Goal: Task Accomplishment & Management: Manage account settings

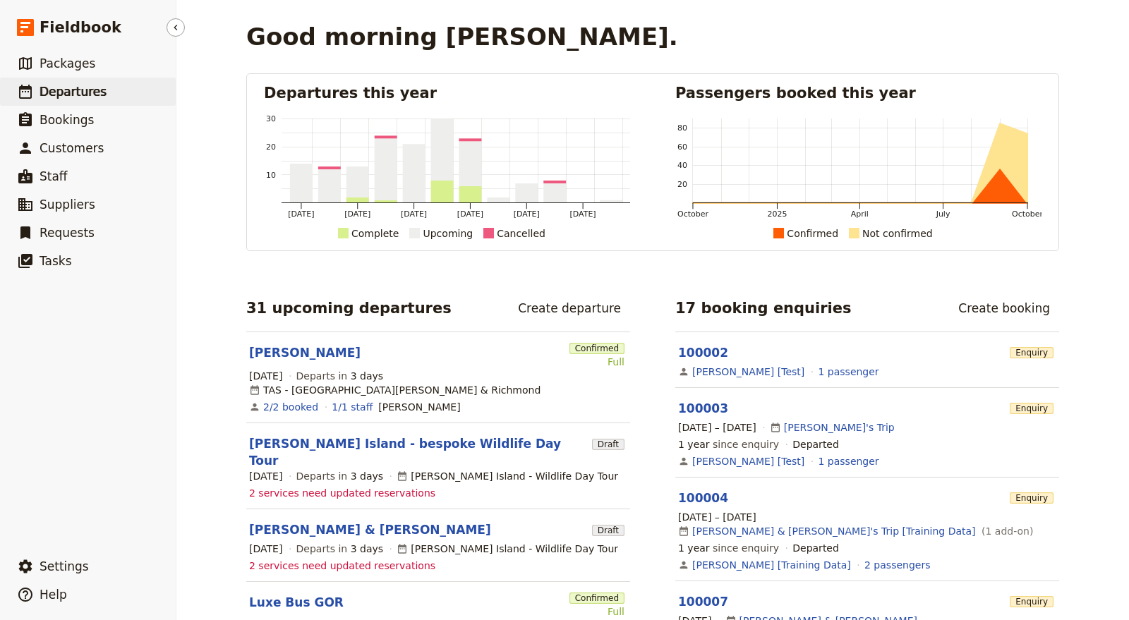
click at [91, 92] on span "Departures" at bounding box center [73, 92] width 67 height 14
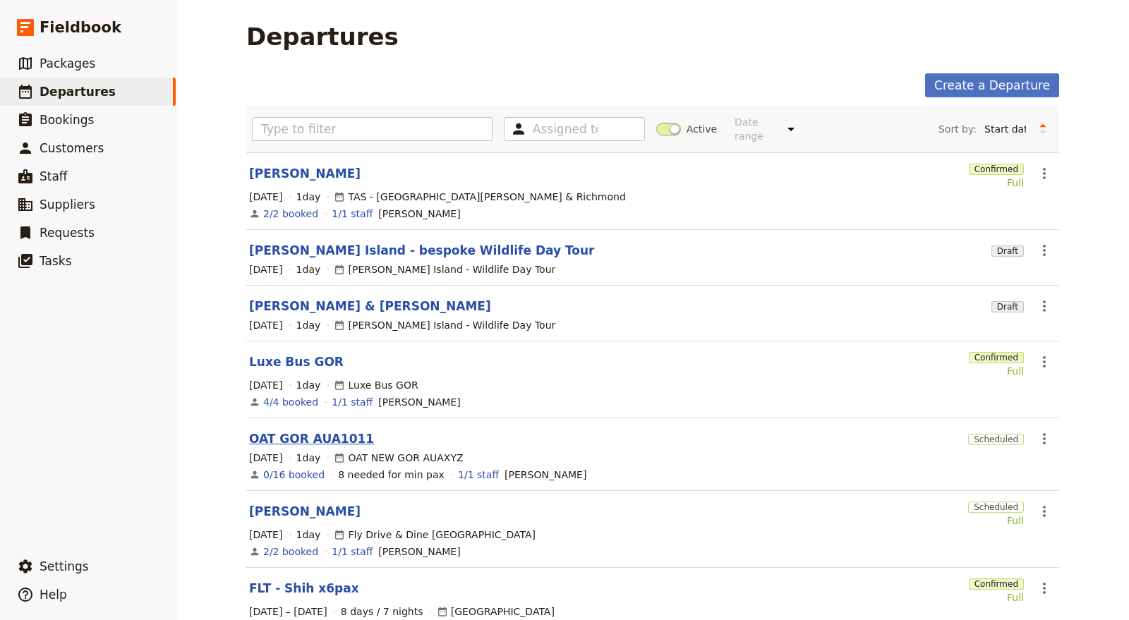
click at [327, 430] on link "OAT GOR AUA1011" at bounding box center [311, 438] width 125 height 17
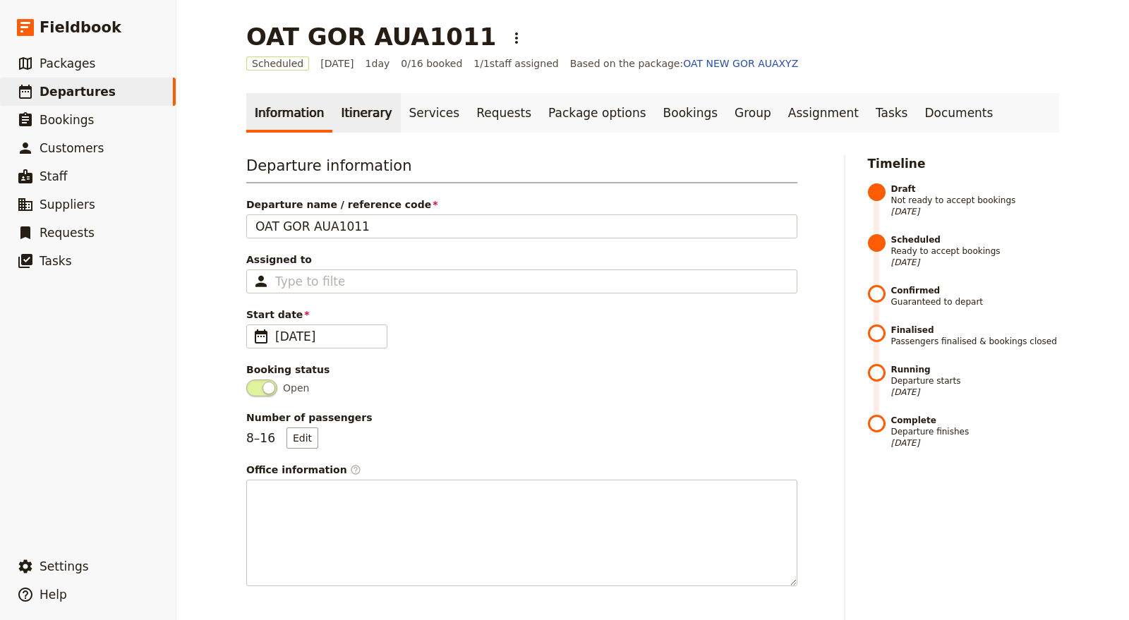
click at [339, 113] on link "Itinerary" at bounding box center [366, 113] width 68 height 40
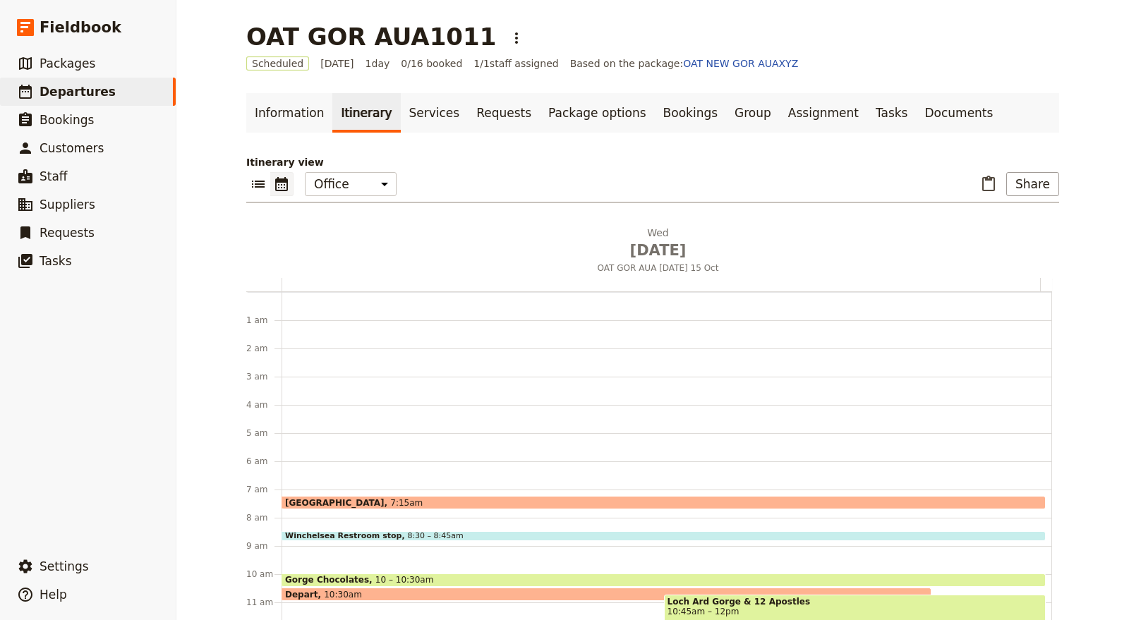
scroll to position [183, 0]
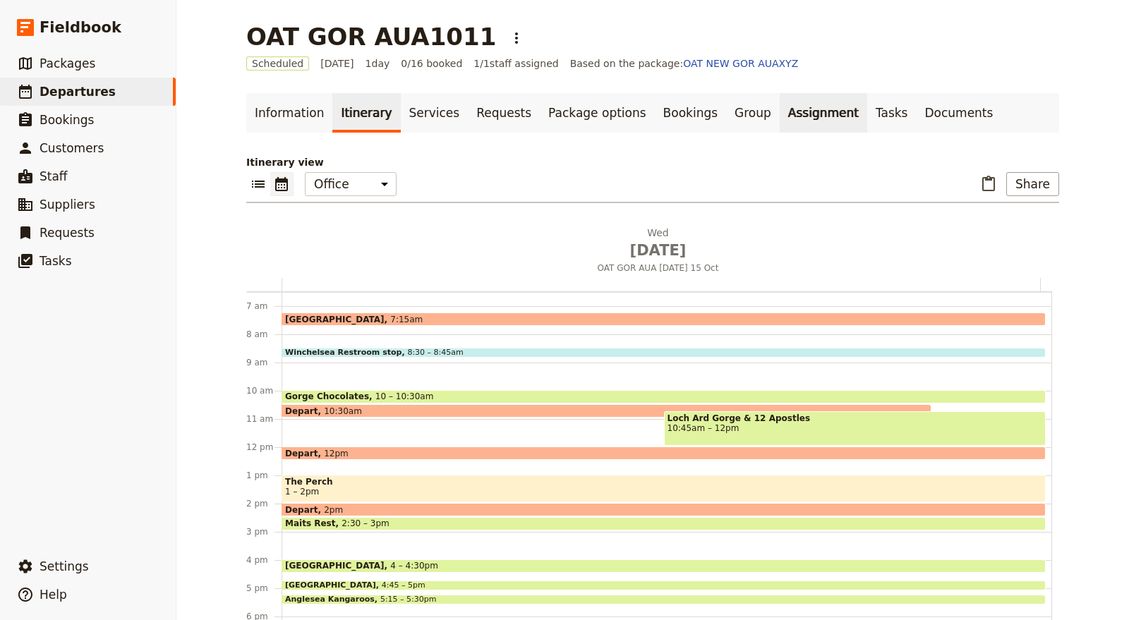
click at [783, 119] on link "Assignment" at bounding box center [823, 113] width 87 height 40
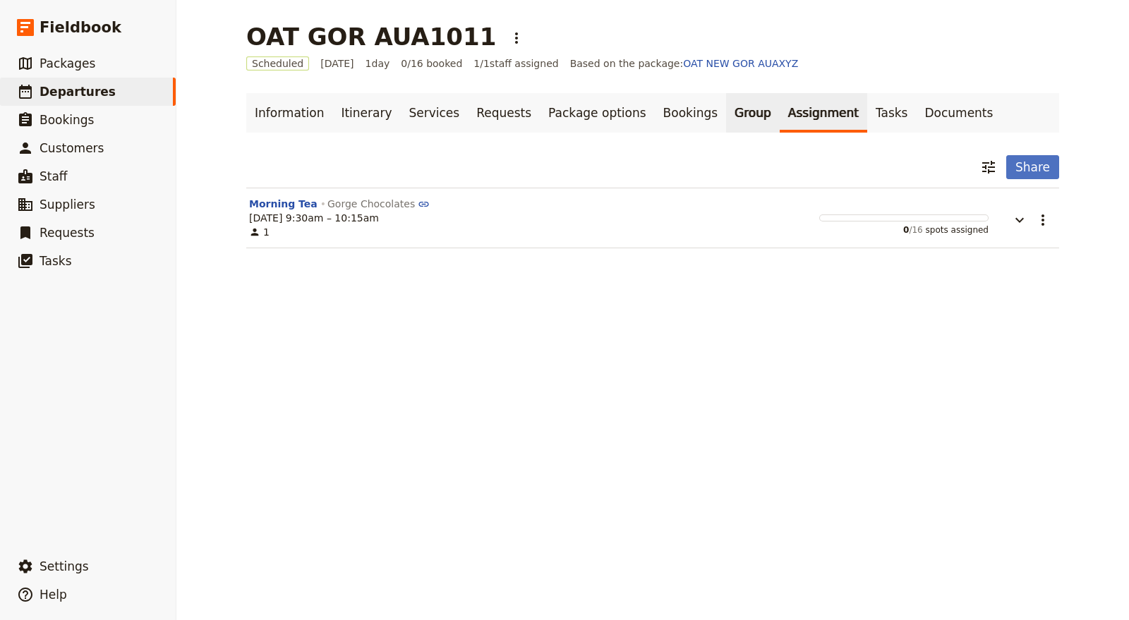
click at [726, 114] on link "Group" at bounding box center [753, 113] width 54 height 40
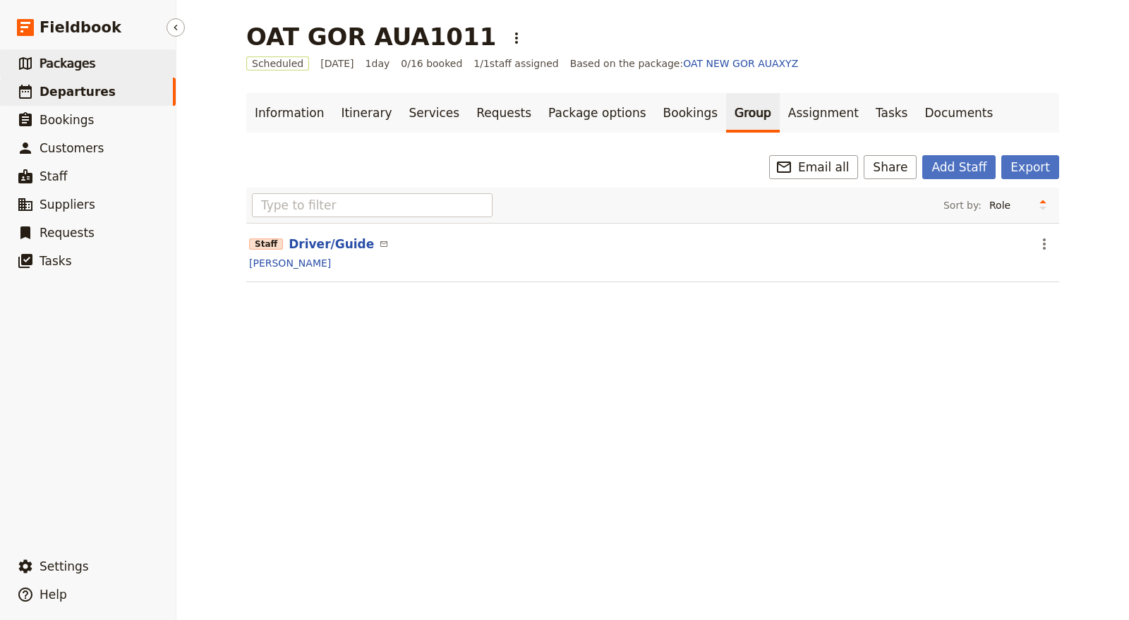
click at [123, 71] on link "​ Packages" at bounding box center [88, 63] width 176 height 28
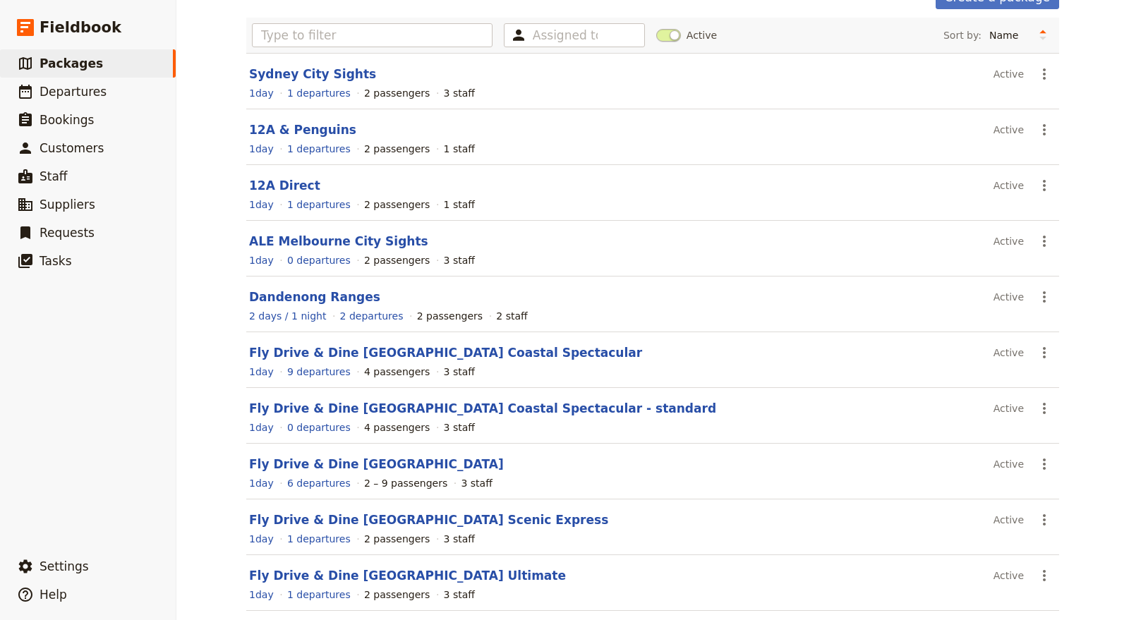
scroll to position [145, 0]
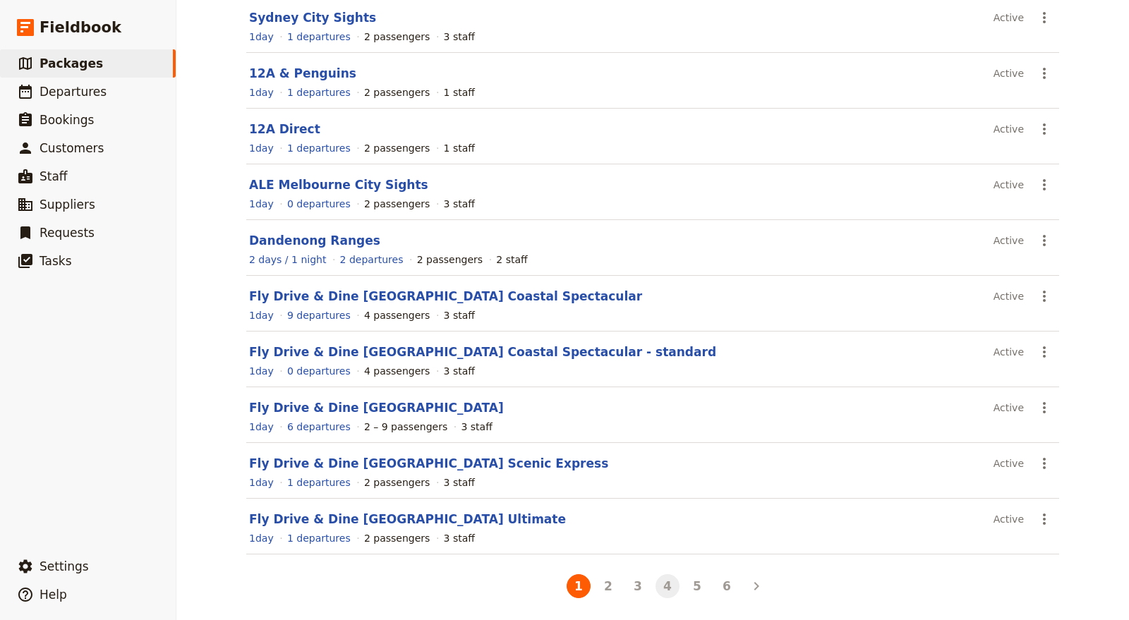
click at [666, 575] on button "4" at bounding box center [667, 586] width 24 height 24
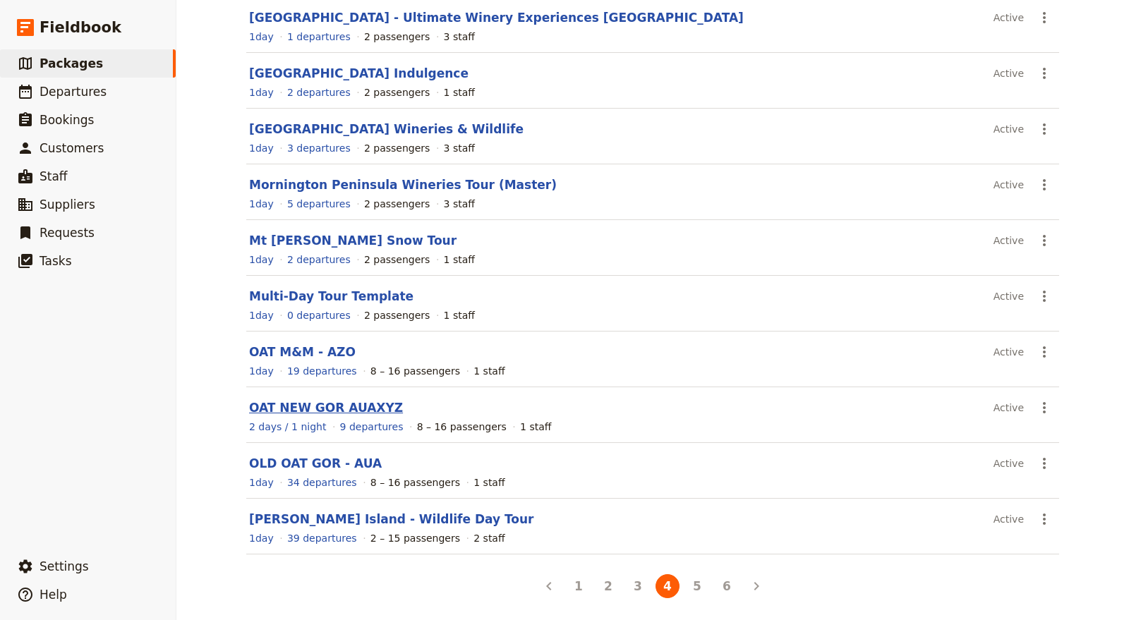
click at [337, 401] on link "OAT NEW GOR AUAXYZ" at bounding box center [326, 408] width 154 height 14
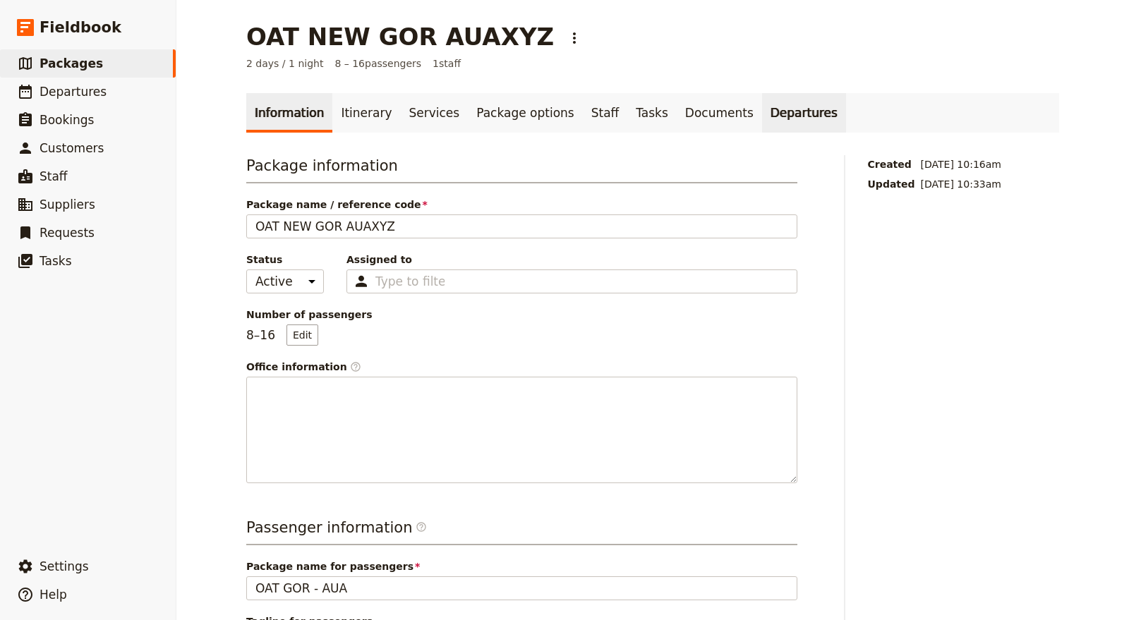
click at [762, 98] on link "Departures" at bounding box center [804, 113] width 84 height 40
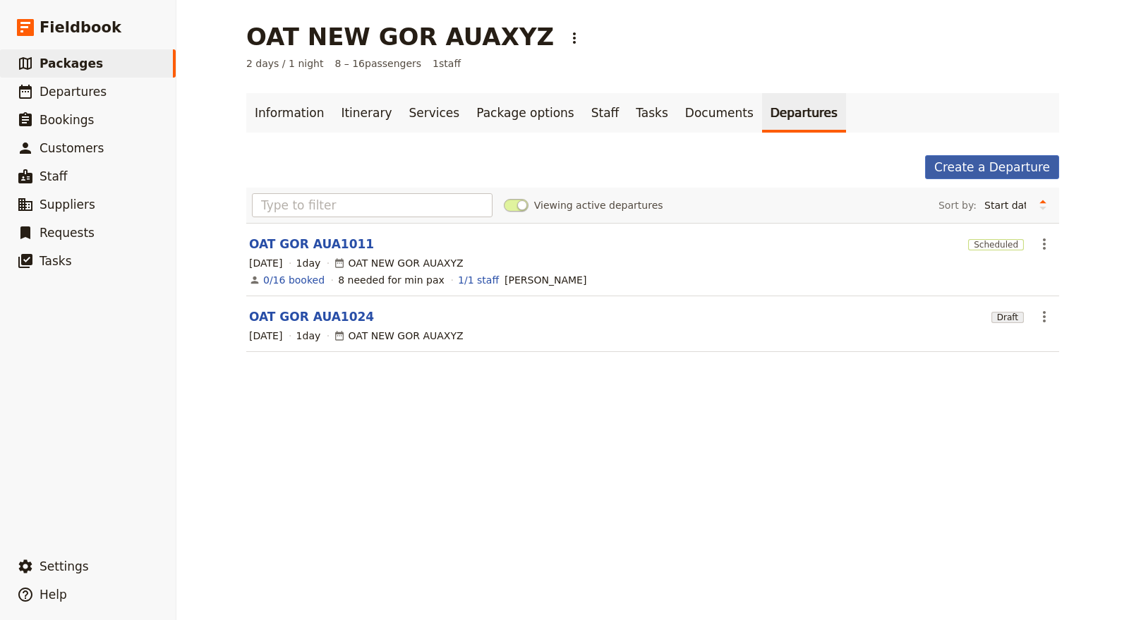
click at [1025, 172] on link "Create a Departure" at bounding box center [992, 167] width 134 height 24
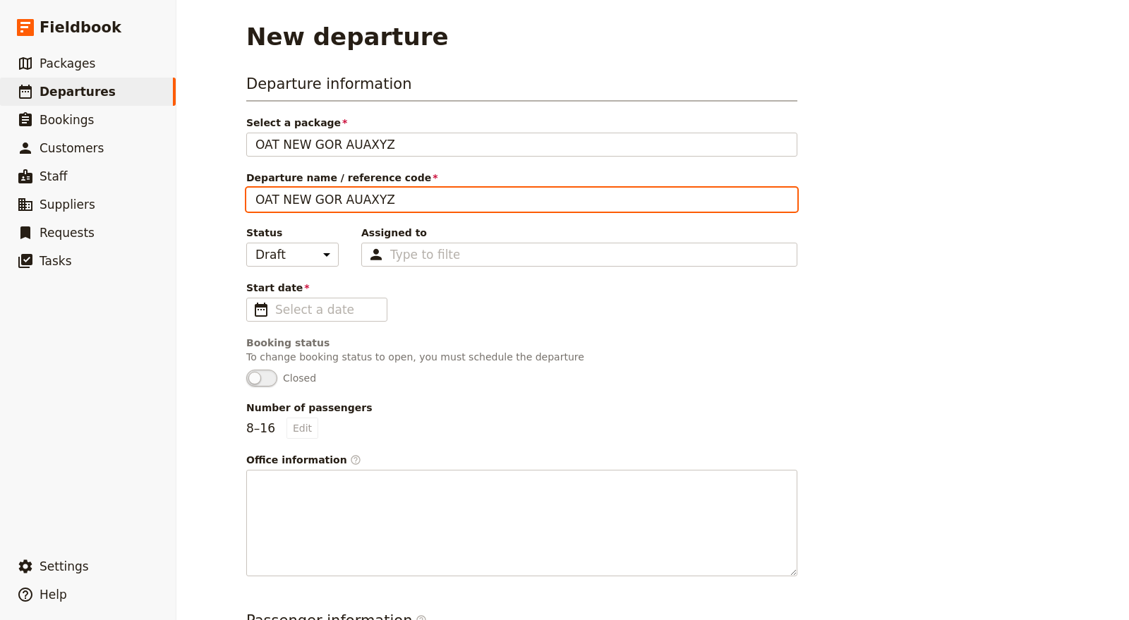
click at [296, 191] on input "OAT NEW GOR AUAXYZ" at bounding box center [521, 200] width 551 height 24
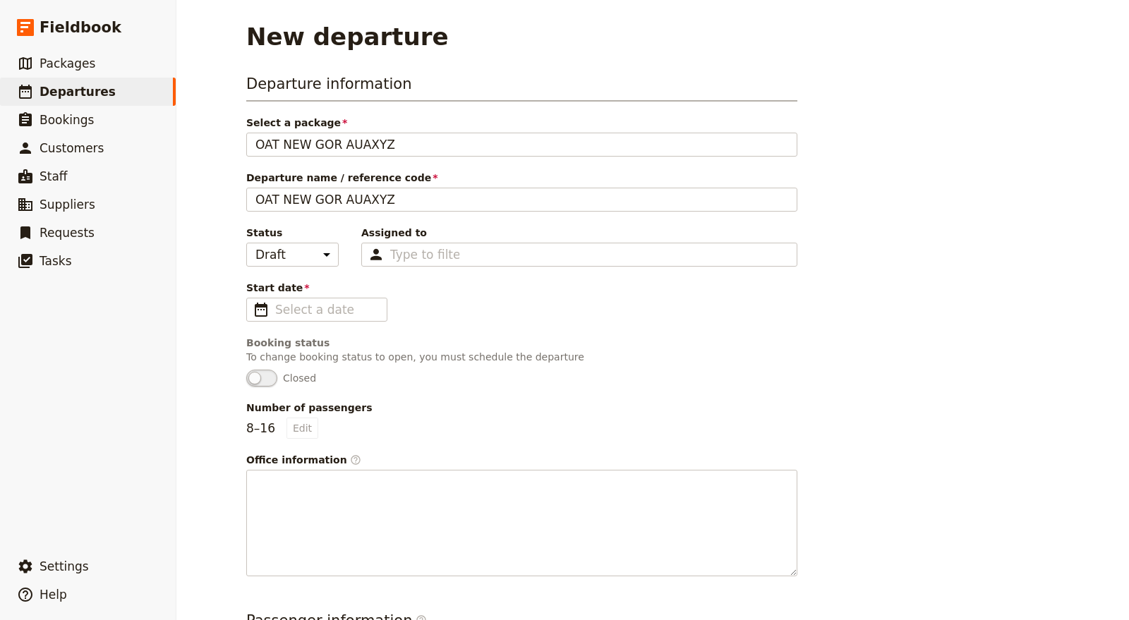
click at [290, 185] on div "Departure name / reference code OAT NEW GOR AUAXYZ" at bounding box center [521, 191] width 551 height 41
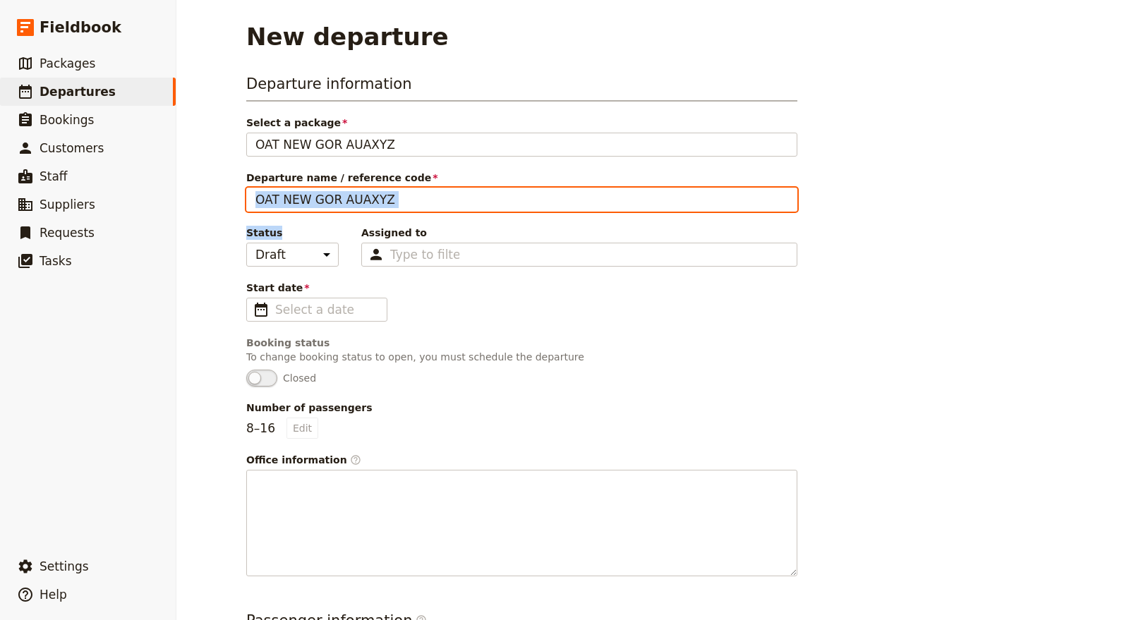
click at [292, 196] on input "OAT NEW GOR AUAXYZ" at bounding box center [521, 200] width 551 height 24
drag, startPoint x: 328, startPoint y: 196, endPoint x: 357, endPoint y: 181, distance: 32.8
click at [357, 181] on label "Departure name / reference code OAT GOR AUAXYZ" at bounding box center [521, 189] width 551 height 36
click at [450, 195] on input "OAT GOR AUA10" at bounding box center [521, 200] width 551 height 24
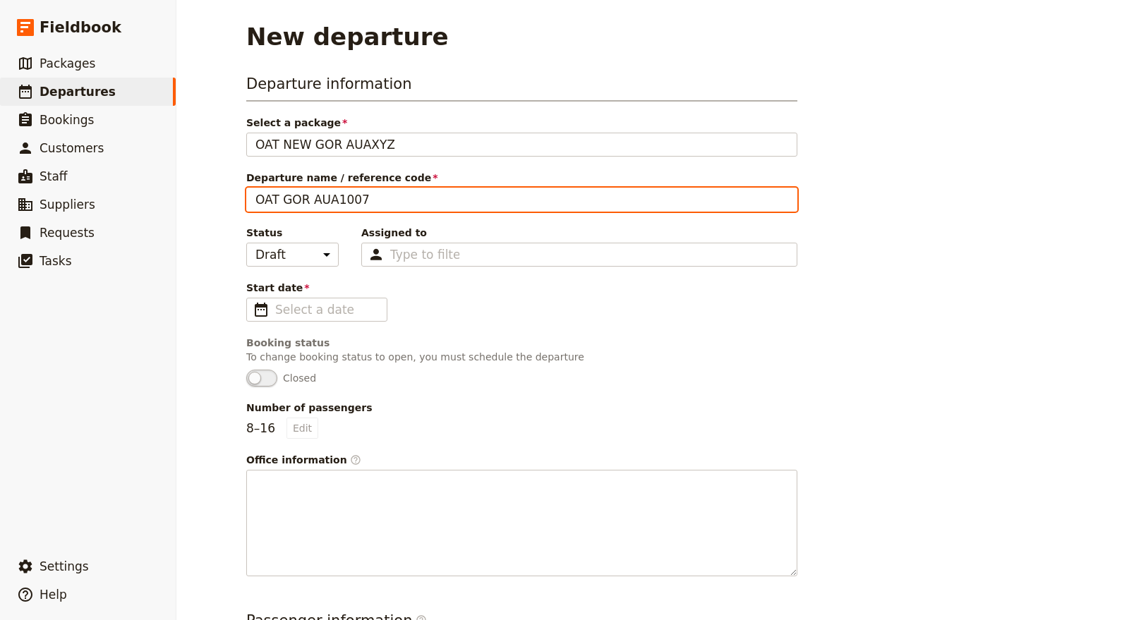
type input "OAT GOR AUA1007"
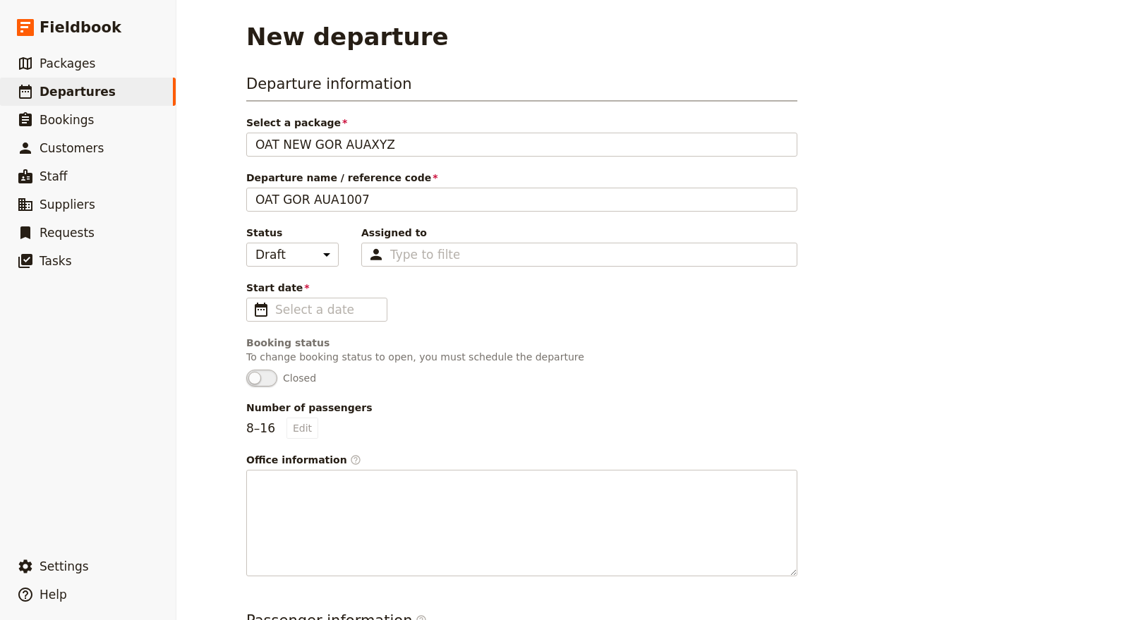
click at [530, 336] on div "Booking status" at bounding box center [521, 343] width 551 height 14
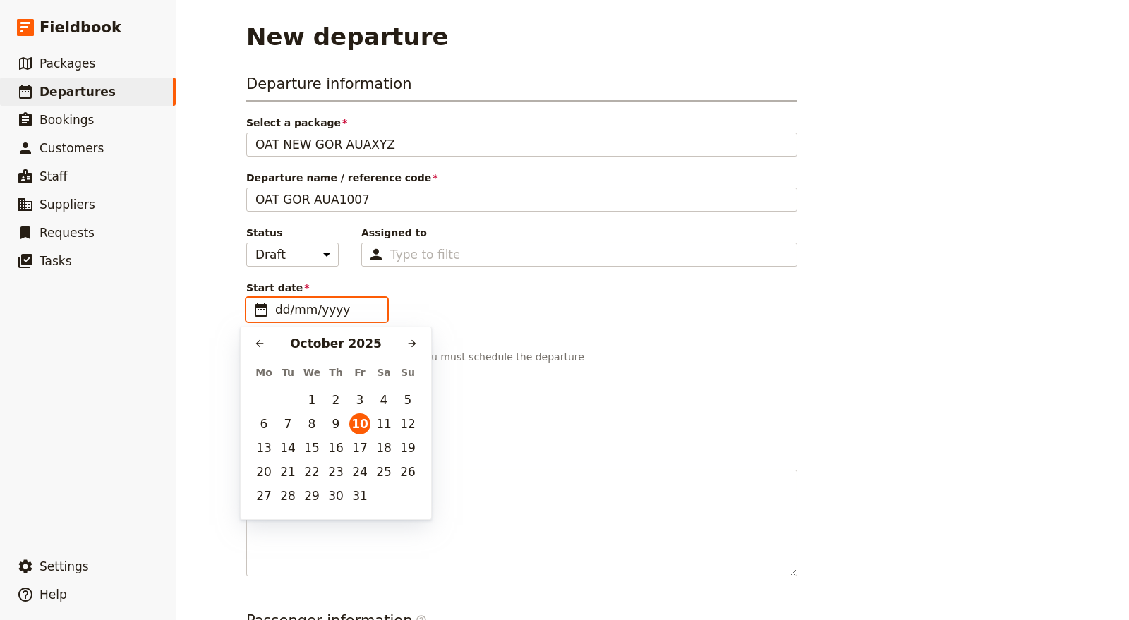
click at [322, 309] on input "dd/mm/yyyy" at bounding box center [326, 309] width 103 height 17
click at [388, 421] on button "11" at bounding box center [383, 423] width 21 height 21
type input "11/10/2025"
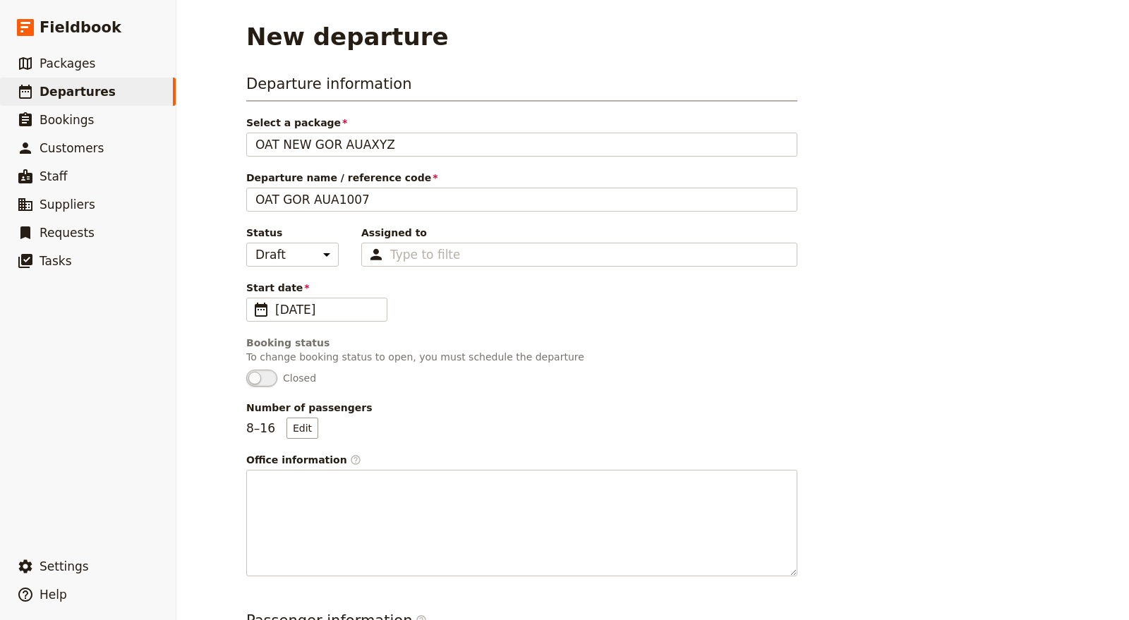
click at [469, 307] on div "Start date ​ 11/10/2025" at bounding box center [521, 301] width 551 height 41
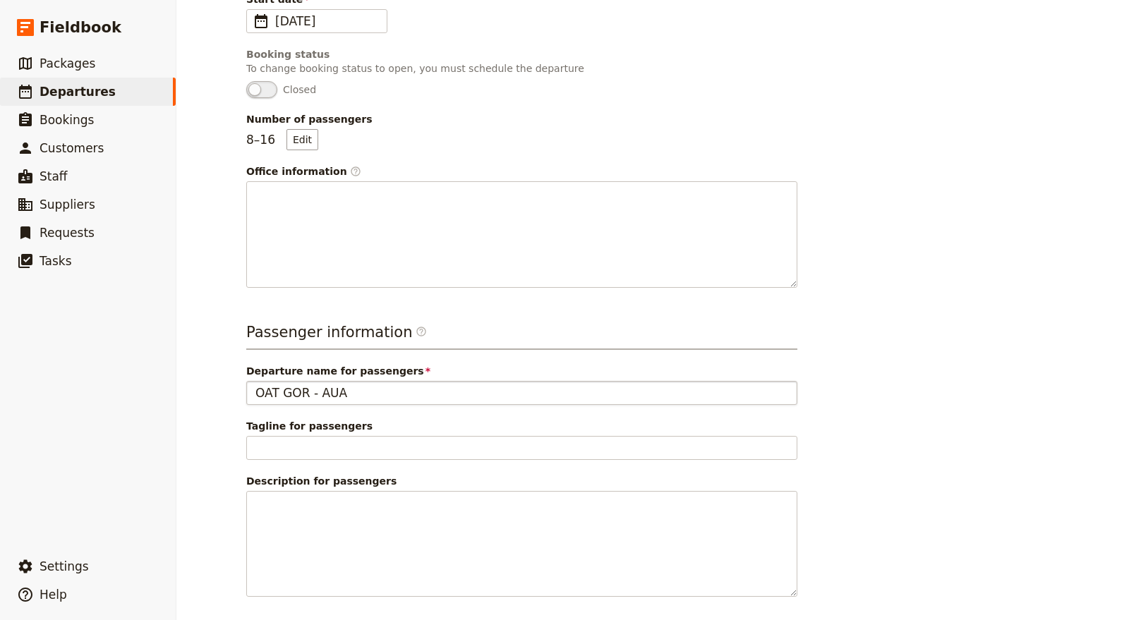
scroll to position [345, 0]
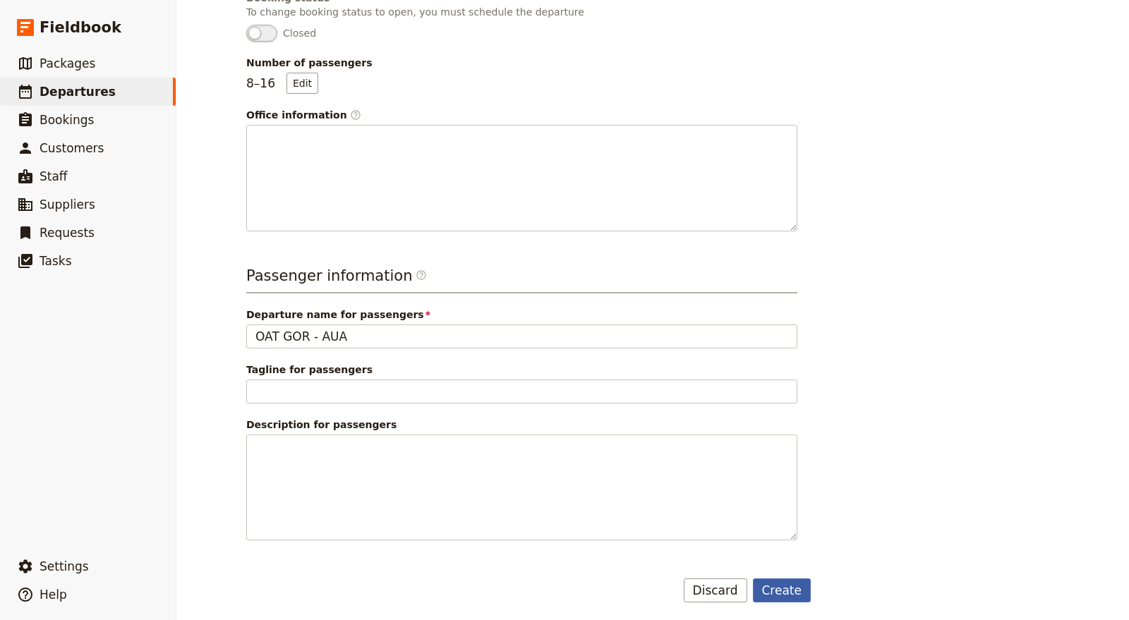
click at [794, 585] on button "Create" at bounding box center [782, 591] width 59 height 24
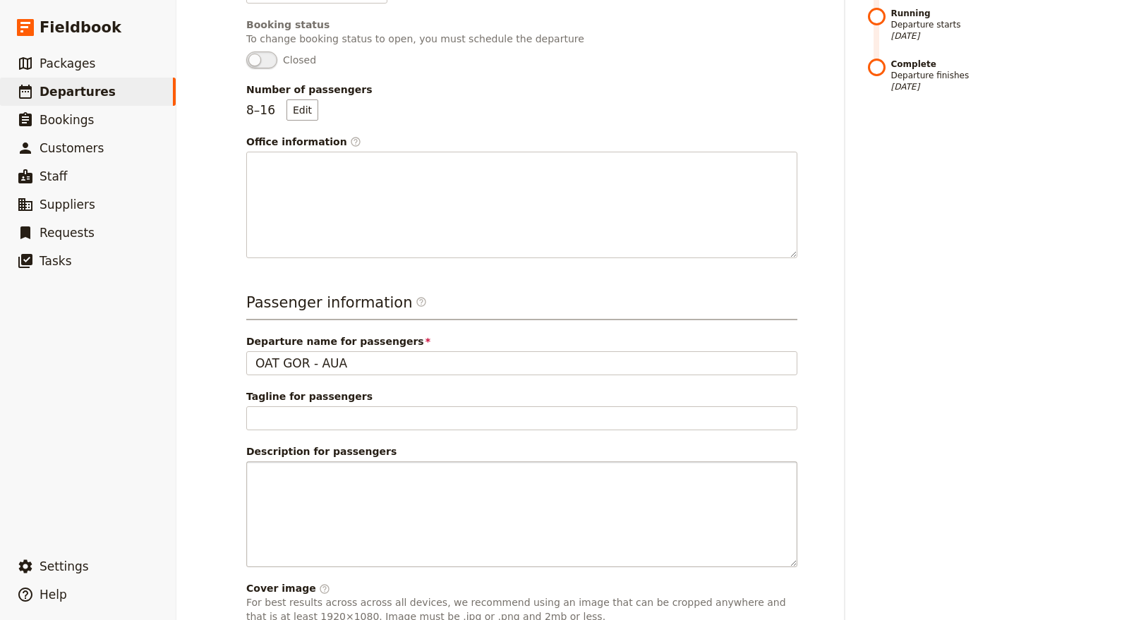
scroll to position [314, 0]
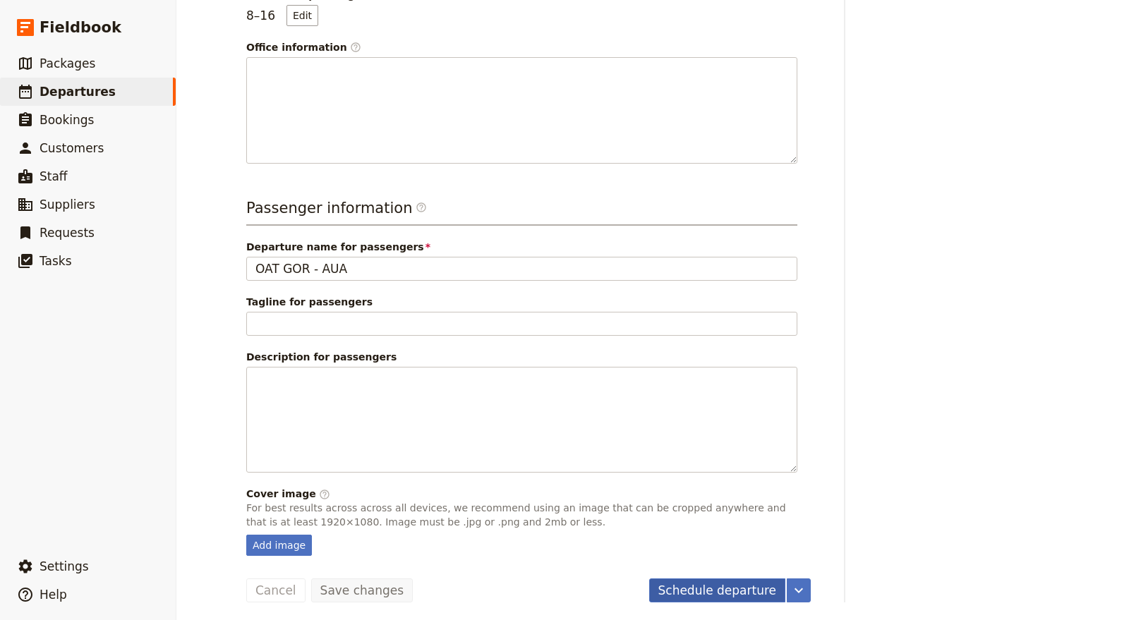
click at [728, 588] on button "Schedule departure" at bounding box center [717, 591] width 137 height 24
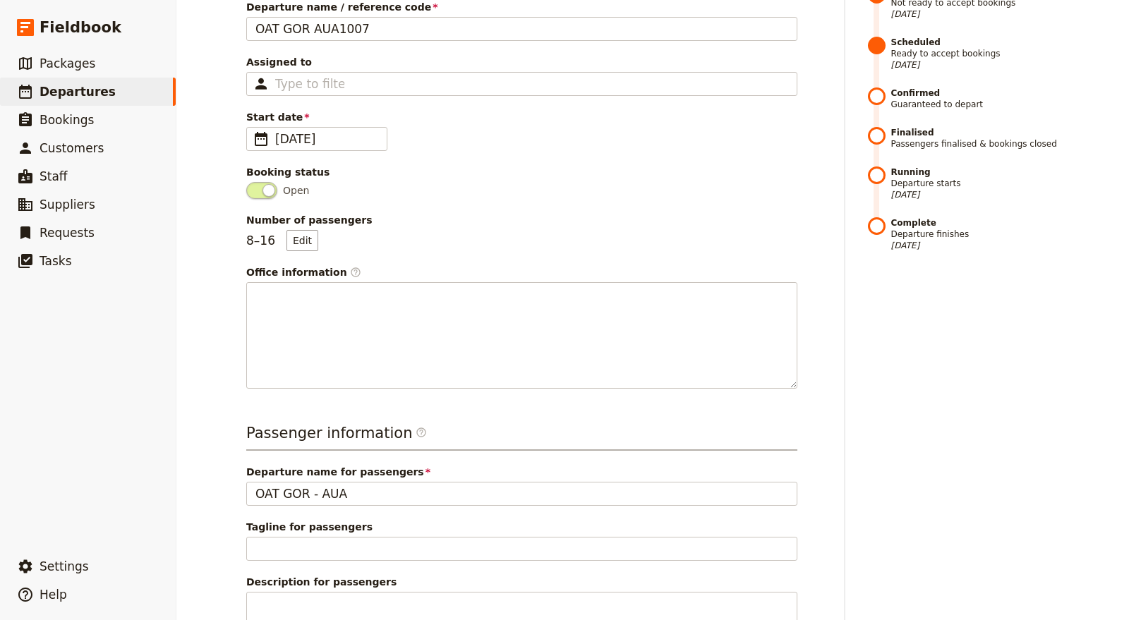
scroll to position [0, 0]
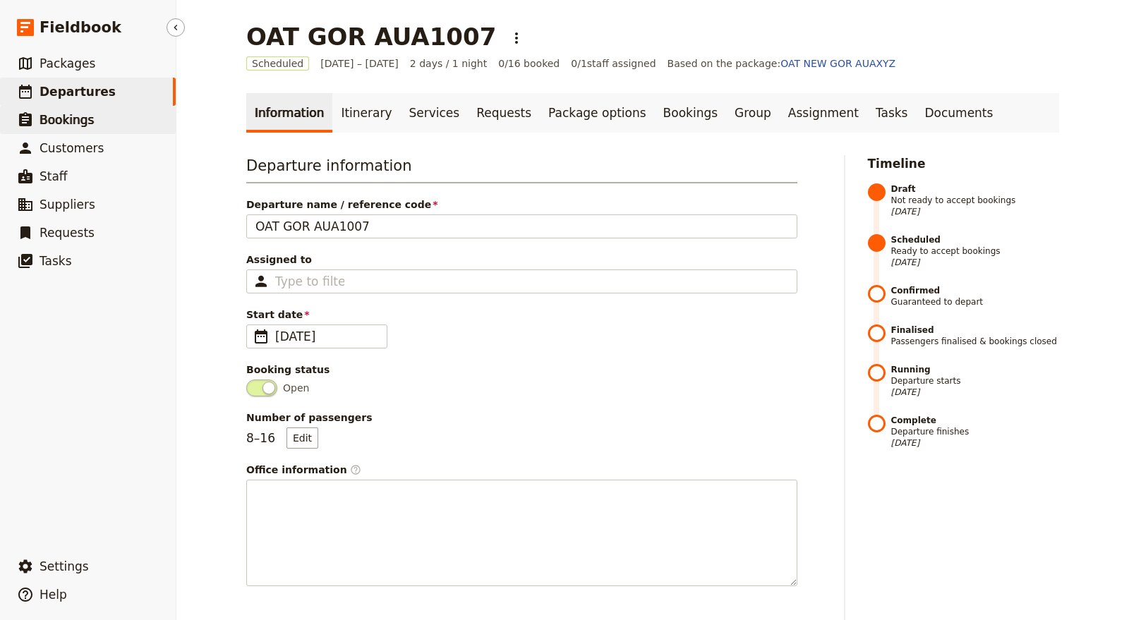
click at [92, 126] on link "​ Bookings" at bounding box center [88, 120] width 176 height 28
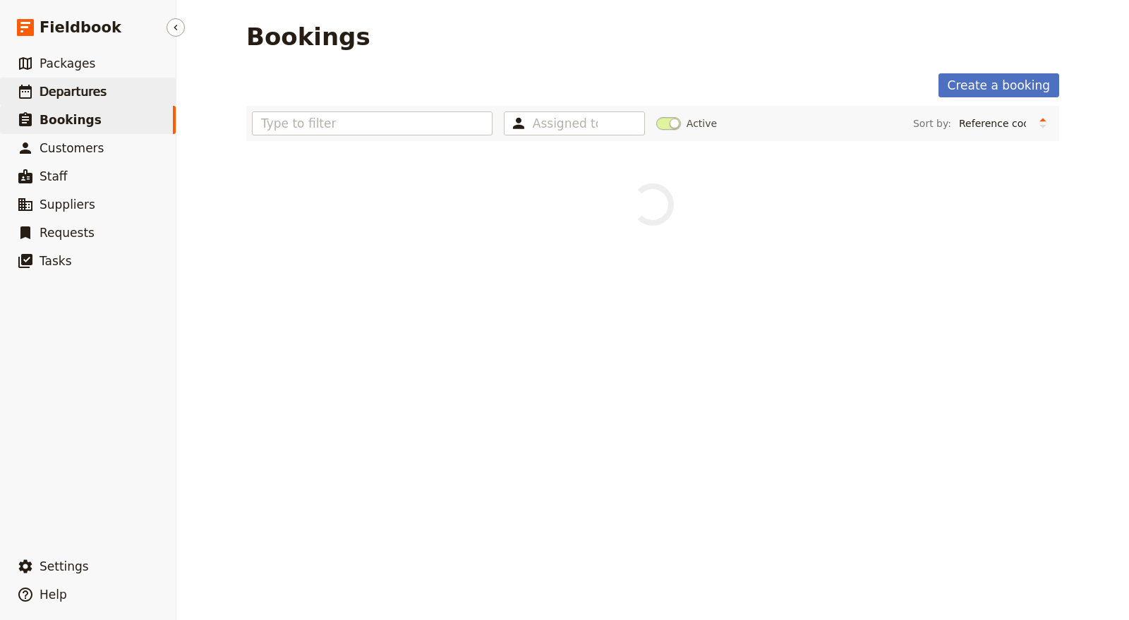
click at [86, 90] on span "Departures" at bounding box center [73, 92] width 67 height 14
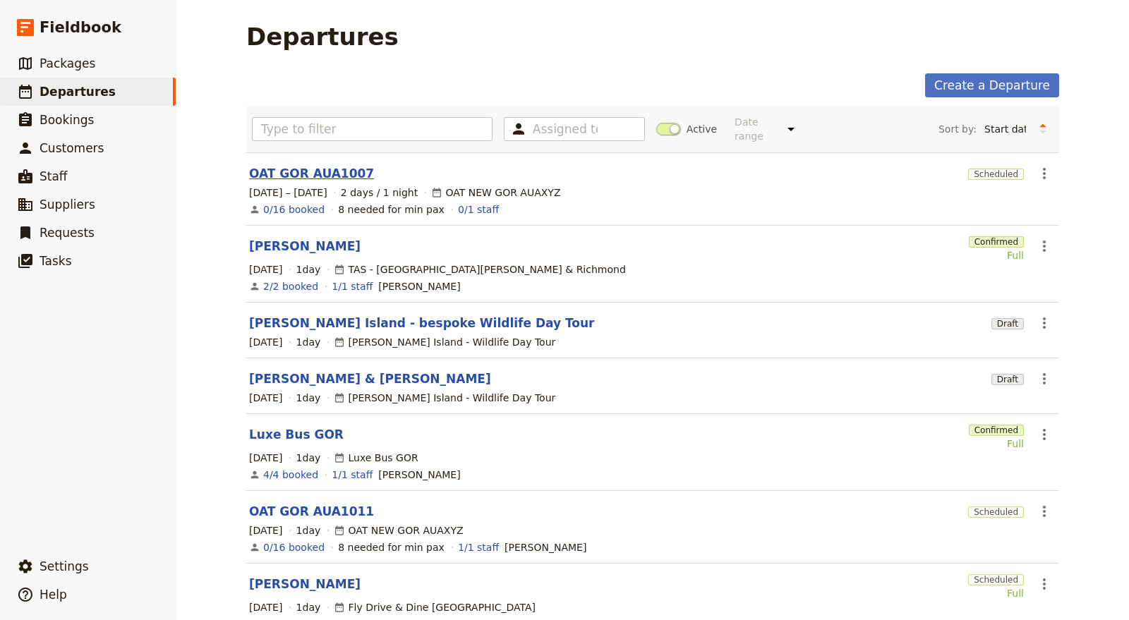
click at [330, 165] on link "OAT GOR AUA1007" at bounding box center [311, 173] width 125 height 17
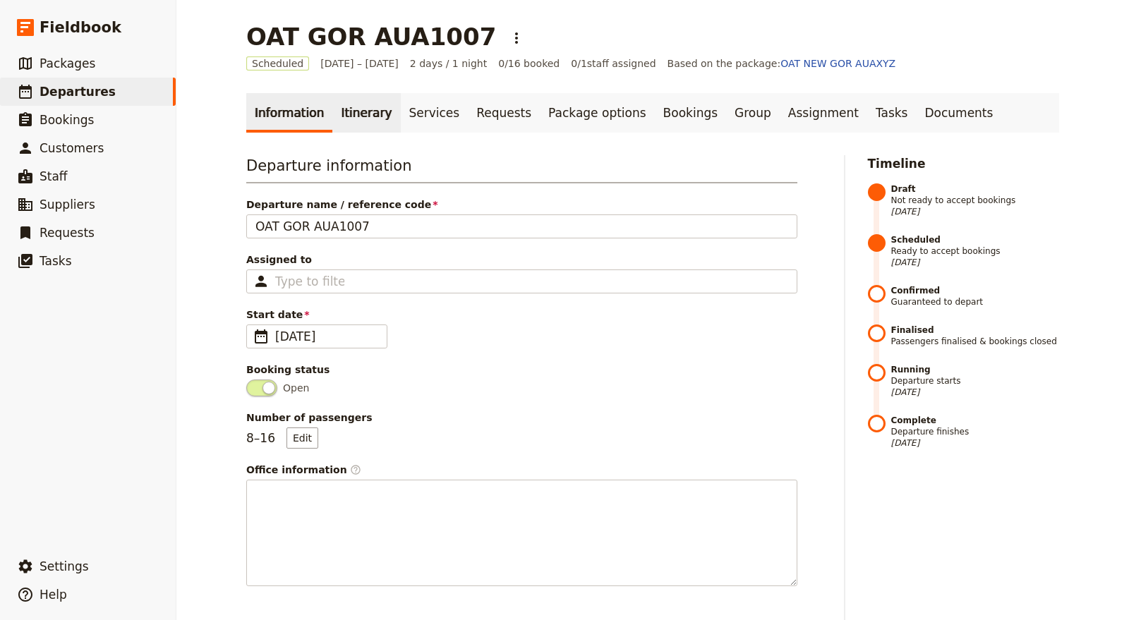
click at [365, 119] on link "Itinerary" at bounding box center [366, 113] width 68 height 40
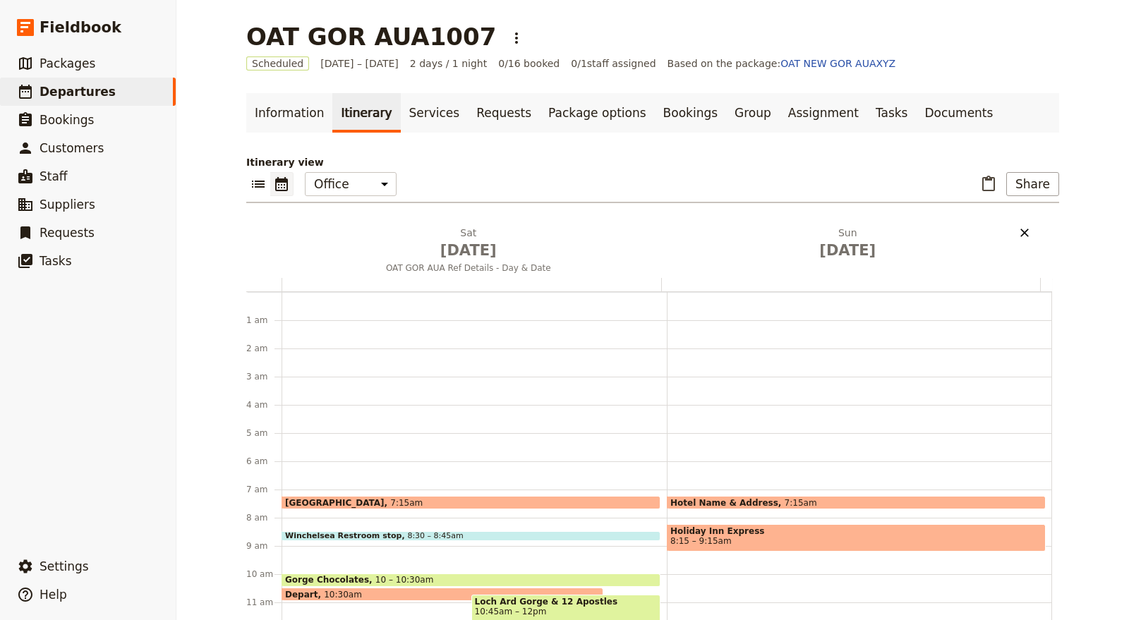
click at [1021, 234] on icon "Delete Sun Oct 12" at bounding box center [1024, 233] width 8 height 8
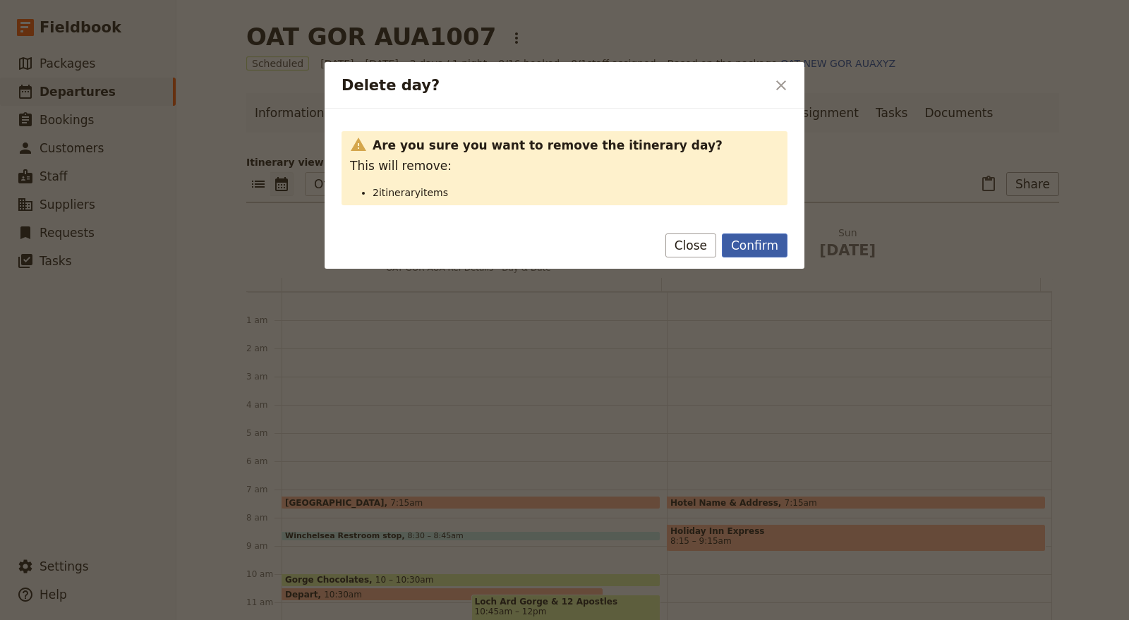
click at [773, 241] on button "Confirm" at bounding box center [755, 246] width 66 height 24
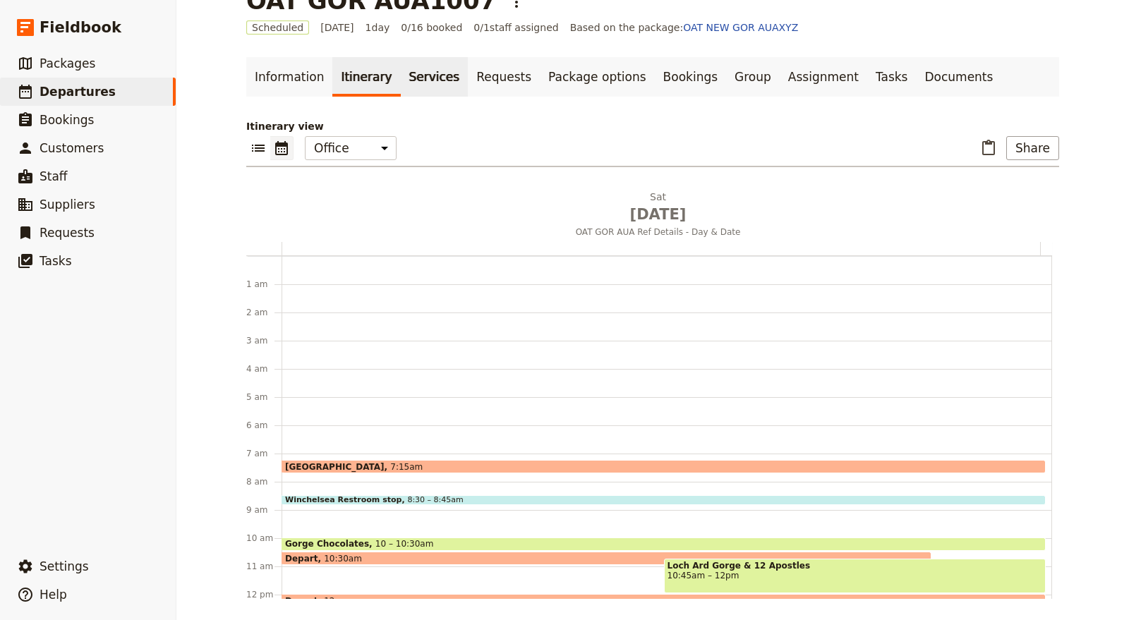
click at [406, 74] on link "Services" at bounding box center [435, 77] width 68 height 40
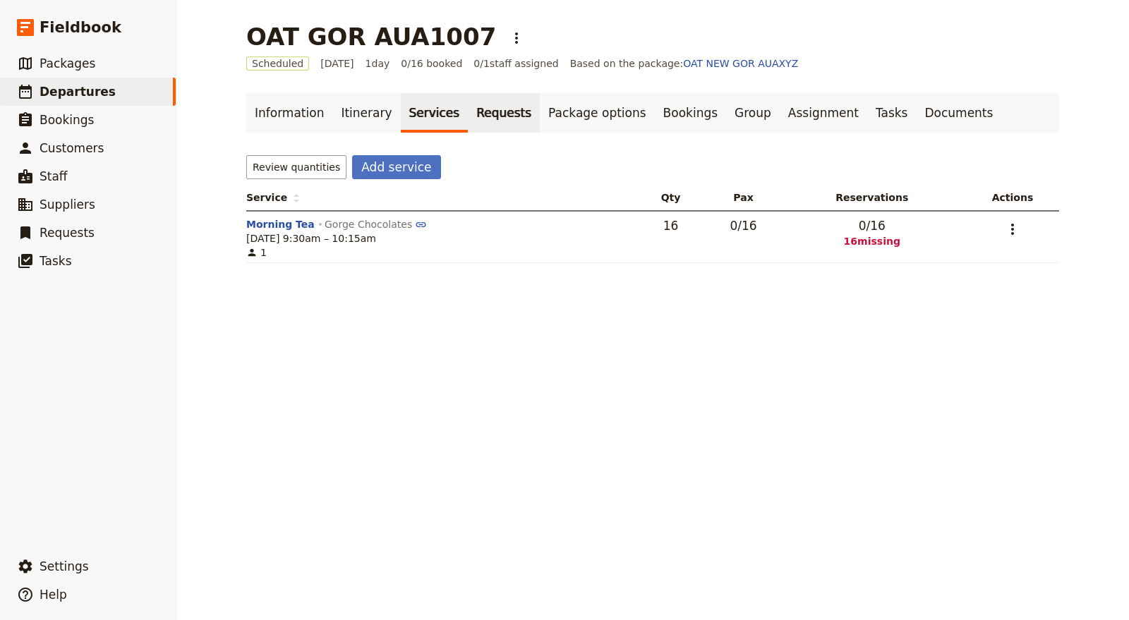
click at [468, 114] on link "Requests" at bounding box center [504, 113] width 72 height 40
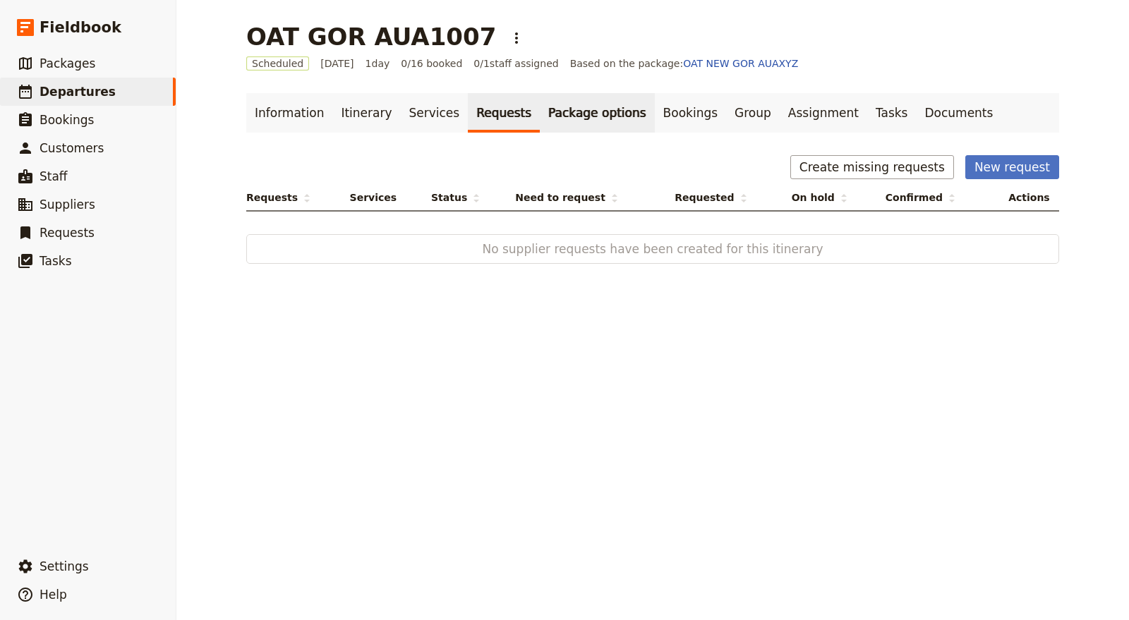
click at [557, 120] on link "Package options" at bounding box center [597, 113] width 114 height 40
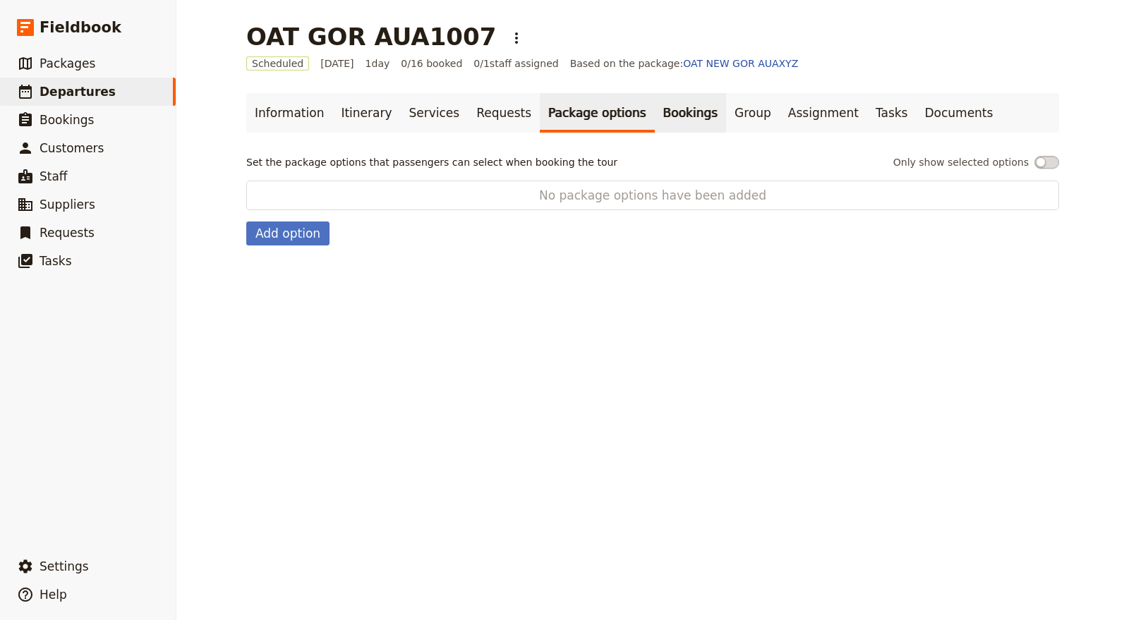
click at [655, 121] on link "Bookings" at bounding box center [690, 113] width 71 height 40
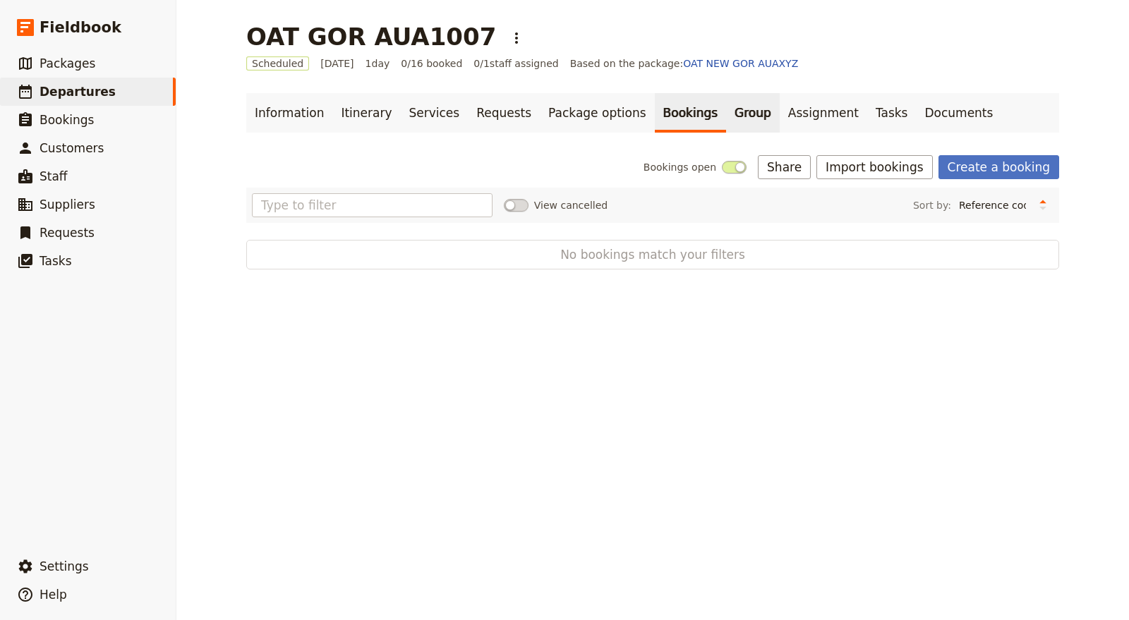
click at [726, 118] on link "Group" at bounding box center [753, 113] width 54 height 40
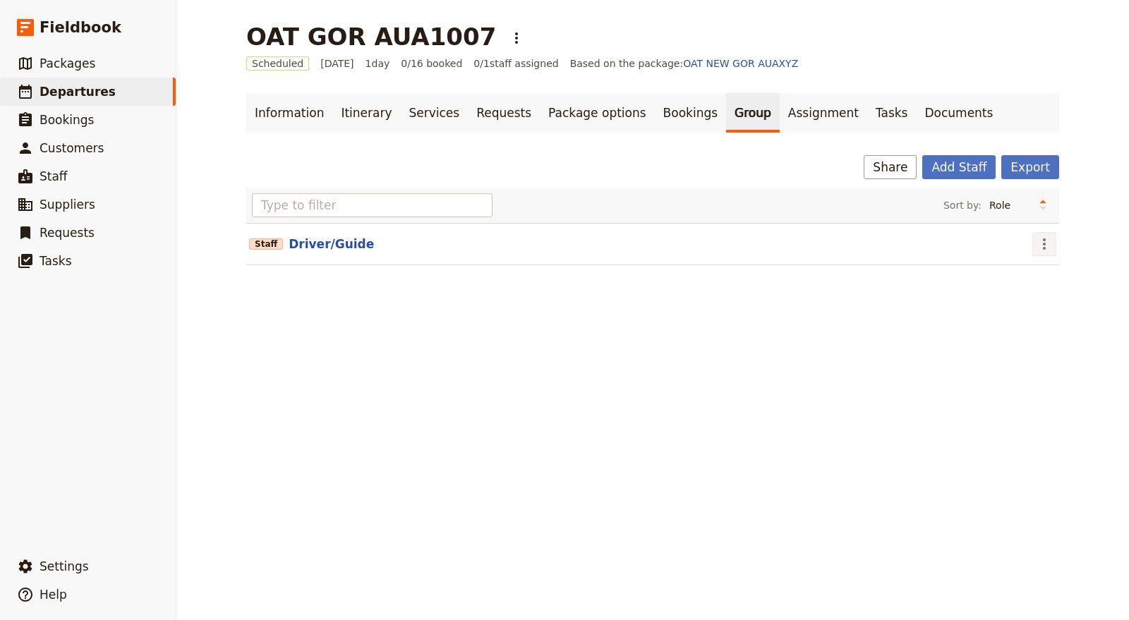
click at [1036, 237] on icon "Actions" at bounding box center [1044, 244] width 17 height 17
click at [1042, 275] on span "Edit staff" at bounding box center [1058, 274] width 44 height 14
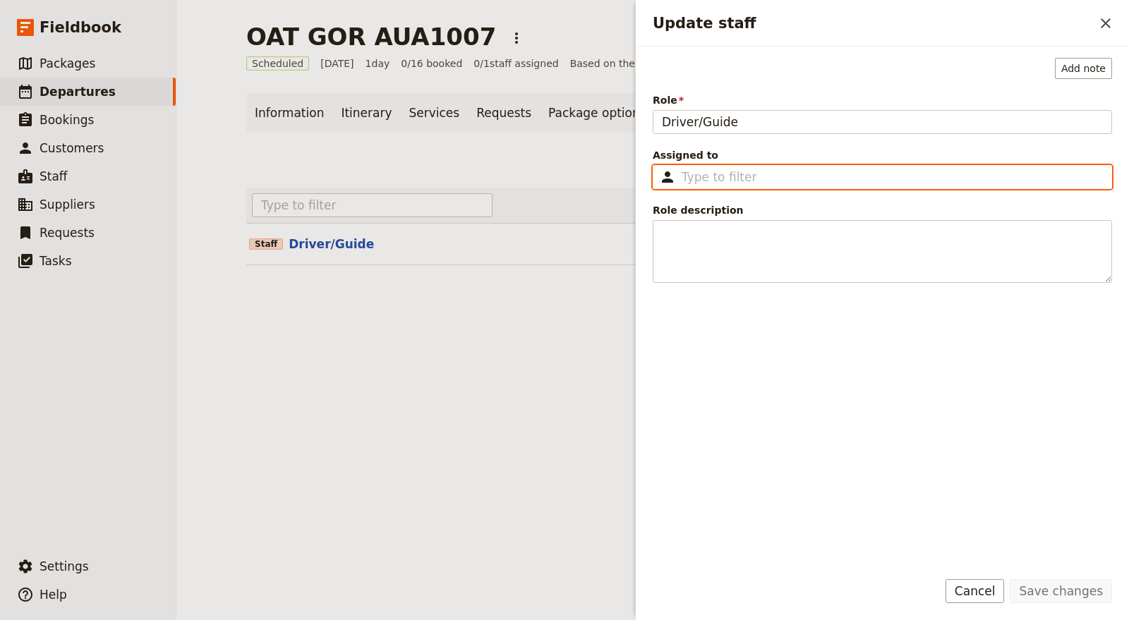
click at [725, 181] on input "Assigned to ​" at bounding box center [892, 177] width 421 height 17
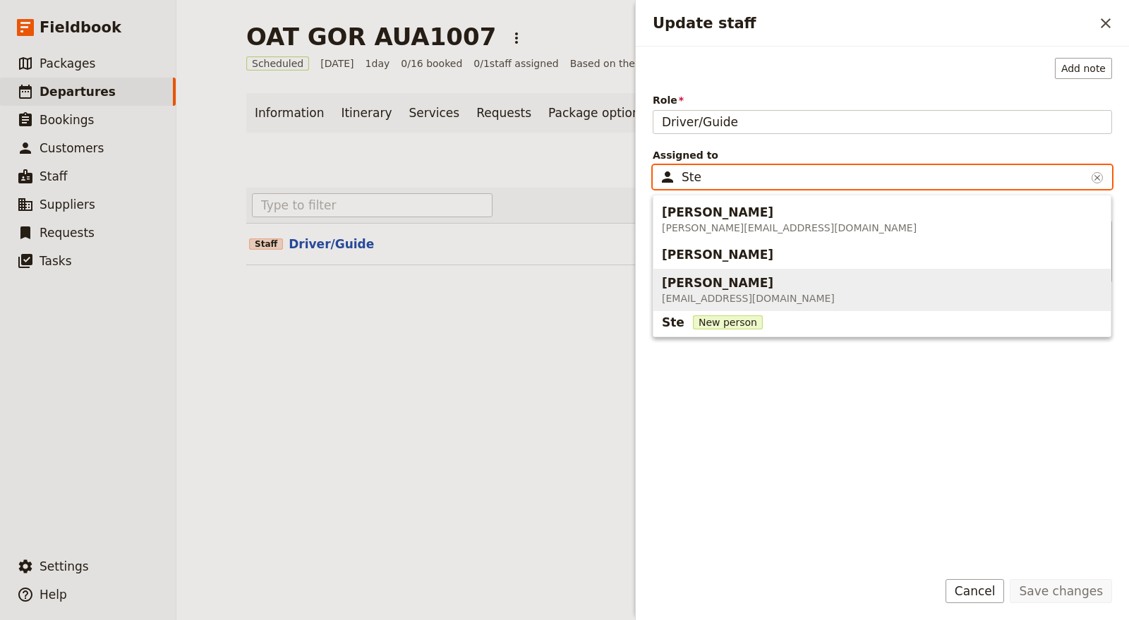
click at [730, 283] on span "[PERSON_NAME]" at bounding box center [717, 282] width 111 height 17
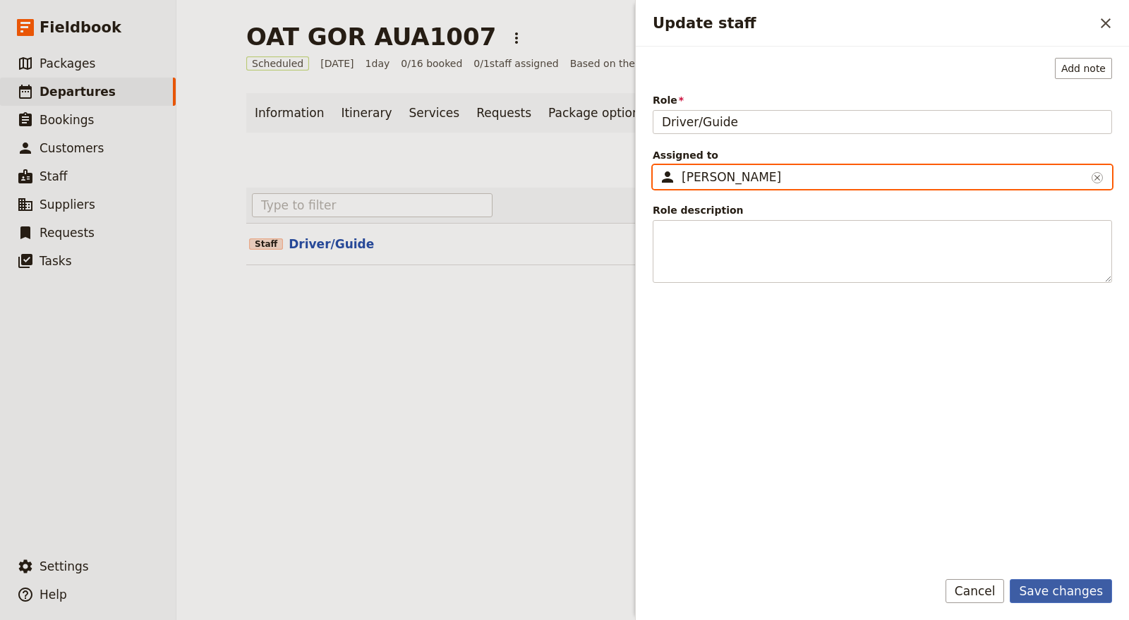
type input "[PERSON_NAME]"
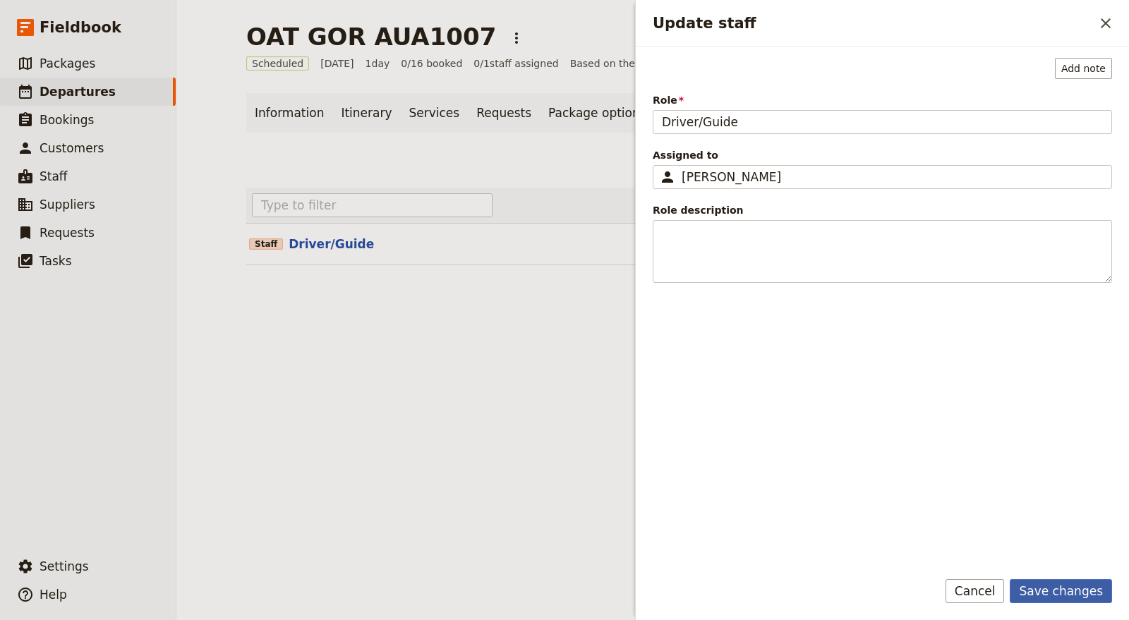
click at [1072, 591] on button "Save changes" at bounding box center [1061, 591] width 102 height 24
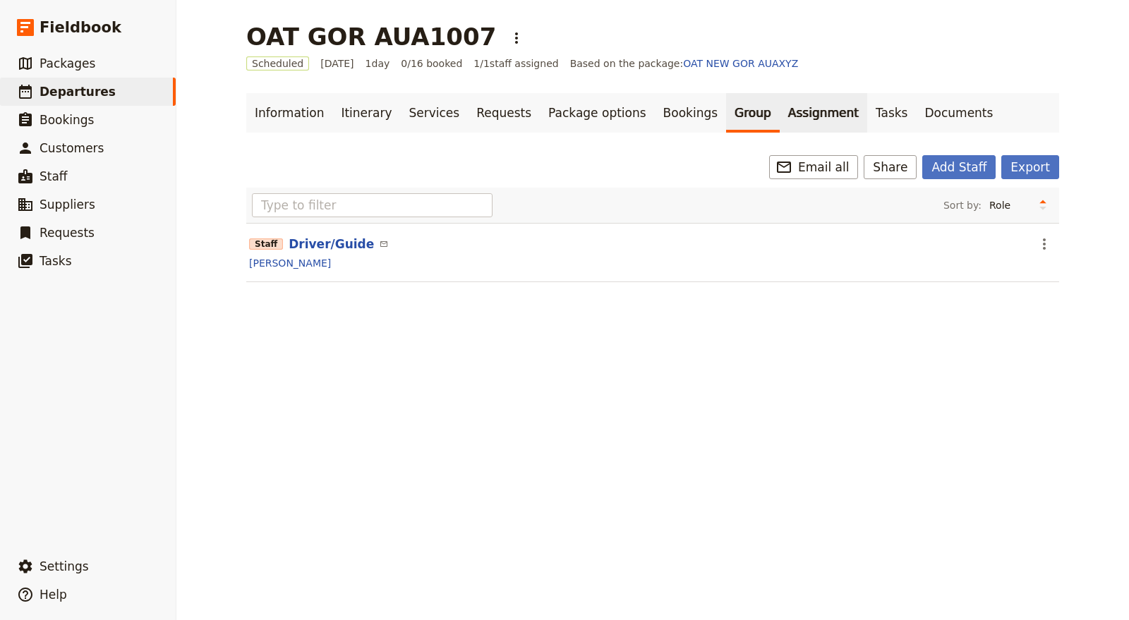
click at [780, 104] on link "Assignment" at bounding box center [823, 113] width 87 height 40
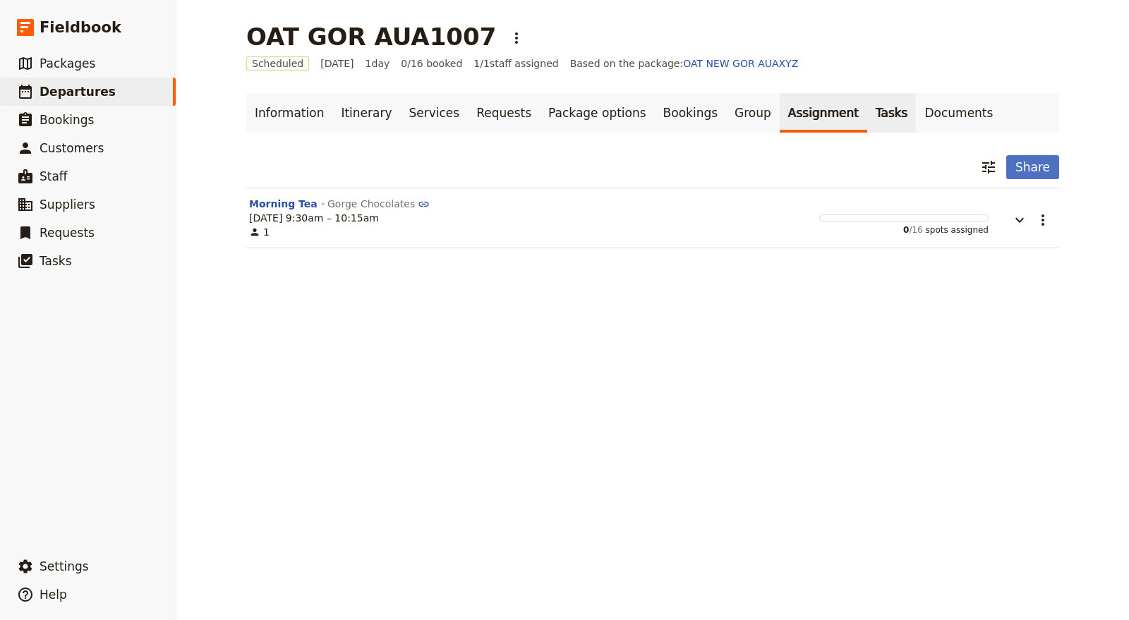
click at [867, 104] on link "Tasks" at bounding box center [891, 113] width 49 height 40
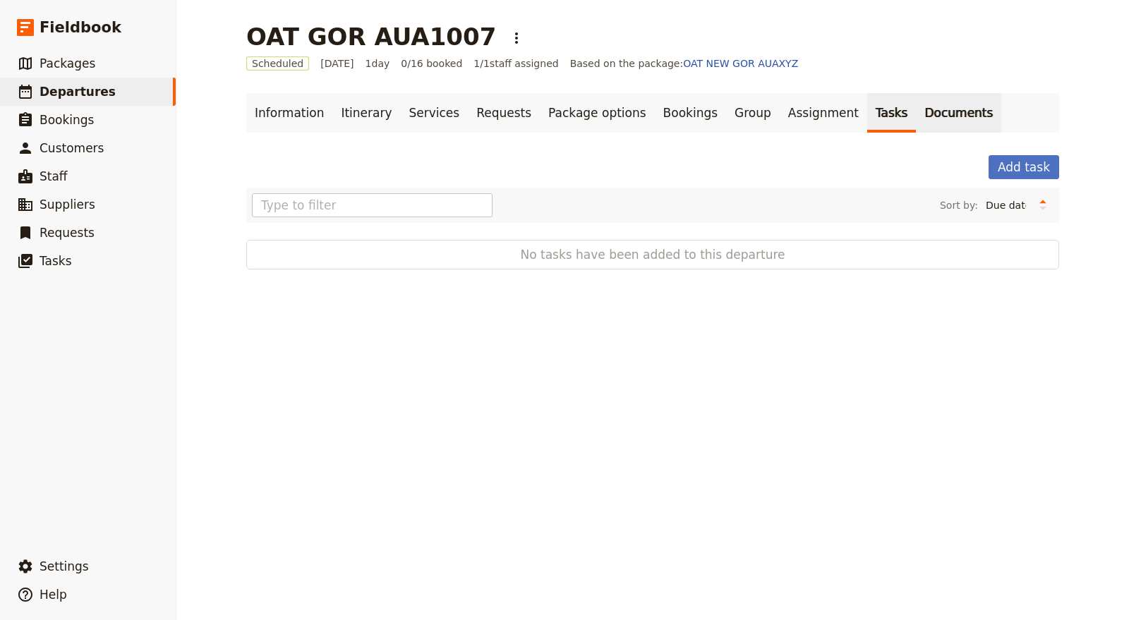
click at [916, 109] on link "Documents" at bounding box center [958, 113] width 85 height 40
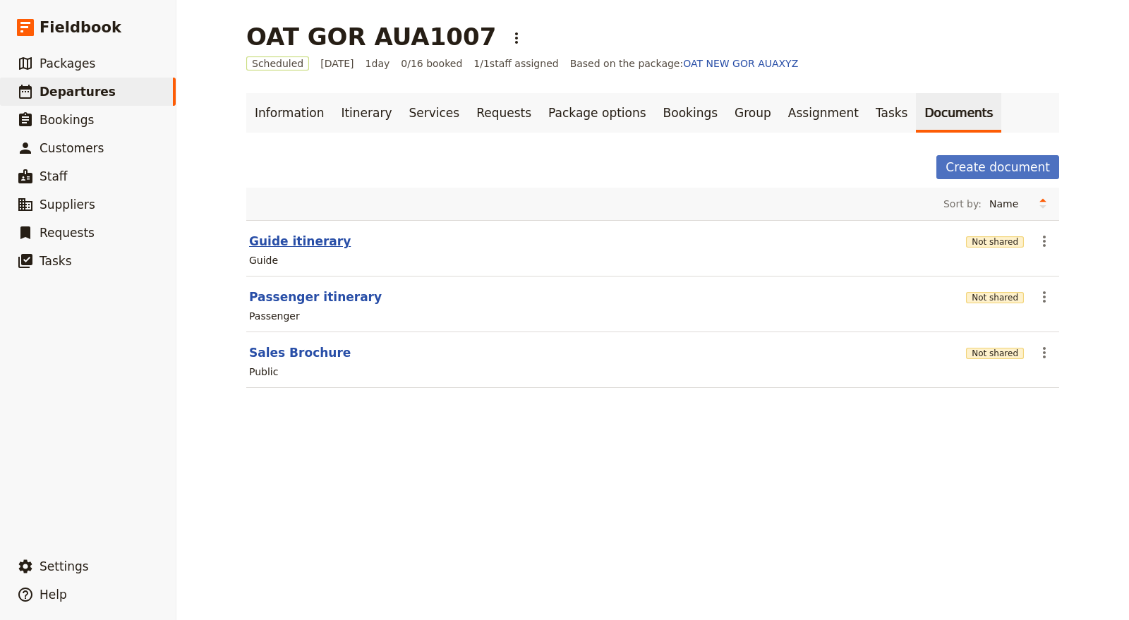
click at [298, 239] on button "Guide itinerary" at bounding box center [300, 241] width 102 height 17
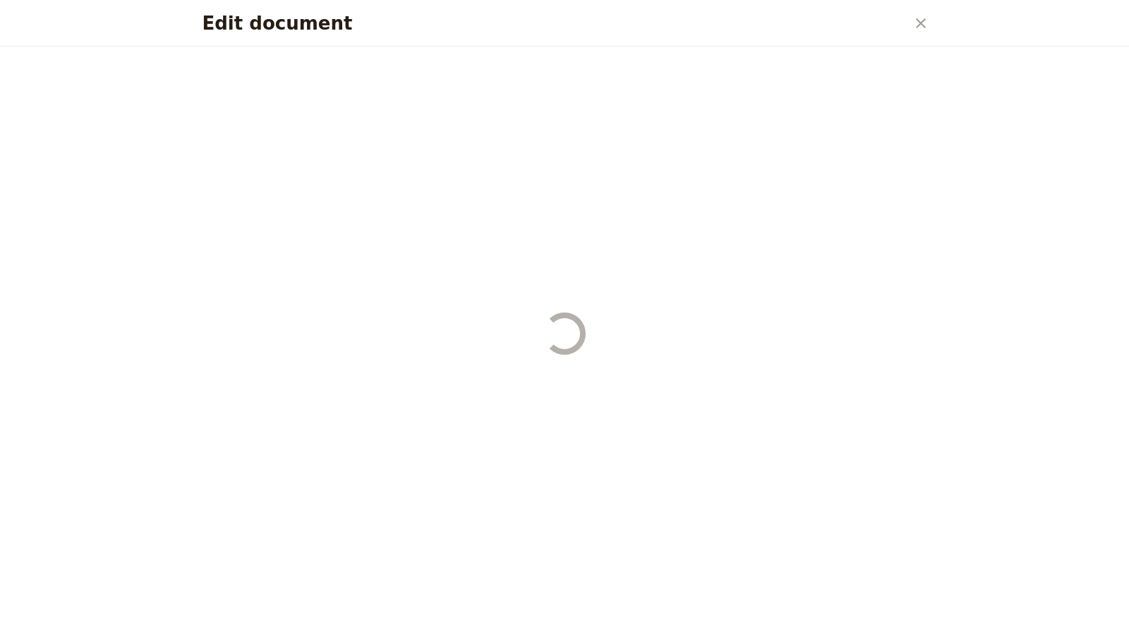
select select "STAFF"
select select "RUN_SHEET"
select select "DEFAULT"
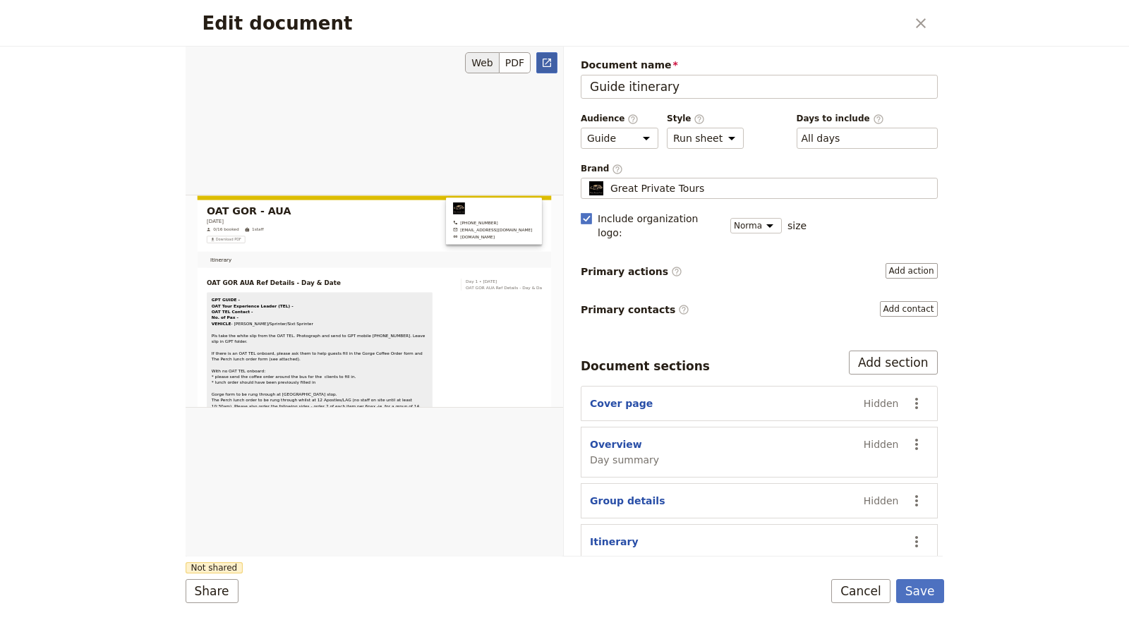
click at [546, 61] on icon "Open full preview" at bounding box center [546, 62] width 11 height 11
click at [862, 589] on button "Cancel" at bounding box center [860, 591] width 59 height 24
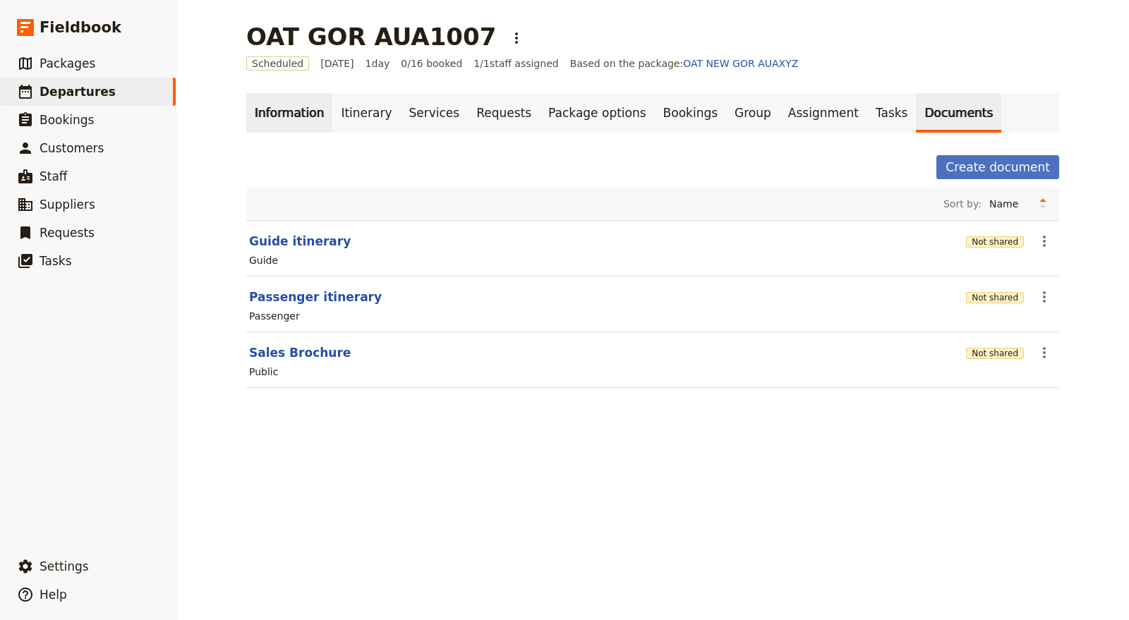
click at [295, 117] on link "Information" at bounding box center [289, 113] width 86 height 40
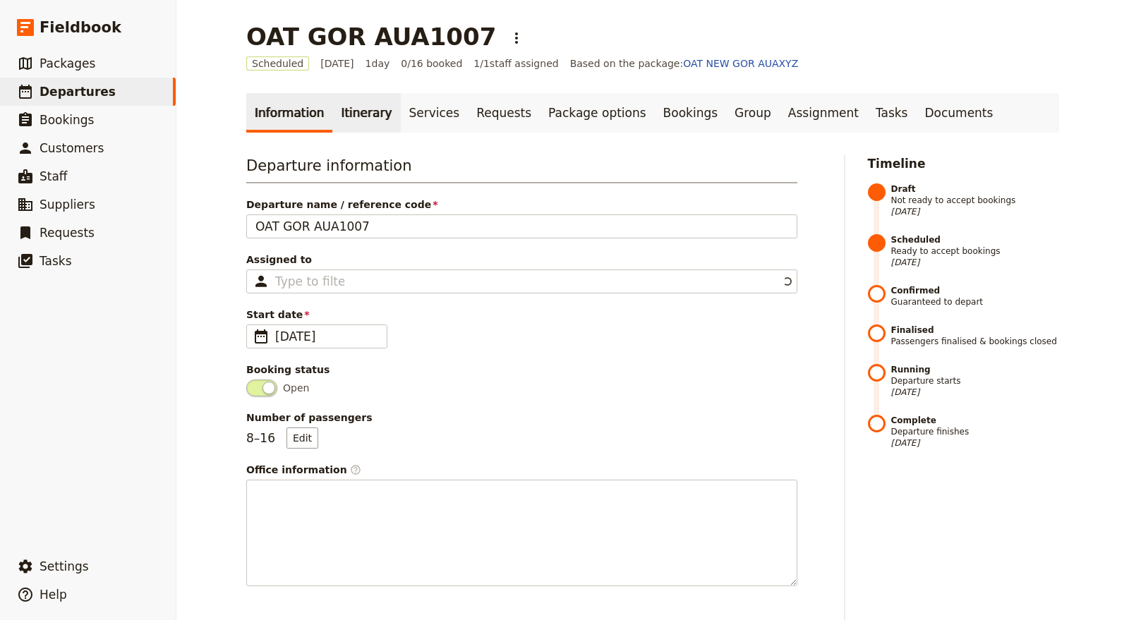
click at [346, 107] on link "Itinerary" at bounding box center [366, 113] width 68 height 40
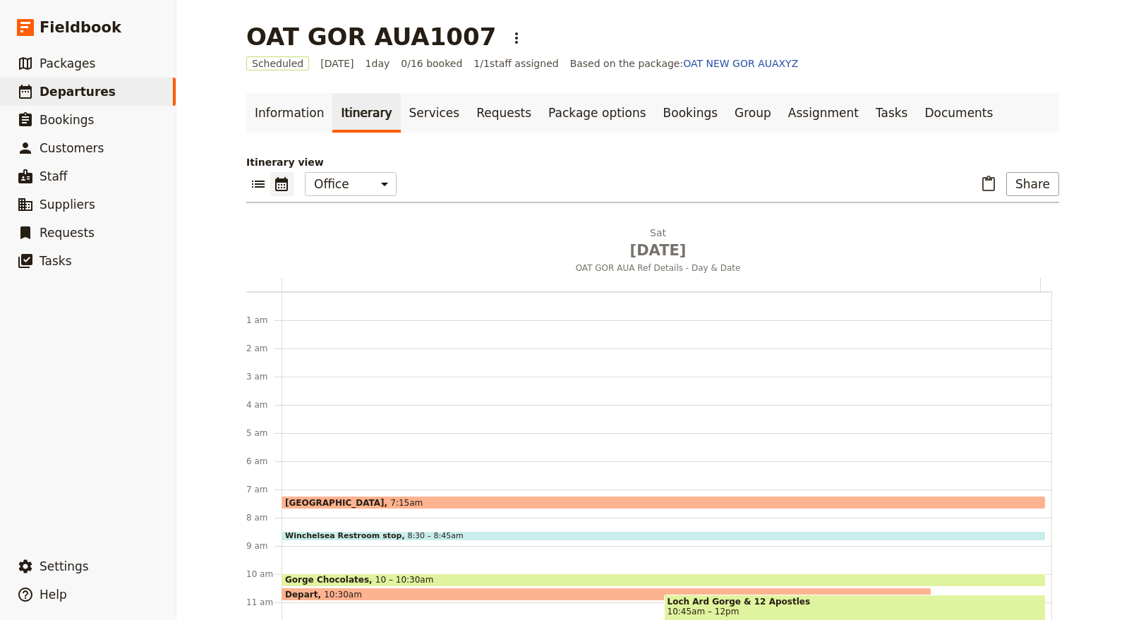
scroll to position [183, 0]
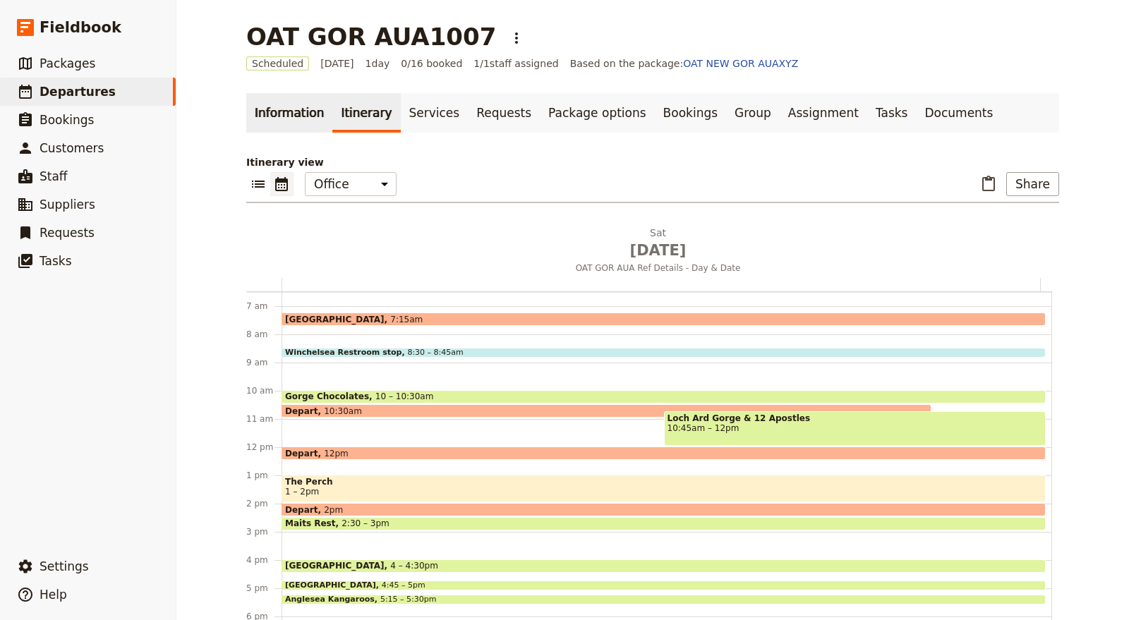
click at [302, 111] on link "Information" at bounding box center [289, 113] width 86 height 40
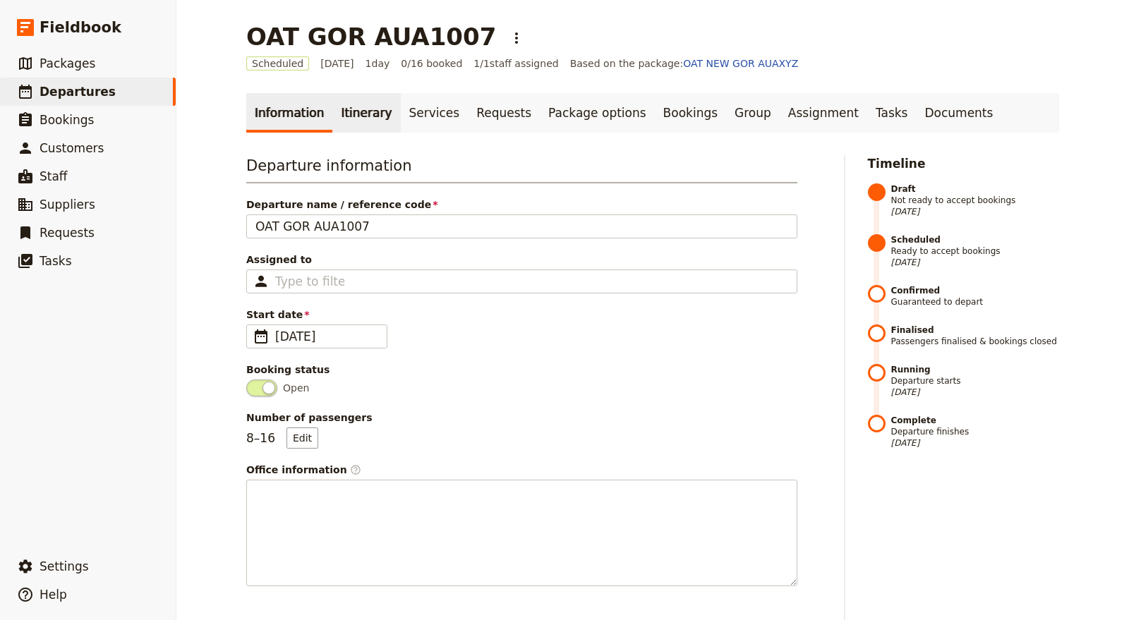
click at [339, 105] on link "Itinerary" at bounding box center [366, 113] width 68 height 40
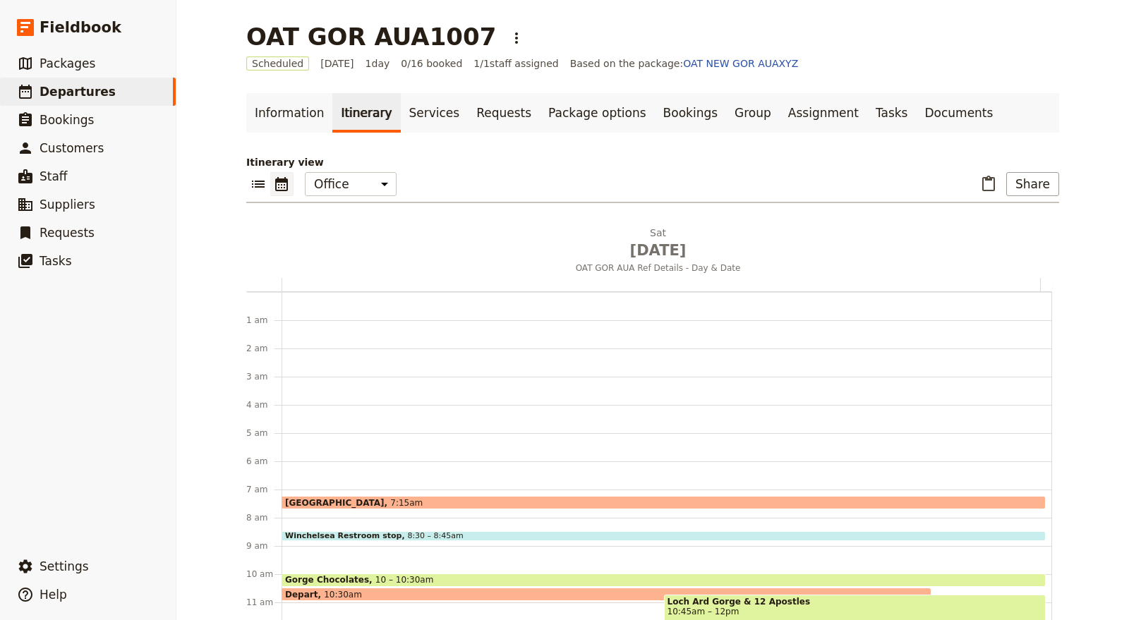
scroll to position [183, 0]
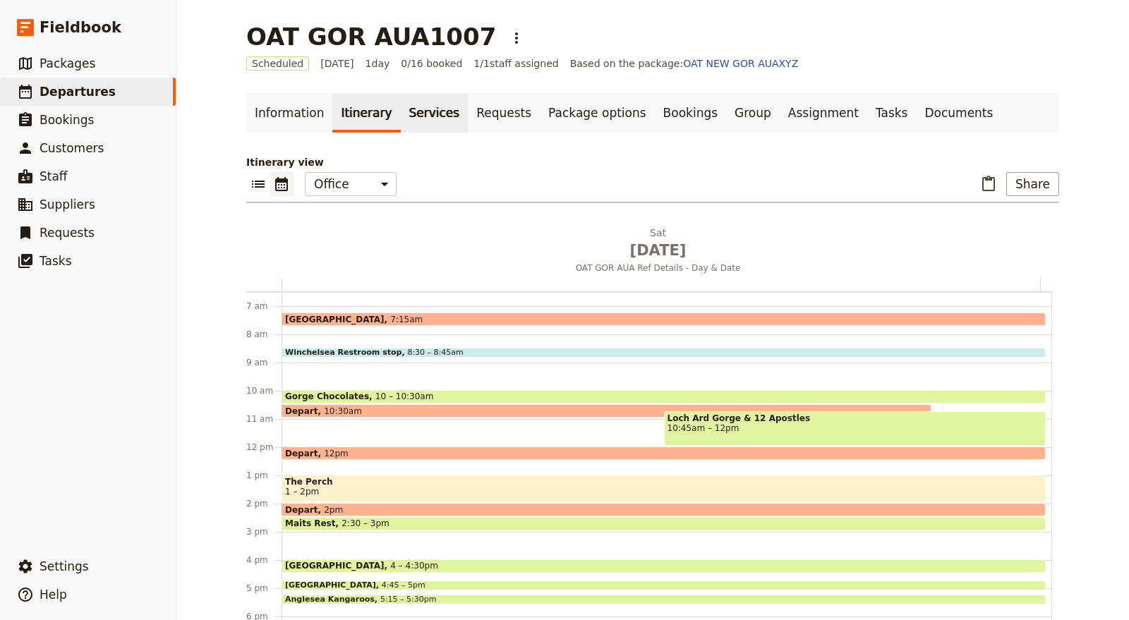
click at [424, 113] on link "Services" at bounding box center [435, 113] width 68 height 40
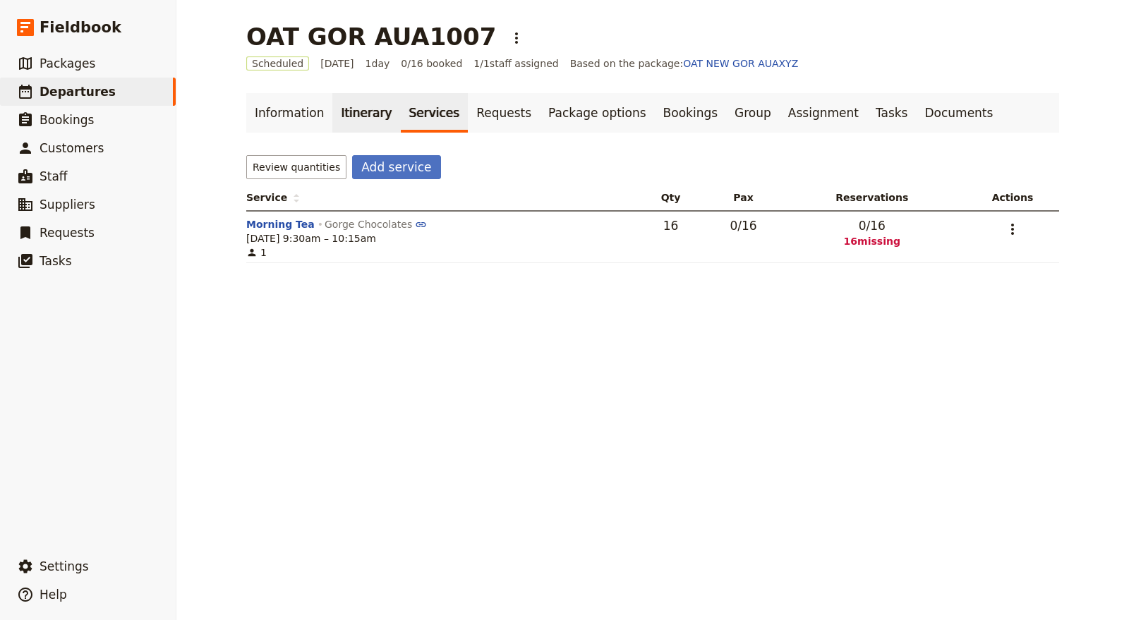
click at [340, 107] on link "Itinerary" at bounding box center [366, 113] width 68 height 40
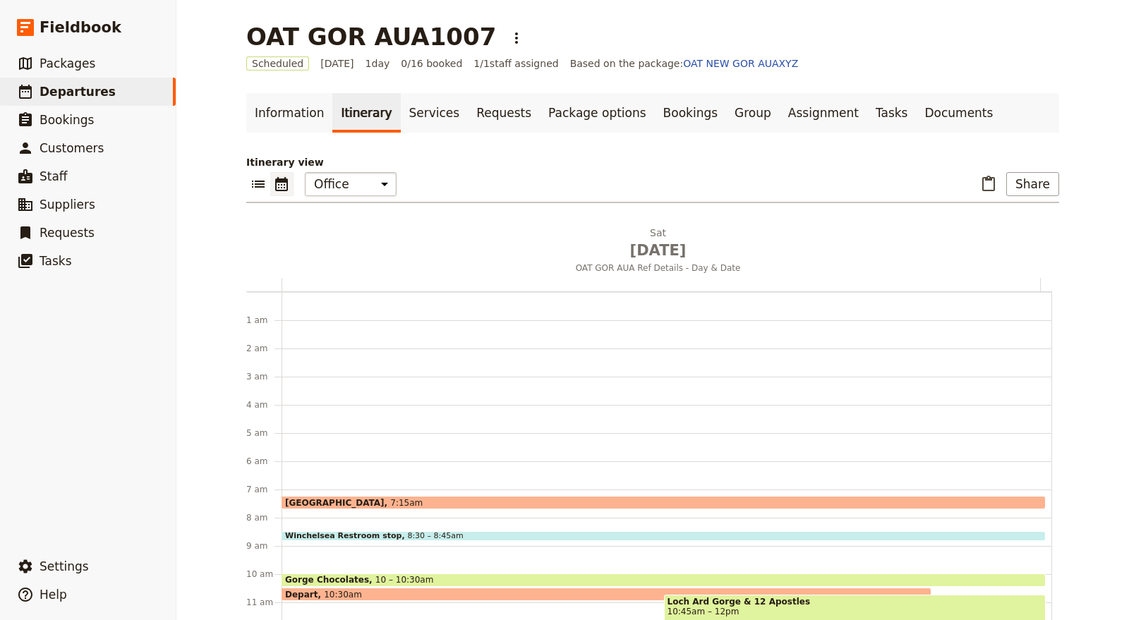
scroll to position [183, 0]
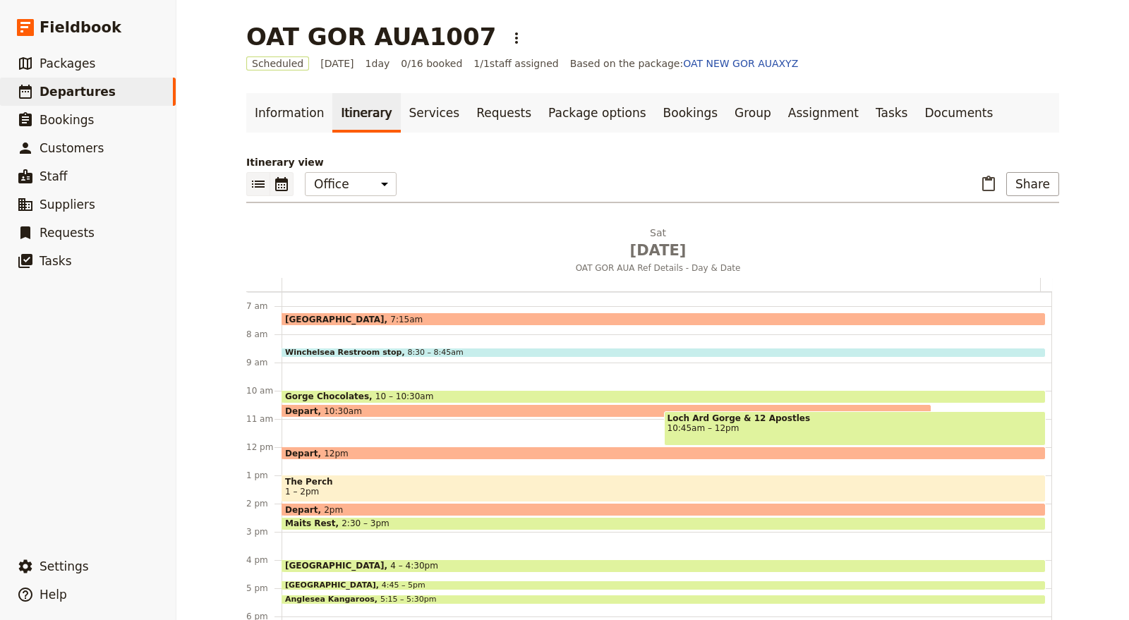
click at [250, 182] on icon "List view" at bounding box center [258, 184] width 17 height 17
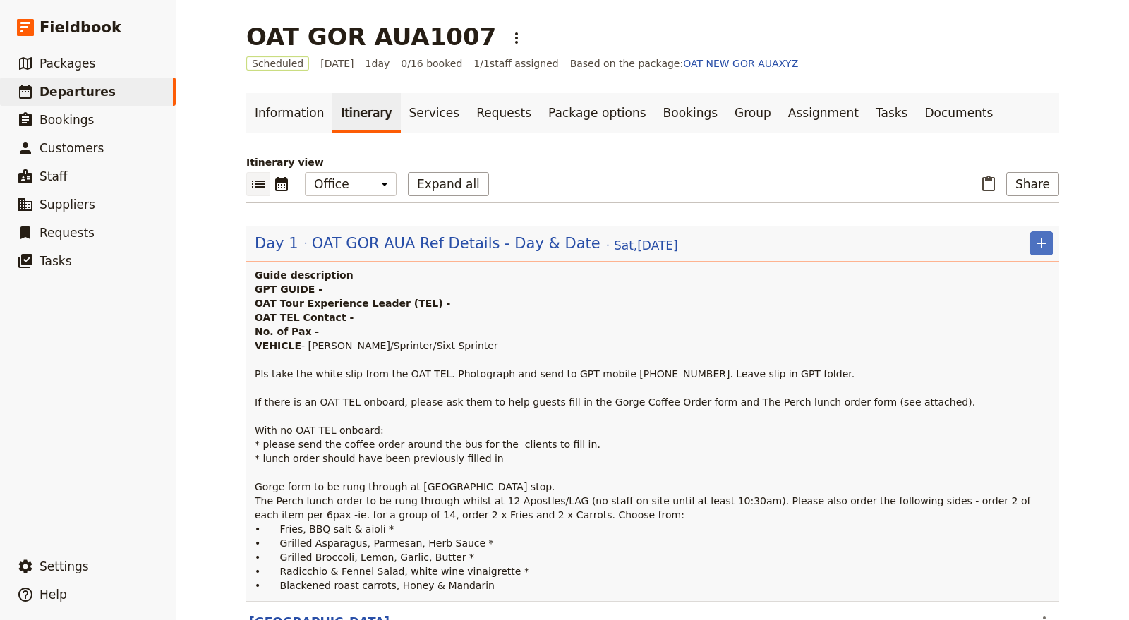
click at [777, 250] on div "Day 1 OAT GOR AUA Ref Details - Day & Date Sat , 11 Oct 2025 ​" at bounding box center [654, 243] width 799 height 24
click at [483, 272] on h4 "Guide description" at bounding box center [654, 275] width 799 height 14
click at [467, 248] on span "OAT GOR AUA Ref Details - Day & Date" at bounding box center [456, 243] width 289 height 21
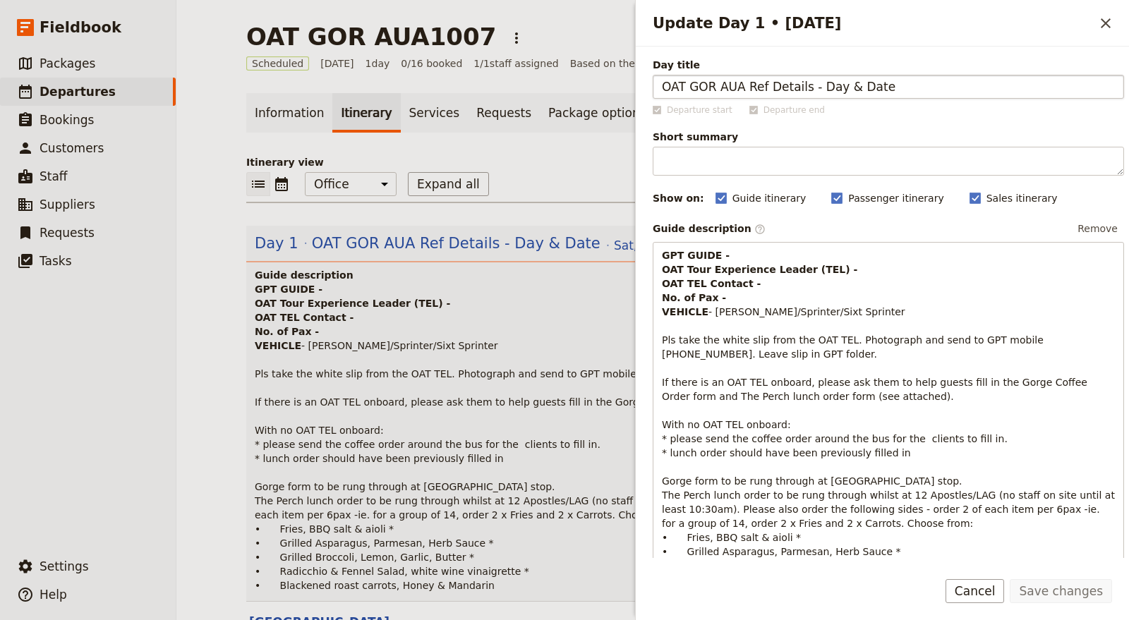
drag, startPoint x: 742, startPoint y: 86, endPoint x: 794, endPoint y: 84, distance: 51.6
click at [794, 84] on input "OAT GOR AUA Ref Details - Day & Date" at bounding box center [888, 87] width 471 height 24
click at [775, 80] on input "OAT GOR AUA Ref Details - Day & Date" at bounding box center [888, 87] width 471 height 24
drag, startPoint x: 742, startPoint y: 83, endPoint x: 796, endPoint y: 87, distance: 53.8
click at [796, 87] on input "OAT GOR AUA Ref Details - Day & Date" at bounding box center [888, 87] width 471 height 24
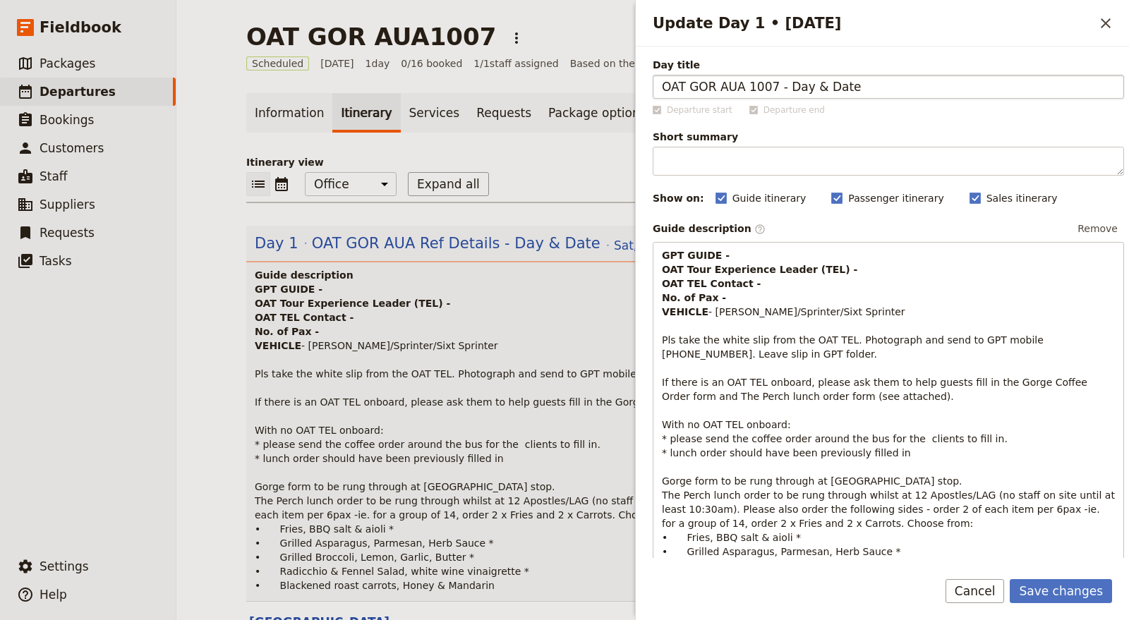
click at [791, 85] on input "OAT GOR AUA 1007 - Day & Date" at bounding box center [888, 87] width 471 height 24
drag, startPoint x: 799, startPoint y: 87, endPoint x: 865, endPoint y: 107, distance: 68.3
click at [865, 107] on div "Day title OAT GOR AUA 1007 - Sat & Date Departure start Departure end Short sum…" at bounding box center [888, 504] width 471 height 892
type input "OAT GOR AUA 1007 - Sat 11 Oct"
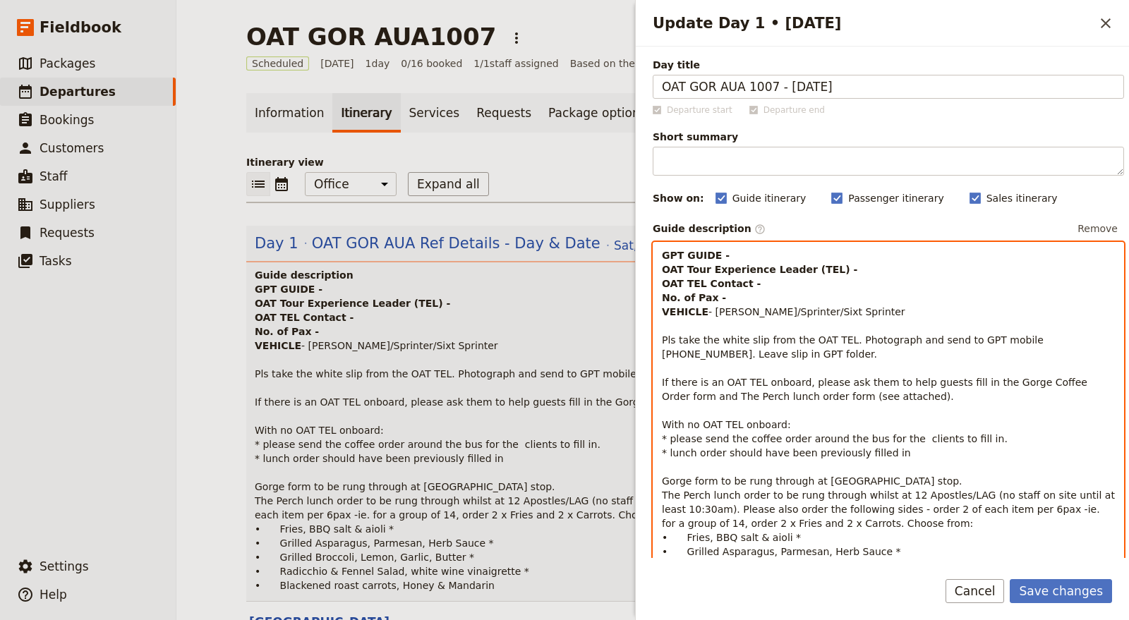
click at [760, 250] on p "GPT GUIDE - OAT Tour Experience Leader (TEL) - OAT TEL Contact - No. of Pax - V…" at bounding box center [888, 424] width 453 height 353
drag, startPoint x: 732, startPoint y: 309, endPoint x: 861, endPoint y: 319, distance: 129.5
click at [861, 319] on p "GPT GUIDE - Steve A. OAT Tour Experience Leader (TEL) - OAT TEL Contact - No. o…" at bounding box center [888, 424] width 453 height 353
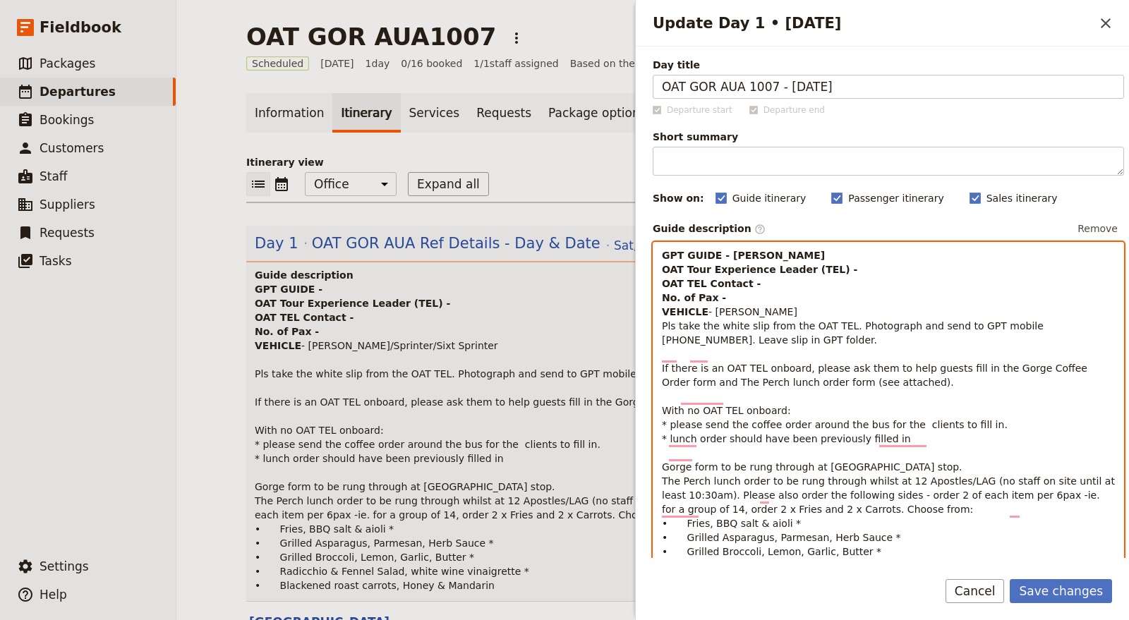
click at [745, 295] on p "GPT GUIDE - Steve A. OAT Tour Experience Leader (TEL) - OAT TEL Contact - No. o…" at bounding box center [888, 417] width 453 height 339
click at [772, 273] on strong "GPT GUIDE - Steve A. OAT Tour Experience Leader (TEL) - OAT TEL Contact - No. o…" at bounding box center [761, 284] width 199 height 68
click at [773, 281] on p "GPT GUIDE - Steve A. OAT Tour Experience Leader (TEL) - OAT TEL Contact - No. o…" at bounding box center [888, 417] width 453 height 339
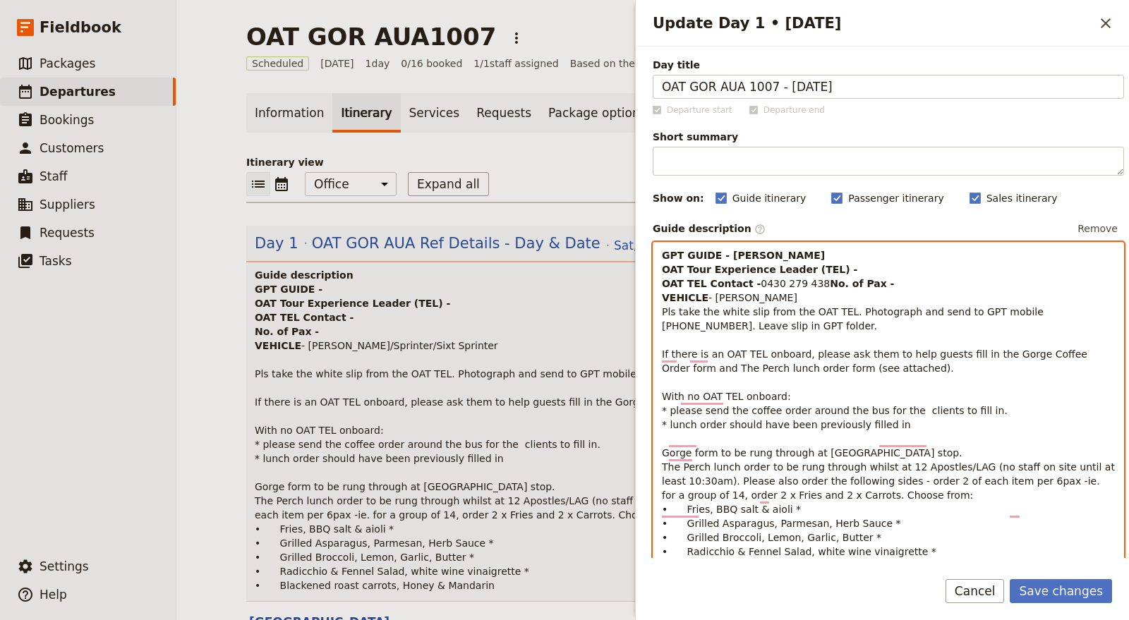
click at [847, 267] on p "GPT GUIDE - Steve A. OAT Tour Experience Leader (TEL) - OAT TEL Contact - 0430 …" at bounding box center [888, 410] width 453 height 325
click at [725, 296] on p "GPT GUIDE - Steve A. OAT Tour Experience Leader (TEL) - Michael Scheller OAT TE…" at bounding box center [888, 410] width 453 height 325
drag, startPoint x: 756, startPoint y: 253, endPoint x: 724, endPoint y: 253, distance: 31.8
click at [724, 253] on strong "GPT GUIDE - Steve A. OAT Tour Experience Leader (TEL) -" at bounding box center [759, 262] width 195 height 25
drag, startPoint x: 720, startPoint y: 254, endPoint x: 776, endPoint y: 255, distance: 56.5
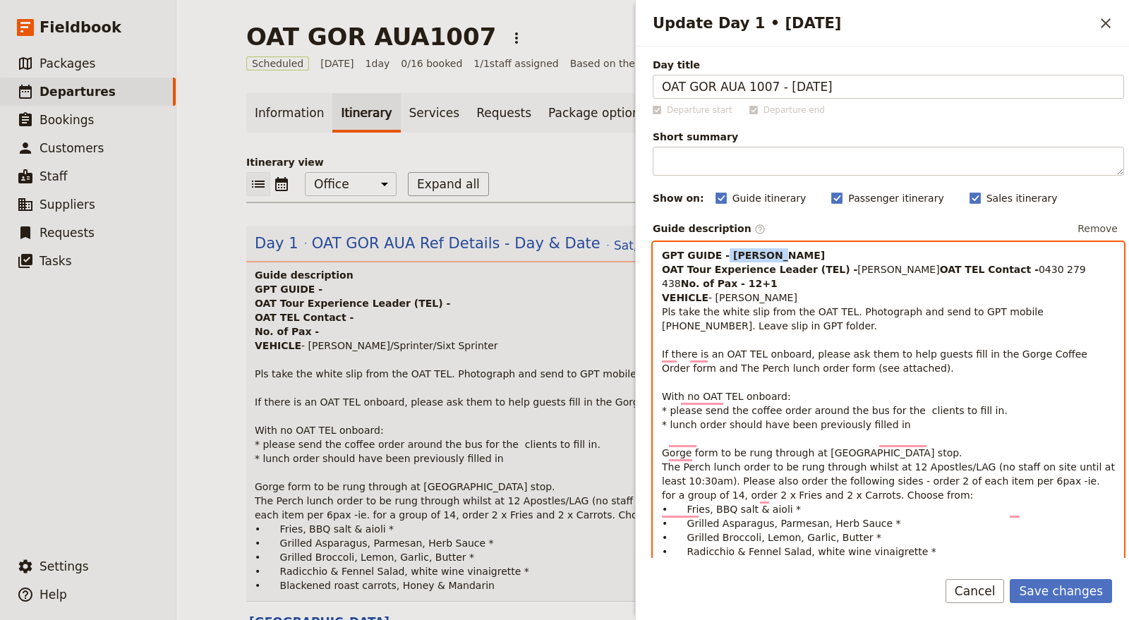
click at [776, 255] on p "GPT GUIDE - Steve A. OAT Tour Experience Leader (TEL) - Michael Scheller OAT TE…" at bounding box center [888, 410] width 453 height 325
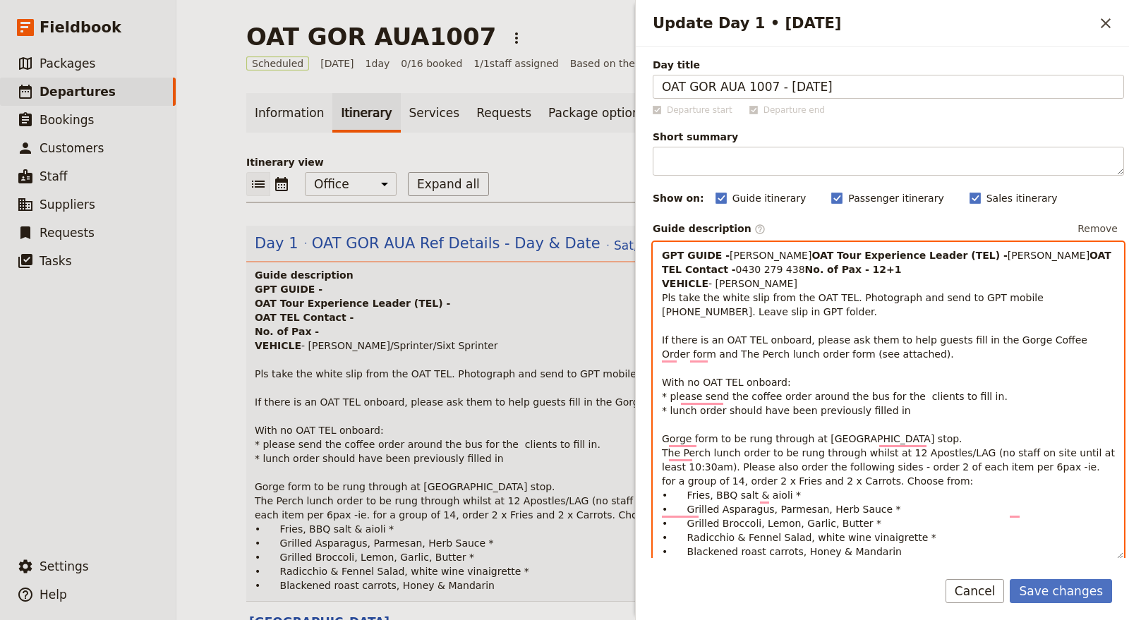
click at [801, 309] on p "GPT GUIDE - Steve A. OAT Tour Experience Leader (TEL) - Michael Scheller OAT TE…" at bounding box center [888, 403] width 453 height 310
drag, startPoint x: 744, startPoint y: 291, endPoint x: 718, endPoint y: 294, distance: 26.3
click at [718, 294] on p "GPT GUIDE - Steve A. OAT Tour Experience Leader (TEL) - Michael Scheller OAT TE…" at bounding box center [888, 403] width 453 height 310
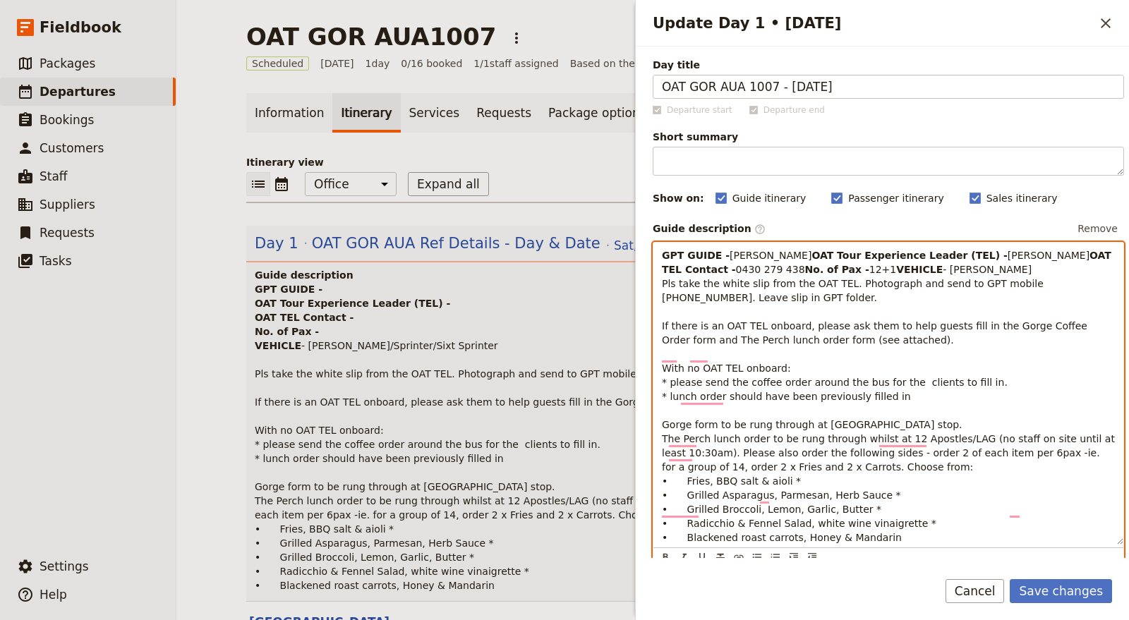
click at [777, 342] on span "Pls take the white slip from the OAT TEL. Photograph and send to GPT mobile [PH…" at bounding box center [890, 410] width 456 height 265
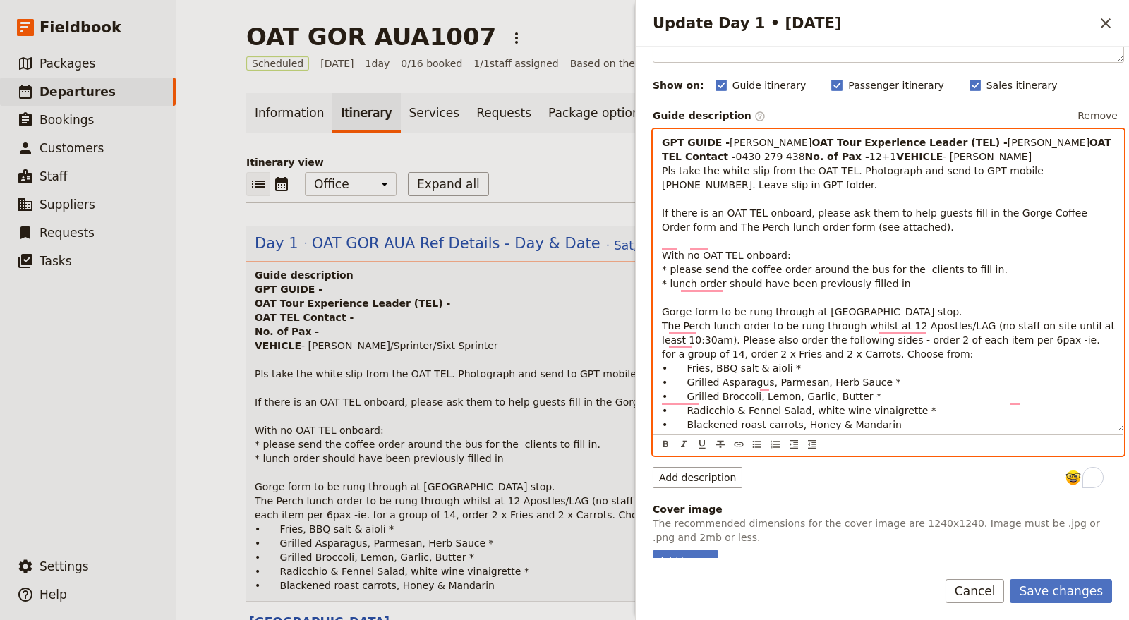
scroll to position [157, 0]
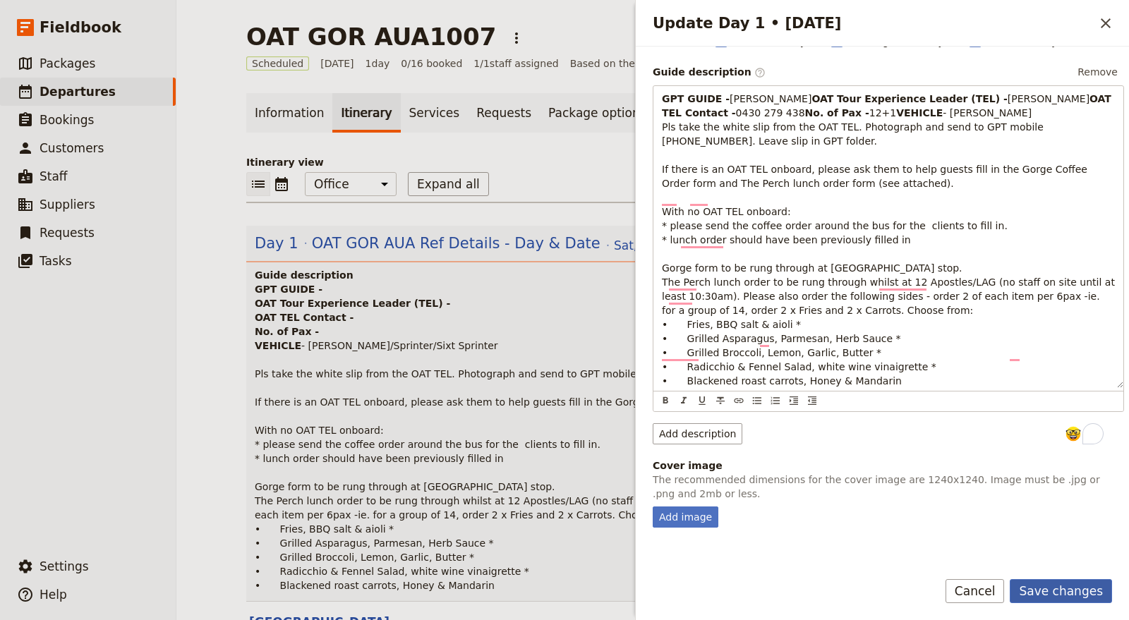
click at [1076, 593] on button "Save changes" at bounding box center [1061, 591] width 102 height 24
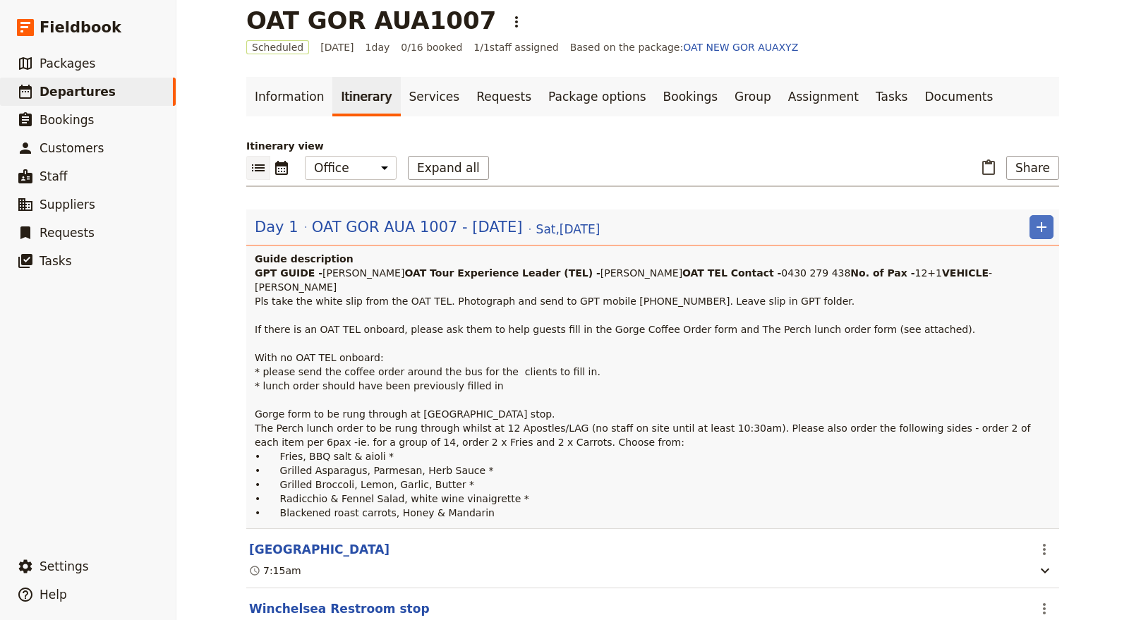
scroll to position [0, 0]
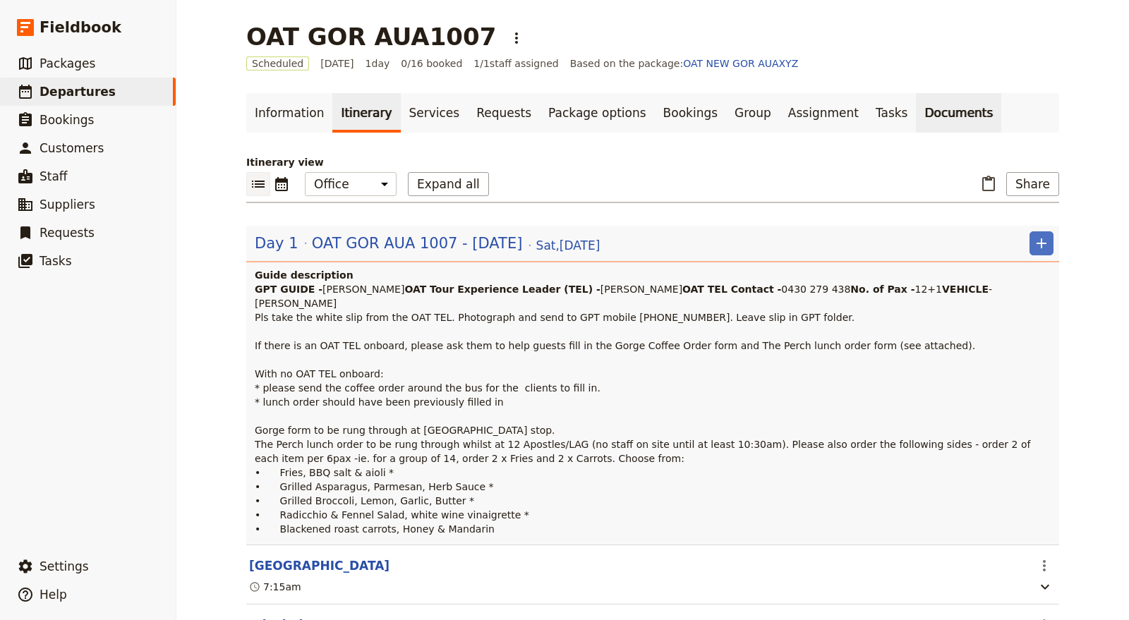
click at [916, 111] on link "Documents" at bounding box center [958, 113] width 85 height 40
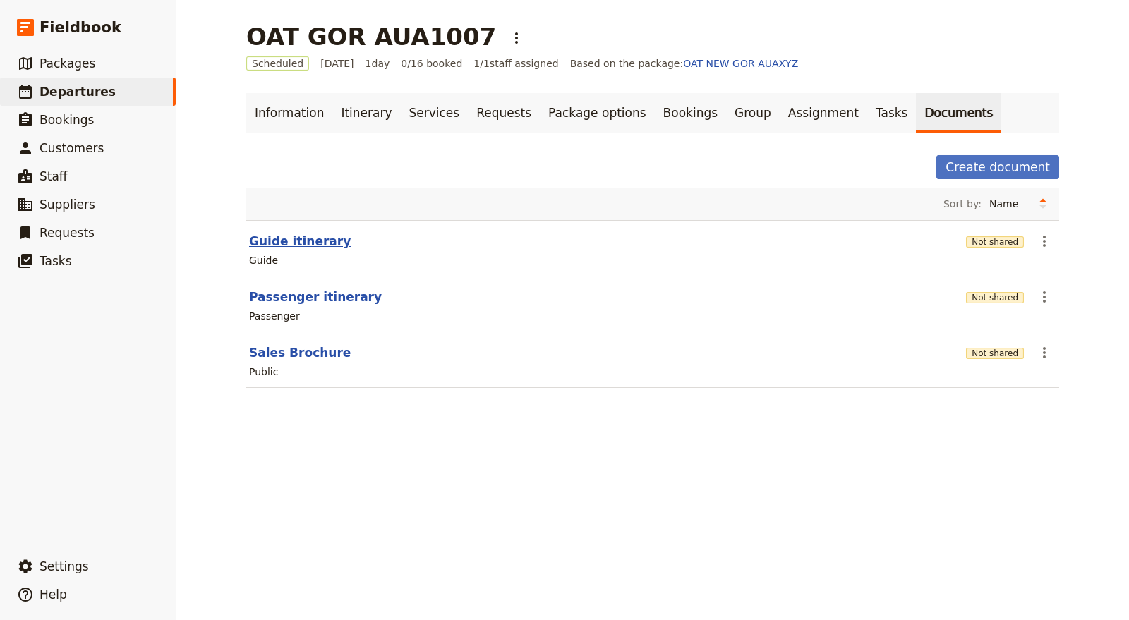
click at [284, 238] on button "Guide itinerary" at bounding box center [300, 241] width 102 height 17
select select "STAFF"
select select "RUN_SHEET"
select select "DEFAULT"
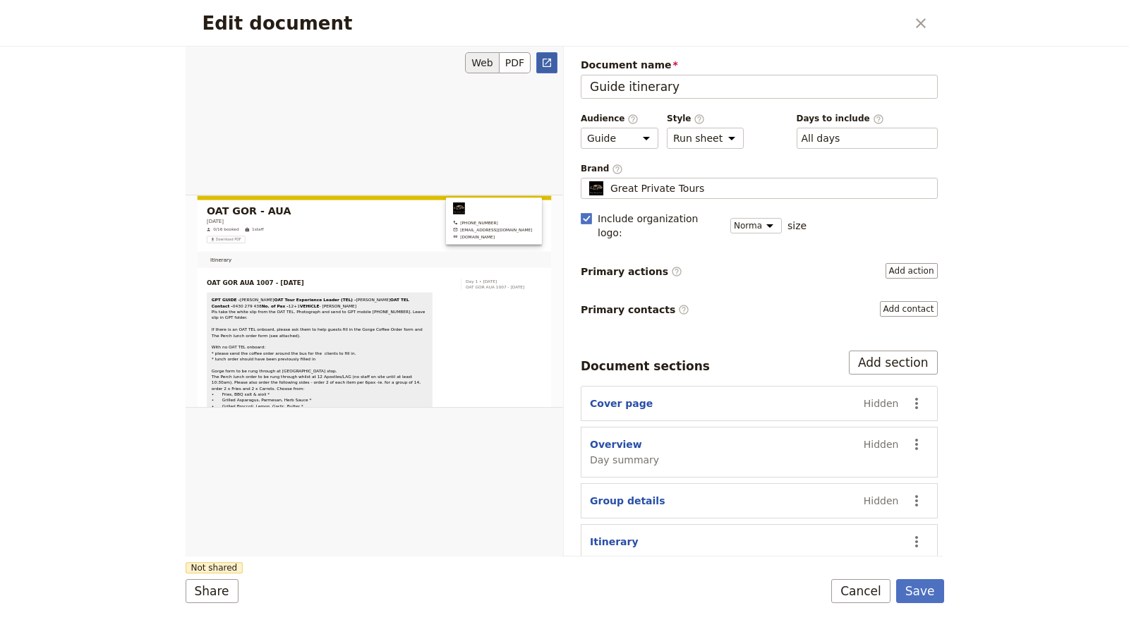
click at [552, 60] on icon "Open full preview" at bounding box center [546, 62] width 11 height 11
click at [870, 601] on button "Cancel" at bounding box center [860, 591] width 59 height 24
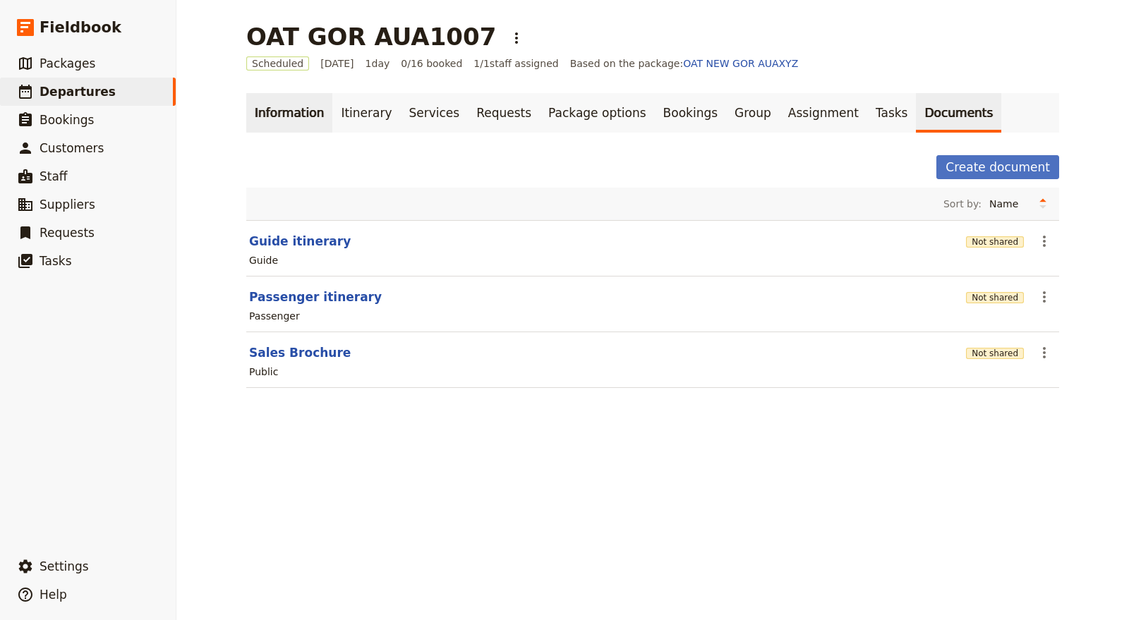
click at [253, 98] on link "Information" at bounding box center [289, 113] width 86 height 40
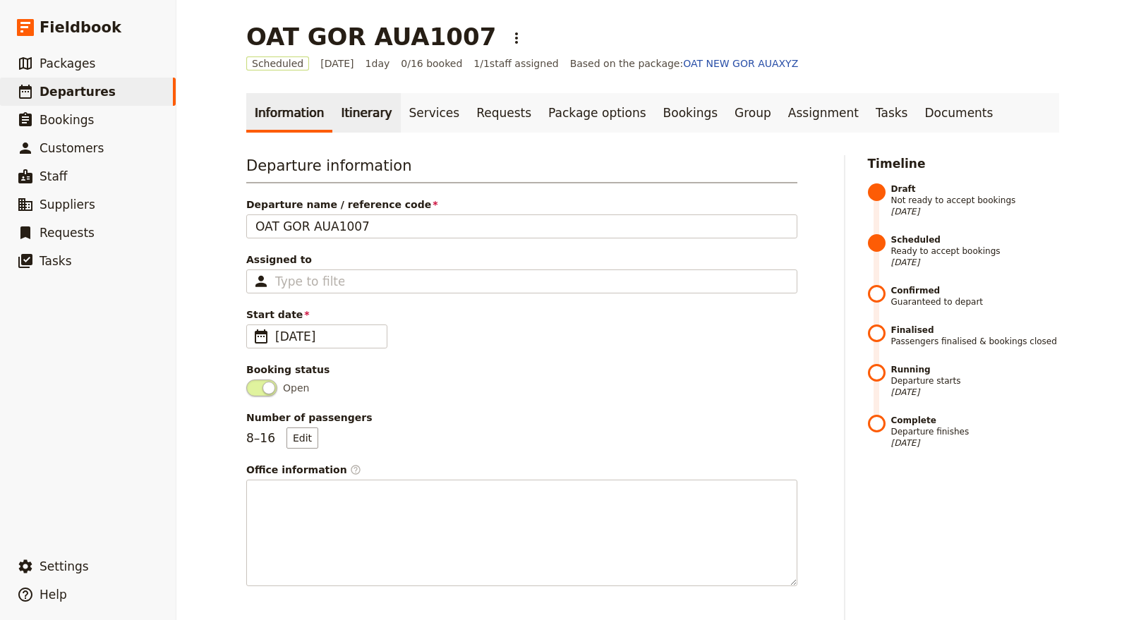
click at [337, 118] on link "Itinerary" at bounding box center [366, 113] width 68 height 40
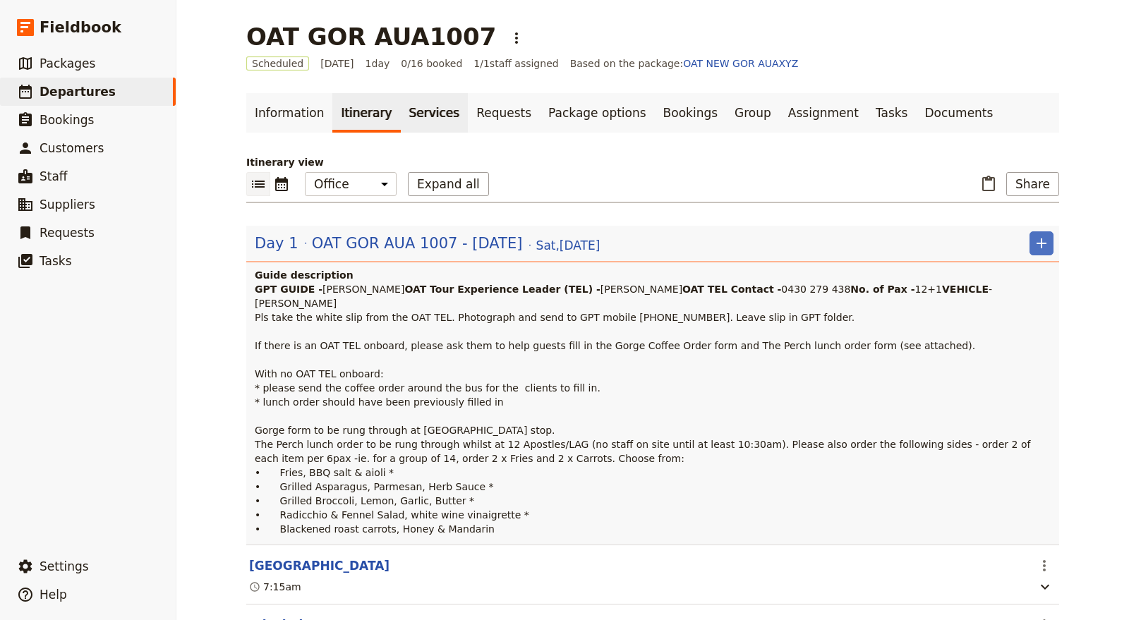
click at [411, 111] on link "Services" at bounding box center [435, 113] width 68 height 40
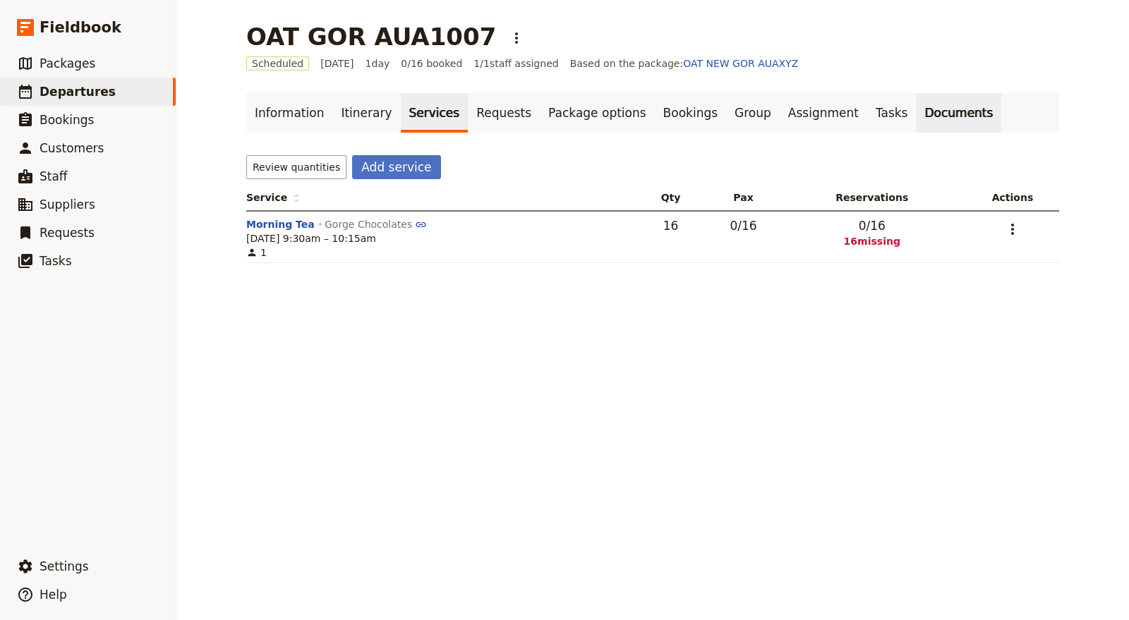
click at [916, 118] on link "Documents" at bounding box center [958, 113] width 85 height 40
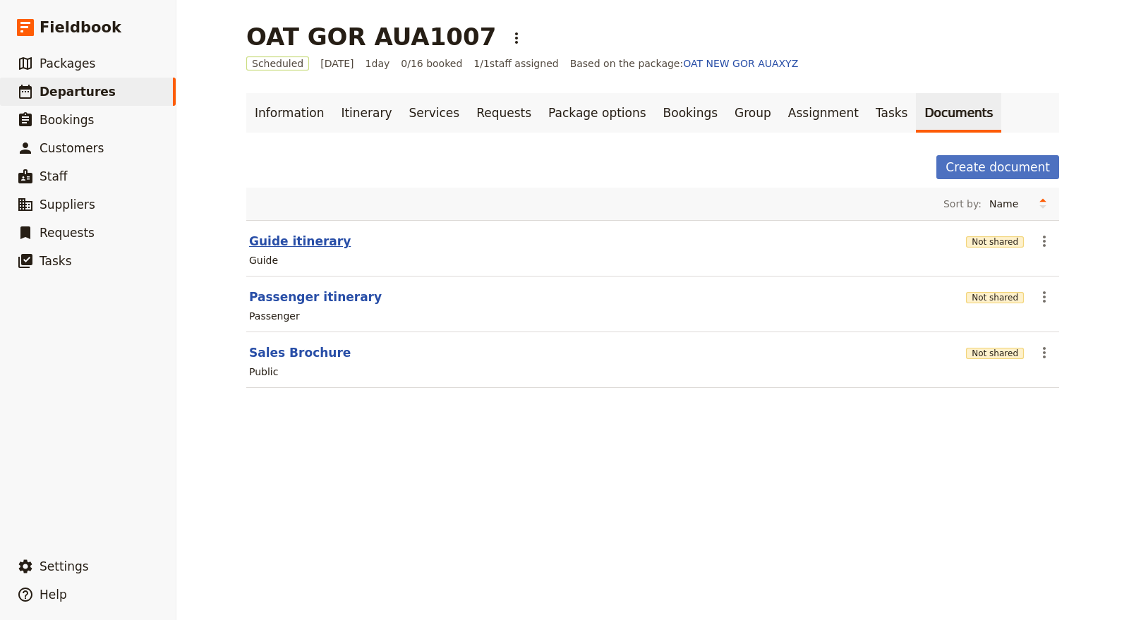
click at [303, 243] on button "Guide itinerary" at bounding box center [300, 241] width 102 height 17
select select "STAFF"
select select "RUN_SHEET"
select select "DEFAULT"
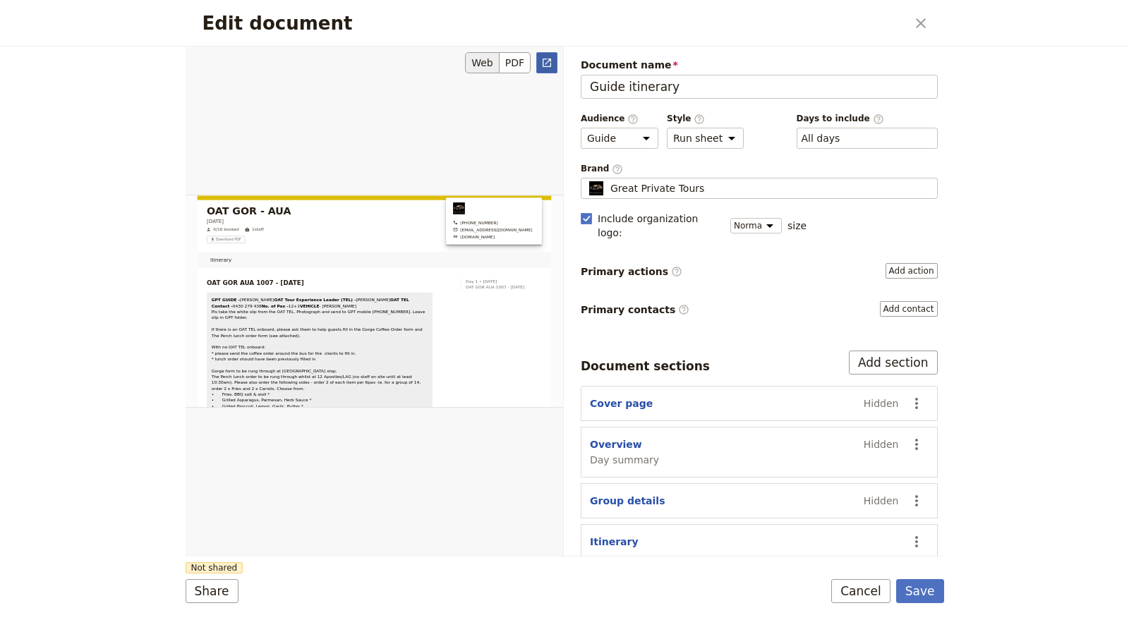
click at [552, 57] on link "​" at bounding box center [546, 62] width 21 height 21
click at [924, 594] on button "Save" at bounding box center [920, 591] width 48 height 24
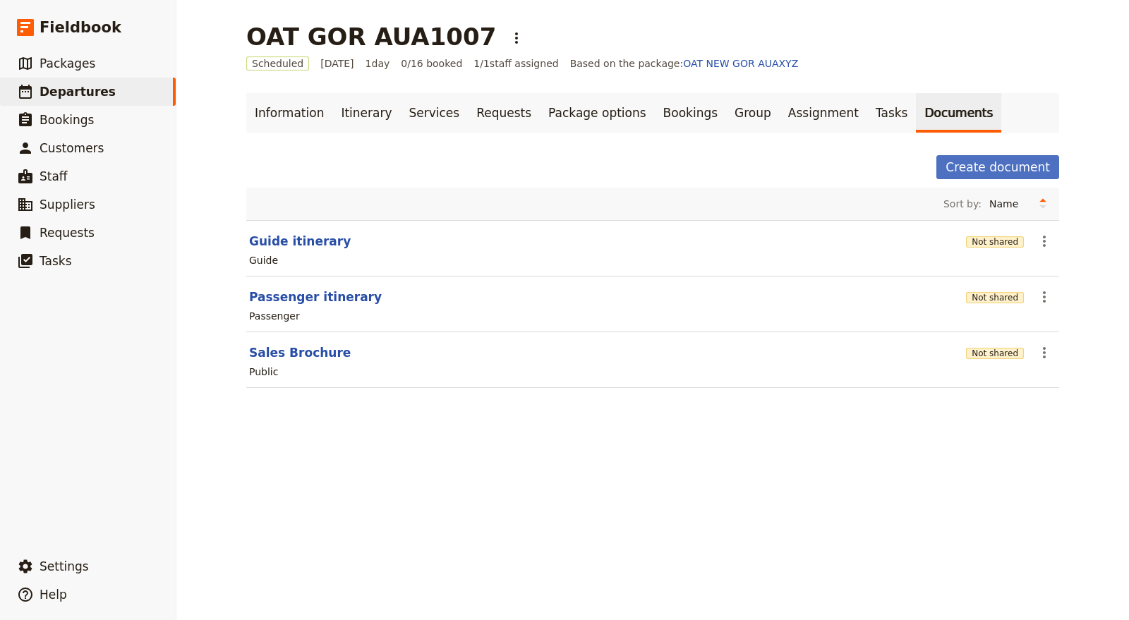
drag, startPoint x: 1032, startPoint y: 236, endPoint x: 1020, endPoint y: 241, distance: 12.3
click at [1020, 241] on section "Guide itinerary Not shared ​ Guide" at bounding box center [652, 248] width 813 height 56
click at [1043, 236] on icon "Actions" at bounding box center [1044, 241] width 17 height 17
click at [1044, 267] on span "Share" at bounding box center [1050, 271] width 28 height 14
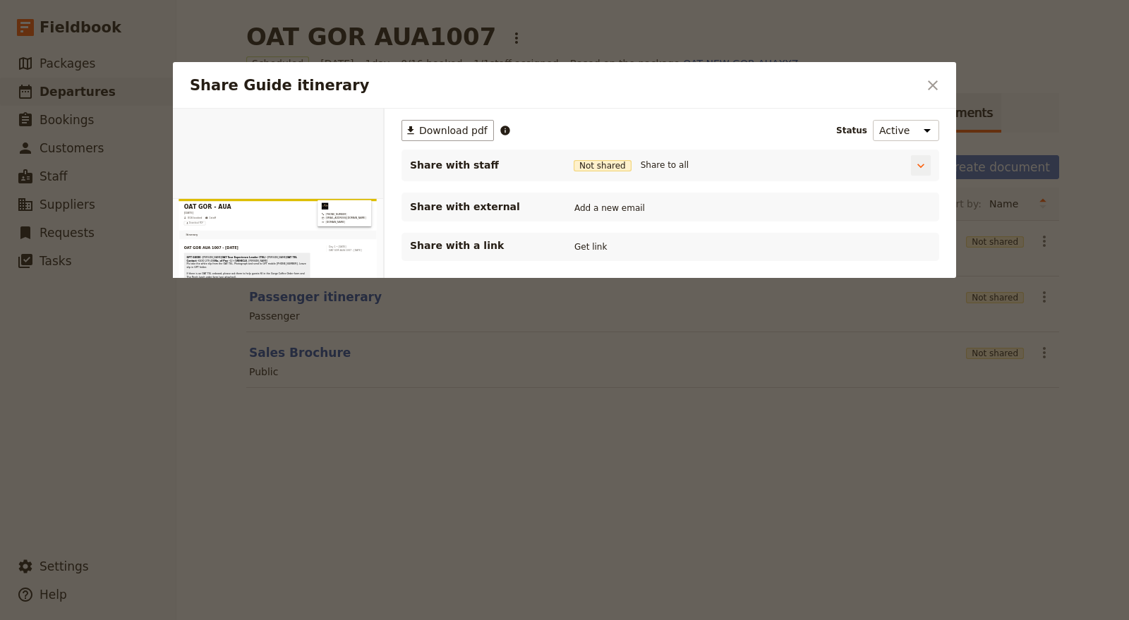
click at [663, 155] on div "Share with staff Not shared Share to all" at bounding box center [670, 165] width 521 height 20
click at [672, 156] on div "Share with staff Not shared Share to all" at bounding box center [654, 165] width 490 height 18
click at [665, 167] on button "Share to all" at bounding box center [664, 165] width 55 height 16
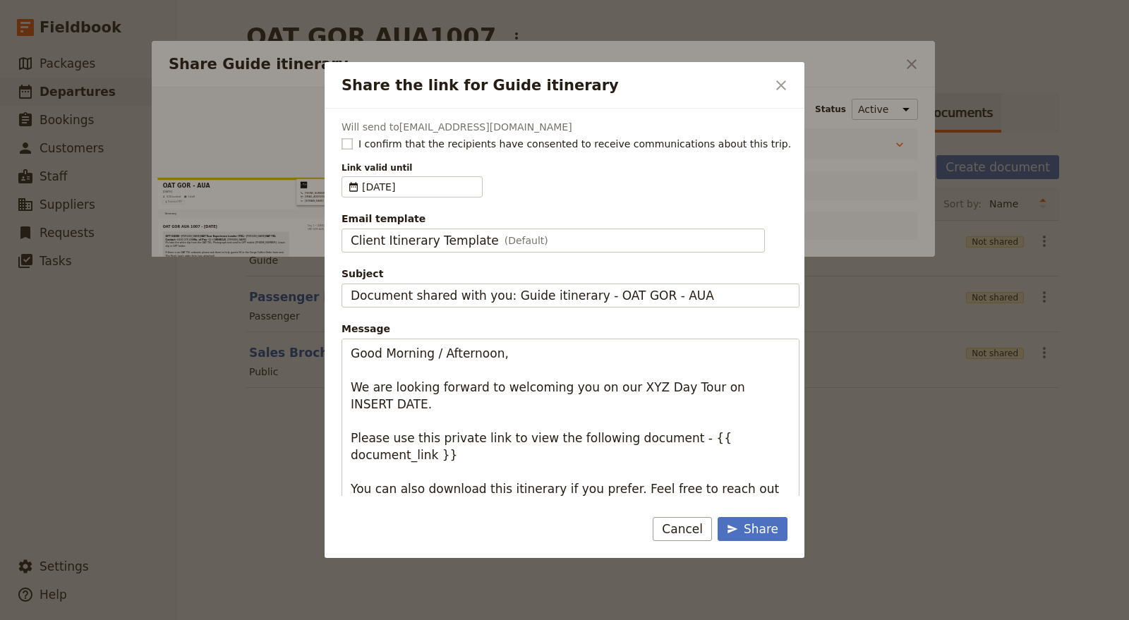
click at [425, 142] on span "I confirm that the recipients have consented to receive communications about th…" at bounding box center [574, 144] width 433 height 14
click at [342, 137] on input "I confirm that the recipients have consented to receive communications about th…" at bounding box center [341, 136] width 1 height 1
checkbox input "true"
click at [439, 190] on span "11 Nov 2025" at bounding box center [419, 187] width 114 height 14
click at [348, 177] on input "11/11/2025" at bounding box center [347, 176] width 1 height 1
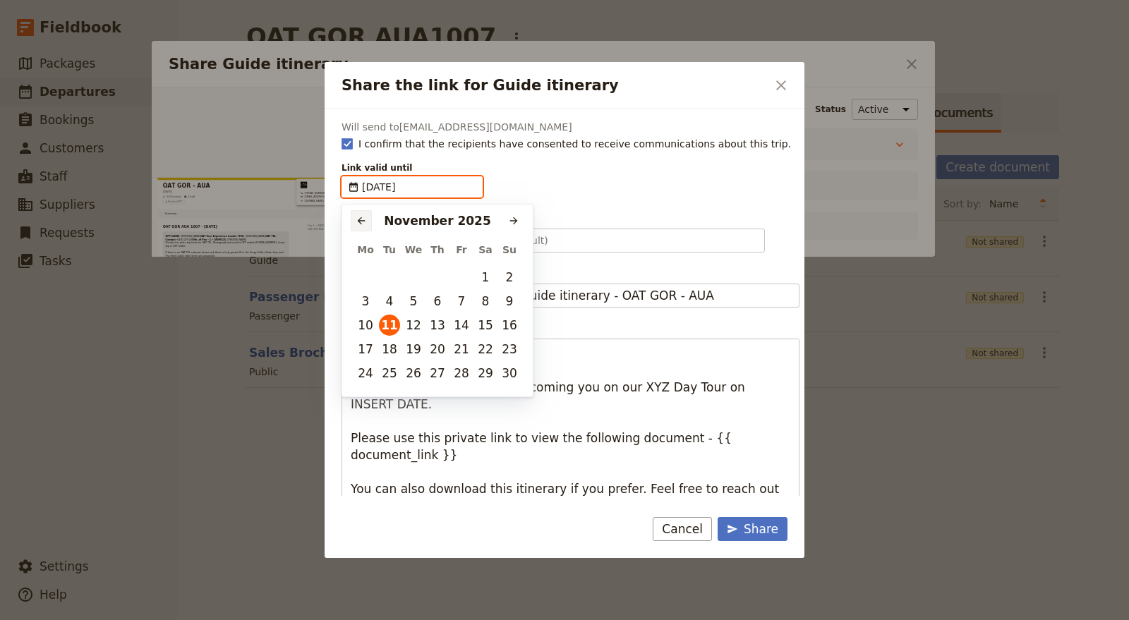
click at [358, 225] on icon "Previous month" at bounding box center [361, 220] width 11 height 11
click at [509, 296] on button "12" at bounding box center [509, 301] width 21 height 21
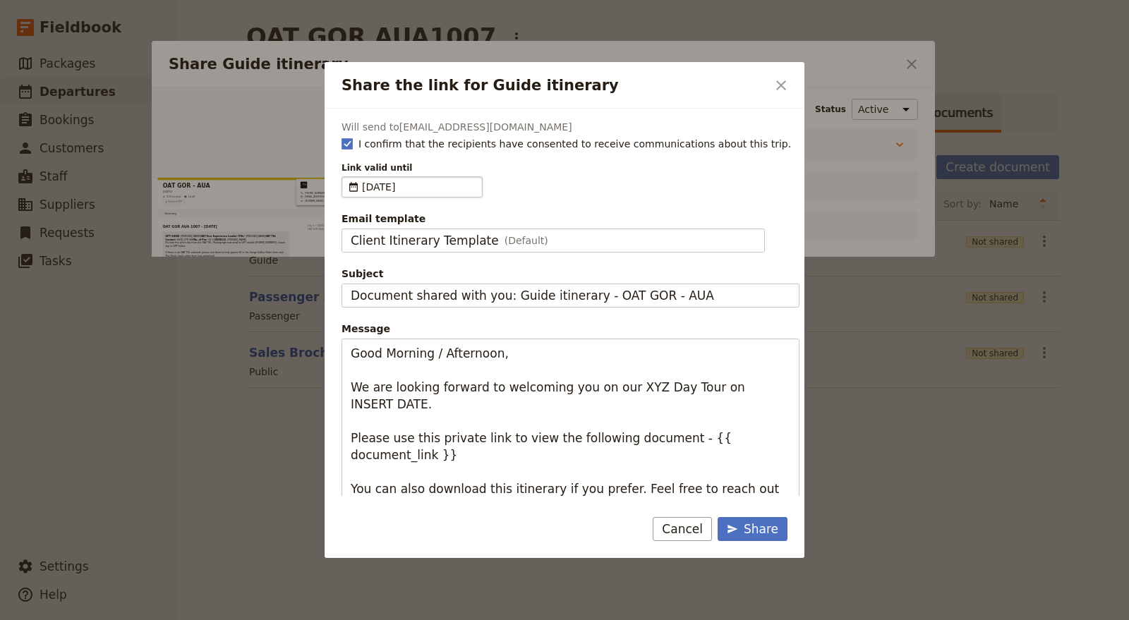
click at [382, 176] on fieldset "​ 12/10/2025" at bounding box center [412, 186] width 141 height 21
click at [399, 200] on div "Will send to info@greatprivatetours.com.au I confirm that the recipients have c…" at bounding box center [571, 345] width 458 height 451
click at [397, 192] on span "[DATE]" at bounding box center [419, 187] width 114 height 14
click at [393, 188] on input "[DATE]" at bounding box center [419, 187] width 114 height 14
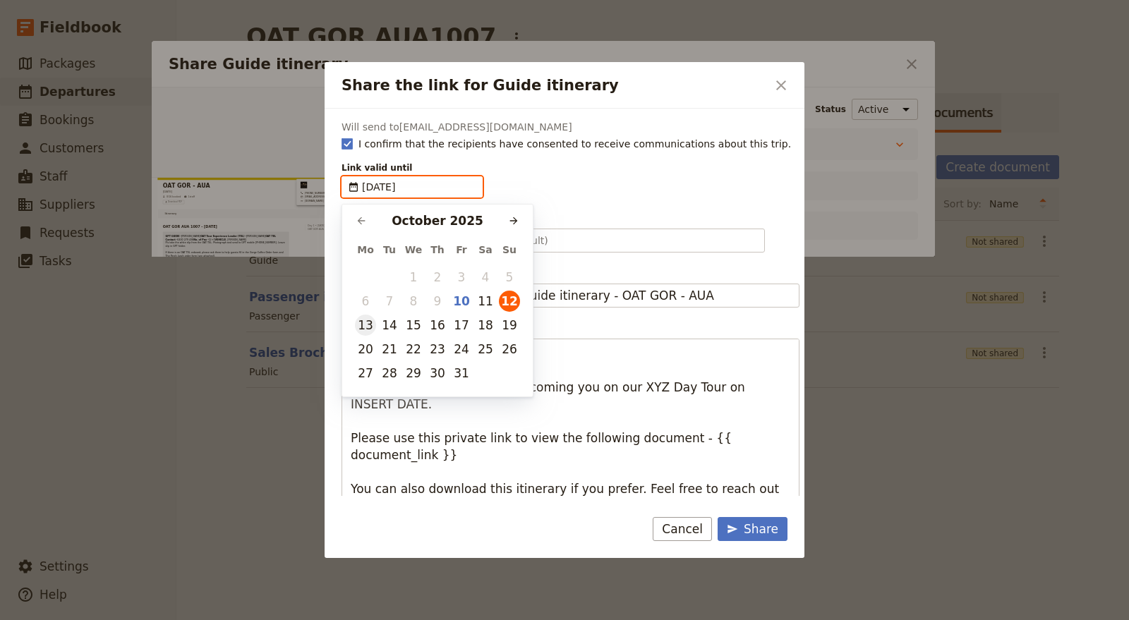
click at [373, 319] on button "13" at bounding box center [365, 325] width 21 height 21
type input "13/10/2025"
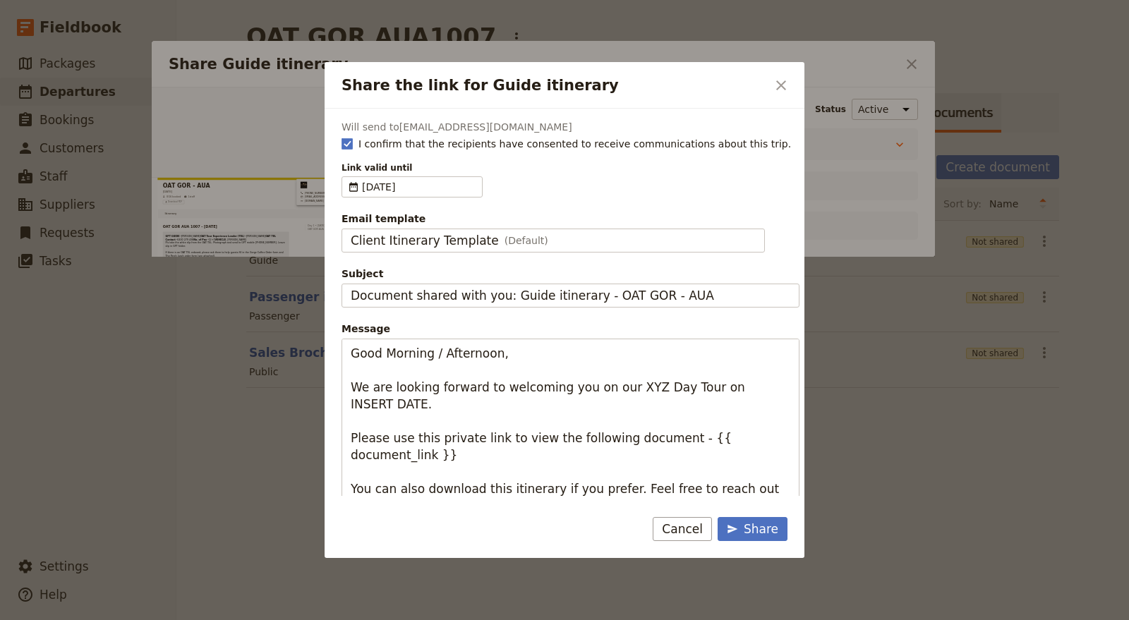
click at [576, 188] on div "Link valid until ​ 13/10/2025" at bounding box center [571, 179] width 458 height 35
click at [577, 241] on div "Client Itinerary Template (Default)" at bounding box center [553, 240] width 405 height 17
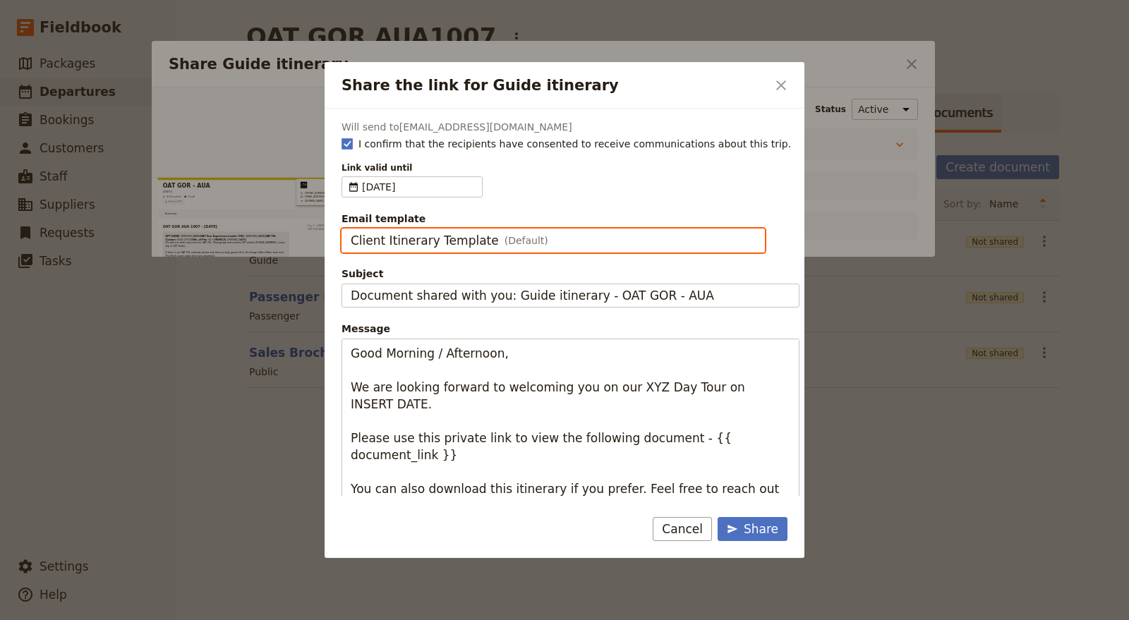
click at [351, 229] on input "Client Itinerary Template" at bounding box center [350, 229] width 1 height 1
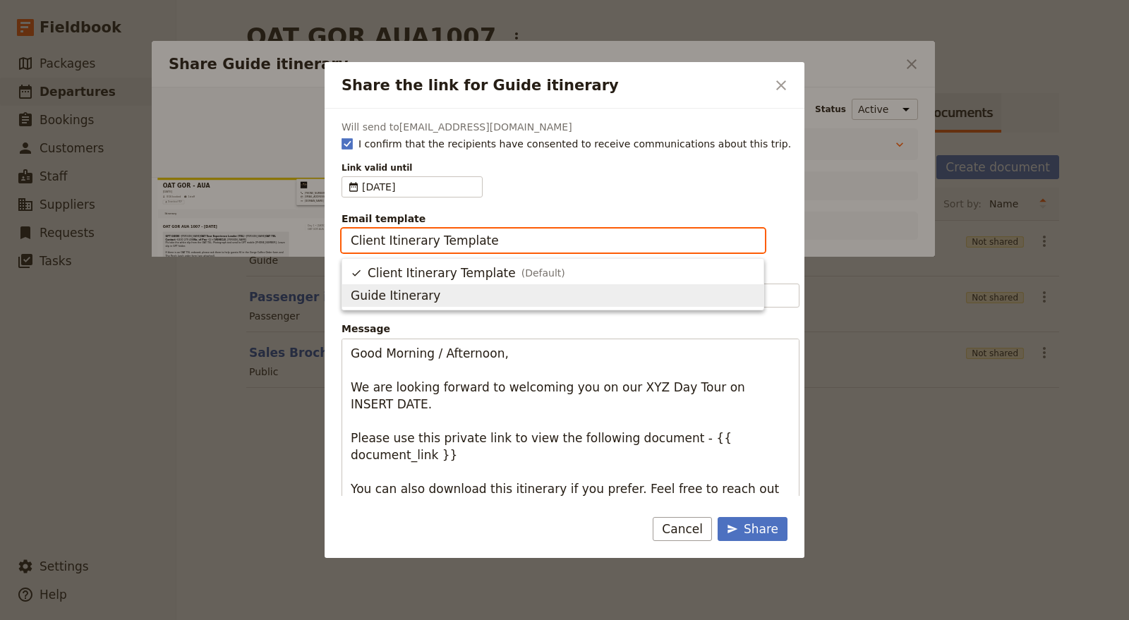
click at [524, 298] on span "Guide Itinerary" at bounding box center [553, 295] width 404 height 17
type input "Guide Itinerary"
type input "TOUR NAME & Date"
type textarea "Hi {{ contact_name }} Please find a link to your upcoming tour of OAT GOR - AUA…"
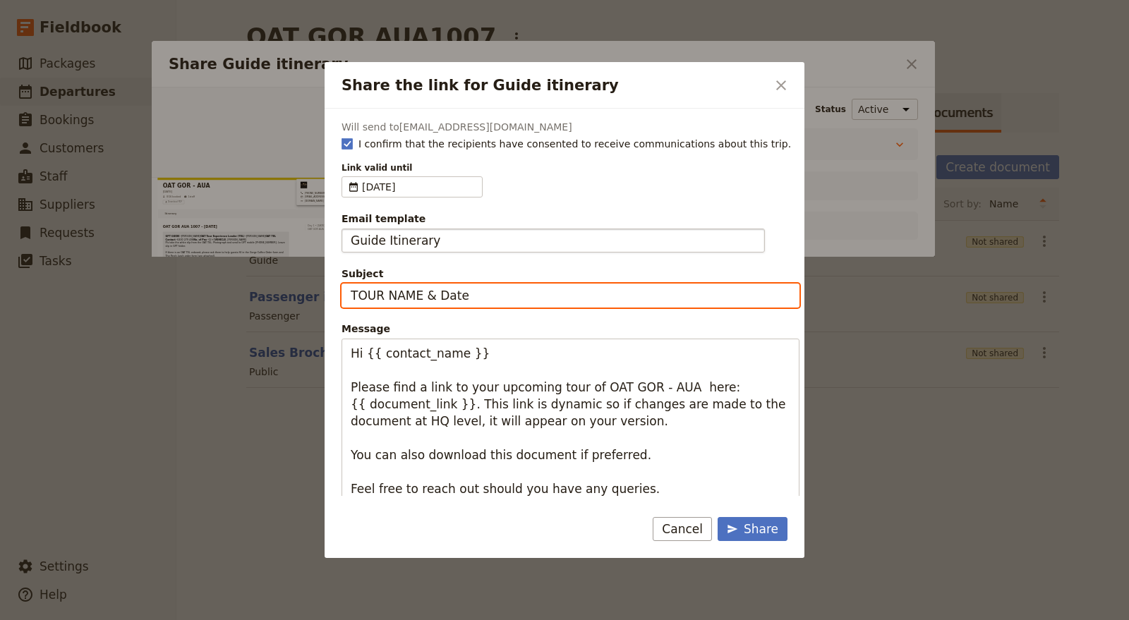
drag, startPoint x: 417, startPoint y: 291, endPoint x: 352, endPoint y: 287, distance: 65.1
click at [352, 287] on input "TOUR NAME & Date" at bounding box center [571, 296] width 458 height 24
click at [349, 294] on input "AUA & Date" at bounding box center [571, 296] width 458 height 24
click at [397, 292] on input "OAT AUA & Date" at bounding box center [571, 296] width 458 height 24
drag, startPoint x: 433, startPoint y: 293, endPoint x: 483, endPoint y: 288, distance: 49.6
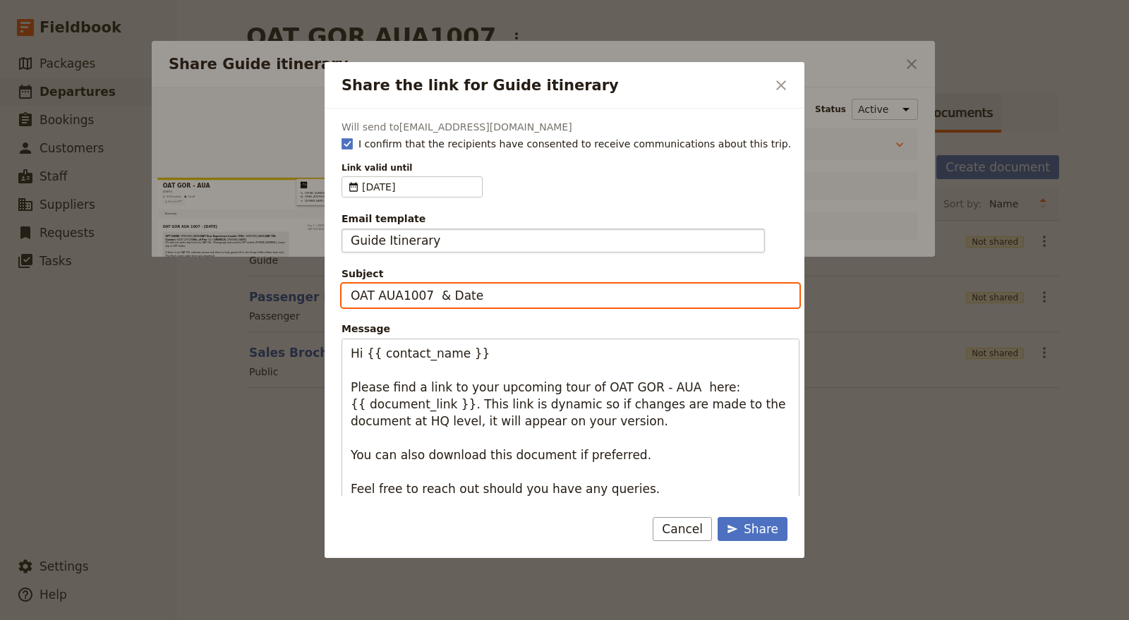
click at [483, 288] on input "OAT AUA1007 & Date" at bounding box center [571, 296] width 458 height 24
drag, startPoint x: 403, startPoint y: 296, endPoint x: 467, endPoint y: 296, distance: 64.2
click at [467, 296] on input "OAT AUA & Date" at bounding box center [571, 296] width 458 height 24
type input "OAT AUA 1007"
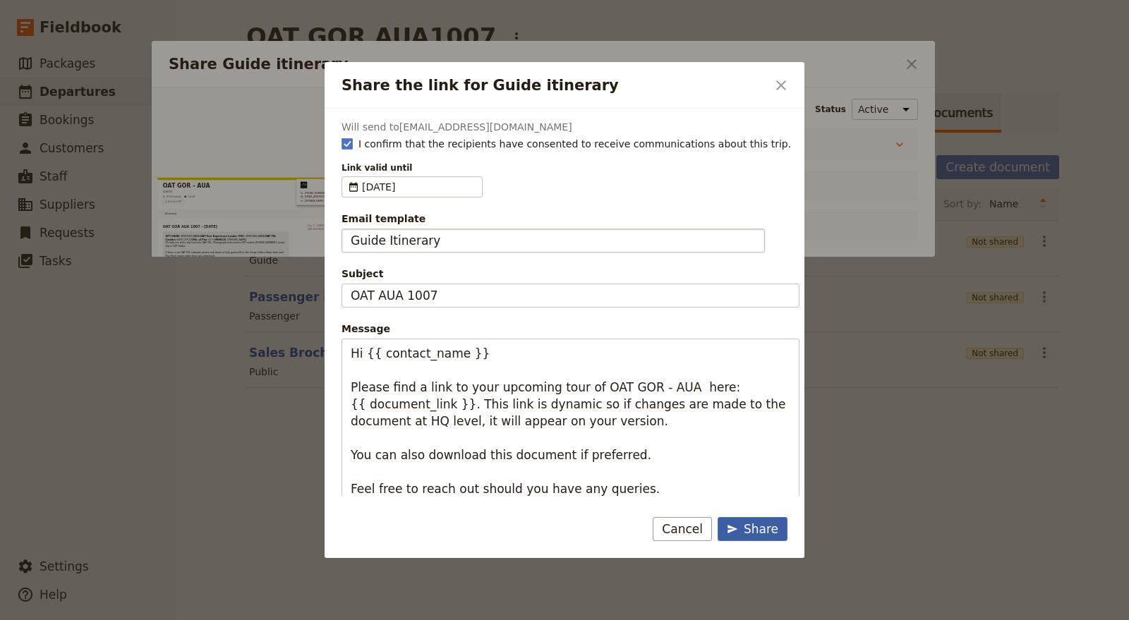
click at [764, 527] on div "Share" at bounding box center [753, 529] width 52 height 17
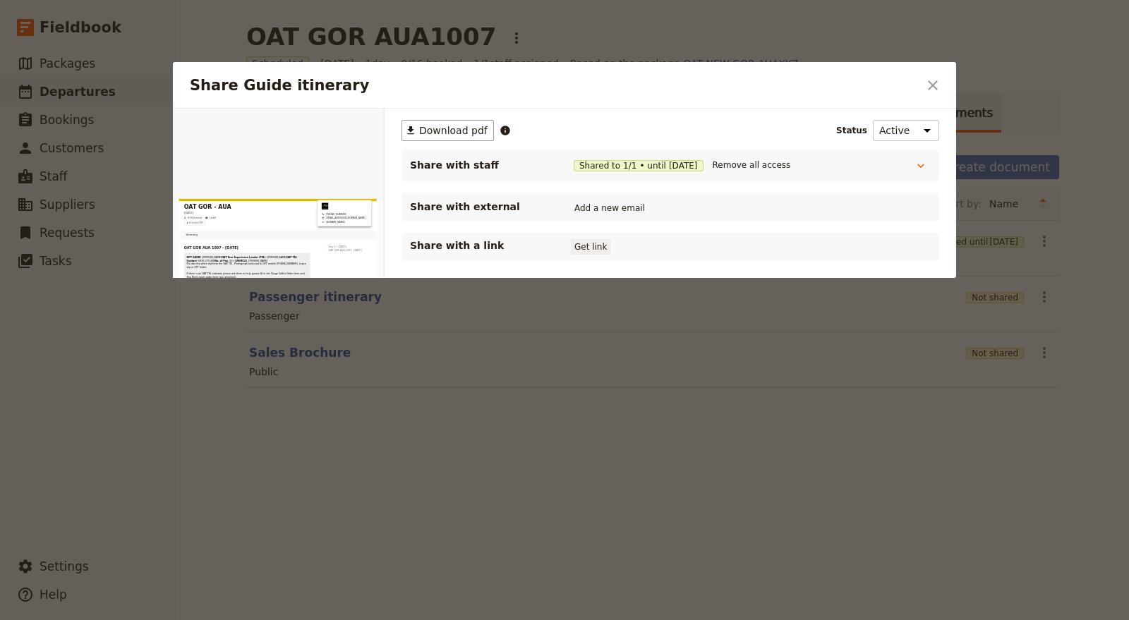
click at [584, 248] on button "Get link" at bounding box center [591, 247] width 40 height 16
click at [703, 248] on button "Get link" at bounding box center [697, 247] width 40 height 16
click at [941, 83] on icon "Close dialog" at bounding box center [932, 85] width 17 height 17
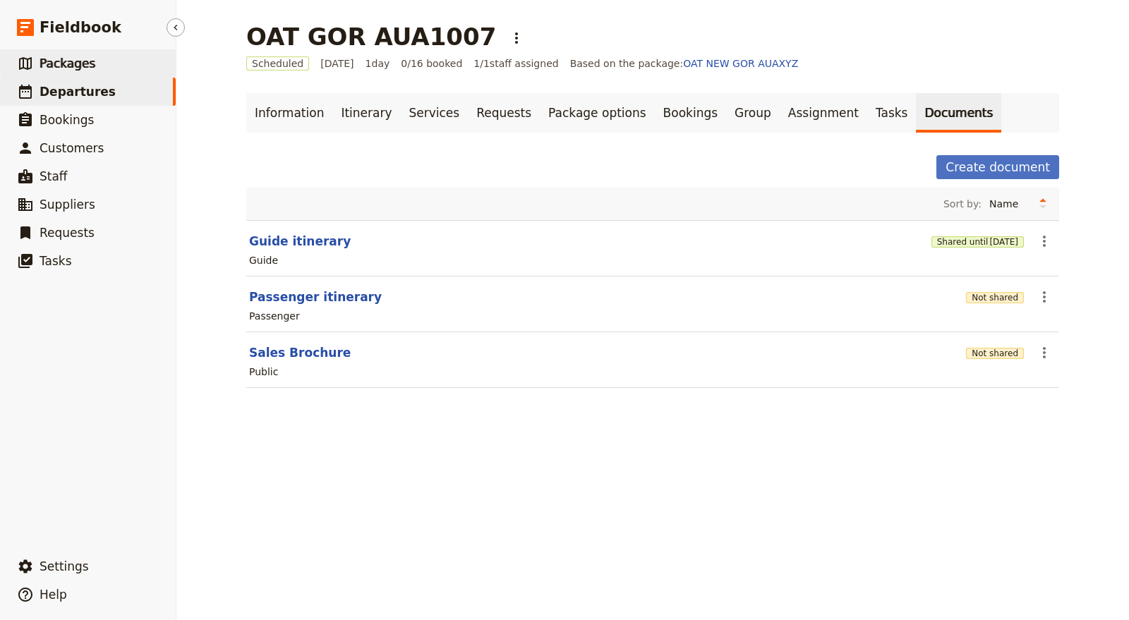
click at [135, 59] on link "​ Packages" at bounding box center [88, 63] width 176 height 28
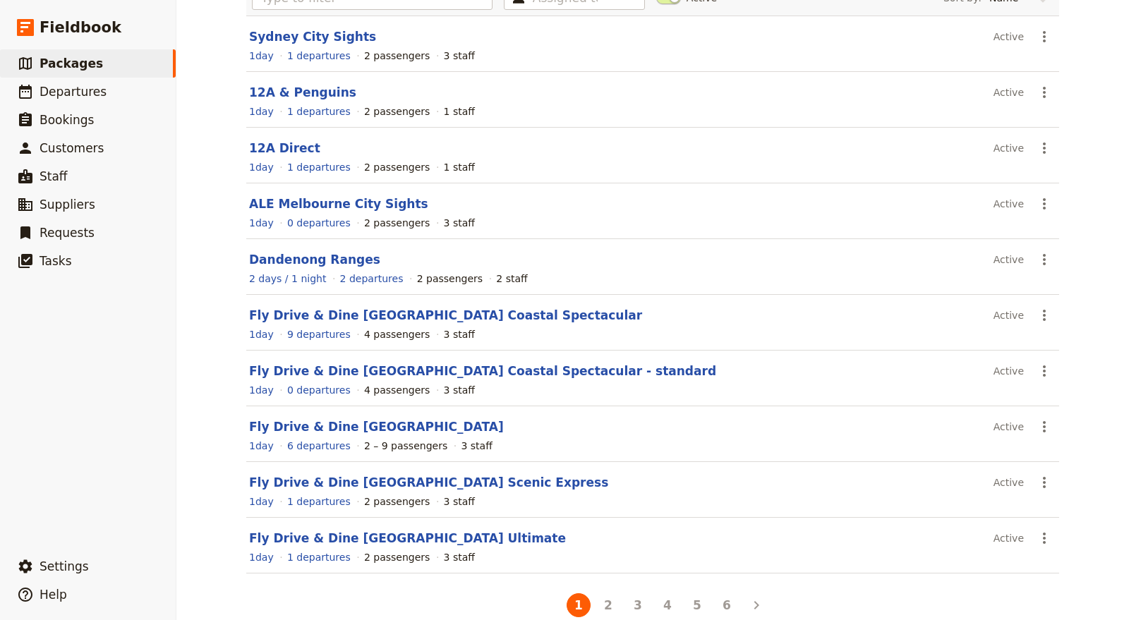
scroll to position [145, 0]
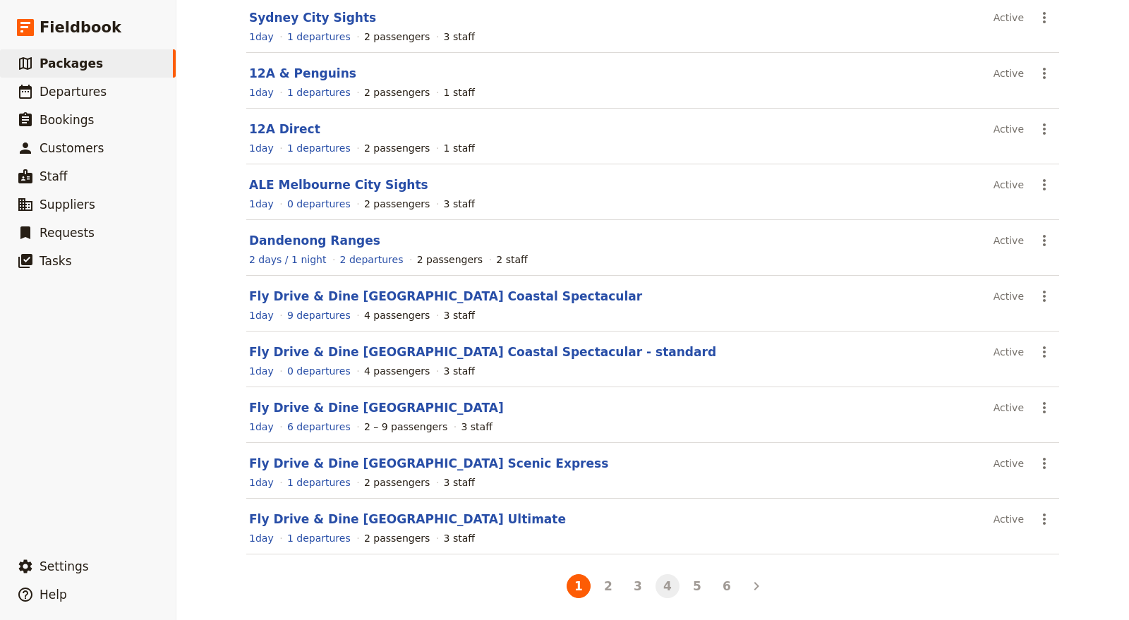
click at [668, 579] on button "4" at bounding box center [667, 586] width 24 height 24
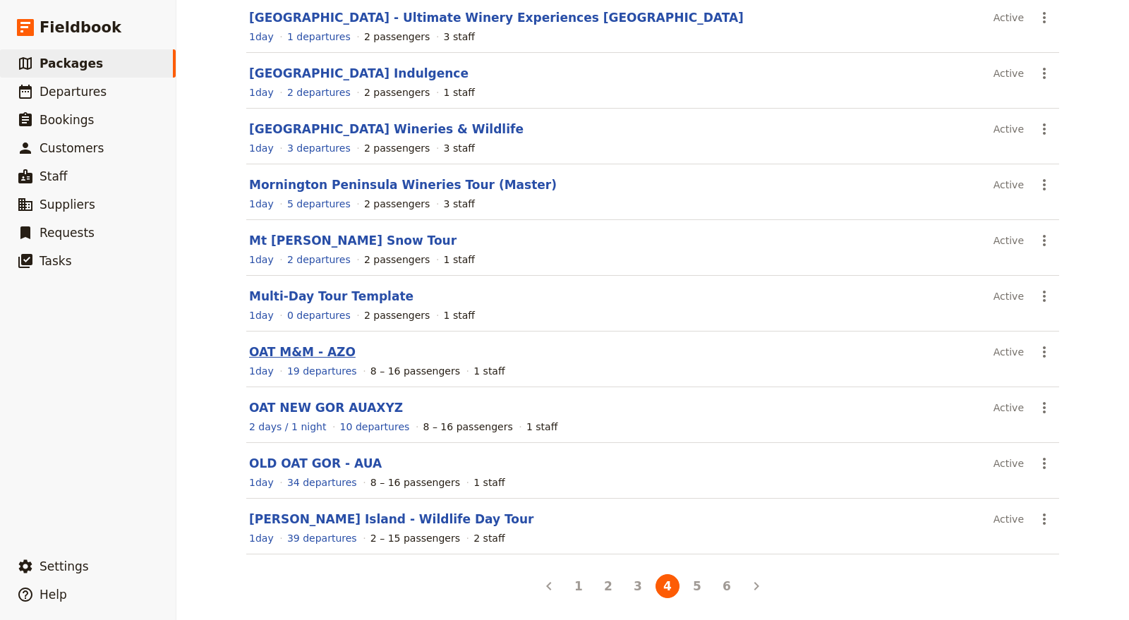
click at [310, 348] on link "OAT M&M - AZO" at bounding box center [302, 352] width 107 height 14
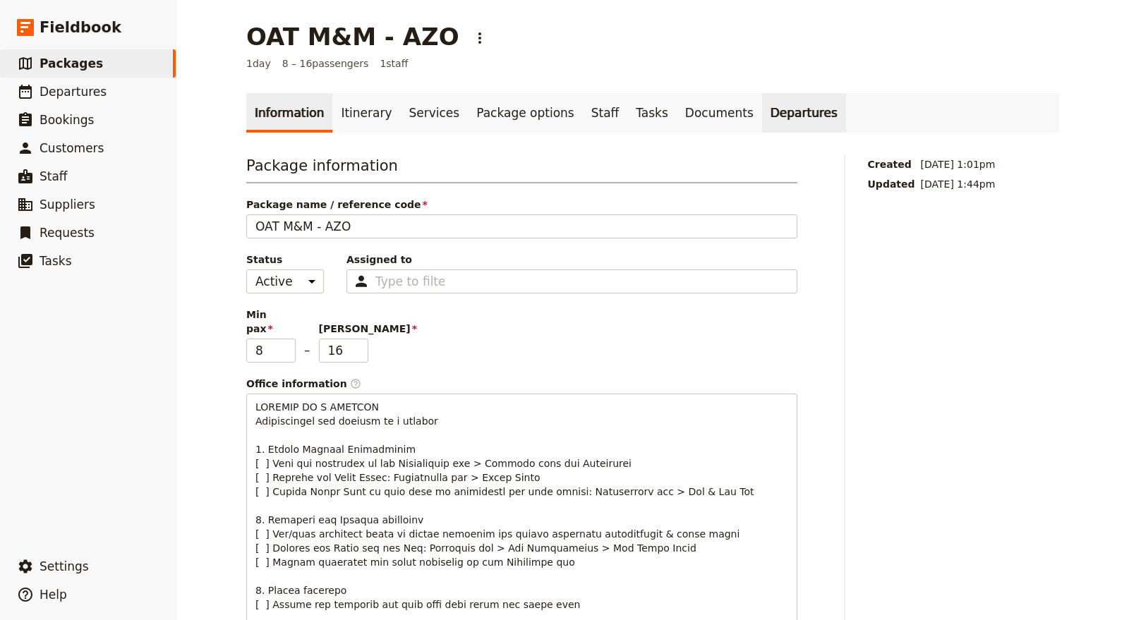
click at [771, 104] on link "Departures" at bounding box center [804, 113] width 84 height 40
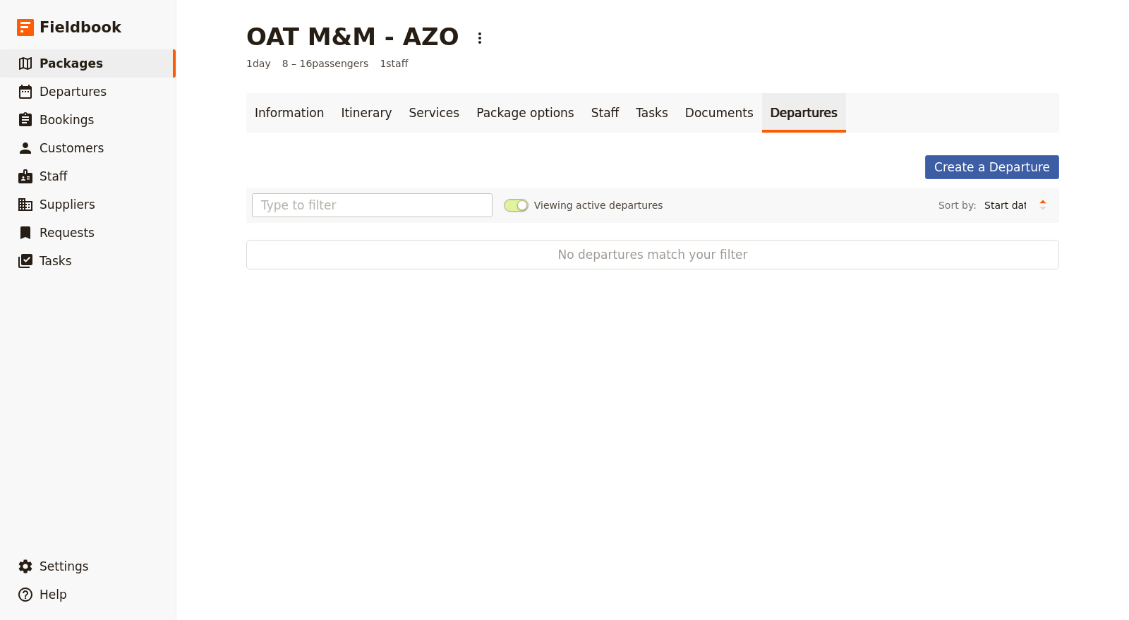
click at [979, 164] on link "Create a Departure" at bounding box center [992, 167] width 134 height 24
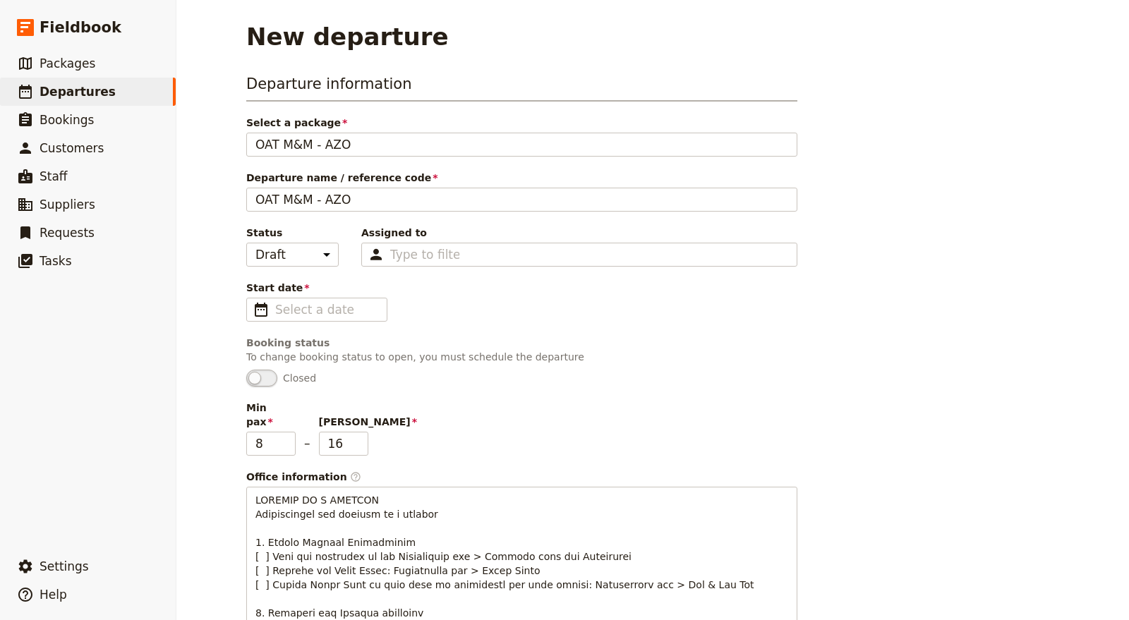
click at [369, 210] on div "Departure information Select a package OAT M&M - AZO OAT M&M - AZO Departure na…" at bounding box center [521, 556] width 551 height 966
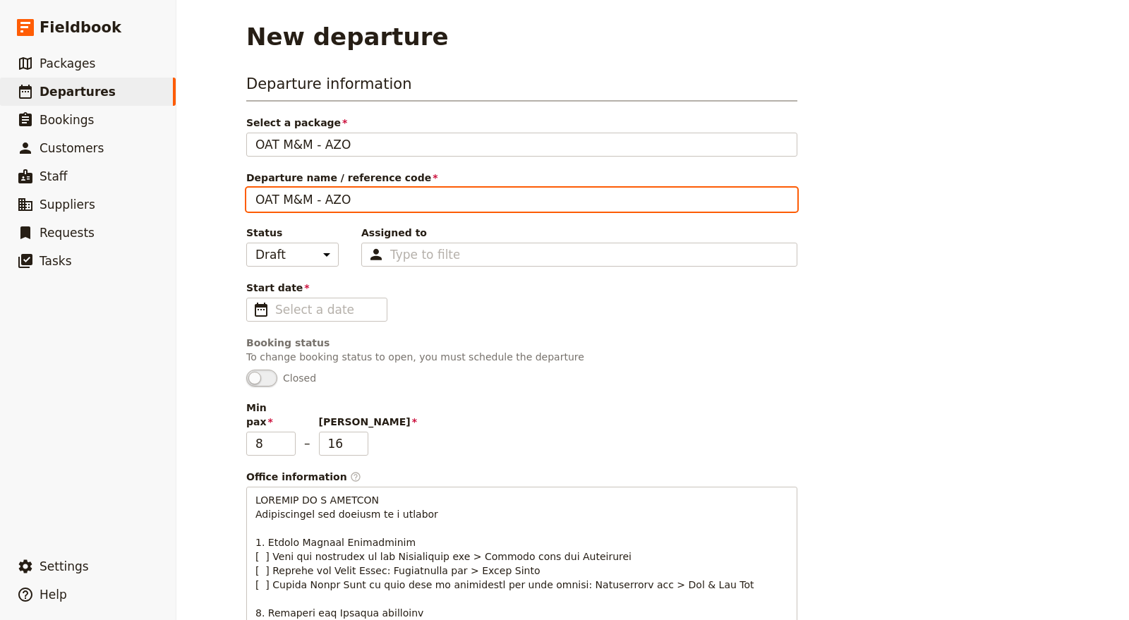
click at [364, 200] on input "OAT M&M - AZO" at bounding box center [521, 200] width 551 height 24
type input "OAT M&M - AZO1008"
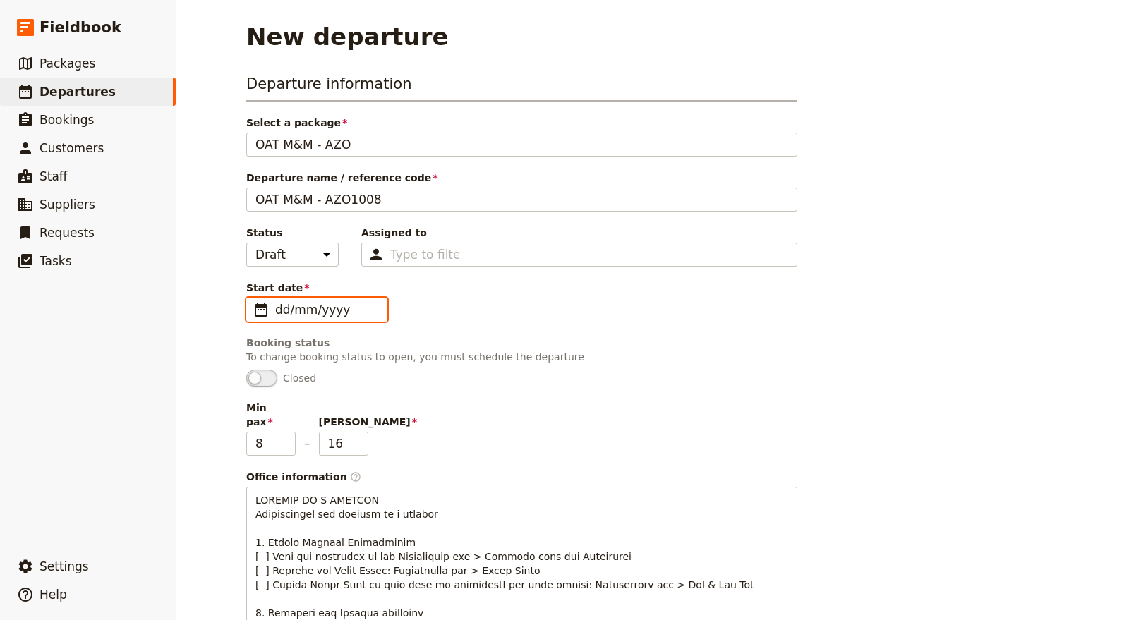
click at [332, 313] on input "dd/mm/yyyy" at bounding box center [326, 309] width 103 height 17
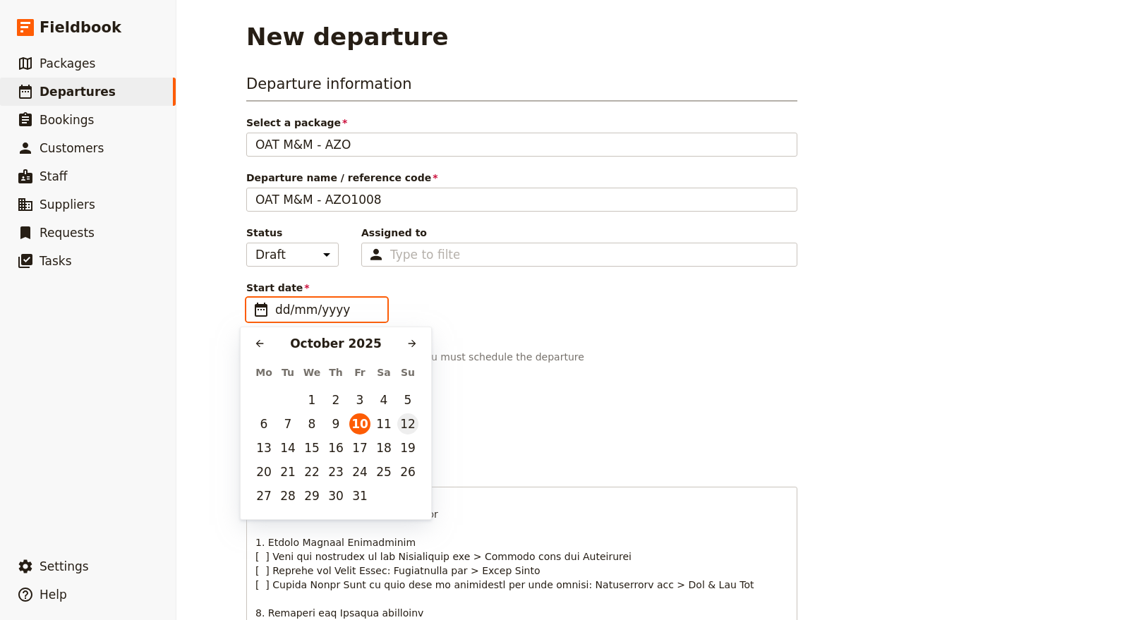
click at [408, 422] on button "12" at bounding box center [407, 423] width 21 height 21
type input "[DATE]"
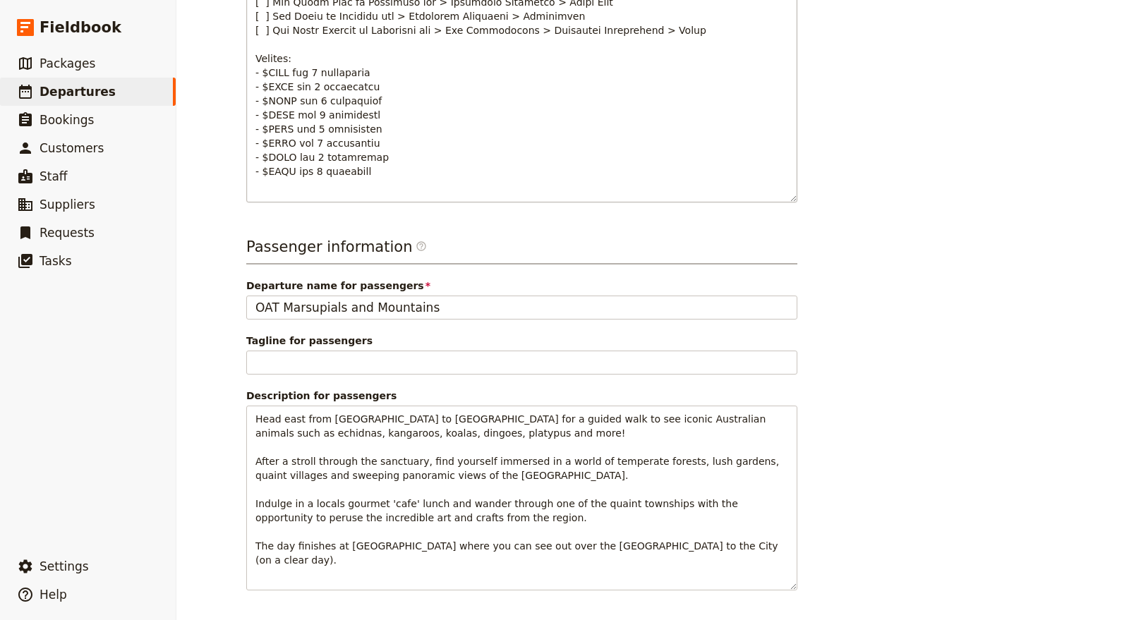
scroll to position [859, 0]
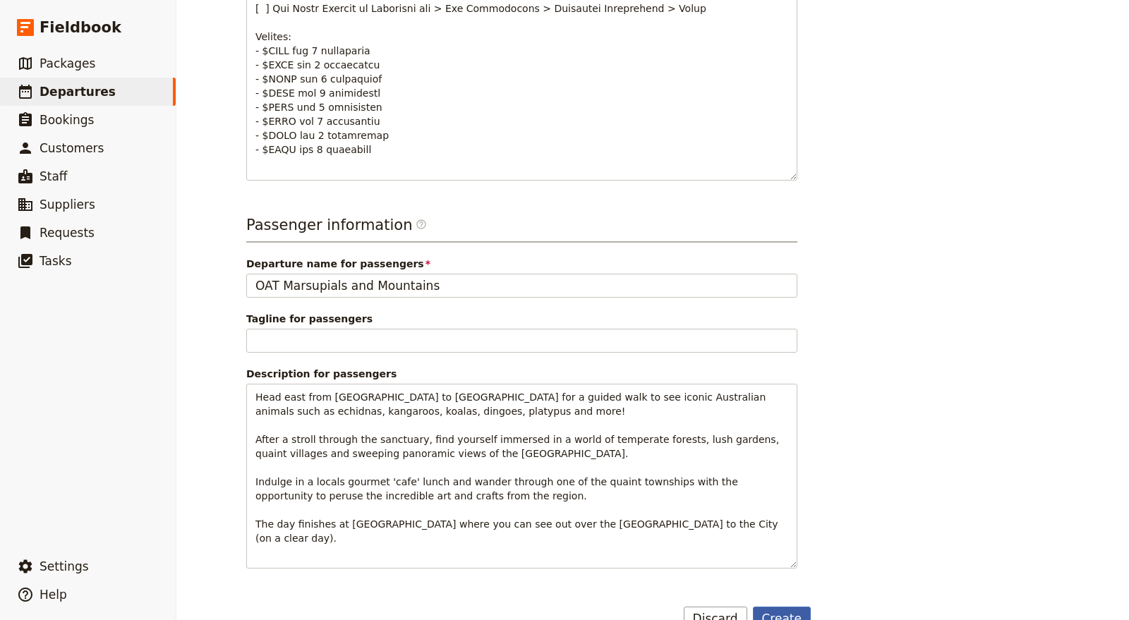
click at [780, 607] on button "Create" at bounding box center [782, 619] width 59 height 24
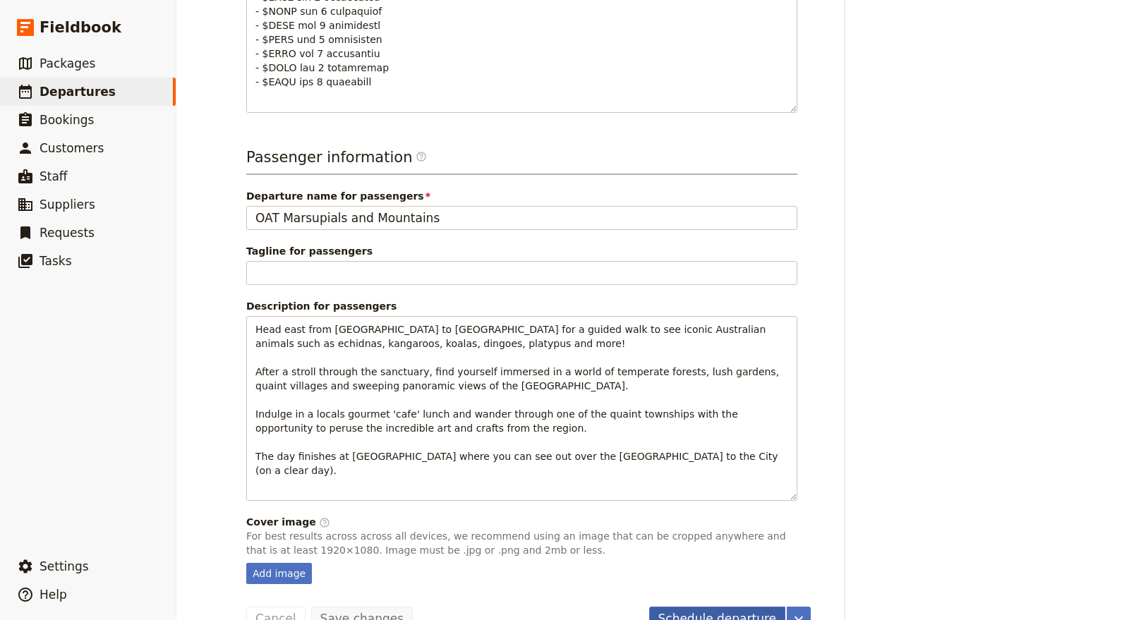
click at [739, 607] on button "Schedule departure" at bounding box center [717, 619] width 137 height 24
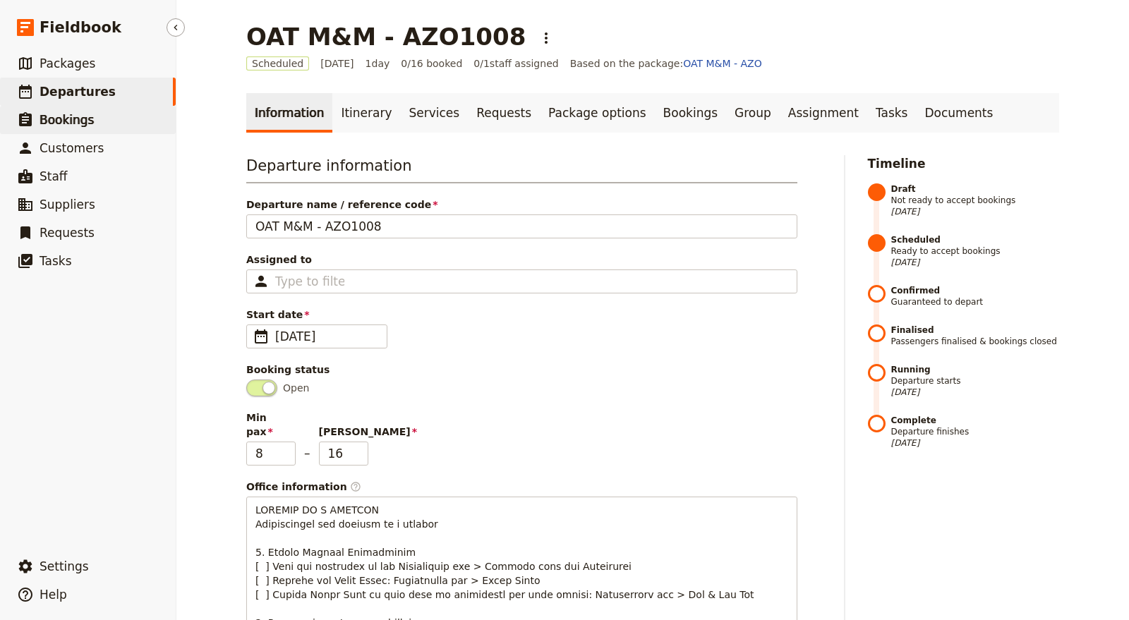
click at [95, 122] on link "​ Bookings" at bounding box center [88, 120] width 176 height 28
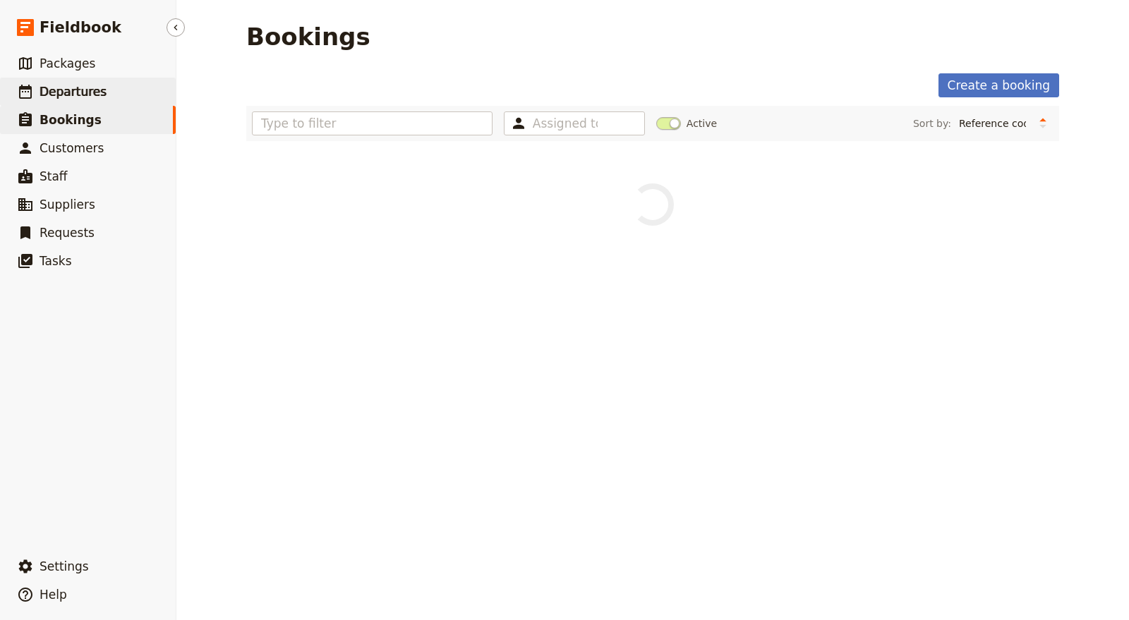
click at [87, 92] on span "Departures" at bounding box center [73, 92] width 67 height 14
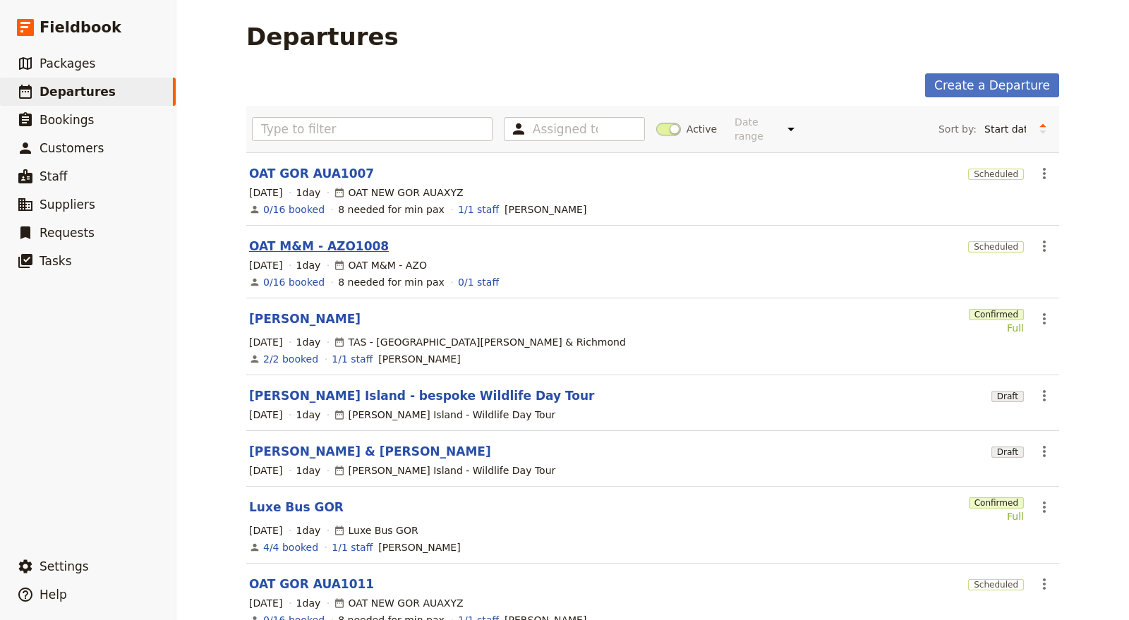
click at [313, 238] on link "OAT M&M - AZO1008" at bounding box center [319, 246] width 140 height 17
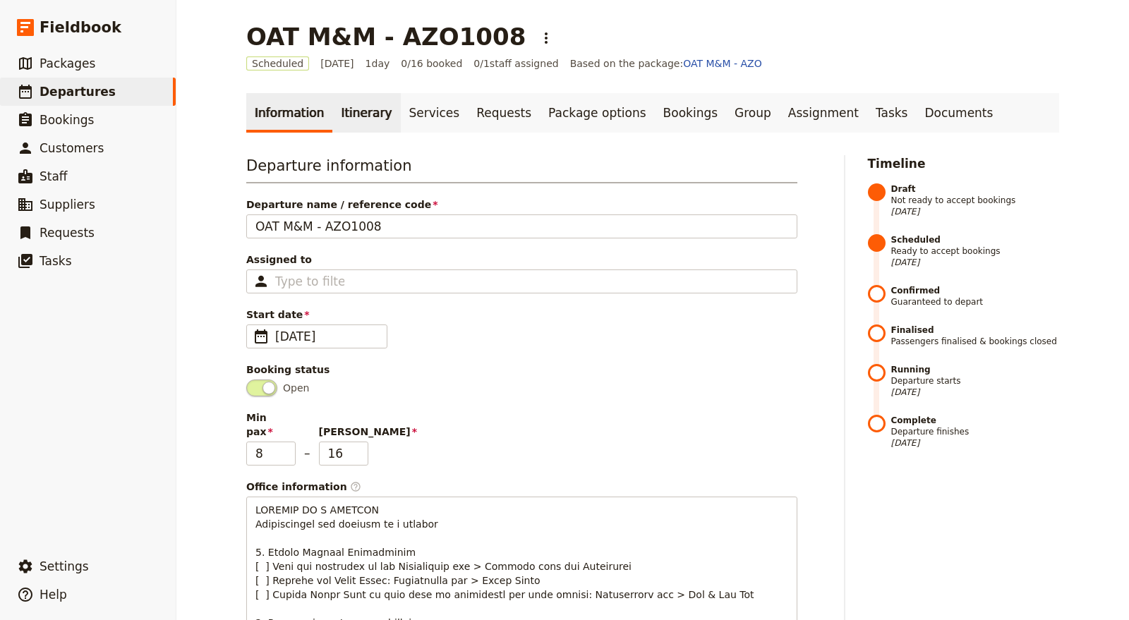
click at [349, 115] on link "Itinerary" at bounding box center [366, 113] width 68 height 40
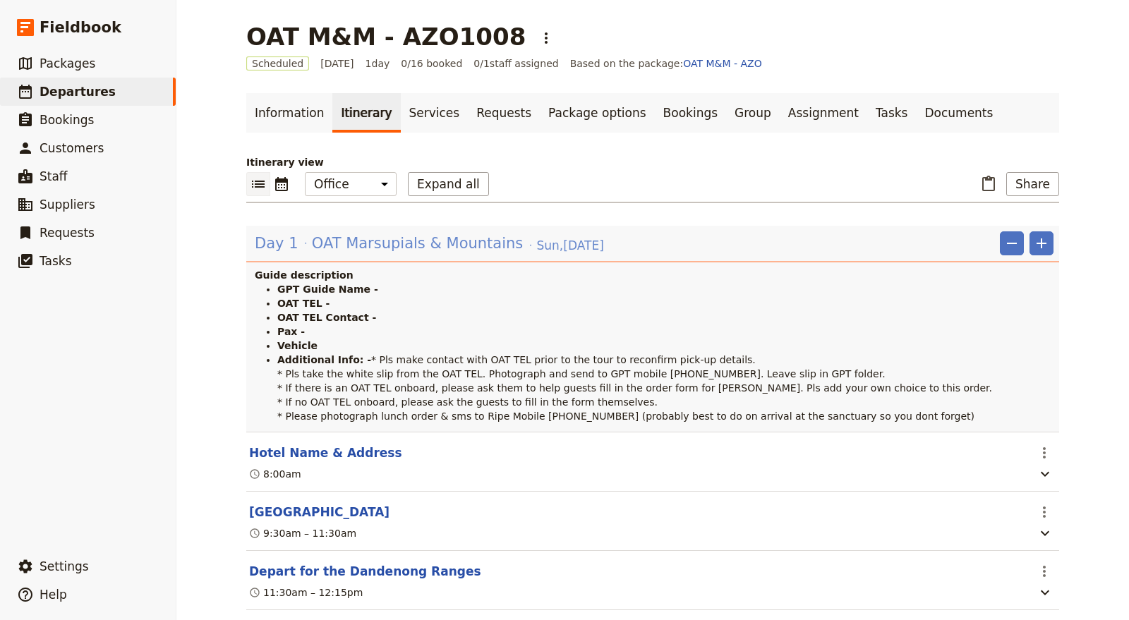
click at [557, 241] on span "Sun , 12 Oct 2025" at bounding box center [570, 245] width 67 height 17
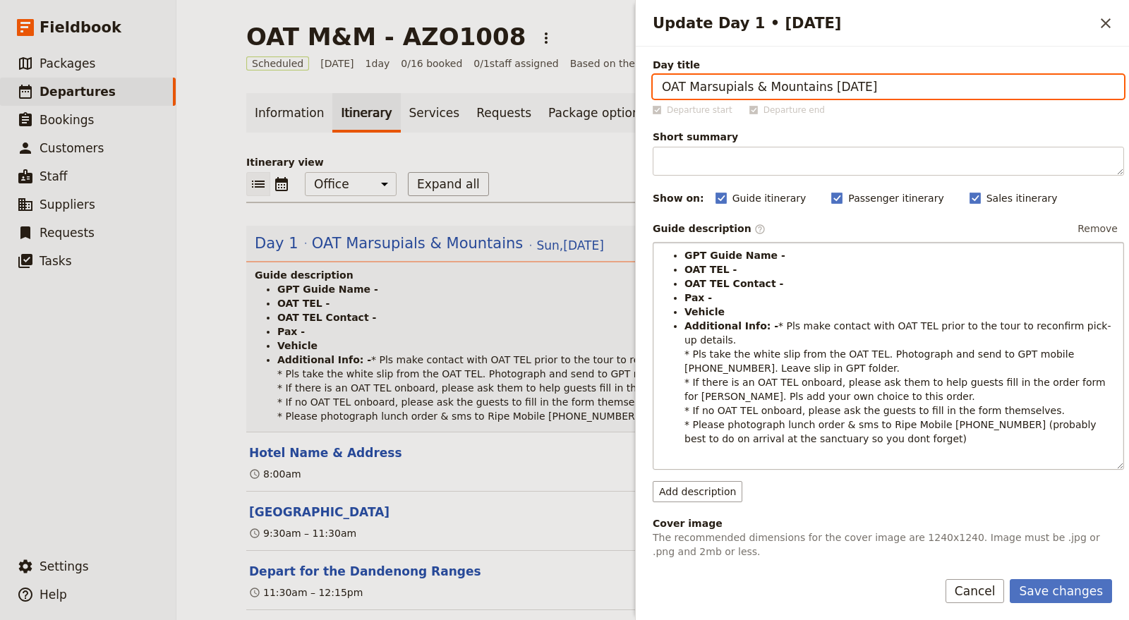
type input "OAT Marsupials & Mountains [DATE]"
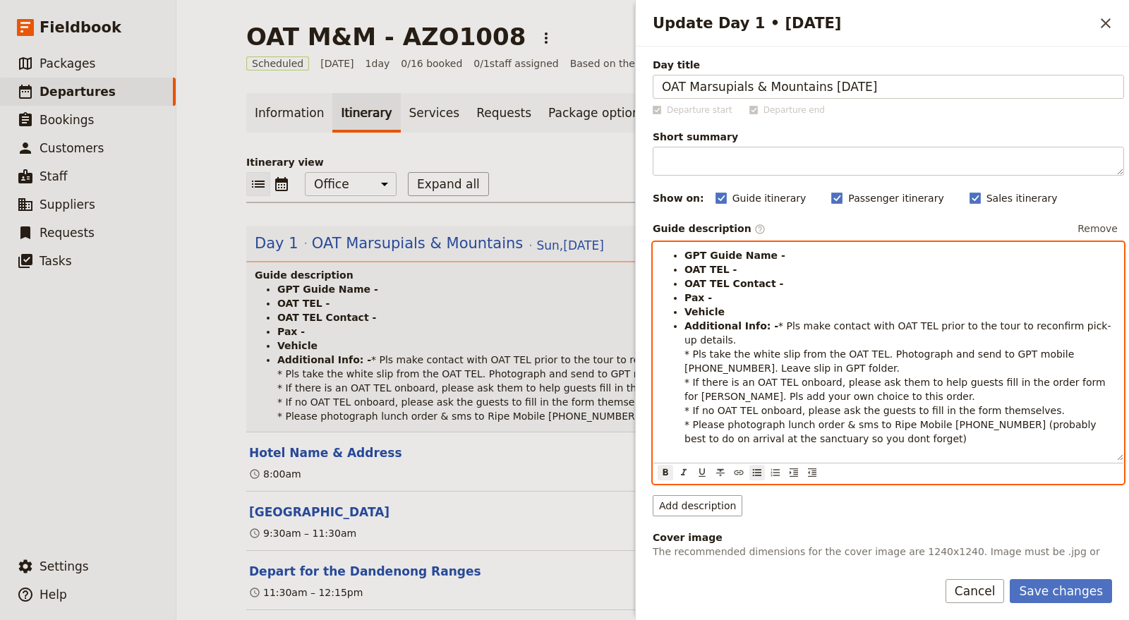
click at [777, 259] on li "GPT Guide Name -" at bounding box center [899, 255] width 430 height 14
click at [778, 270] on li "OAT TEL -" at bounding box center [899, 269] width 430 height 14
drag, startPoint x: 806, startPoint y: 267, endPoint x: 745, endPoint y: 265, distance: 60.7
click at [745, 265] on li "OAT TEL - [PERSON_NAME]" at bounding box center [899, 269] width 430 height 14
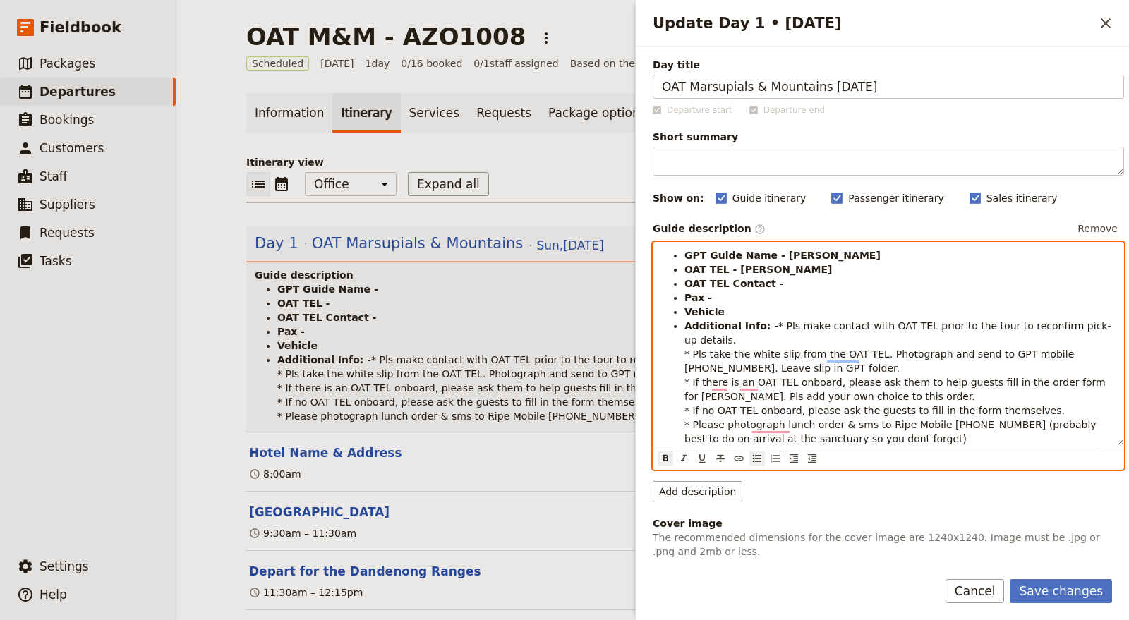
click at [780, 286] on li "OAT TEL Contact -" at bounding box center [899, 284] width 430 height 14
click at [745, 294] on li "Pax -" at bounding box center [899, 298] width 430 height 14
click at [774, 310] on li "Vehicle" at bounding box center [899, 312] width 430 height 14
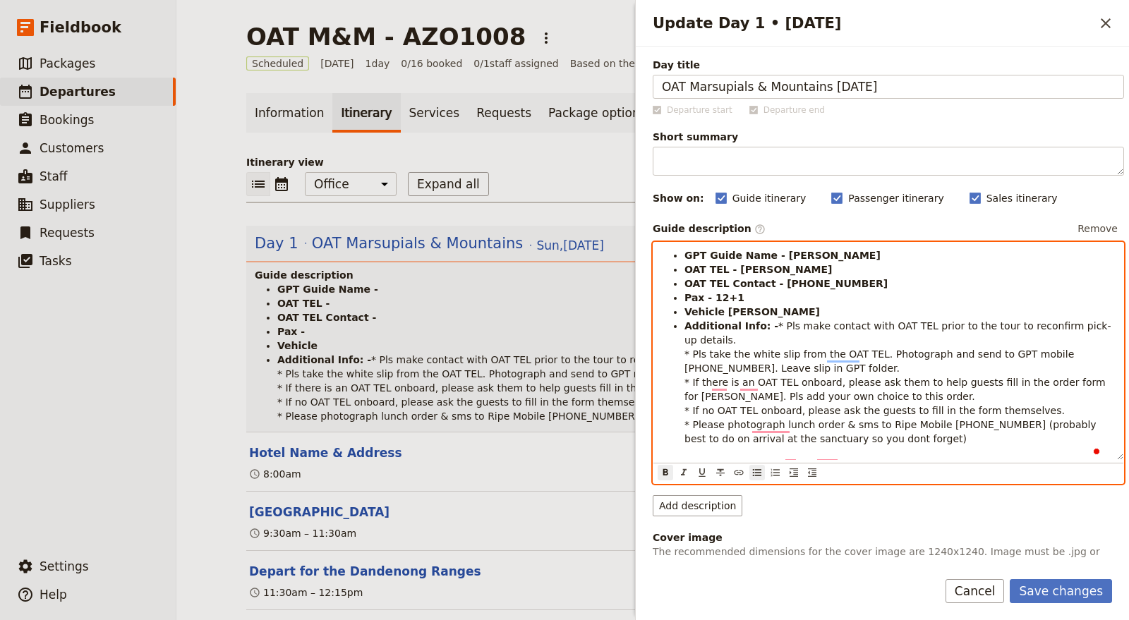
click at [780, 325] on li "Additional Info: - * Pls make contact with OAT TEL prior to the tour to reconfi…" at bounding box center [899, 382] width 430 height 127
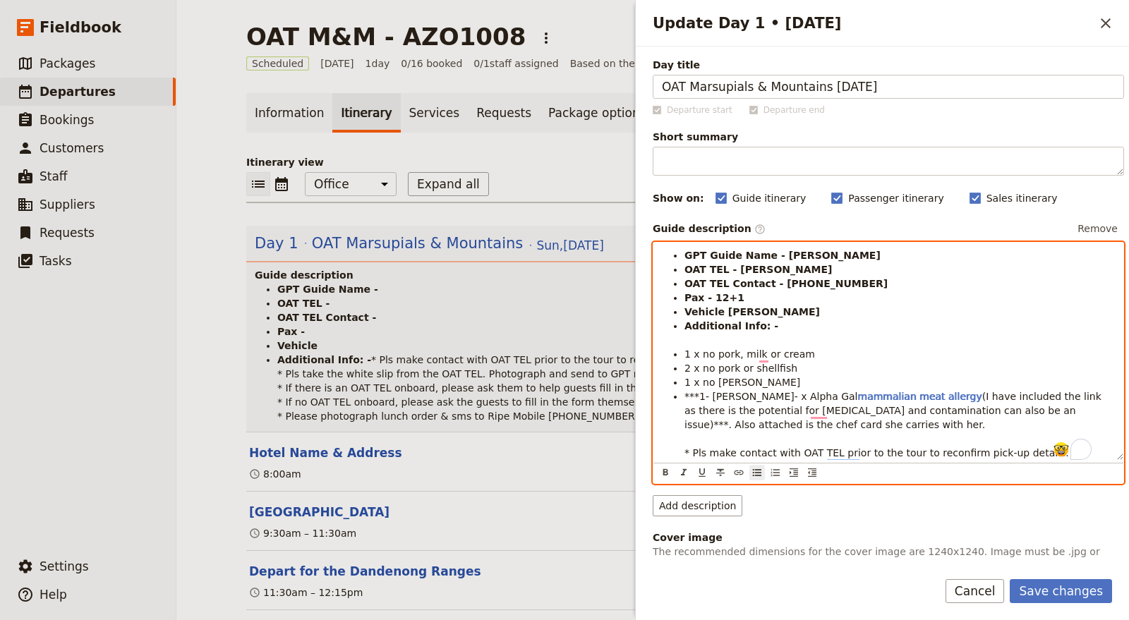
click at [831, 419] on li "***1- Kim Saxton- x Alpha Gal mammalian meat allergy (I have included the link …" at bounding box center [899, 473] width 430 height 169
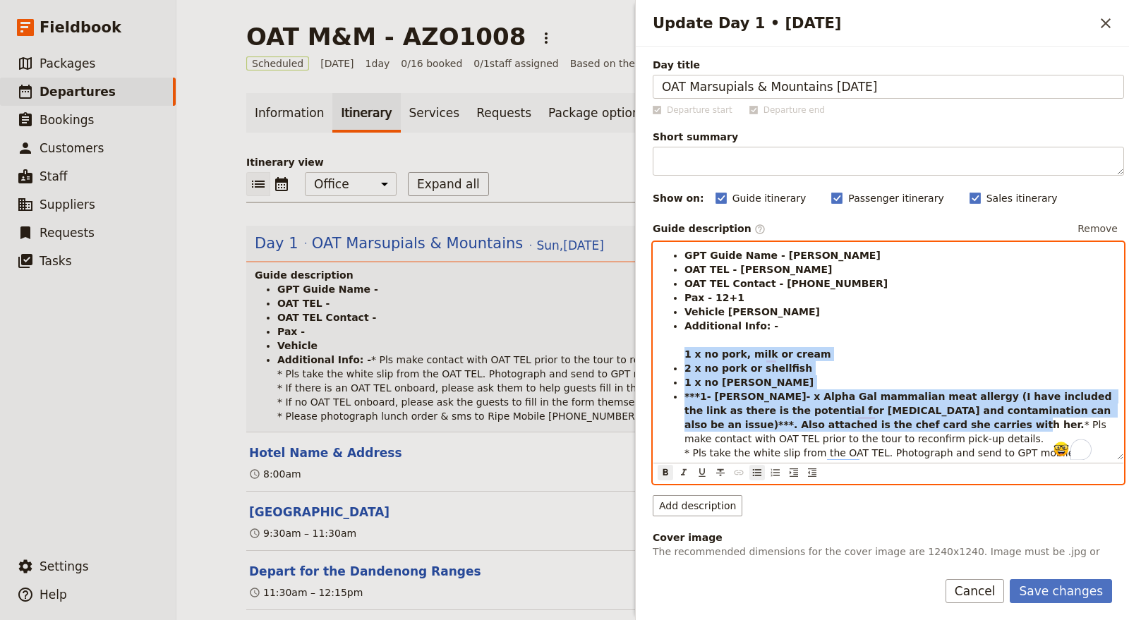
drag, startPoint x: 907, startPoint y: 428, endPoint x: 681, endPoint y: 346, distance: 240.4
click at [681, 346] on ul "GPT Guide Name - Steve A OAT TEL - Robby Gee OAT TEL Contact - +61 418 244 501 …" at bounding box center [888, 396] width 453 height 296
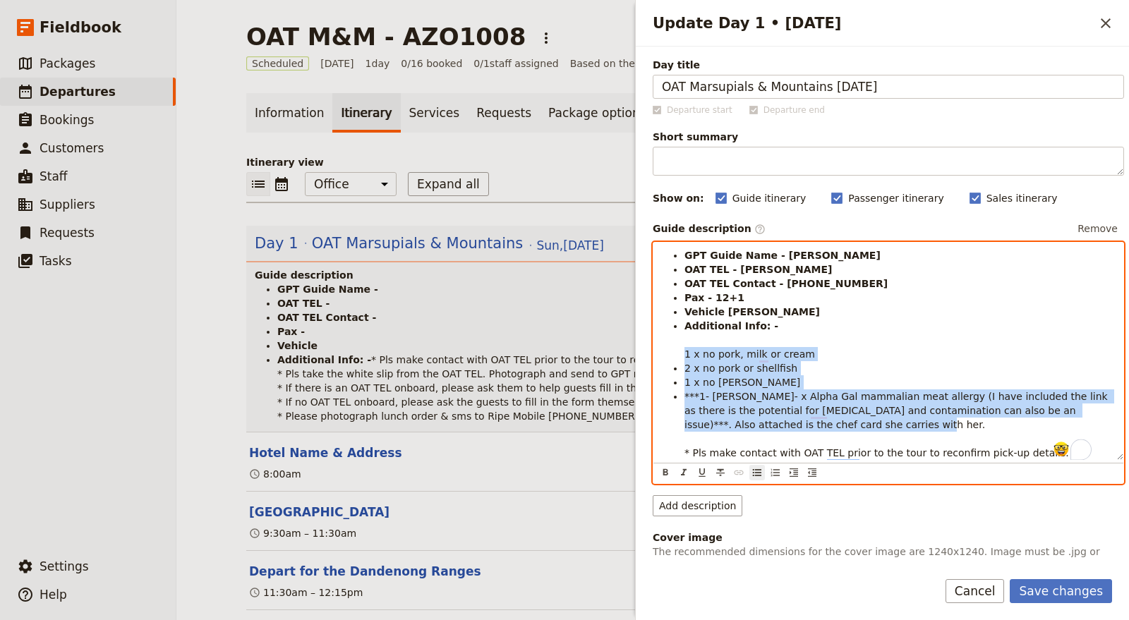
click at [730, 382] on span "1 x no curry" at bounding box center [742, 382] width 116 height 11
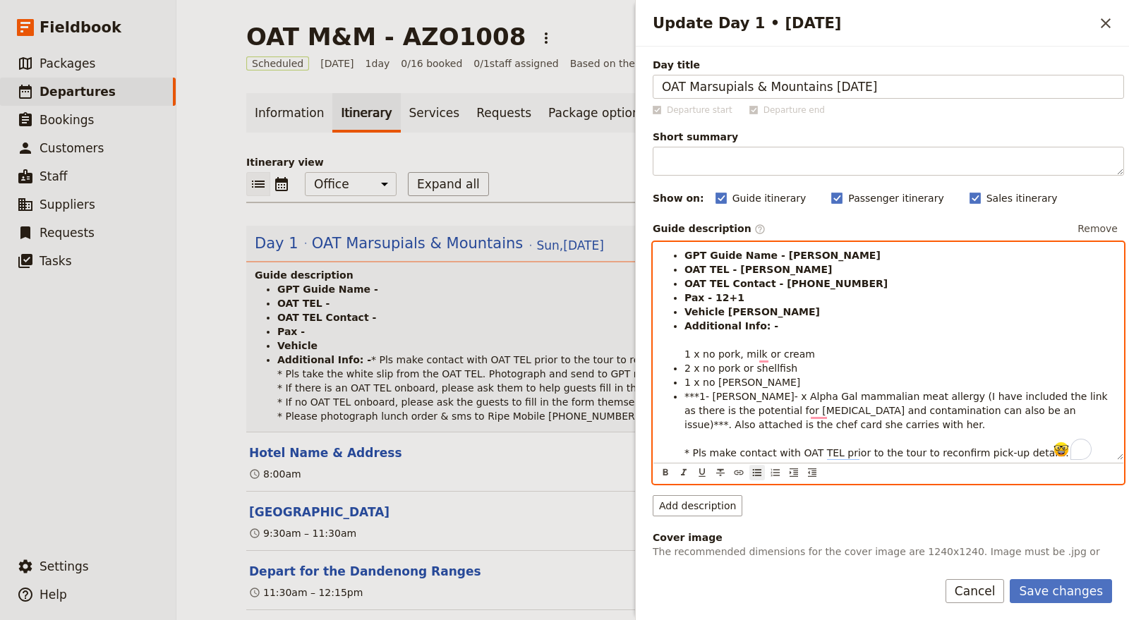
click at [680, 353] on ul "GPT Guide Name - Steve A OAT TEL - Robby Gee OAT TEL Contact - +61 418 244 501 …" at bounding box center [888, 403] width 453 height 310
click at [751, 471] on icon "Bulleted list" at bounding box center [756, 472] width 11 height 11
click at [683, 368] on ul "GPT Guide Name - Steve A OAT TEL - Robby Gee OAT TEL Contact - +61 418 244 501 …" at bounding box center [888, 403] width 453 height 310
click at [685, 356] on span "1 x no pork, milk or cream" at bounding box center [749, 354] width 131 height 11
click at [682, 366] on ul "GPT Guide Name - Steve A OAT TEL - Robby Gee OAT TEL Contact - +61 418 244 501 …" at bounding box center [888, 403] width 453 height 310
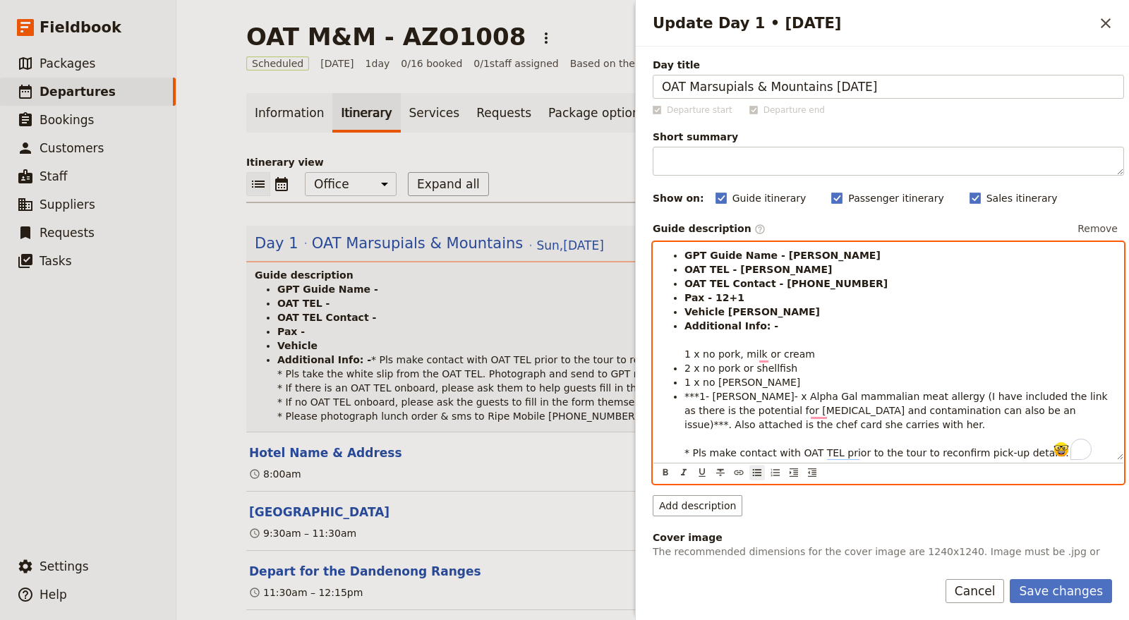
click at [685, 372] on span "2 x no pork or shellfish" at bounding box center [740, 368] width 113 height 11
click at [685, 386] on span "1 x no curry" at bounding box center [742, 382] width 116 height 11
click at [682, 393] on ul "GPT Guide Name - Steve A OAT TEL - Robby Gee OAT TEL Contact - +61 418 244 501 …" at bounding box center [888, 403] width 453 height 310
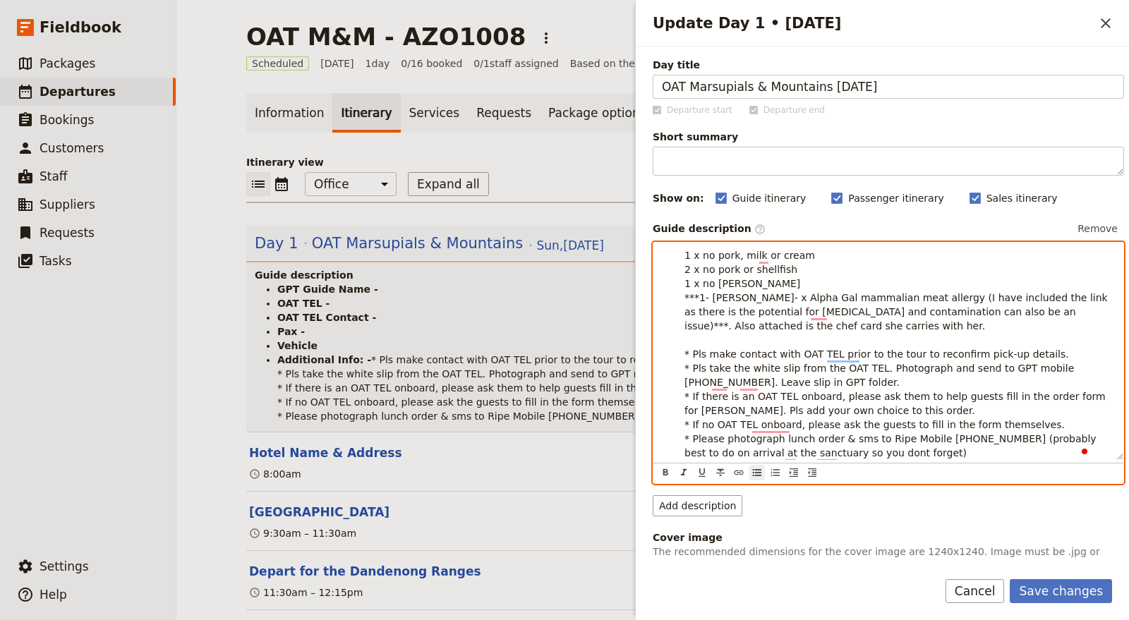
scroll to position [451, 0]
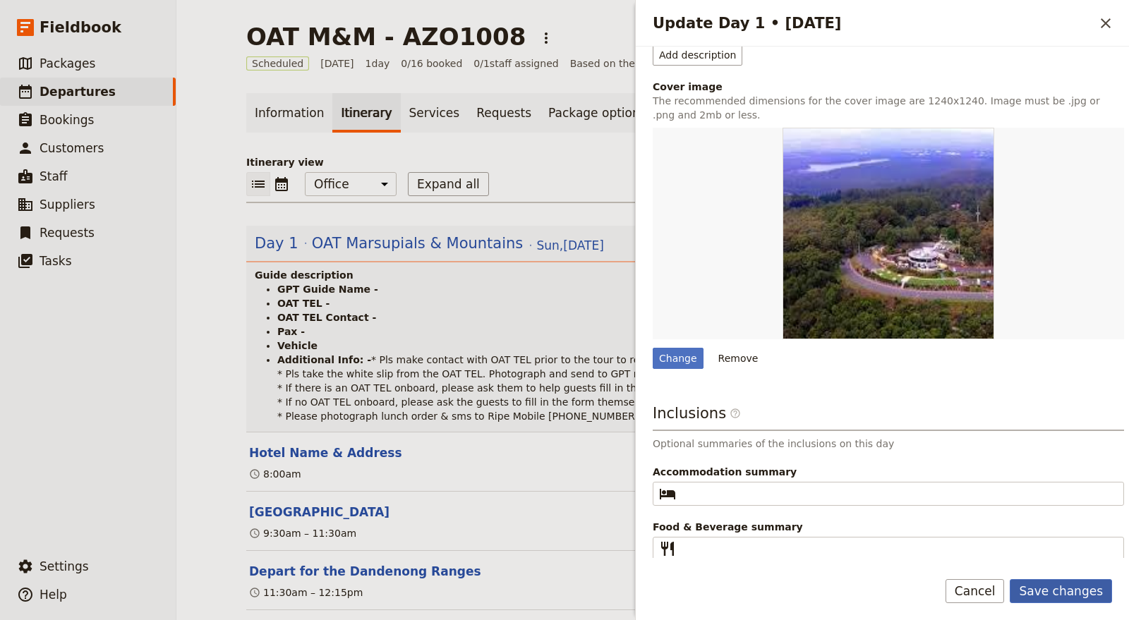
click at [1072, 590] on button "Save changes" at bounding box center [1061, 591] width 102 height 24
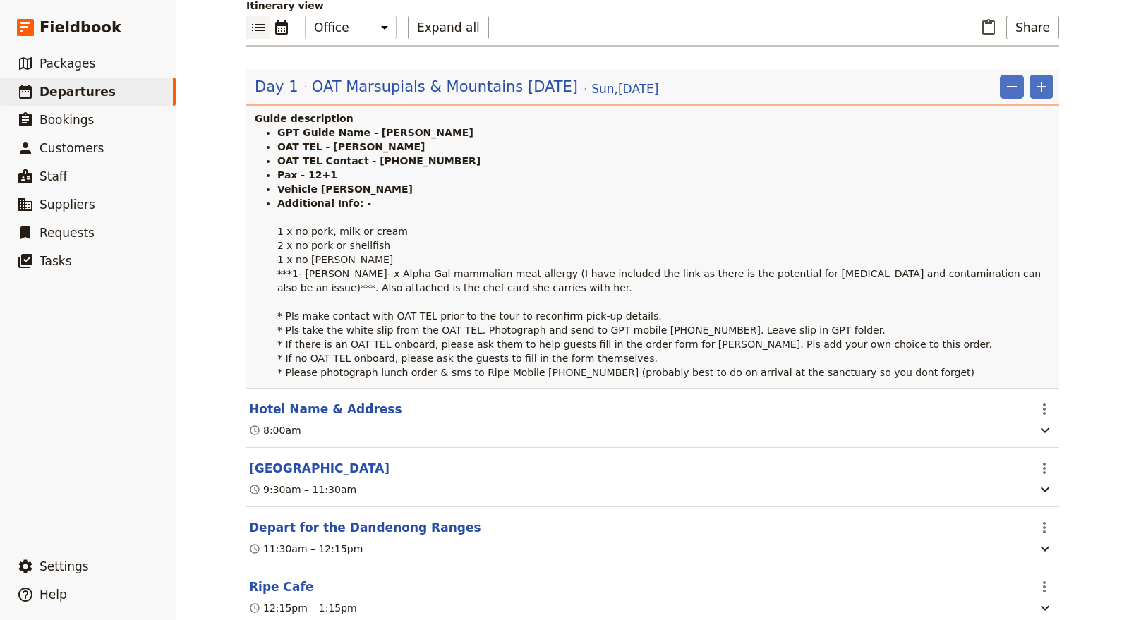
scroll to position [0, 0]
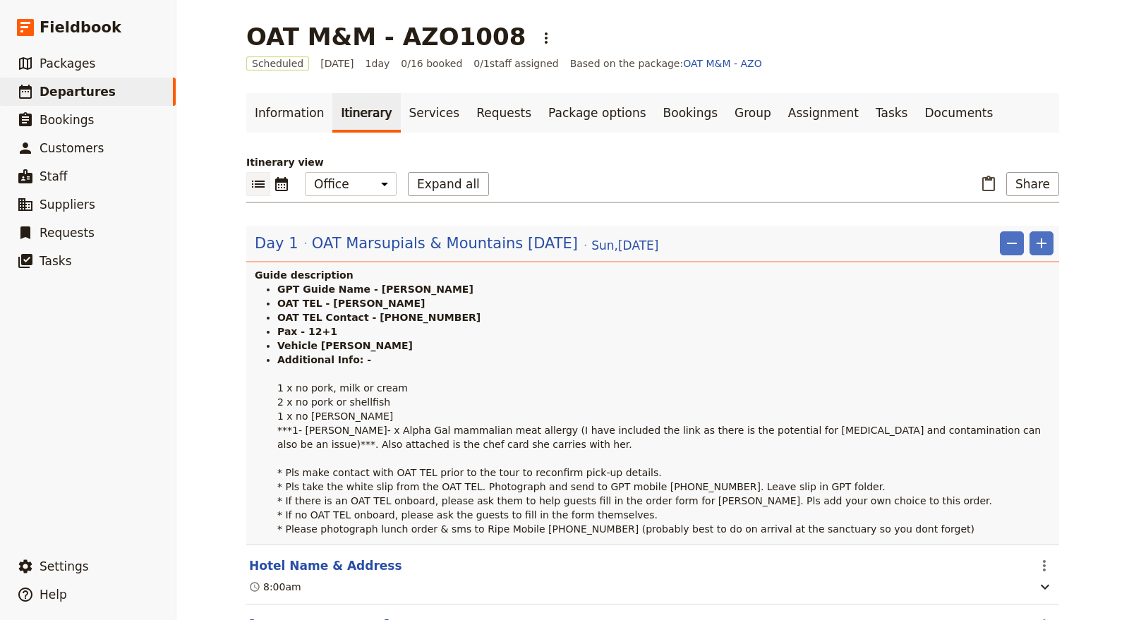
click at [403, 109] on link "Services" at bounding box center [435, 113] width 68 height 40
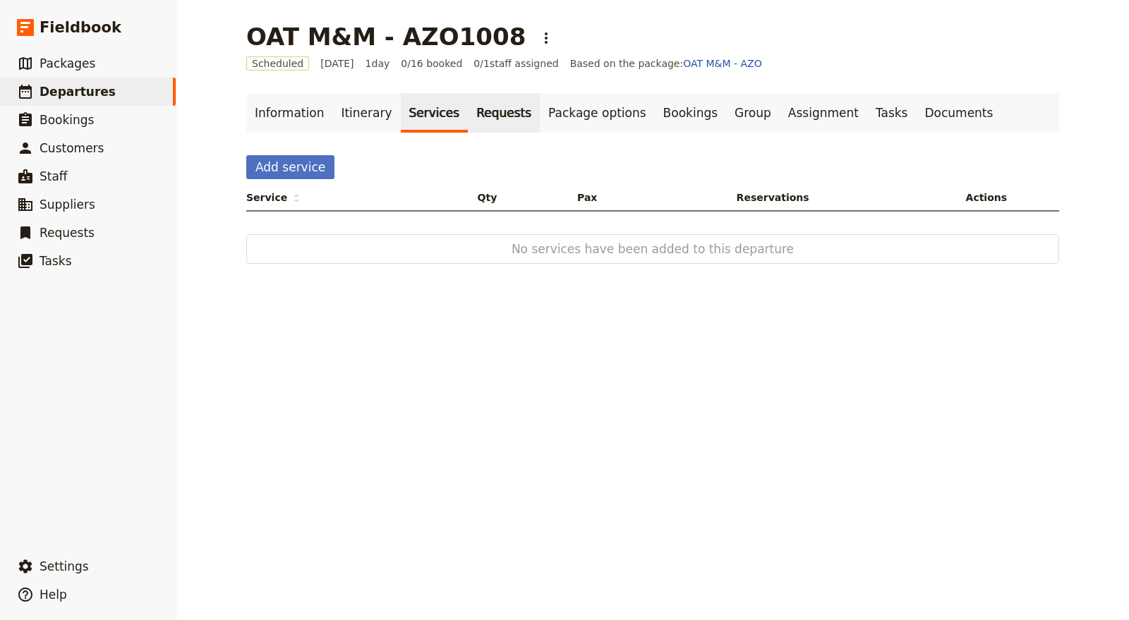
click at [468, 109] on link "Requests" at bounding box center [504, 113] width 72 height 40
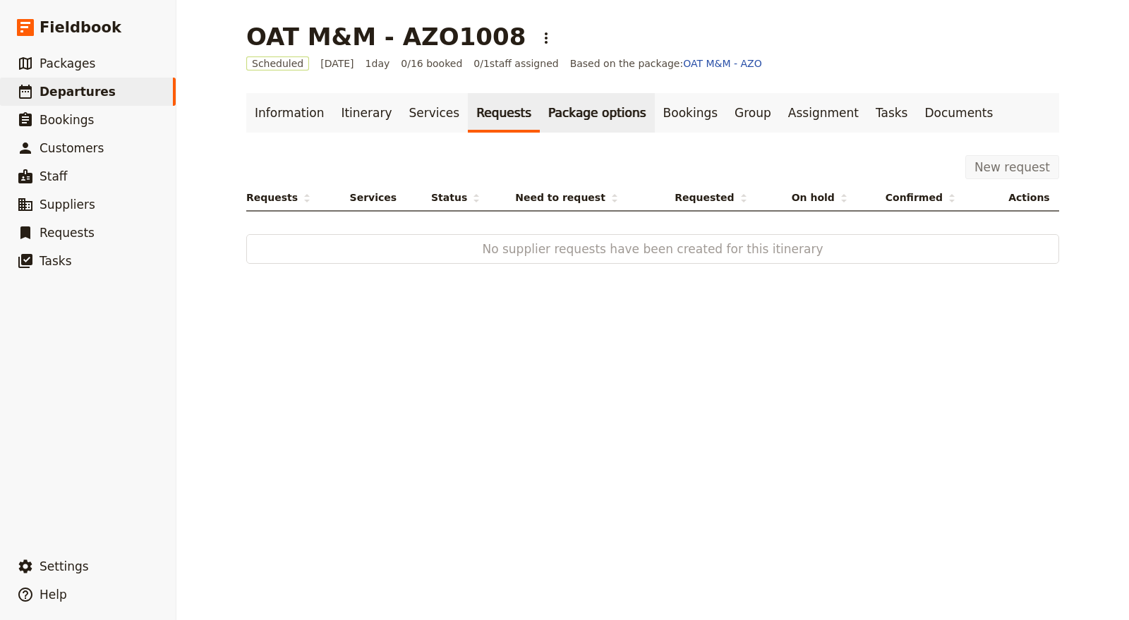
click at [540, 120] on link "Package options" at bounding box center [597, 113] width 114 height 40
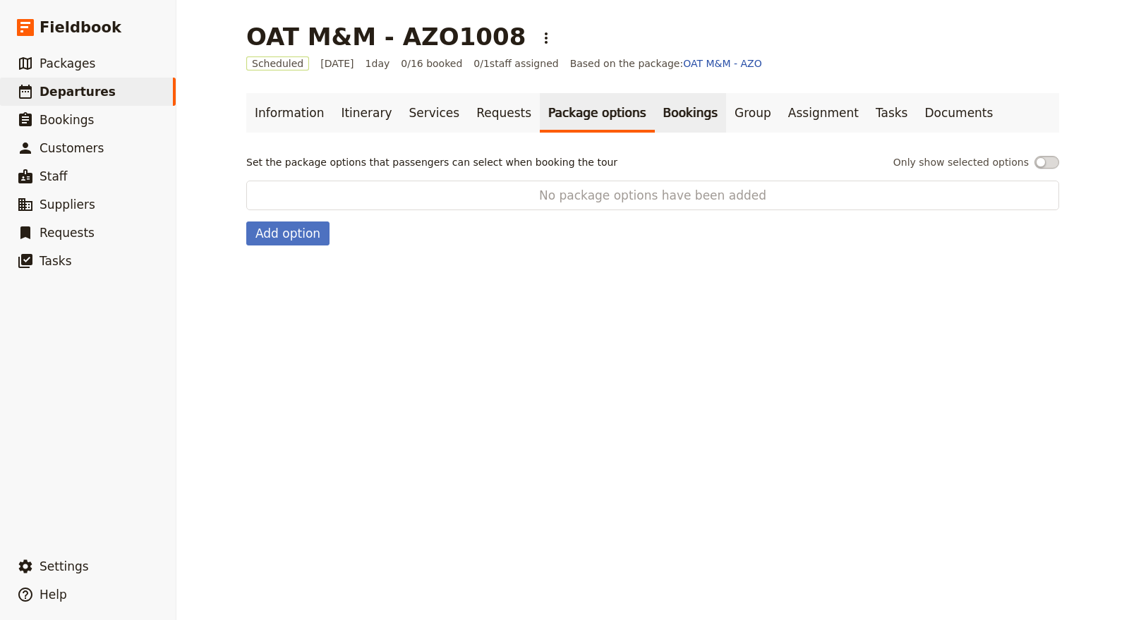
click at [657, 99] on link "Bookings" at bounding box center [690, 113] width 71 height 40
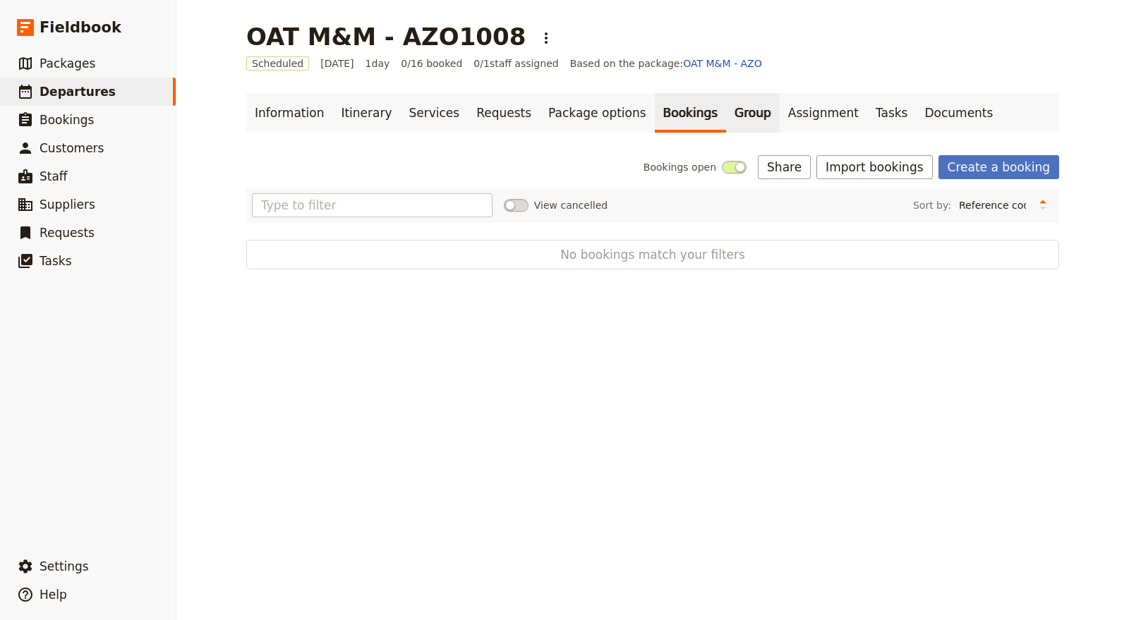
click at [726, 105] on link "Group" at bounding box center [753, 113] width 54 height 40
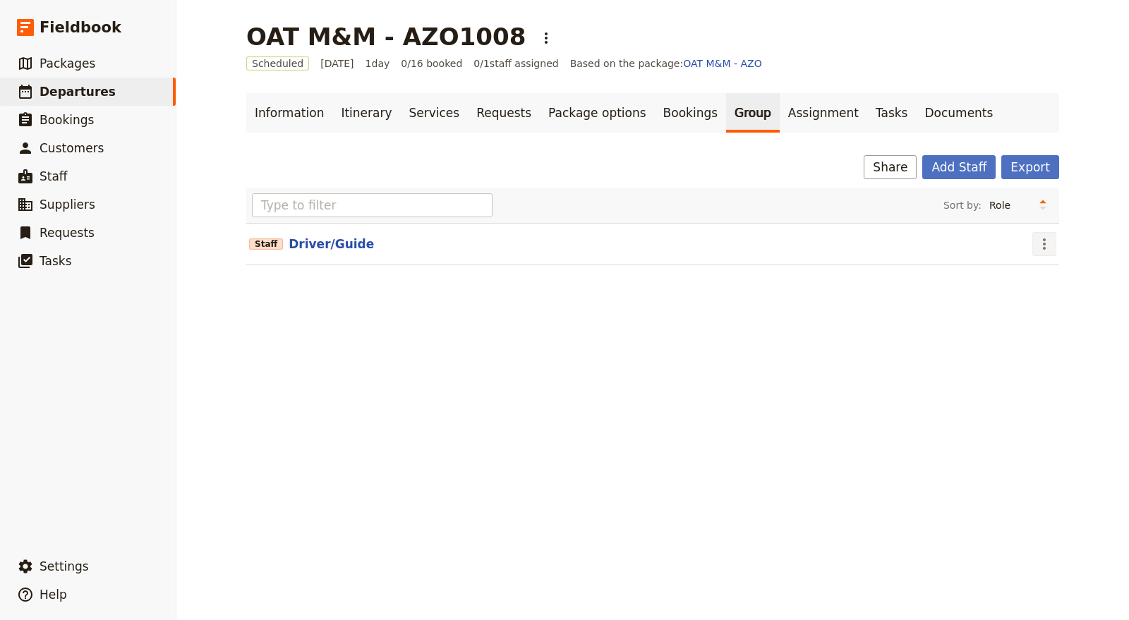
click at [1043, 242] on icon "Actions" at bounding box center [1044, 243] width 3 height 11
click at [1053, 276] on span "Edit staff" at bounding box center [1058, 274] width 44 height 14
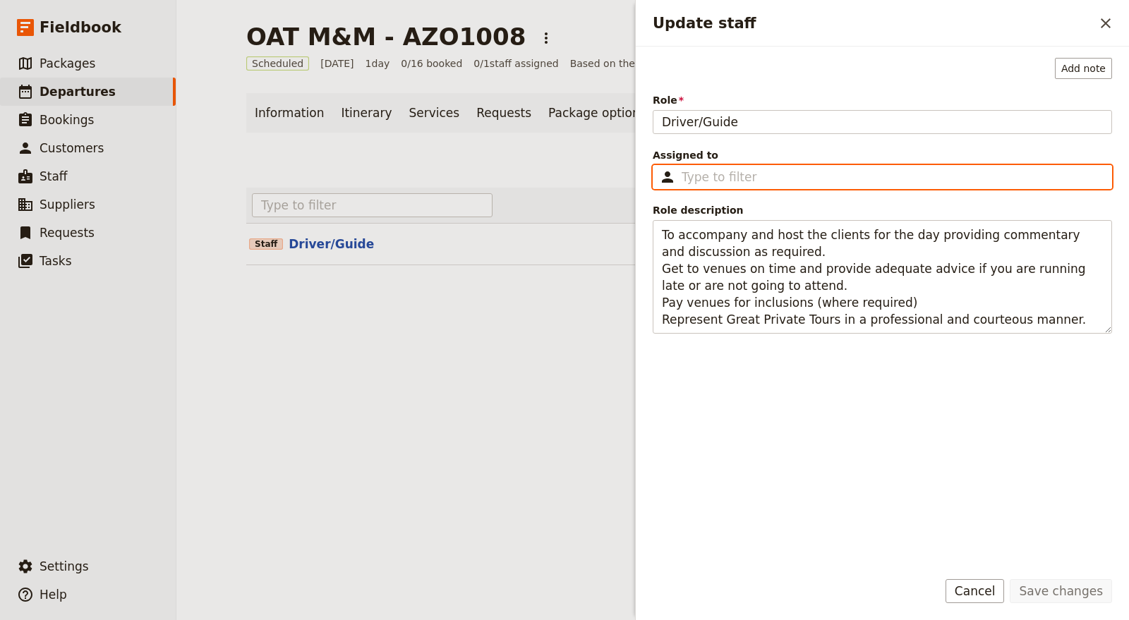
click at [736, 173] on input "Assigned to ​" at bounding box center [892, 177] width 421 height 17
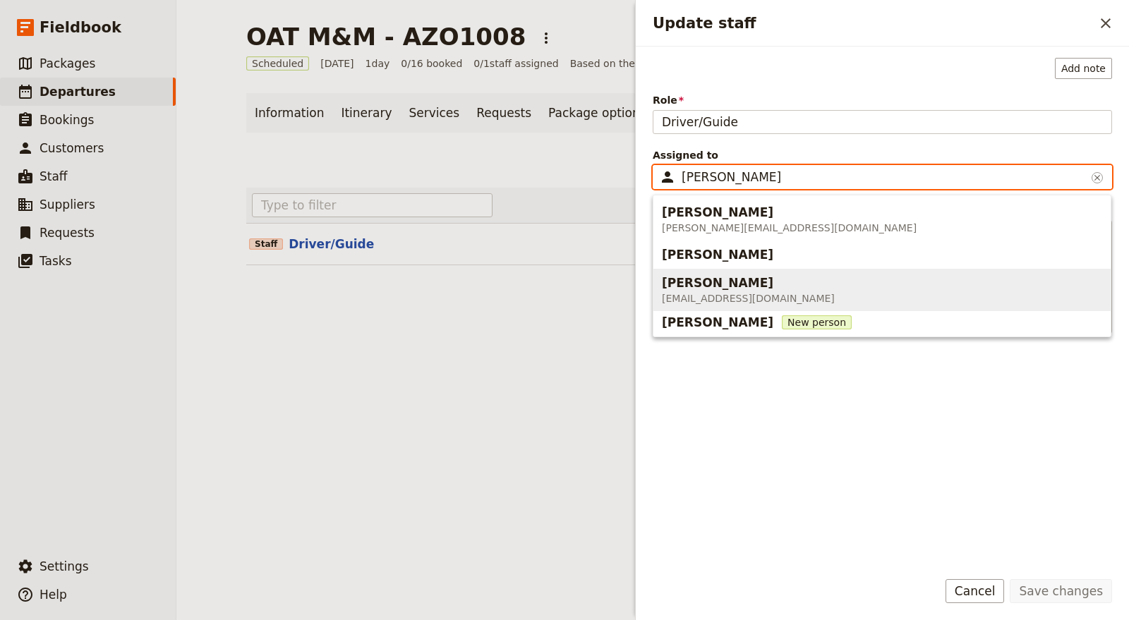
click at [760, 297] on span "info@greatprivatetours.com.au" at bounding box center [748, 298] width 173 height 14
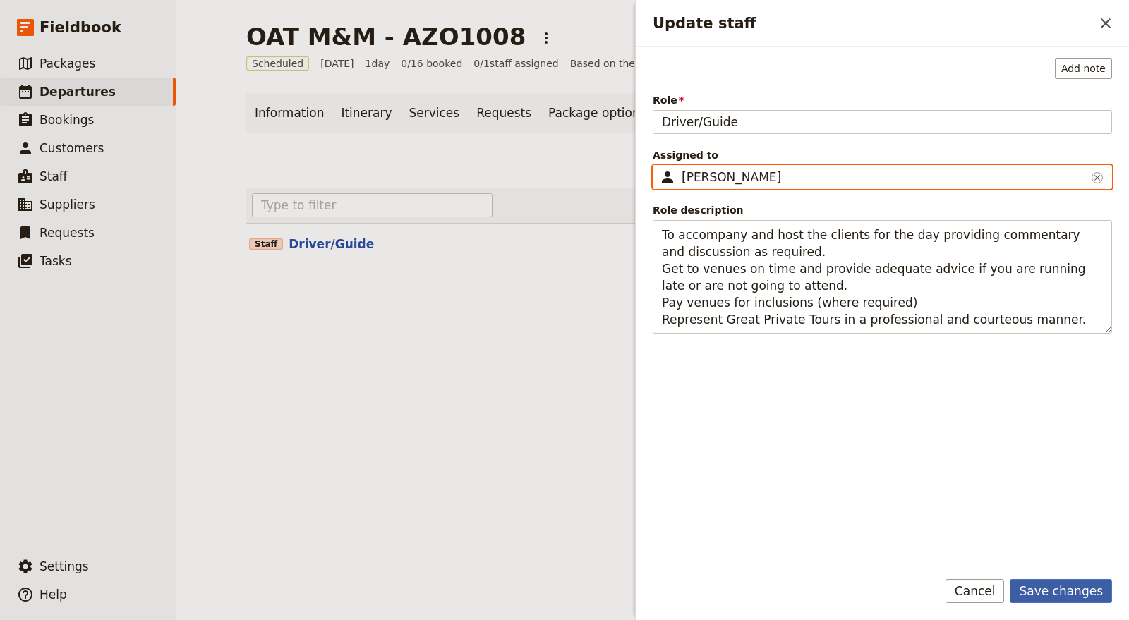
type input "[PERSON_NAME]"
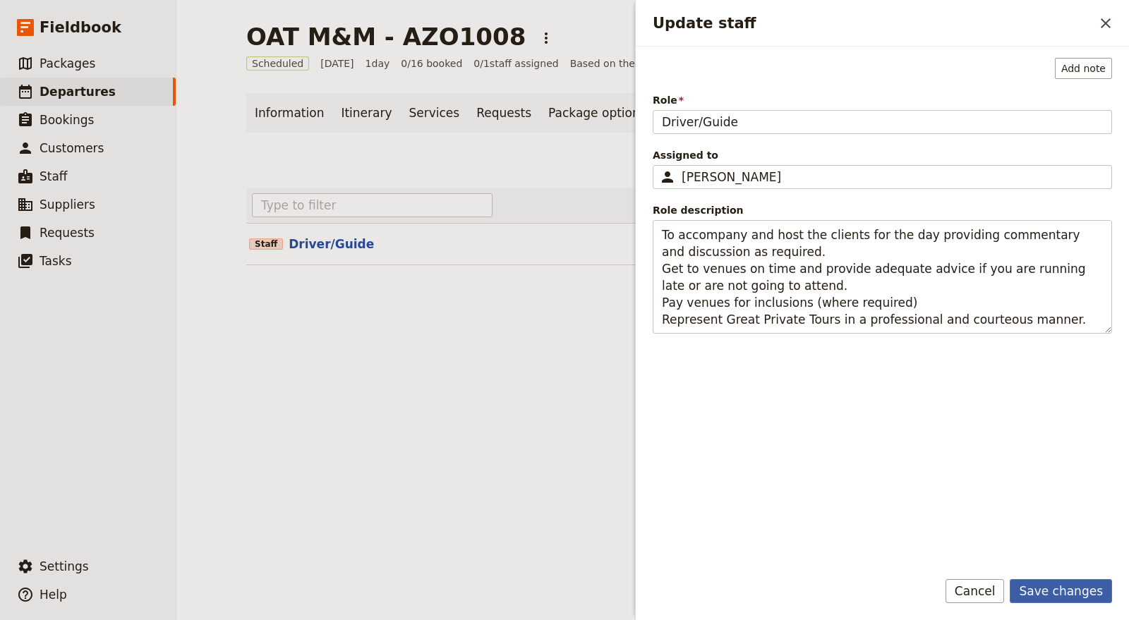
click at [1066, 581] on button "Save changes" at bounding box center [1061, 591] width 102 height 24
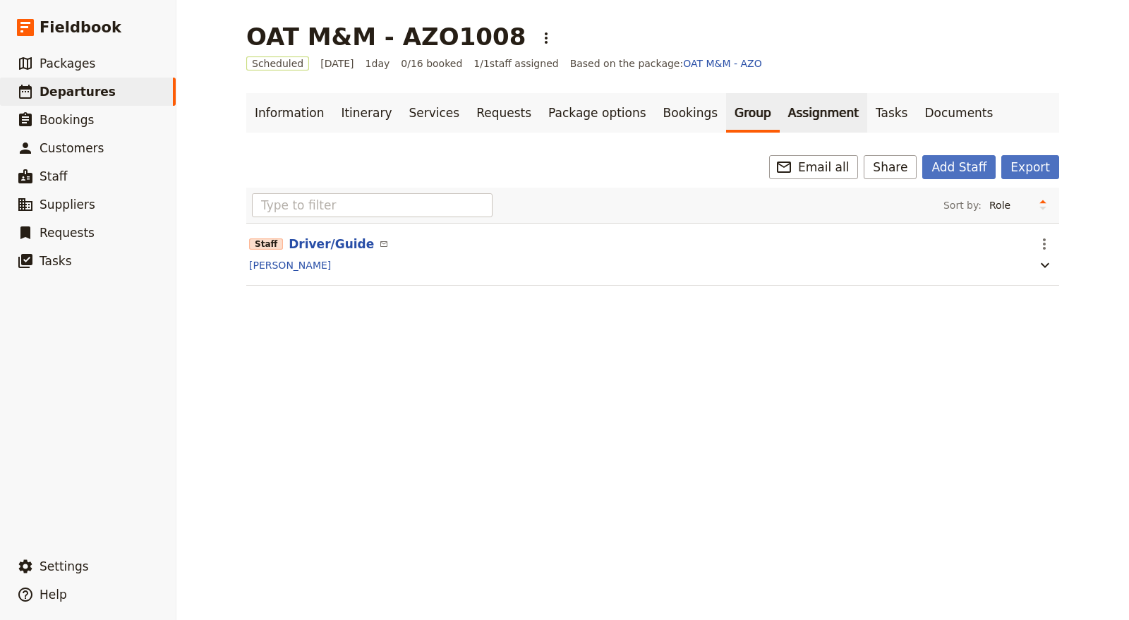
click at [780, 116] on link "Assignment" at bounding box center [823, 113] width 87 height 40
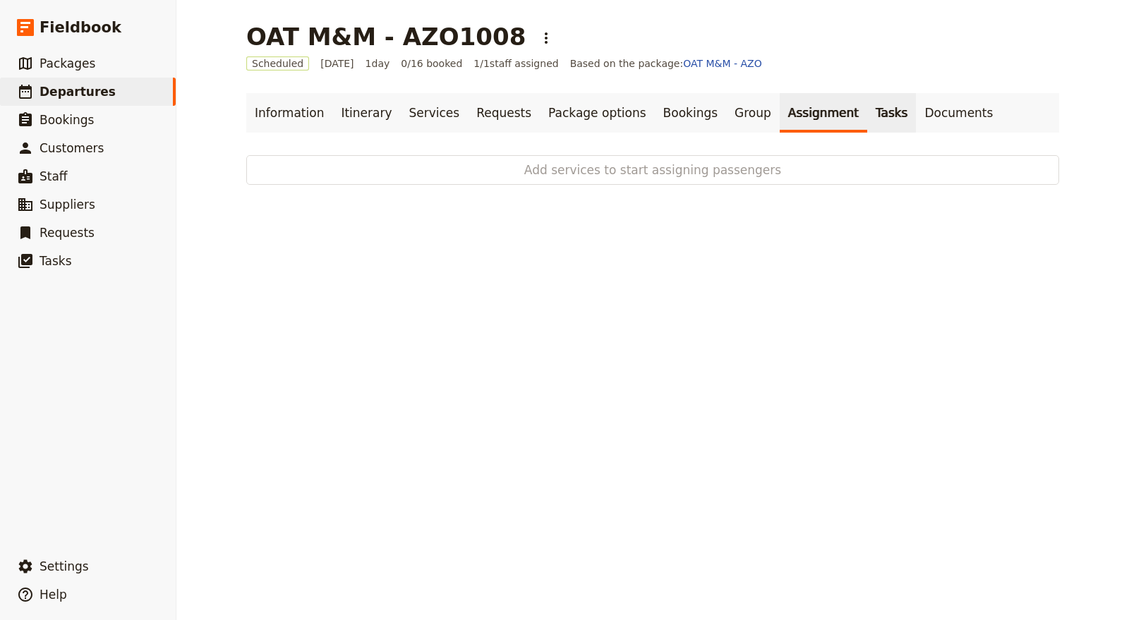
click at [867, 114] on link "Tasks" at bounding box center [891, 113] width 49 height 40
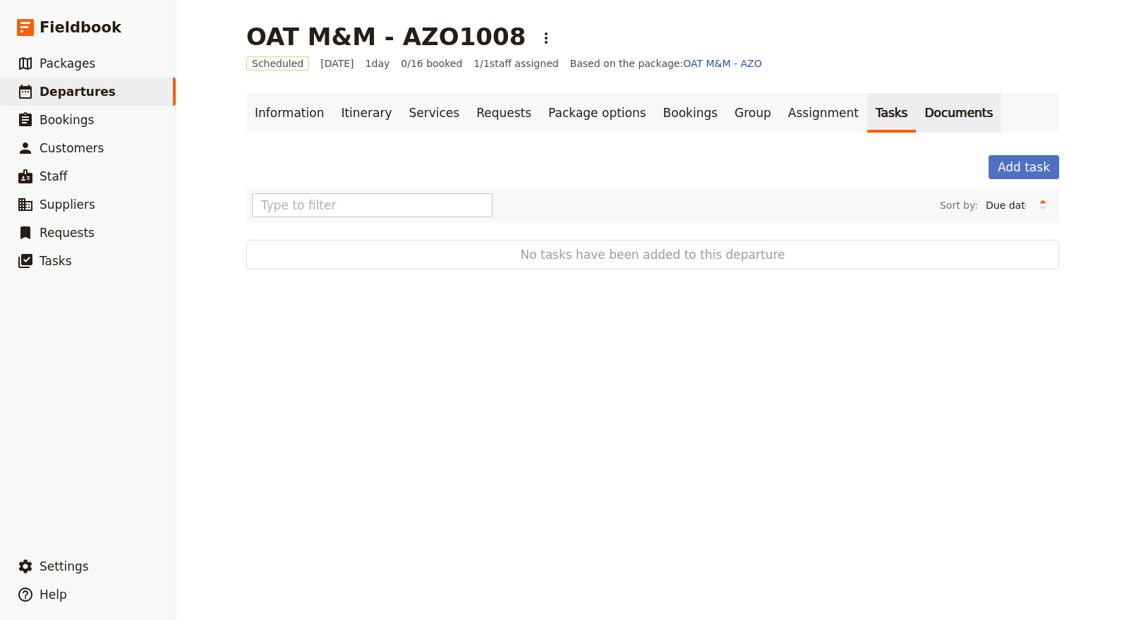
click at [916, 109] on link "Documents" at bounding box center [958, 113] width 85 height 40
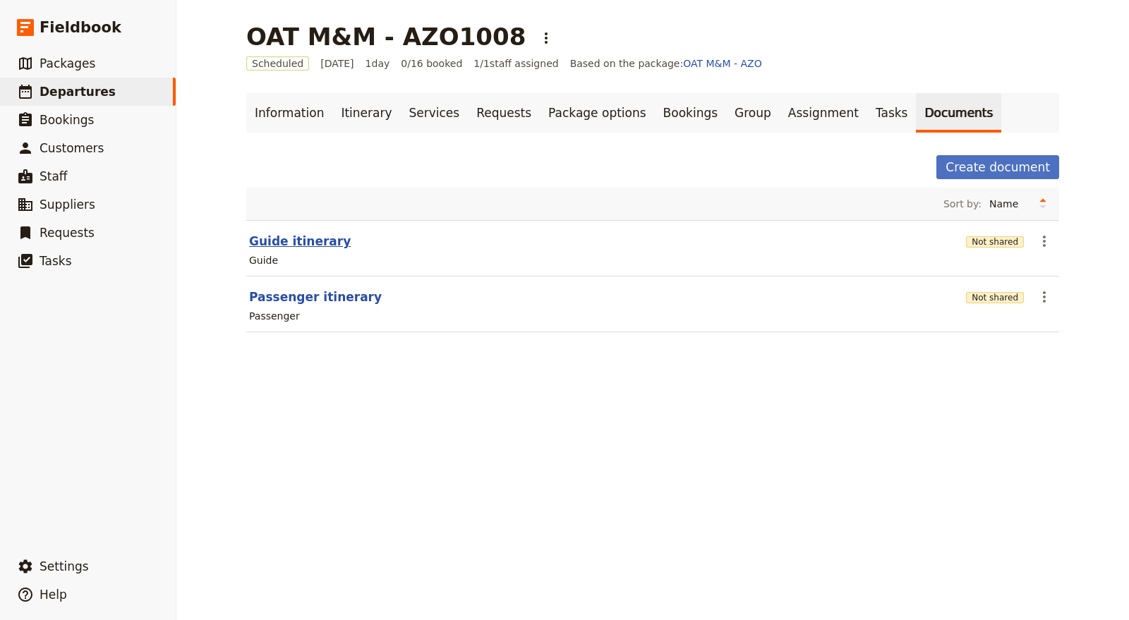
click at [300, 237] on button "Guide itinerary" at bounding box center [300, 241] width 102 height 17
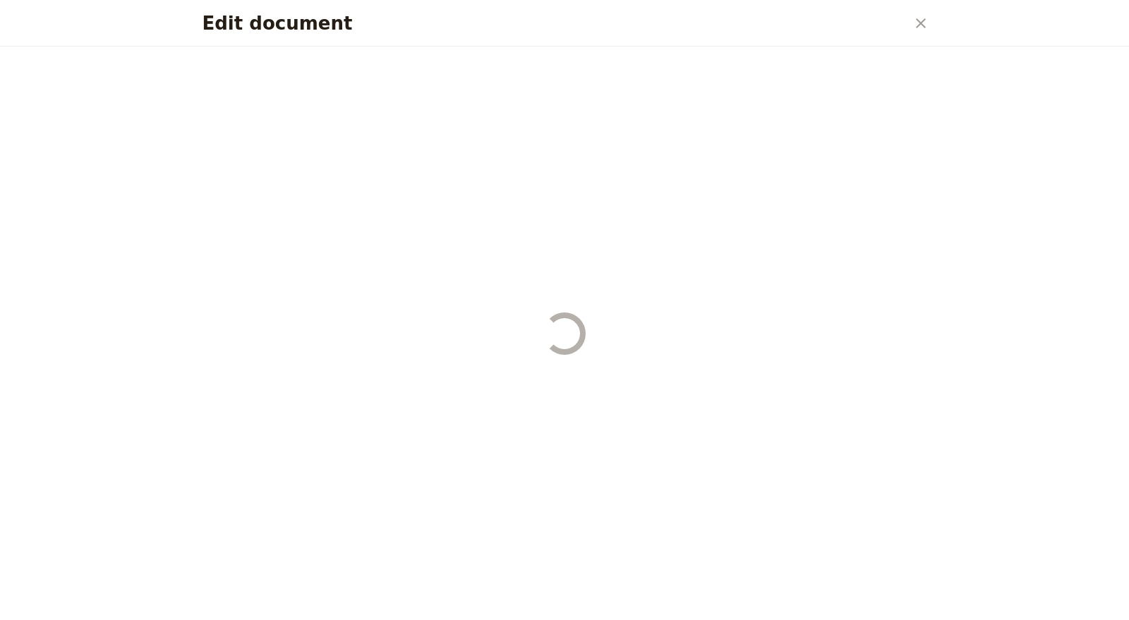
select select "STAFF"
select select "RUN_SHEET"
select select "DEFAULT"
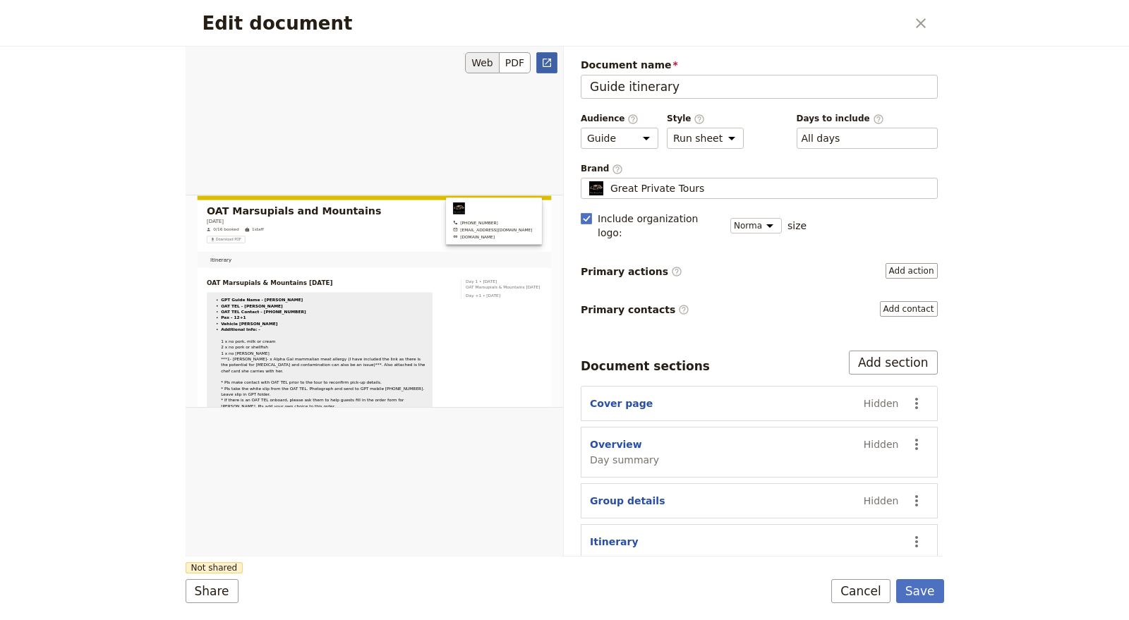
click at [548, 64] on icon "Open full preview" at bounding box center [546, 62] width 11 height 11
click at [871, 593] on button "Cancel" at bounding box center [860, 591] width 59 height 24
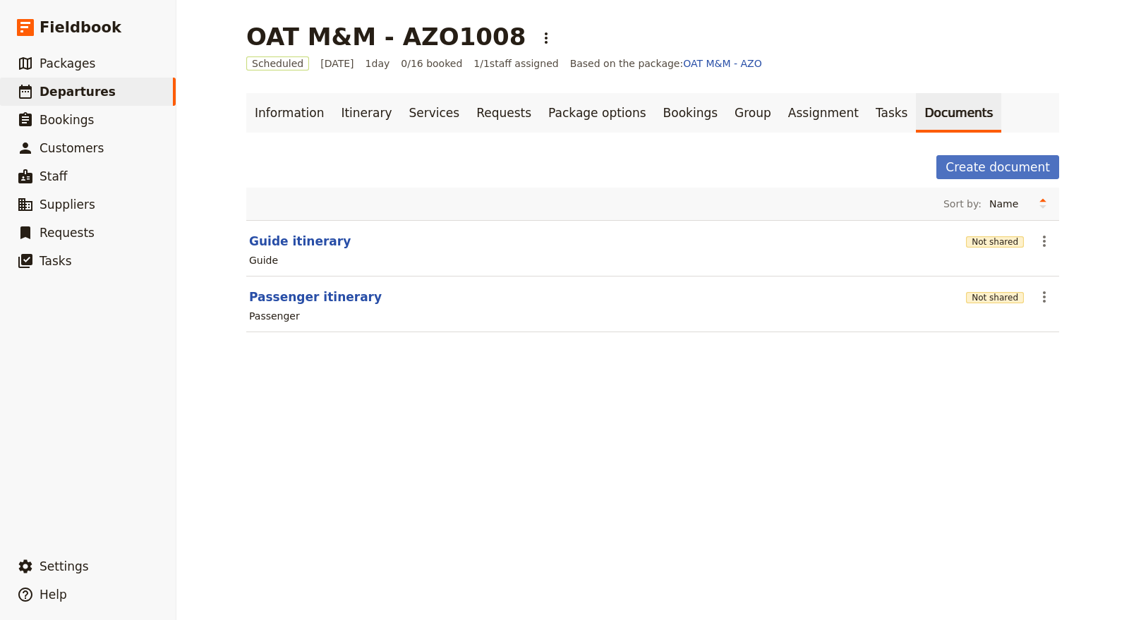
click at [268, 73] on main "OAT M&M - AZO1008 ​ Scheduled 12 Oct 2025 1 day 0/16 booked 1 / 1 staff assigne…" at bounding box center [652, 186] width 847 height 372
click at [283, 99] on link "Information" at bounding box center [289, 113] width 86 height 40
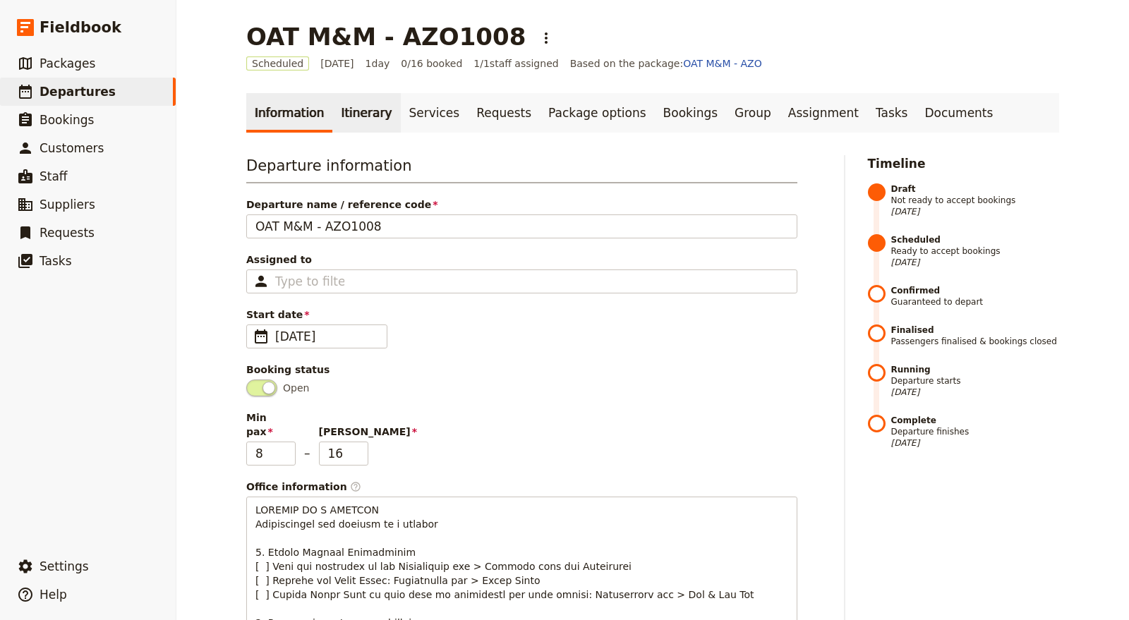
click at [361, 104] on link "Itinerary" at bounding box center [366, 113] width 68 height 40
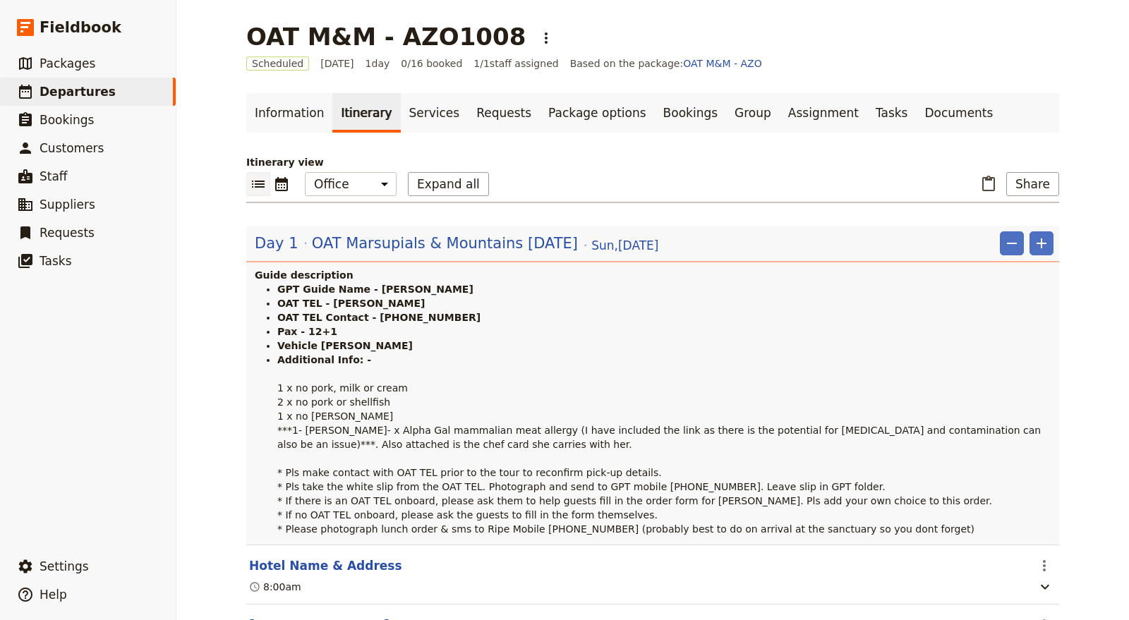
click at [715, 242] on div "Day 1 OAT Marsupials & Mountains Sun 12 Oct Sun , 12 Oct 2025 ​ ​" at bounding box center [654, 243] width 799 height 24
click at [673, 247] on div "Day 1 OAT Marsupials & Mountains Sun 12 Oct Sun , 12 Oct 2025 ​ ​" at bounding box center [654, 243] width 799 height 24
click at [631, 238] on span "Sun , 12 Oct 2025" at bounding box center [624, 245] width 67 height 17
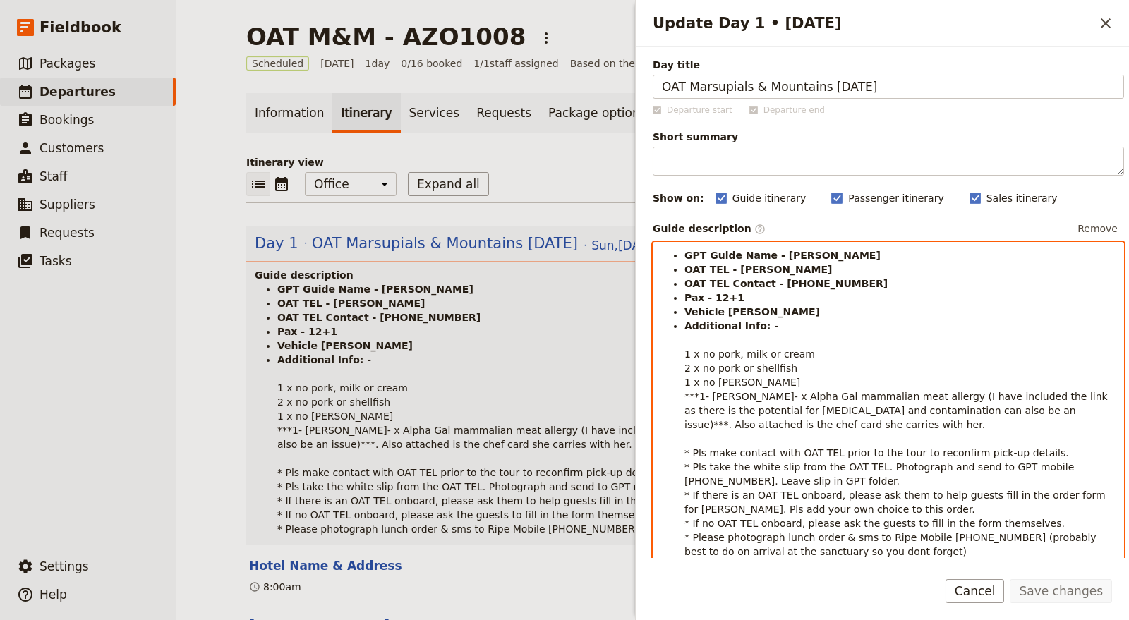
click at [713, 311] on strong "Vehicle Rosa" at bounding box center [751, 311] width 135 height 11
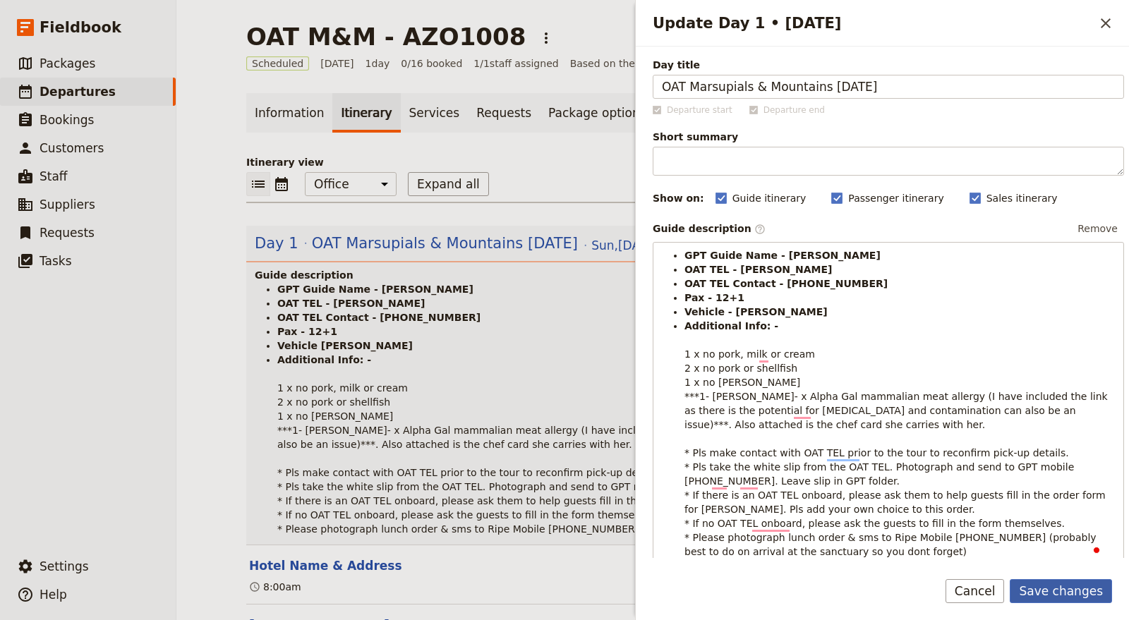
click at [1053, 591] on button "Save changes" at bounding box center [1061, 591] width 102 height 24
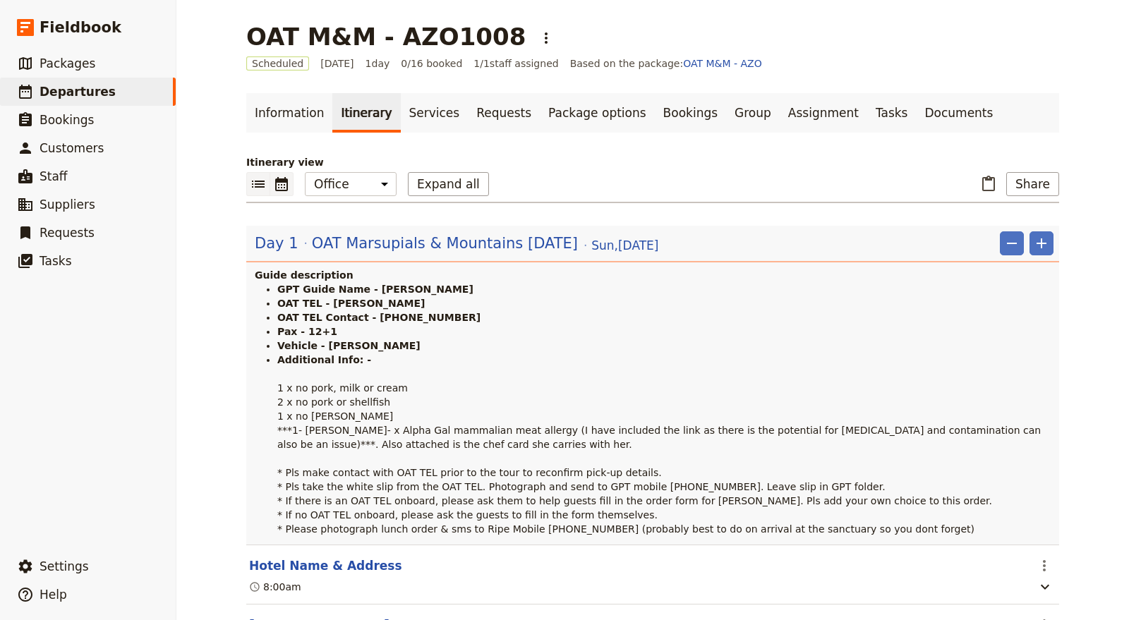
click at [273, 188] on icon "Calendar view" at bounding box center [281, 184] width 17 height 17
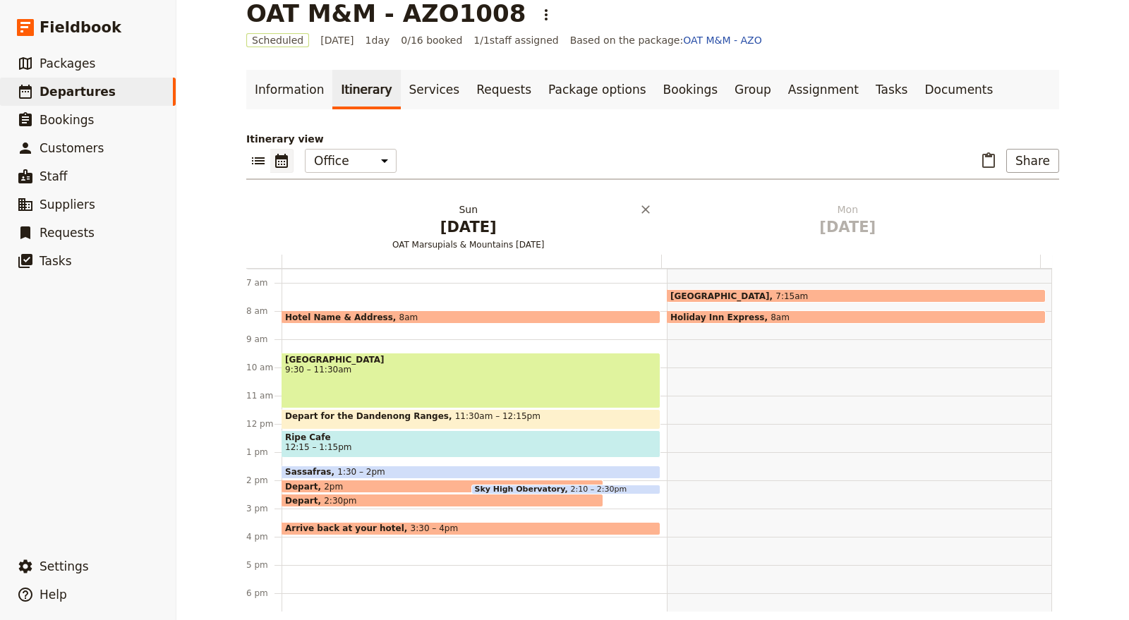
scroll to position [36, 0]
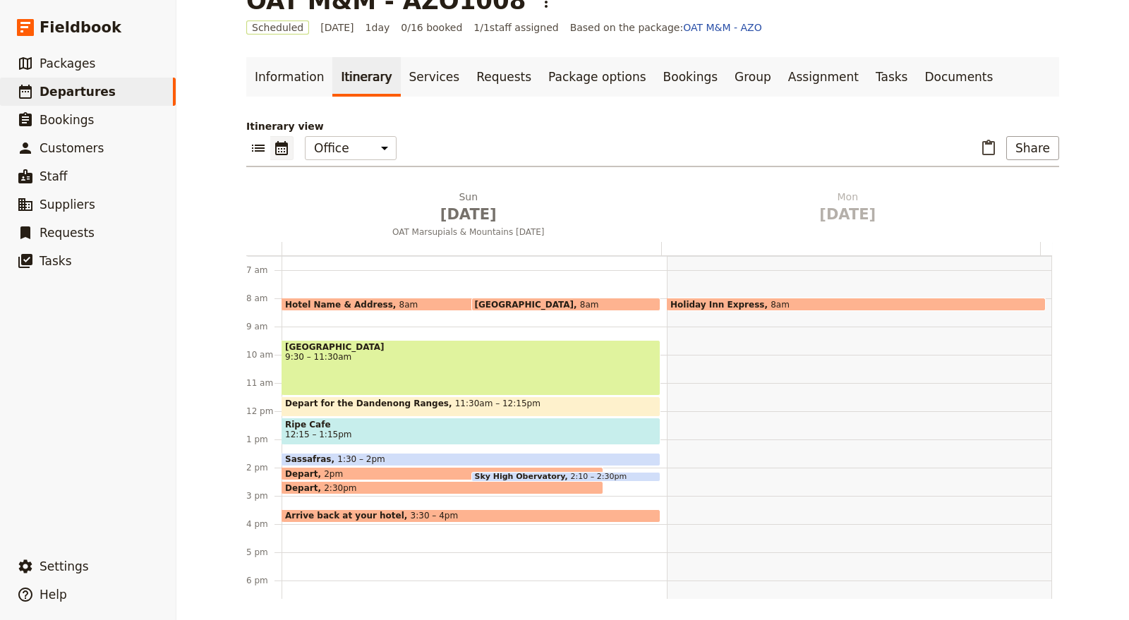
click at [439, 303] on div "Hotel Name & Address 8am" at bounding box center [443, 304] width 322 height 13
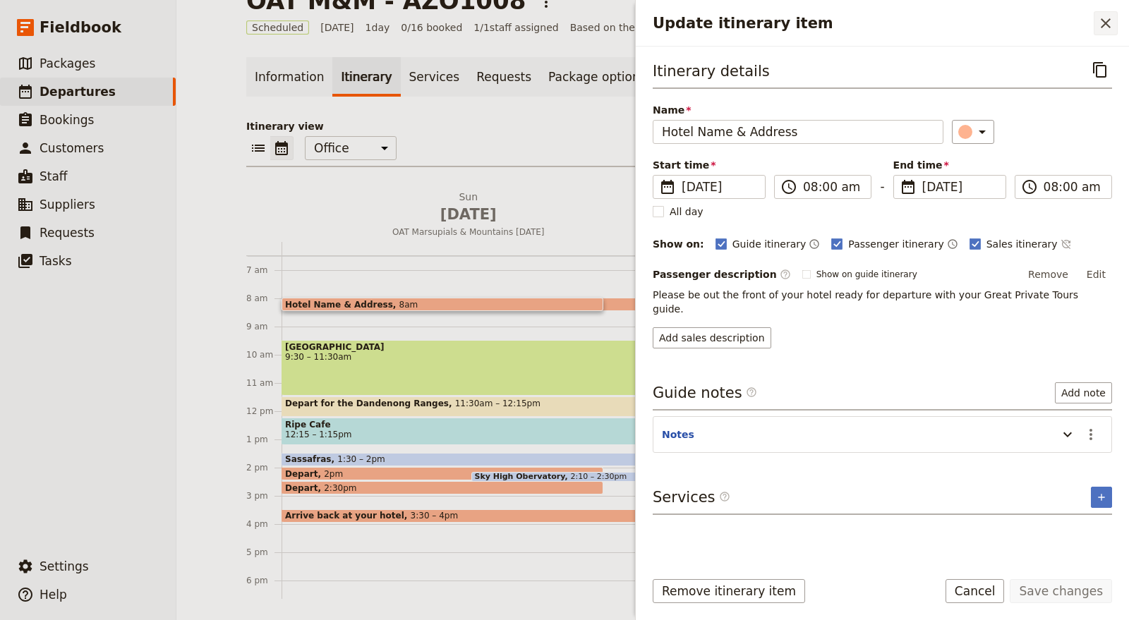
click at [1104, 27] on icon "Close drawer" at bounding box center [1105, 23] width 17 height 17
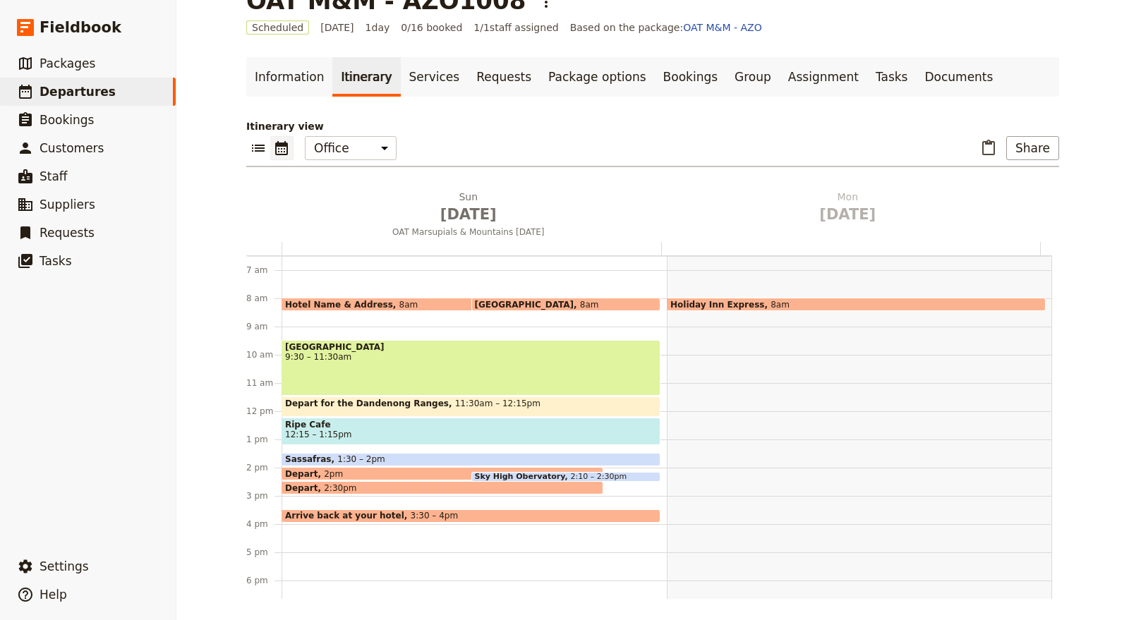
click at [387, 307] on span at bounding box center [442, 308] width 320 height 6
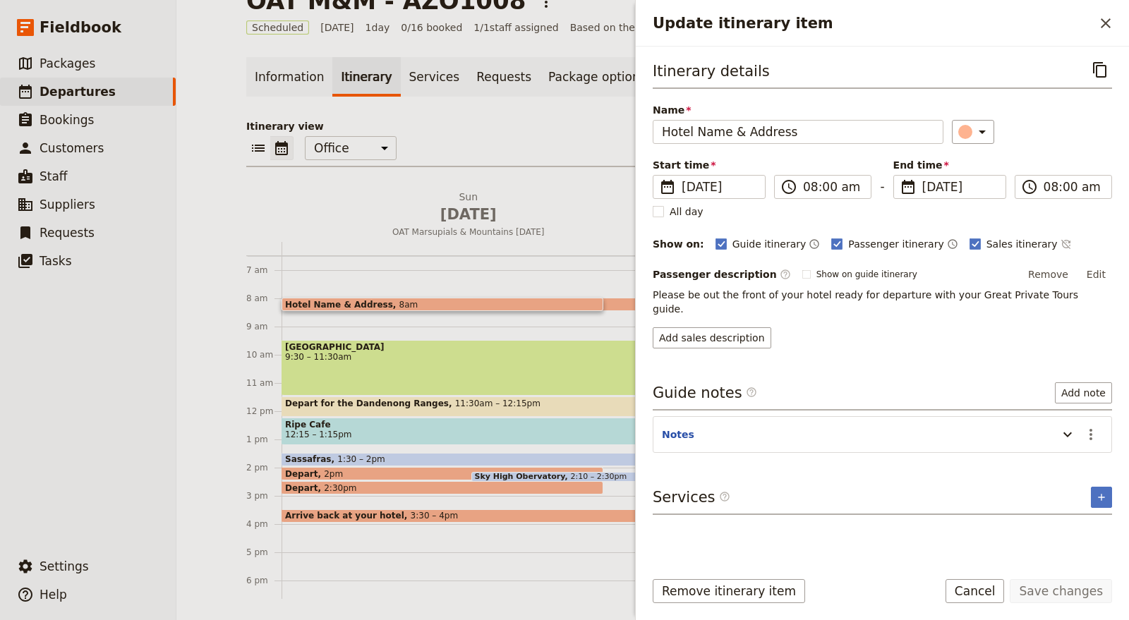
drag, startPoint x: 403, startPoint y: 305, endPoint x: 497, endPoint y: 332, distance: 98.3
click at [497, 332] on div "Hotel Name & Address 8am Rendezvous Hotel Melbourne 8am Healesville Sanctuary 9…" at bounding box center [474, 411] width 385 height 677
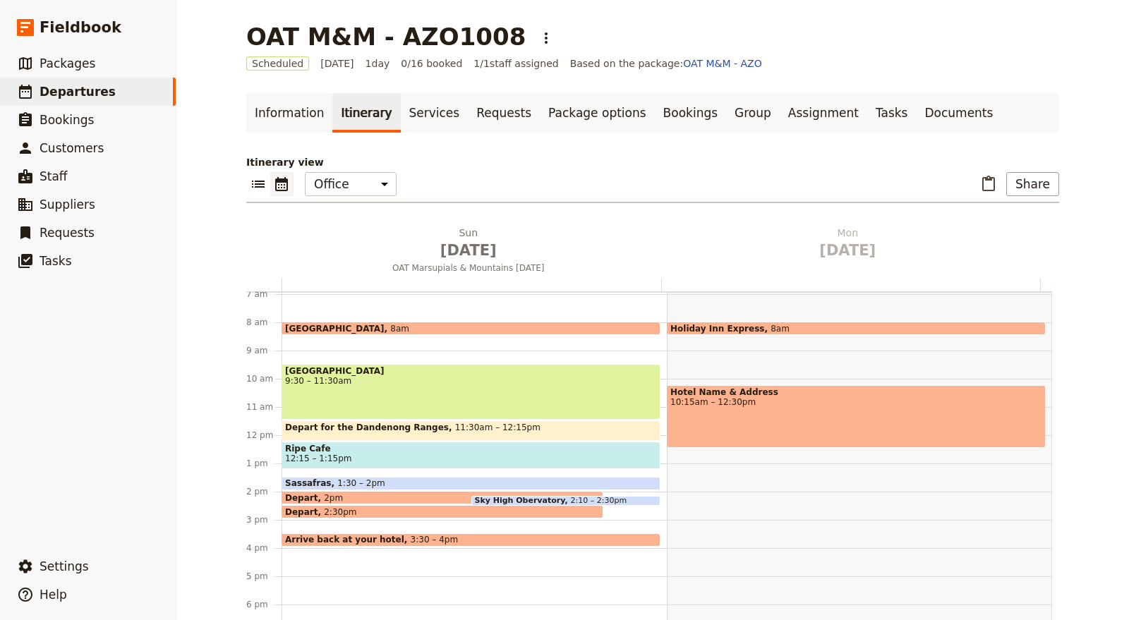
scroll to position [0, 0]
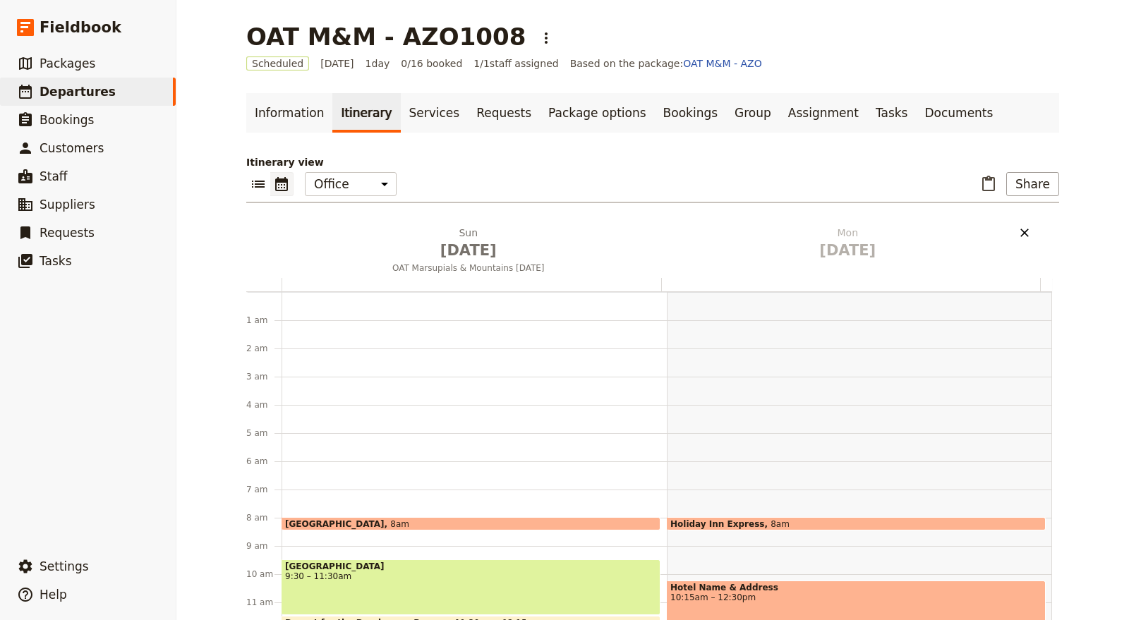
click at [1017, 229] on icon "Delete Mon Oct 13" at bounding box center [1024, 233] width 14 height 14
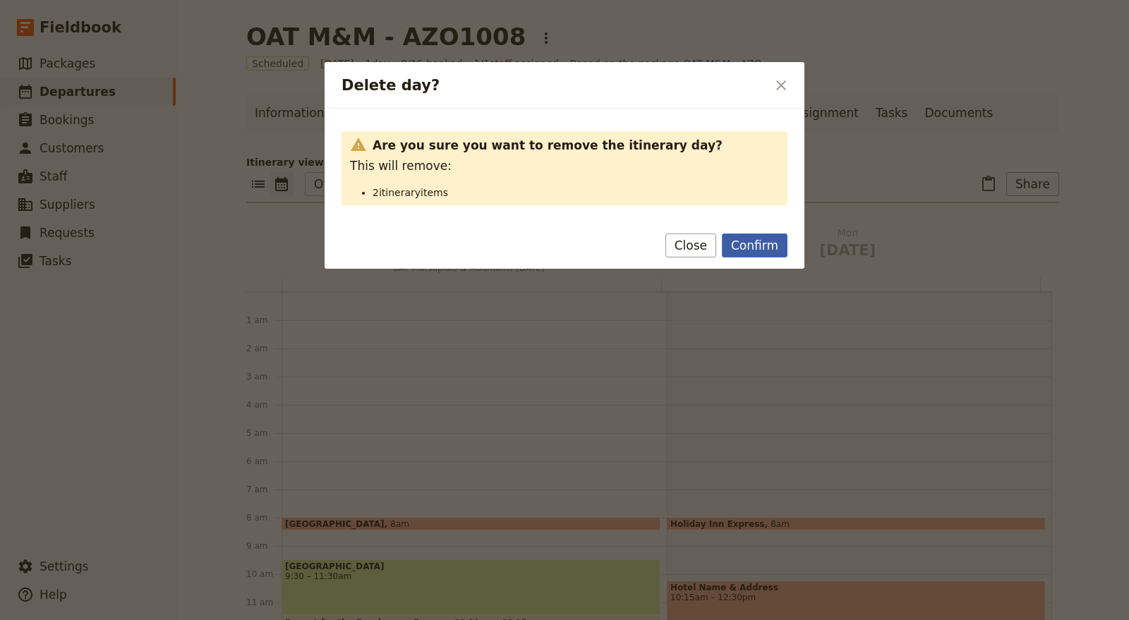
click at [780, 253] on button "Confirm" at bounding box center [755, 246] width 66 height 24
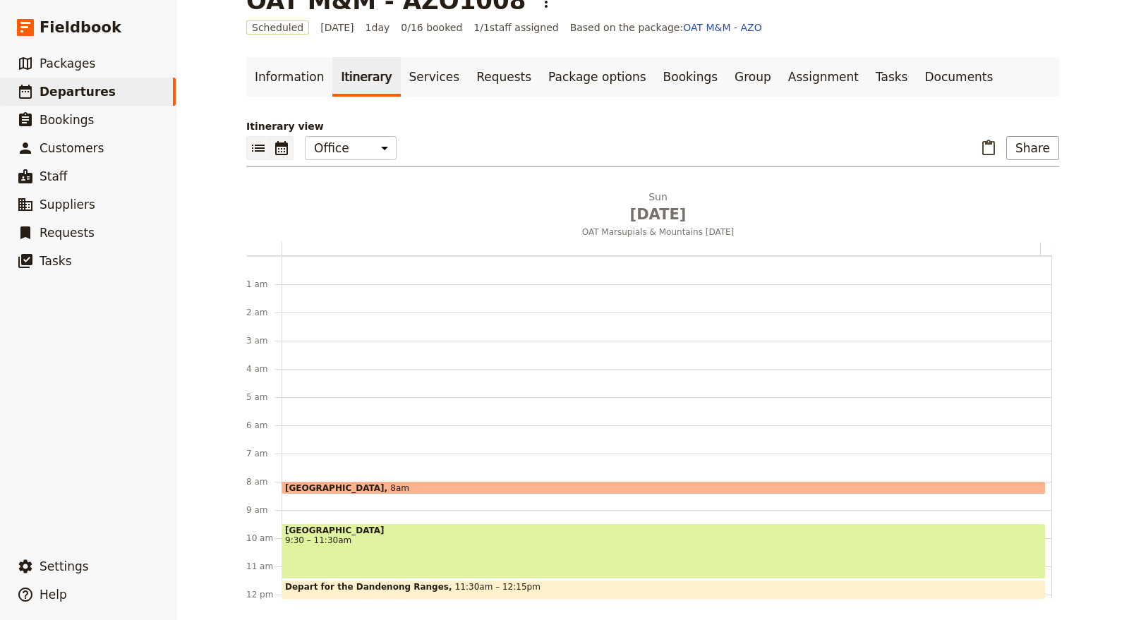
click at [252, 147] on icon "List view" at bounding box center [258, 148] width 13 height 7
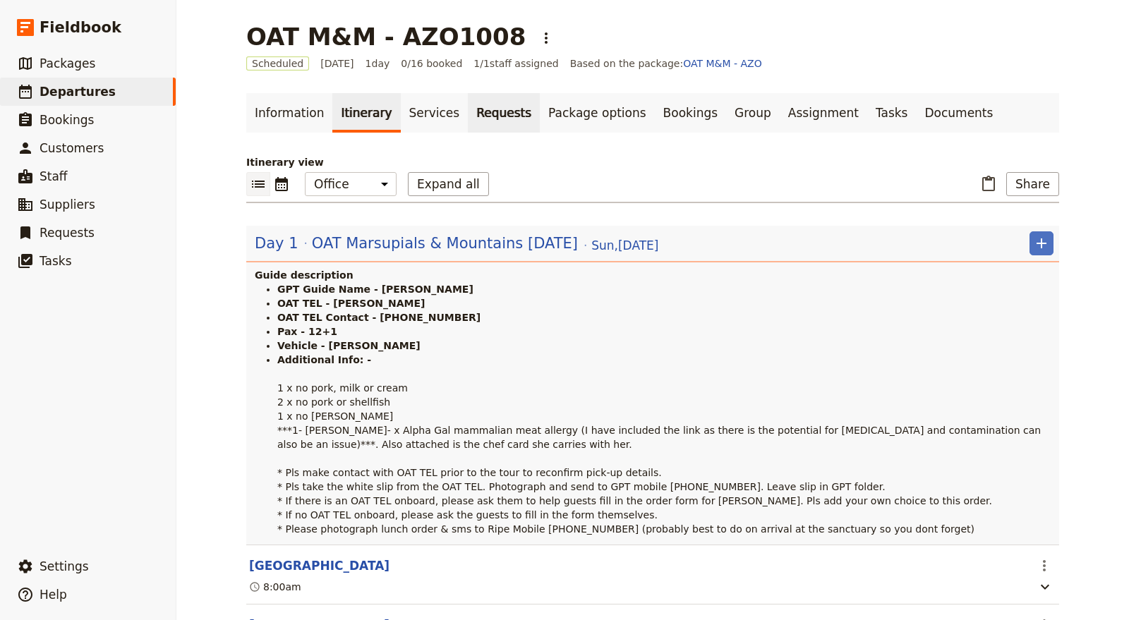
click at [478, 117] on link "Requests" at bounding box center [504, 113] width 72 height 40
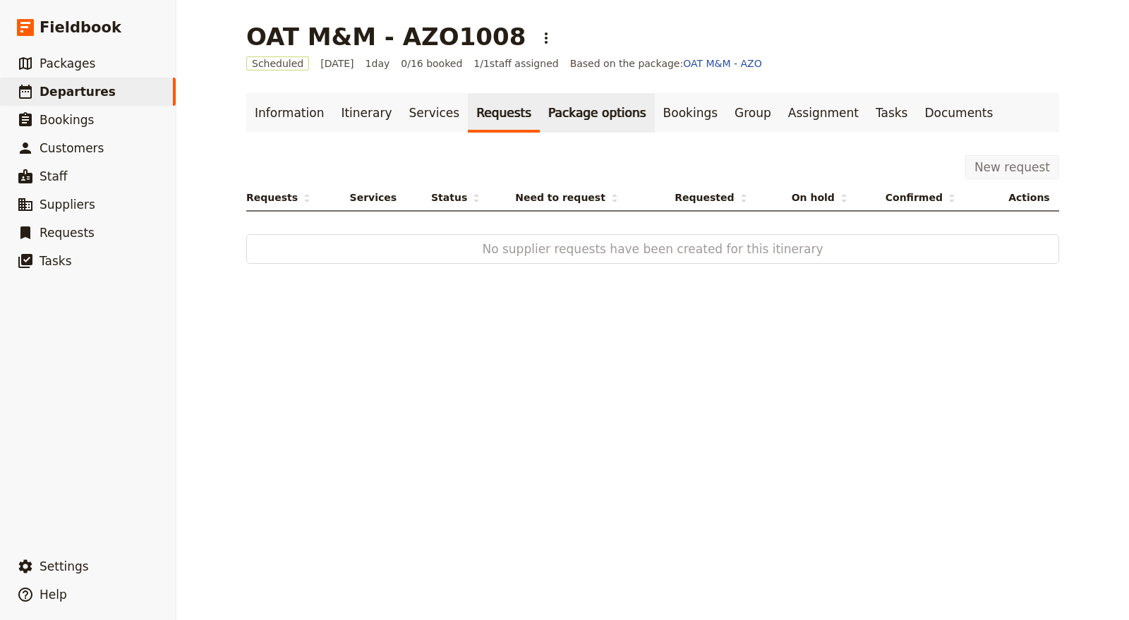
click at [587, 105] on link "Package options" at bounding box center [597, 113] width 114 height 40
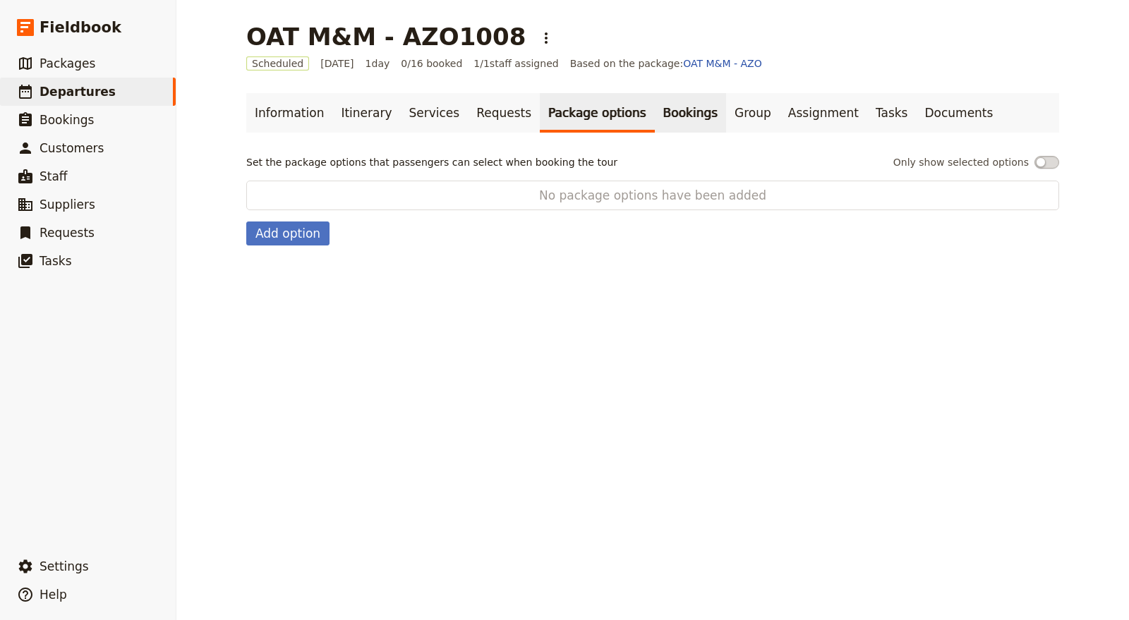
click at [671, 114] on link "Bookings" at bounding box center [690, 113] width 71 height 40
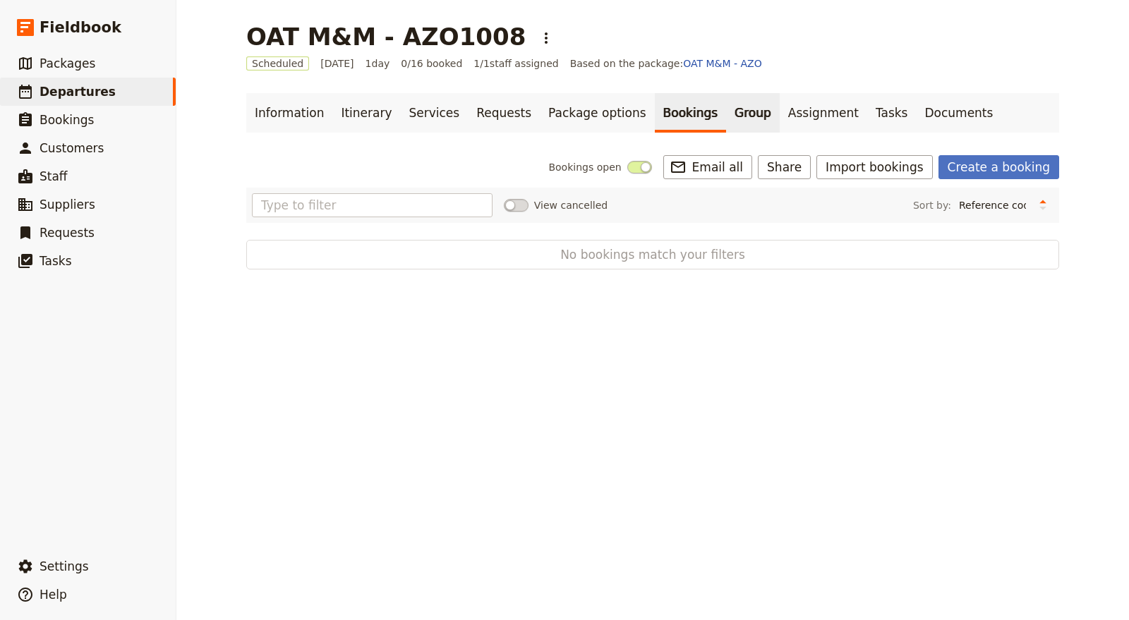
click at [726, 116] on link "Group" at bounding box center [753, 113] width 54 height 40
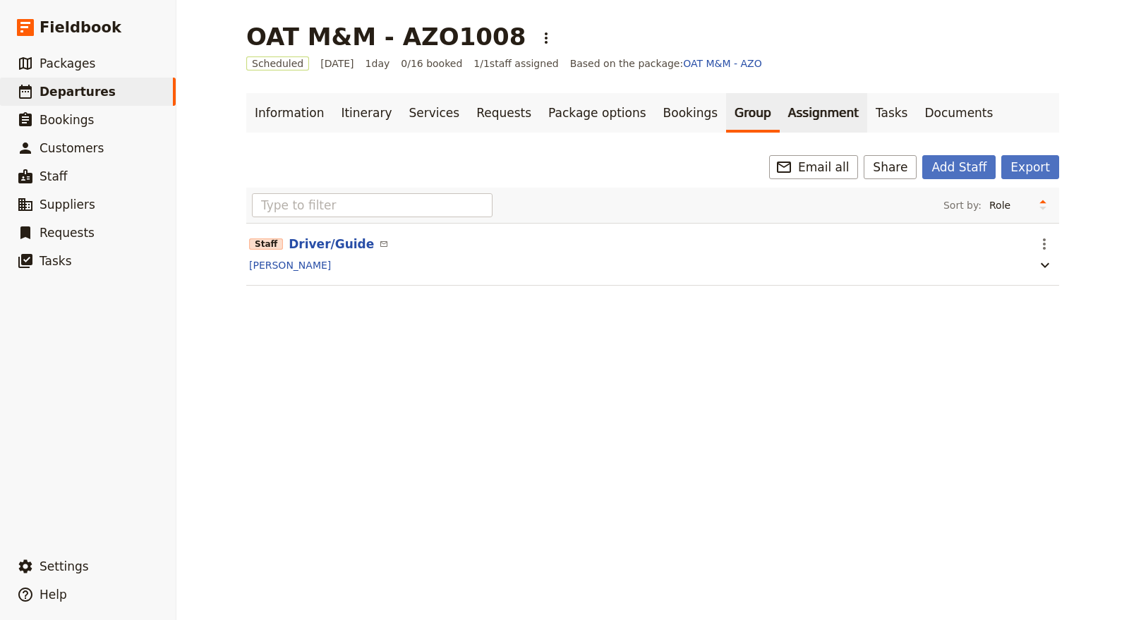
click at [780, 110] on link "Assignment" at bounding box center [823, 113] width 87 height 40
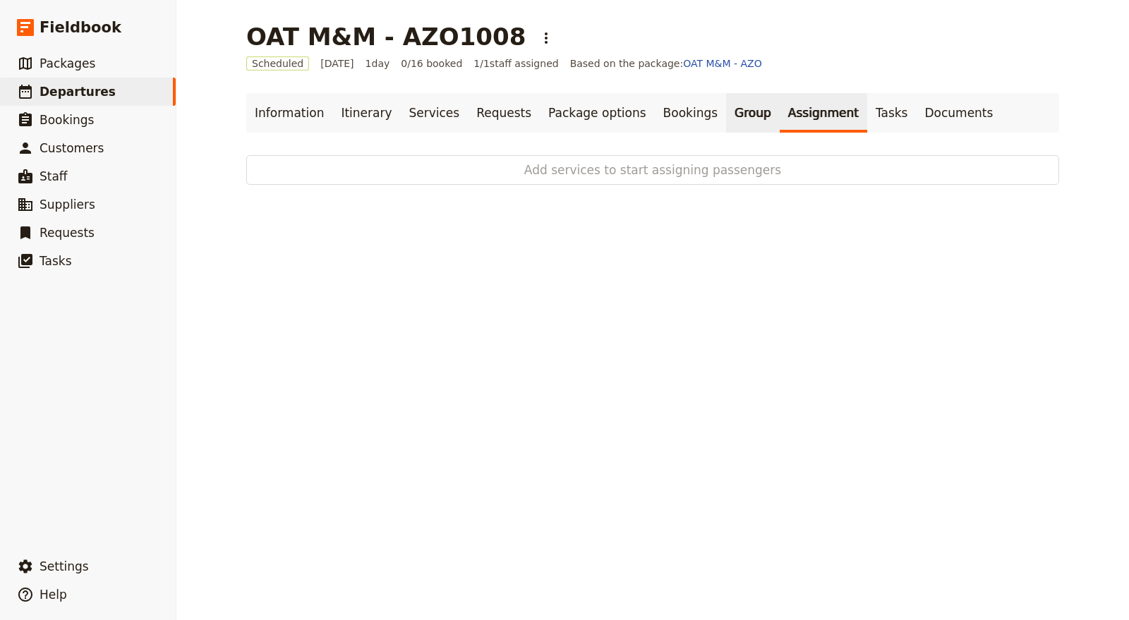
click at [726, 98] on link "Group" at bounding box center [753, 113] width 54 height 40
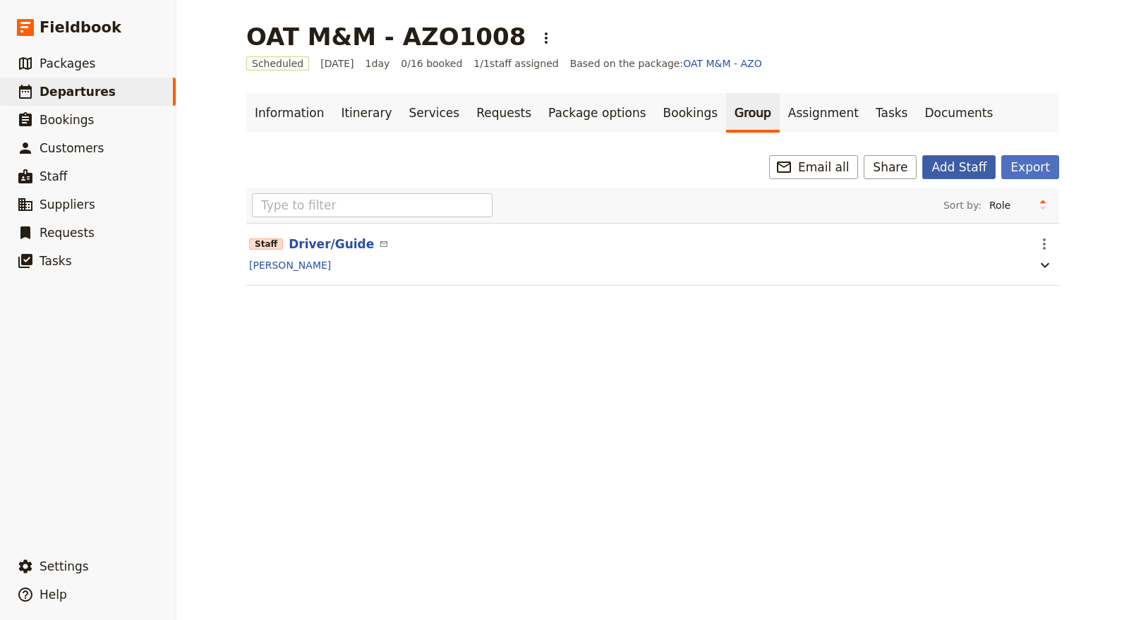
click at [950, 162] on button "Add Staff" at bounding box center [958, 167] width 73 height 24
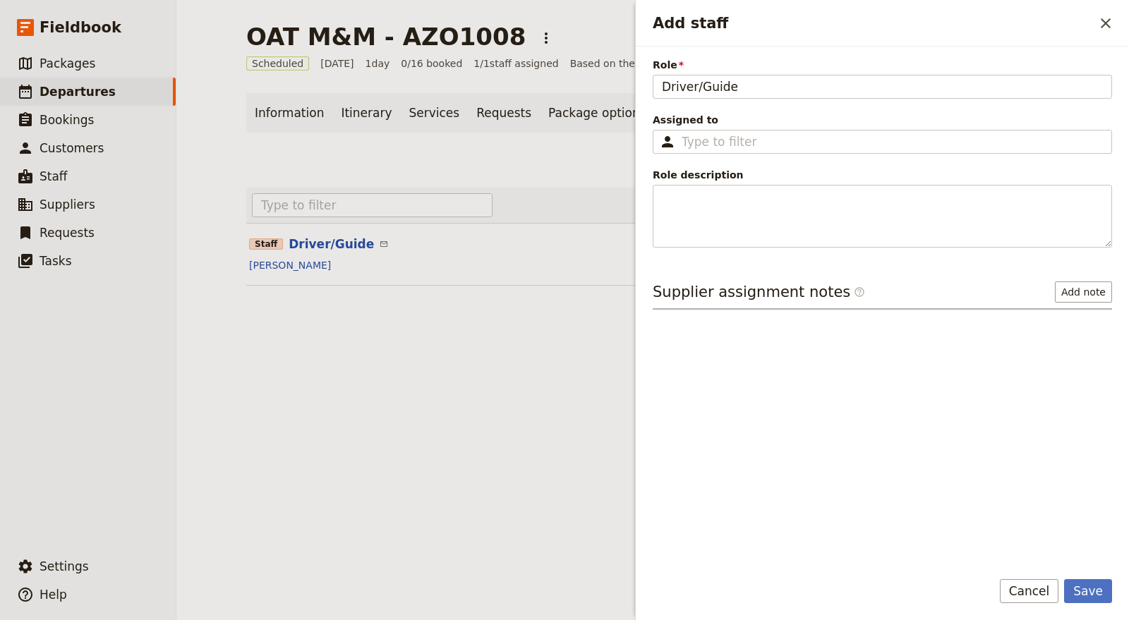
type input "Driver/Guide"
click at [739, 166] on div "Role Driver/Guide Assigned to ​ Role description Supplier assignment notes ​ Ad…" at bounding box center [882, 307] width 459 height 499
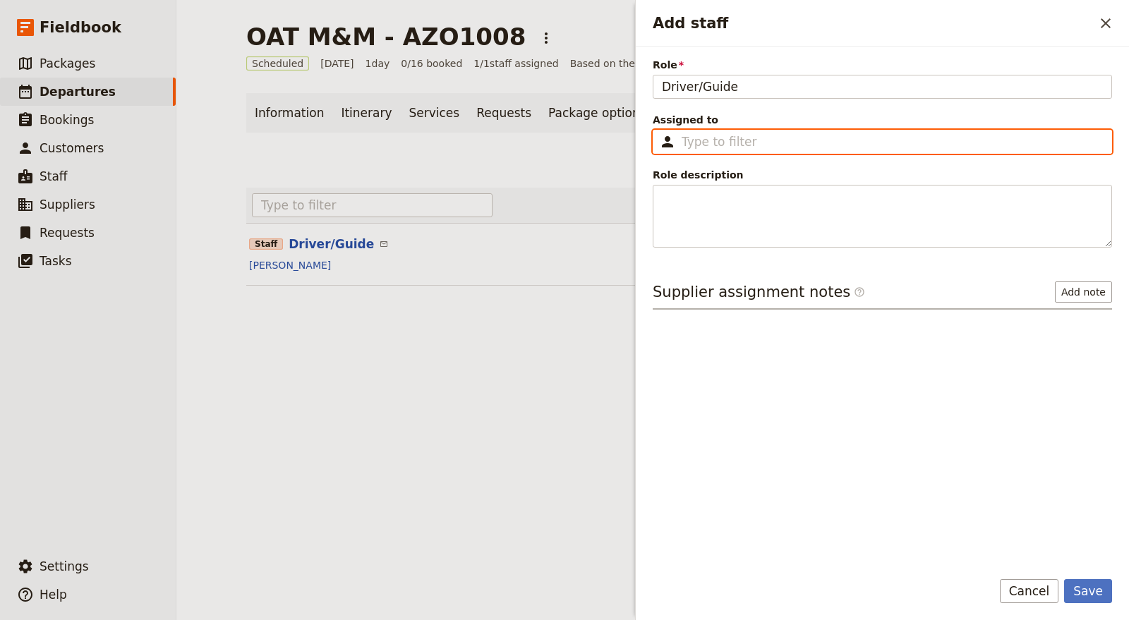
click at [737, 146] on input "Assigned to ​" at bounding box center [892, 141] width 421 height 17
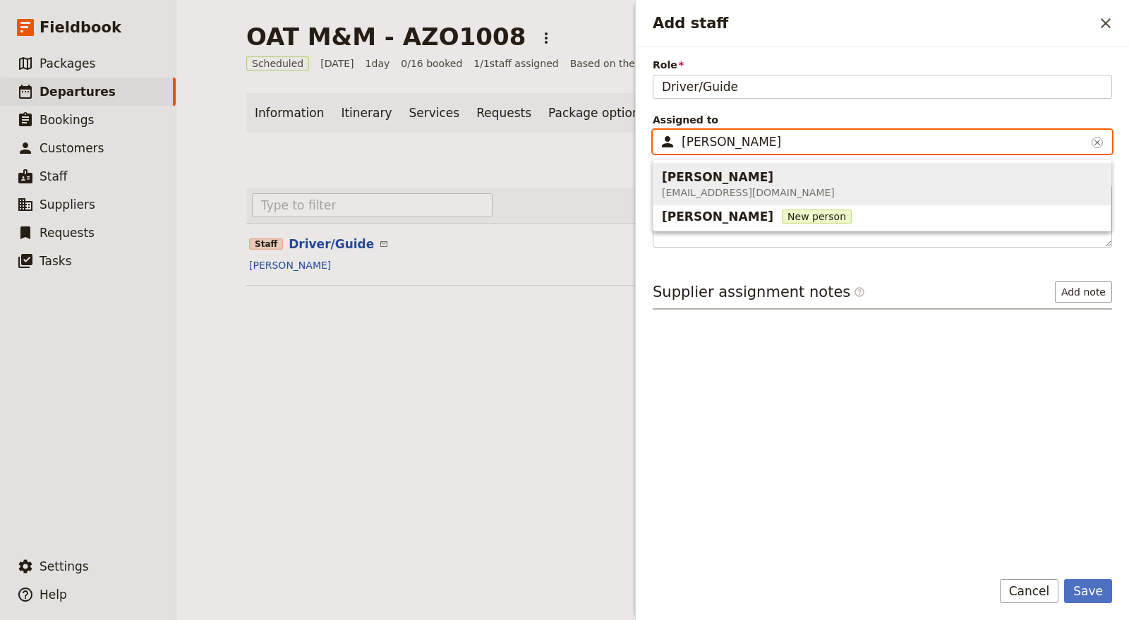
click at [809, 172] on span "Cory Corbett CoryCorbett@gmail.com" at bounding box center [882, 184] width 440 height 37
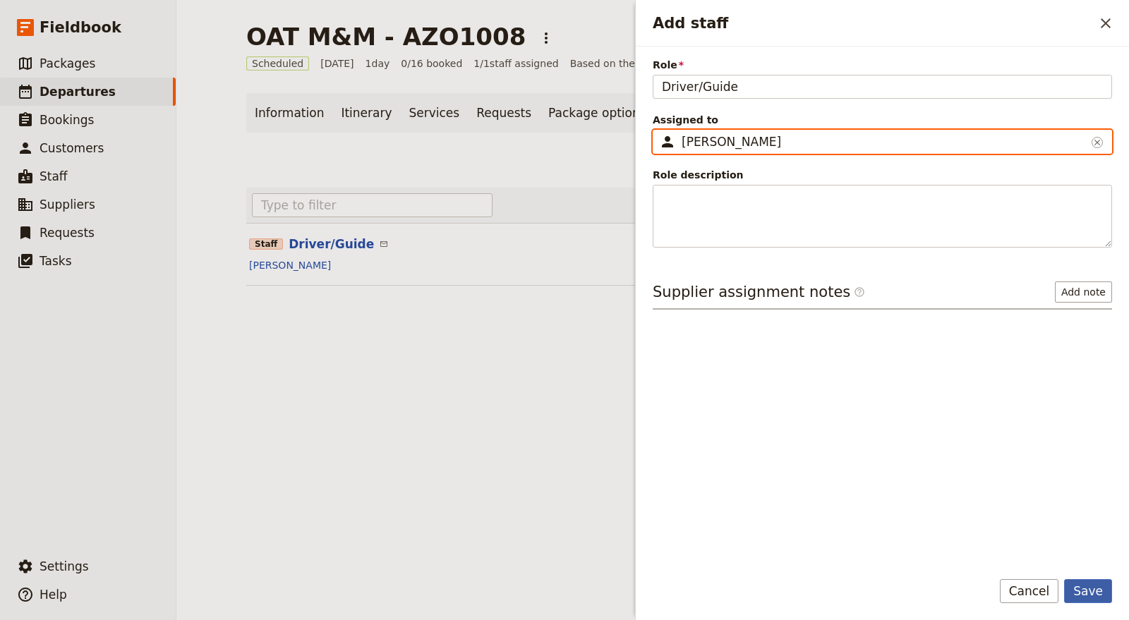
type input "[PERSON_NAME]"
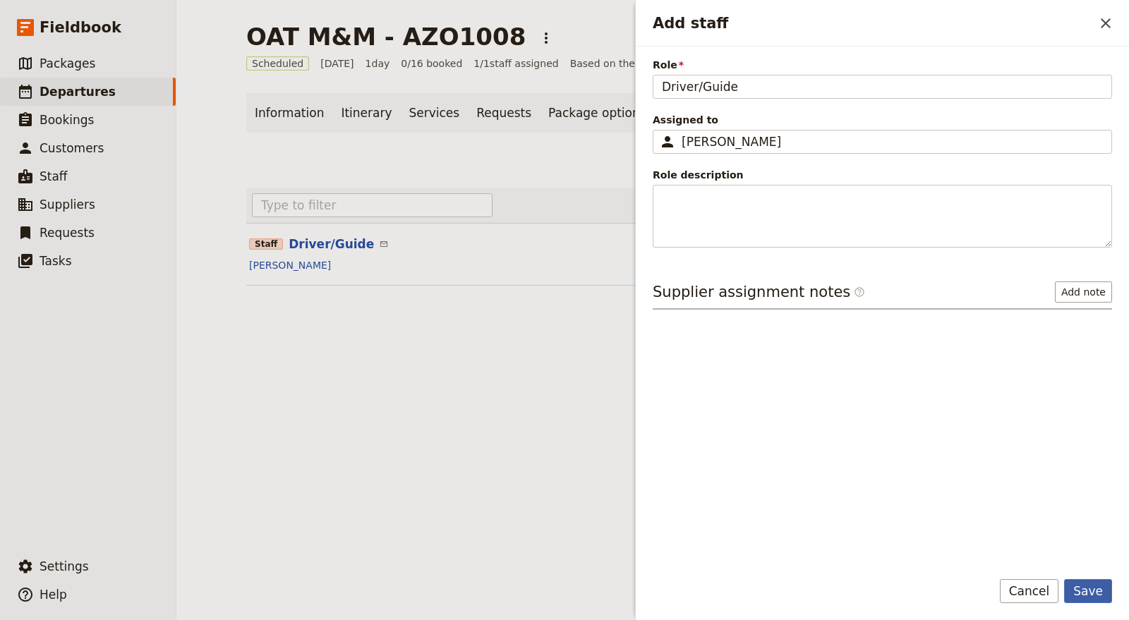
click at [1080, 591] on button "Save" at bounding box center [1088, 591] width 48 height 24
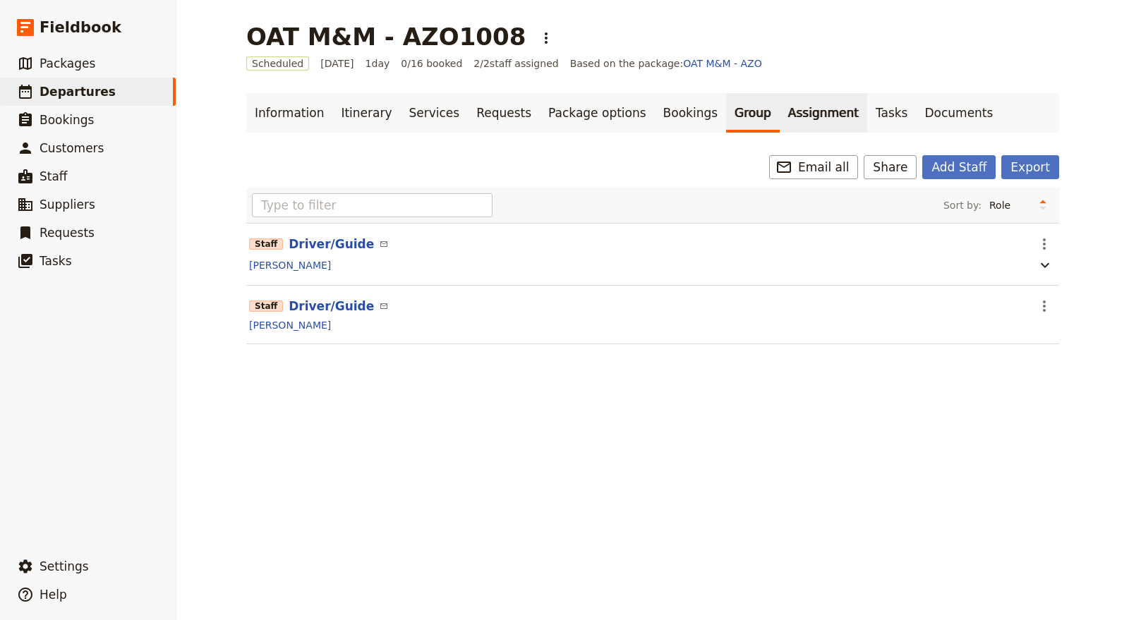
click at [782, 121] on link "Assignment" at bounding box center [823, 113] width 87 height 40
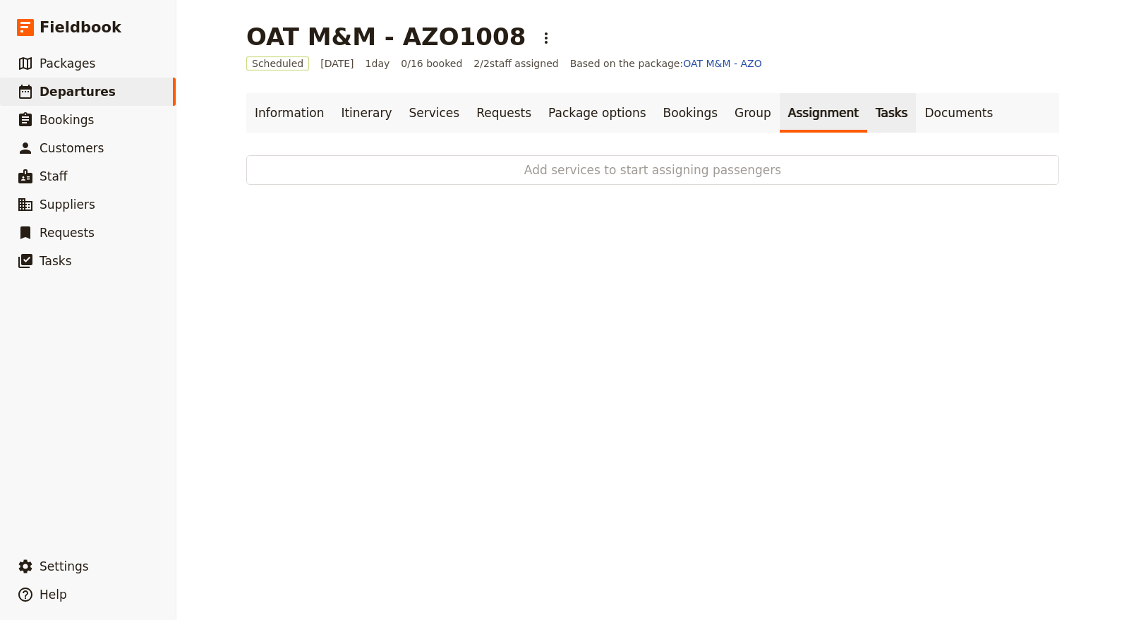
click at [867, 110] on link "Tasks" at bounding box center [891, 113] width 49 height 40
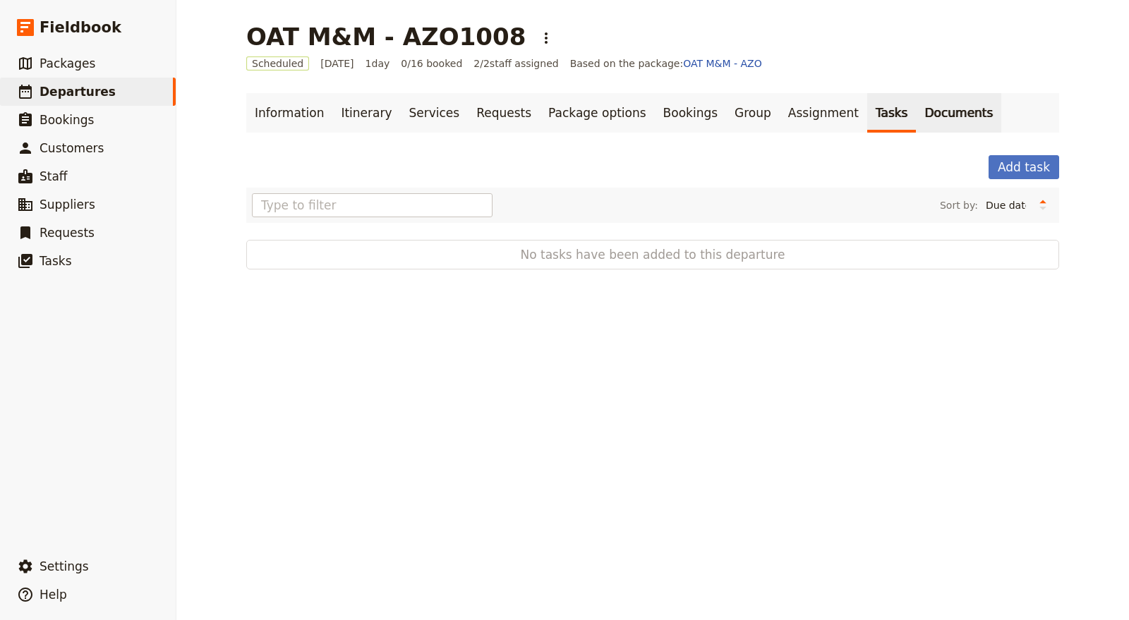
click at [916, 112] on link "Documents" at bounding box center [958, 113] width 85 height 40
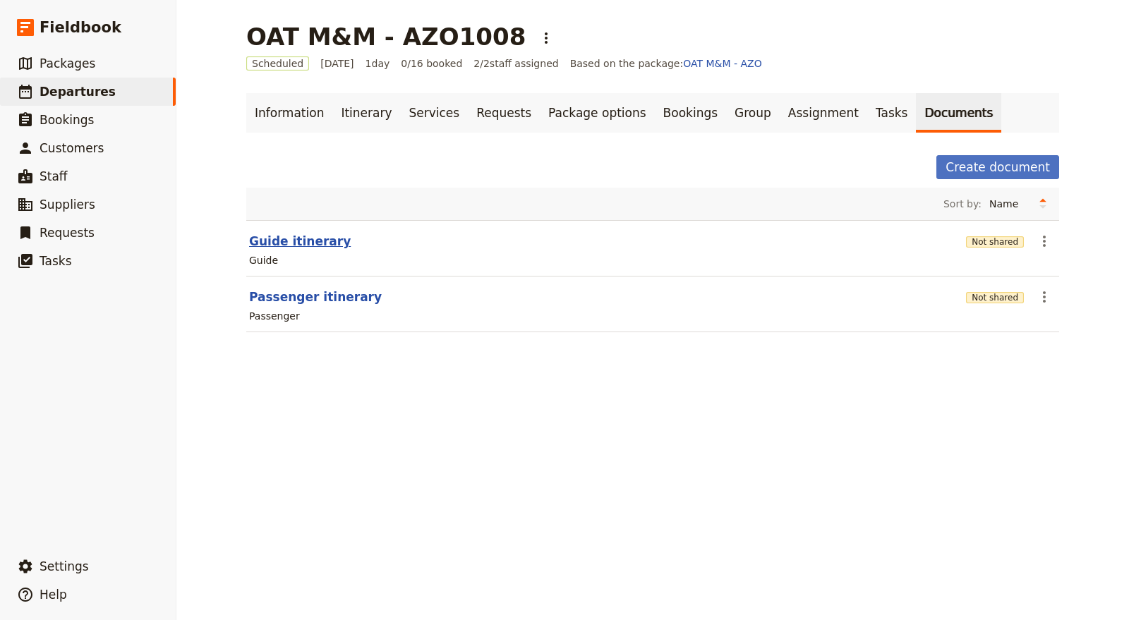
click at [306, 241] on button "Guide itinerary" at bounding box center [300, 241] width 102 height 17
select select "STAFF"
select select "RUN_SHEET"
select select "DEFAULT"
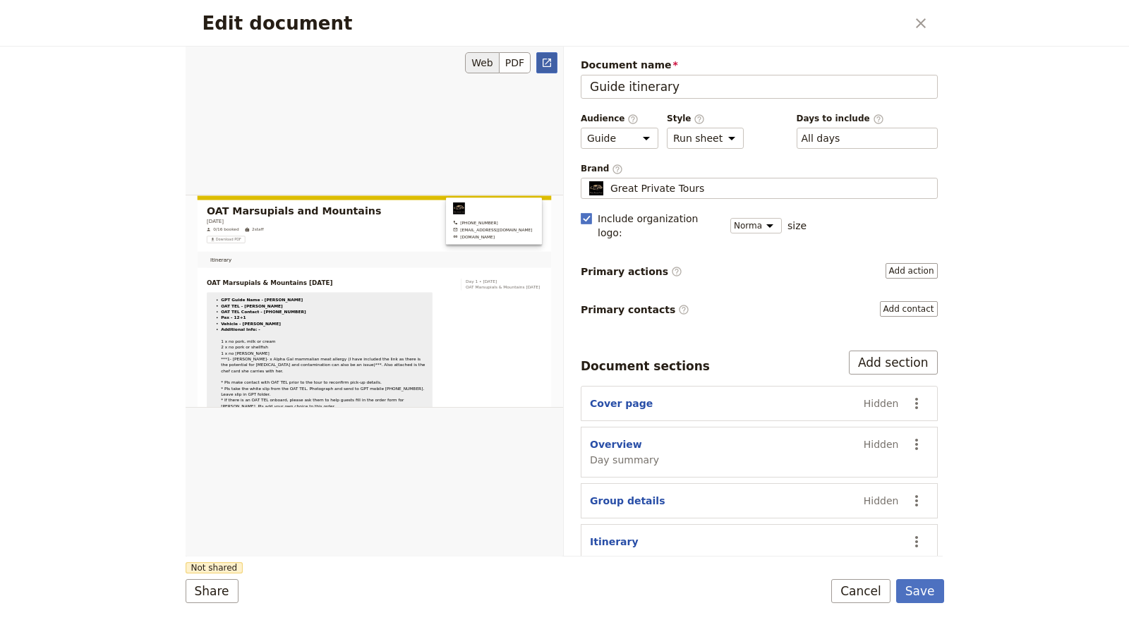
click at [543, 59] on icon "Open full preview" at bounding box center [547, 63] width 8 height 8
click at [931, 597] on button "Save" at bounding box center [920, 591] width 48 height 24
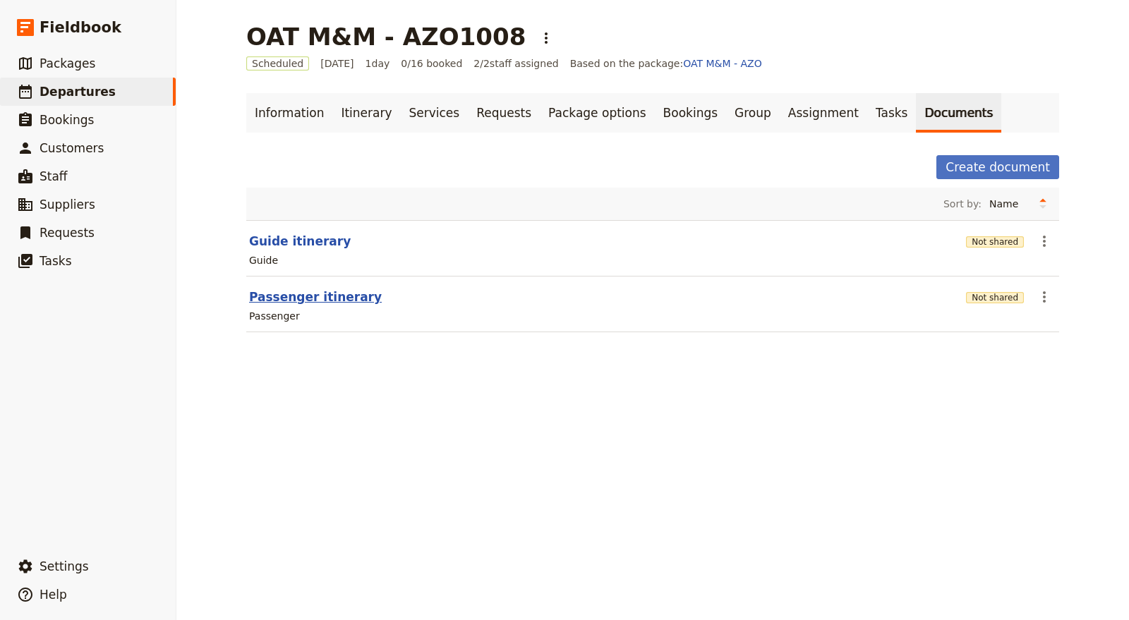
click at [334, 294] on button "Passenger itinerary" at bounding box center [315, 297] width 133 height 17
select select "PASSENGER"
select select "RUN_SHEET"
select select "DEFAULT"
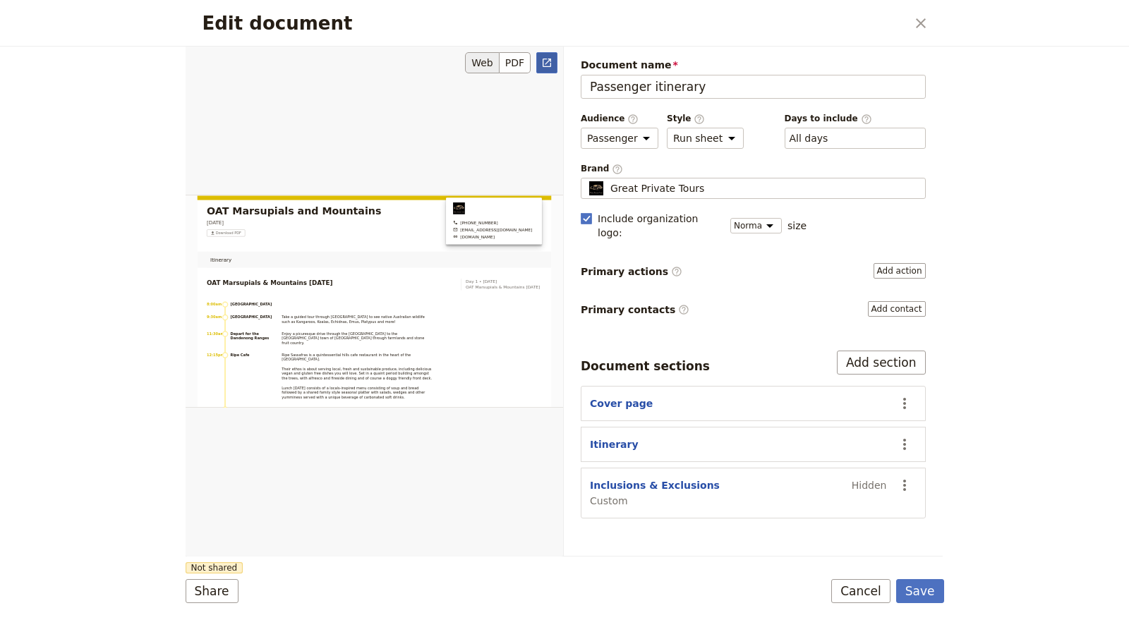
click at [542, 61] on icon "Open full preview" at bounding box center [546, 62] width 11 height 11
click at [931, 599] on button "Save" at bounding box center [920, 591] width 48 height 24
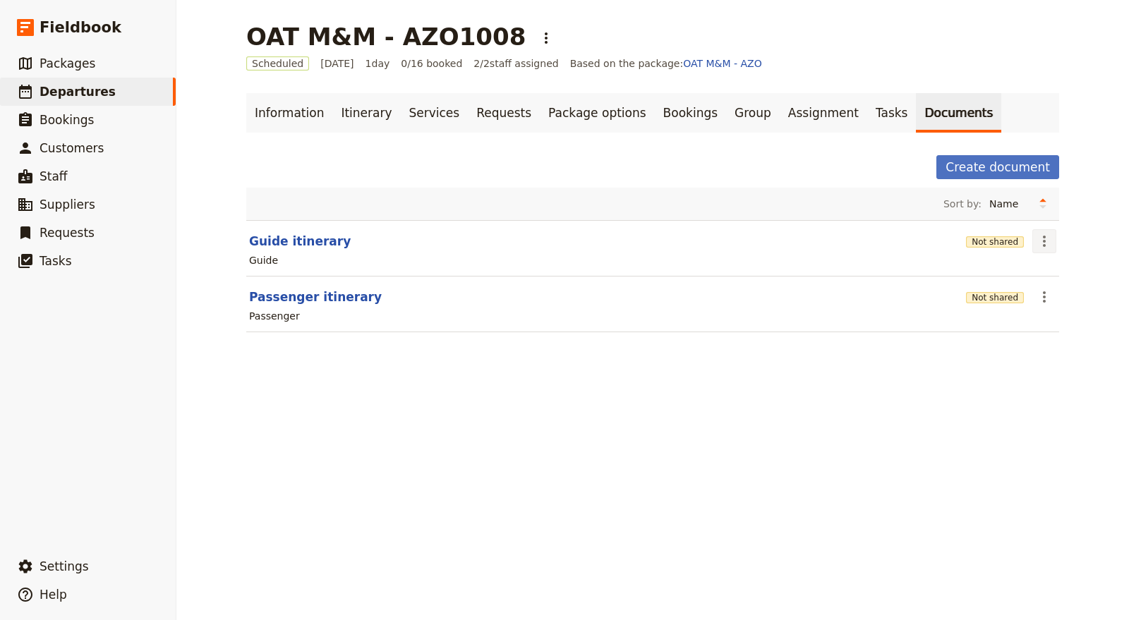
click at [1036, 237] on icon "Actions" at bounding box center [1044, 241] width 17 height 17
click at [1041, 267] on span "Share" at bounding box center [1050, 271] width 28 height 14
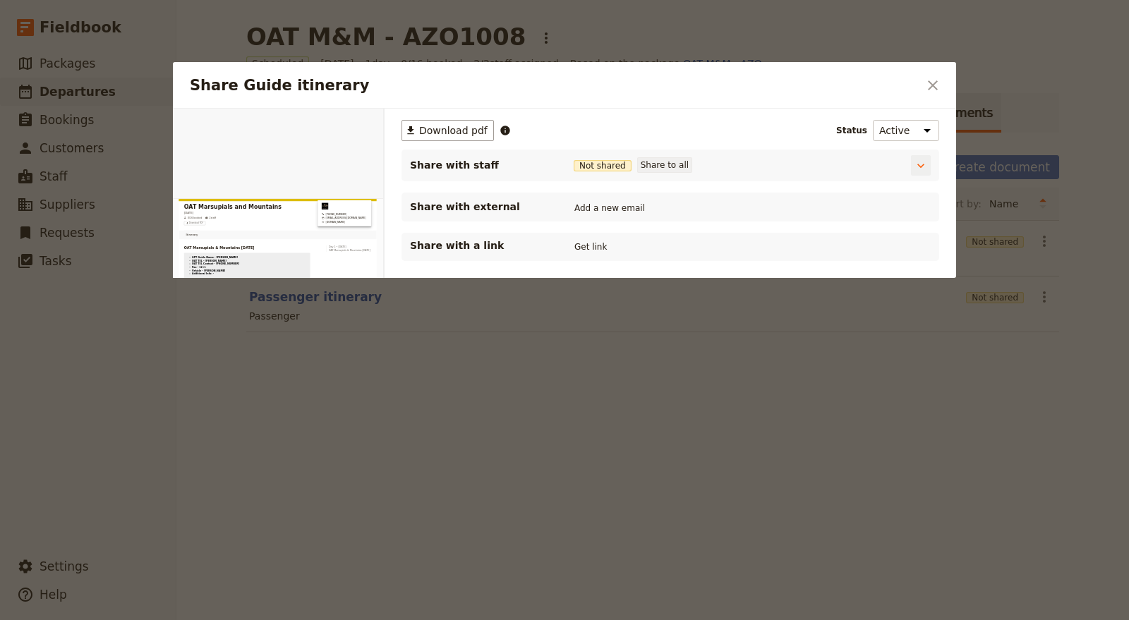
click at [670, 162] on button "Share to all" at bounding box center [664, 165] width 55 height 16
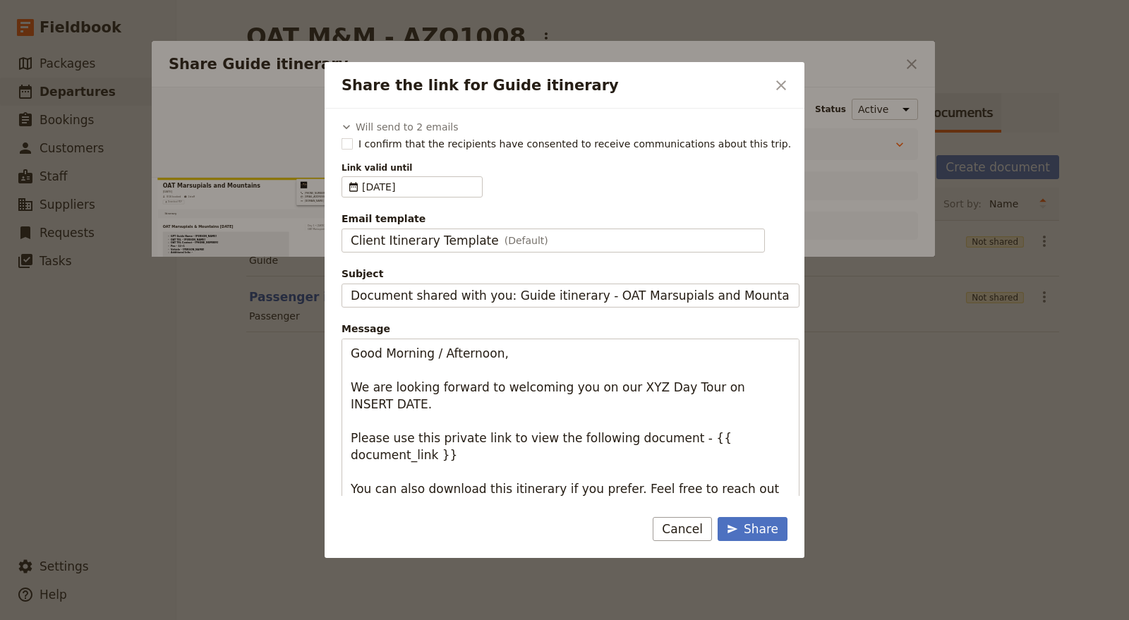
click at [455, 152] on div "Will send to 2 emails Steven Andrew info@greatprivatetours.com.au Cory Corbett …" at bounding box center [571, 345] width 458 height 451
click at [447, 147] on span "I confirm that the recipients have consented to receive communications about th…" at bounding box center [574, 144] width 433 height 14
click at [342, 137] on input "I confirm that the recipients have consented to receive communications about th…" at bounding box center [341, 136] width 1 height 1
checkbox input "true"
click at [433, 181] on span "12 Nov 2025" at bounding box center [419, 187] width 114 height 14
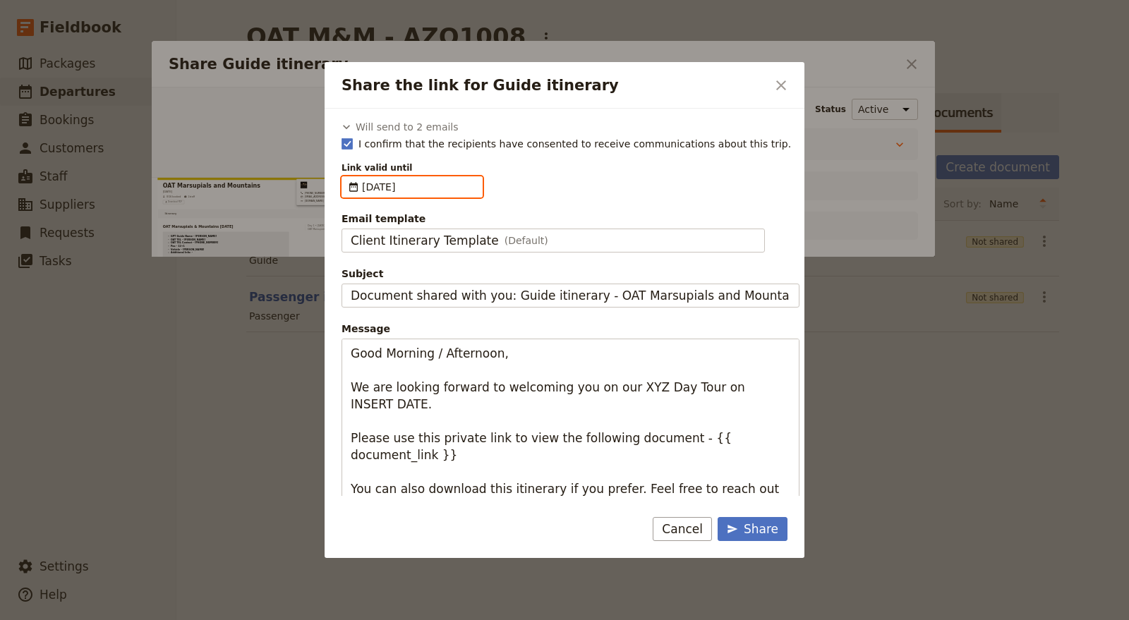
click at [348, 177] on input "12/11/2025" at bounding box center [347, 176] width 1 height 1
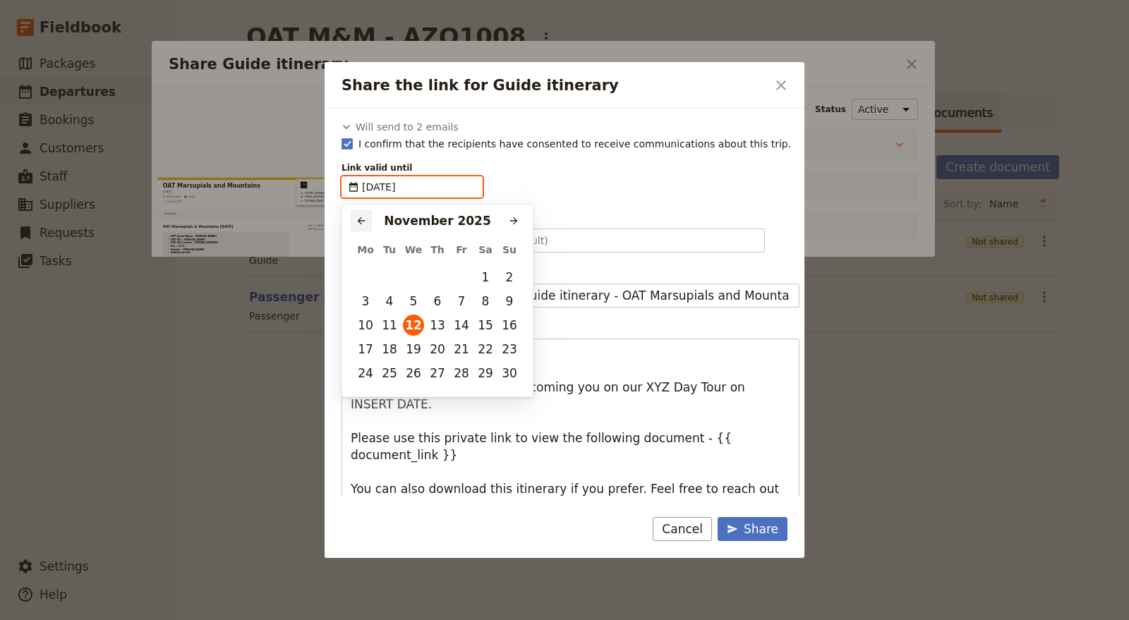
click at [357, 221] on icon "Previous month" at bounding box center [361, 220] width 11 height 11
click at [516, 299] on button "12" at bounding box center [509, 301] width 21 height 21
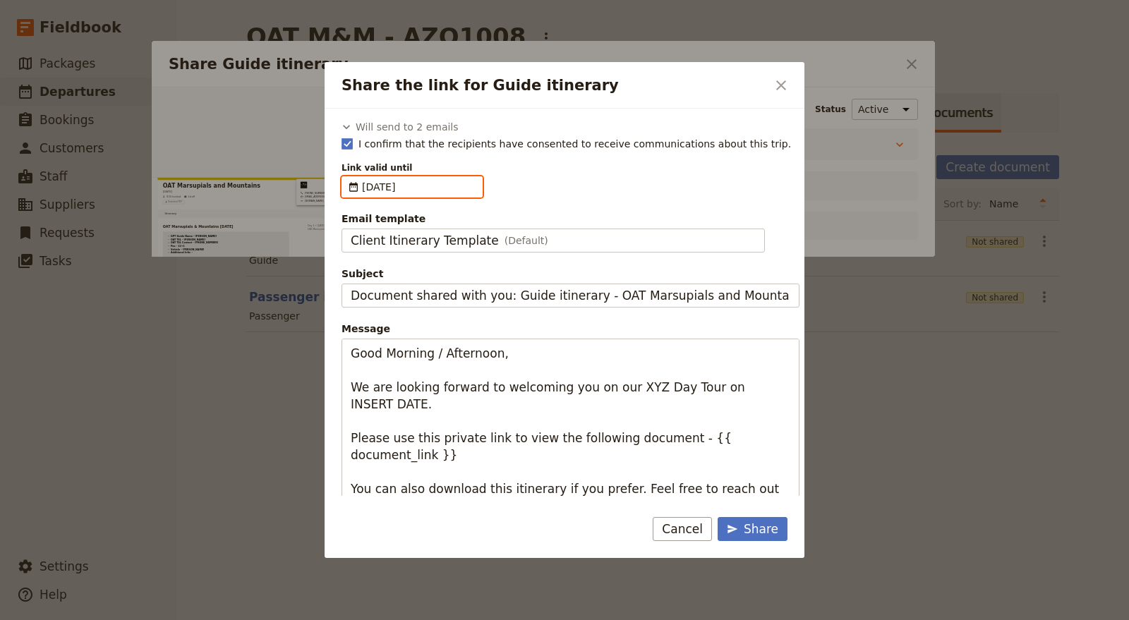
click at [458, 181] on input "[DATE]" at bounding box center [419, 187] width 114 height 14
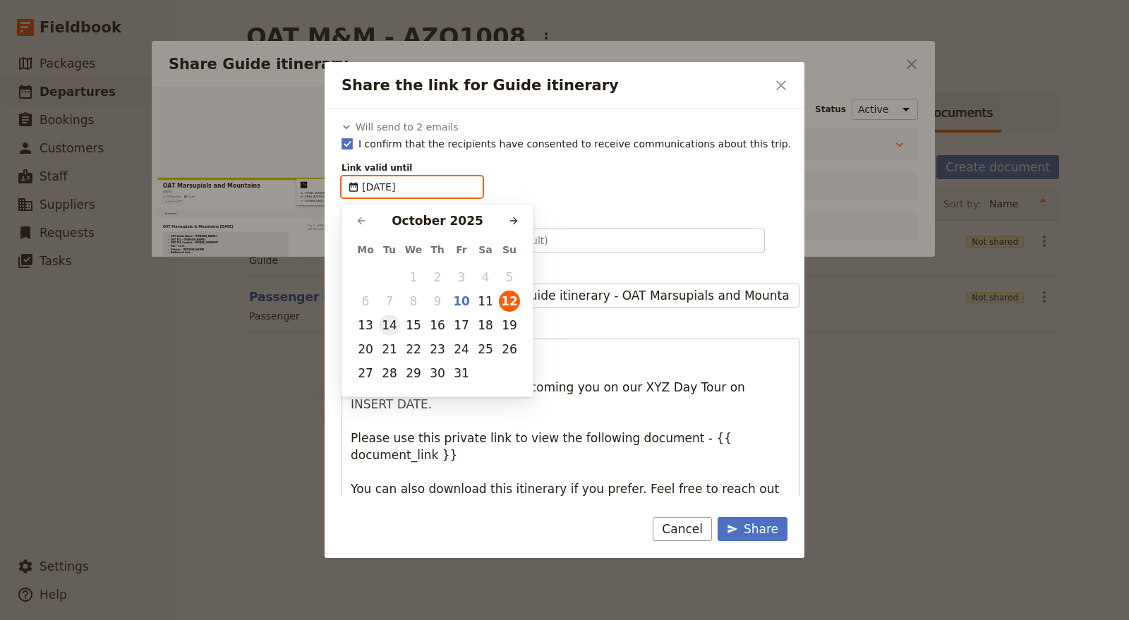
click at [391, 323] on button "14" at bounding box center [389, 325] width 21 height 21
type input "14/10/2025"
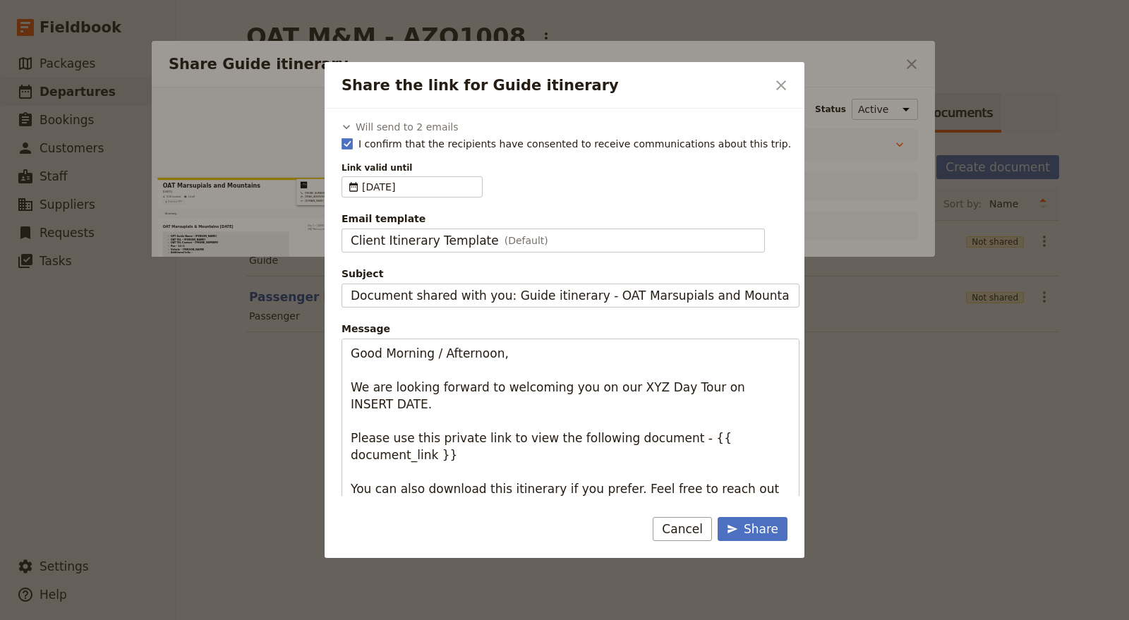
click at [556, 188] on div "Link valid until ​ 14 Oct 2025 14/10/2025" at bounding box center [571, 179] width 458 height 35
click at [518, 241] on span "(Default)" at bounding box center [526, 241] width 44 height 14
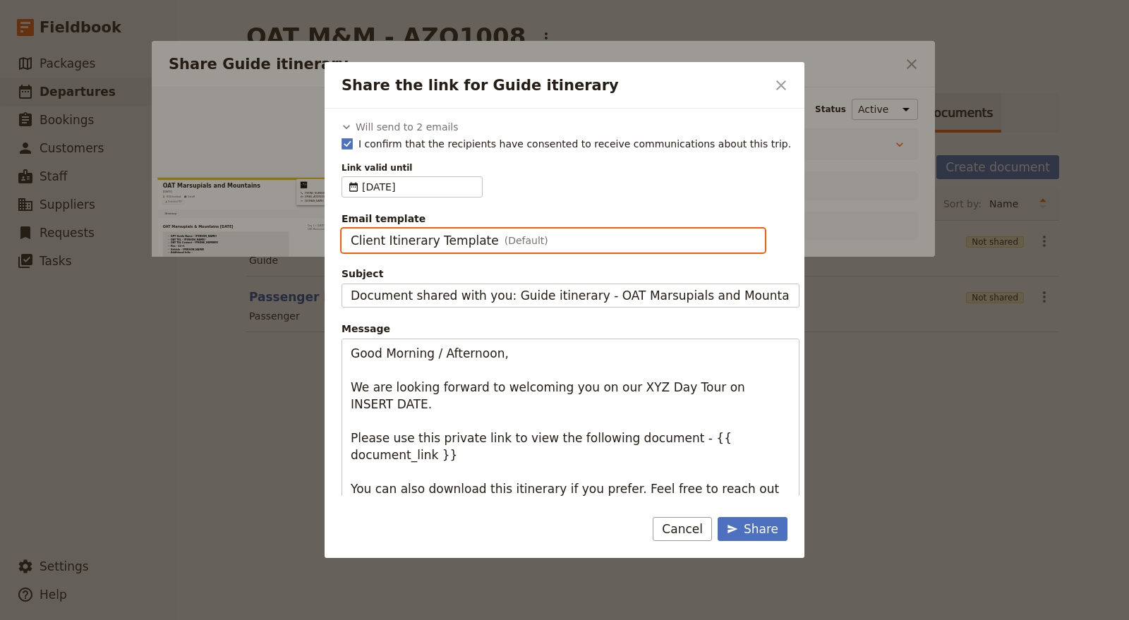
click at [351, 229] on input "Client Itinerary Template" at bounding box center [350, 229] width 1 height 1
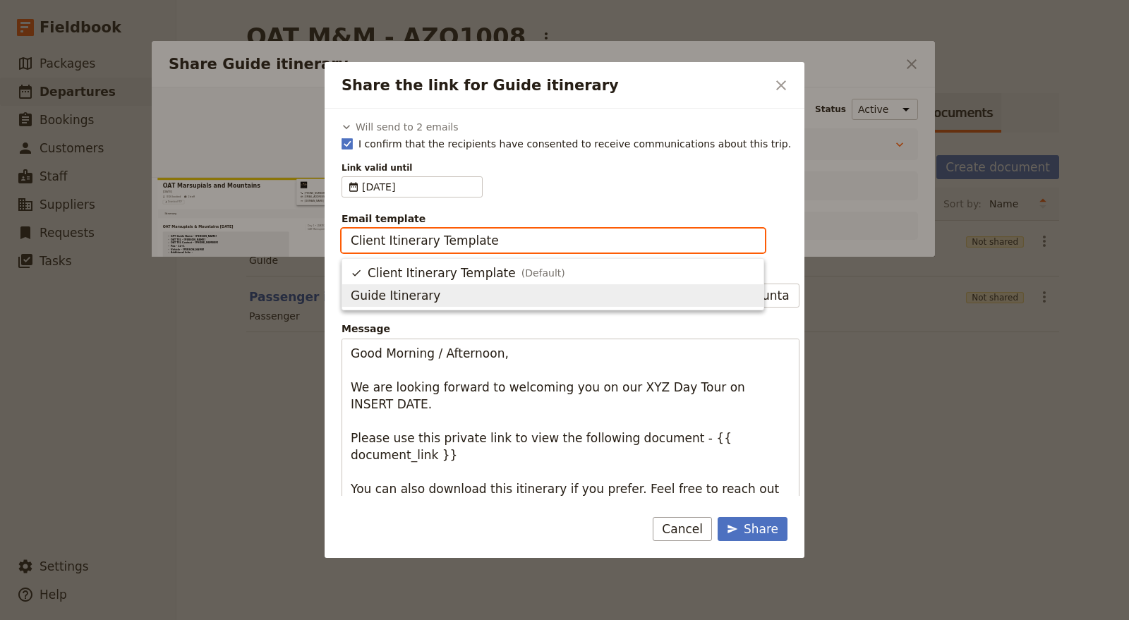
click at [506, 301] on span "Guide Itinerary" at bounding box center [553, 295] width 404 height 17
type input "Guide Itinerary"
type input "TOUR NAME & Date"
type textarea "Hi {{ contact_name }} Please find a link to your upcoming tour of OAT Marsupial…"
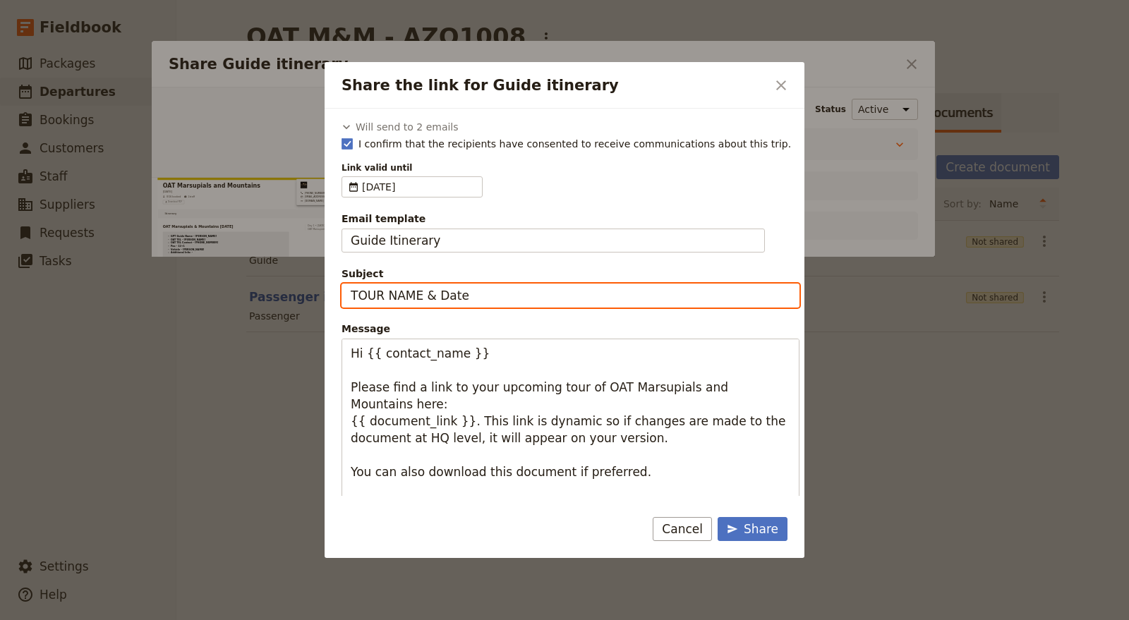
click at [543, 303] on input "TOUR NAME & Date" at bounding box center [571, 296] width 458 height 24
type input "TOUR NAME & Date OATAZO"
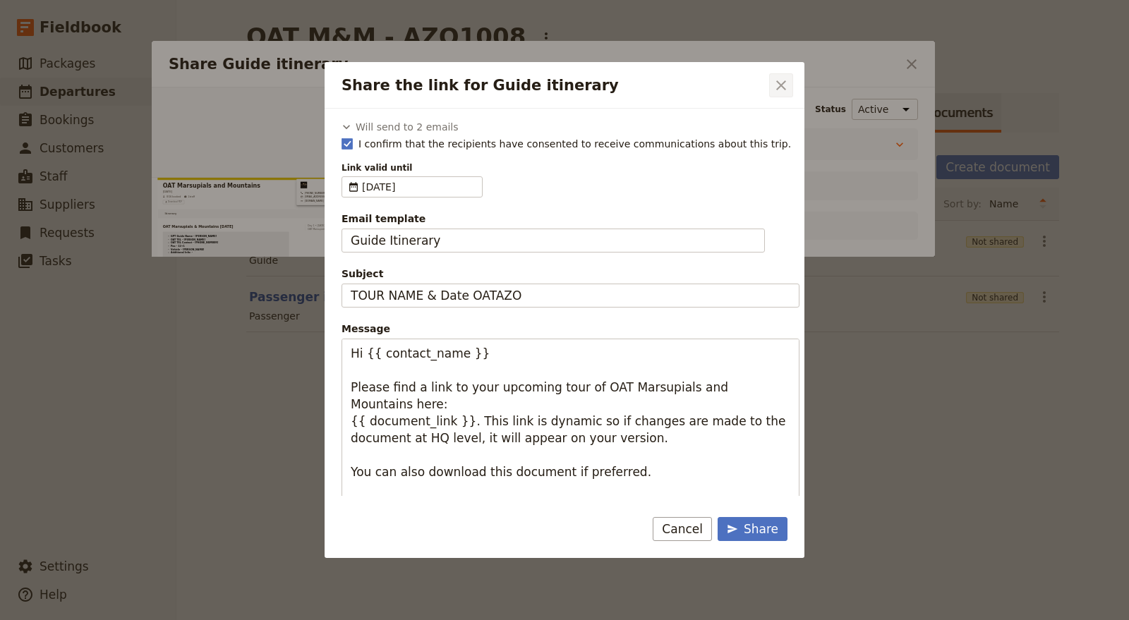
click at [776, 87] on icon "Close dialog" at bounding box center [781, 85] width 17 height 17
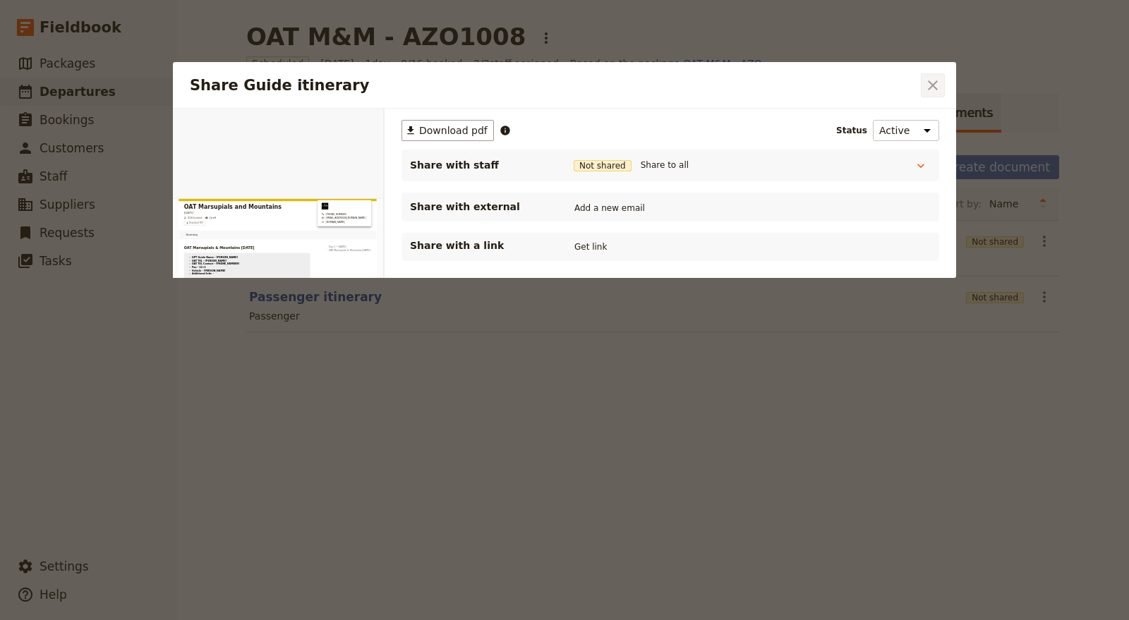
click at [935, 83] on icon "Close dialog" at bounding box center [932, 85] width 17 height 17
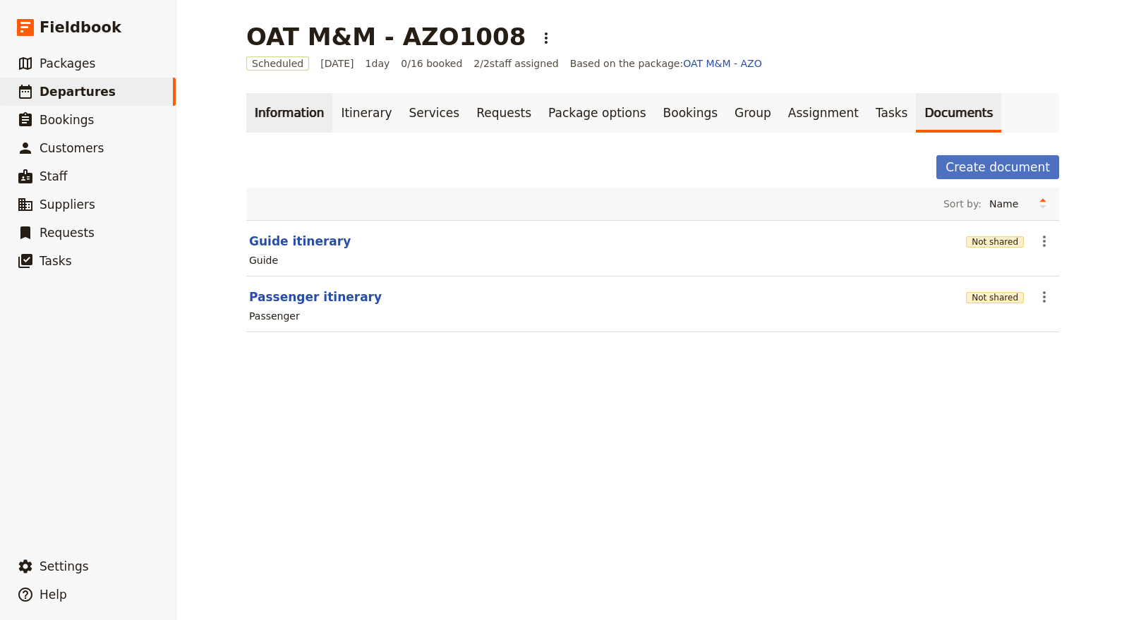
click at [267, 116] on link "Information" at bounding box center [289, 113] width 86 height 40
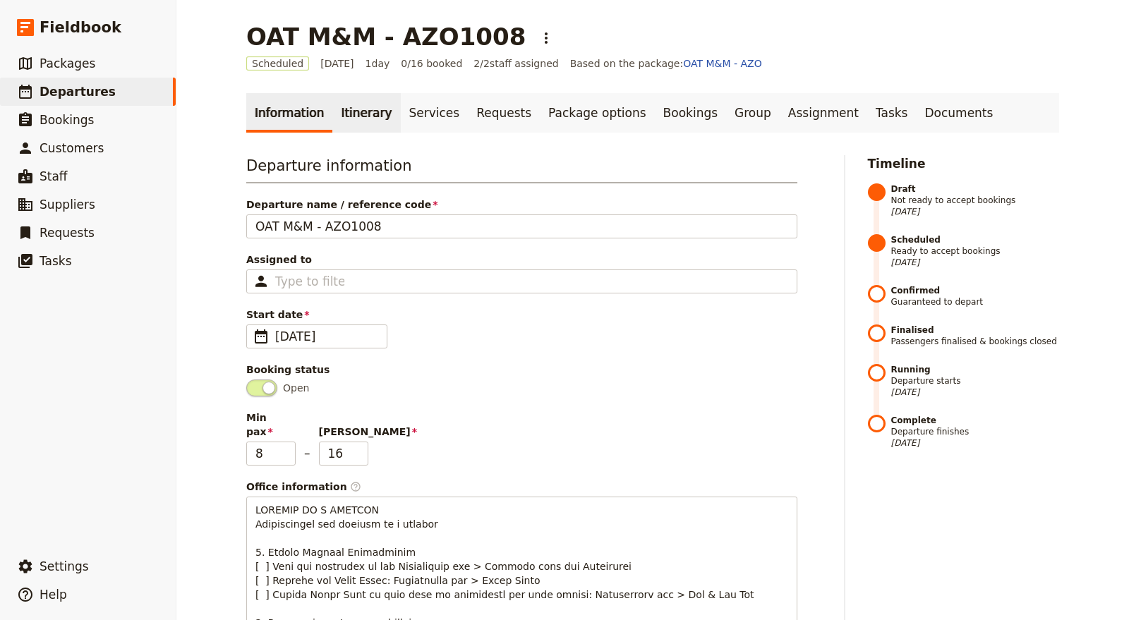
click at [342, 109] on link "Itinerary" at bounding box center [366, 113] width 68 height 40
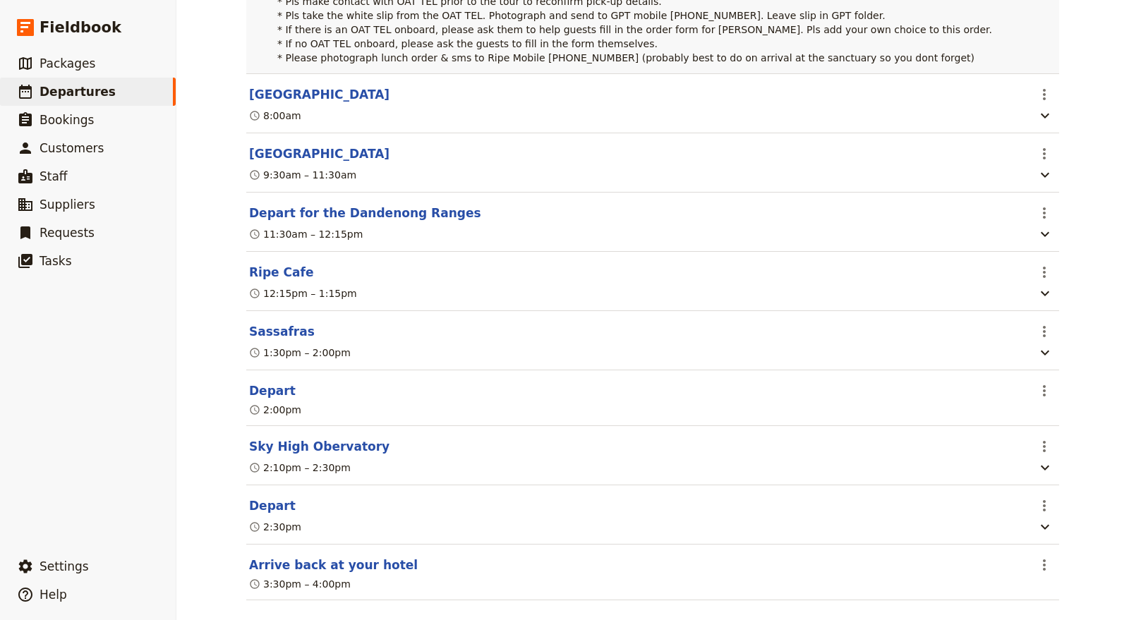
scroll to position [490, 0]
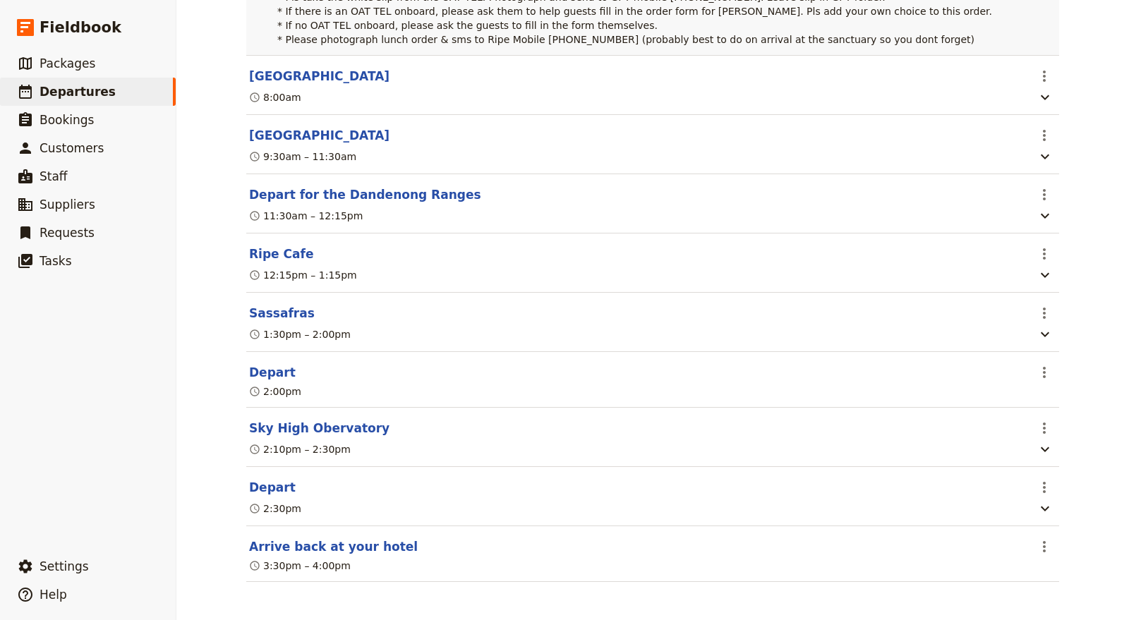
click at [417, 148] on div "9:30am – 11:30am" at bounding box center [638, 156] width 780 height 17
click at [1032, 128] on button "​" at bounding box center [1044, 135] width 24 height 24
click at [991, 162] on span "Edit this itinerary item" at bounding box center [972, 164] width 111 height 14
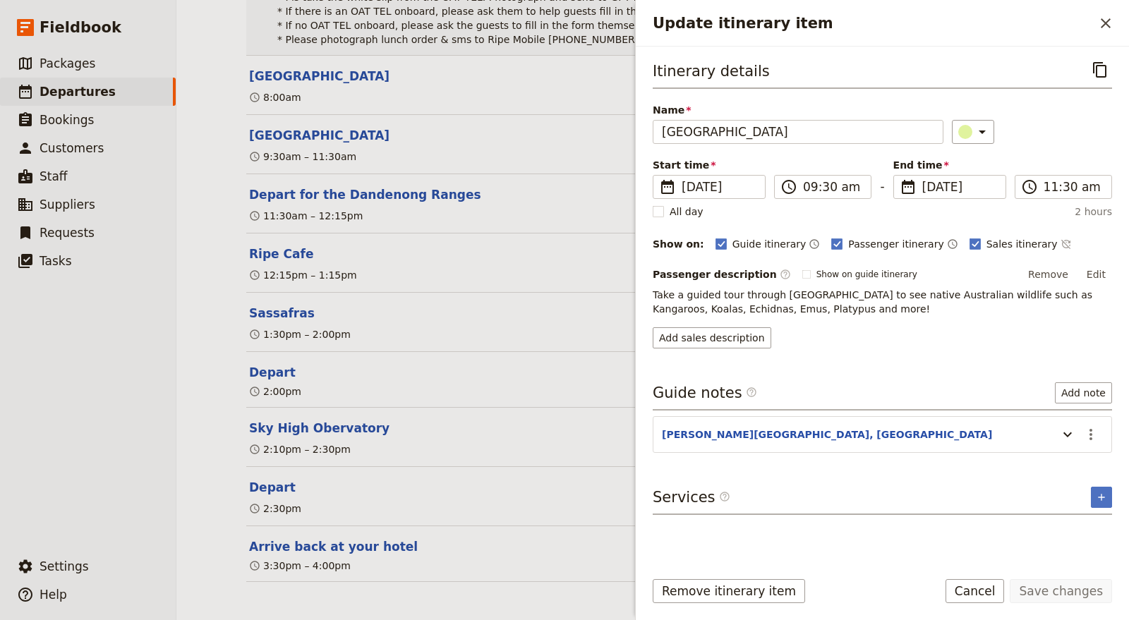
click at [811, 438] on header "[PERSON_NAME][GEOGRAPHIC_DATA], [GEOGRAPHIC_DATA]" at bounding box center [856, 436] width 389 height 17
click at [1064, 431] on icon "Update itinerary item" at bounding box center [1067, 434] width 17 height 17
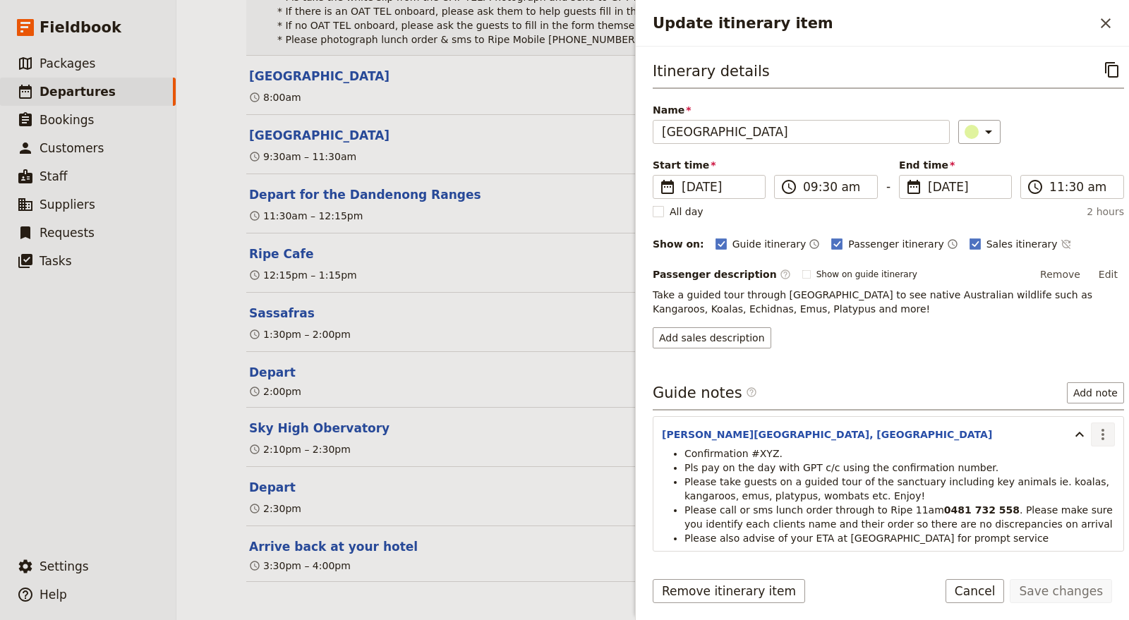
click at [1101, 429] on icon "Actions" at bounding box center [1102, 434] width 3 height 11
click at [1066, 460] on span "Edit note" at bounding box center [1050, 461] width 44 height 14
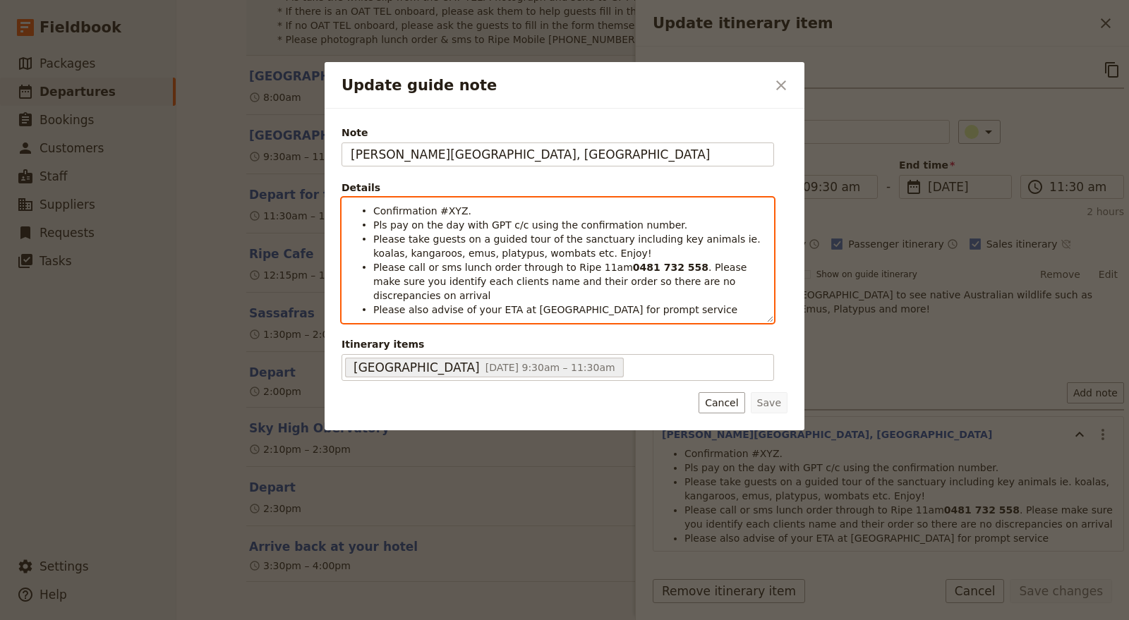
click at [448, 219] on span "Pls pay on the day with GPT c/c using the confirmation number." at bounding box center [530, 224] width 314 height 11
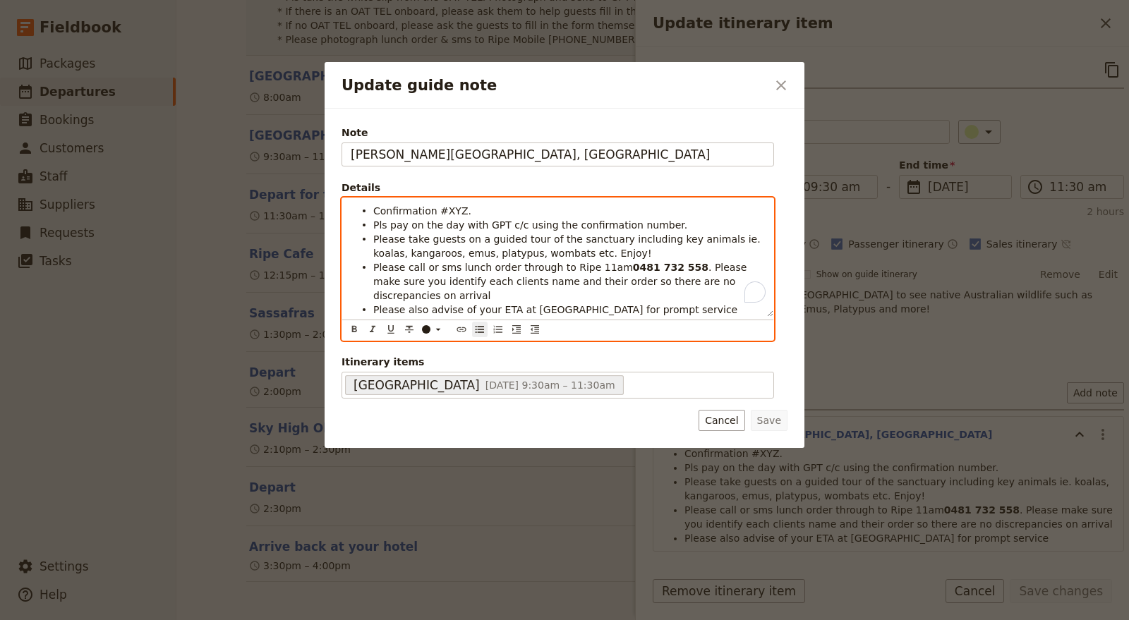
click at [448, 219] on span "Pls pay on the day with GPT c/c using the confirmation number." at bounding box center [530, 224] width 314 height 11
click at [448, 211] on span "Confirmation #XYZ." at bounding box center [422, 210] width 98 height 11
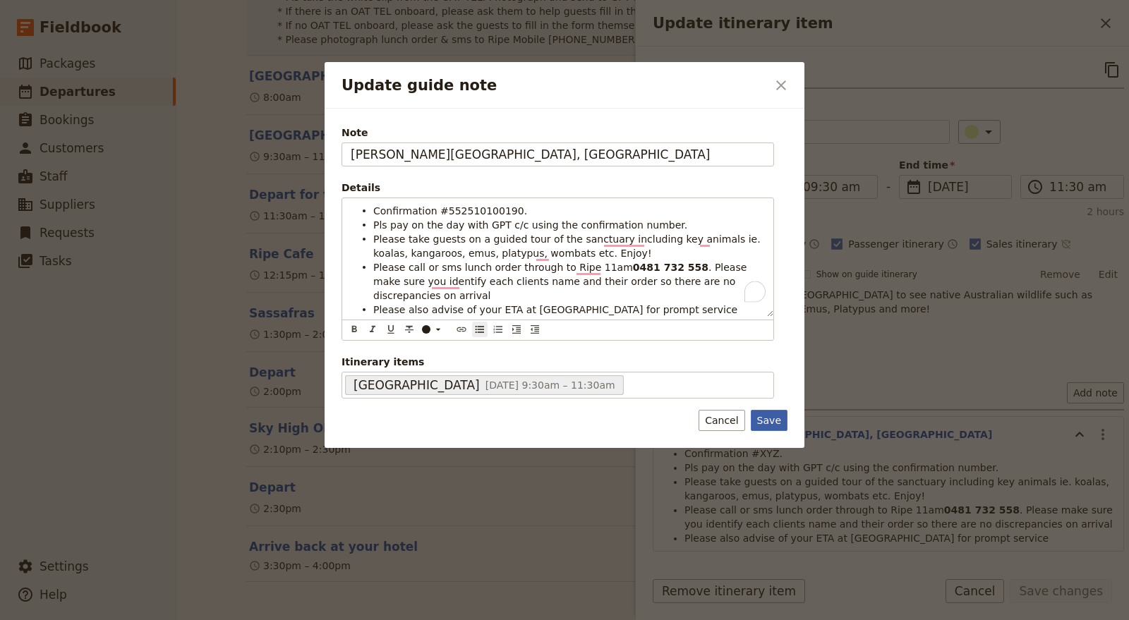
click at [766, 410] on button "Save" at bounding box center [769, 420] width 37 height 21
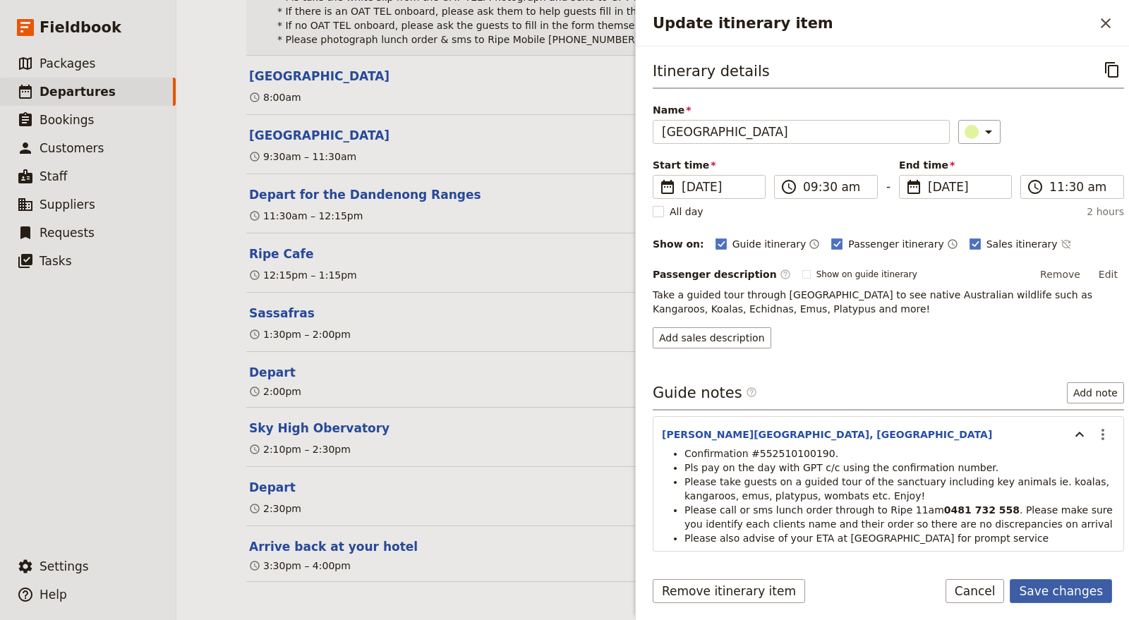
click at [1062, 591] on button "Save changes" at bounding box center [1061, 591] width 102 height 24
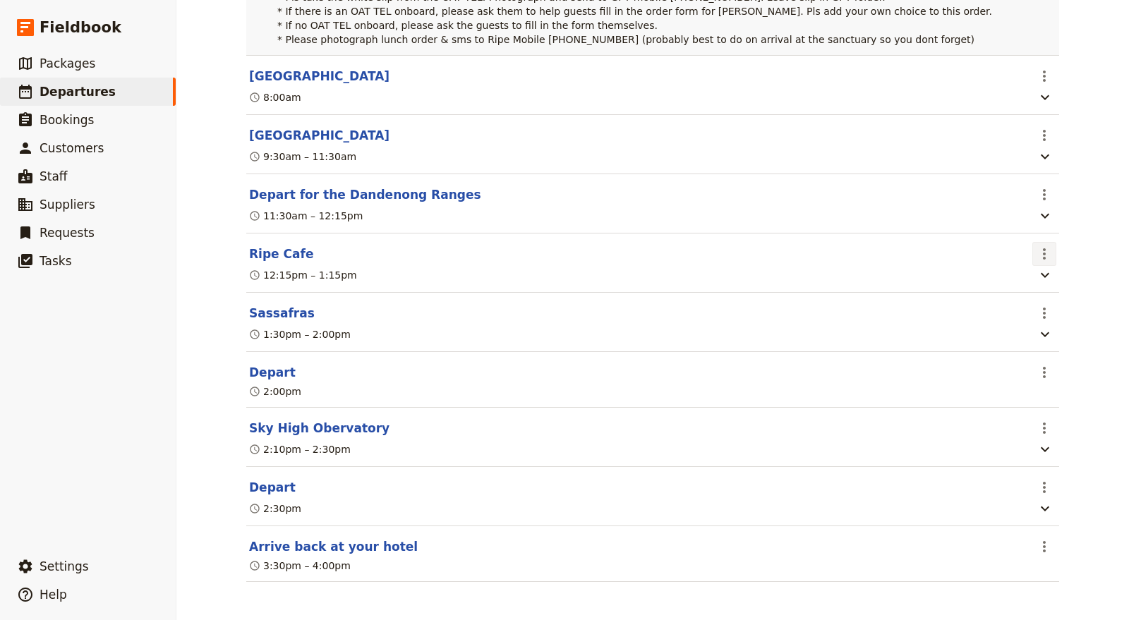
click at [1042, 255] on icon "Actions" at bounding box center [1044, 254] width 17 height 17
click at [1005, 287] on span "Edit this itinerary item" at bounding box center [972, 284] width 111 height 14
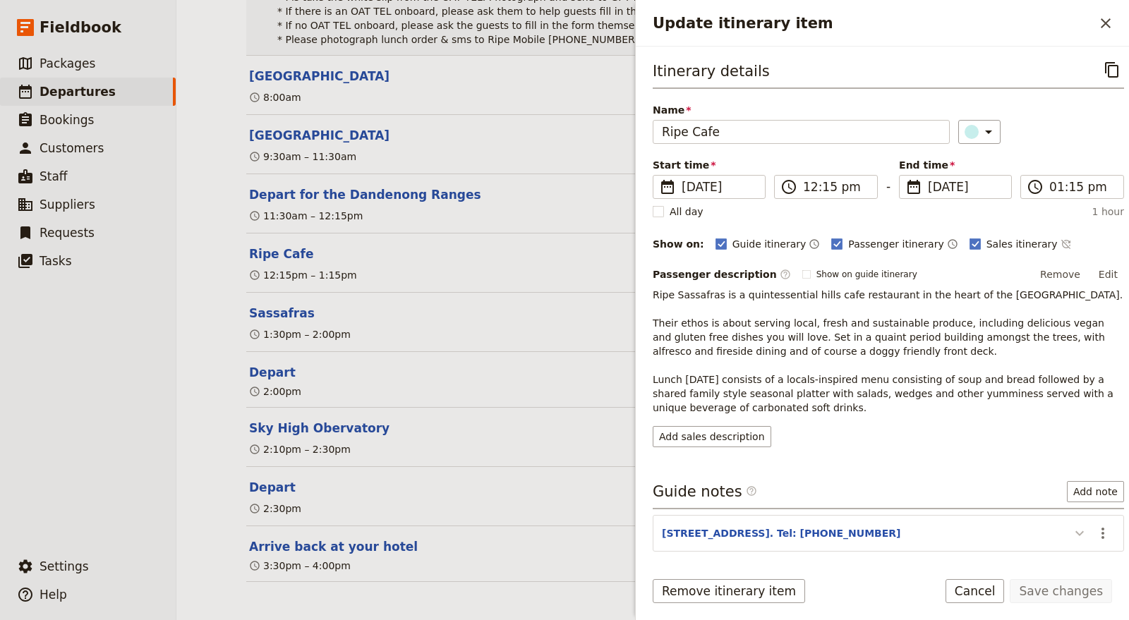
click at [1071, 528] on icon "Update itinerary item" at bounding box center [1079, 533] width 17 height 17
click at [1094, 527] on icon "Actions" at bounding box center [1102, 533] width 17 height 17
click at [1075, 553] on span "Edit note" at bounding box center [1061, 560] width 66 height 14
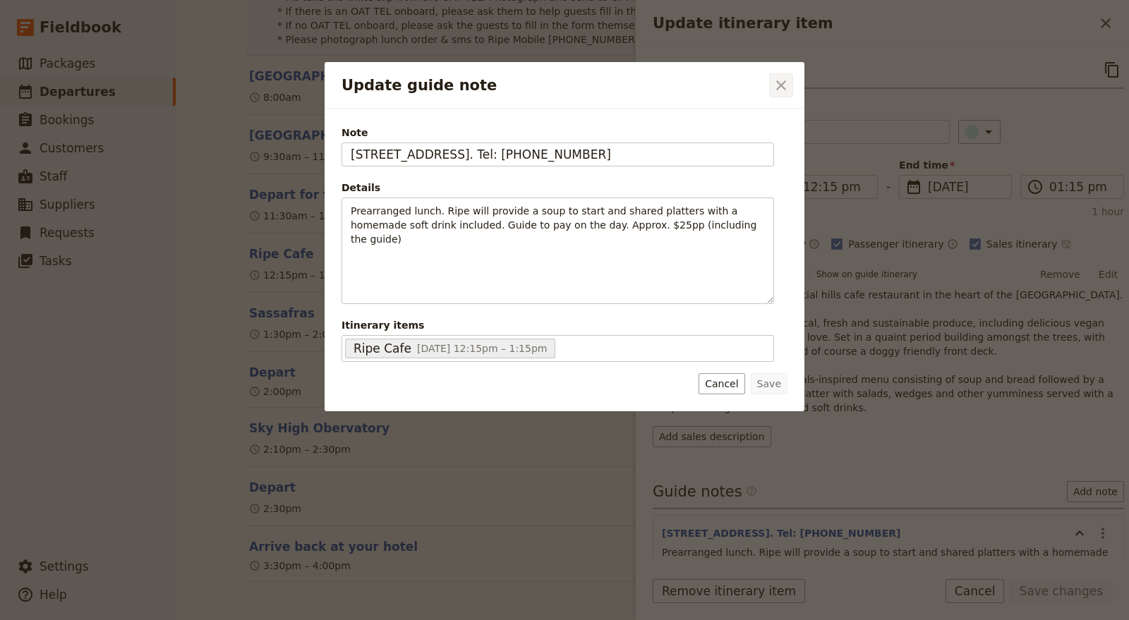
click at [784, 86] on icon "Close dialog" at bounding box center [781, 85] width 17 height 17
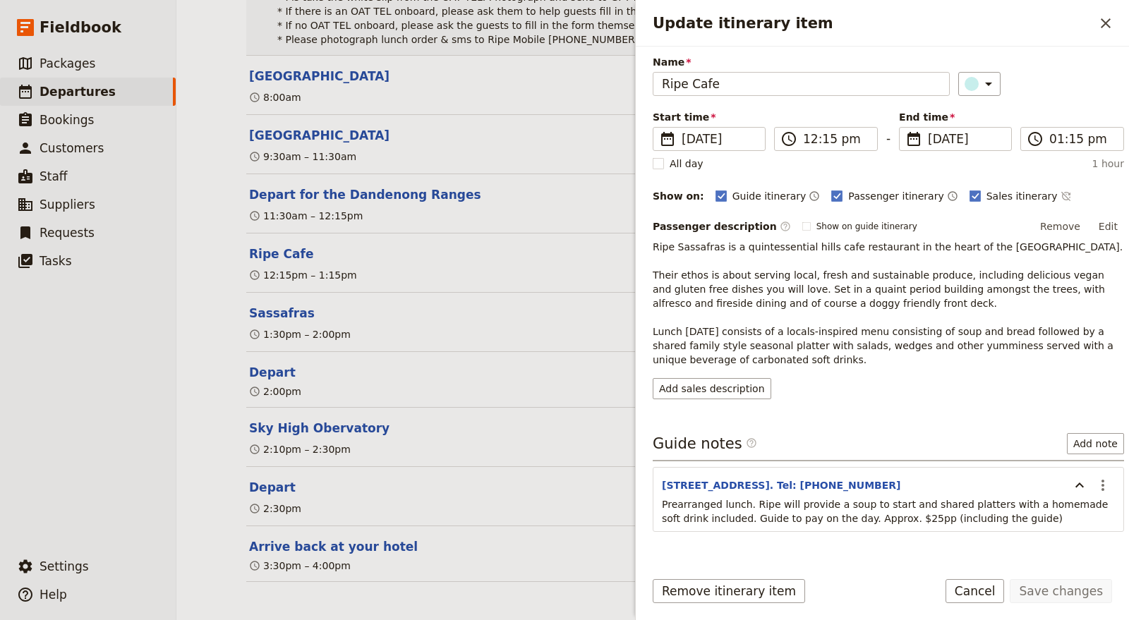
scroll to position [79, 0]
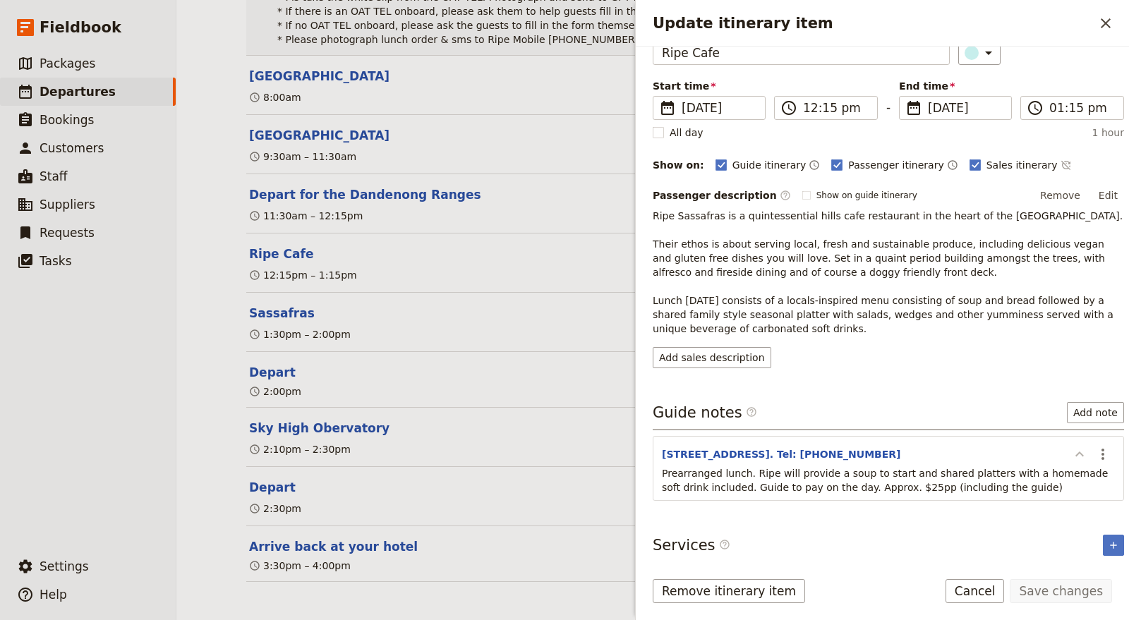
click at [1071, 450] on icon "Update itinerary item" at bounding box center [1079, 454] width 17 height 17
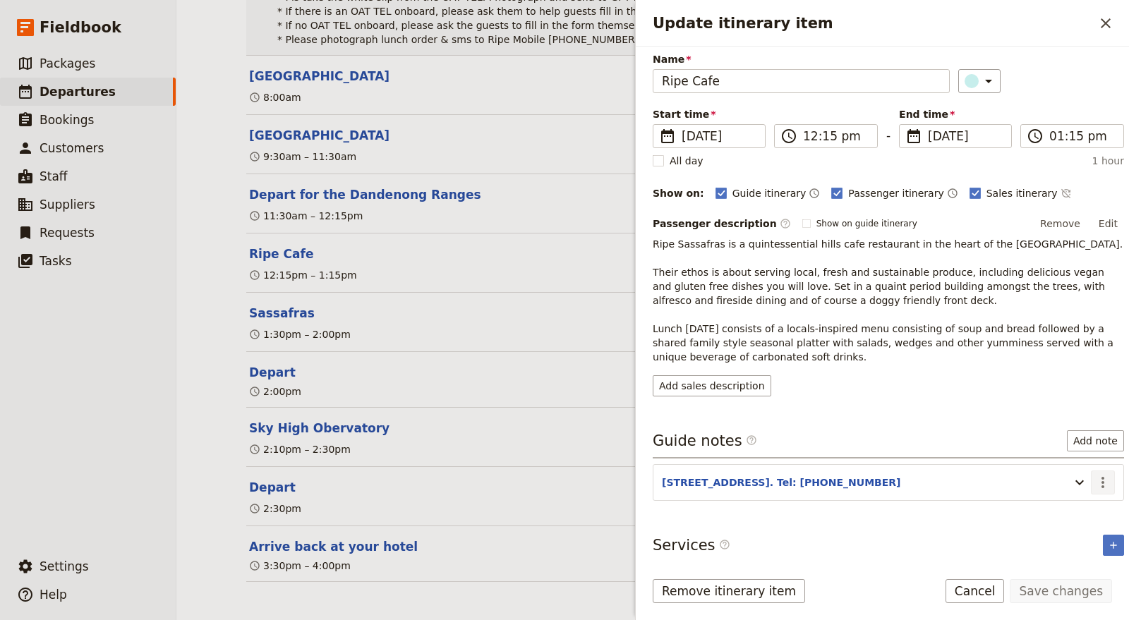
click at [1096, 483] on icon "Actions" at bounding box center [1102, 482] width 17 height 17
click at [1070, 502] on span "Edit note" at bounding box center [1050, 509] width 44 height 14
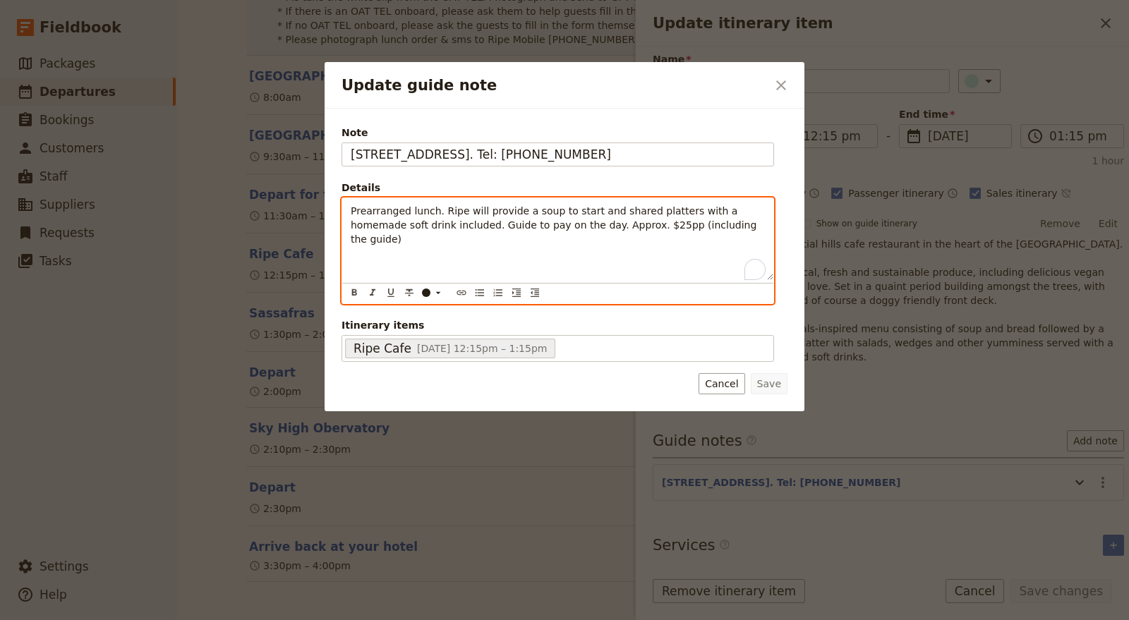
click at [687, 221] on p "Prearranged lunch. Ripe will provide a soup to start and shared platters with a…" at bounding box center [558, 225] width 414 height 42
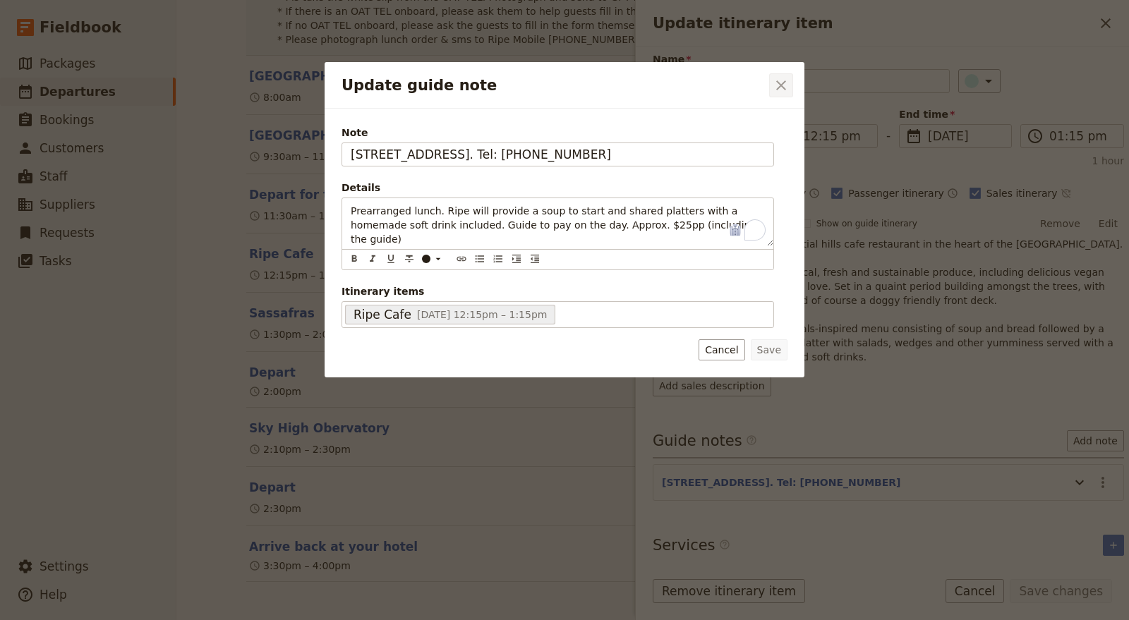
click at [785, 87] on icon "Close dialog" at bounding box center [781, 85] width 17 height 17
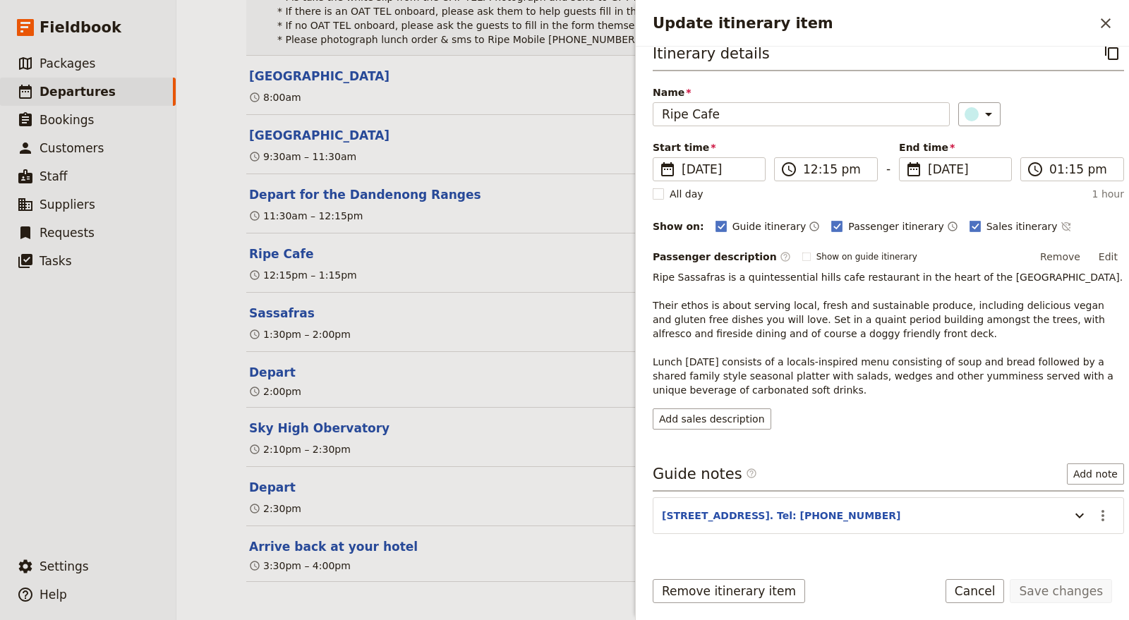
scroll to position [0, 0]
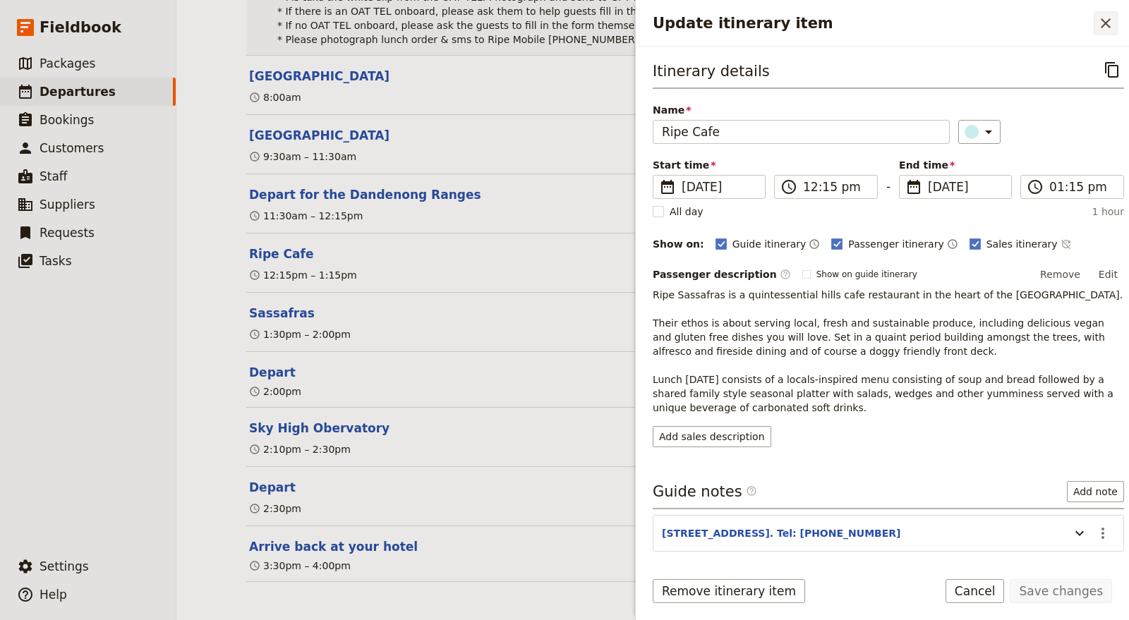
click at [1106, 18] on icon "Close drawer" at bounding box center [1105, 23] width 17 height 17
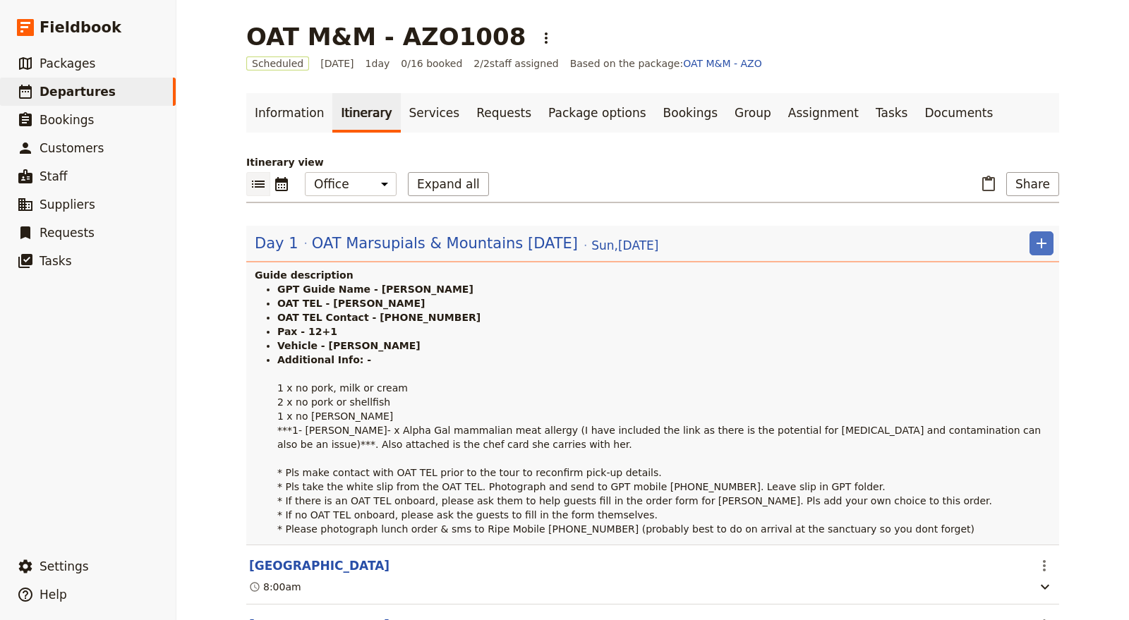
click at [891, 90] on main "OAT M&M - AZO1008 ​ Scheduled 12 Oct 2025 1 day 0/16 booked 2 / 2 staff assigne…" at bounding box center [652, 555] width 847 height 1111
click at [916, 107] on link "Documents" at bounding box center [958, 113] width 85 height 40
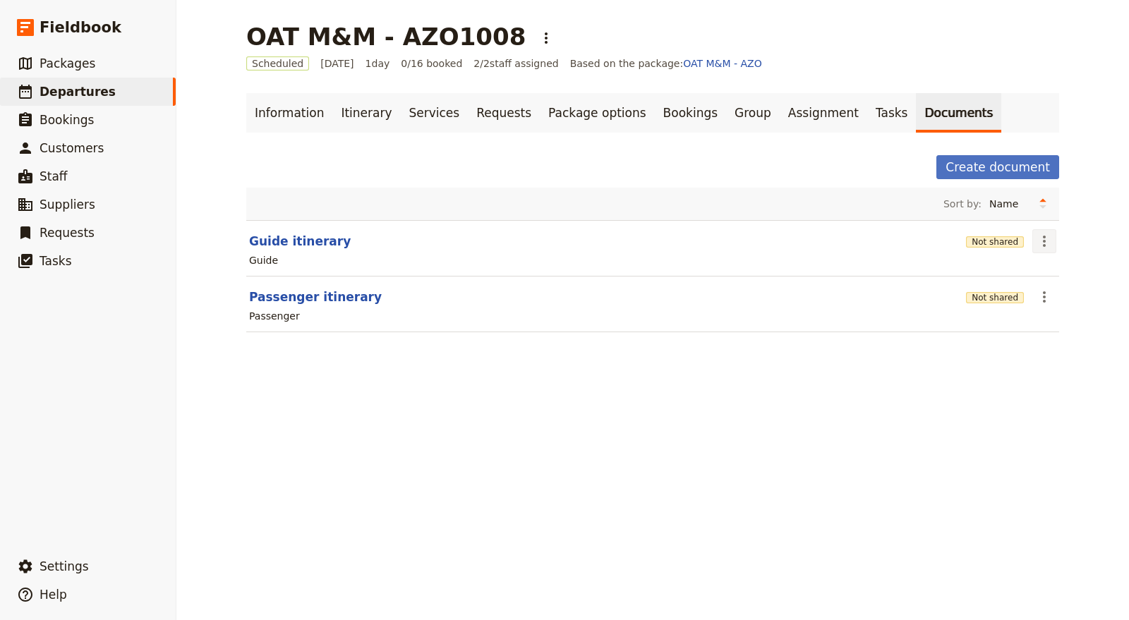
click at [1043, 245] on icon "Actions" at bounding box center [1044, 241] width 3 height 11
click at [1044, 273] on span "Share" at bounding box center [1050, 271] width 28 height 14
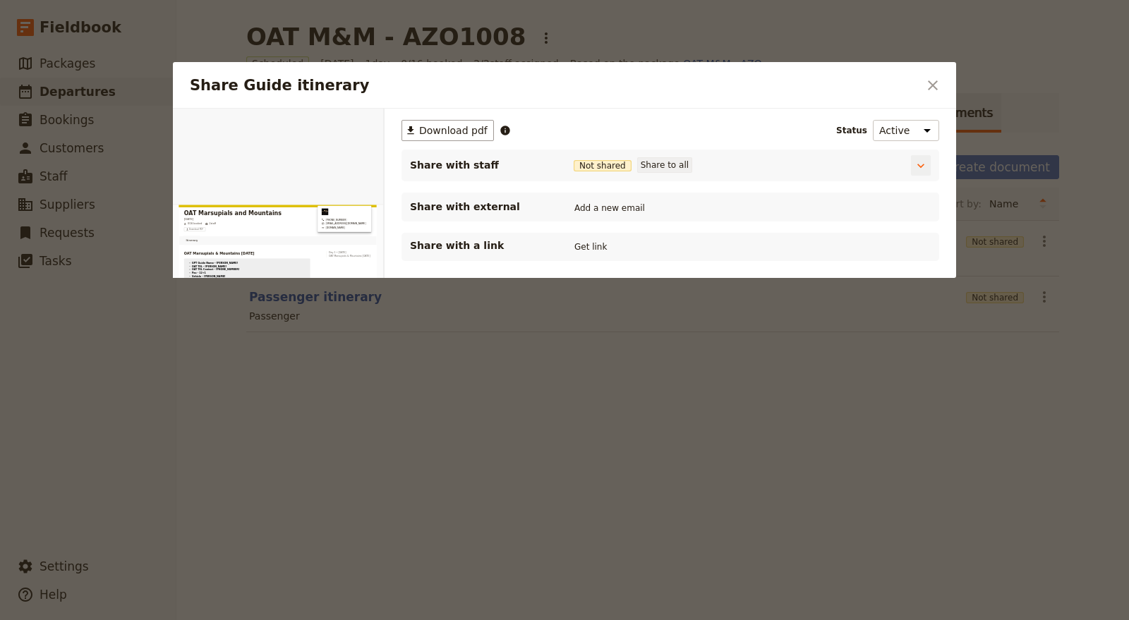
click at [658, 157] on button "Share to all" at bounding box center [664, 165] width 55 height 16
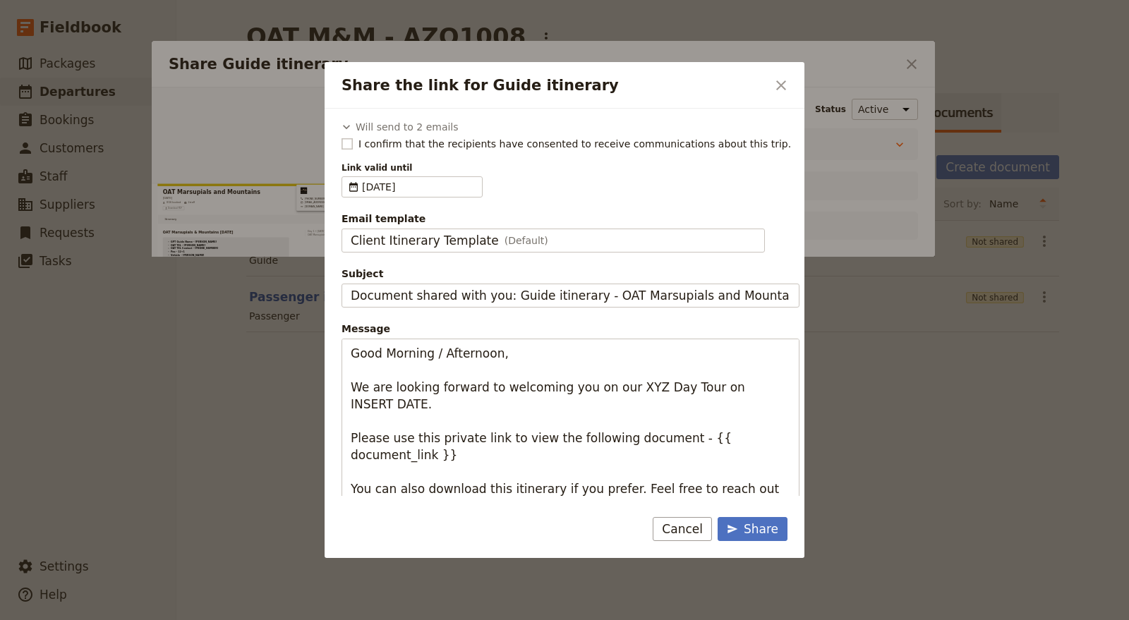
click at [397, 143] on span "I confirm that the recipients have consented to receive communications about th…" at bounding box center [574, 144] width 433 height 14
click at [342, 137] on input "I confirm that the recipients have consented to receive communications about th…" at bounding box center [341, 136] width 1 height 1
checkbox input "true"
click at [537, 241] on div "Client Itinerary Template (Default)" at bounding box center [553, 240] width 405 height 17
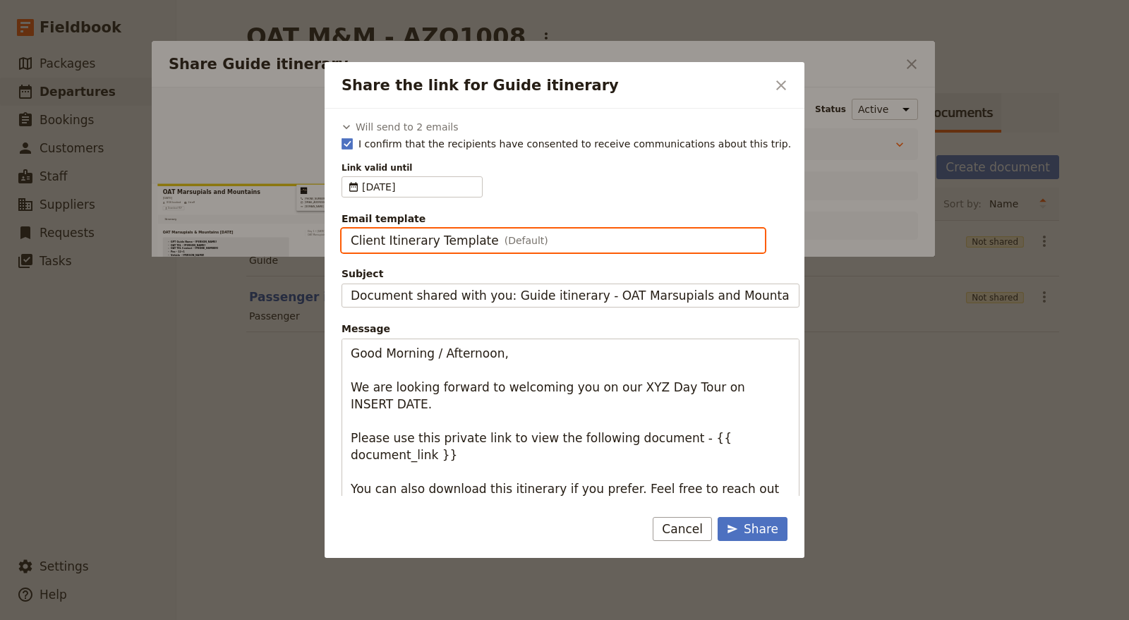
click at [351, 229] on input "Client Itinerary Template" at bounding box center [350, 229] width 1 height 1
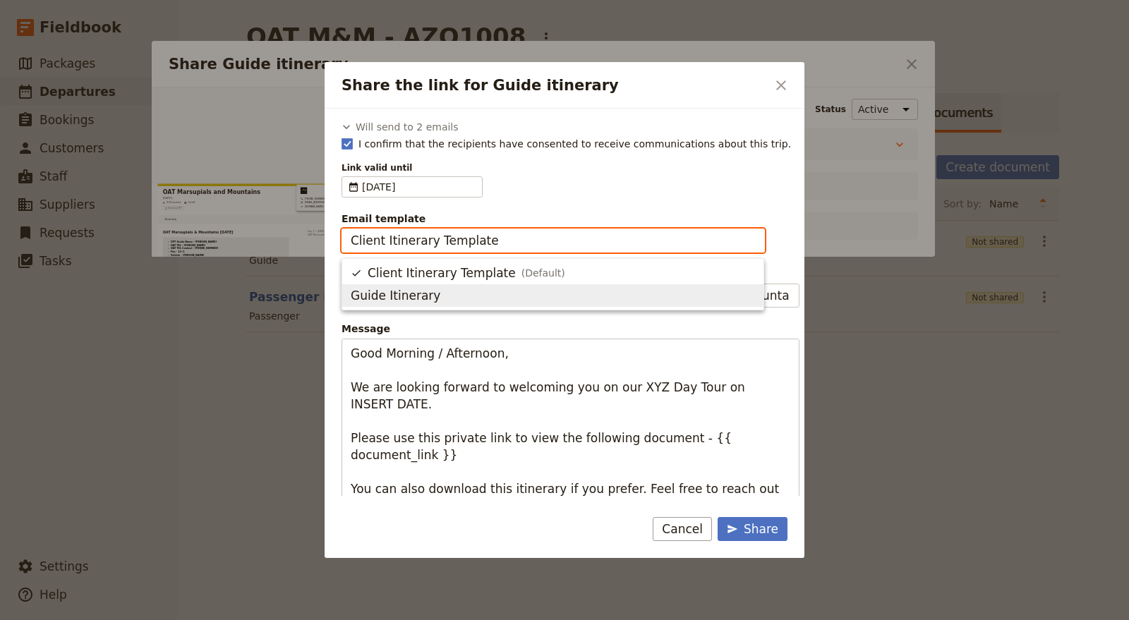
click at [522, 286] on button "Guide Itinerary" at bounding box center [552, 295] width 421 height 23
type input "Guide Itinerary"
type input "TOUR NAME & Date"
type textarea "Hi {{ contact_name }} Please find a link to your upcoming tour of OAT Marsupial…"
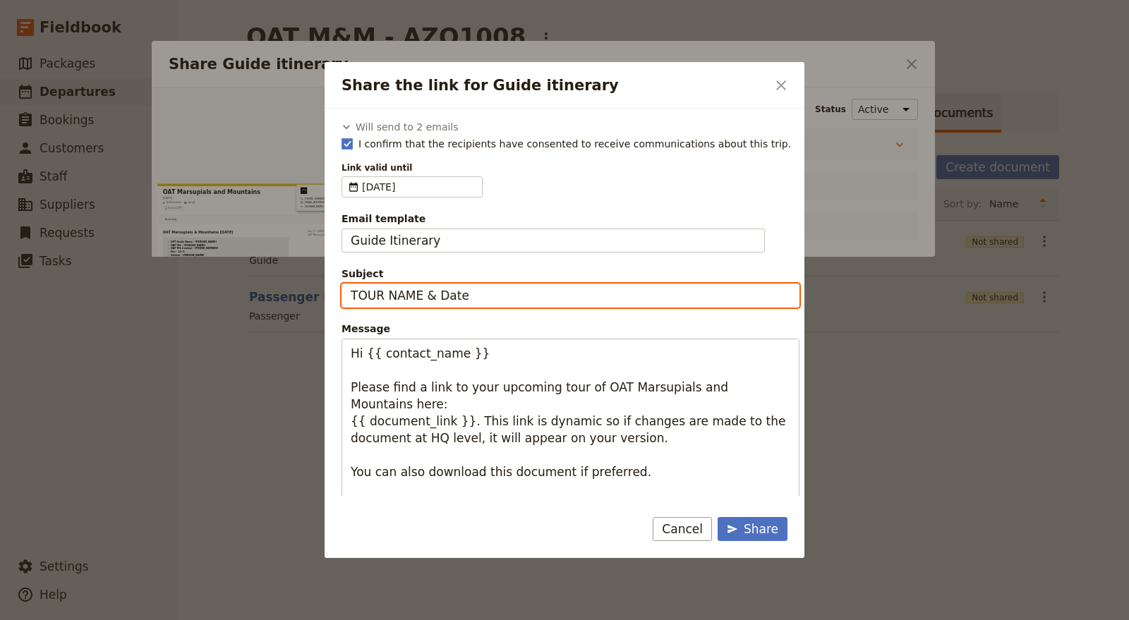
click at [526, 301] on input "TOUR NAME & Date" at bounding box center [571, 296] width 458 height 24
drag, startPoint x: 464, startPoint y: 289, endPoint x: 314, endPoint y: 297, distance: 150.5
click at [314, 620] on div "Share the link for Guide itinerary ​ Will send to 2 emails Steven Andrew info@g…" at bounding box center [564, 620] width 1129 height 0
click at [374, 297] on input "OATAZO 1008" at bounding box center [571, 296] width 458 height 24
click at [402, 291] on input "OAT AZO 1008" at bounding box center [571, 296] width 458 height 24
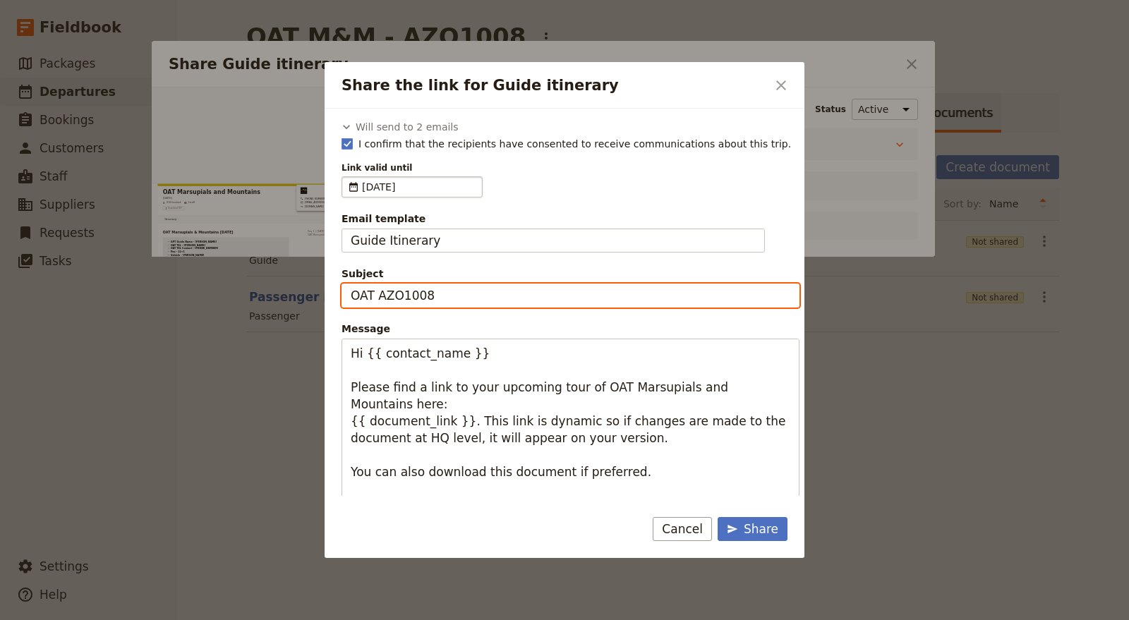
type input "OAT AZO1008"
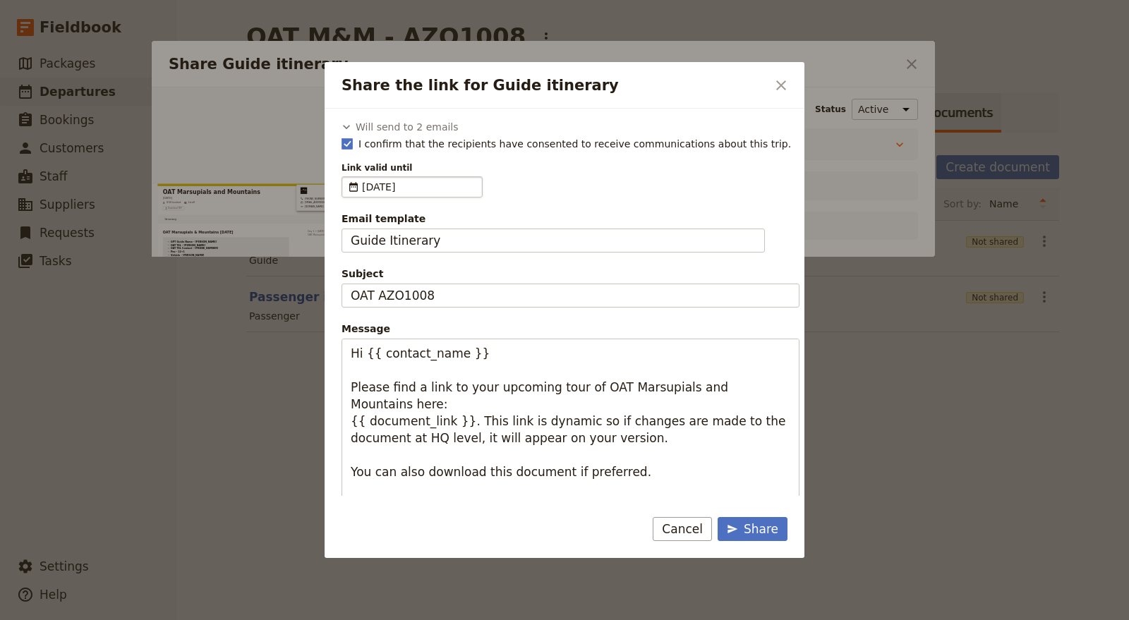
click at [413, 184] on span "12 Nov 2025" at bounding box center [419, 187] width 114 height 14
click at [348, 177] on input "12/11/2025" at bounding box center [347, 176] width 1 height 1
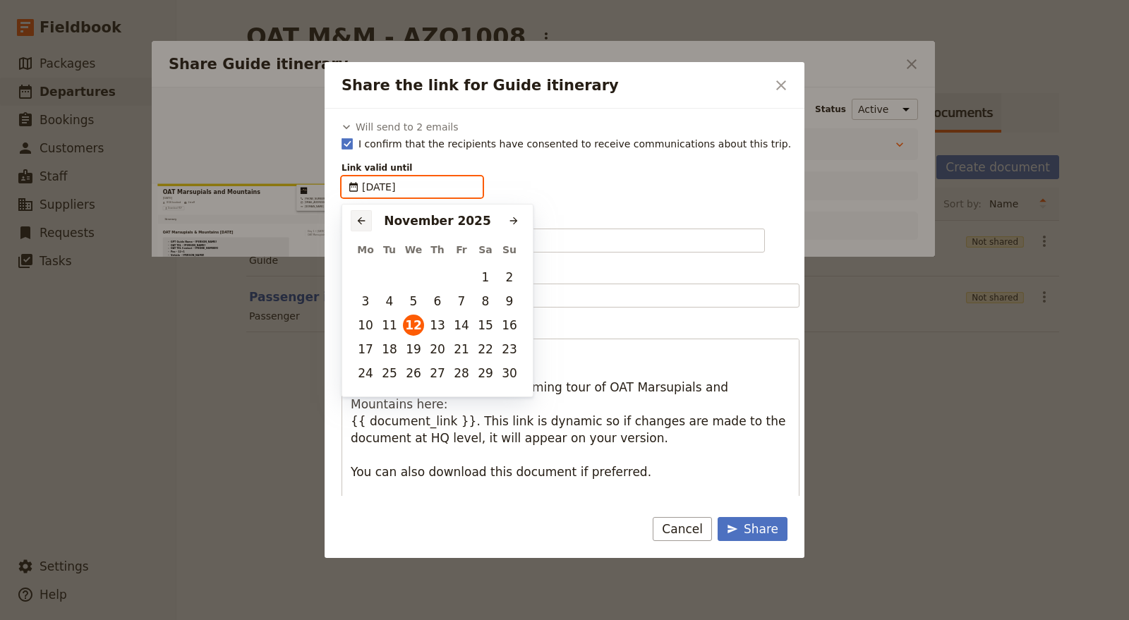
click at [367, 220] on button "​" at bounding box center [361, 220] width 21 height 21
click at [392, 322] on button "14" at bounding box center [389, 325] width 21 height 21
type input "14/10/2025"
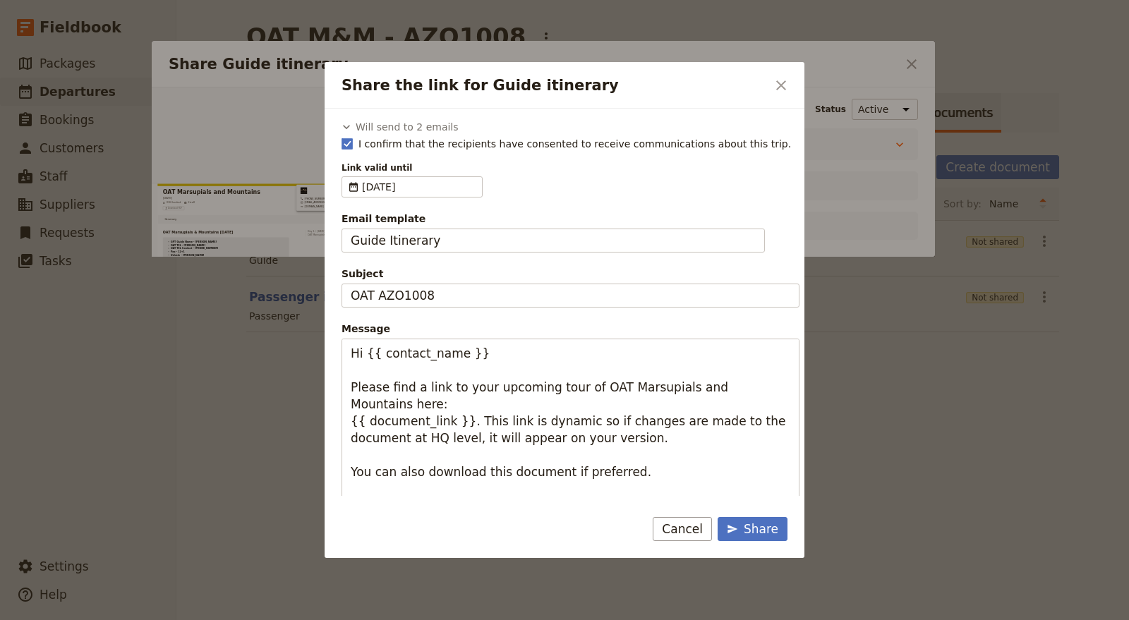
click at [617, 196] on div "Will send to 2 emails Steven Andrew info@greatprivatetours.com.au Cory Corbett …" at bounding box center [571, 337] width 458 height 434
click at [759, 519] on button "Share" at bounding box center [753, 529] width 70 height 24
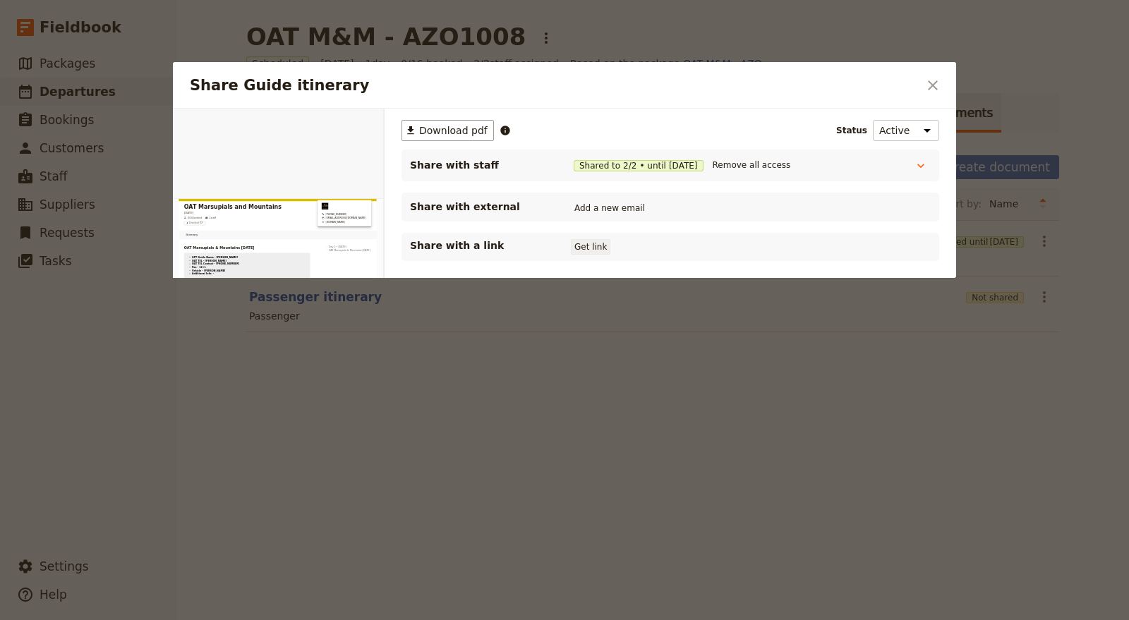
click at [605, 248] on button "Get link" at bounding box center [591, 247] width 40 height 16
click at [703, 247] on button "Get link" at bounding box center [697, 247] width 40 height 16
click at [706, 231] on div "​ Download pdf Status Active Inactive Share with staff Shared to 2 / 2 • until …" at bounding box center [670, 190] width 538 height 141
click at [713, 247] on button "Get link" at bounding box center [697, 247] width 40 height 16
click at [930, 90] on icon "Close dialog" at bounding box center [932, 85] width 17 height 17
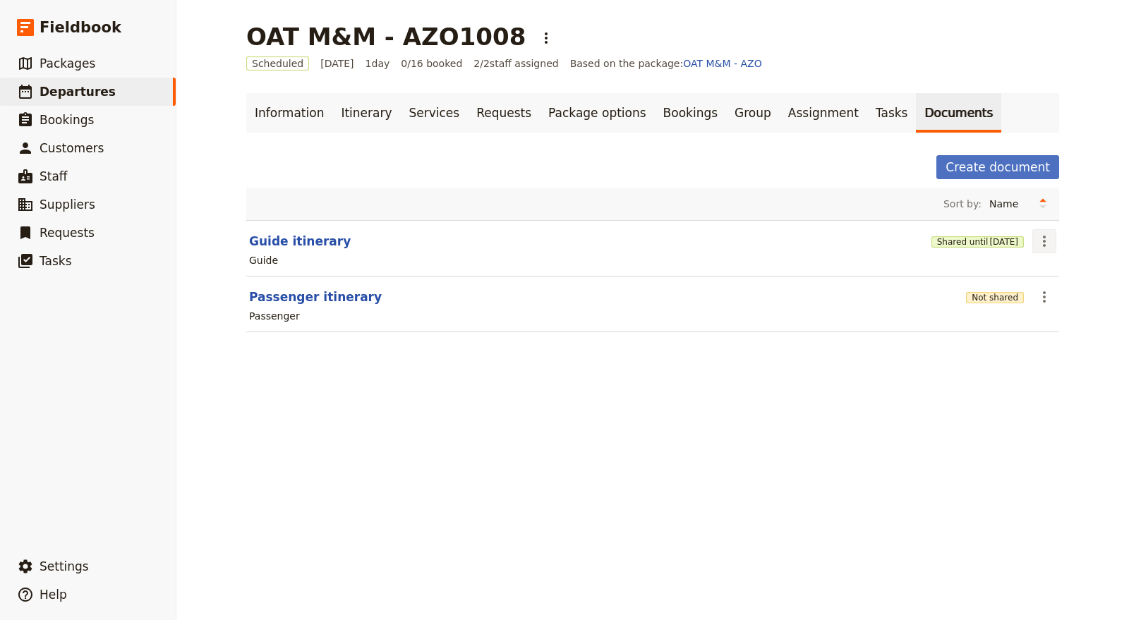
click at [1036, 241] on icon "Actions" at bounding box center [1044, 241] width 17 height 17
click at [1042, 262] on button "Share" at bounding box center [1074, 271] width 94 height 20
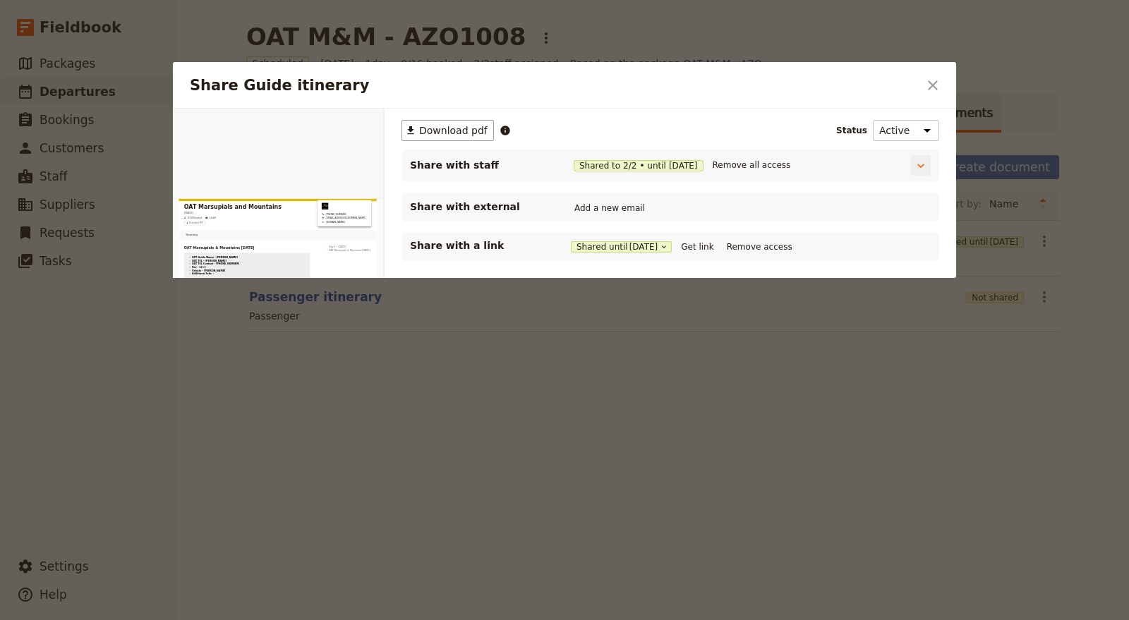
click at [830, 156] on div "Share with staff Shared to 2 / 2 • until 14 Oct 2025 Remove all access" at bounding box center [654, 165] width 490 height 18
click at [846, 176] on div "Share with staff Shared to 2 / 2 • until 14 Oct 2025 Remove all access Driver/G…" at bounding box center [670, 166] width 538 height 32
click at [923, 170] on icon "Share Guide itinerary" at bounding box center [921, 166] width 14 height 14
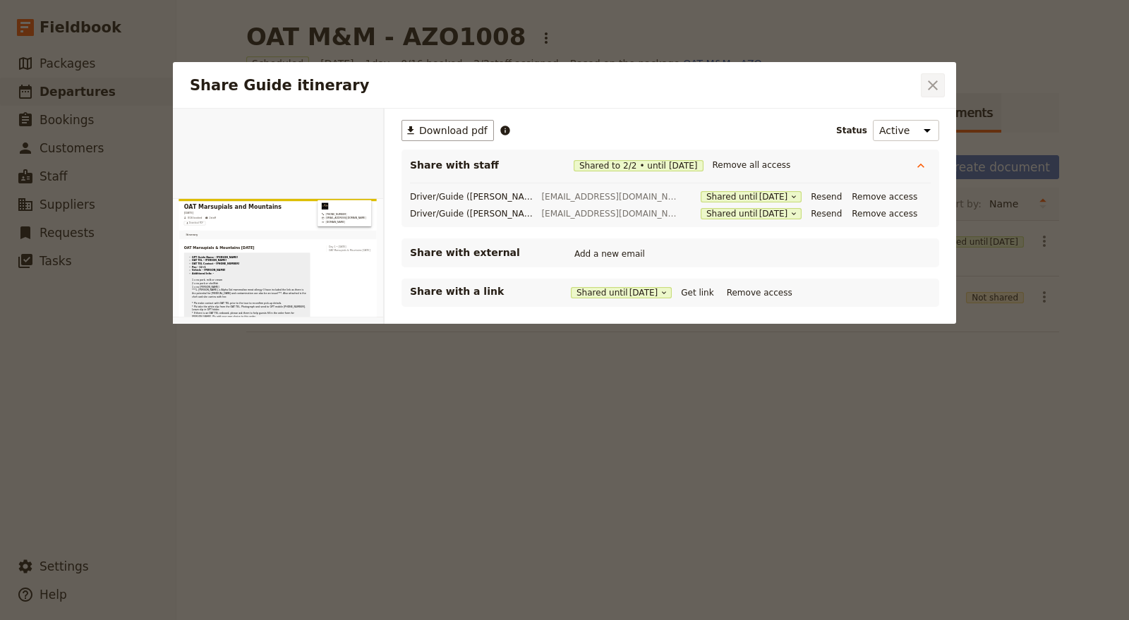
click at [940, 86] on icon "Close dialog" at bounding box center [932, 85] width 17 height 17
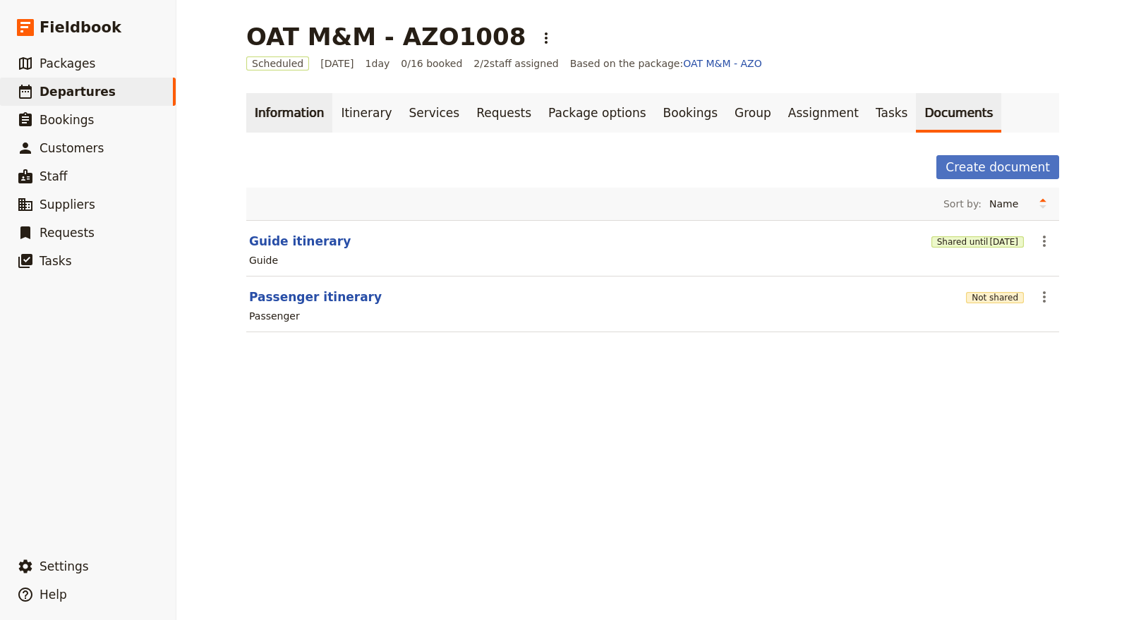
click at [291, 118] on link "Information" at bounding box center [289, 113] width 86 height 40
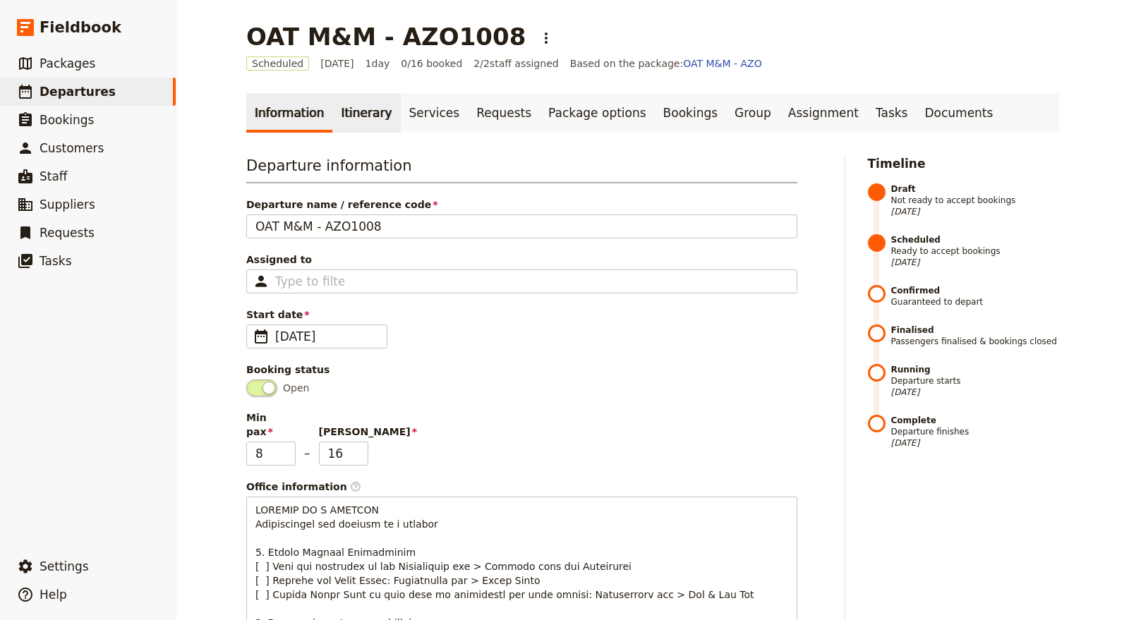
click at [355, 129] on link "Itinerary" at bounding box center [366, 113] width 68 height 40
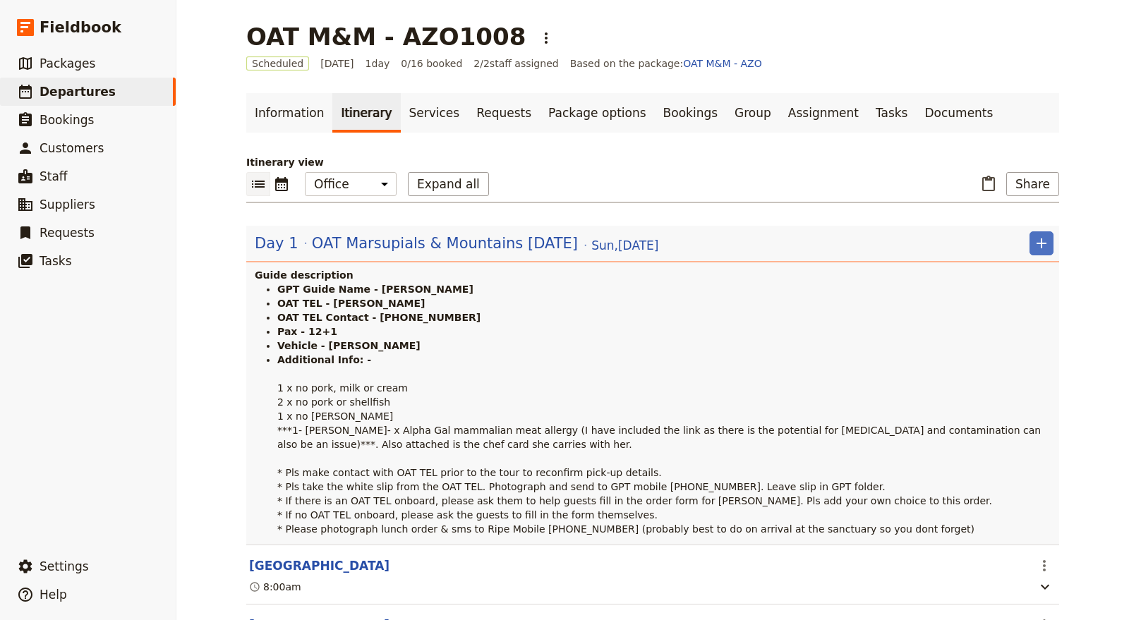
click at [382, 28] on h1 "OAT M&M - AZO1008" at bounding box center [385, 37] width 279 height 28
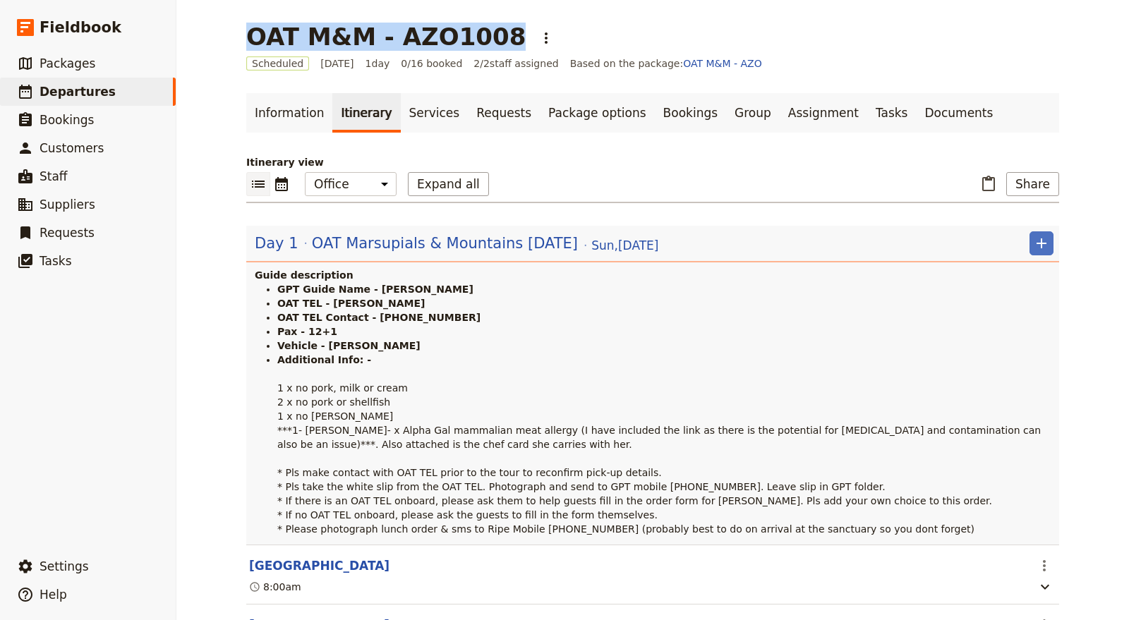
click at [382, 28] on h1 "OAT M&M - AZO1008" at bounding box center [385, 37] width 279 height 28
copy h1 "OAT M&M - AZO1008"
click at [95, 90] on span "Departures" at bounding box center [78, 92] width 76 height 14
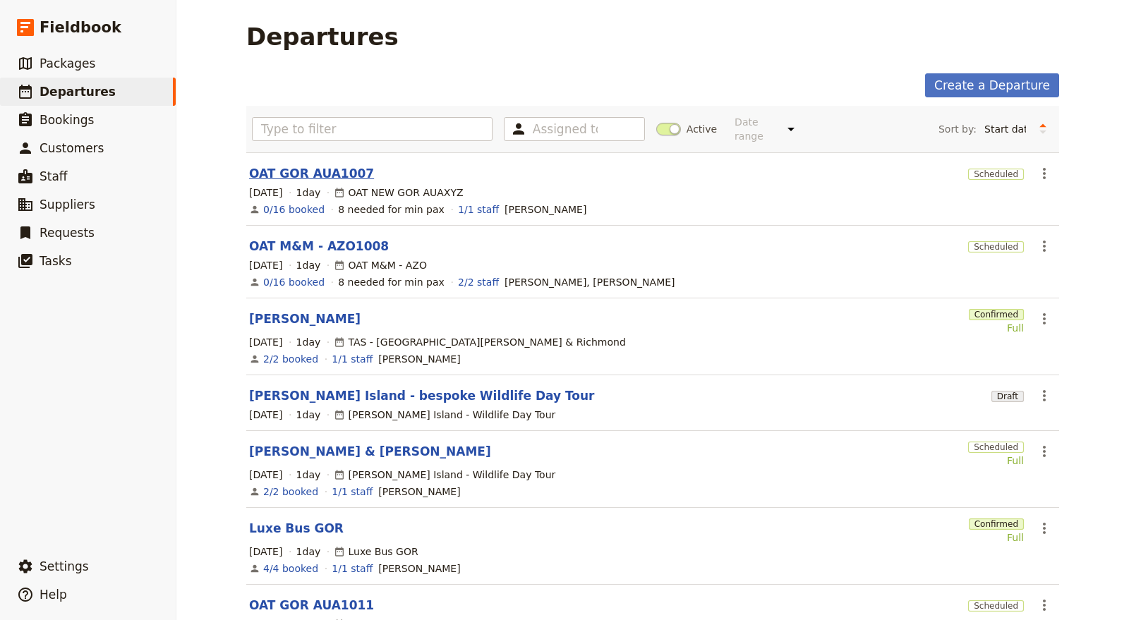
click at [312, 165] on link "OAT GOR AUA1007" at bounding box center [311, 173] width 125 height 17
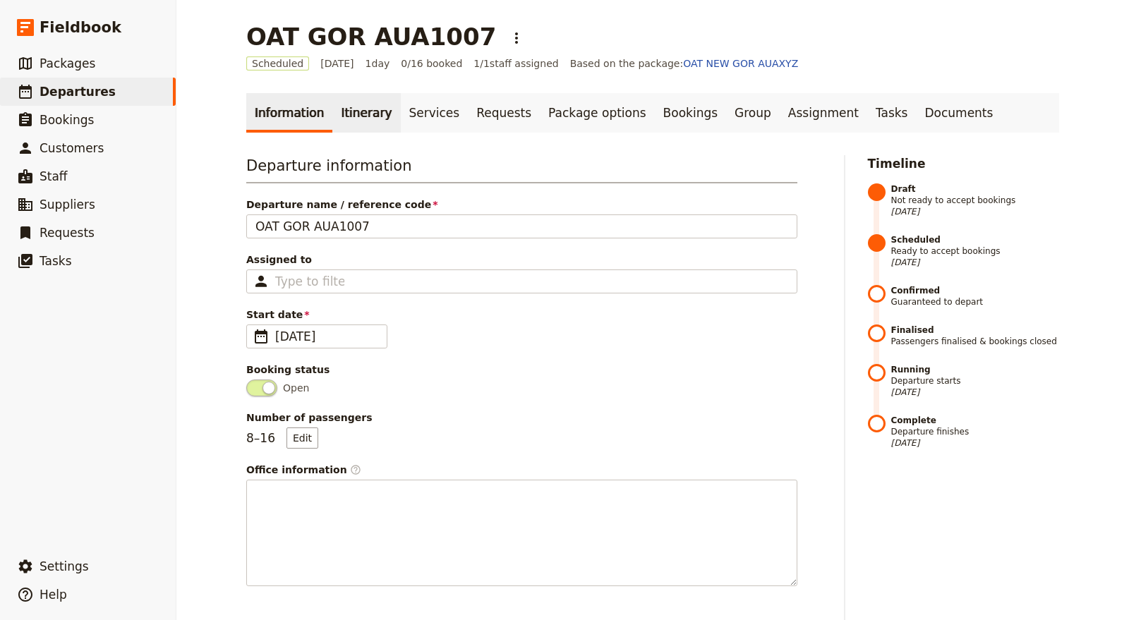
click at [346, 114] on link "Itinerary" at bounding box center [366, 113] width 68 height 40
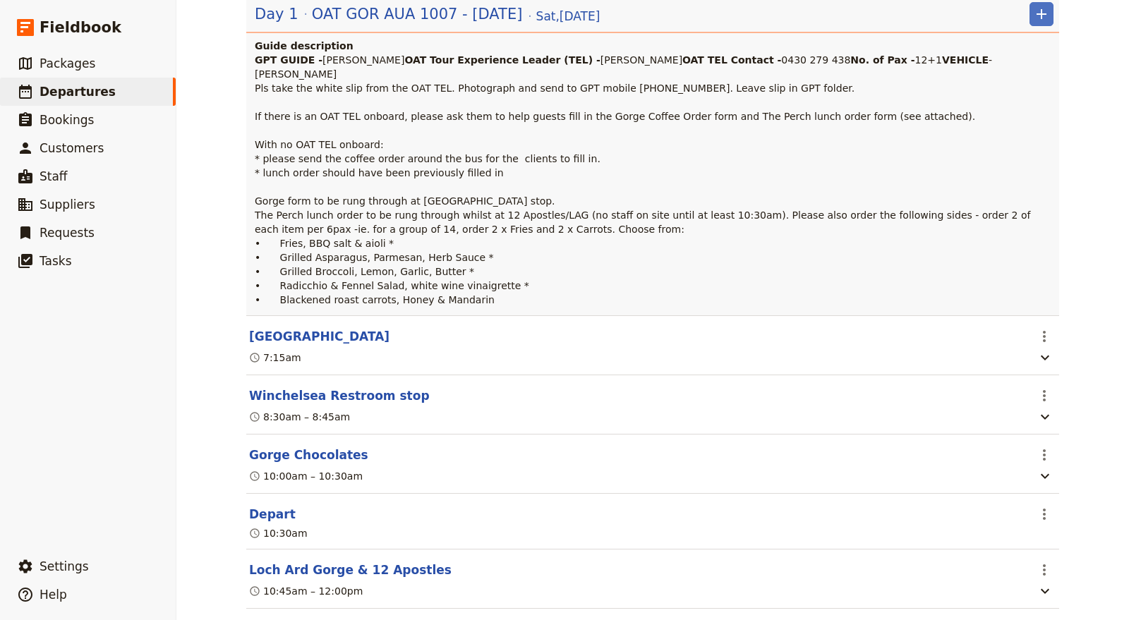
scroll to position [470, 0]
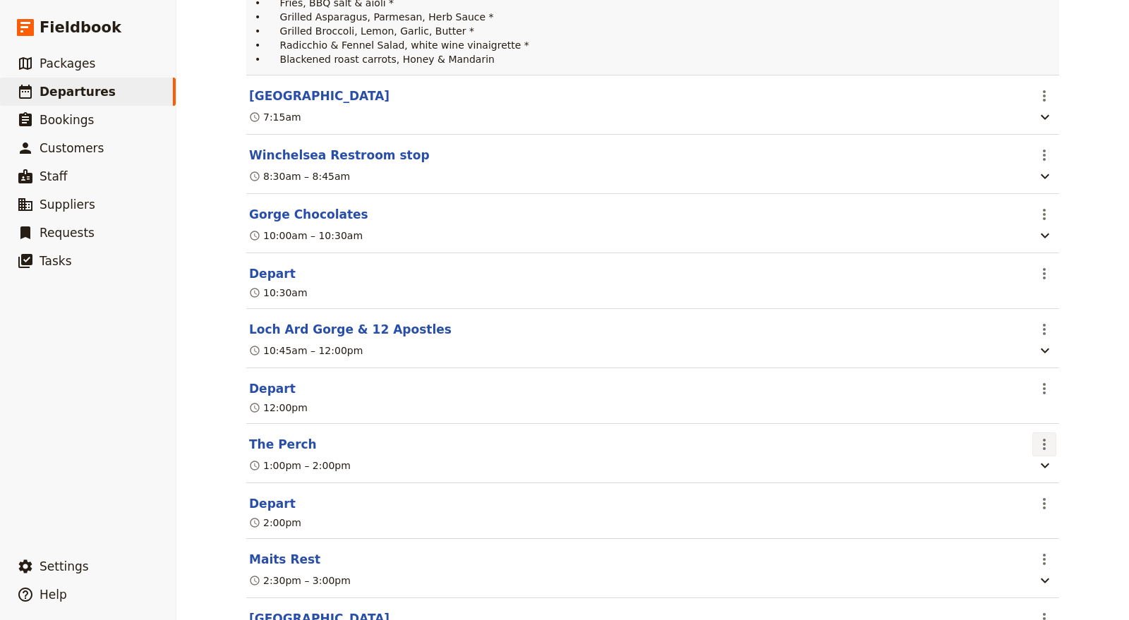
click at [1039, 453] on icon "Actions" at bounding box center [1044, 444] width 17 height 17
click at [998, 536] on span "Edit this itinerary item" at bounding box center [972, 530] width 111 height 14
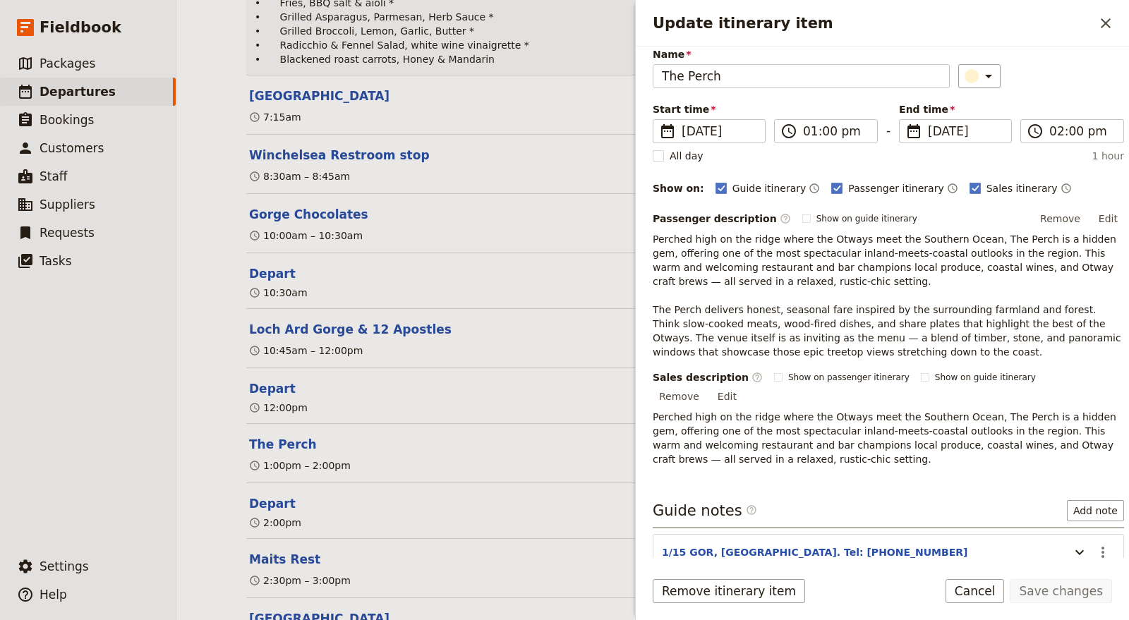
scroll to position [110, 0]
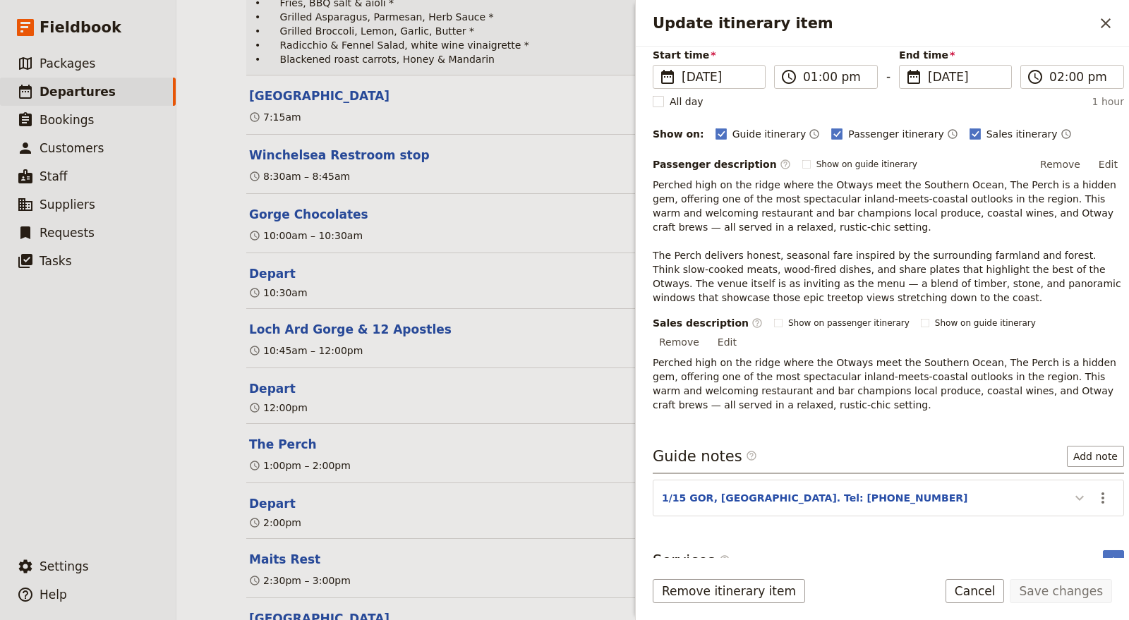
click at [1071, 490] on icon "Update itinerary item" at bounding box center [1079, 498] width 17 height 17
click at [1094, 490] on icon "Actions" at bounding box center [1102, 498] width 17 height 17
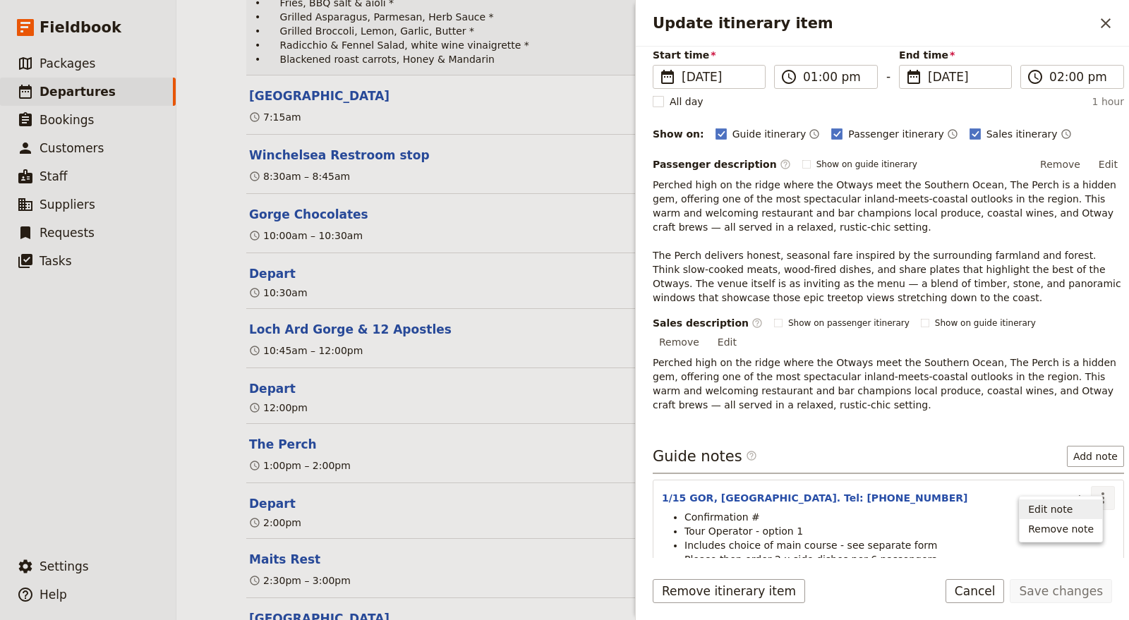
click at [1063, 512] on span "Edit note" at bounding box center [1050, 509] width 44 height 14
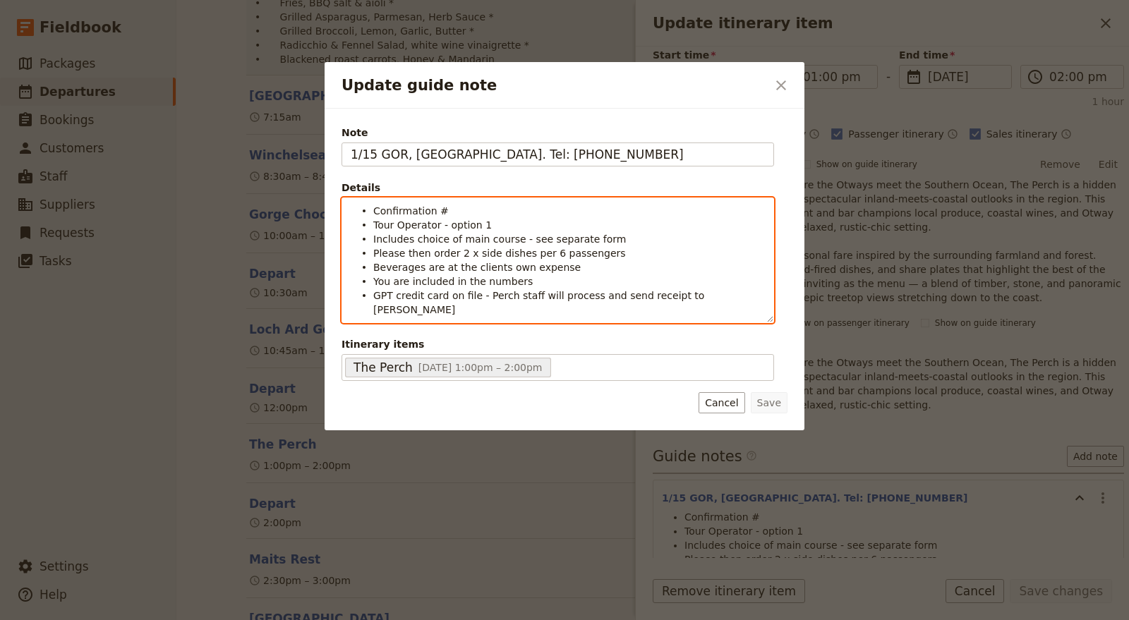
click at [442, 205] on li "Confirmation #" at bounding box center [569, 210] width 392 height 14
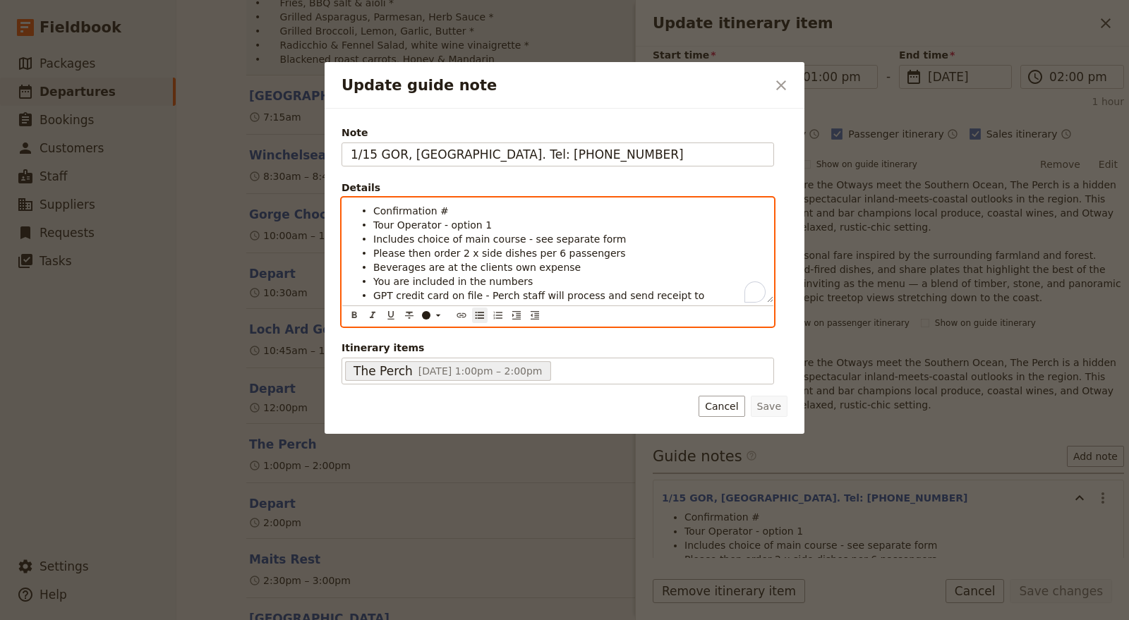
click at [461, 209] on li "Confirmation #" at bounding box center [569, 210] width 392 height 14
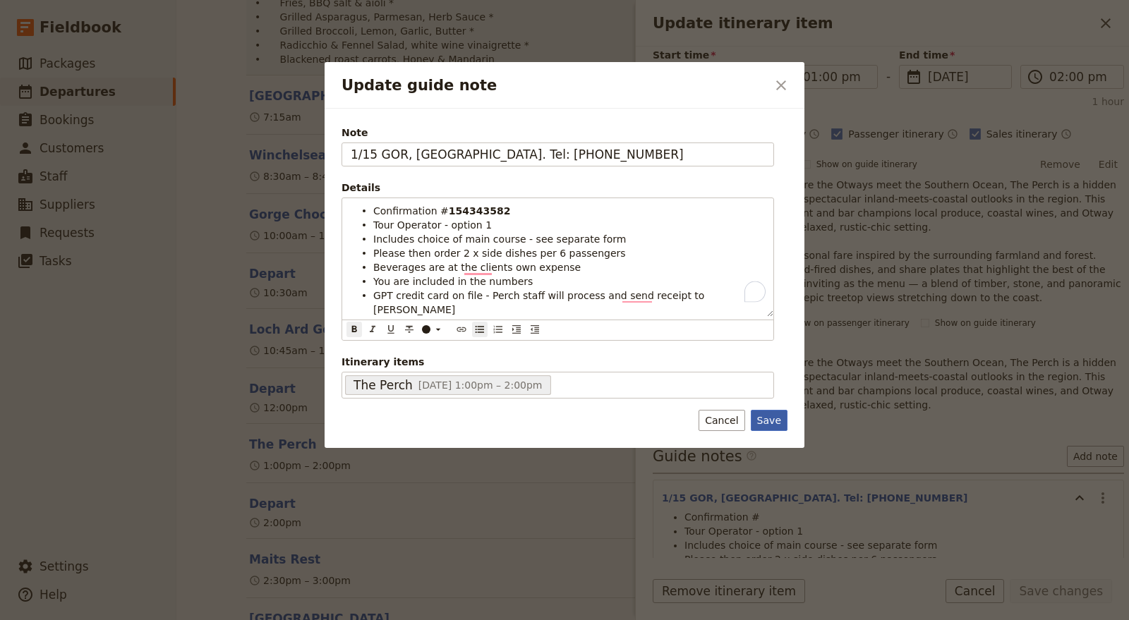
click at [780, 413] on button "Save" at bounding box center [769, 420] width 37 height 21
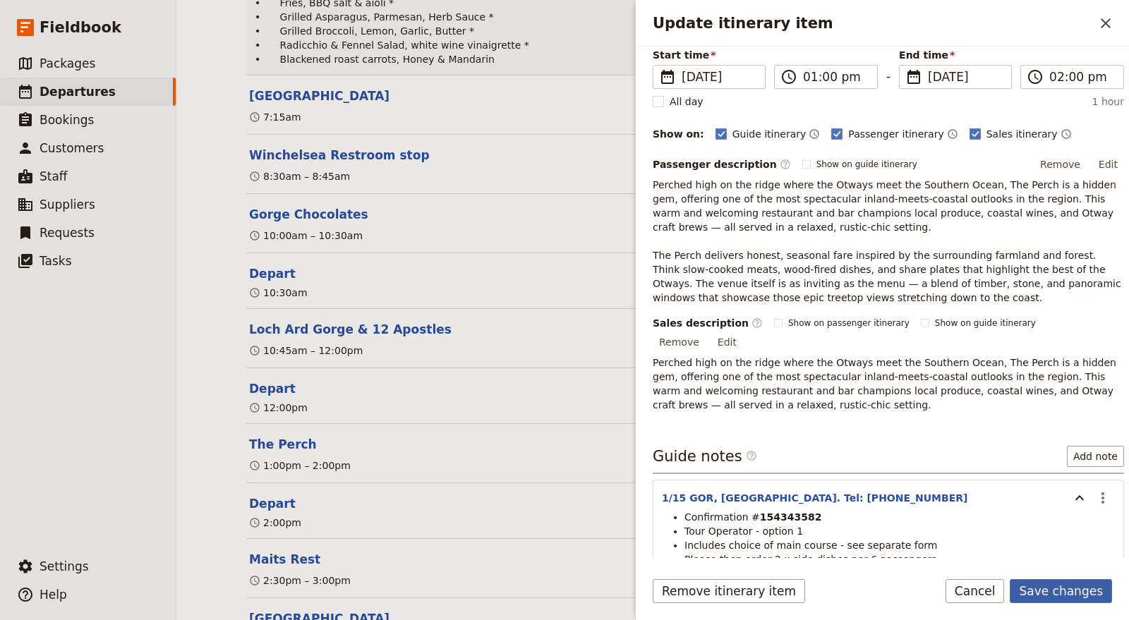
click at [1068, 591] on button "Save changes" at bounding box center [1061, 591] width 102 height 24
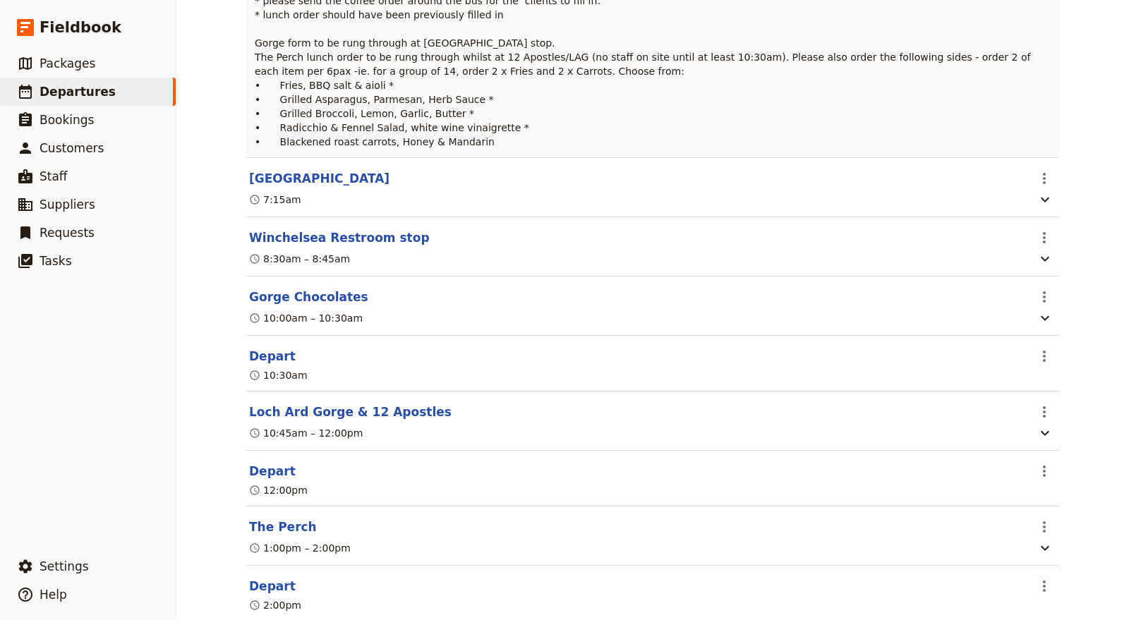
scroll to position [0, 0]
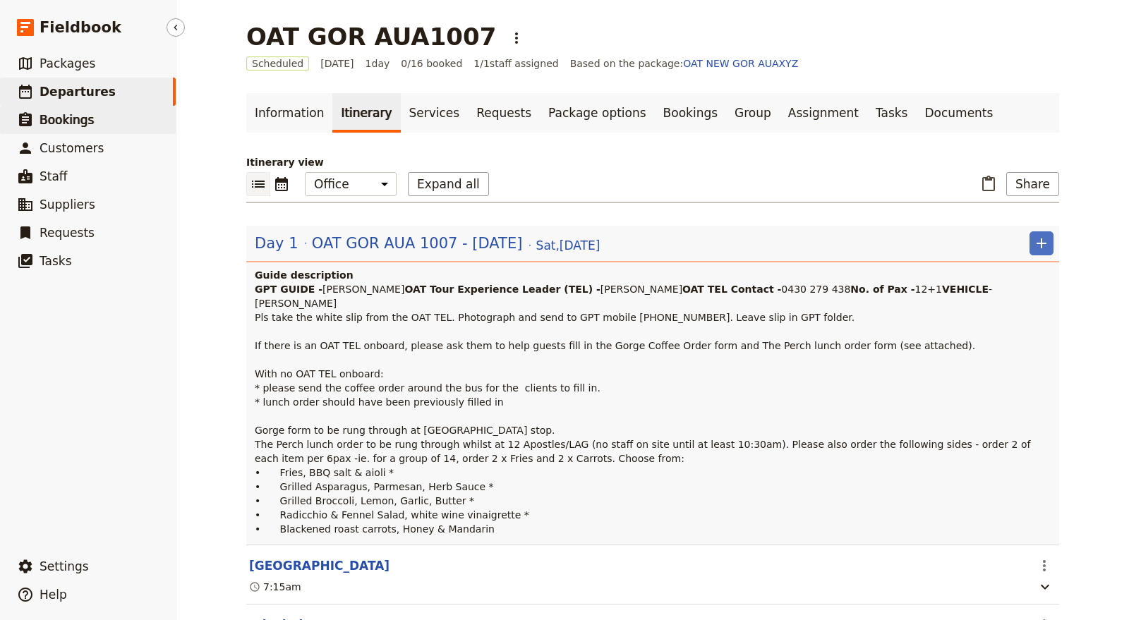
click at [97, 118] on link "​ Bookings" at bounding box center [88, 120] width 176 height 28
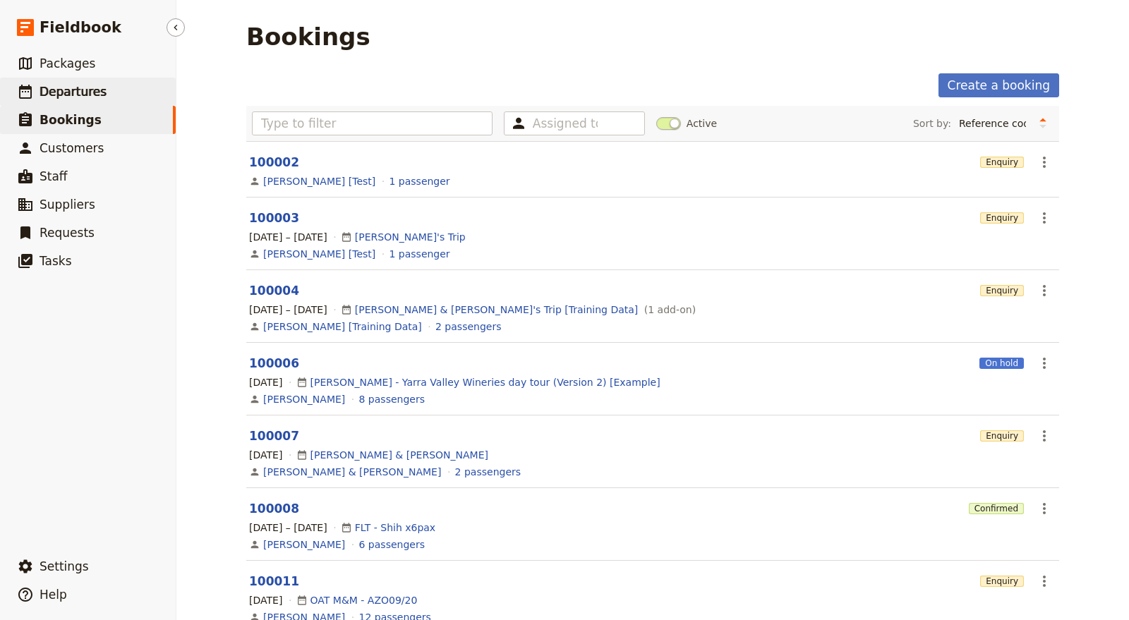
click at [104, 99] on link "​ Departures" at bounding box center [88, 92] width 176 height 28
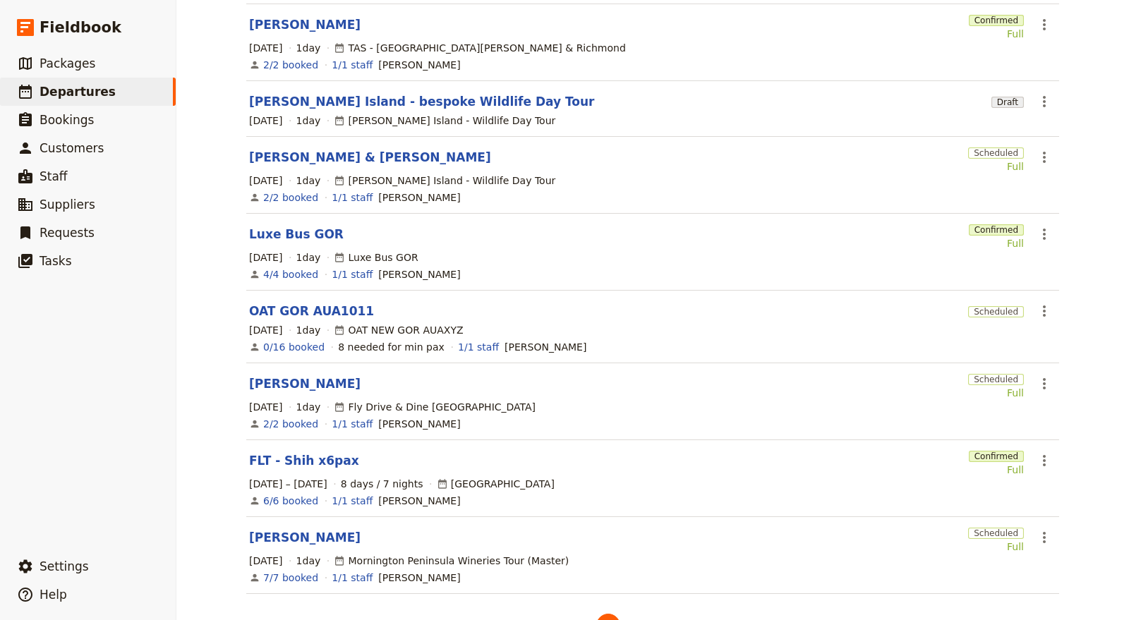
scroll to position [322, 0]
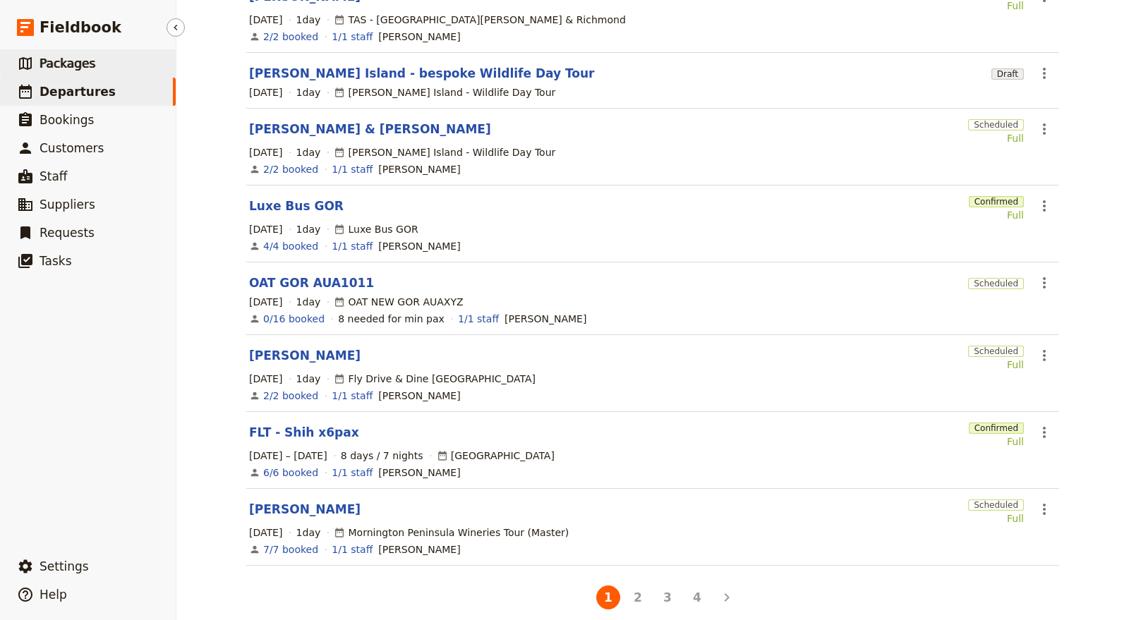
click at [135, 63] on link "​ Packages" at bounding box center [88, 63] width 176 height 28
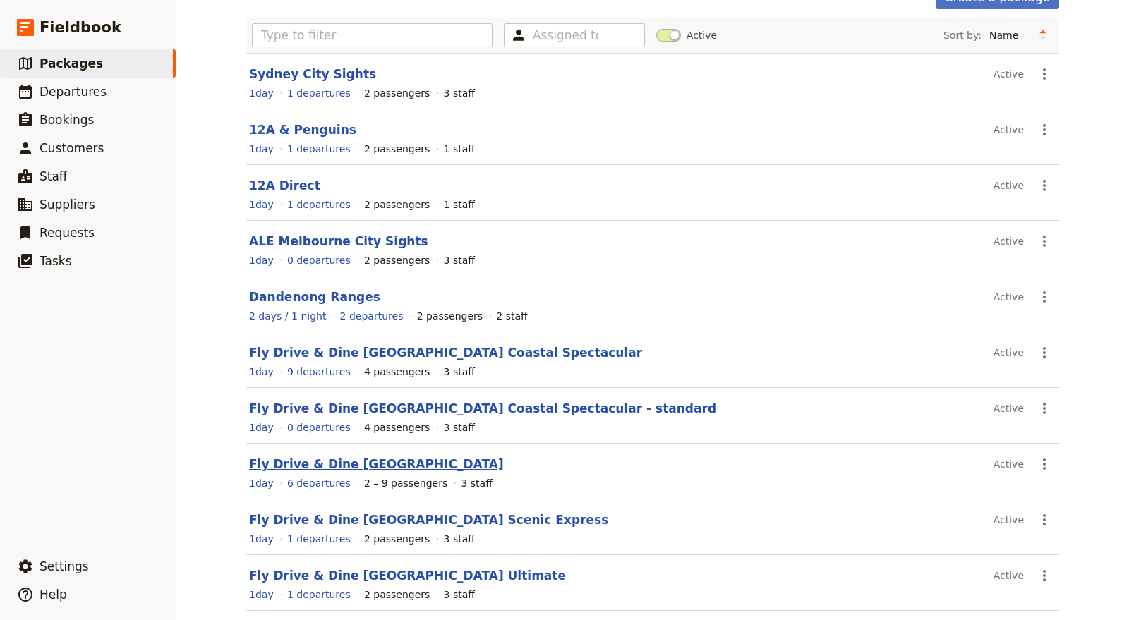
scroll to position [145, 0]
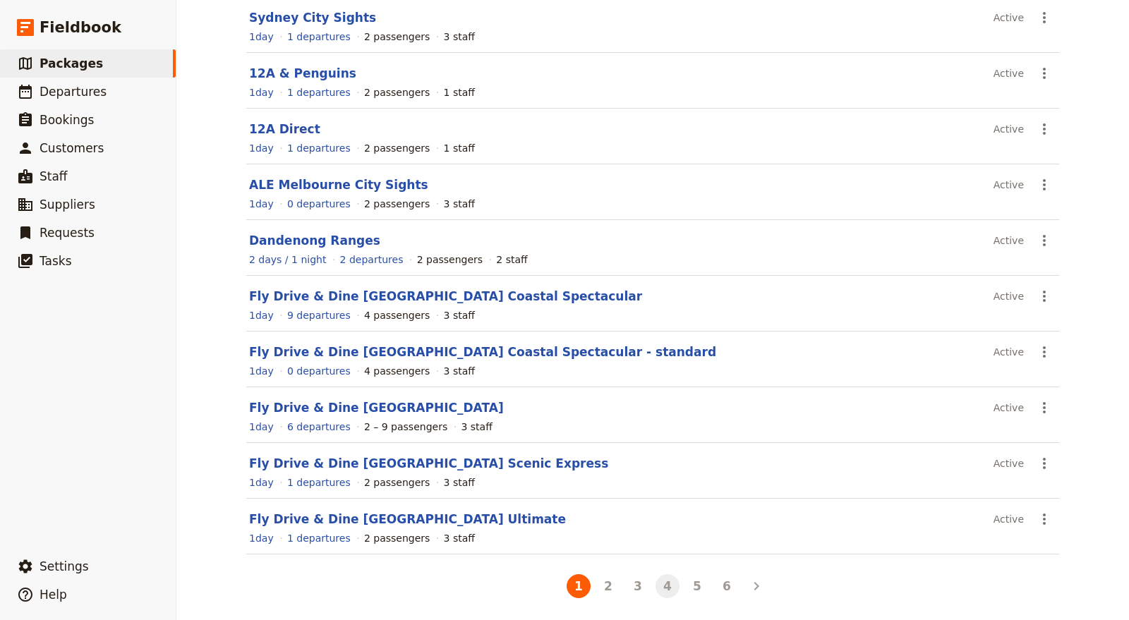
click at [663, 577] on button "4" at bounding box center [667, 586] width 24 height 24
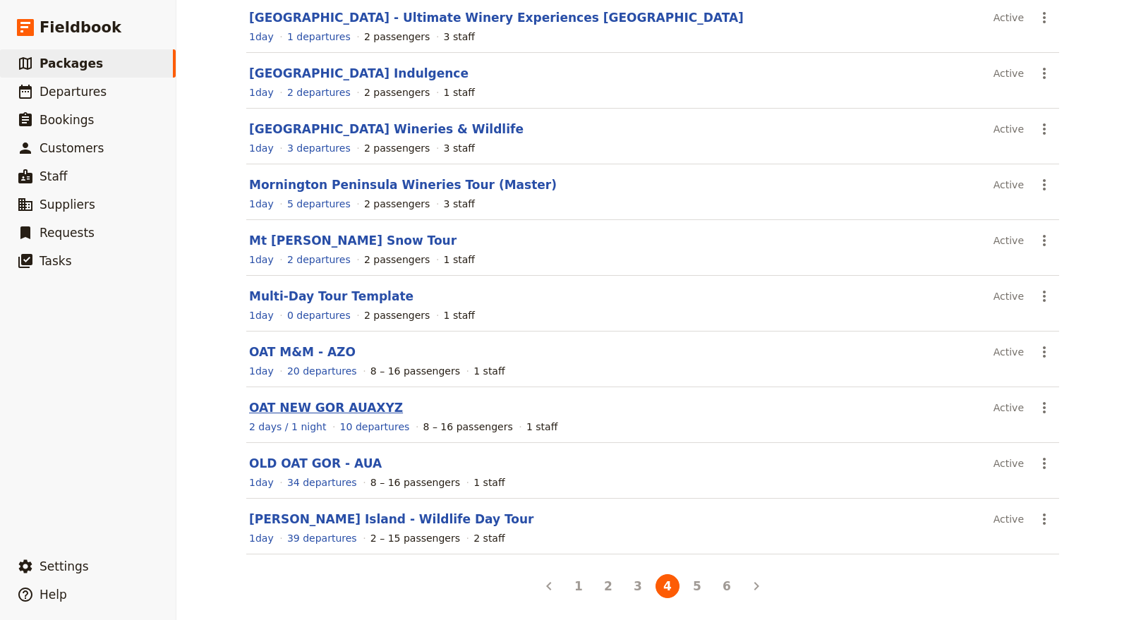
click at [327, 401] on link "OAT NEW GOR AUAXYZ" at bounding box center [326, 408] width 154 height 14
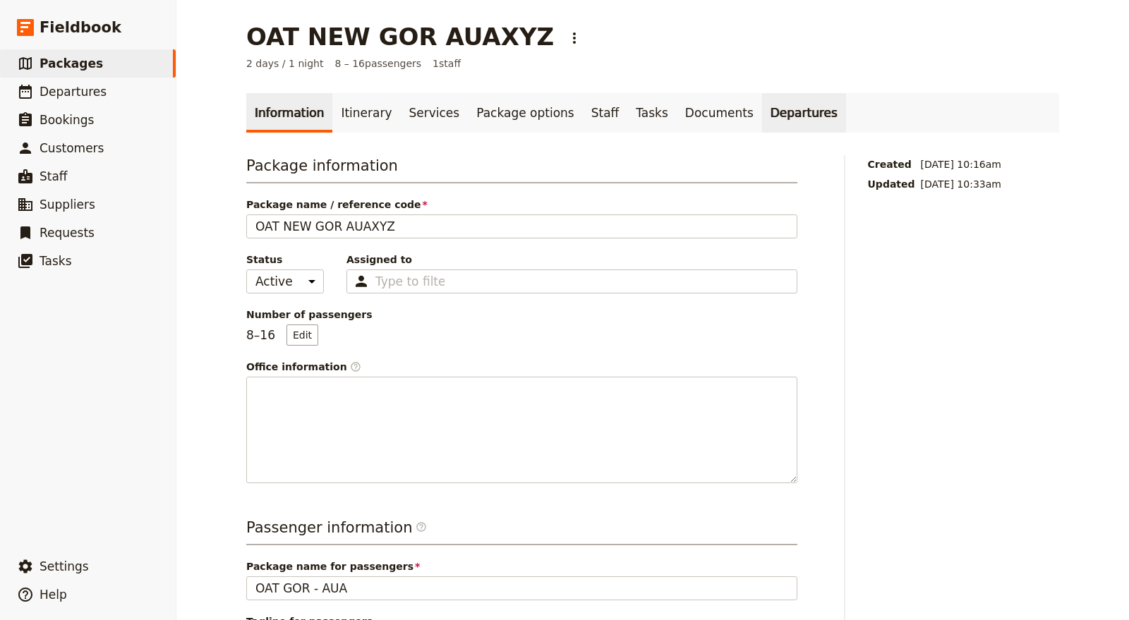
click at [762, 118] on link "Departures" at bounding box center [804, 113] width 84 height 40
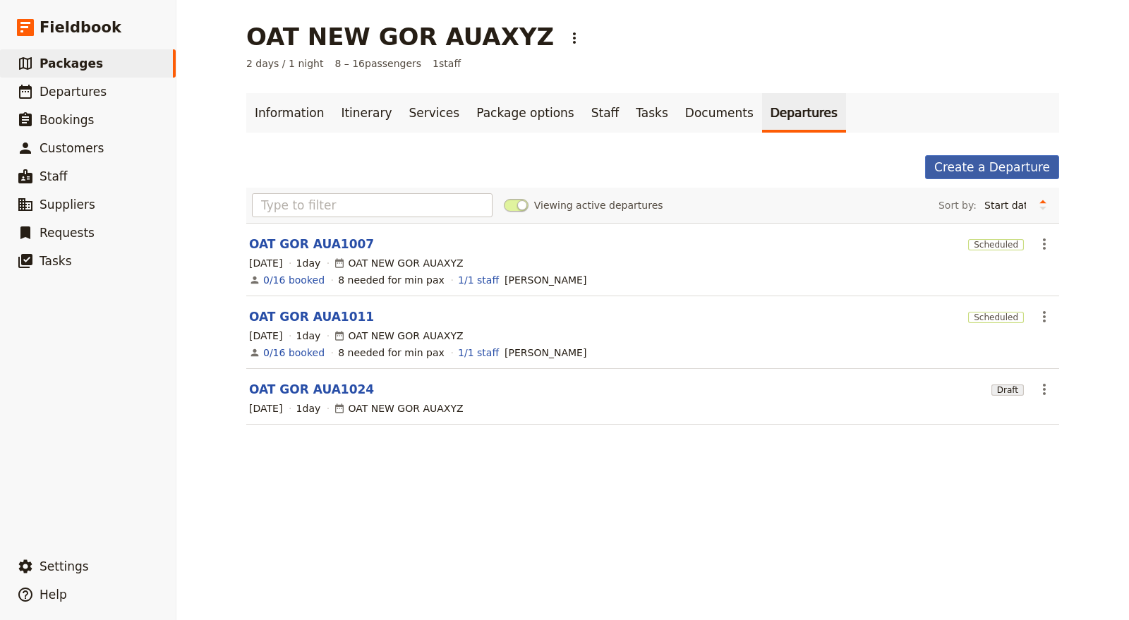
click at [987, 162] on link "Create a Departure" at bounding box center [992, 167] width 134 height 24
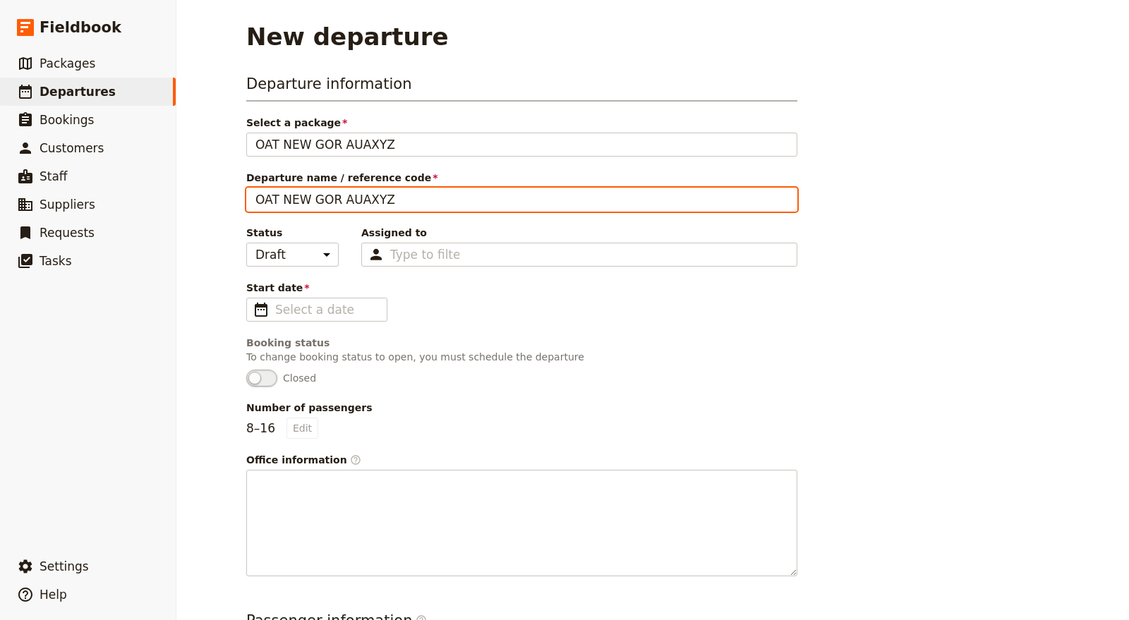
click at [279, 197] on input "OAT NEW GOR AUAXYZ" at bounding box center [521, 200] width 551 height 24
click at [306, 197] on input "OAT GOR AUAXYZ" at bounding box center [521, 200] width 551 height 24
click at [326, 198] on input "OAT GOR AUAXYZ" at bounding box center [521, 200] width 551 height 24
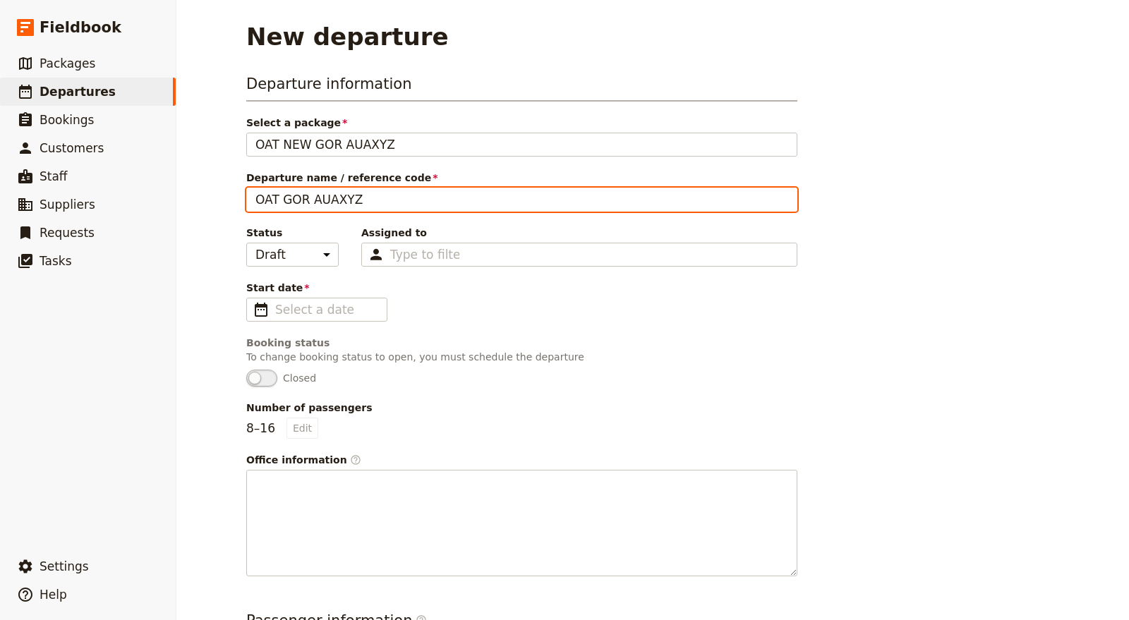
drag, startPoint x: 325, startPoint y: 203, endPoint x: 370, endPoint y: 202, distance: 45.9
click at [370, 202] on input "OAT GOR AUAXYZ" at bounding box center [521, 200] width 551 height 24
type input "OAT GOR AUA1024"
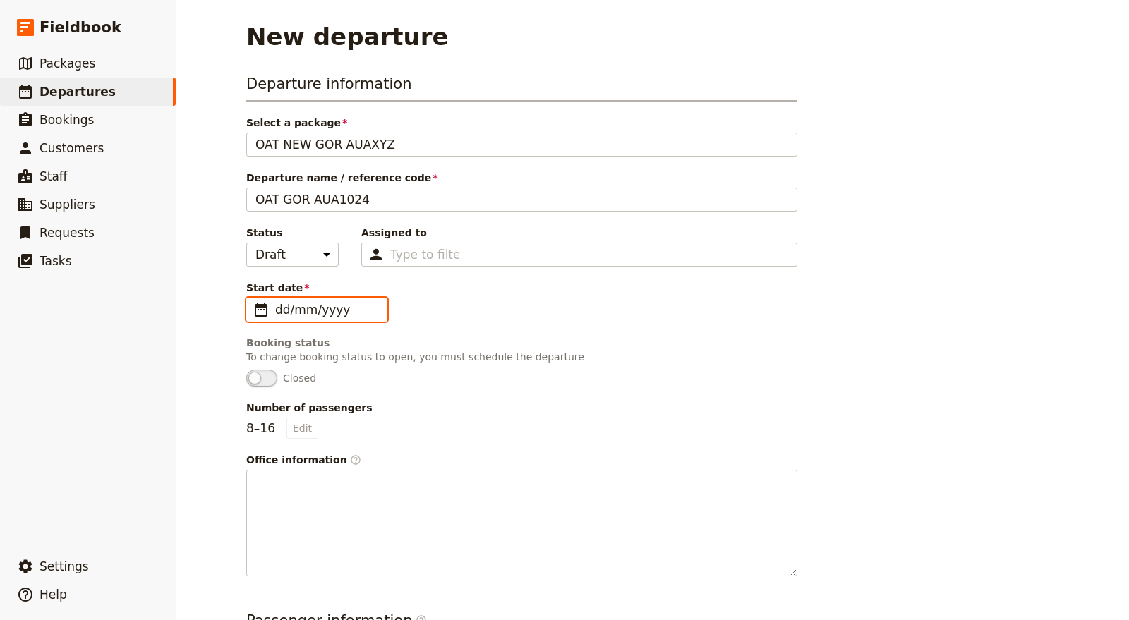
click at [337, 306] on input "dd/mm/yyyy" at bounding box center [326, 309] width 103 height 17
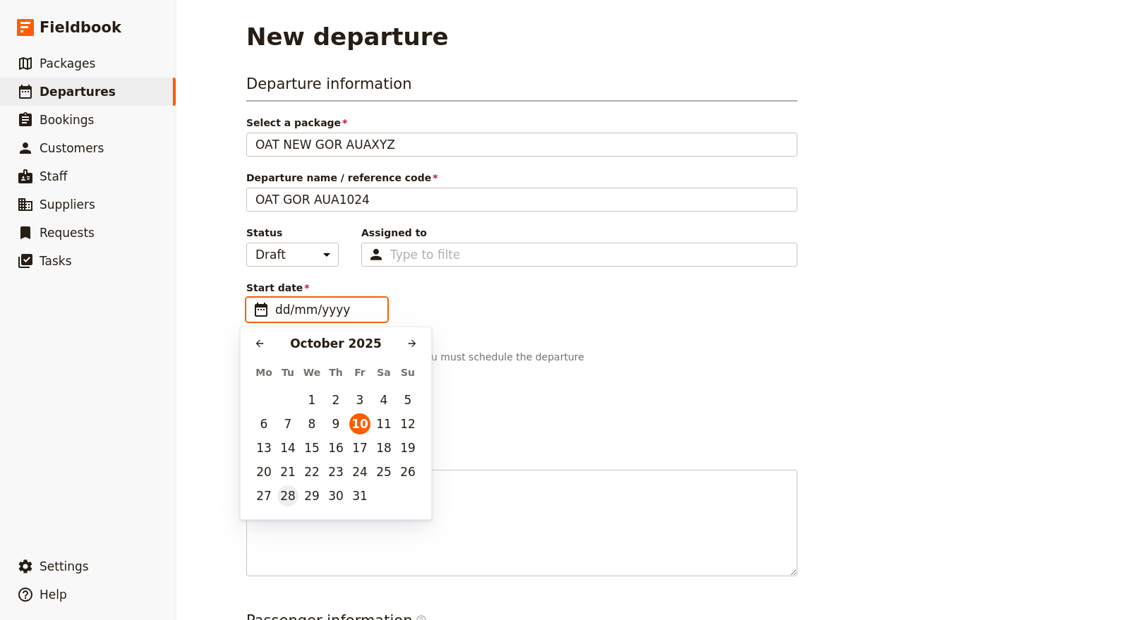
click at [286, 497] on button "28" at bounding box center [287, 495] width 21 height 21
type input "28/10/2025"
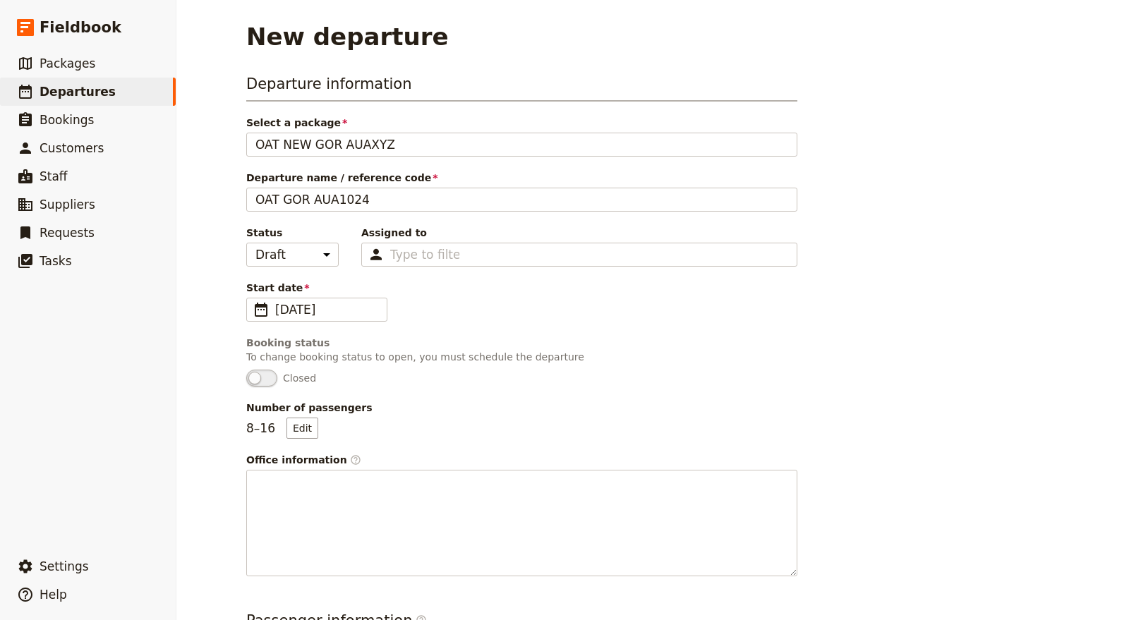
click at [645, 336] on div "Booking status" at bounding box center [521, 343] width 551 height 14
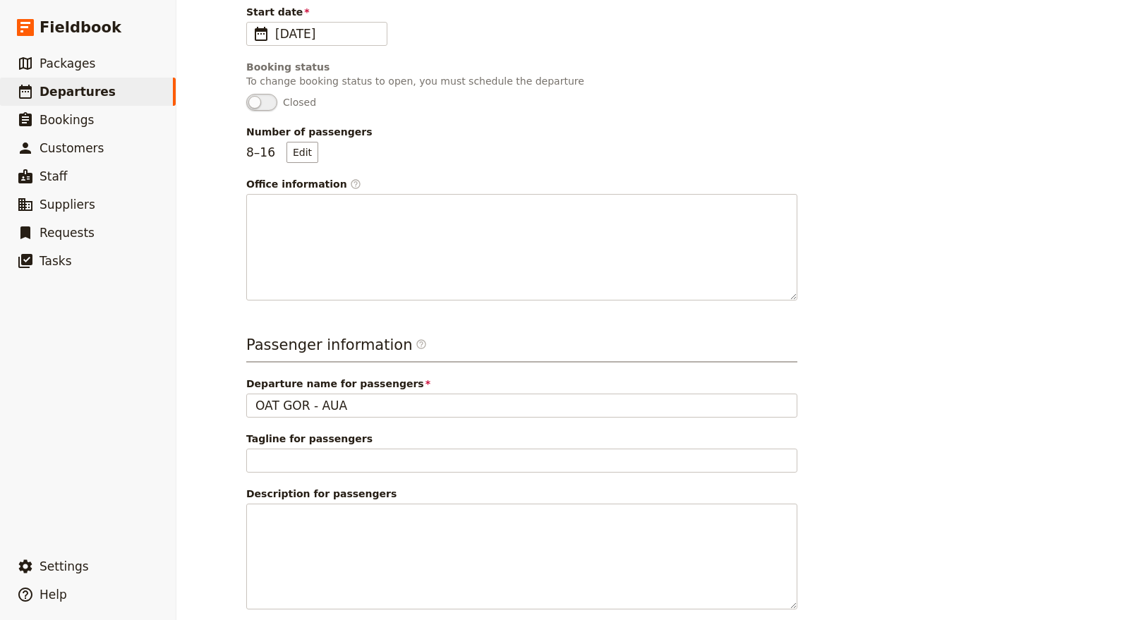
scroll to position [345, 0]
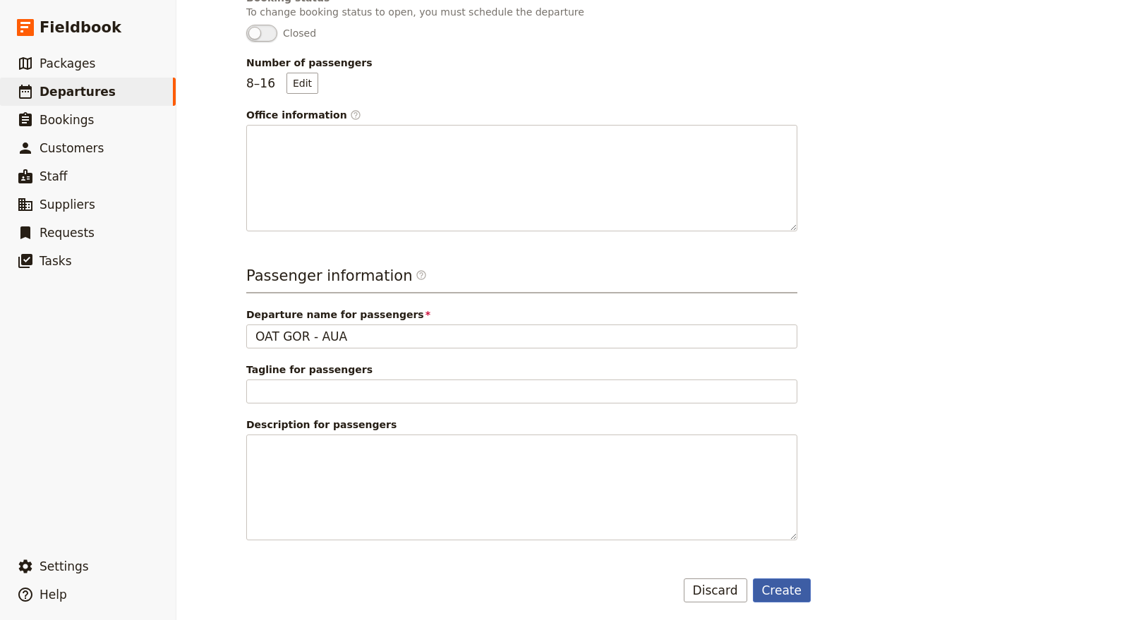
click at [787, 585] on button "Create" at bounding box center [782, 591] width 59 height 24
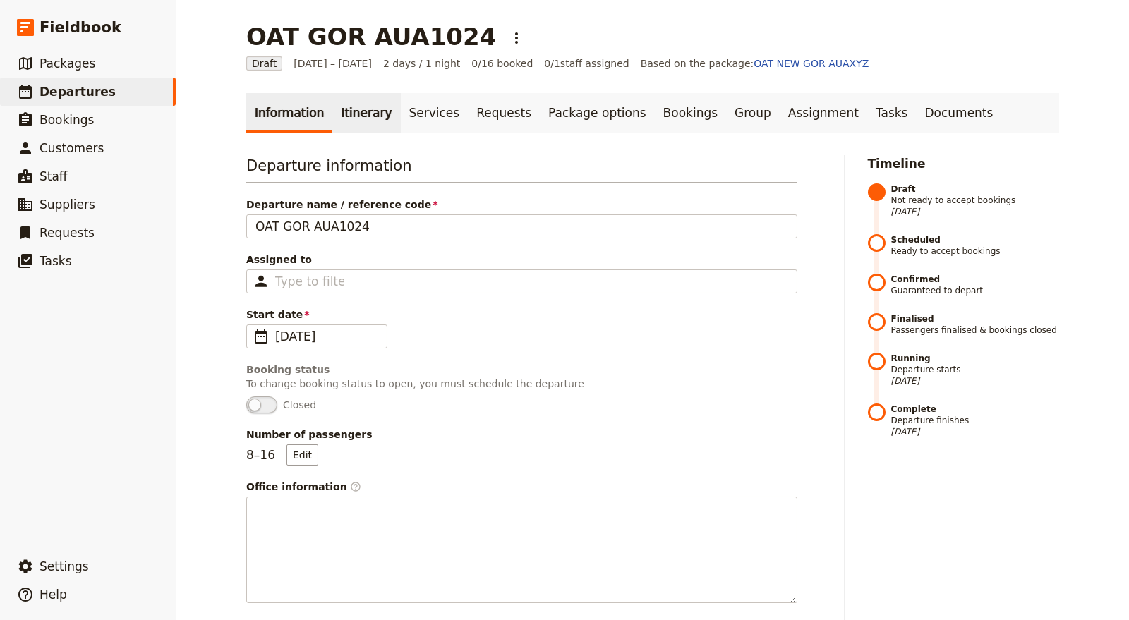
click at [344, 117] on link "Itinerary" at bounding box center [366, 113] width 68 height 40
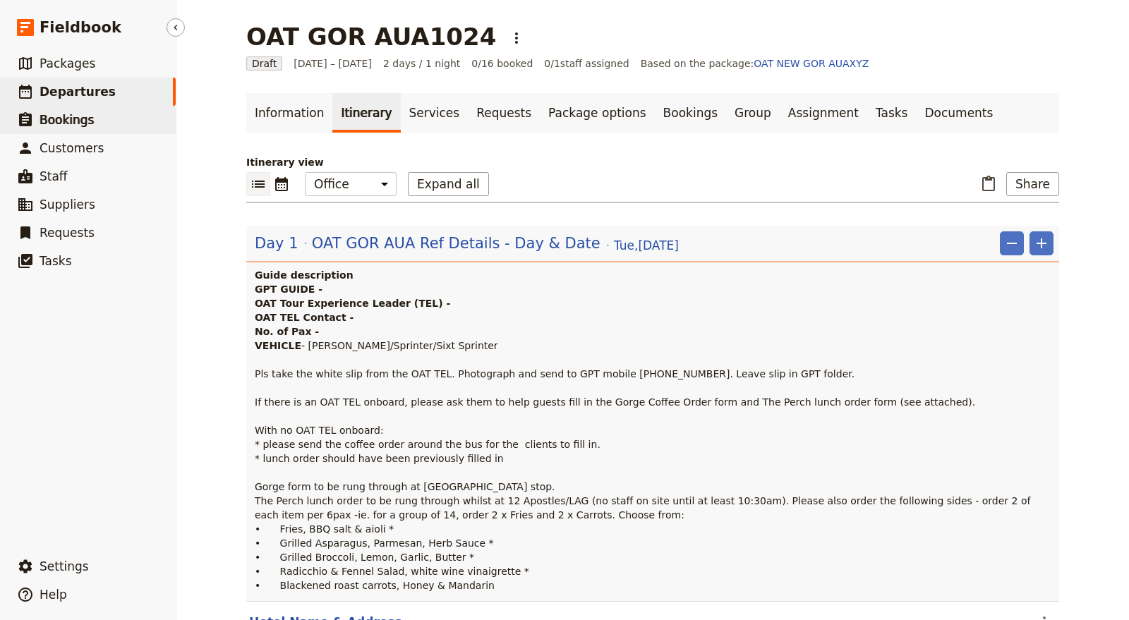
click at [105, 115] on link "​ Bookings" at bounding box center [88, 120] width 176 height 28
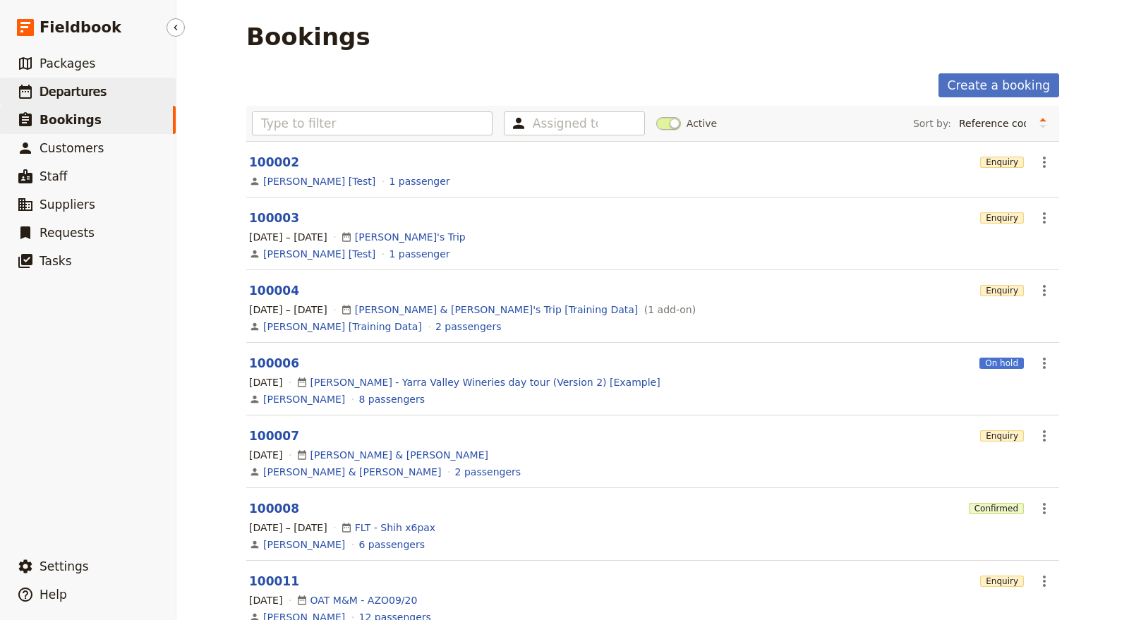
click at [110, 97] on link "​ Departures" at bounding box center [88, 92] width 176 height 28
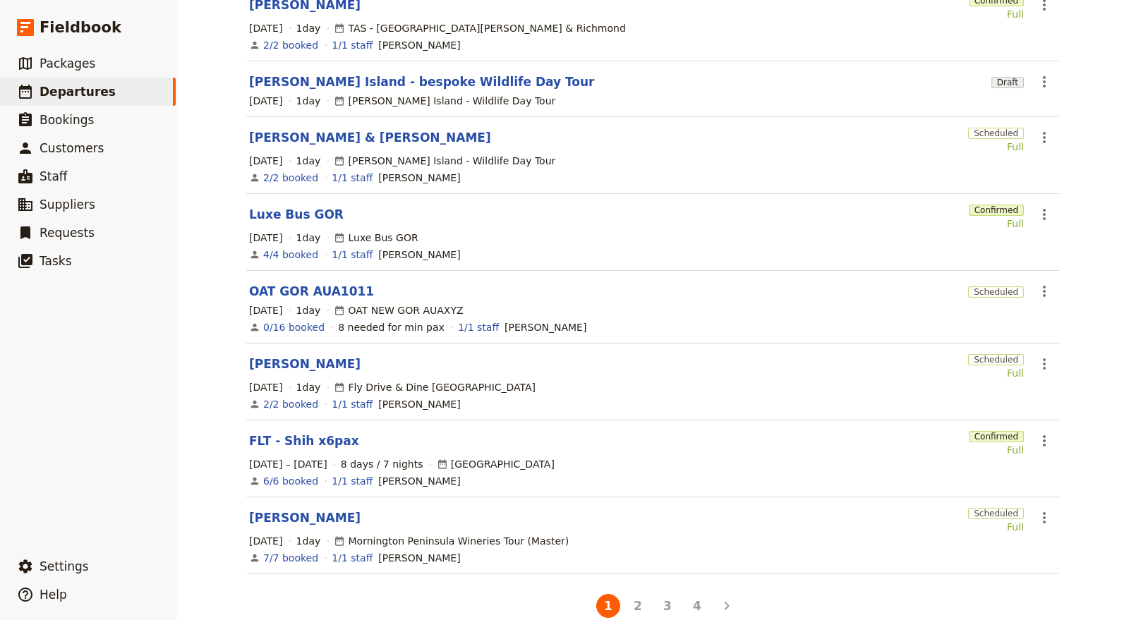
scroll to position [322, 0]
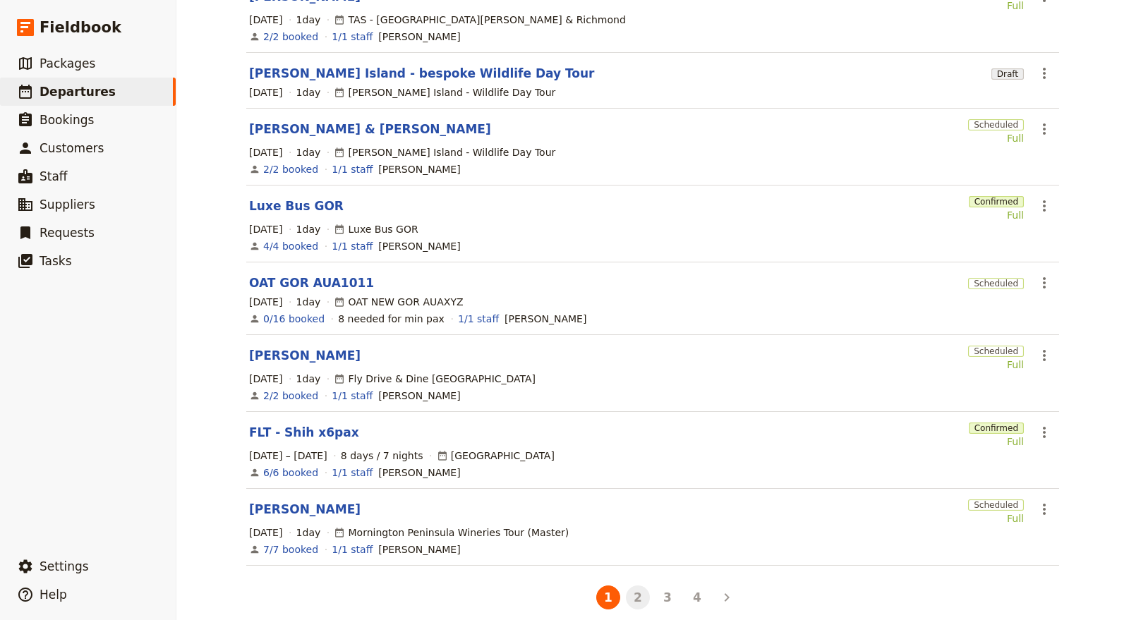
click at [639, 586] on button "2" at bounding box center [638, 598] width 24 height 24
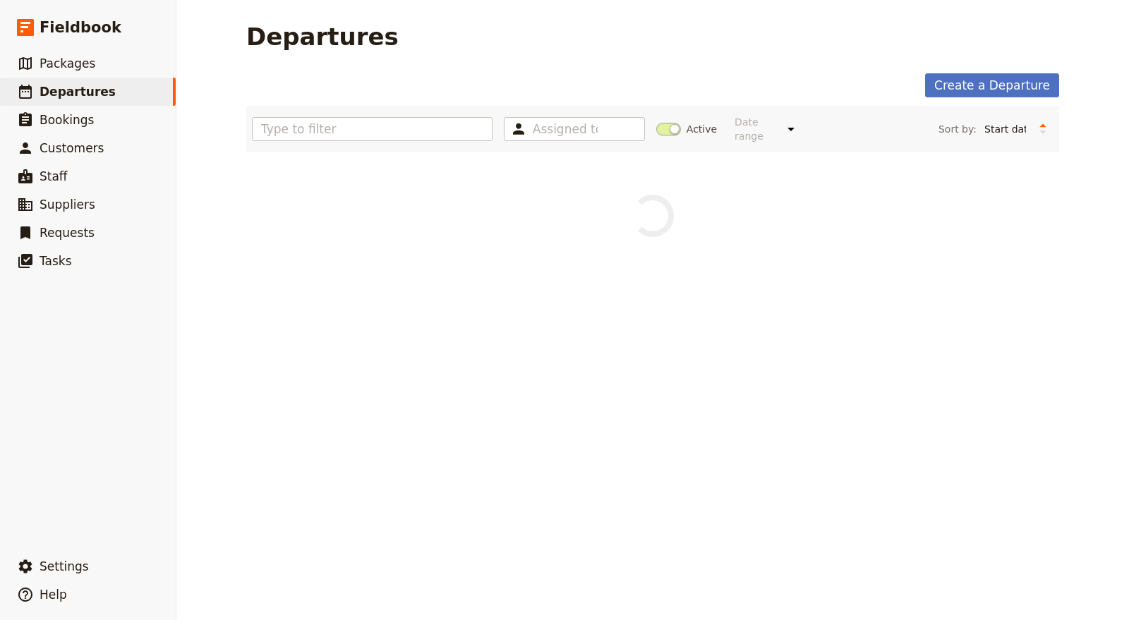
scroll to position [0, 0]
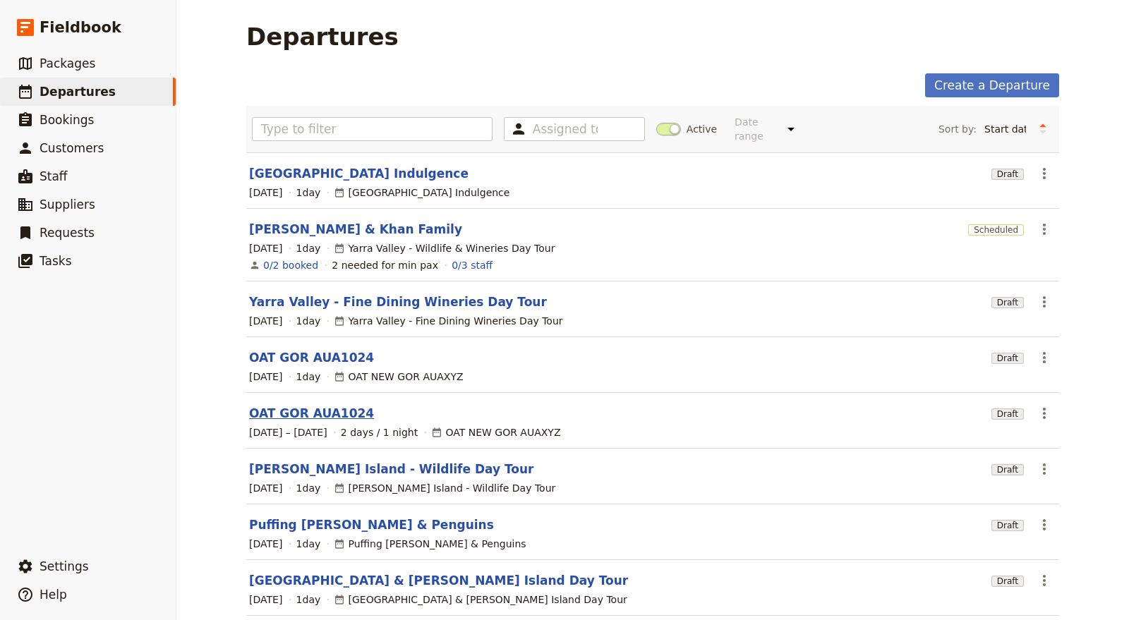
click at [318, 405] on link "OAT GOR AUA1024" at bounding box center [311, 413] width 125 height 17
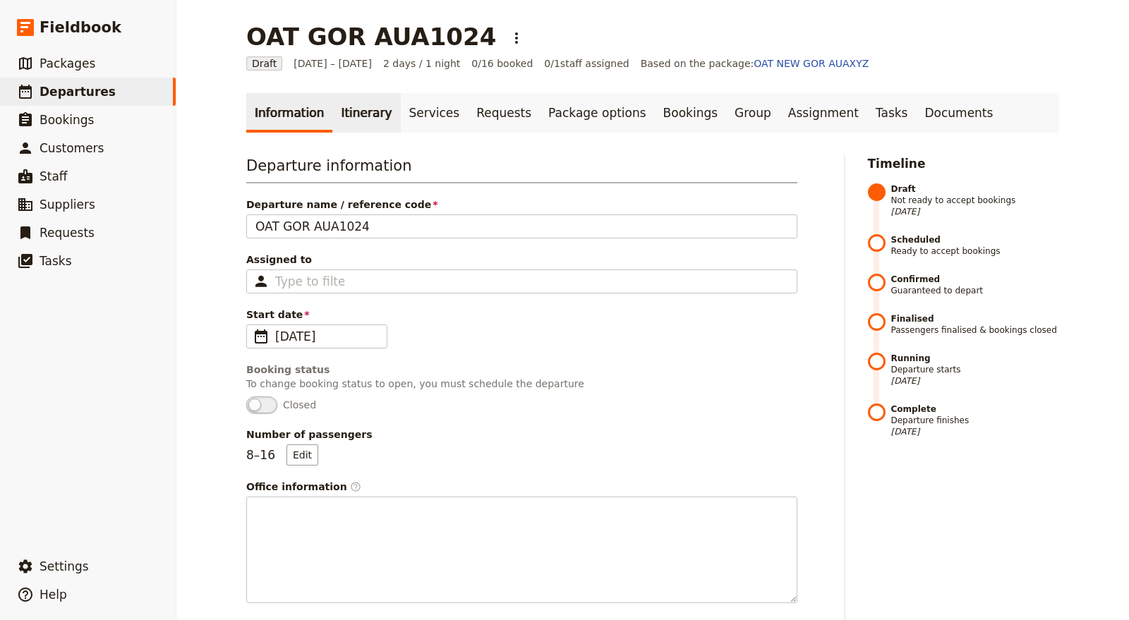
click at [343, 109] on link "Itinerary" at bounding box center [366, 113] width 68 height 40
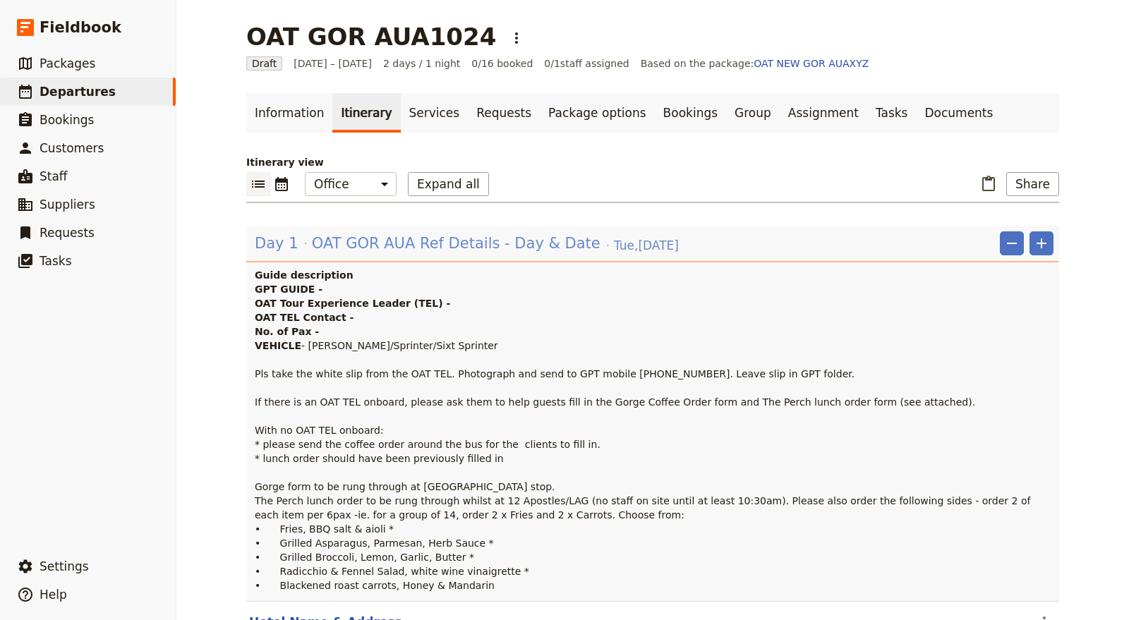
click at [545, 248] on span "OAT GOR AUA Ref Details - Day & Date" at bounding box center [456, 243] width 289 height 21
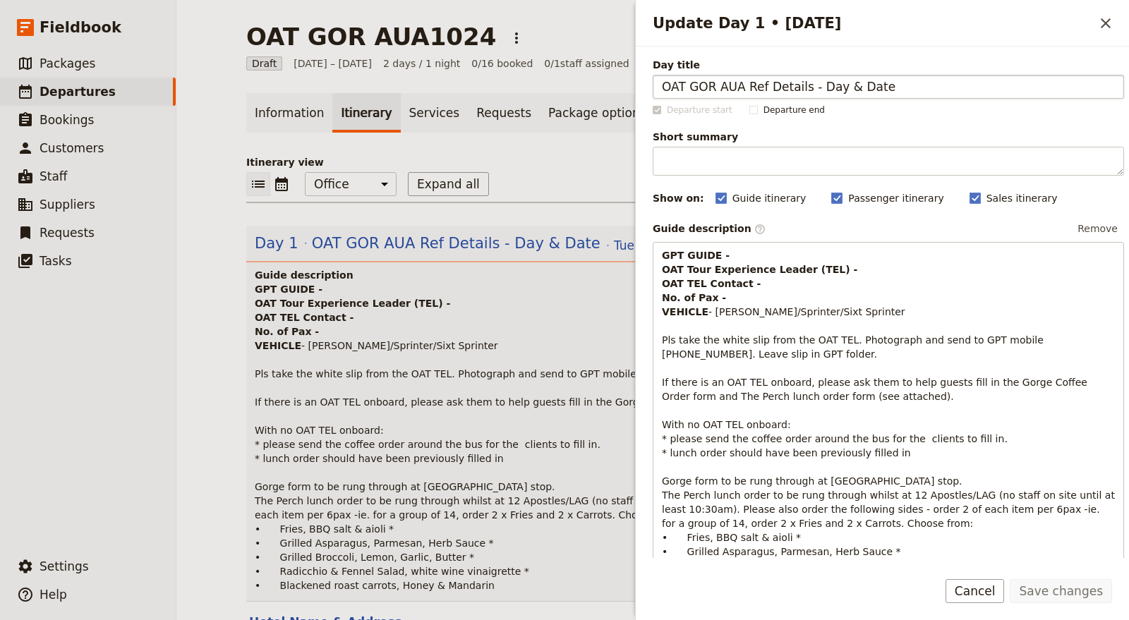
drag, startPoint x: 741, startPoint y: 83, endPoint x: 795, endPoint y: 90, distance: 54.9
click at [795, 90] on input "OAT GOR AUA Ref Details - Day & Date" at bounding box center [888, 87] width 471 height 24
click at [791, 85] on input "OAT GOR AUA 1024 - Day & Date" at bounding box center [888, 87] width 471 height 24
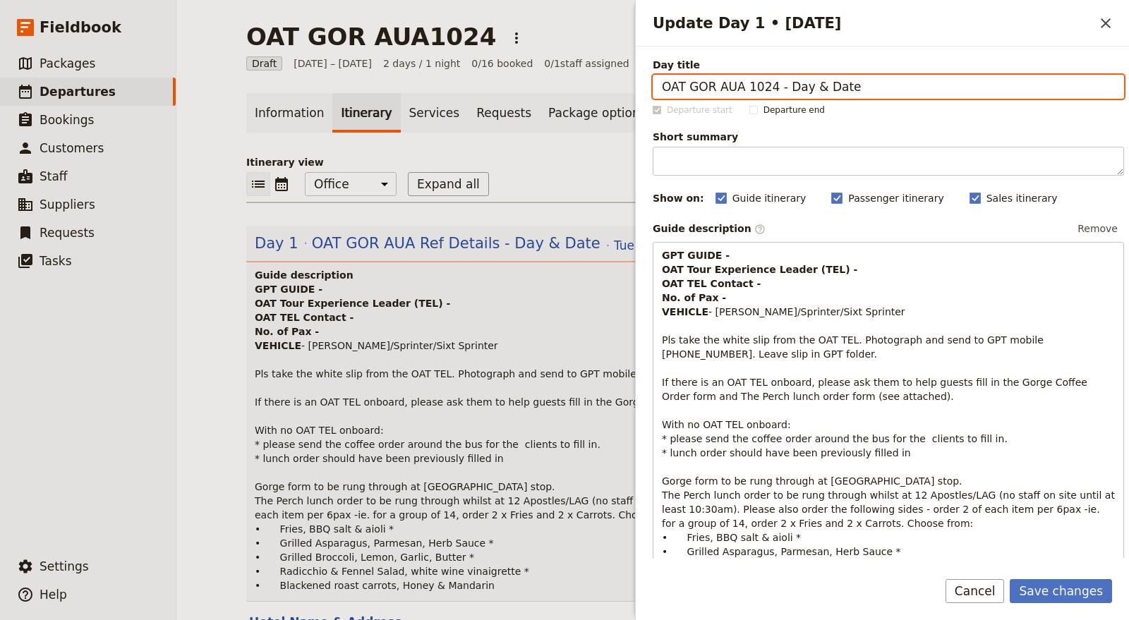
click at [792, 88] on input "OAT GOR AUA 1024 - Day & Date" at bounding box center [888, 87] width 471 height 24
drag, startPoint x: 794, startPoint y: 88, endPoint x: 869, endPoint y: 105, distance: 76.0
click at [869, 105] on div "Day title OAT GOR AUA 1024 - Tue & Date Departure start Departure end Short sum…" at bounding box center [888, 504] width 471 height 892
type input "OAT GOR AUA 1024 - [DATE]"
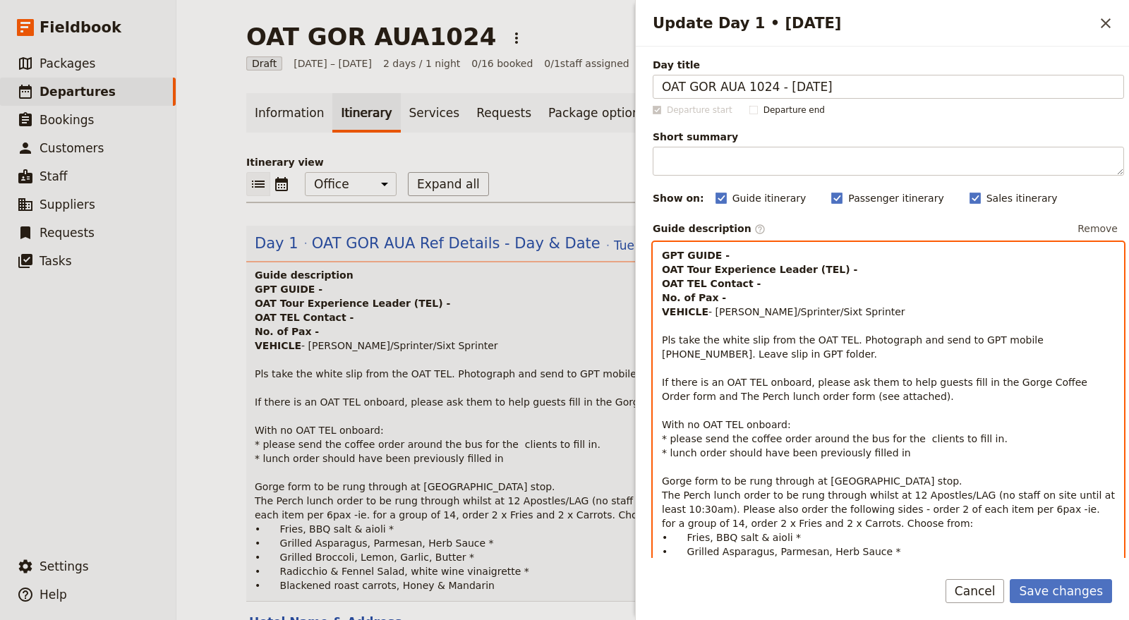
click at [735, 248] on p "GPT GUIDE - OAT Tour Experience Leader (TEL) - OAT TEL Contact - No. of Pax - V…" at bounding box center [888, 424] width 453 height 353
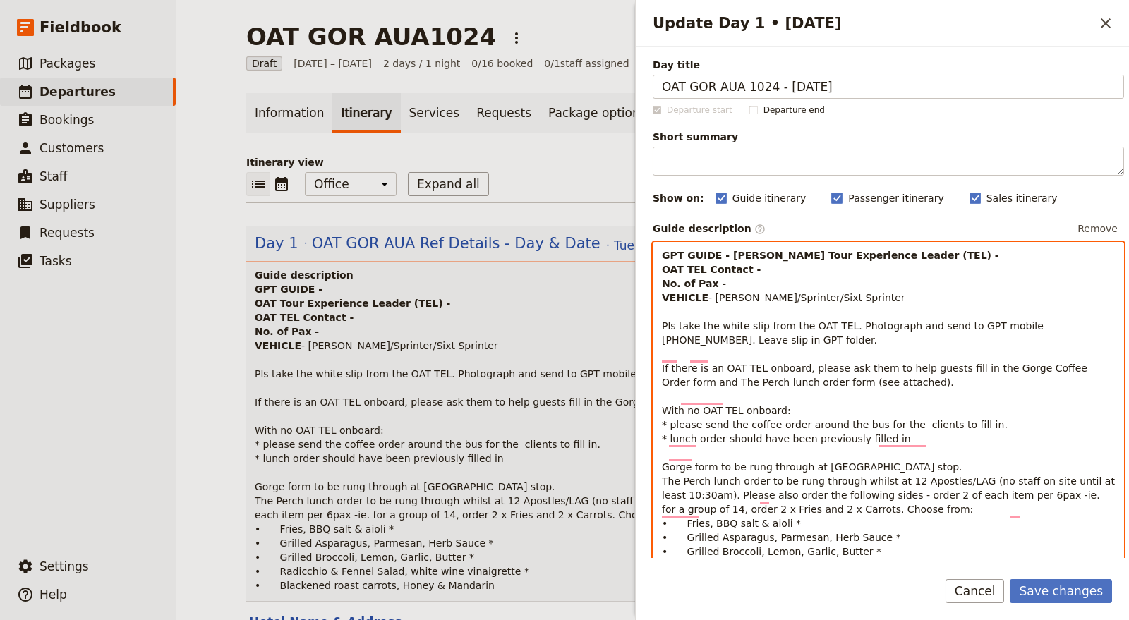
click at [846, 279] on p "GPT GUIDE - Cory OAT Tour Experience Leader (TEL) - OAT TEL Contact - No. of Pa…" at bounding box center [888, 417] width 453 height 339
click at [845, 266] on p "GPT GUIDE - Cory OAT Tour Experience Leader (TEL) - OAT TEL Contact - No. of Pa…" at bounding box center [888, 417] width 453 height 339
click at [777, 261] on strong "GPT GUIDE - Cory OAT Tour Experience Leader (TEL) -" at bounding box center [830, 255] width 337 height 11
click at [778, 279] on p "GPT GUIDE - Cory OAT Tour Experience Leader (TEL) - Jane Mathews OAT TEL Contac…" at bounding box center [888, 417] width 453 height 339
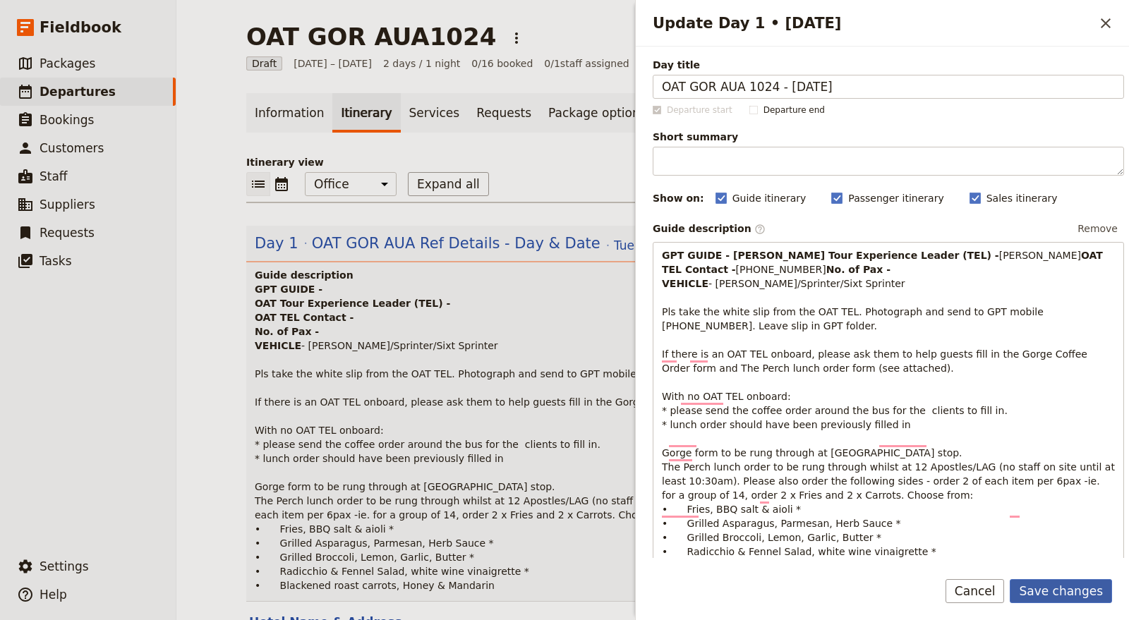
click at [1079, 589] on button "Save changes" at bounding box center [1061, 591] width 102 height 24
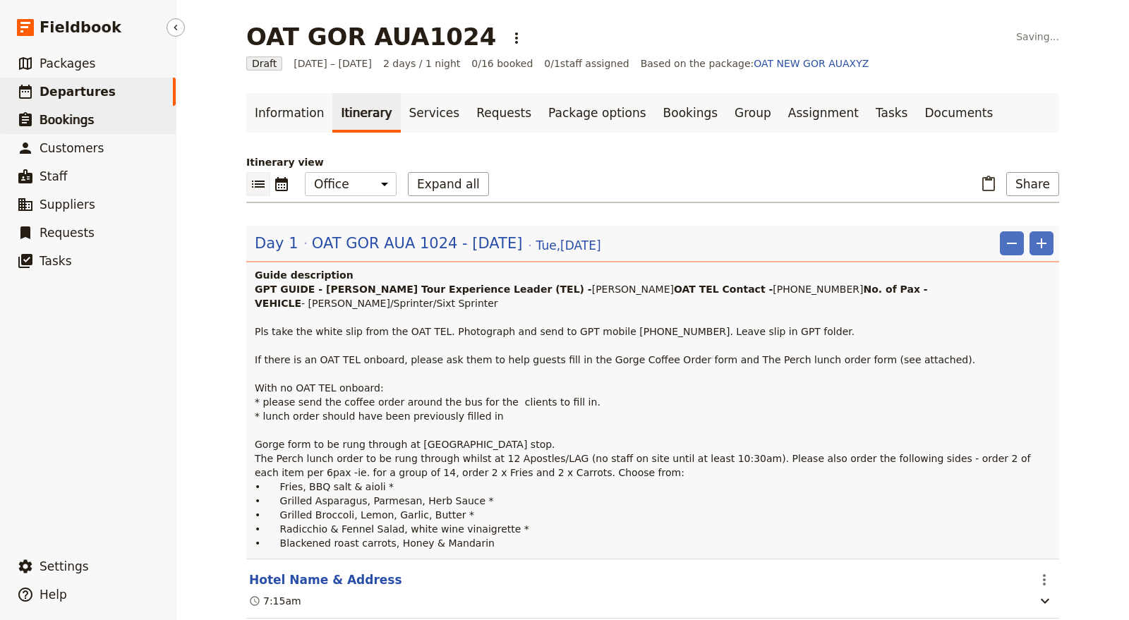
click at [111, 126] on link "​ Bookings" at bounding box center [88, 120] width 176 height 28
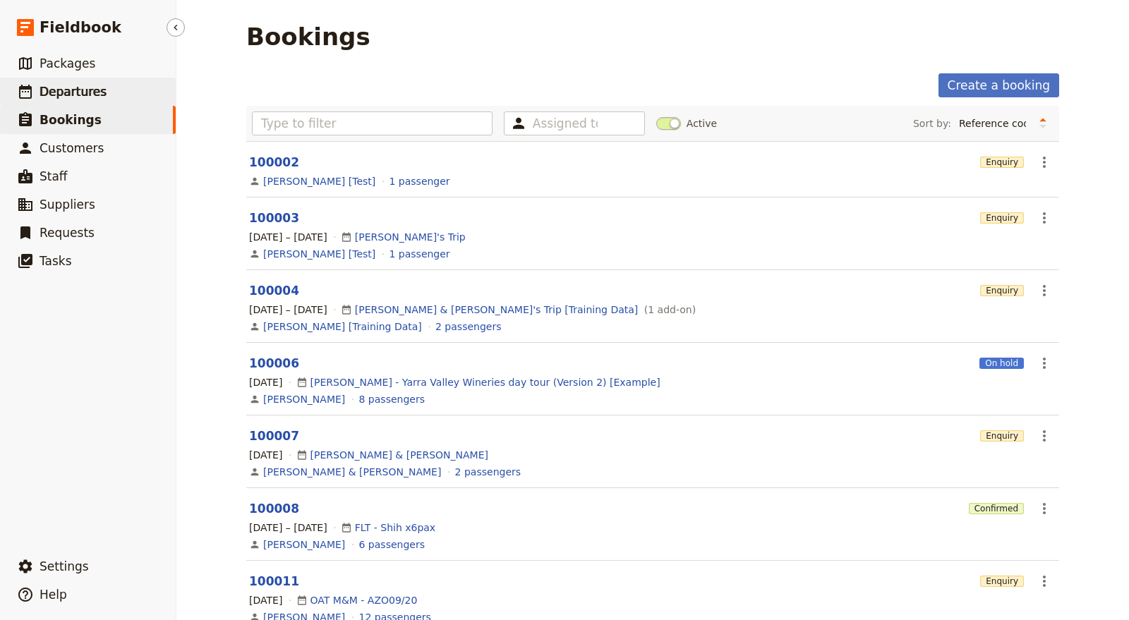
click at [112, 90] on link "​ Departures" at bounding box center [88, 92] width 176 height 28
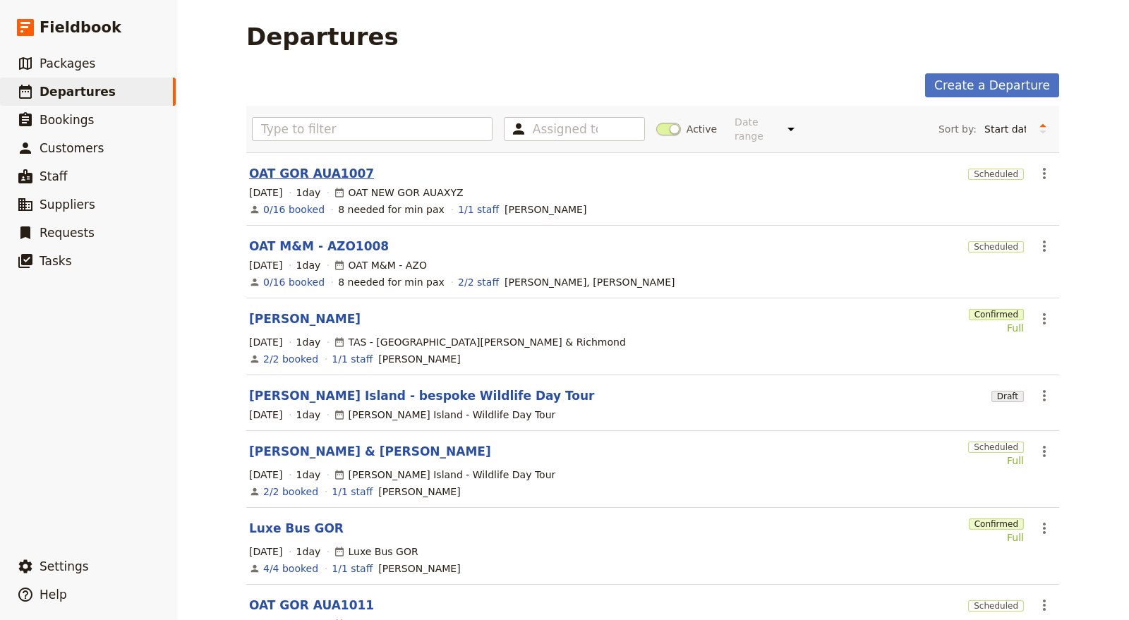
click at [321, 165] on link "OAT GOR AUA1007" at bounding box center [311, 173] width 125 height 17
click at [337, 238] on link "OAT M&M - AZO1008" at bounding box center [319, 246] width 140 height 17
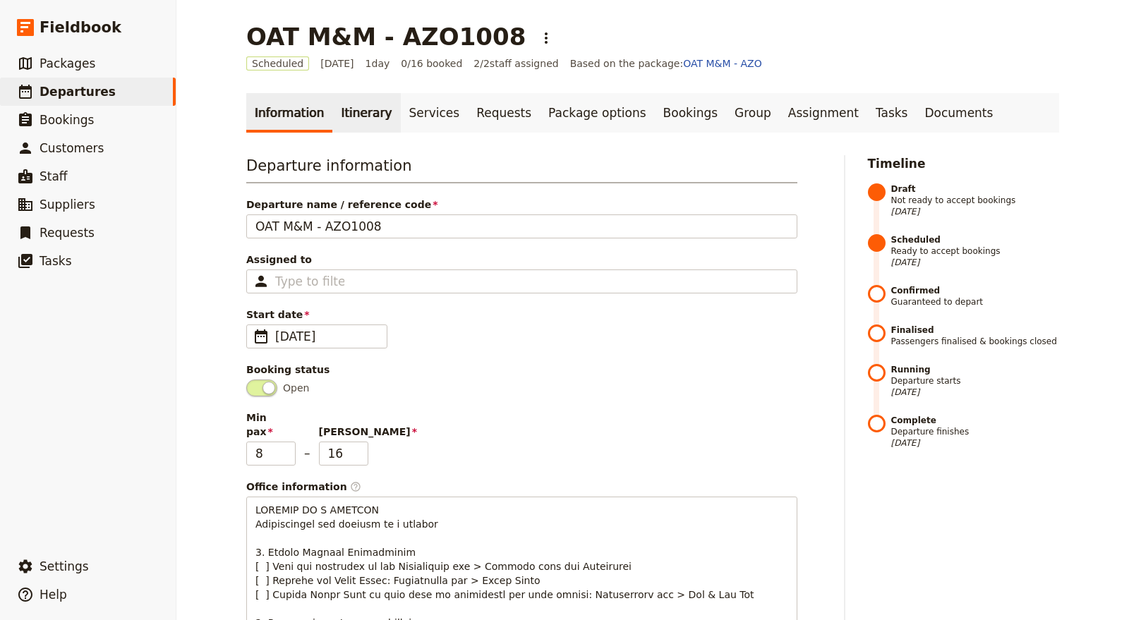
click at [352, 121] on link "Itinerary" at bounding box center [366, 113] width 68 height 40
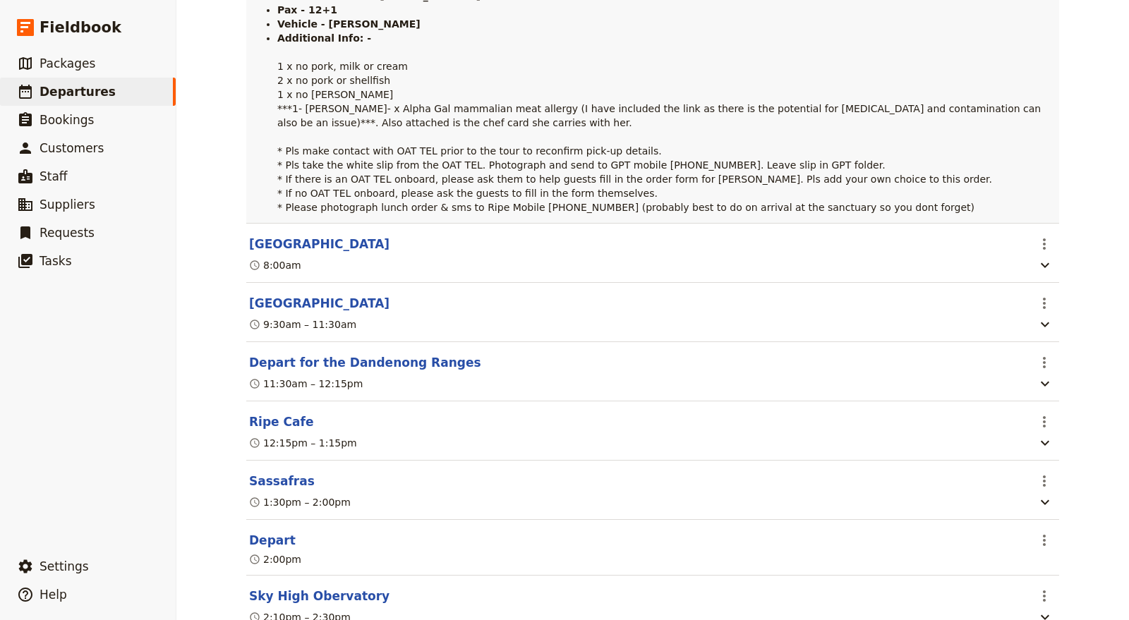
scroll to position [392, 0]
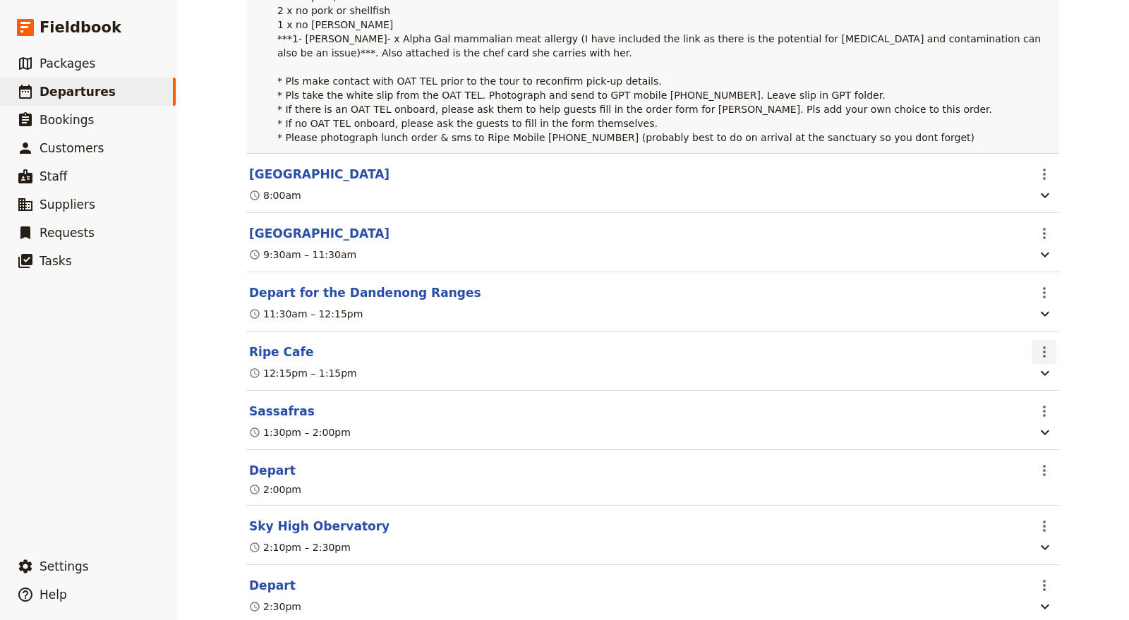
click at [1042, 348] on icon "Actions" at bounding box center [1044, 352] width 17 height 17
click at [1009, 380] on span "Edit this itinerary item" at bounding box center [972, 382] width 111 height 14
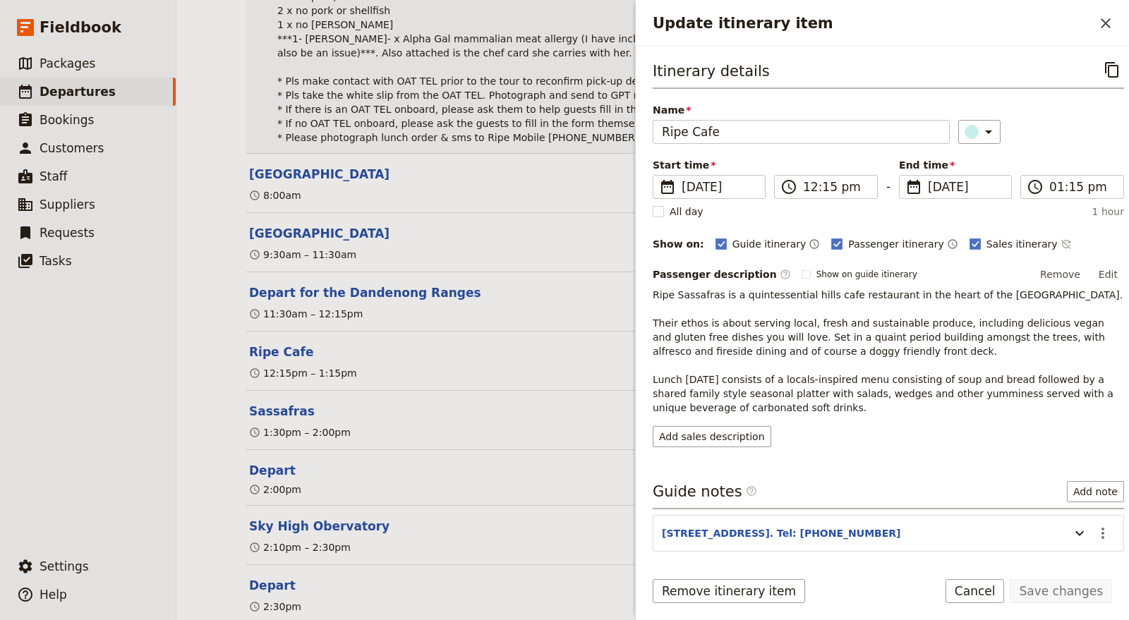
scroll to position [51, 0]
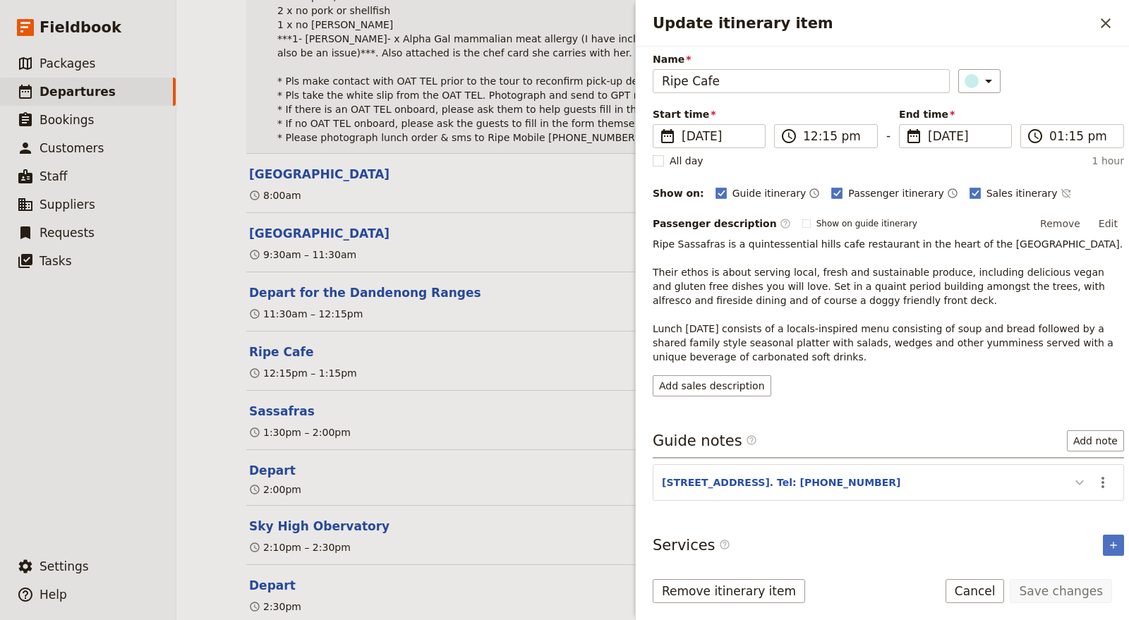
click at [1071, 476] on icon "Update itinerary item" at bounding box center [1079, 482] width 17 height 17
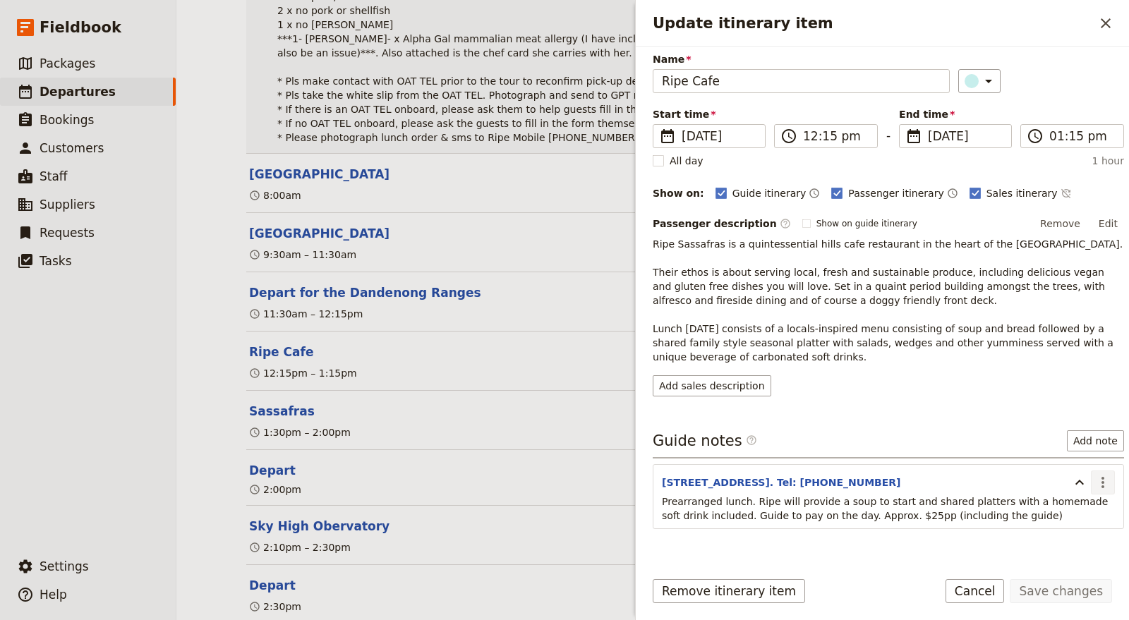
click at [1094, 474] on icon "Actions" at bounding box center [1102, 482] width 17 height 17
click at [1043, 507] on span "Edit note" at bounding box center [1050, 509] width 44 height 14
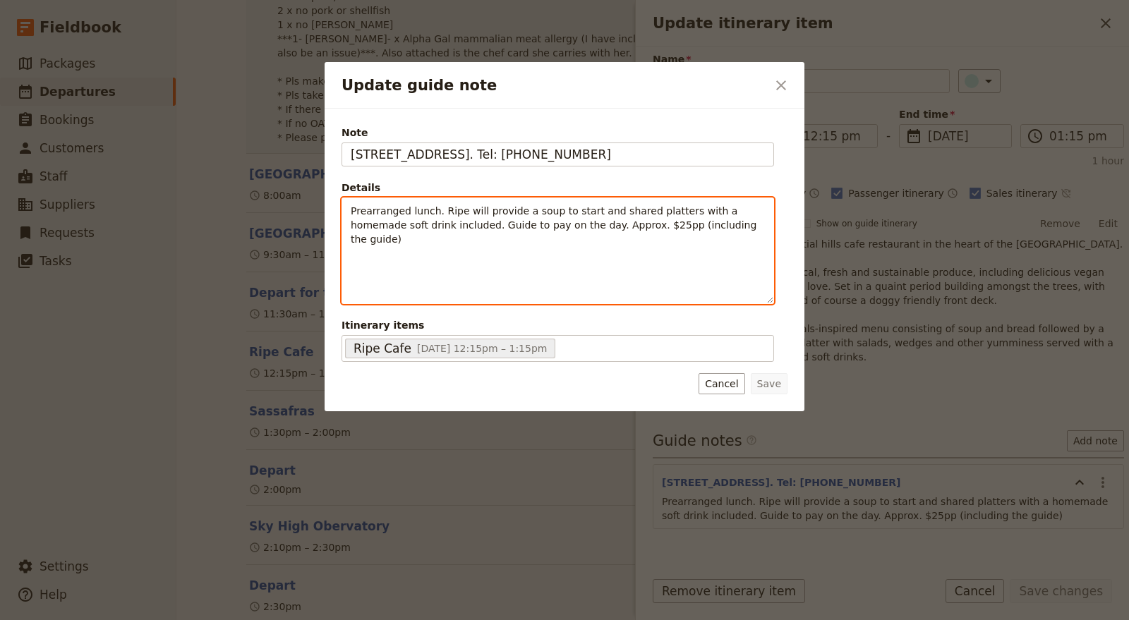
click at [348, 207] on div "Prearranged lunch. Ripe will provide a soup to start and shared platters with a…" at bounding box center [557, 250] width 431 height 105
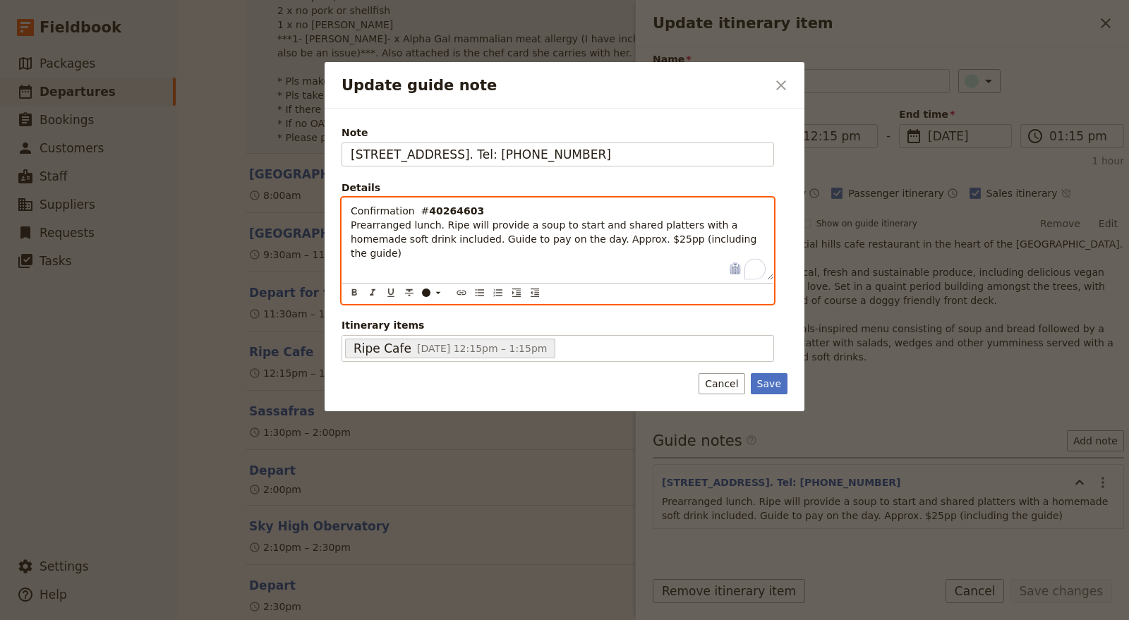
click at [409, 205] on span "Confirmation #" at bounding box center [390, 210] width 78 height 11
click at [414, 213] on span "Confirmation #" at bounding box center [390, 210] width 78 height 11
click at [419, 236] on span "Prearranged lunch. Ripe will provide a soup to start and shared platters with a…" at bounding box center [555, 239] width 409 height 40
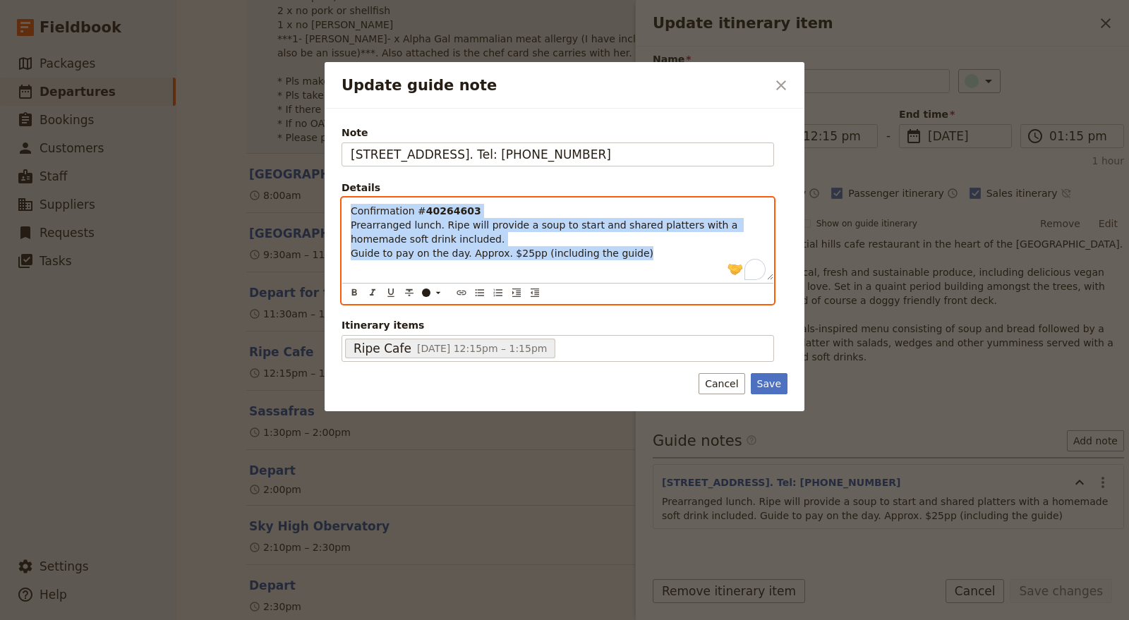
drag, startPoint x: 651, startPoint y: 255, endPoint x: 334, endPoint y: 158, distance: 330.6
click at [334, 158] on div "Note 376 Mount Dandenong Tourist Rd, Sassafras. Tel: 9755 2100 Details Confirma…" at bounding box center [565, 260] width 480 height 303
click at [480, 292] on icon "Bulleted list" at bounding box center [479, 292] width 11 height 11
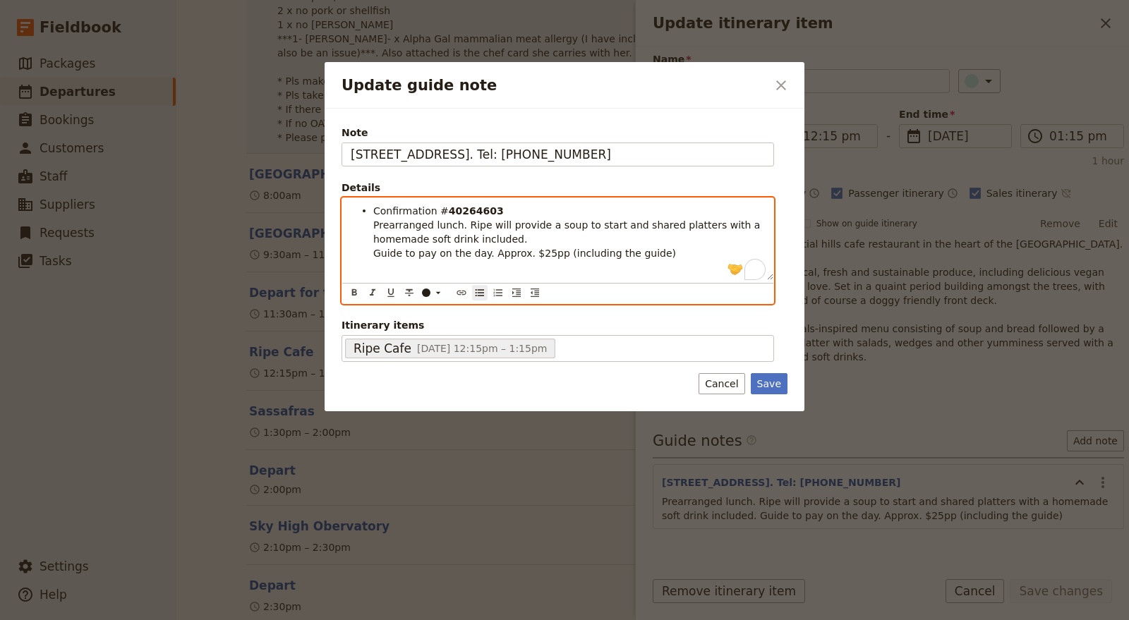
click at [387, 234] on span "Prearranged lunch. Ripe will provide a soup to start and shared platters with a…" at bounding box center [568, 231] width 390 height 25
click at [367, 224] on ul "Confirmation # 40264603 Prearranged lunch. Ripe will provide a soup to start an…" at bounding box center [558, 232] width 414 height 56
click at [364, 253] on ul "Confirmation # 40264603 Prearranged lunch. Ripe will provide a soup to start an…" at bounding box center [558, 232] width 414 height 56
click at [485, 243] on li "Prearranged lunch. Ripe will provide a soup to start and shared platters with a…" at bounding box center [569, 231] width 392 height 28
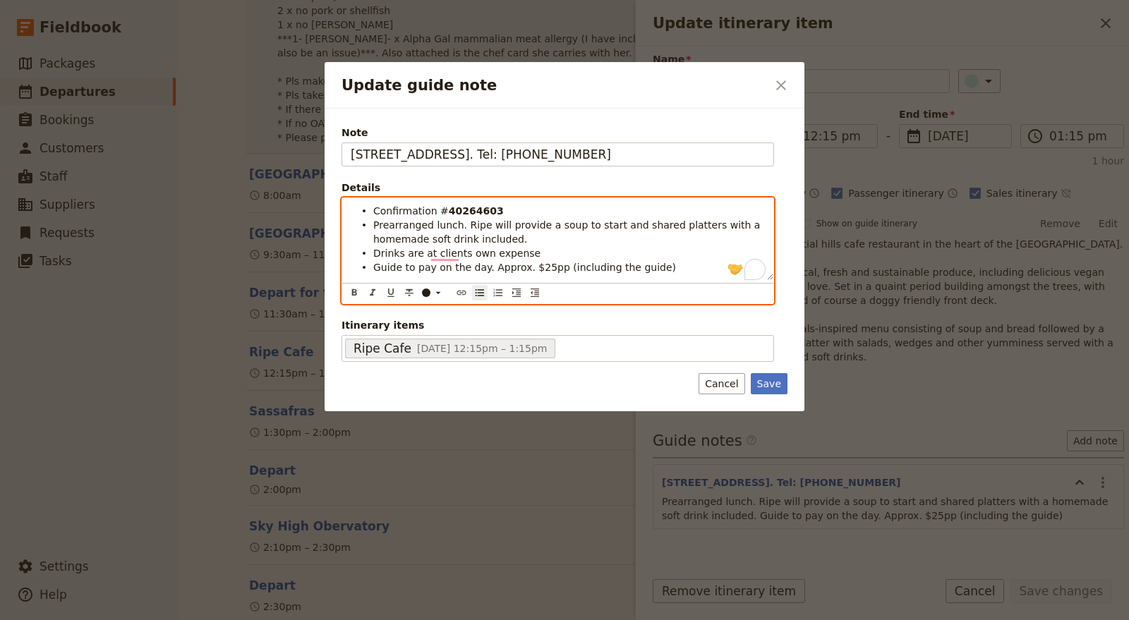
click at [457, 224] on span "Prearranged lunch. Ripe will provide a soup to start and shared platters with a…" at bounding box center [568, 231] width 390 height 25
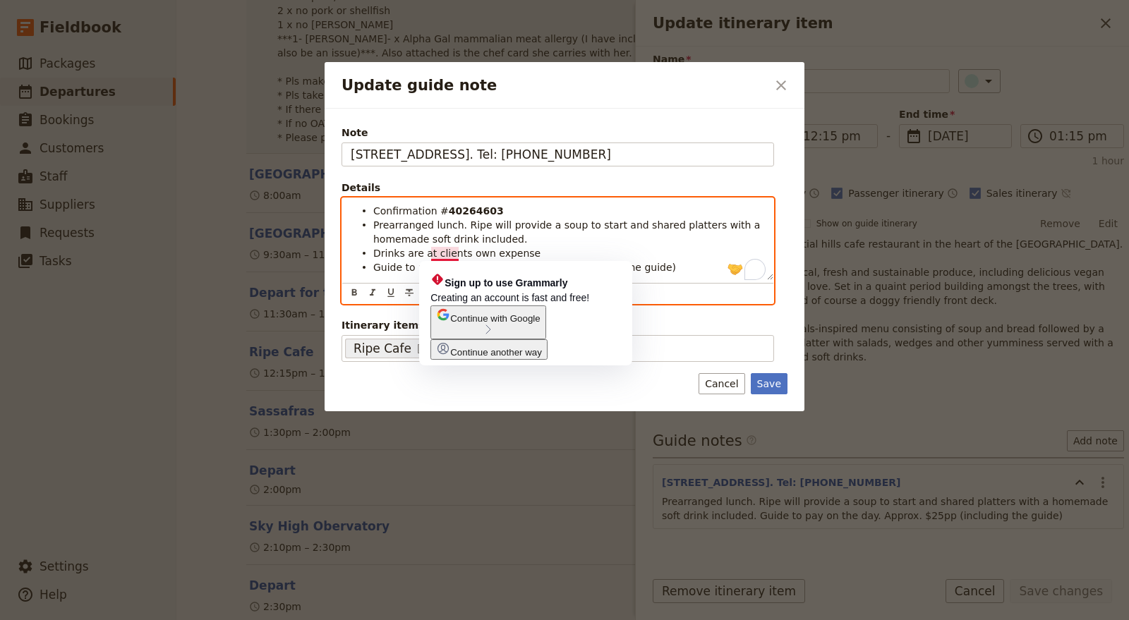
click at [532, 224] on span "Prearranged lunch. Ripe will provide a soup to start and shared platters with a…" at bounding box center [568, 231] width 390 height 25
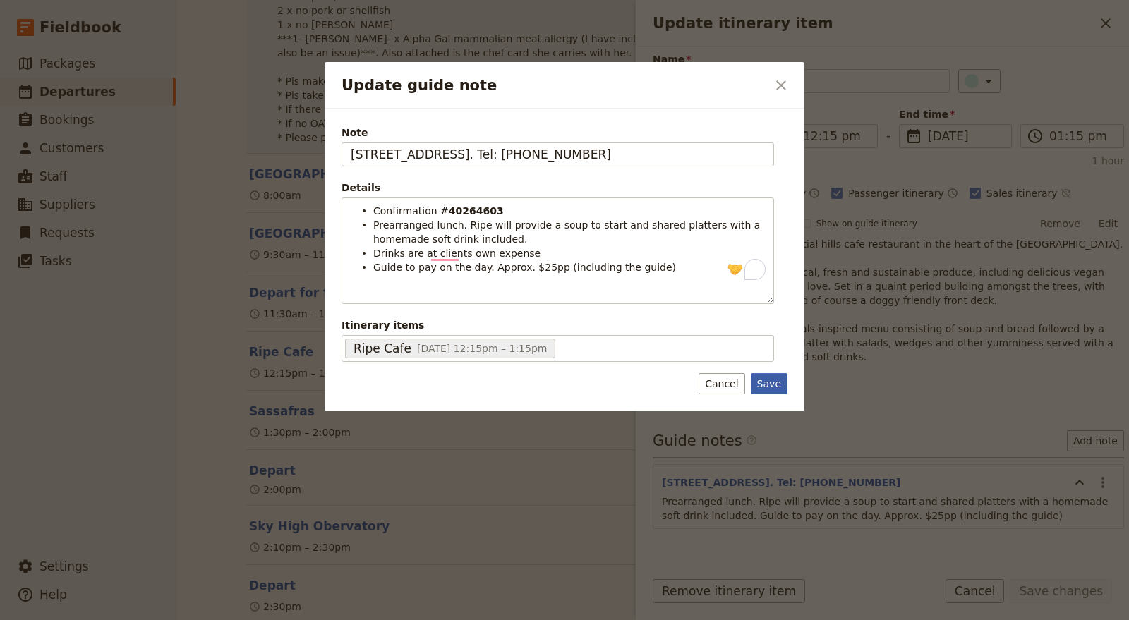
click at [783, 386] on button "Save" at bounding box center [769, 383] width 37 height 21
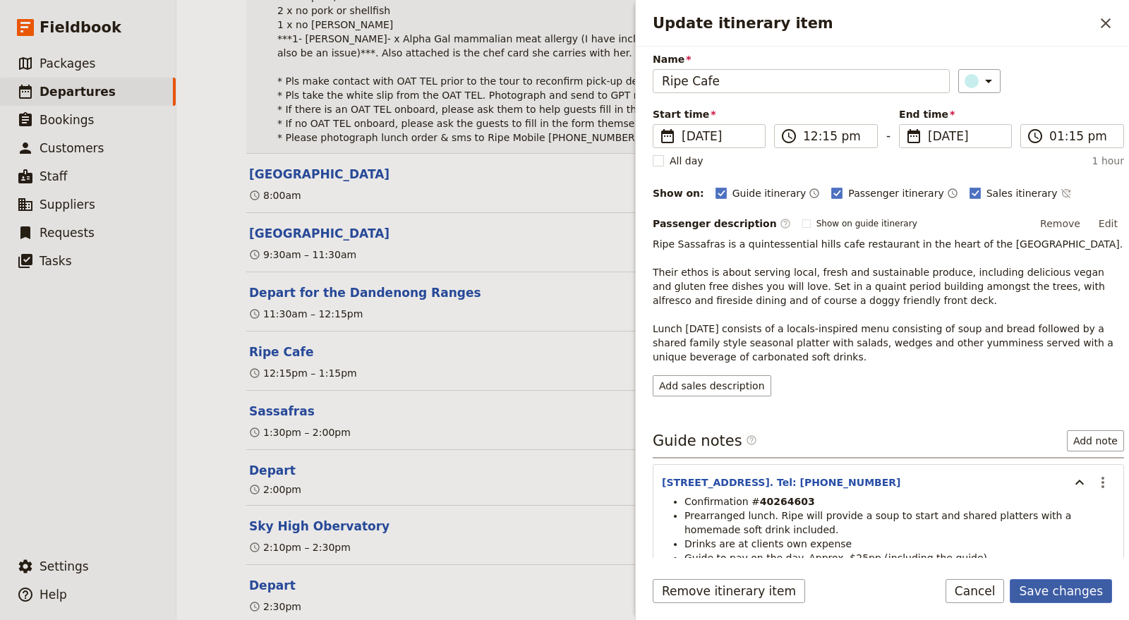
click at [1083, 593] on button "Save changes" at bounding box center [1061, 591] width 102 height 24
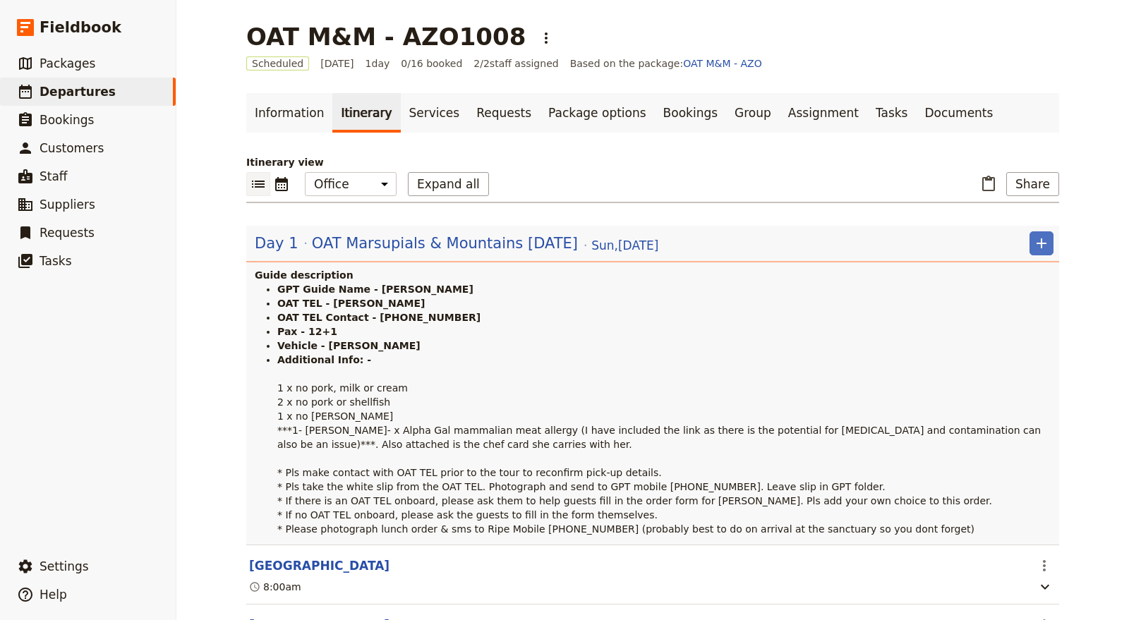
scroll to position [313, 0]
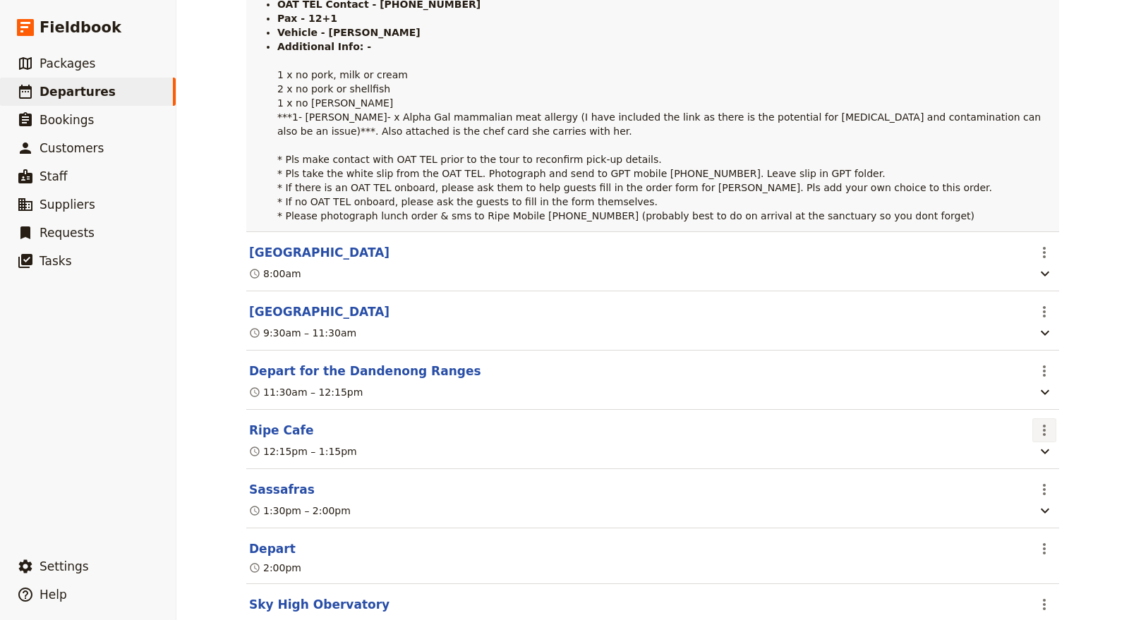
click at [1044, 427] on icon "Actions" at bounding box center [1044, 430] width 17 height 17
click at [1010, 457] on span "Edit this itinerary item" at bounding box center [972, 460] width 111 height 14
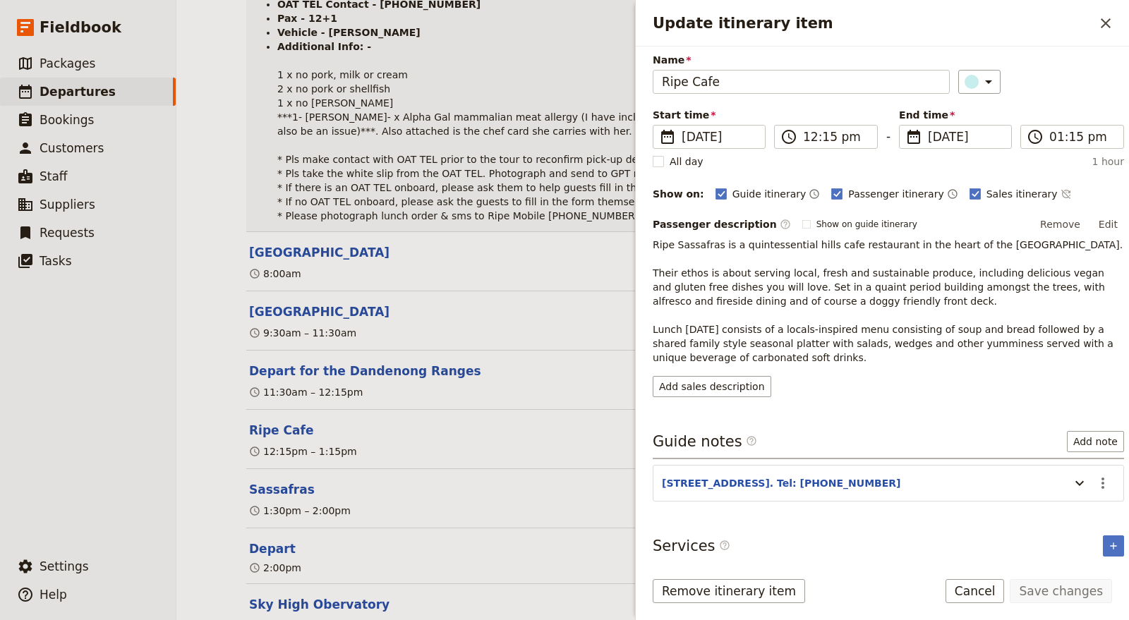
scroll to position [51, 0]
click at [1071, 476] on icon "Update itinerary item" at bounding box center [1079, 482] width 17 height 17
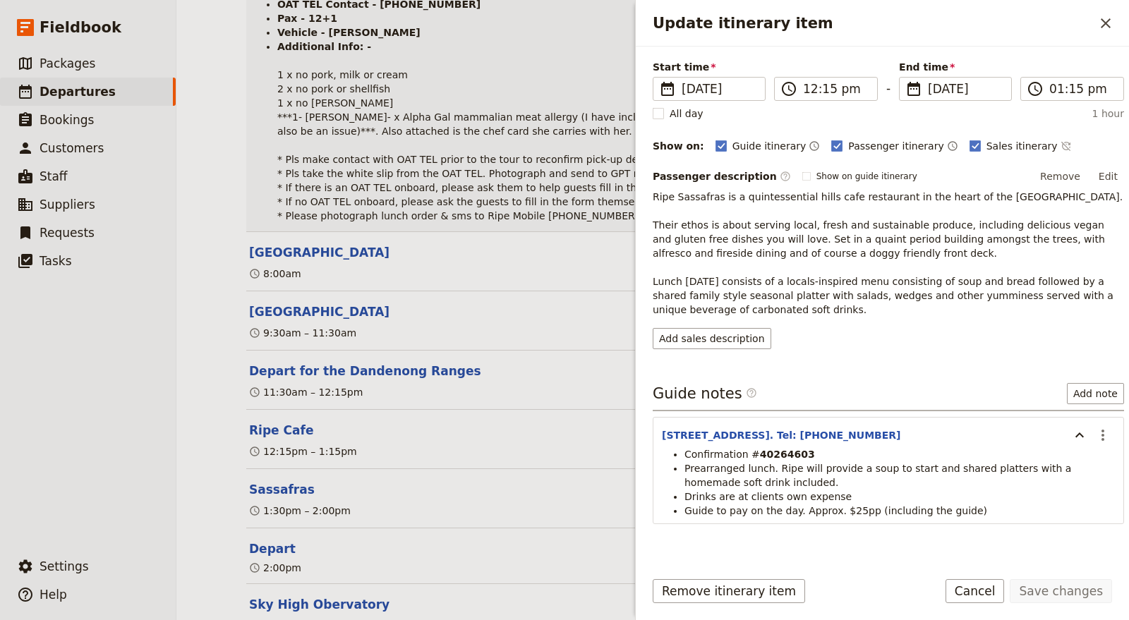
scroll to position [121, 0]
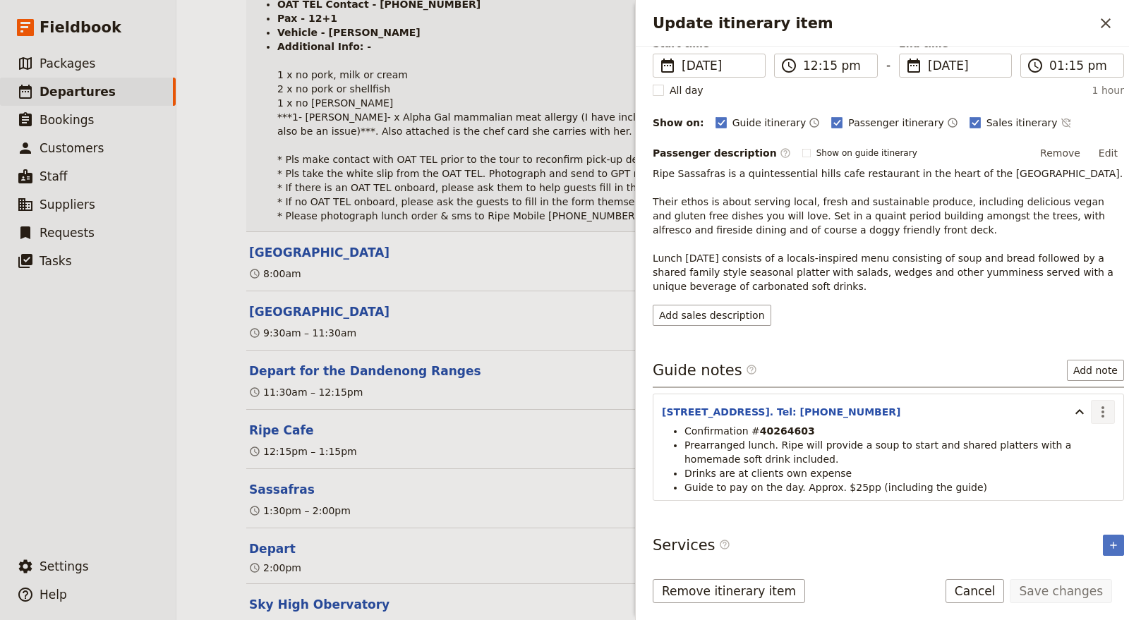
click at [1094, 409] on icon "Actions" at bounding box center [1102, 412] width 17 height 17
click at [1068, 437] on span "Edit note" at bounding box center [1050, 439] width 44 height 14
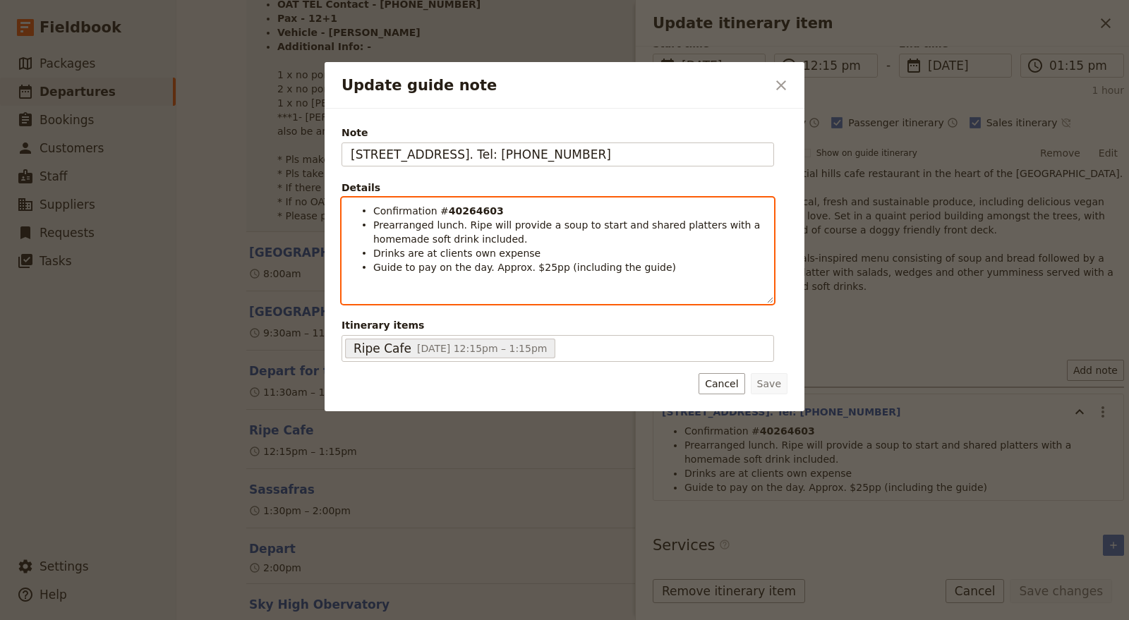
click at [660, 265] on li "Guide to pay on the day. Approx. $25pp (including the guide)" at bounding box center [569, 267] width 392 height 14
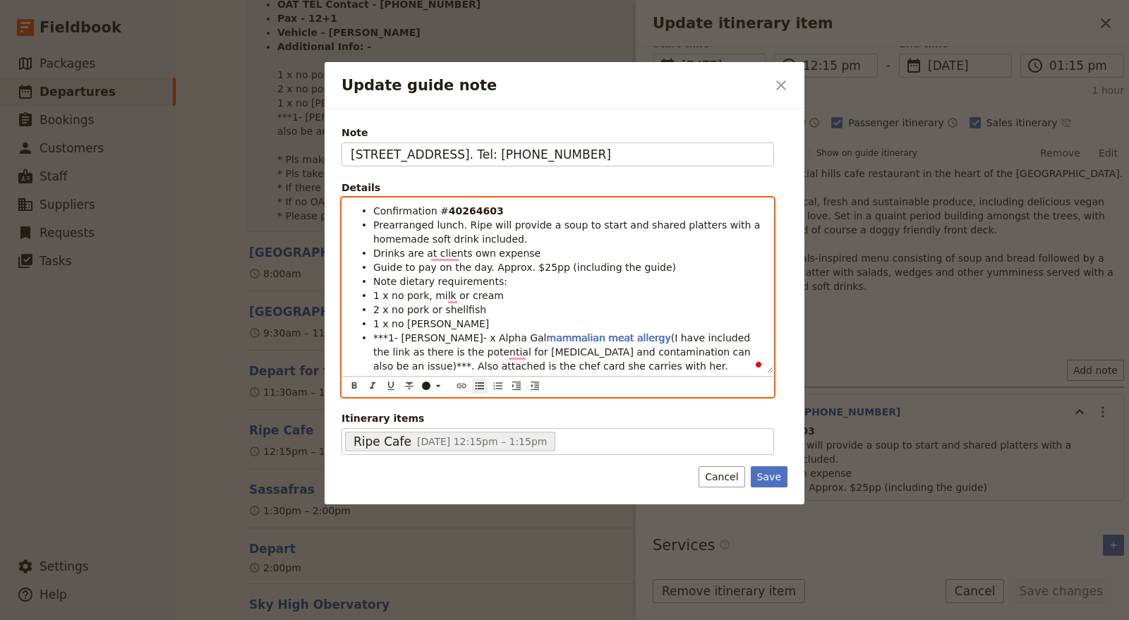
click at [372, 297] on ul "Confirmation # 40264603 Prearranged lunch. Ripe will provide a soup to start an…" at bounding box center [558, 288] width 414 height 169
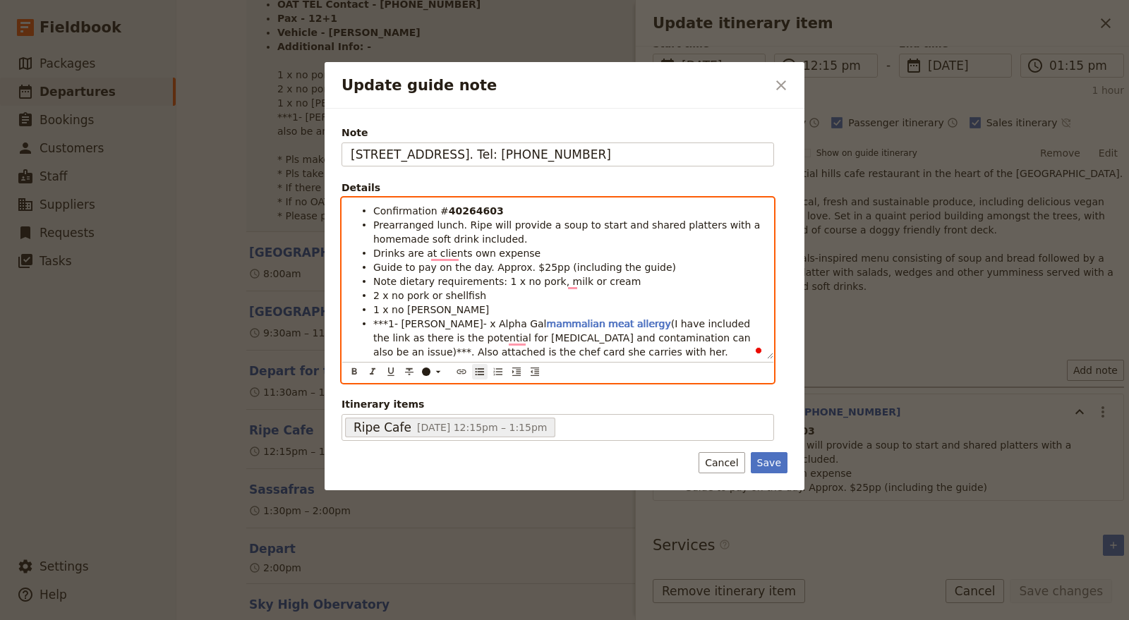
click at [373, 279] on li "Note dietary requirements: 1 x no pork, milk or cream" at bounding box center [569, 281] width 392 height 14
click at [370, 293] on ul "Confirmation # 40264603 Prearranged lunch. Ripe will provide a soup to start an…" at bounding box center [558, 281] width 414 height 155
click at [496, 282] on span "Note dietary requirements: 1 x no pork, milk or cream" at bounding box center [506, 281] width 267 height 11
click at [493, 279] on span "Note dietary requirements: 1 x no pork, milk or cream" at bounding box center [506, 281] width 267 height 11
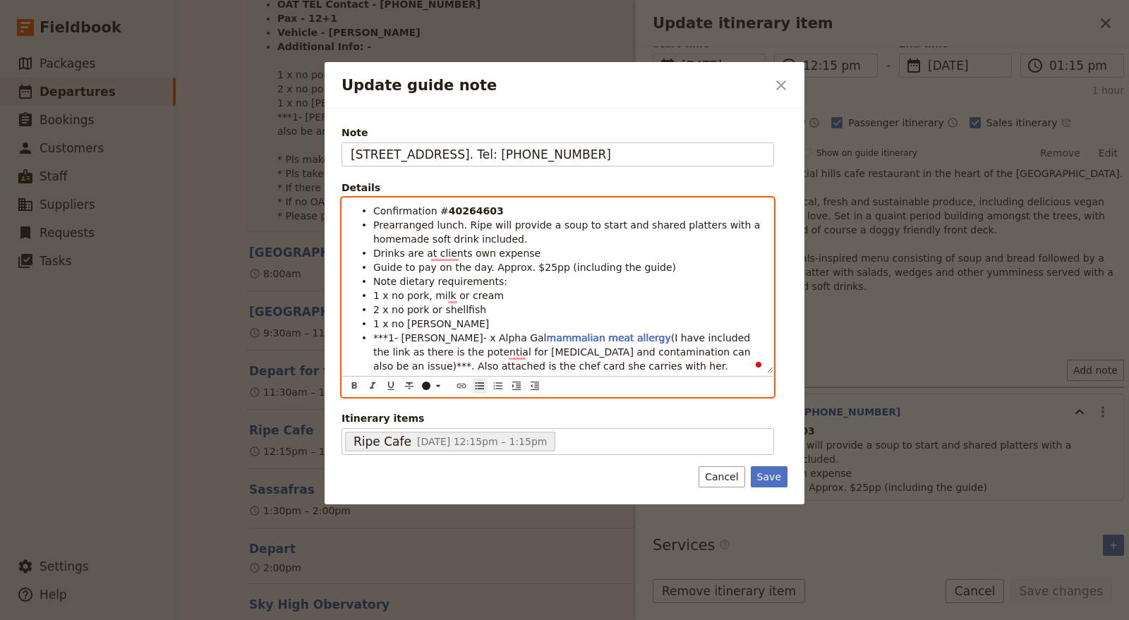
drag, startPoint x: 504, startPoint y: 280, endPoint x: 358, endPoint y: 275, distance: 145.4
click at [358, 275] on ul "Confirmation # 40264603 Prearranged lunch. Ripe will provide a soup to start an…" at bounding box center [558, 288] width 414 height 169
click at [356, 381] on icon "Format bold" at bounding box center [354, 385] width 11 height 11
click at [500, 281] on strong "Note dietary requirements:" at bounding box center [449, 281] width 152 height 11
click at [373, 275] on li "Note dietary requirements:" at bounding box center [569, 281] width 392 height 14
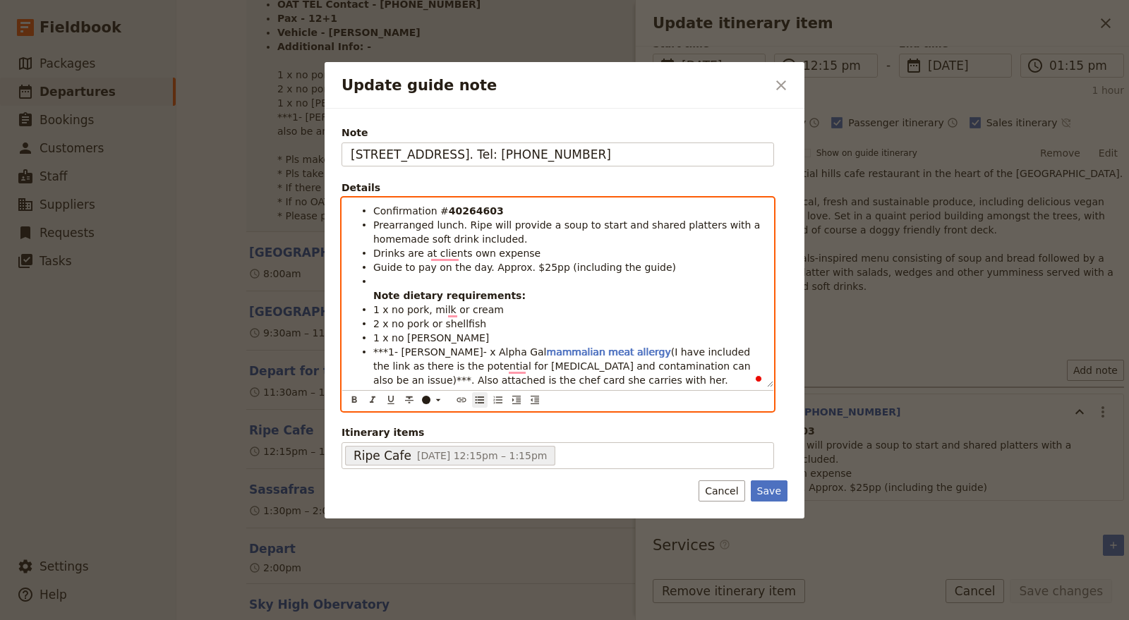
click at [381, 283] on li "Note dietary requirements:" at bounding box center [569, 288] width 392 height 28
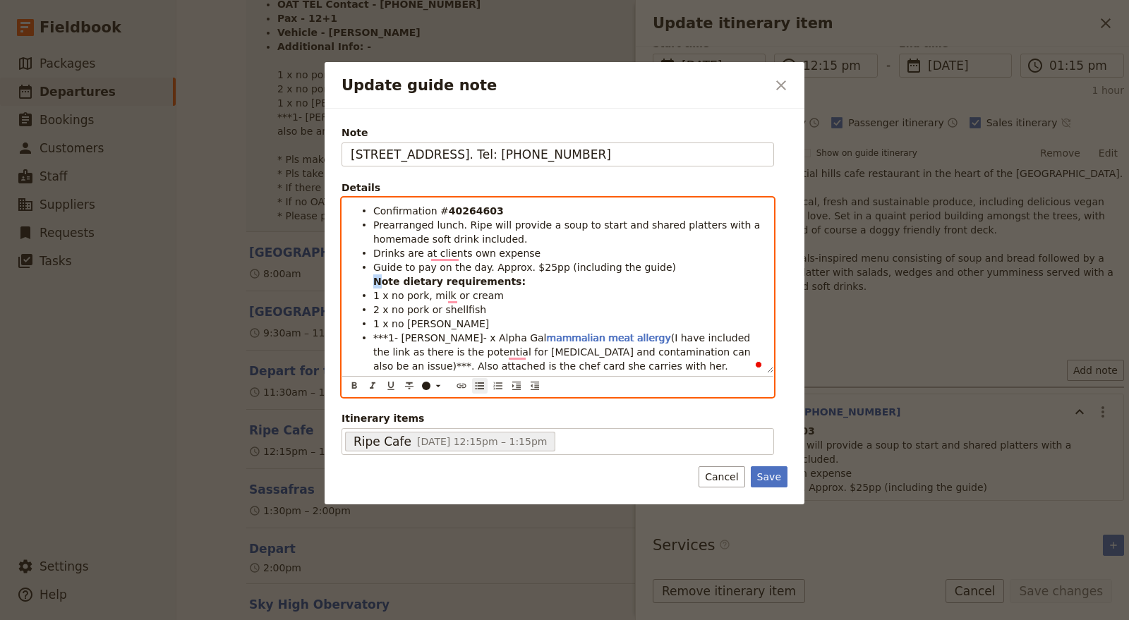
click at [377, 282] on strong "Note dietary requirements:" at bounding box center [449, 281] width 152 height 11
click at [373, 295] on span "1 x no pork, milk or cream" at bounding box center [438, 295] width 131 height 11
click at [375, 309] on span "2 x no pork or shellfish" at bounding box center [429, 309] width 113 height 11
click at [376, 327] on span "1 x no curry" at bounding box center [431, 323] width 116 height 11
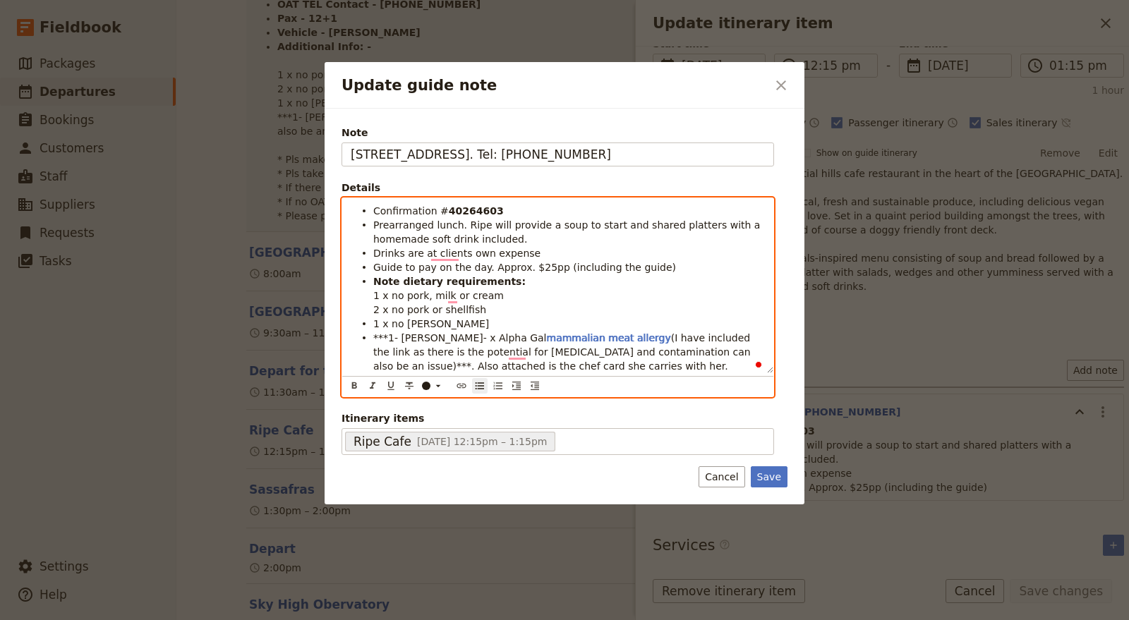
click at [370, 323] on ul "Confirmation # 40264603 Prearranged lunch. Ripe will provide a soup to start an…" at bounding box center [558, 288] width 414 height 169
drag, startPoint x: 373, startPoint y: 334, endPoint x: 389, endPoint y: 346, distance: 19.8
click at [373, 335] on li "***1- Kim Saxton- x Alpha Gal mammalian meat allergy (I have included the link …" at bounding box center [569, 351] width 392 height 42
drag, startPoint x: 511, startPoint y: 279, endPoint x: 363, endPoint y: 280, distance: 148.2
click at [373, 280] on li "Note dietary requirements: 1 x no pork, milk or cream 2 x no pork or shellfish …" at bounding box center [569, 323] width 392 height 99
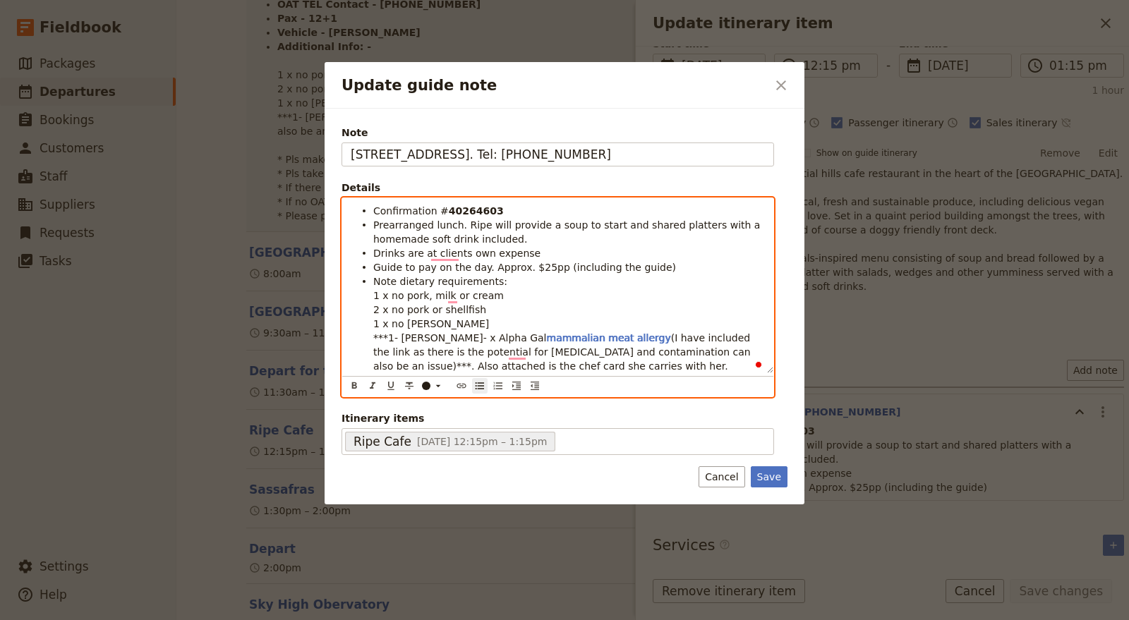
click at [541, 318] on li "Note dietary requirements: 1 x no pork, milk or cream 2 x no pork or shellfish …" at bounding box center [569, 323] width 392 height 99
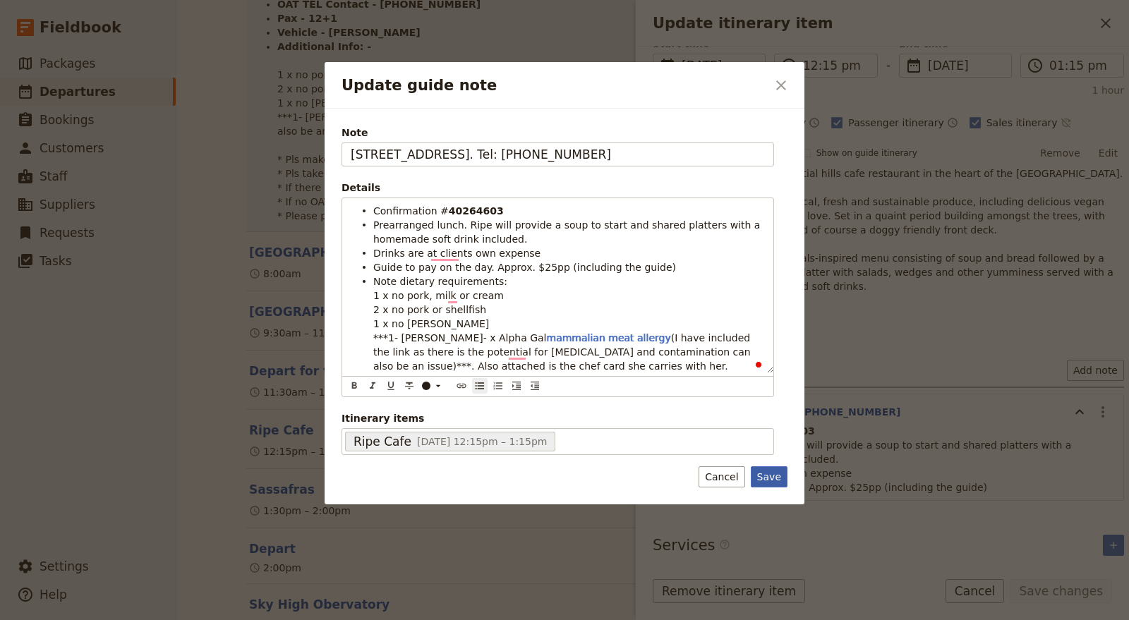
click at [766, 475] on button "Save" at bounding box center [769, 476] width 37 height 21
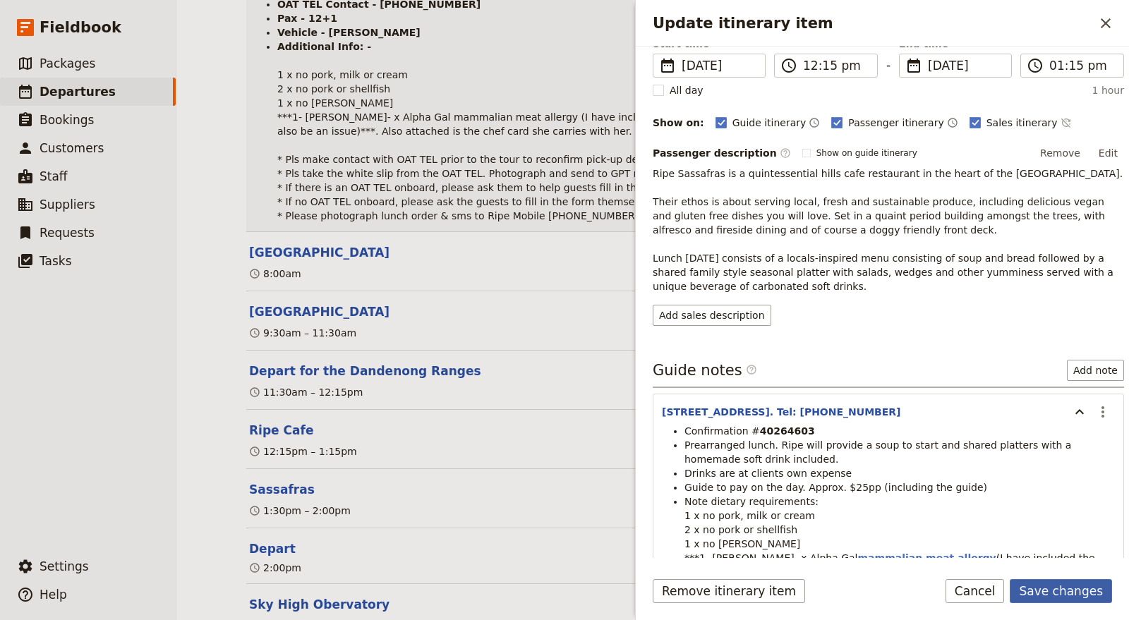
click at [1080, 593] on button "Save changes" at bounding box center [1061, 591] width 102 height 24
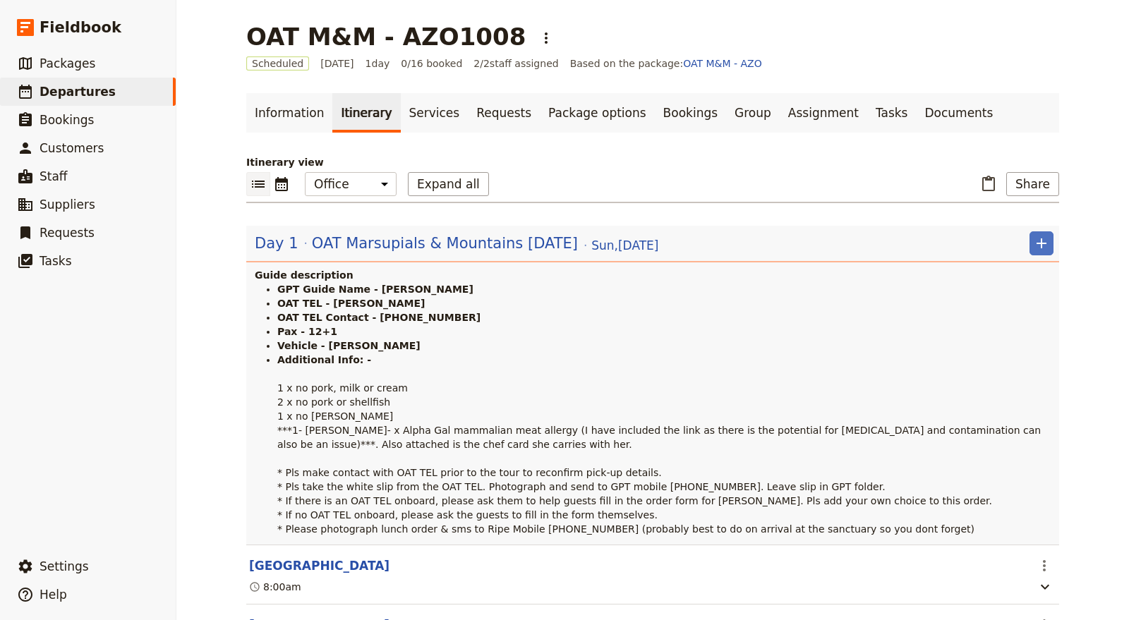
scroll to position [490, 0]
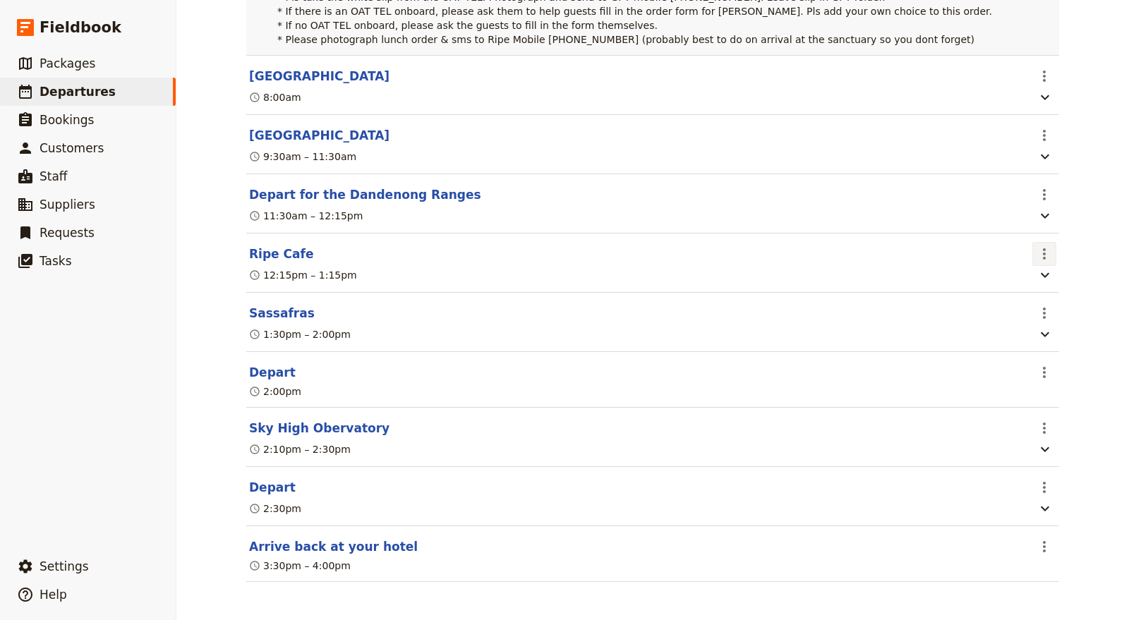
click at [1044, 250] on icon "Actions" at bounding box center [1044, 254] width 17 height 17
click at [991, 279] on span "Edit this itinerary item" at bounding box center [972, 284] width 111 height 14
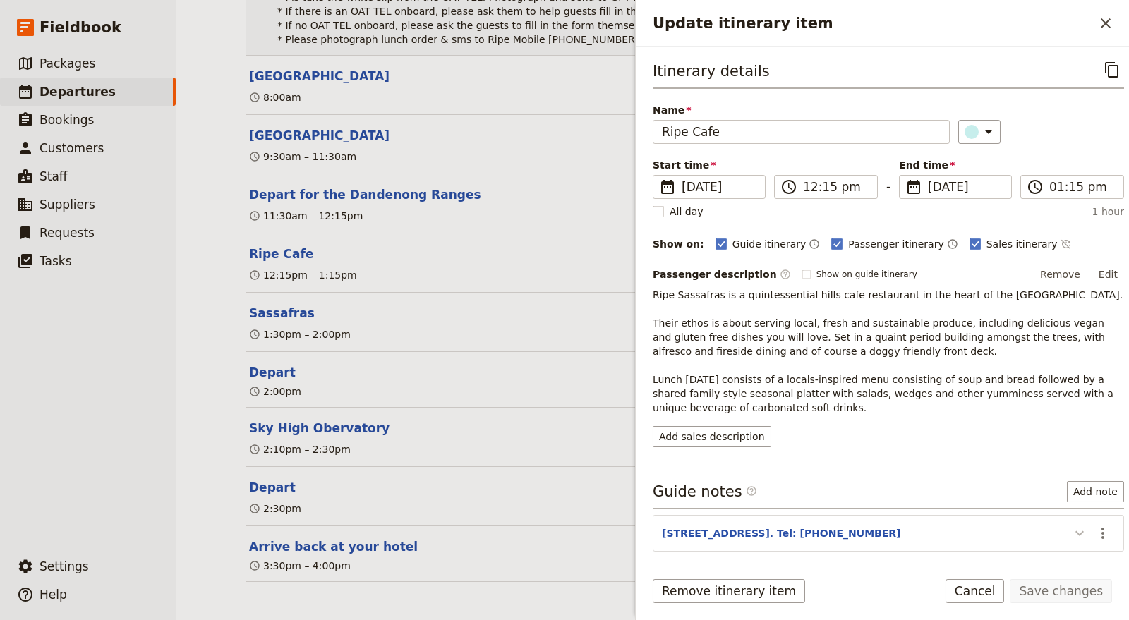
click at [1071, 528] on icon "Update itinerary item" at bounding box center [1079, 533] width 17 height 17
click at [1111, 16] on icon "Close drawer" at bounding box center [1105, 23] width 17 height 17
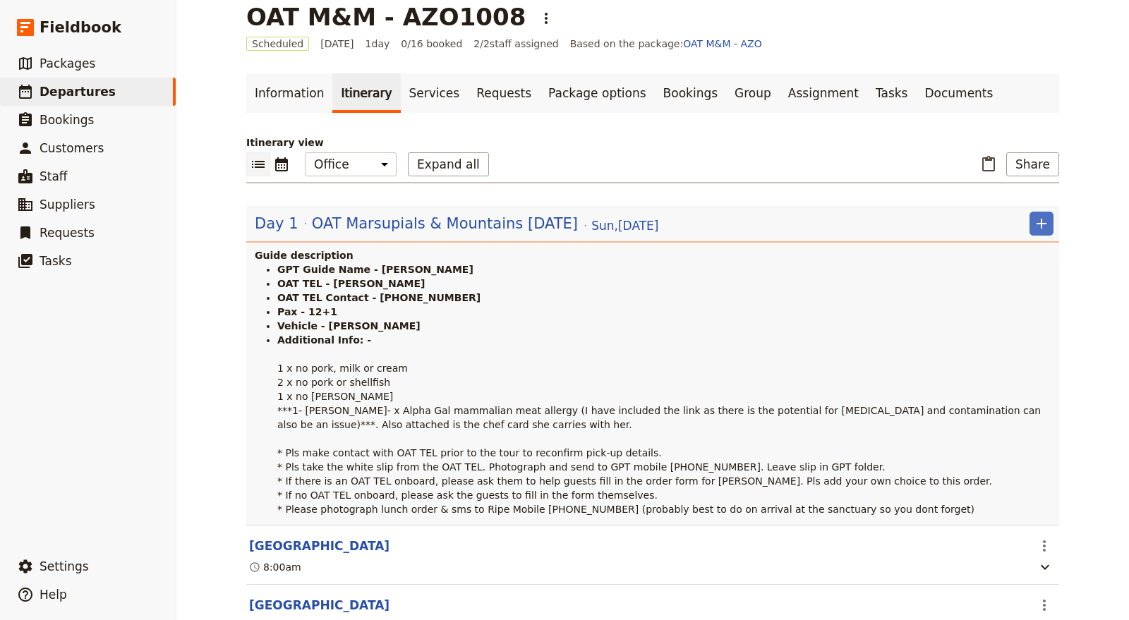
scroll to position [20, 0]
click at [658, 359] on li "Additional Info: - 1 x no pork, milk or cream 2 x no pork or shellfish 1 x no c…" at bounding box center [665, 424] width 776 height 183
click at [464, 233] on span "OAT Marsupials & Mountains [DATE]" at bounding box center [445, 223] width 266 height 21
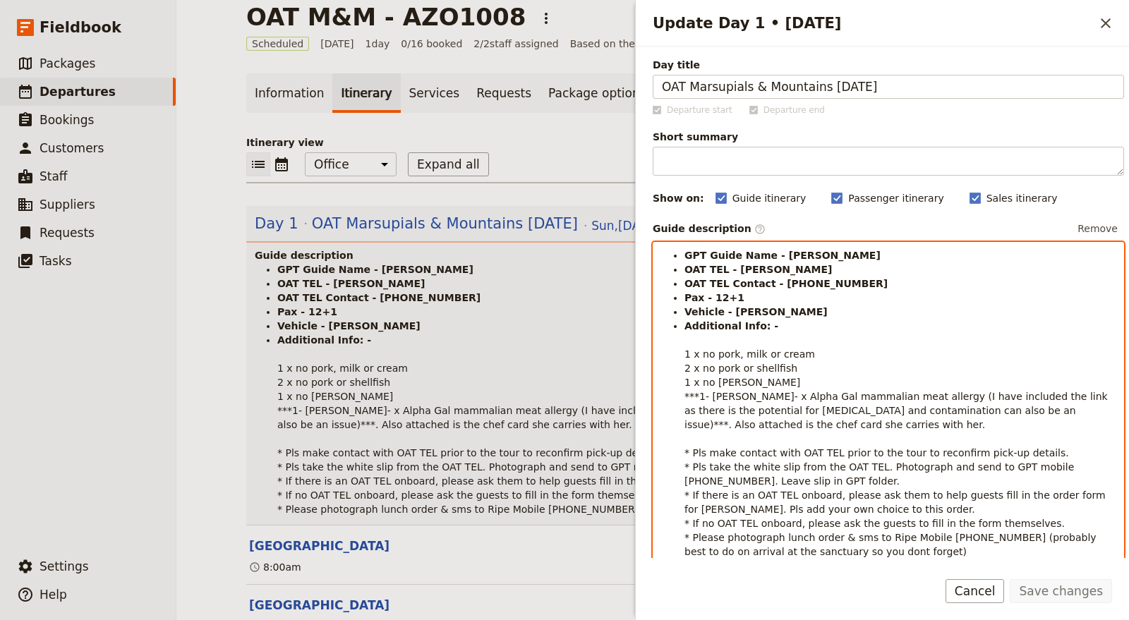
click at [711, 379] on span "1 x no curry" at bounding box center [742, 382] width 116 height 11
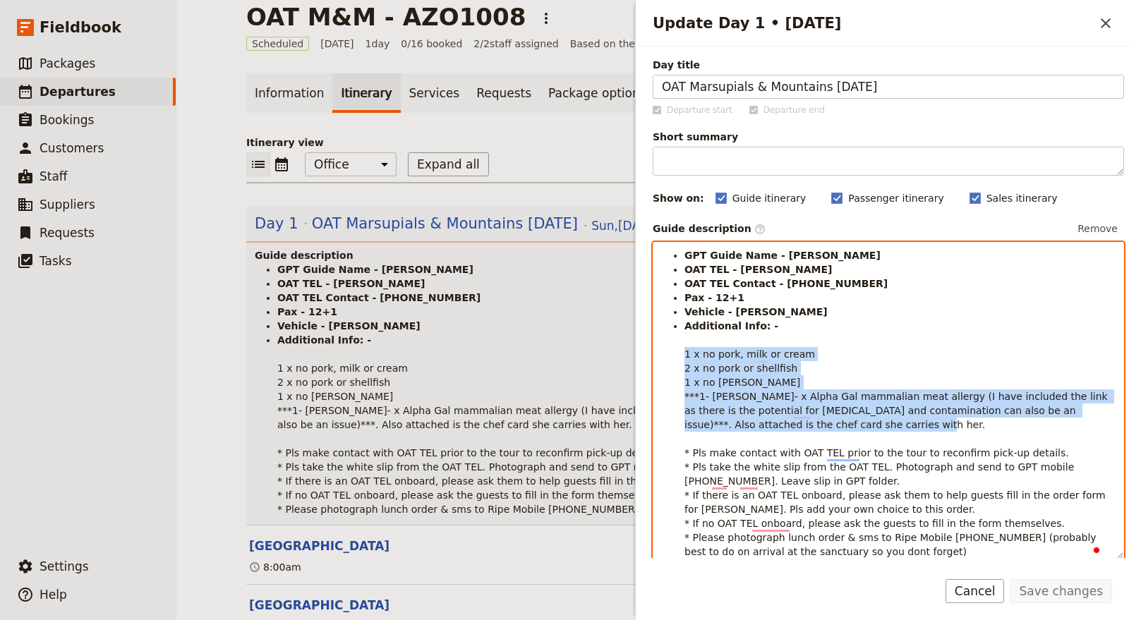
drag, startPoint x: 810, startPoint y: 422, endPoint x: 683, endPoint y: 358, distance: 142.0
click at [683, 358] on ul "GPT Guide Name - Steve A OAT TEL - Robby Gee OAT TEL Contact - +61 418 244 501 …" at bounding box center [888, 403] width 453 height 310
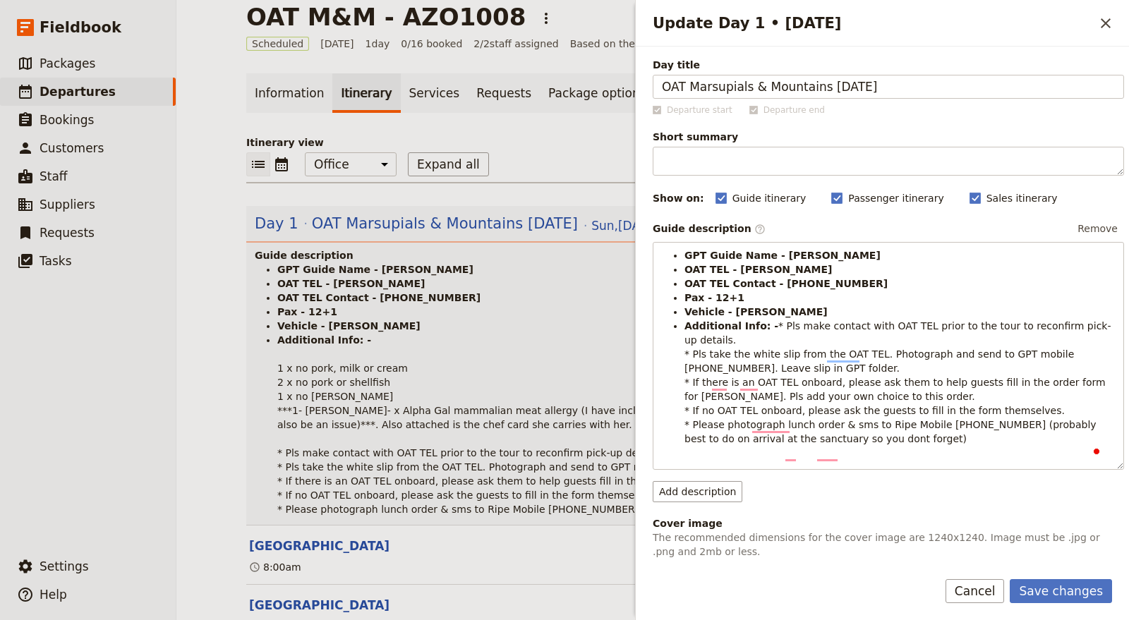
click at [1080, 605] on div "Save changes Cancel" at bounding box center [882, 599] width 493 height 41
click at [1074, 591] on button "Save changes" at bounding box center [1061, 591] width 102 height 24
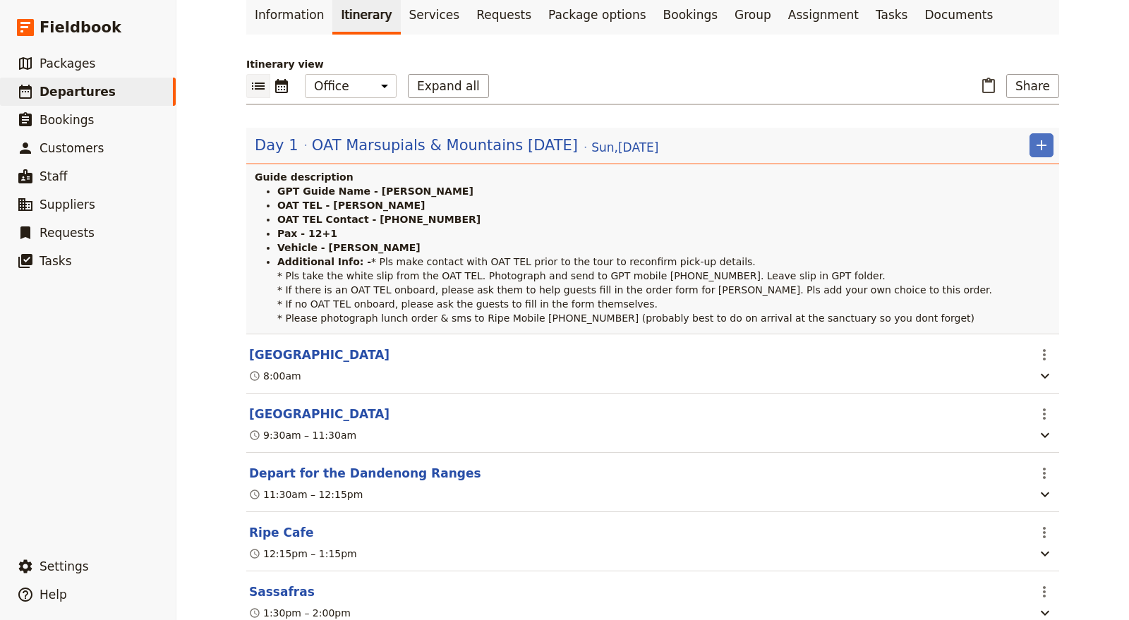
scroll to position [0, 0]
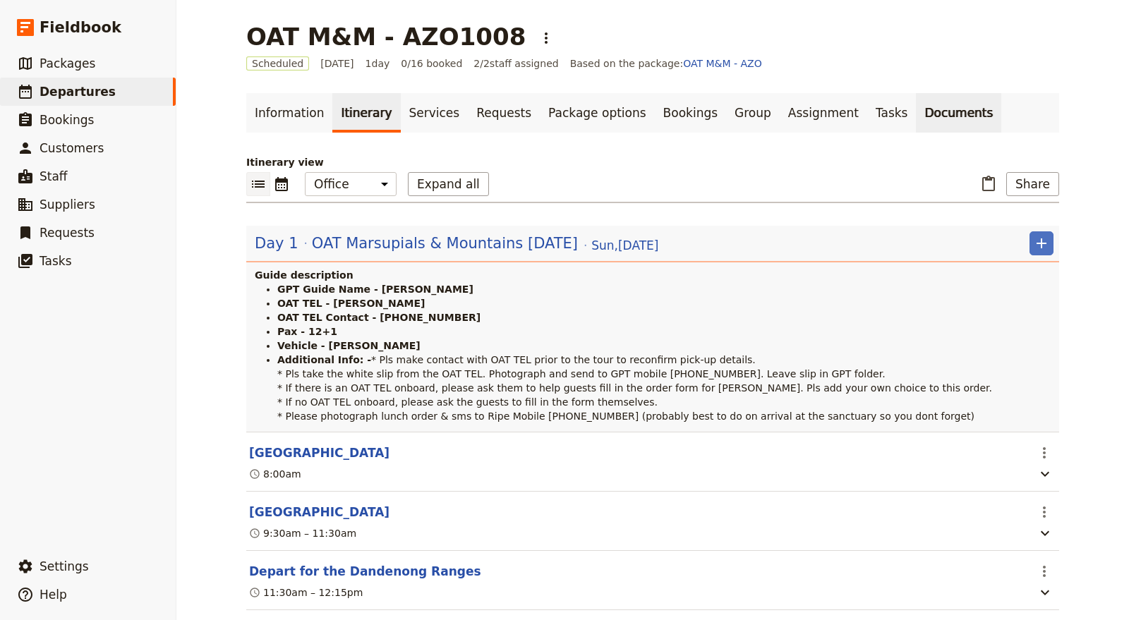
click at [916, 102] on link "Documents" at bounding box center [958, 113] width 85 height 40
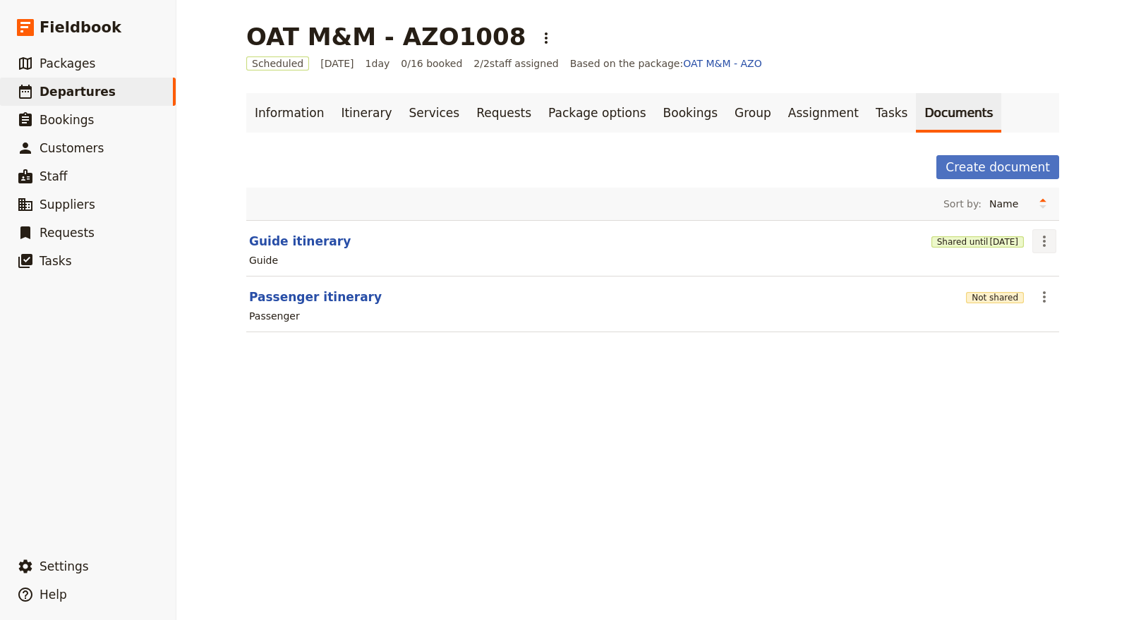
click at [1038, 241] on icon "Actions" at bounding box center [1044, 241] width 17 height 17
click at [989, 238] on span "12 Nov 2025" at bounding box center [1003, 241] width 29 height 11
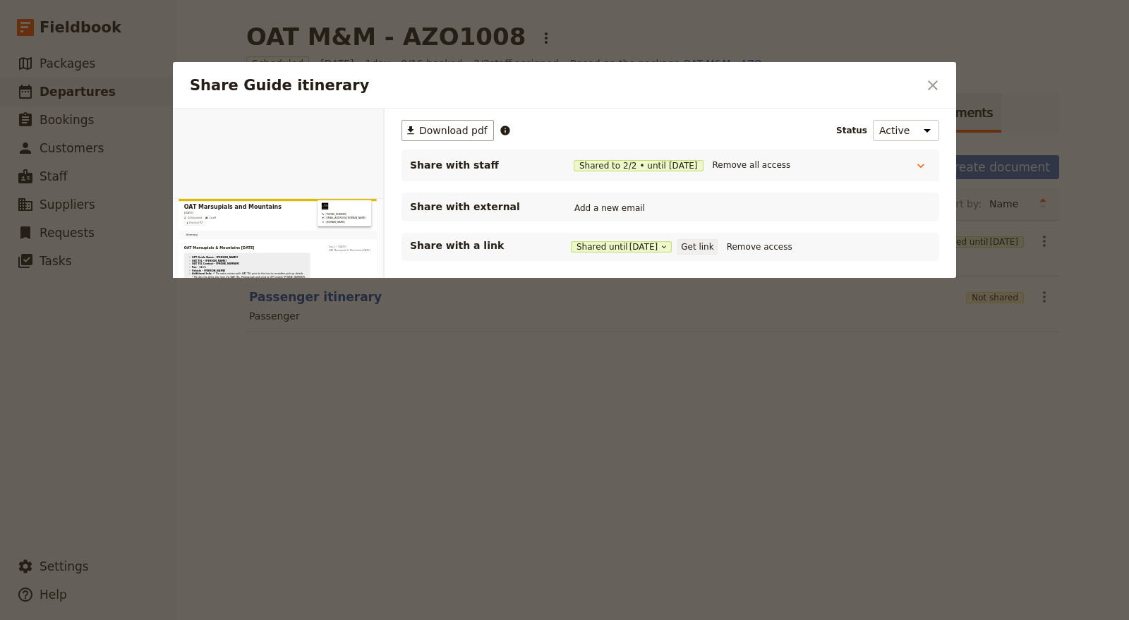
click at [711, 245] on button "Get link" at bounding box center [697, 247] width 40 height 16
click at [928, 92] on icon "Close dialog" at bounding box center [932, 85] width 17 height 17
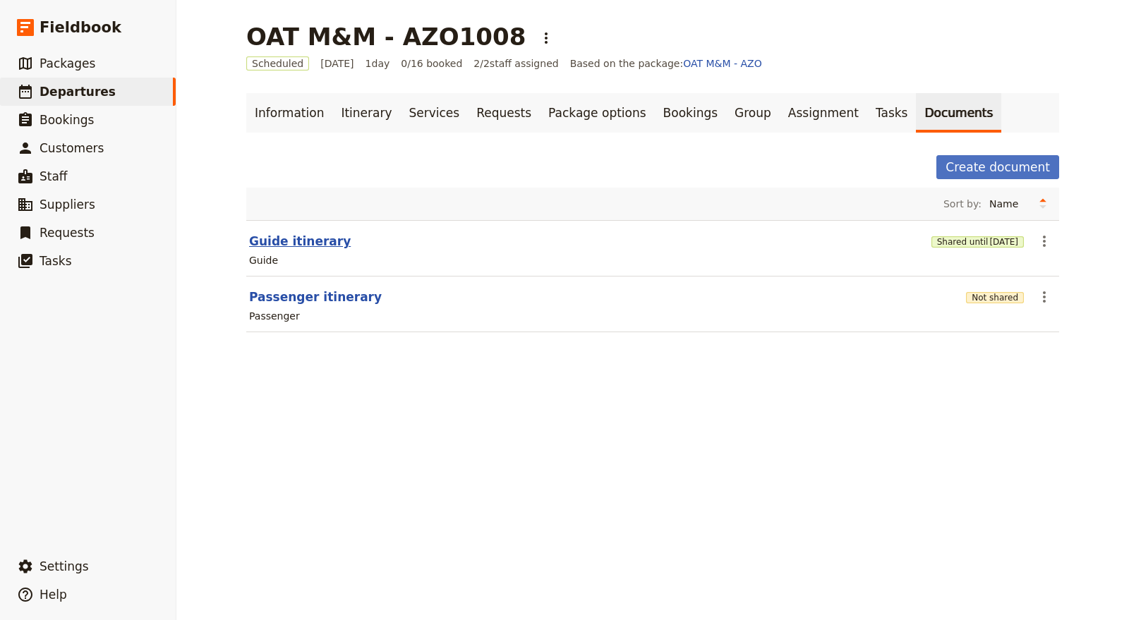
click at [288, 241] on button "Guide itinerary" at bounding box center [300, 241] width 102 height 17
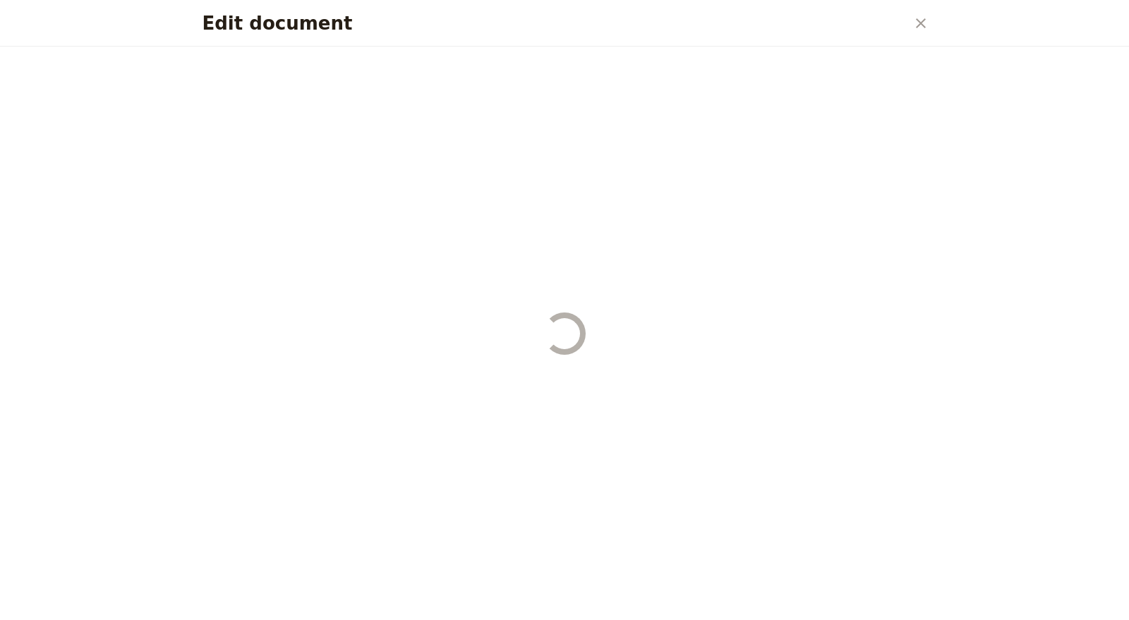
select select "STAFF"
select select "RUN_SHEET"
select select "DEFAULT"
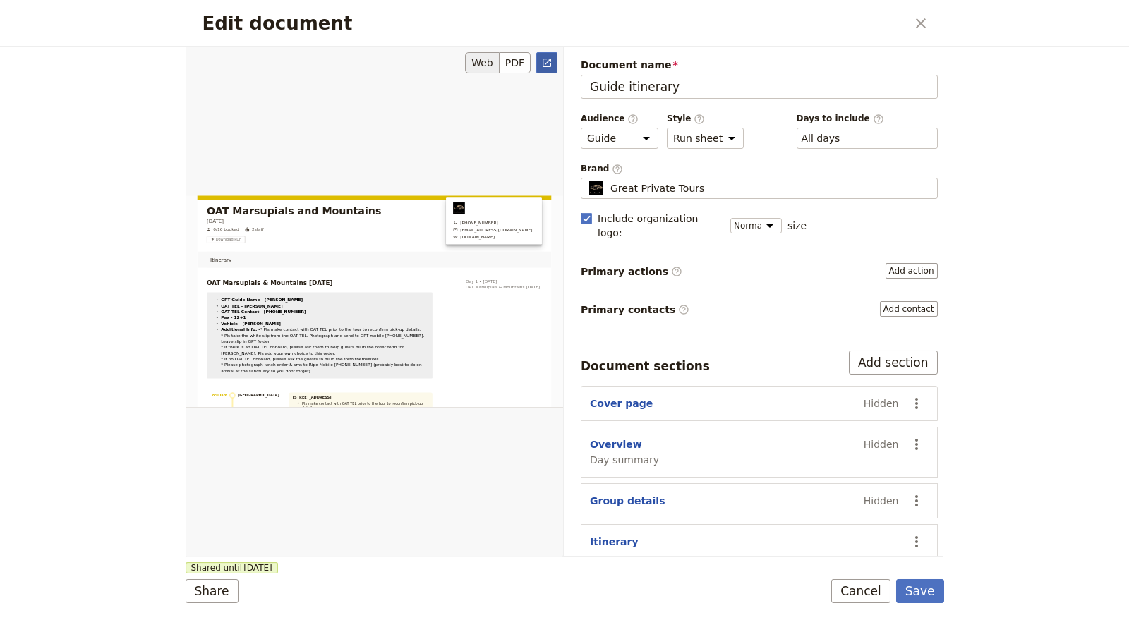
click at [543, 61] on icon "Open full preview" at bounding box center [547, 63] width 8 height 8
click at [925, 589] on button "Save" at bounding box center [920, 591] width 48 height 24
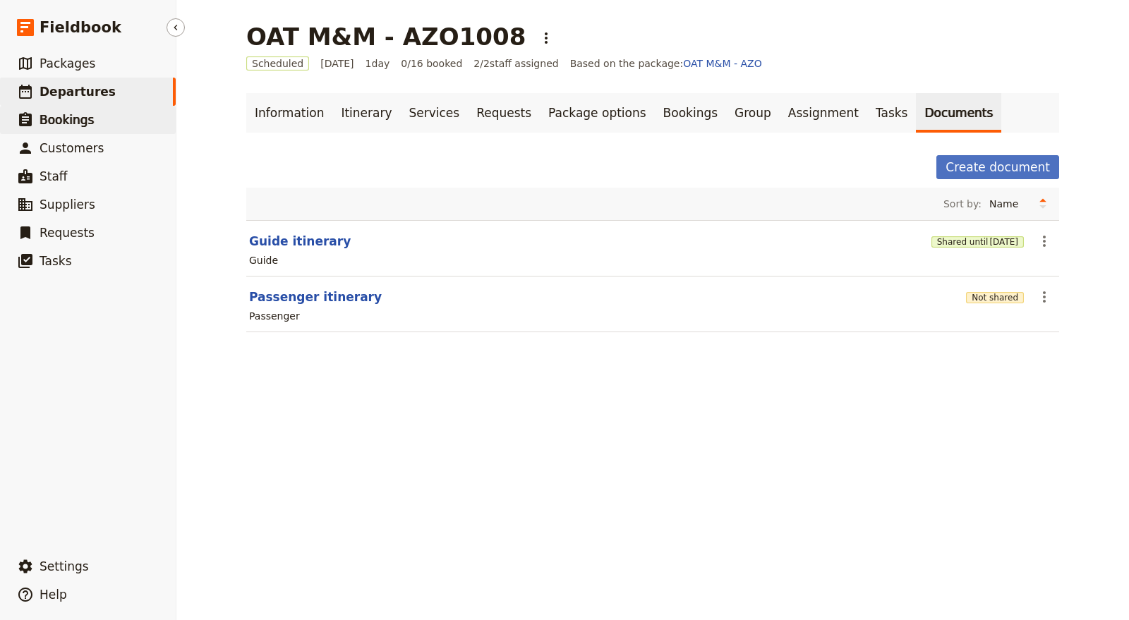
click at [116, 127] on link "​ Bookings" at bounding box center [88, 120] width 176 height 28
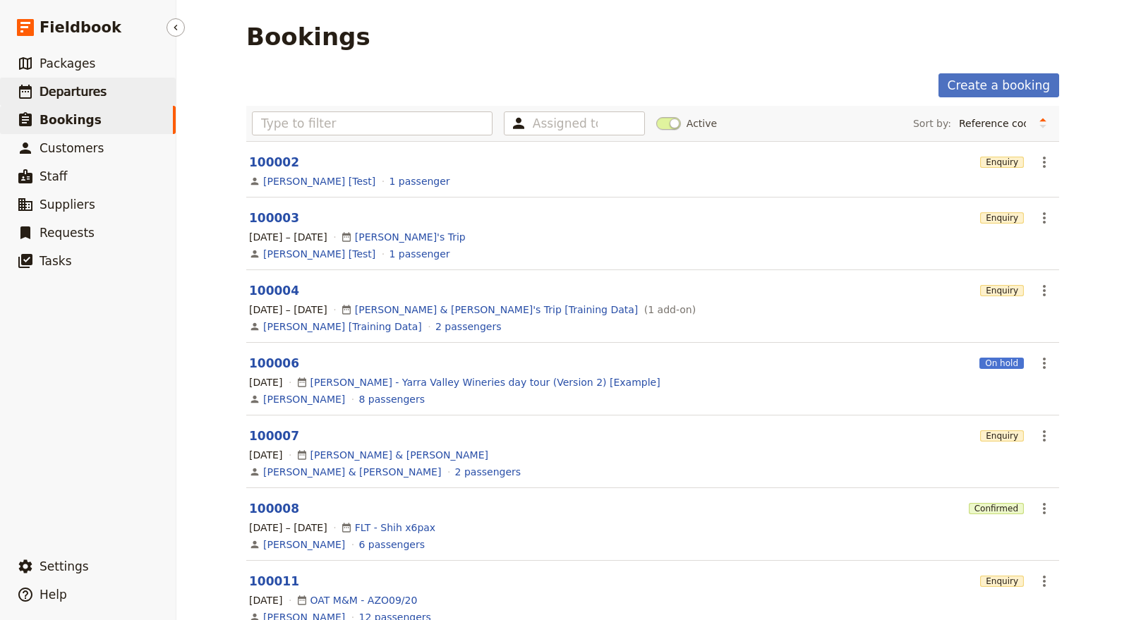
click at [107, 90] on link "​ Departures" at bounding box center [88, 92] width 176 height 28
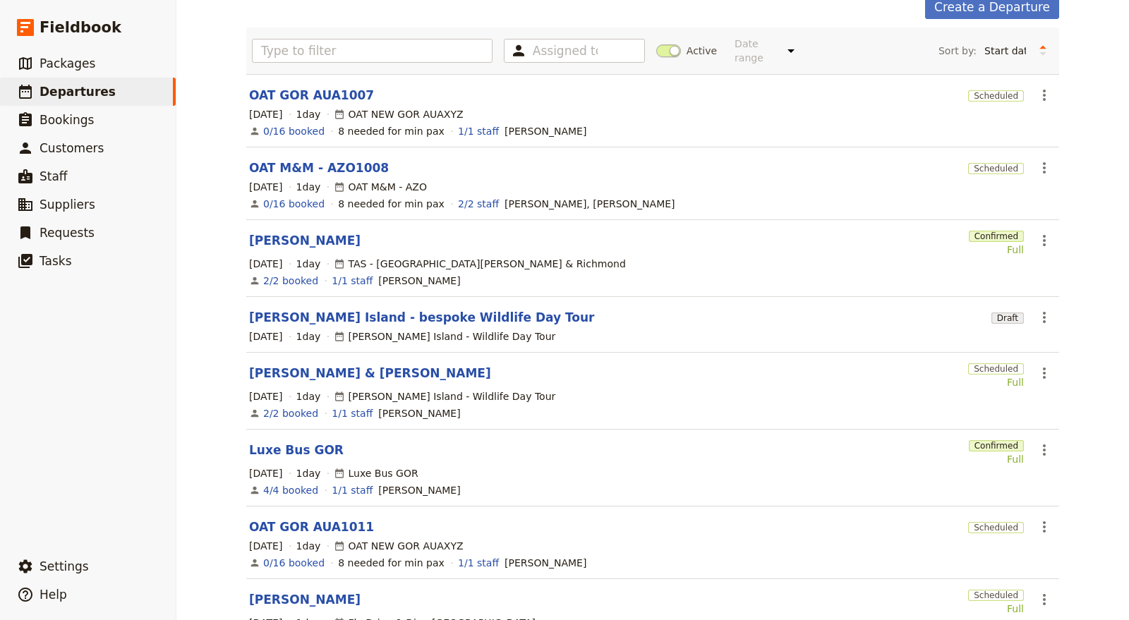
scroll to position [322, 0]
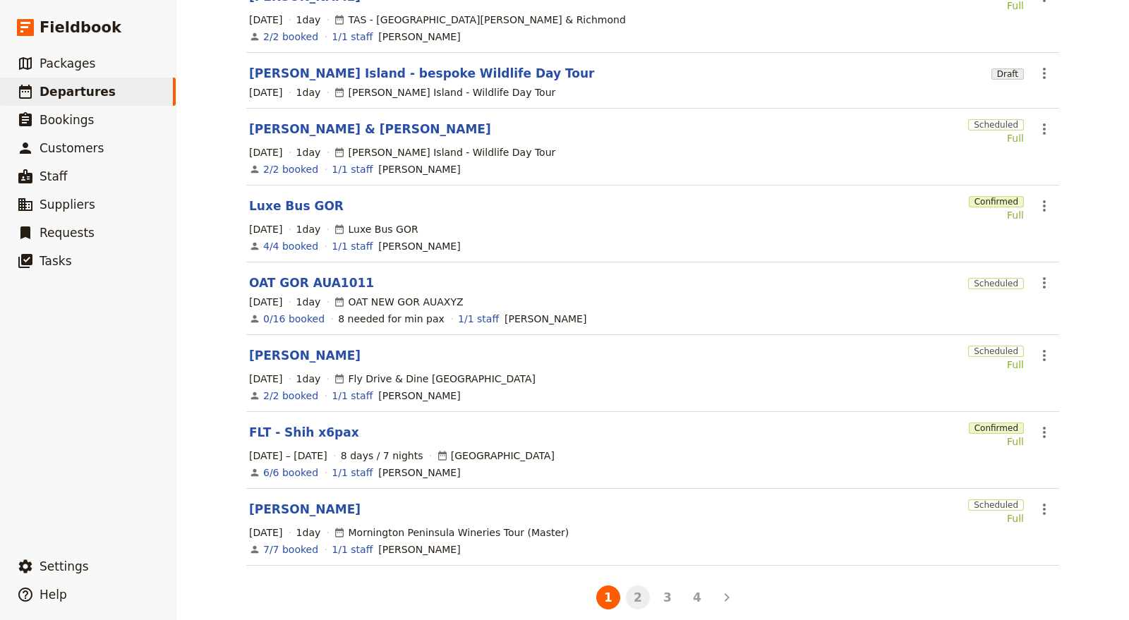
click at [630, 586] on button "2" at bounding box center [638, 598] width 24 height 24
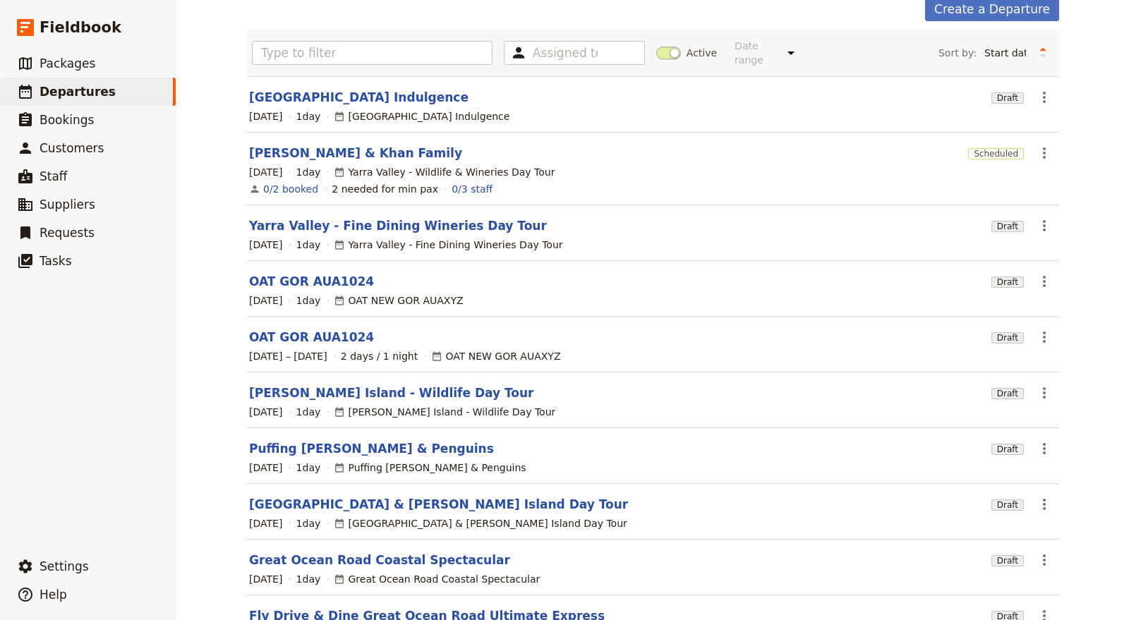
scroll to position [0, 0]
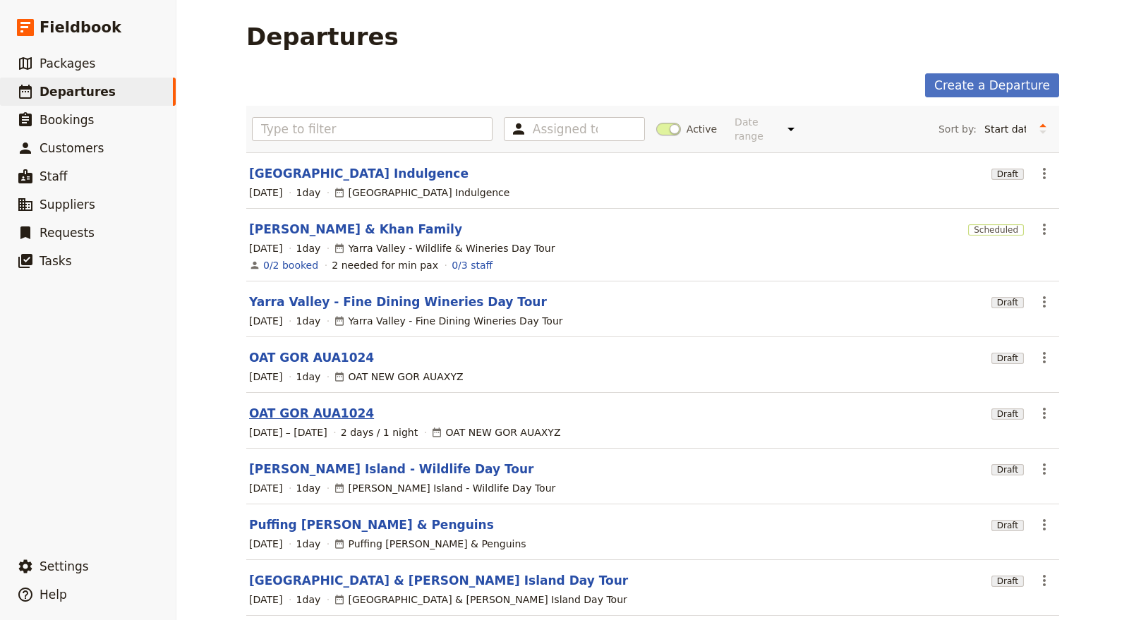
click at [296, 405] on link "OAT GOR AUA1024" at bounding box center [311, 413] width 125 height 17
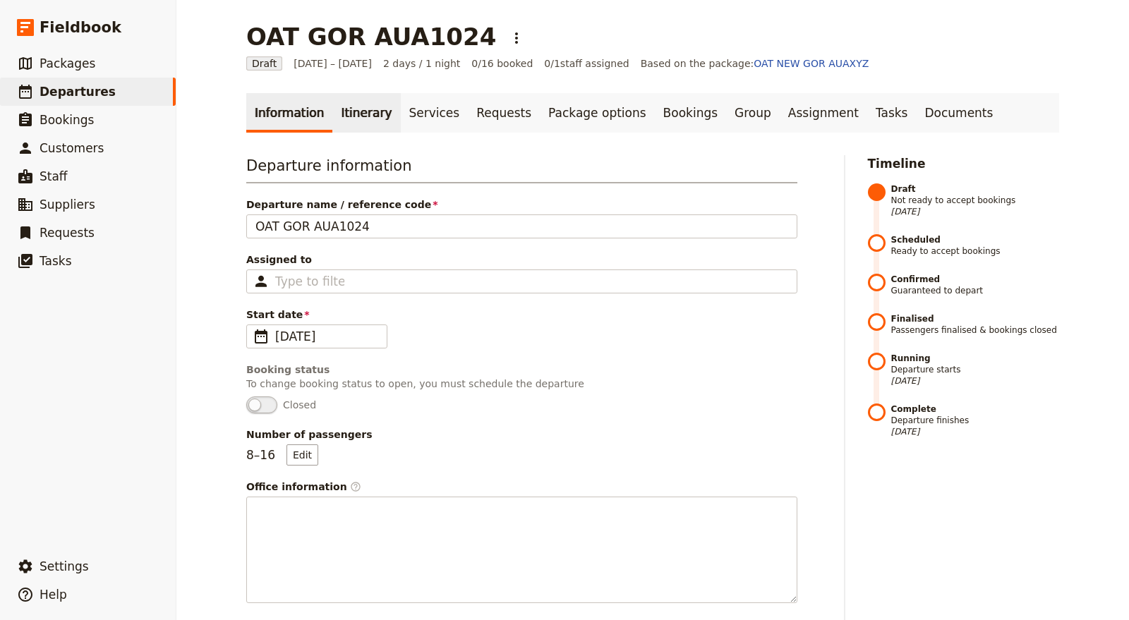
click at [354, 102] on link "Itinerary" at bounding box center [366, 113] width 68 height 40
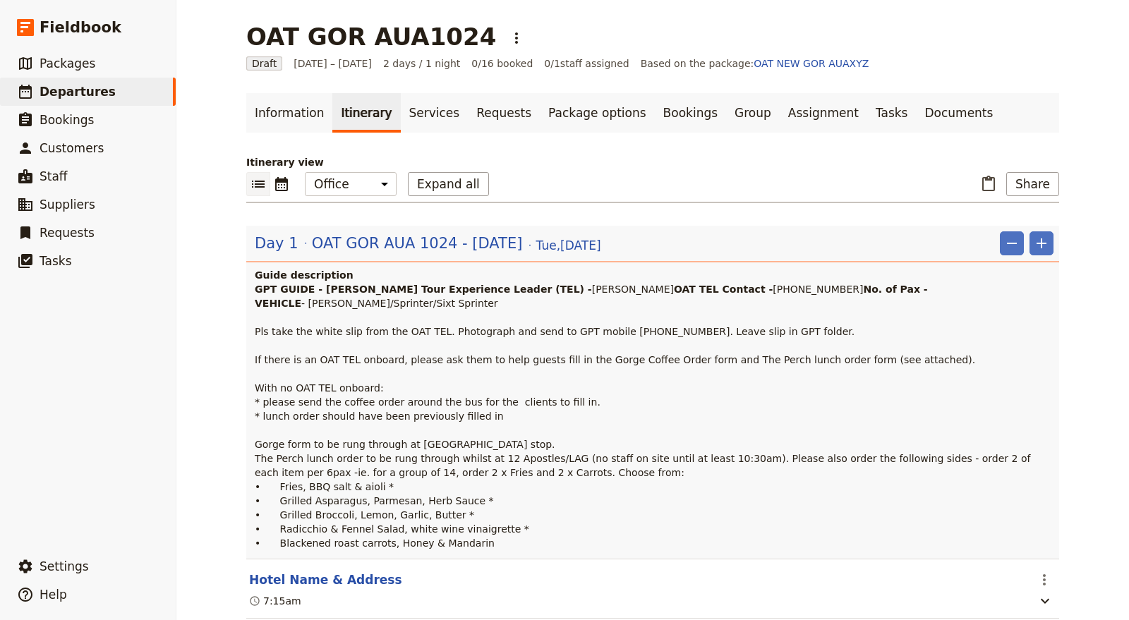
click at [368, 229] on header "Day 1 OAT GOR AUA 1024 - Tue 28 Oct Tue , 28 Oct 2025 ​ ​ Guide description GPT…" at bounding box center [652, 392] width 813 height 333
click at [428, 233] on span "OAT GOR AUA 1024 - [DATE]" at bounding box center [417, 243] width 211 height 21
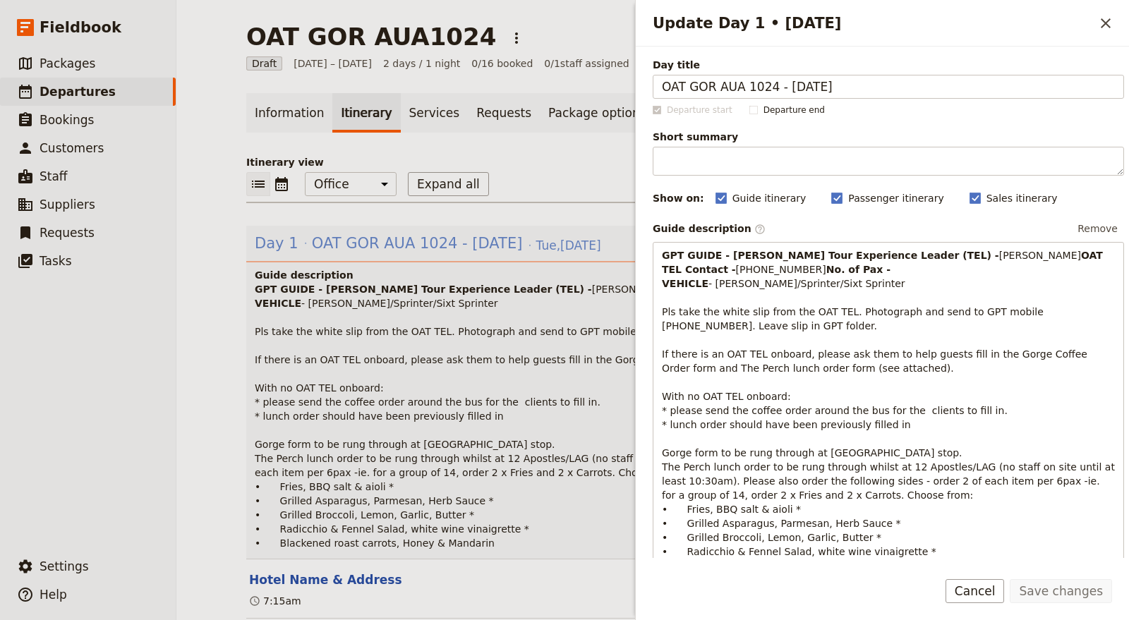
click at [435, 245] on span "OAT GOR AUA 1024 - [DATE]" at bounding box center [417, 243] width 211 height 21
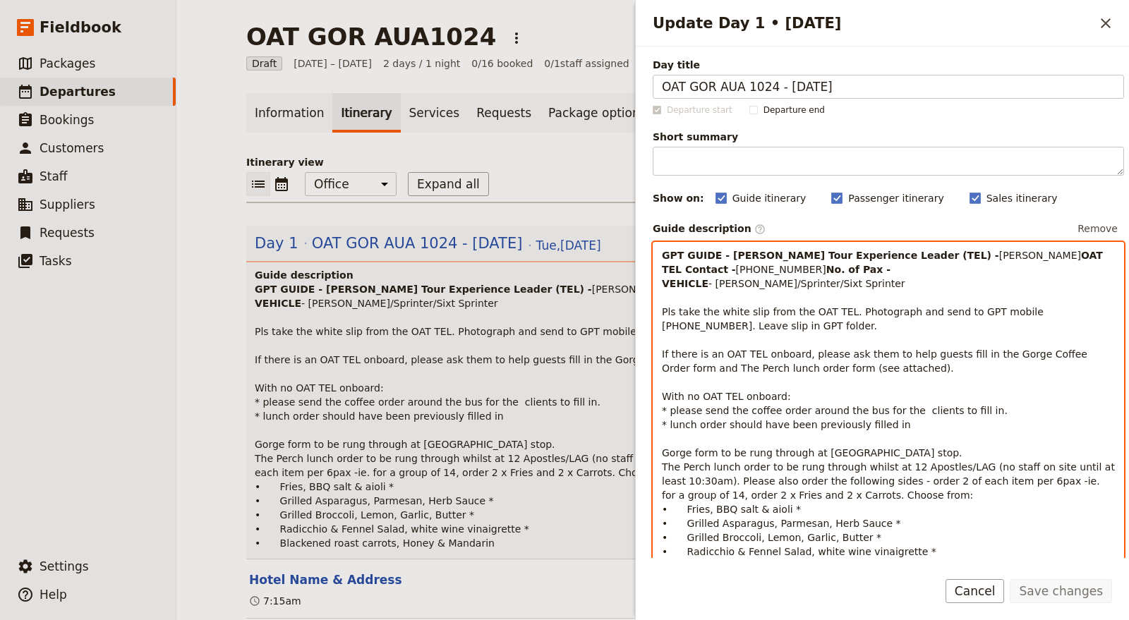
click at [818, 291] on p "GPT GUIDE - Cory OAT Tour Experience Leader (TEL) - Jane Mathews OAT TEL Contac…" at bounding box center [888, 410] width 453 height 325
click at [732, 252] on strong "GPT GUIDE - Cory OAT Tour Experience Leader (TEL) -" at bounding box center [830, 255] width 337 height 11
click at [773, 275] on span "[PHONE_NUMBER]" at bounding box center [781, 269] width 90 height 11
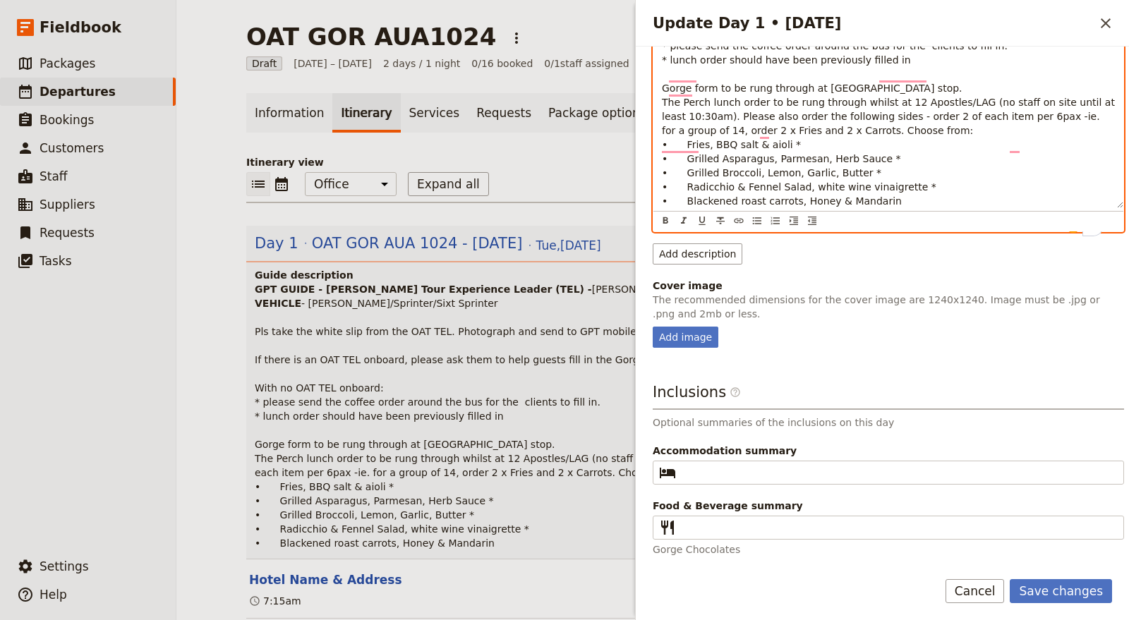
scroll to position [389, 0]
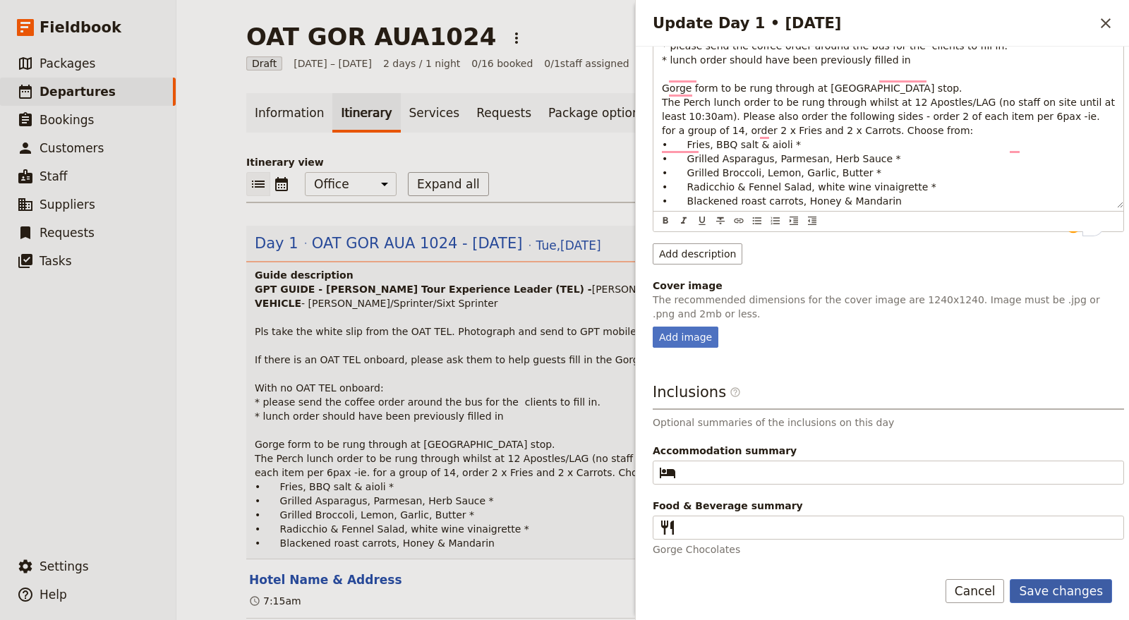
click at [1070, 590] on button "Save changes" at bounding box center [1061, 591] width 102 height 24
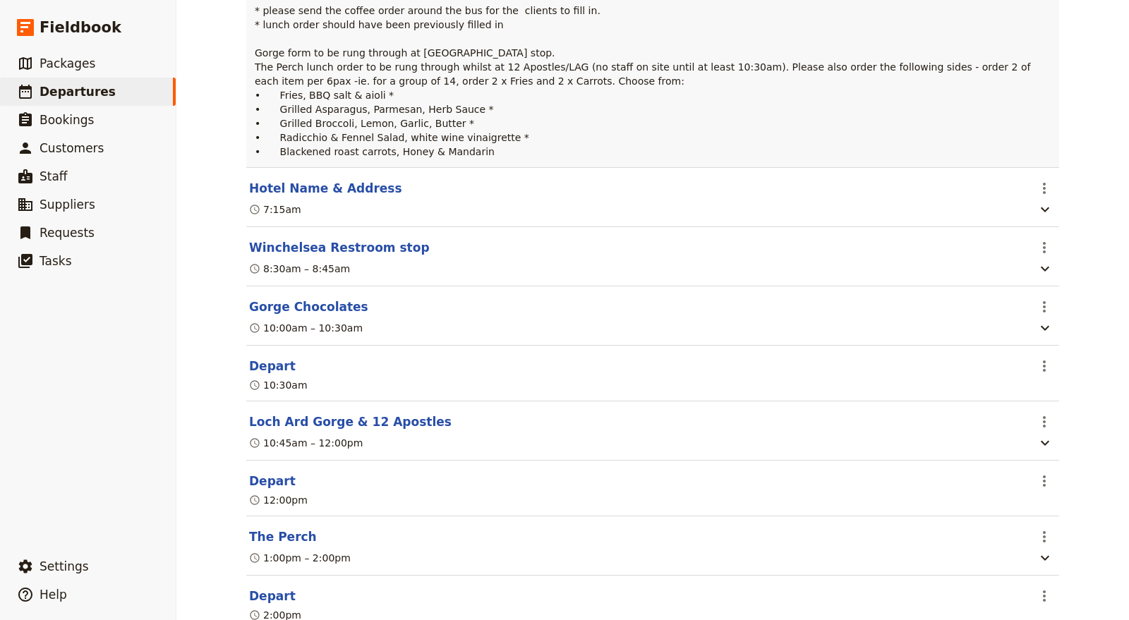
scroll to position [0, 0]
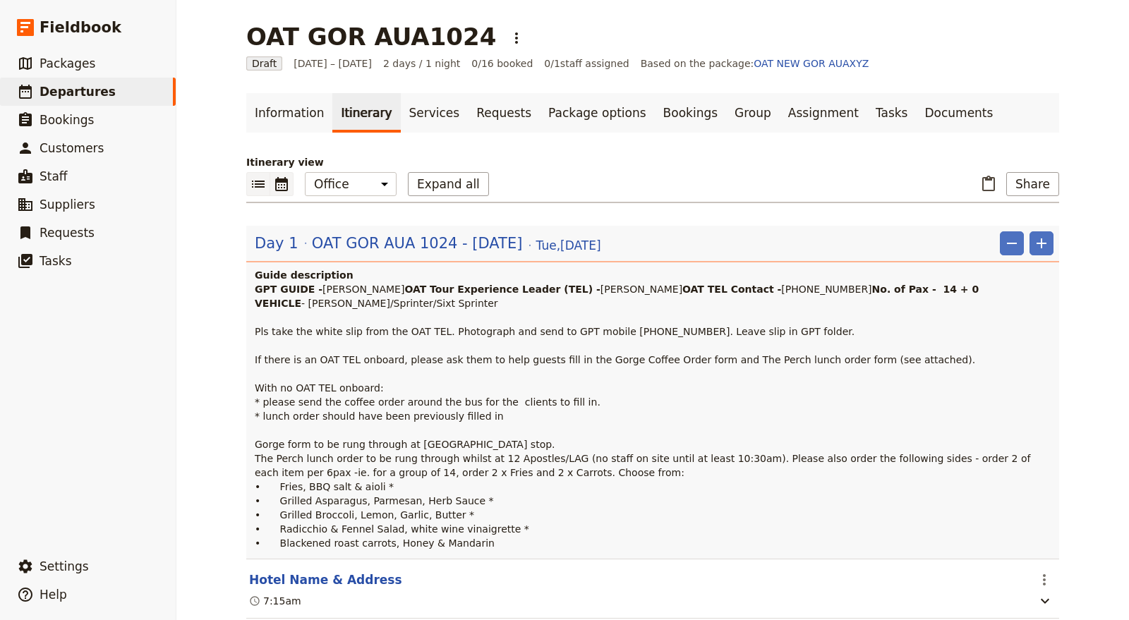
click at [283, 190] on button "​" at bounding box center [281, 184] width 23 height 24
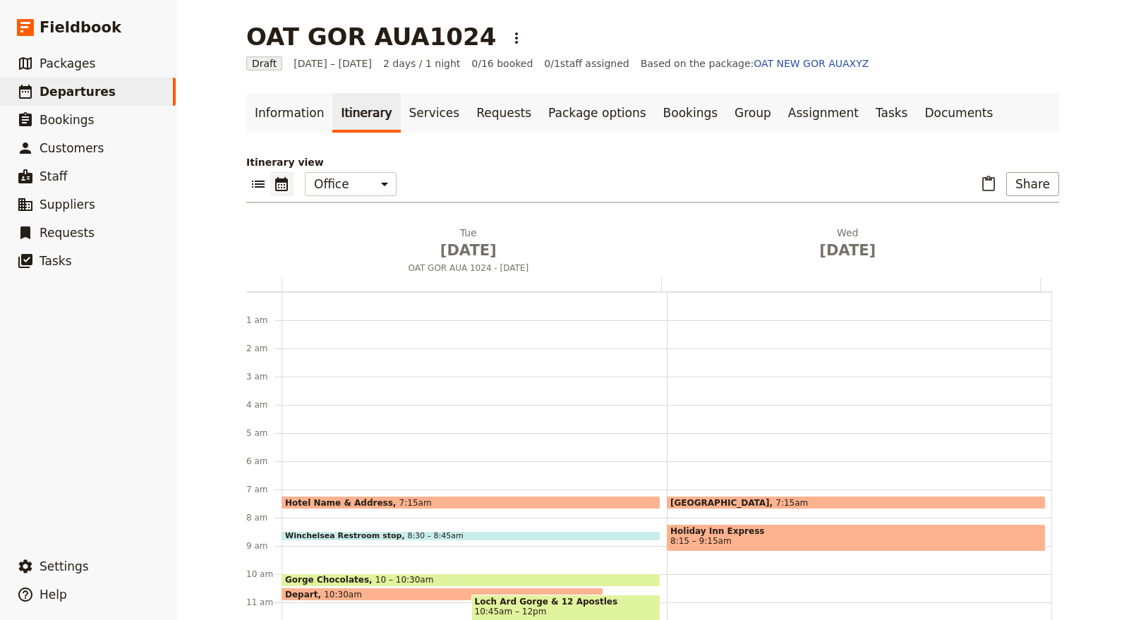
scroll to position [183, 0]
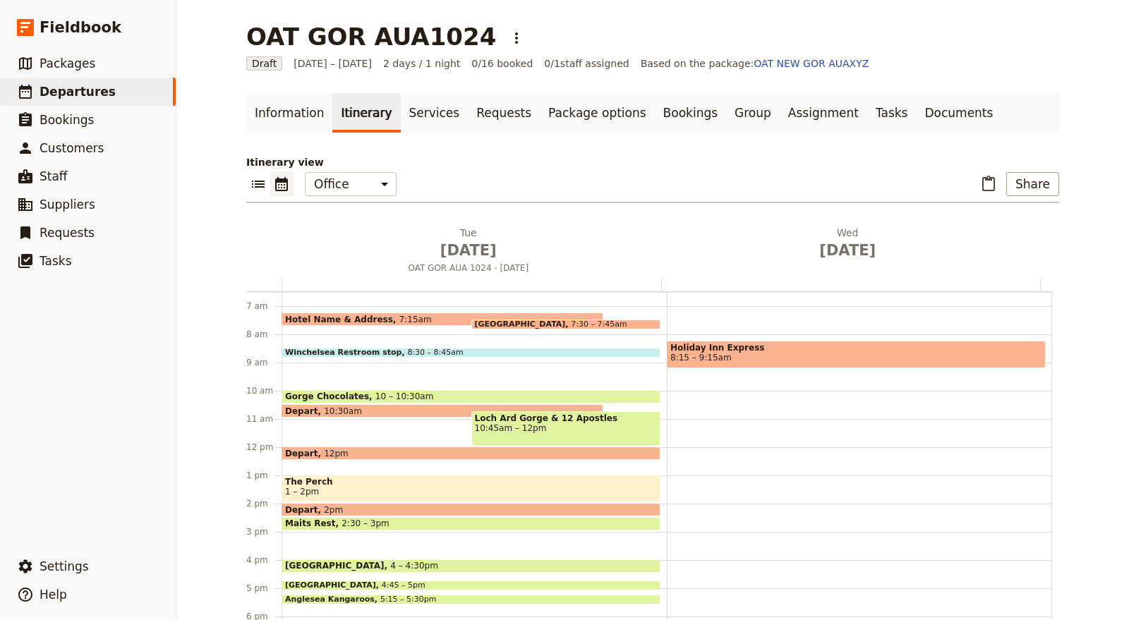
click at [430, 318] on div "Hotel Name & Address 7:15am" at bounding box center [443, 319] width 322 height 13
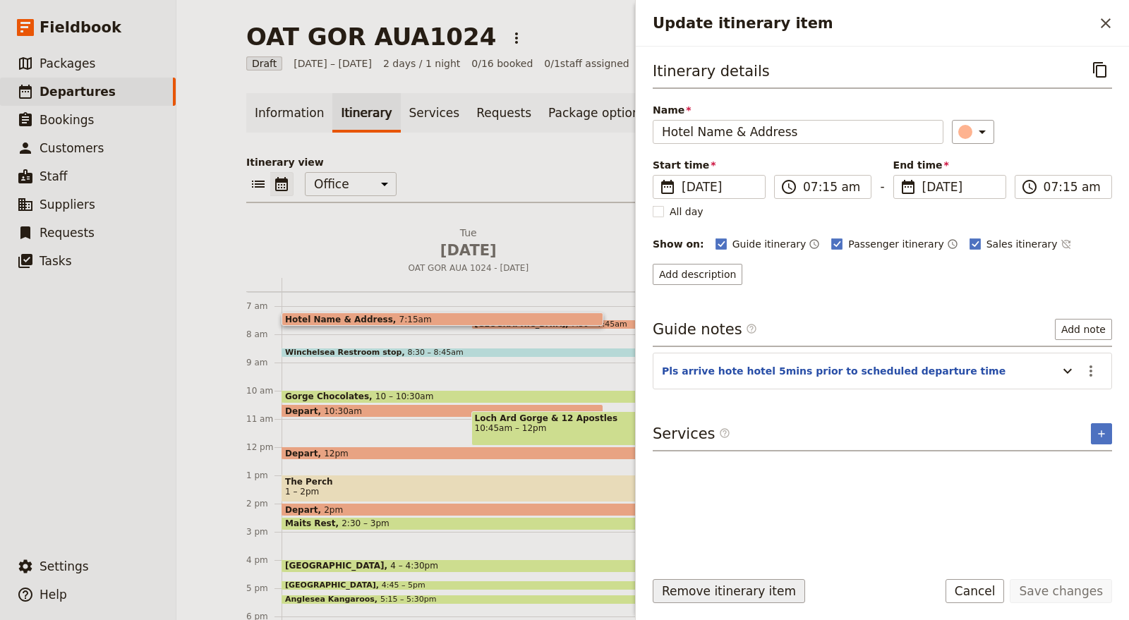
click at [687, 584] on button "Remove itinerary item" at bounding box center [729, 591] width 152 height 24
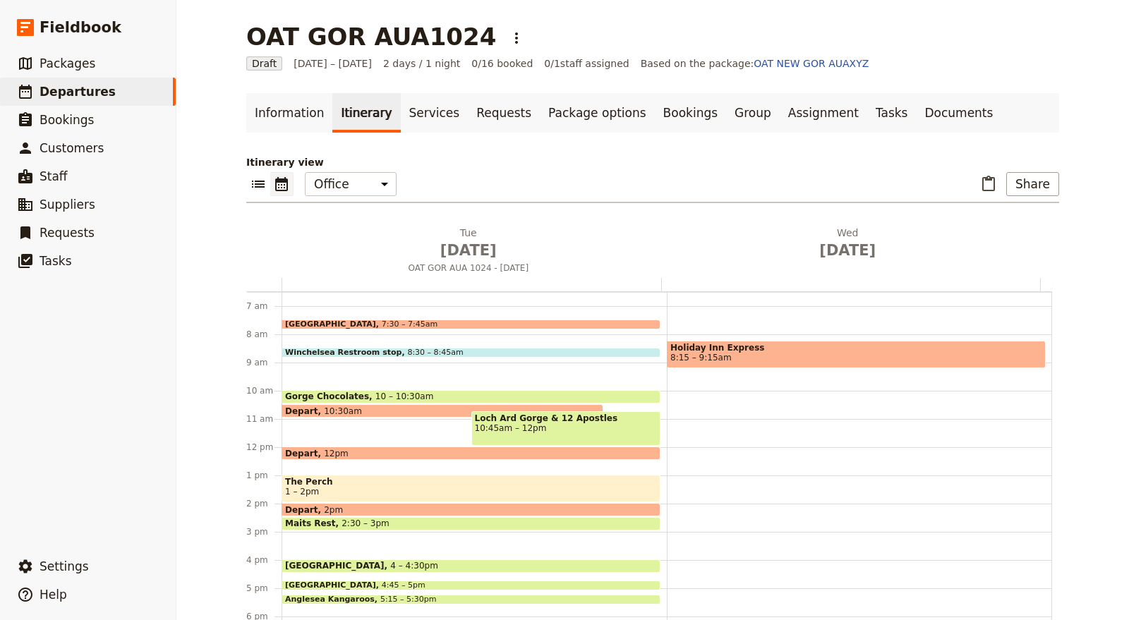
click at [472, 325] on span at bounding box center [470, 326] width 377 height 6
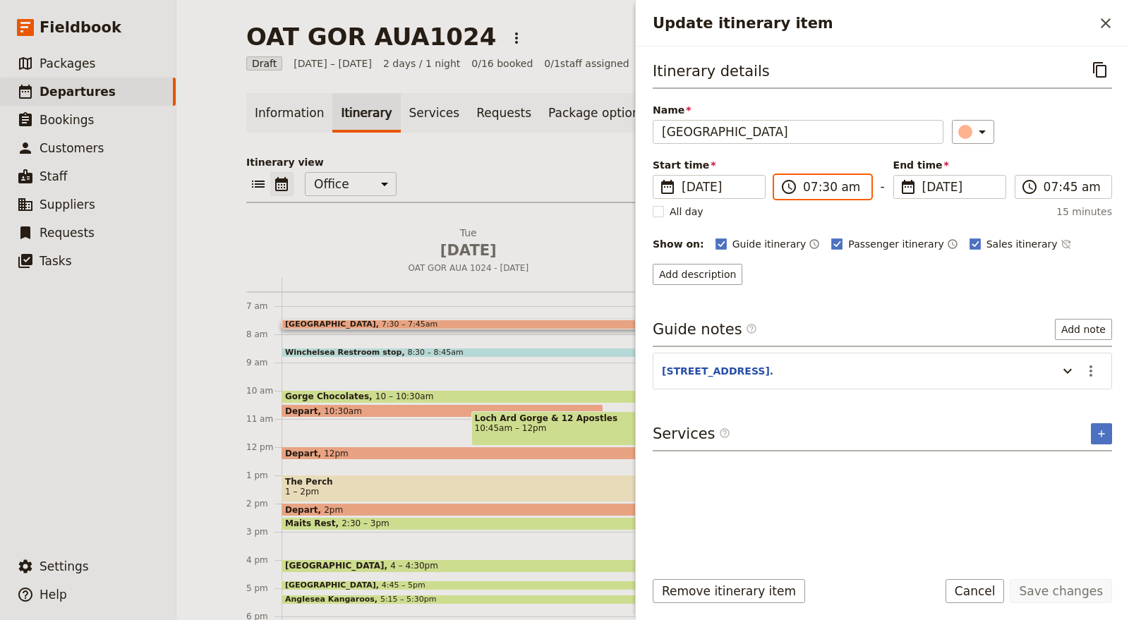
click at [822, 179] on input "07:30 am" at bounding box center [832, 187] width 59 height 17
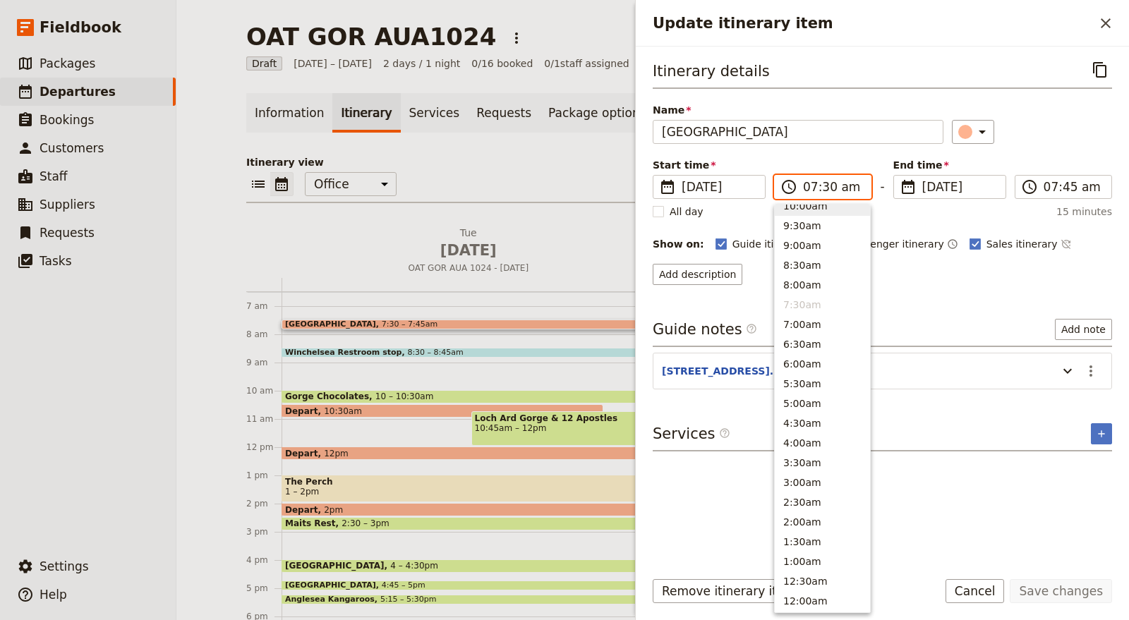
scroll to position [536, 0]
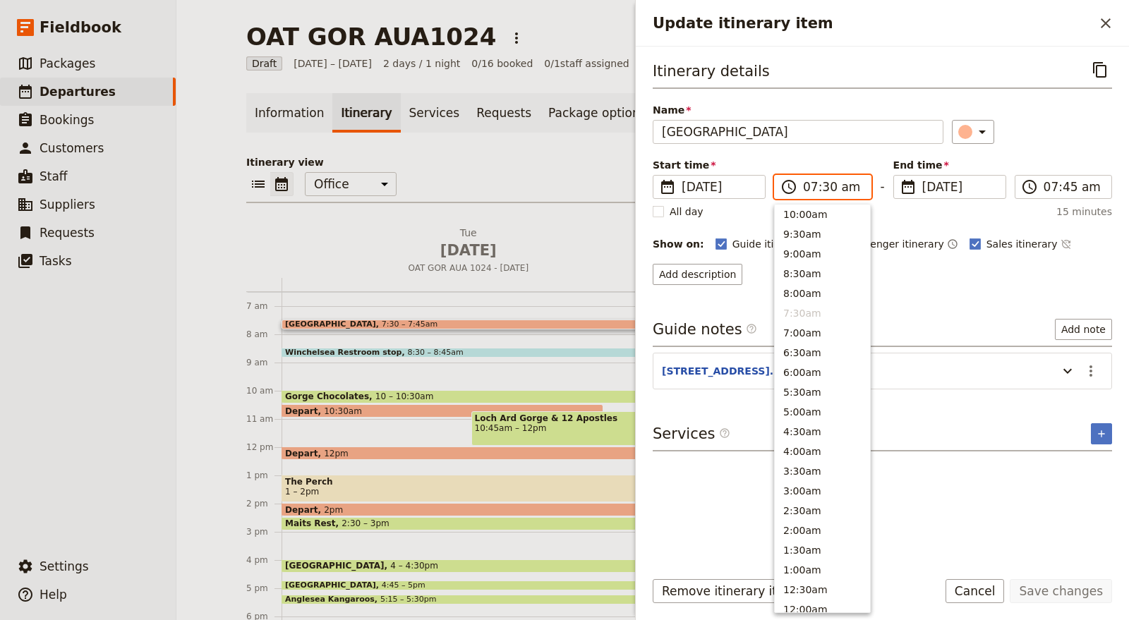
click at [826, 184] on input "07:30 am" at bounding box center [832, 187] width 59 height 17
click at [823, 180] on input "07:30 am" at bounding box center [832, 187] width 59 height 17
click at [826, 188] on input "07:30 am" at bounding box center [832, 187] width 59 height 17
type input "07:15 am"
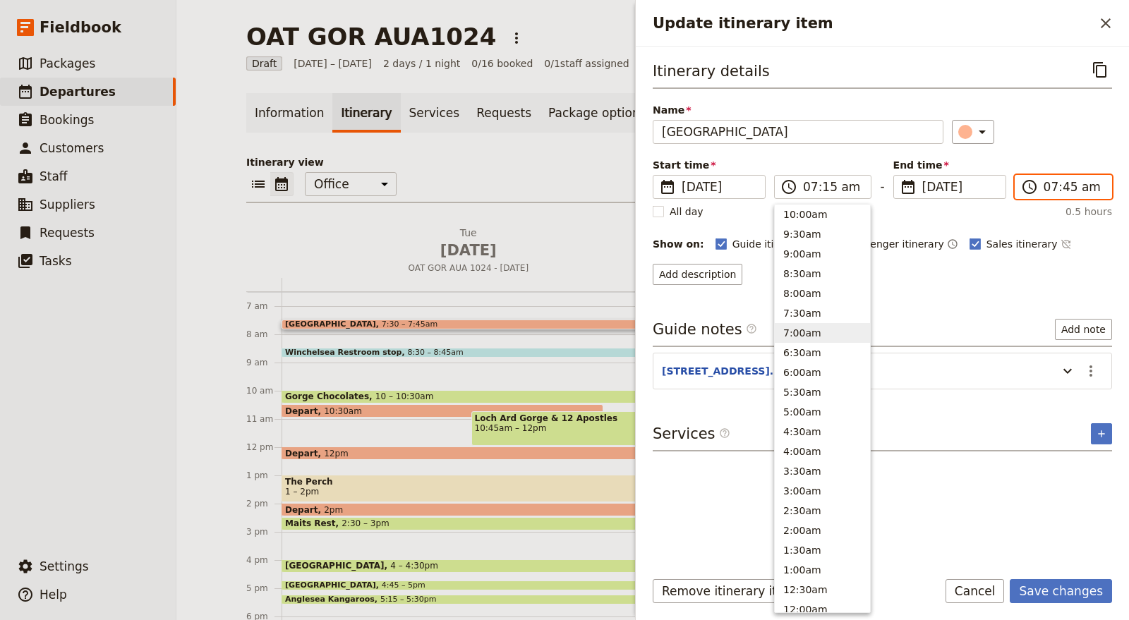
click at [1063, 190] on input "07:45 am" at bounding box center [1073, 187] width 59 height 17
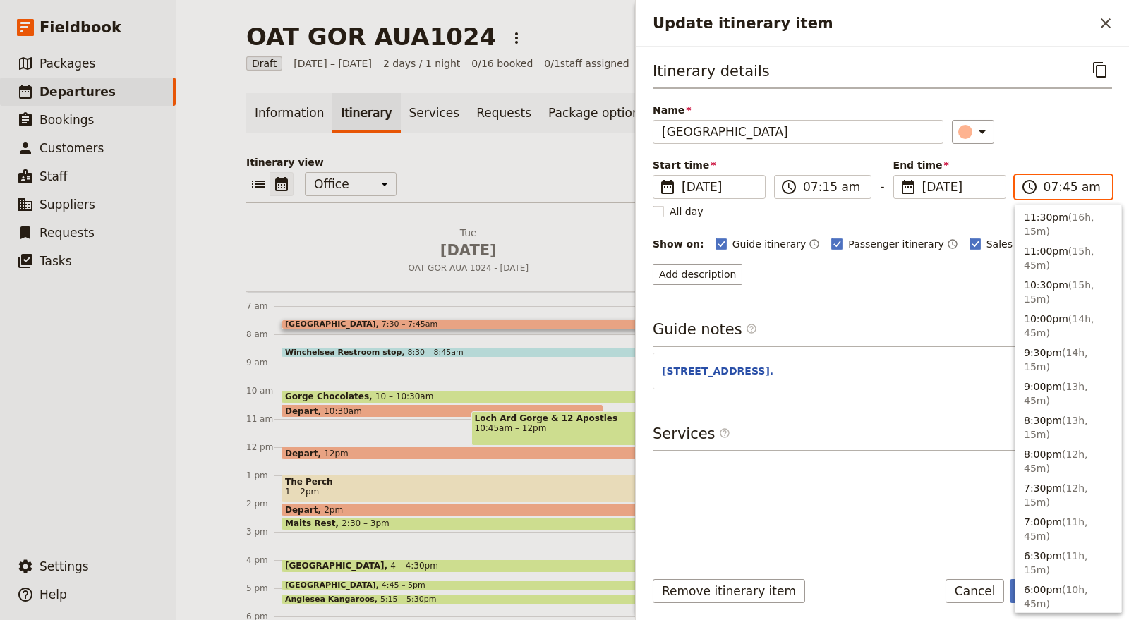
scroll to position [601, 0]
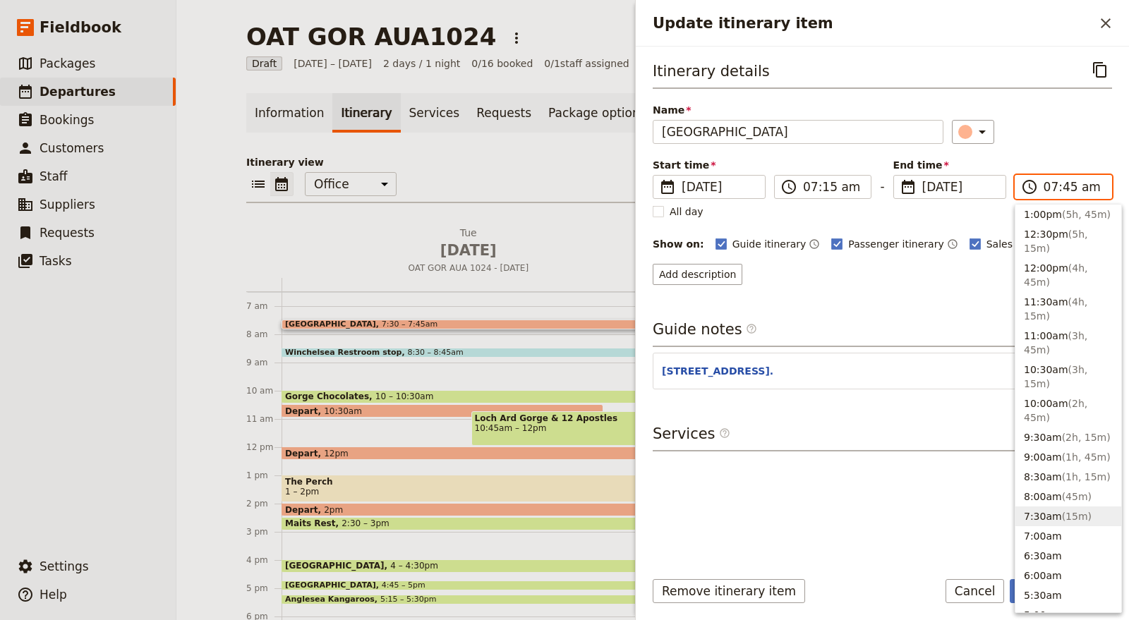
click at [1063, 189] on input "07:45 am" at bounding box center [1073, 187] width 59 height 17
type input "07:15 am"
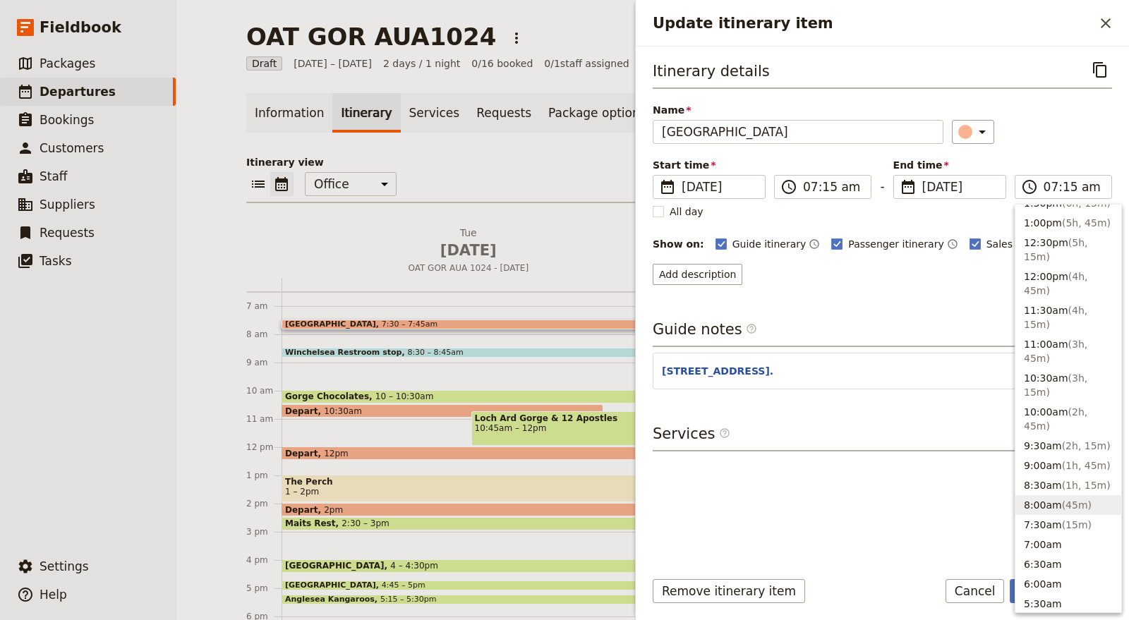
click at [933, 322] on div "Guide notes ​ Add note" at bounding box center [882, 333] width 459 height 28
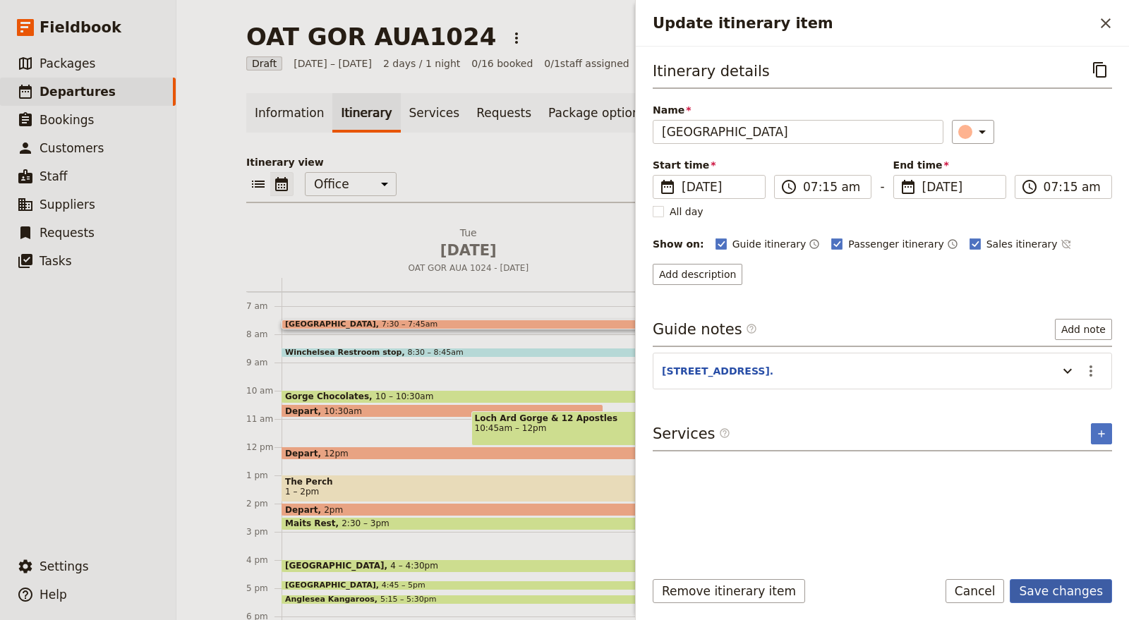
click at [1077, 593] on button "Save changes" at bounding box center [1061, 591] width 102 height 24
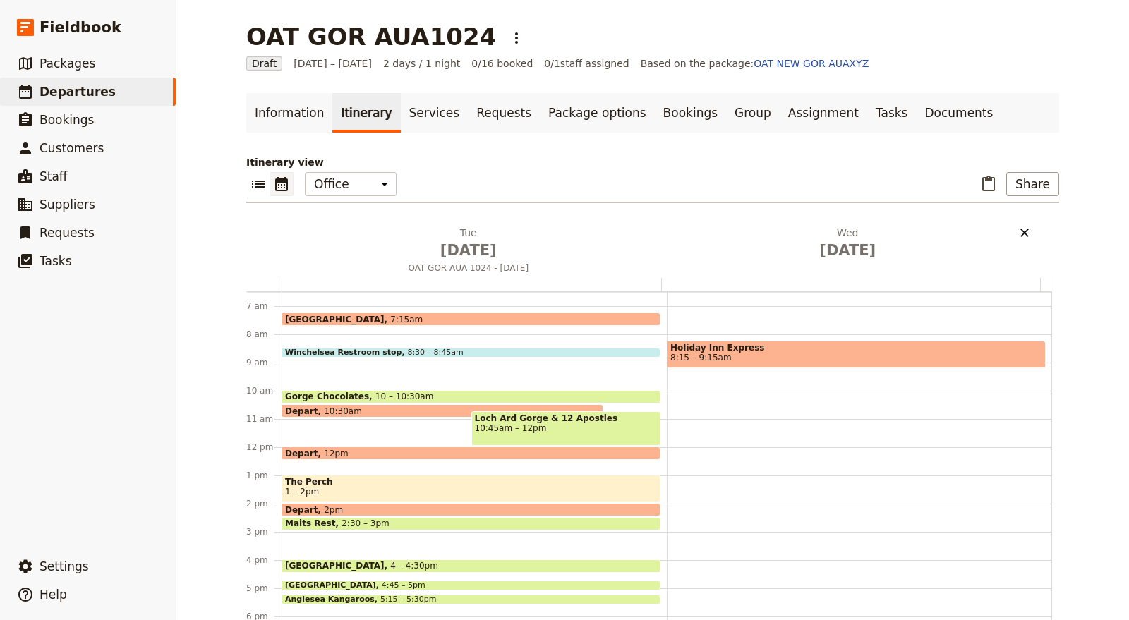
click at [1018, 233] on icon "Delete Wed Oct 29" at bounding box center [1024, 233] width 14 height 14
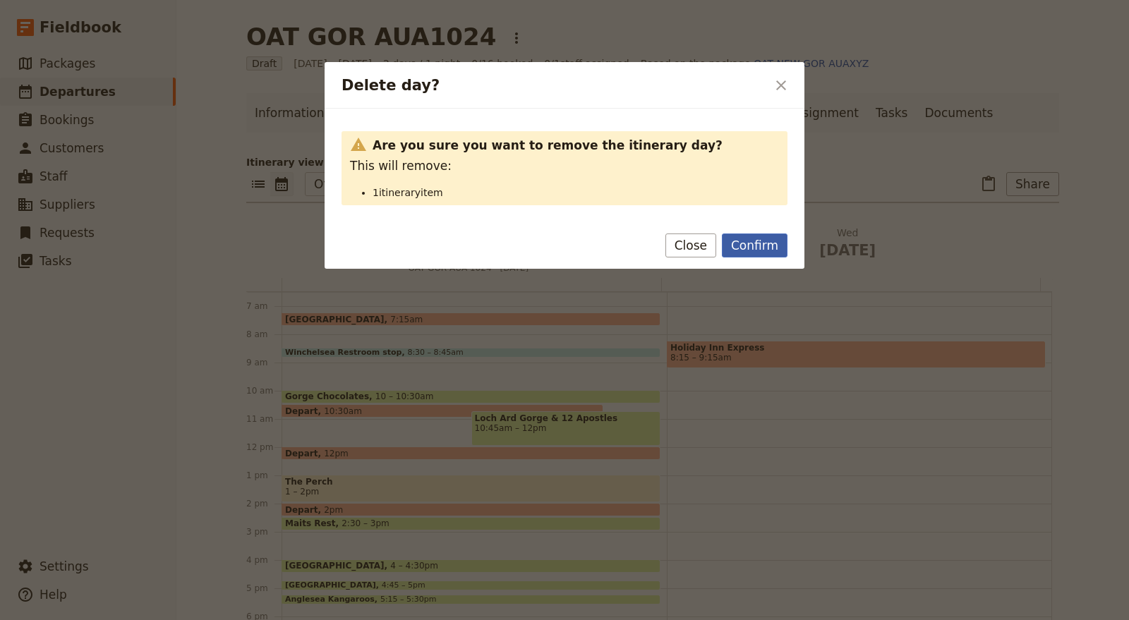
click at [747, 253] on button "Confirm" at bounding box center [755, 246] width 66 height 24
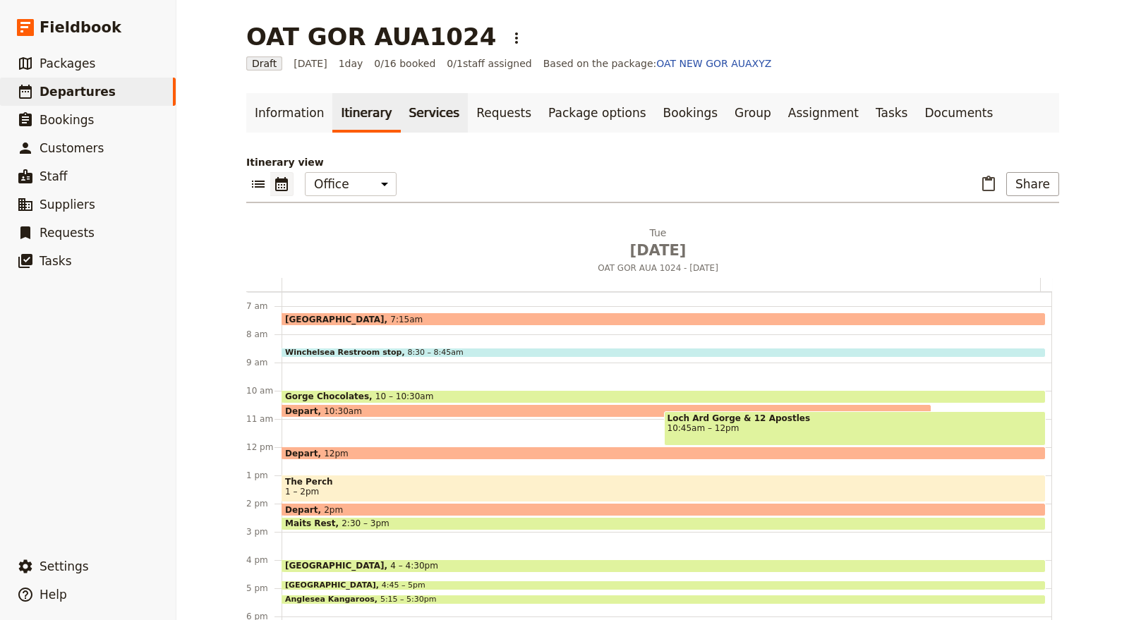
click at [403, 116] on link "Services" at bounding box center [435, 113] width 68 height 40
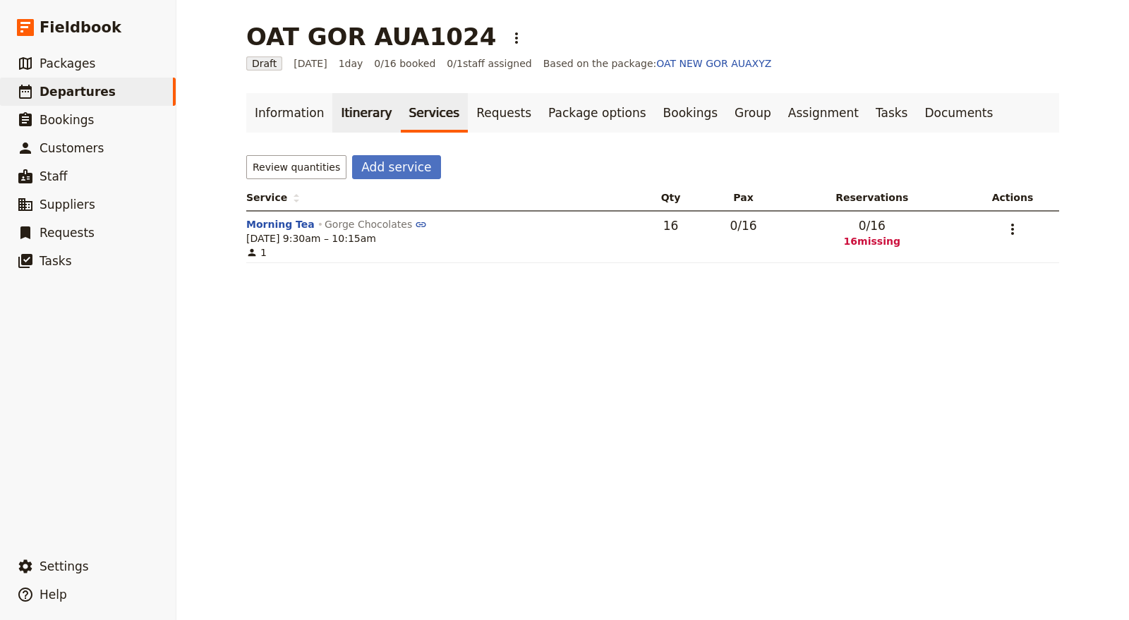
click at [334, 116] on link "Itinerary" at bounding box center [366, 113] width 68 height 40
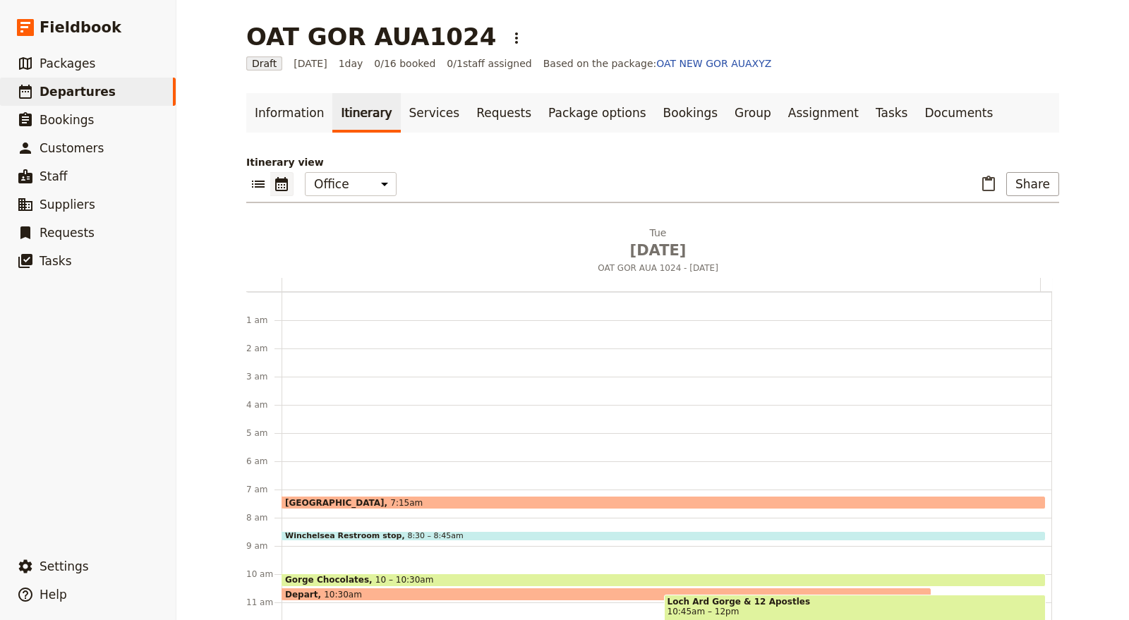
scroll to position [183, 0]
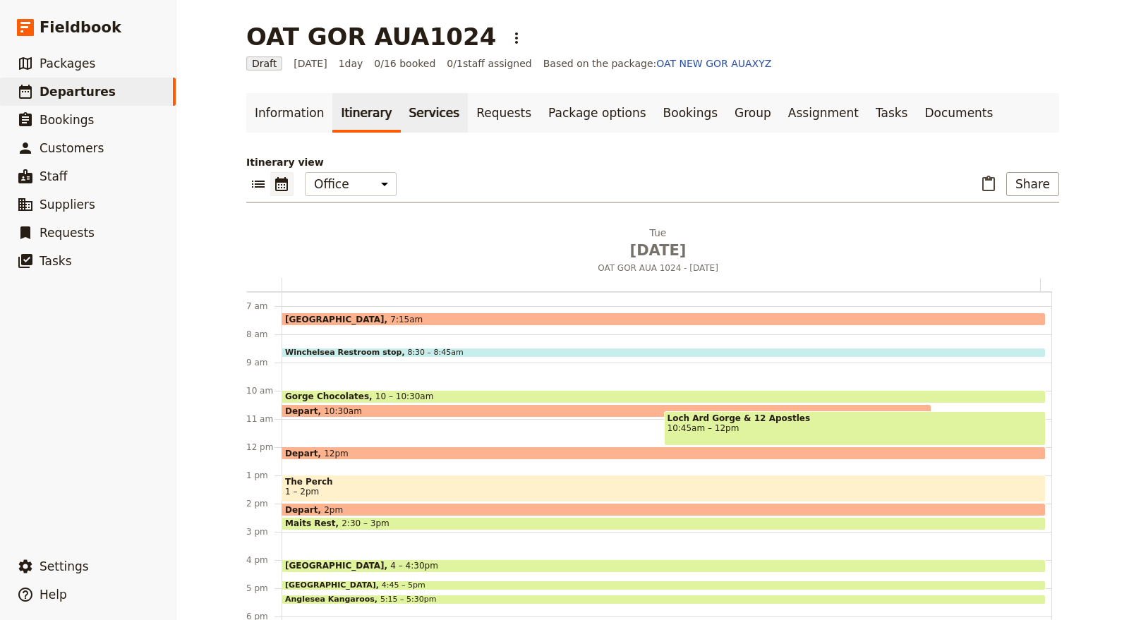
click at [407, 111] on link "Services" at bounding box center [435, 113] width 68 height 40
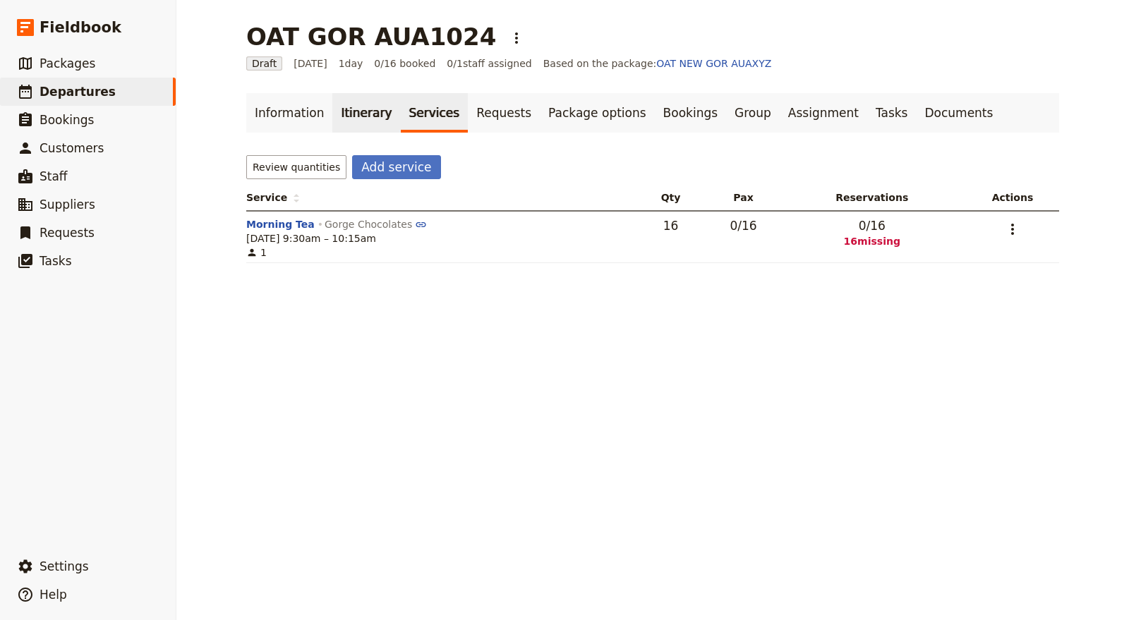
click at [347, 111] on link "Itinerary" at bounding box center [366, 113] width 68 height 40
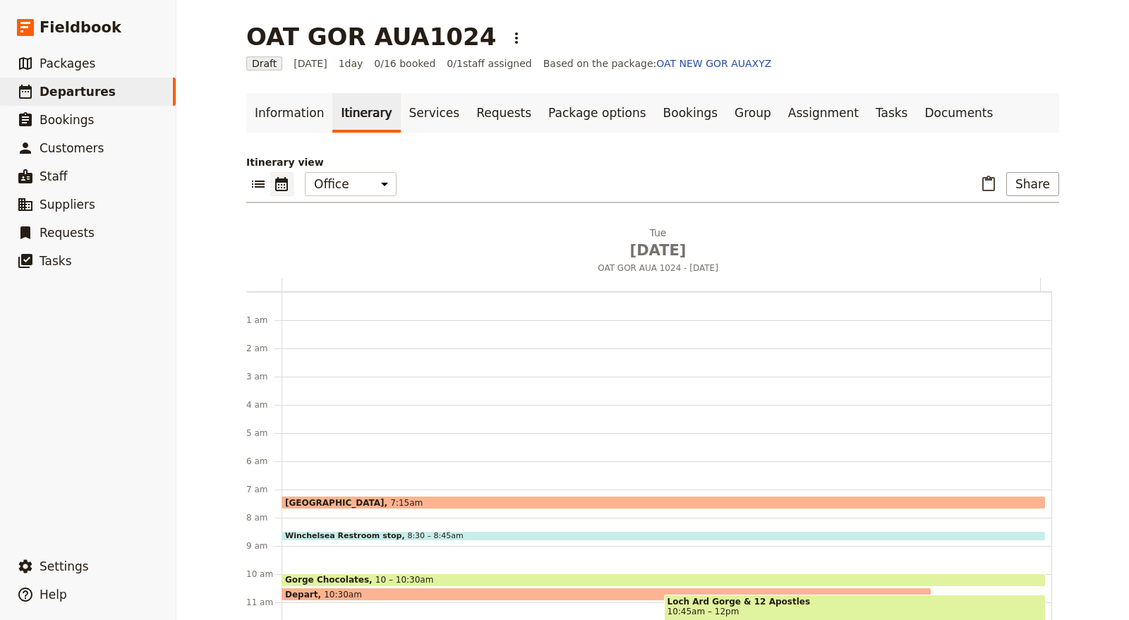
scroll to position [183, 0]
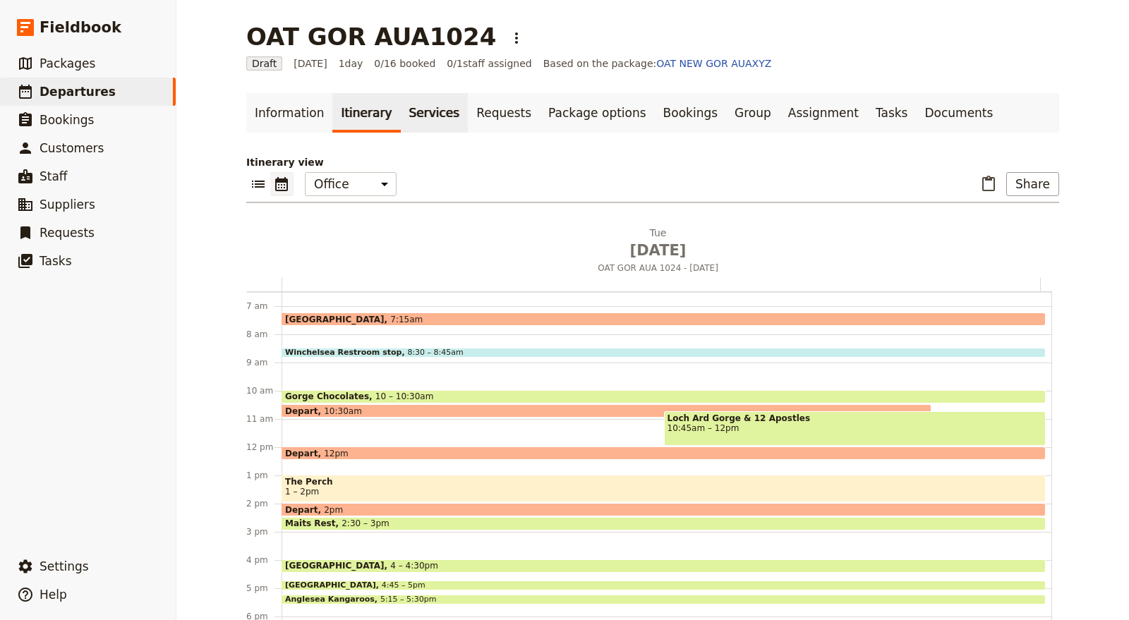
click at [423, 116] on link "Services" at bounding box center [435, 113] width 68 height 40
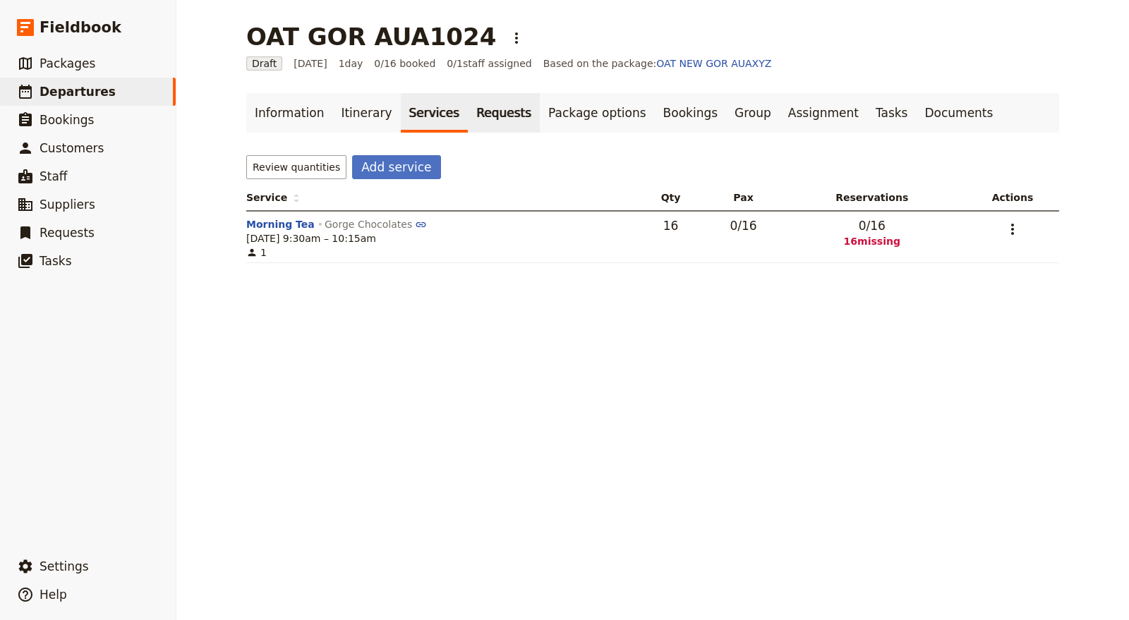
click at [468, 110] on link "Requests" at bounding box center [504, 113] width 72 height 40
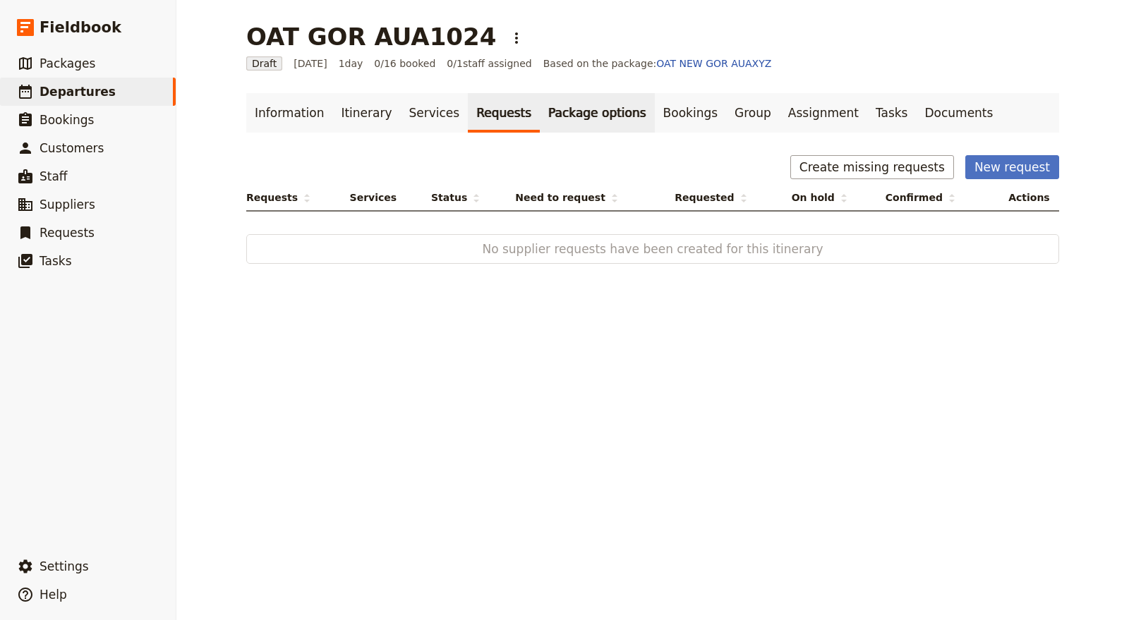
click at [540, 121] on link "Package options" at bounding box center [597, 113] width 114 height 40
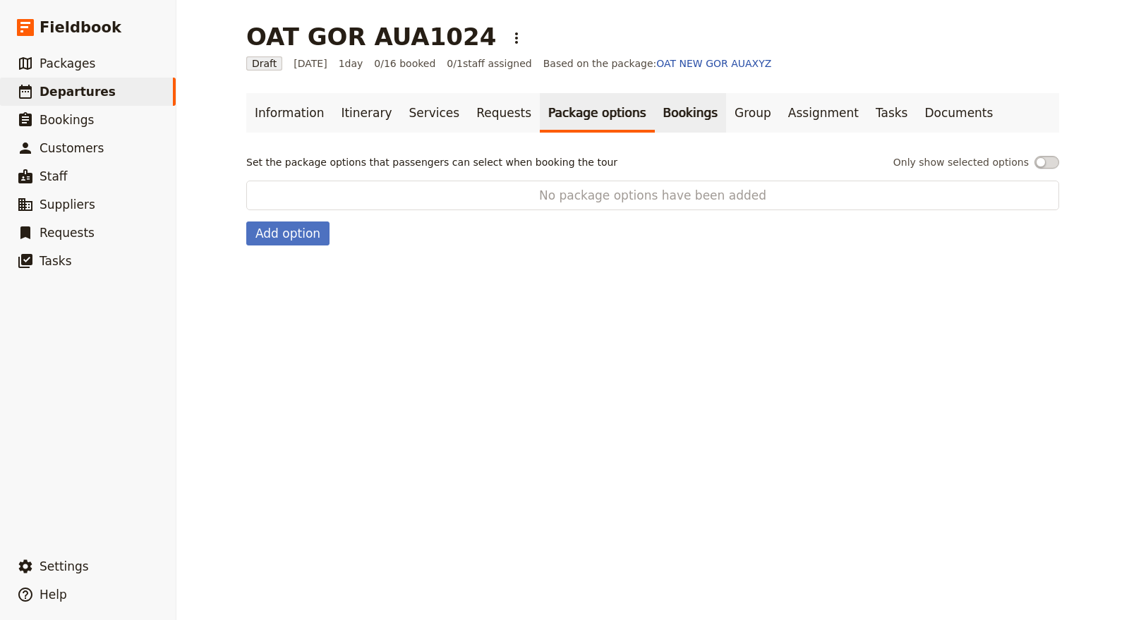
click at [655, 111] on link "Bookings" at bounding box center [690, 113] width 71 height 40
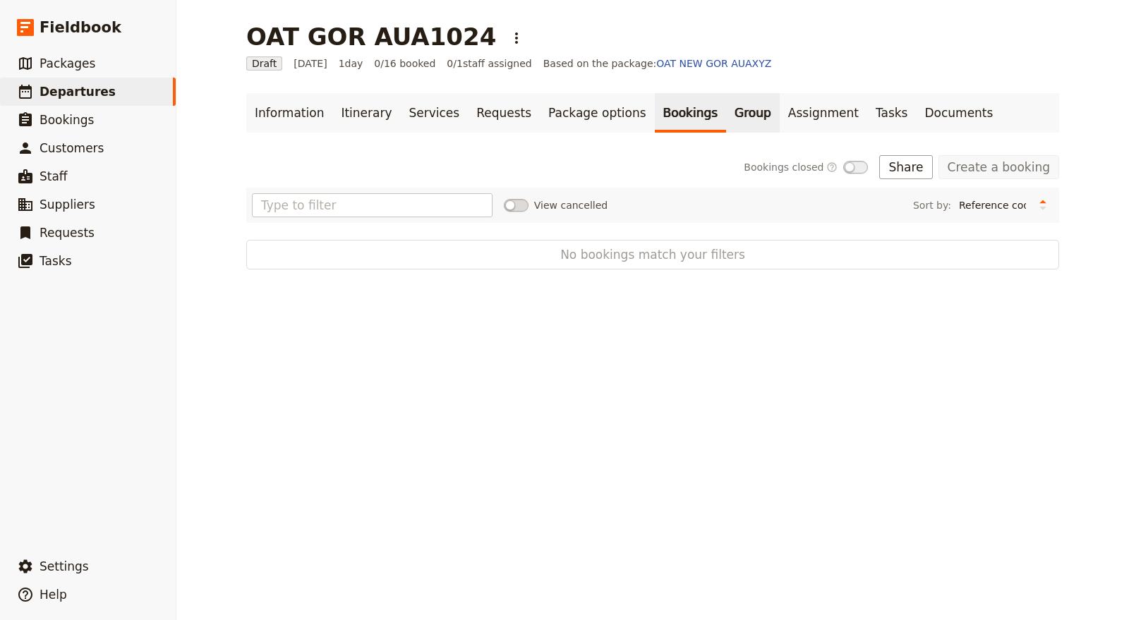
click at [726, 111] on link "Group" at bounding box center [753, 113] width 54 height 40
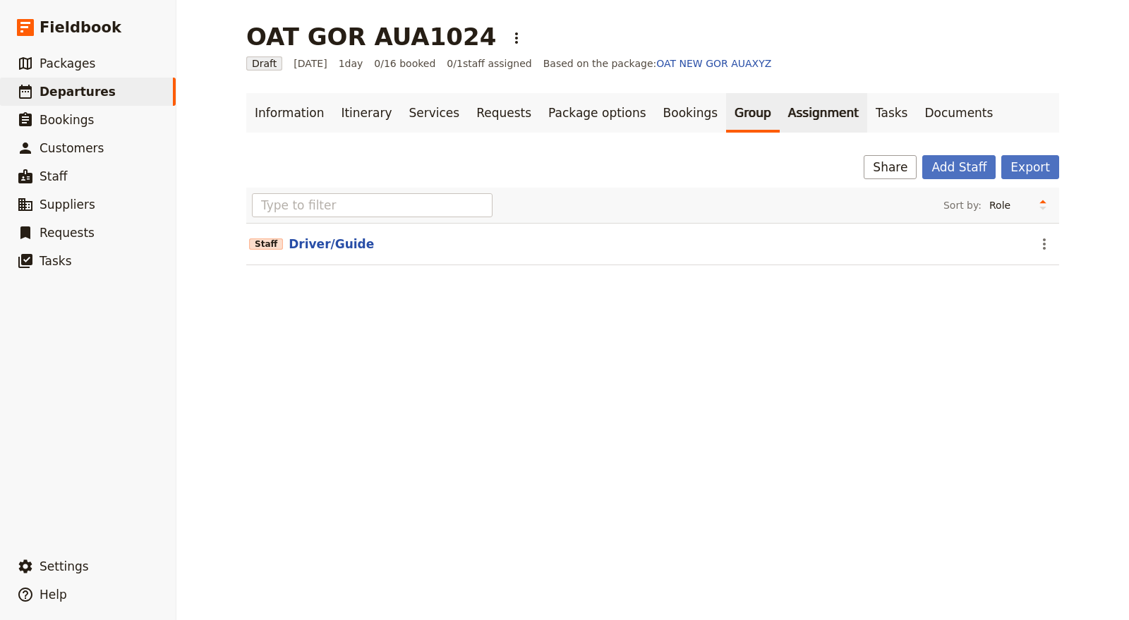
click at [780, 121] on link "Assignment" at bounding box center [823, 113] width 87 height 40
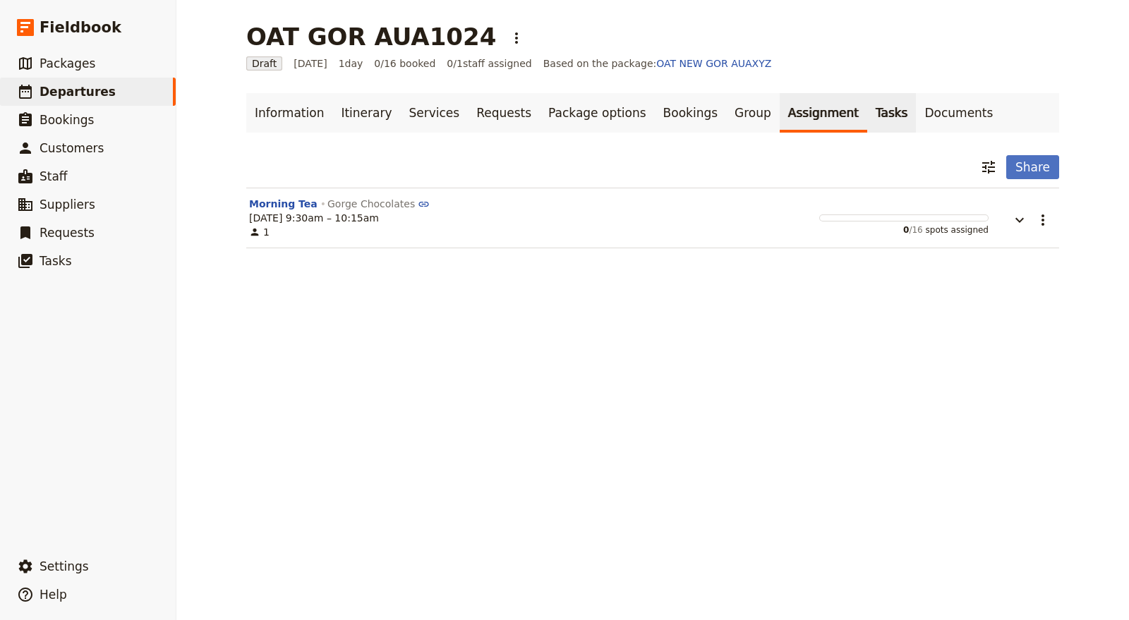
click at [867, 110] on link "Tasks" at bounding box center [891, 113] width 49 height 40
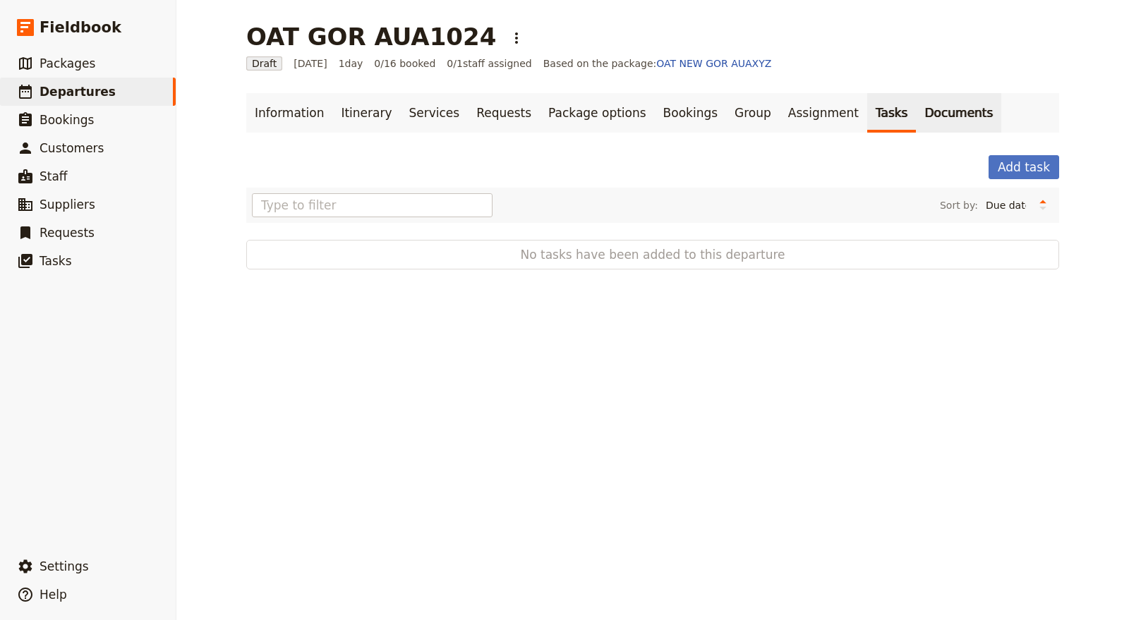
click at [916, 106] on link "Documents" at bounding box center [958, 113] width 85 height 40
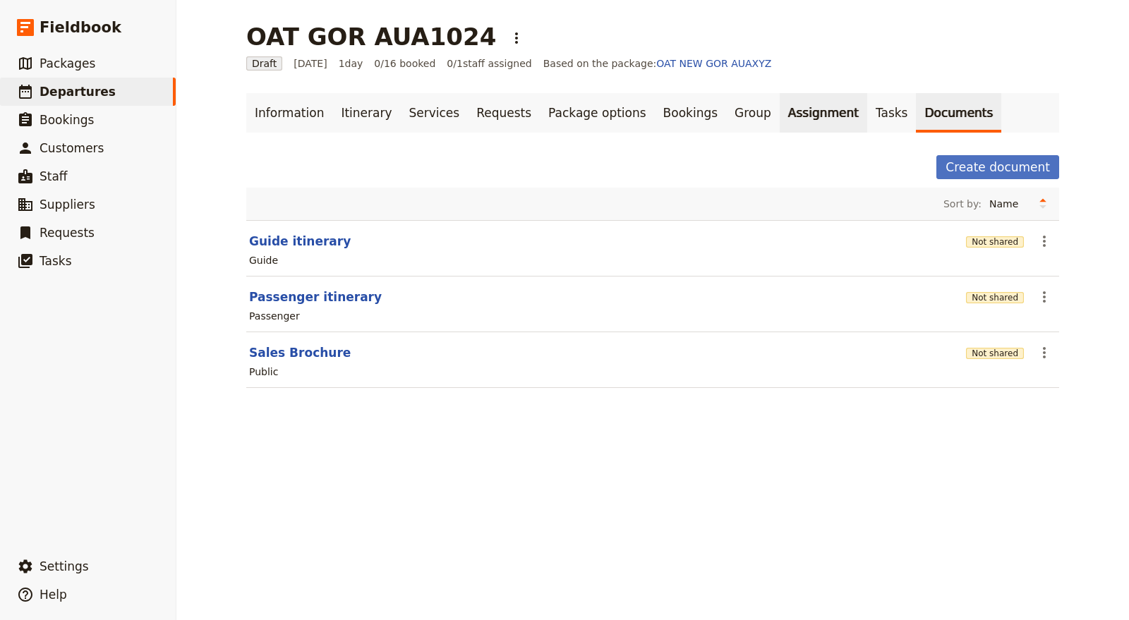
click at [780, 116] on link "Assignment" at bounding box center [823, 113] width 87 height 40
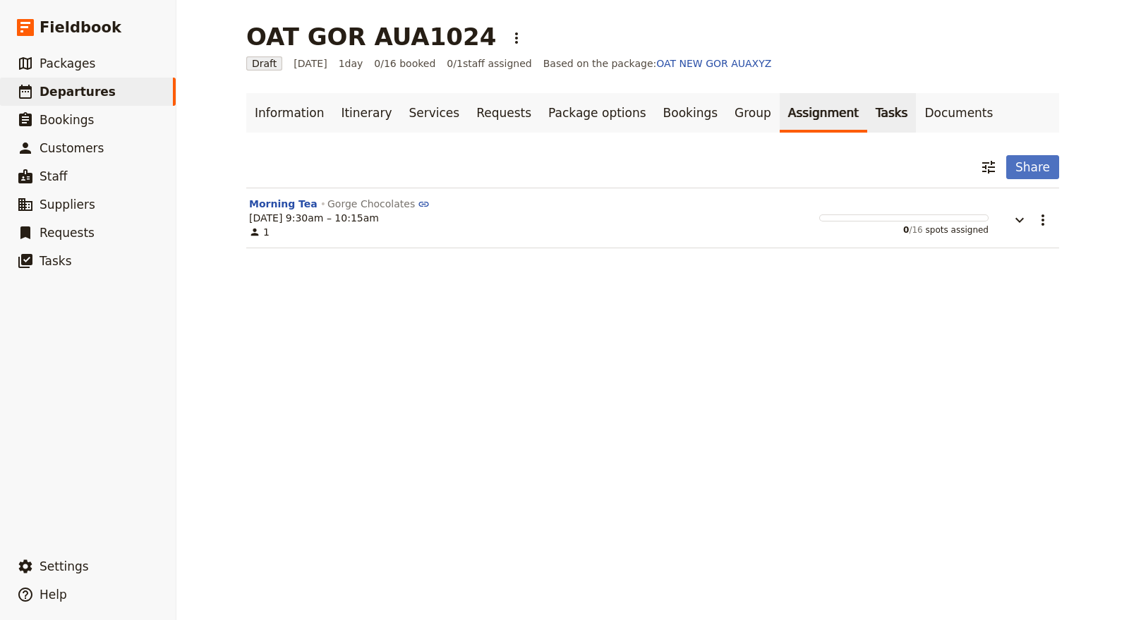
click at [867, 121] on link "Tasks" at bounding box center [891, 113] width 49 height 40
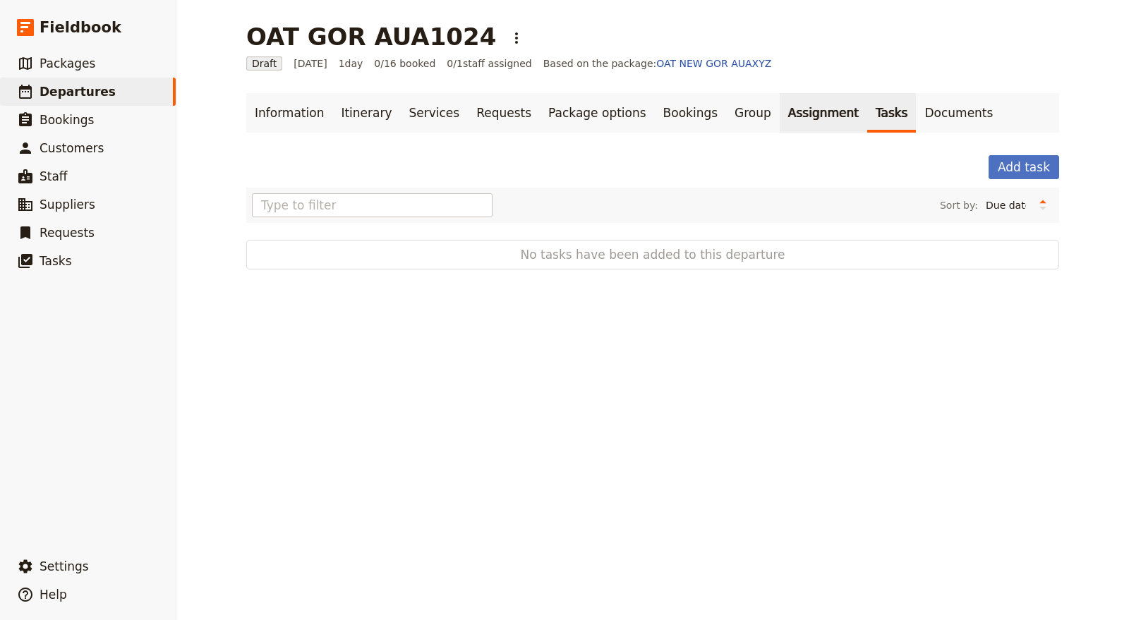
click at [780, 116] on link "Assignment" at bounding box center [823, 113] width 87 height 40
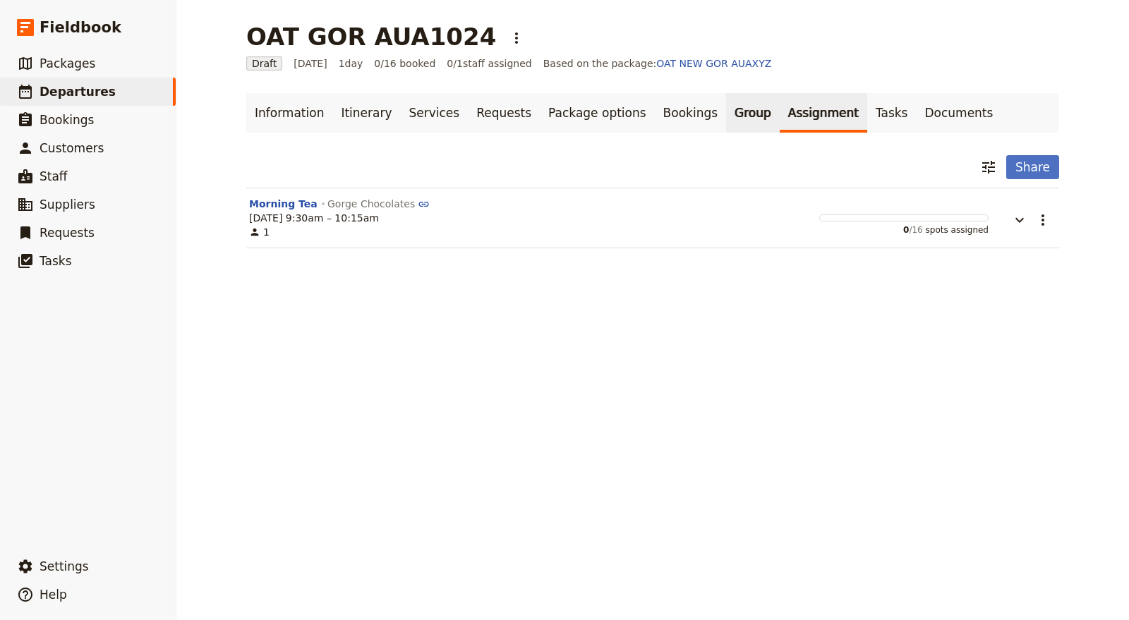
click at [726, 110] on link "Group" at bounding box center [753, 113] width 54 height 40
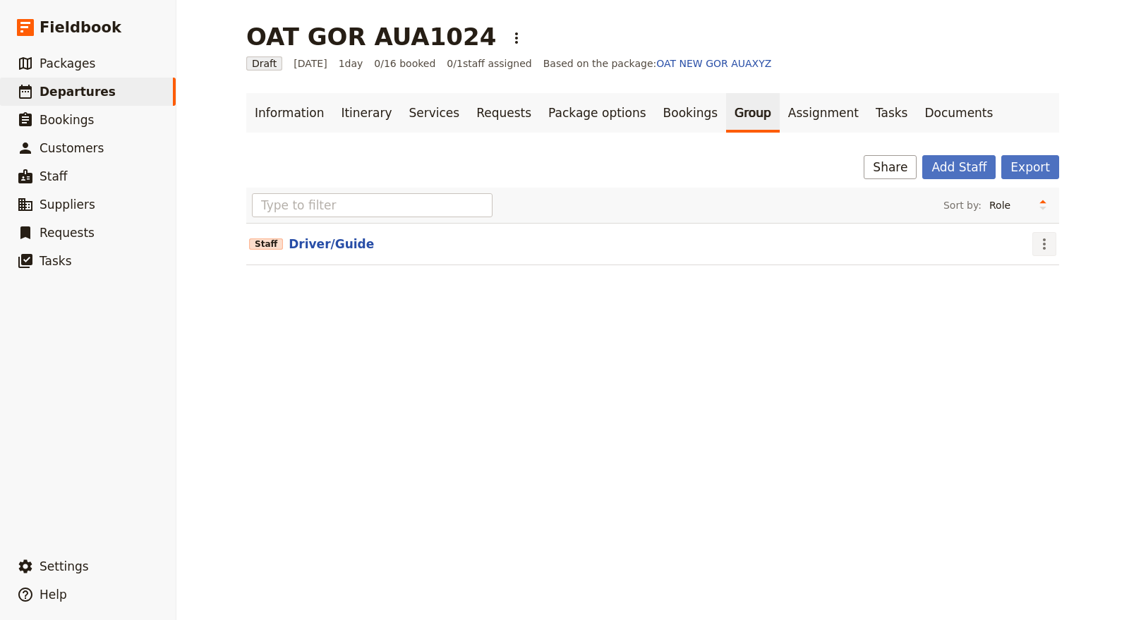
click at [1039, 245] on icon "Actions" at bounding box center [1044, 244] width 17 height 17
click at [1042, 270] on span "Edit staff" at bounding box center [1058, 274] width 44 height 14
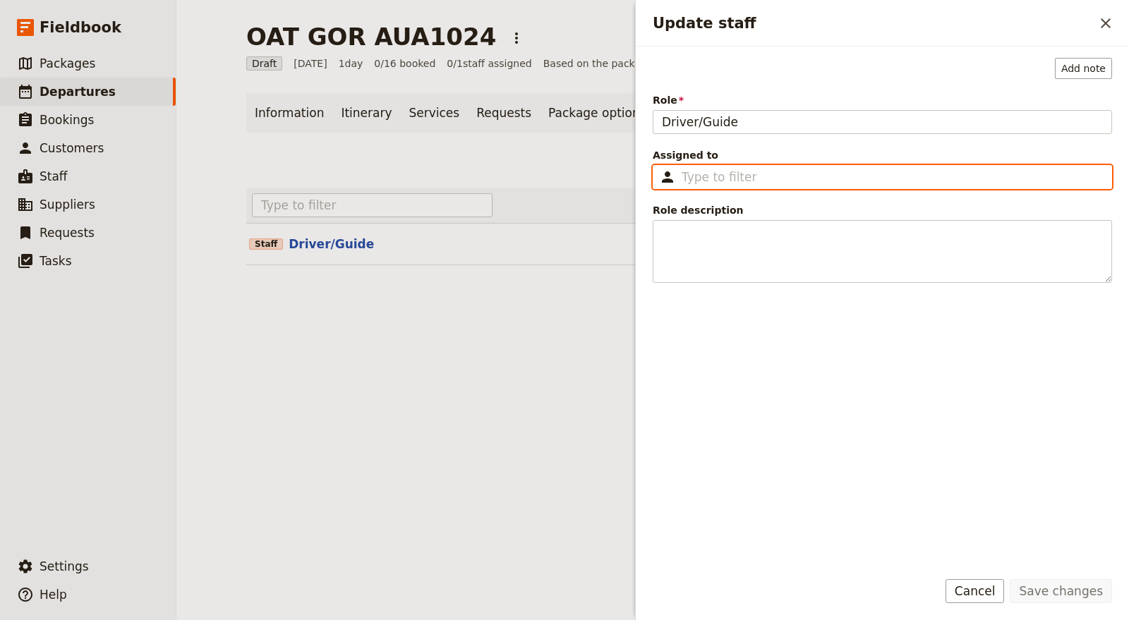
click at [780, 174] on input "Assigned to ​" at bounding box center [892, 177] width 421 height 17
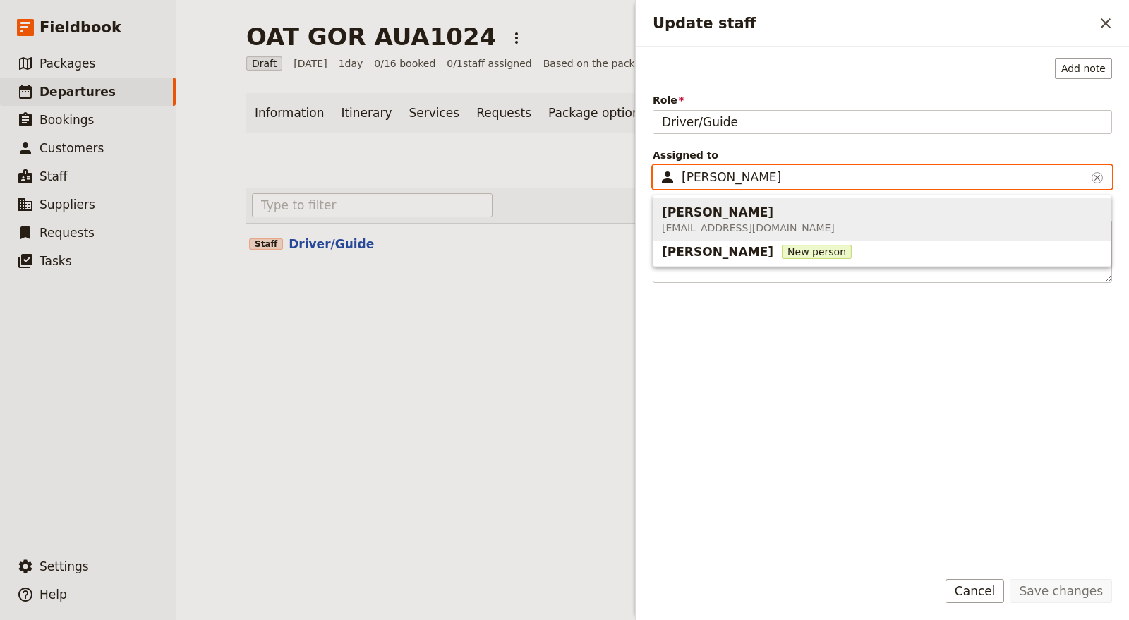
click at [770, 214] on span "Cory Corbett CoryCorbett@gmail.com" at bounding box center [882, 219] width 440 height 37
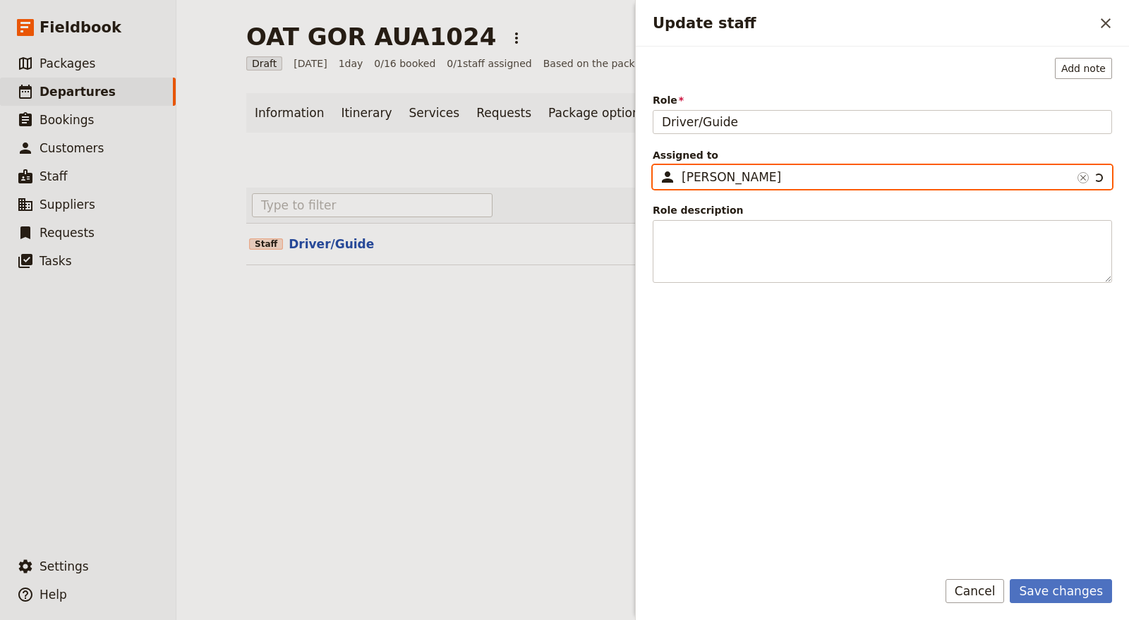
type input "[PERSON_NAME]"
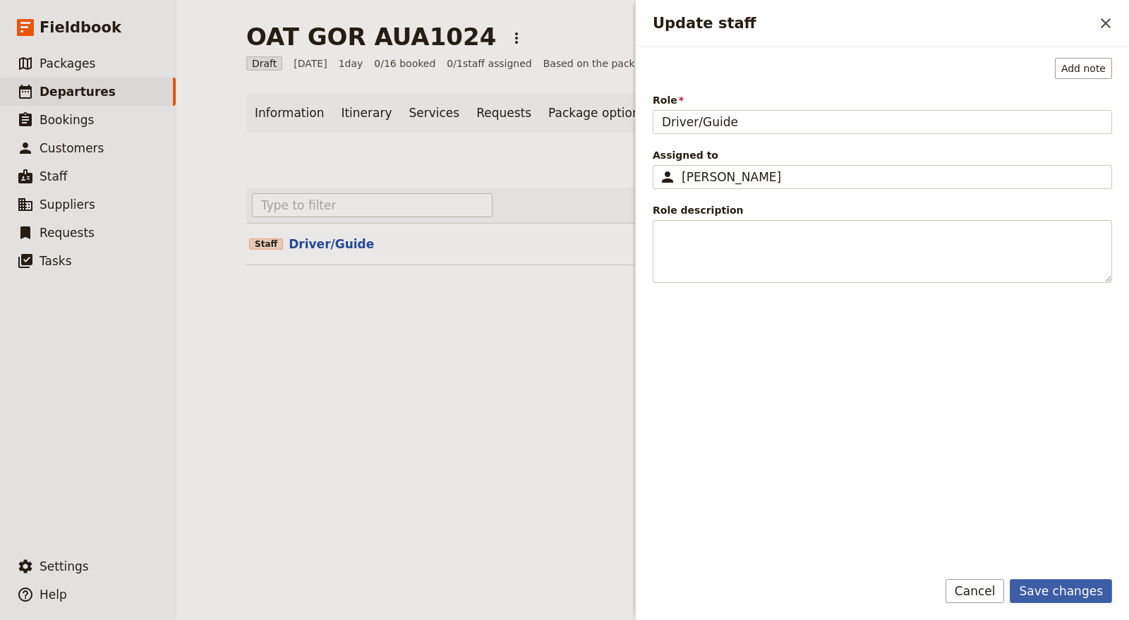
click at [1078, 593] on button "Save changes" at bounding box center [1061, 591] width 102 height 24
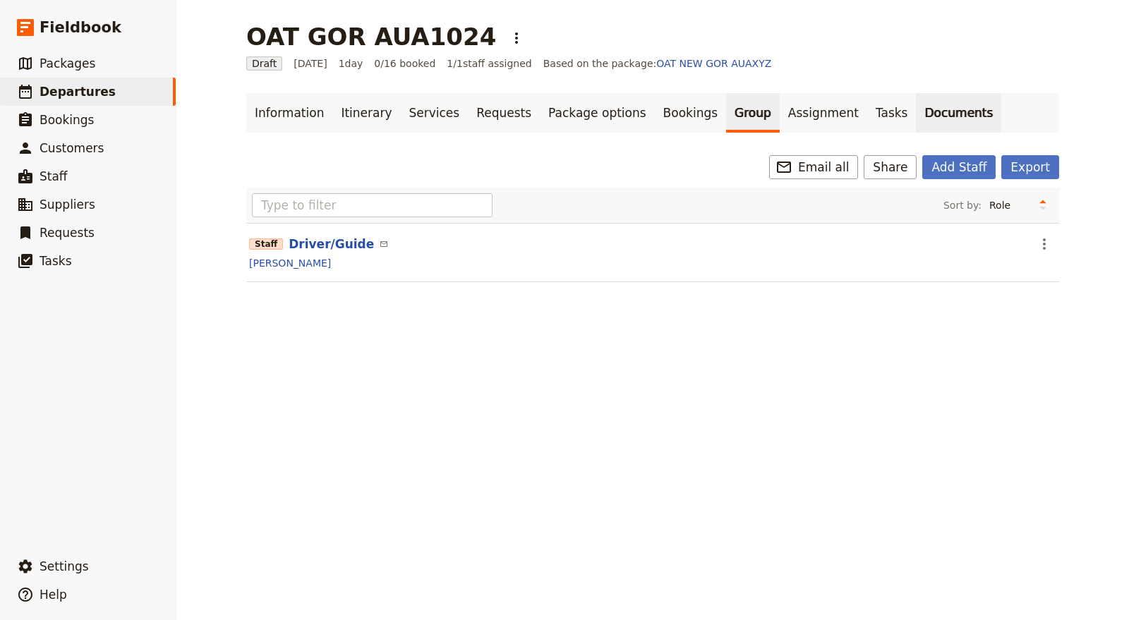
click at [916, 114] on link "Documents" at bounding box center [958, 113] width 85 height 40
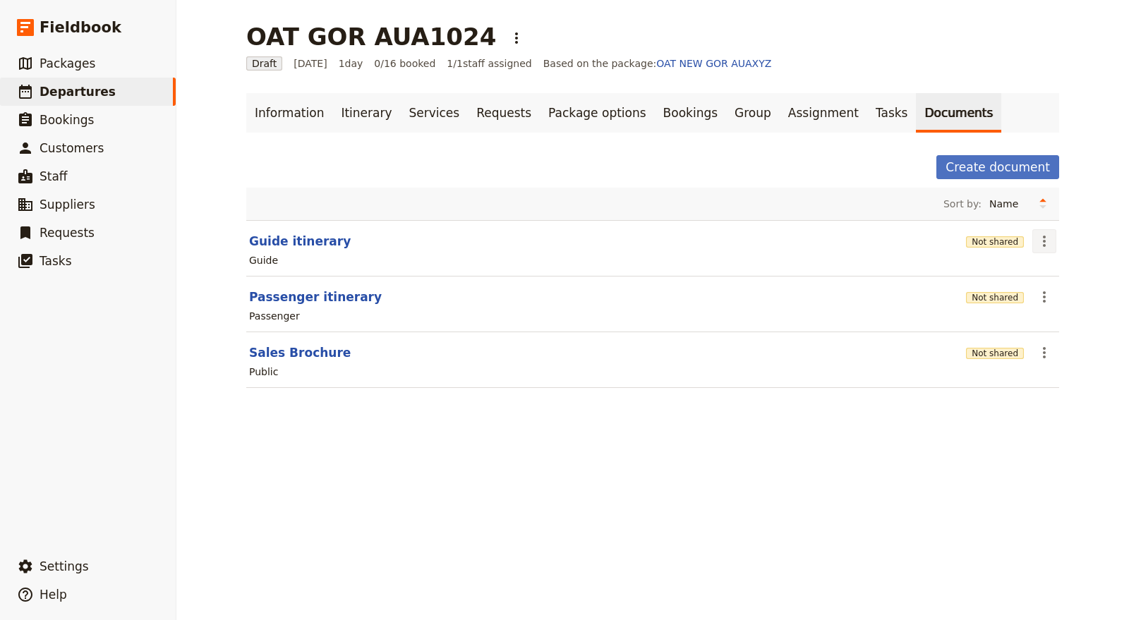
click at [1043, 241] on icon "Actions" at bounding box center [1044, 241] width 17 height 17
click at [1051, 267] on span "Share" at bounding box center [1050, 271] width 28 height 14
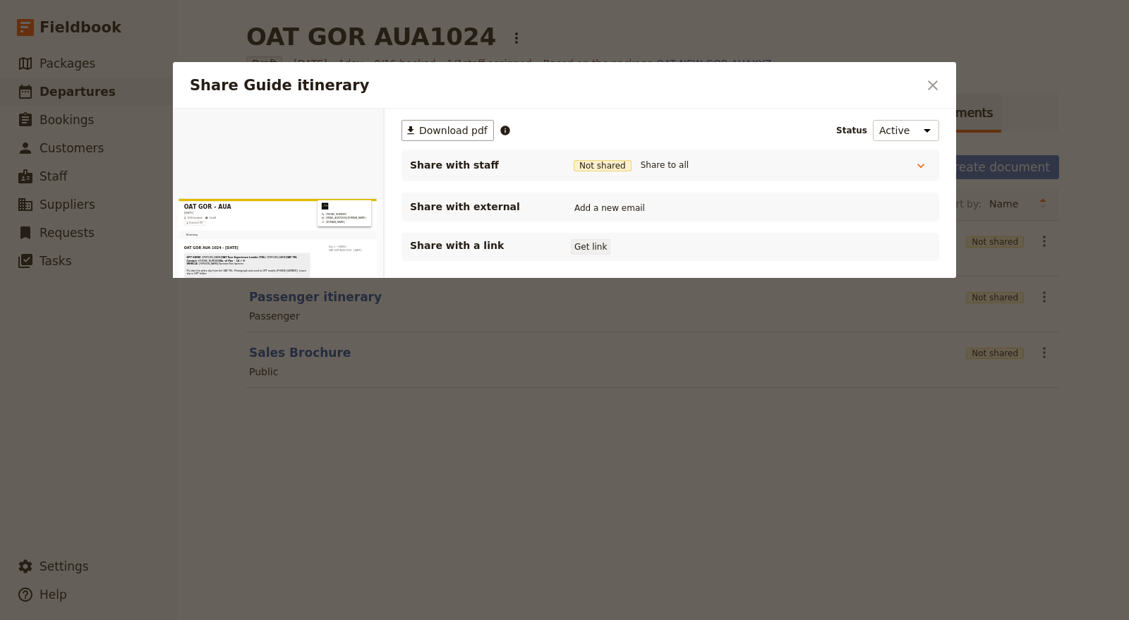
click at [591, 244] on button "Get link" at bounding box center [591, 247] width 40 height 16
click at [703, 250] on button "Get link" at bounding box center [697, 247] width 40 height 16
click at [701, 243] on button "Get link" at bounding box center [697, 247] width 40 height 16
click at [935, 85] on icon "Close dialog" at bounding box center [932, 85] width 17 height 17
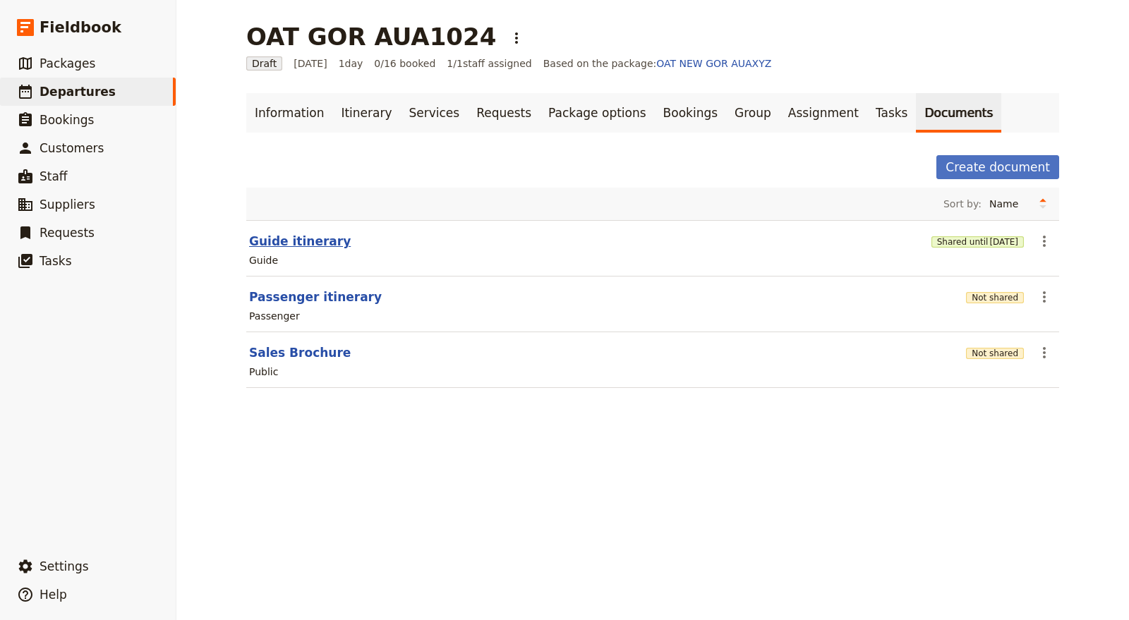
click at [300, 244] on button "Guide itinerary" at bounding box center [300, 241] width 102 height 17
select select "STAFF"
select select "RUN_SHEET"
select select "DEFAULT"
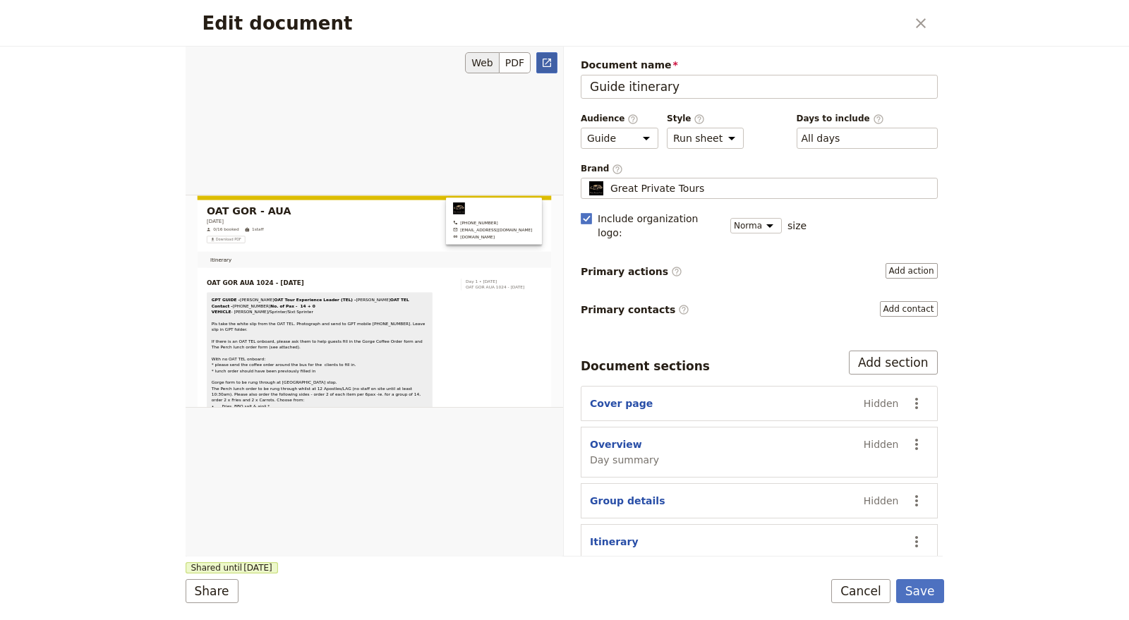
click at [551, 68] on link "​" at bounding box center [546, 62] width 21 height 21
click at [914, 588] on button "Save" at bounding box center [920, 591] width 48 height 24
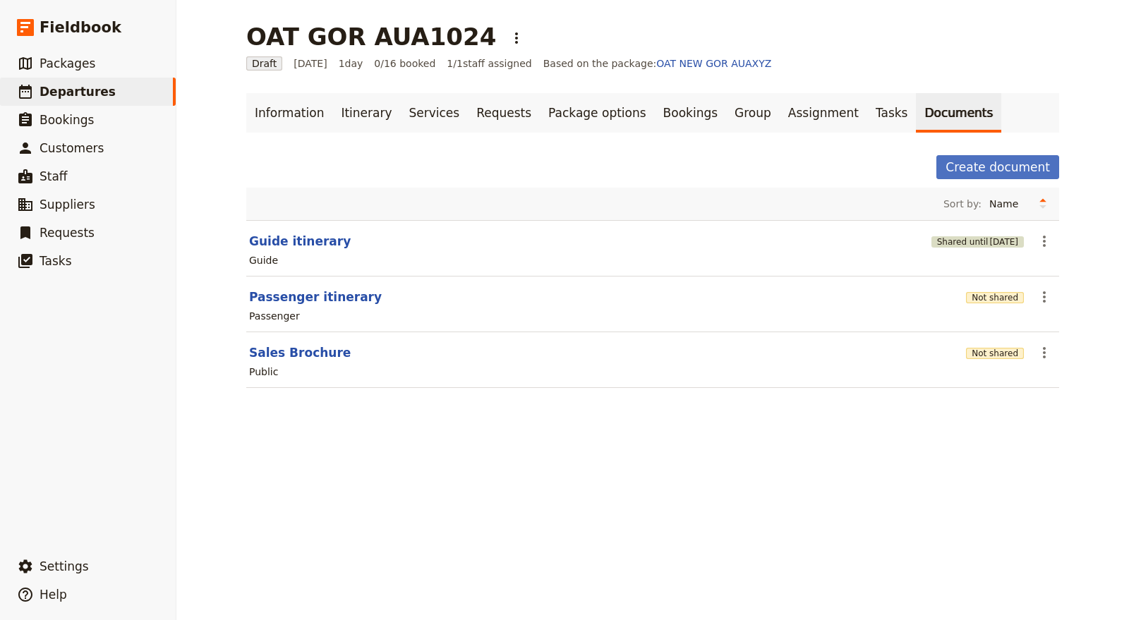
click at [989, 243] on span "28 Nov 2025" at bounding box center [1003, 241] width 29 height 11
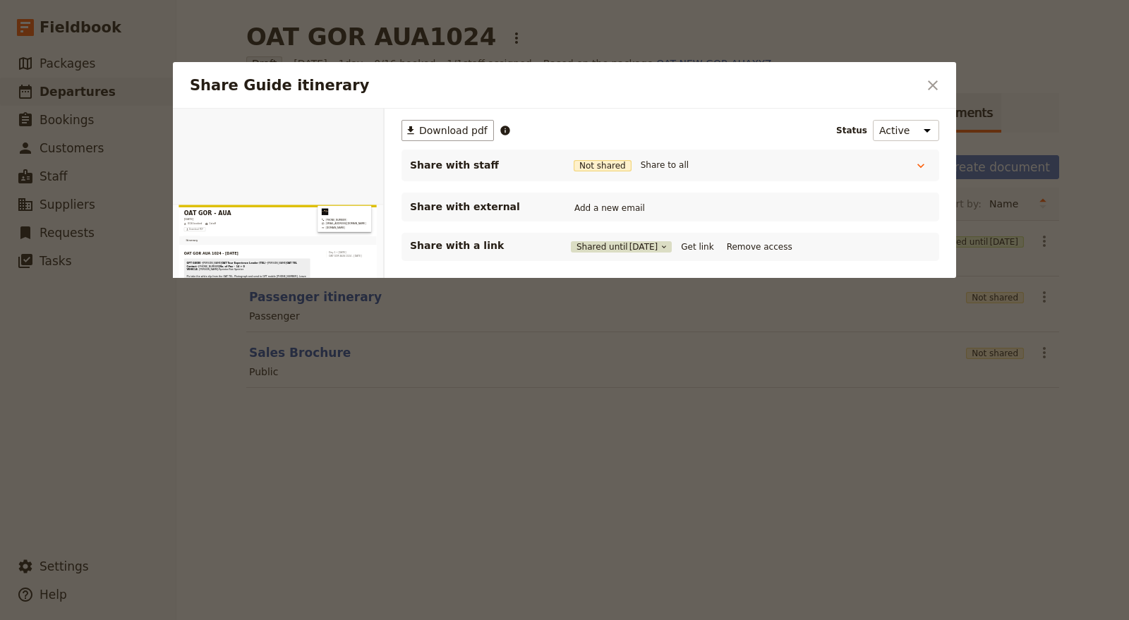
click at [671, 241] on button "Shared until 28 Nov 2025" at bounding box center [621, 246] width 101 height 11
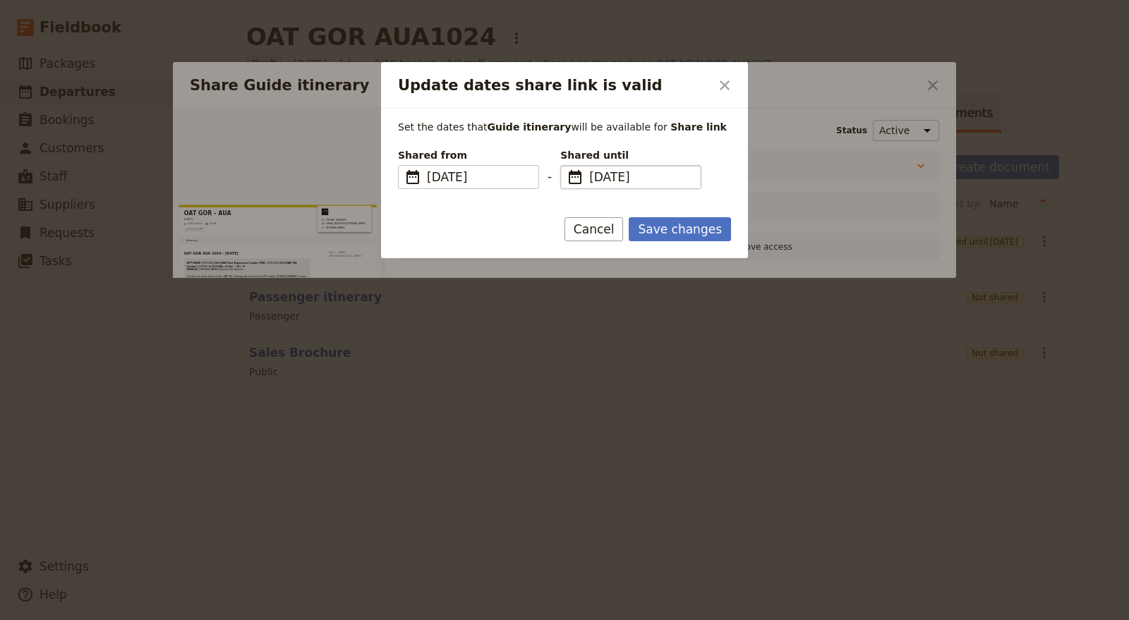
click at [615, 174] on span "28 Nov 2025" at bounding box center [640, 177] width 103 height 17
click at [567, 166] on input "28/11/2025" at bounding box center [566, 165] width 1 height 1
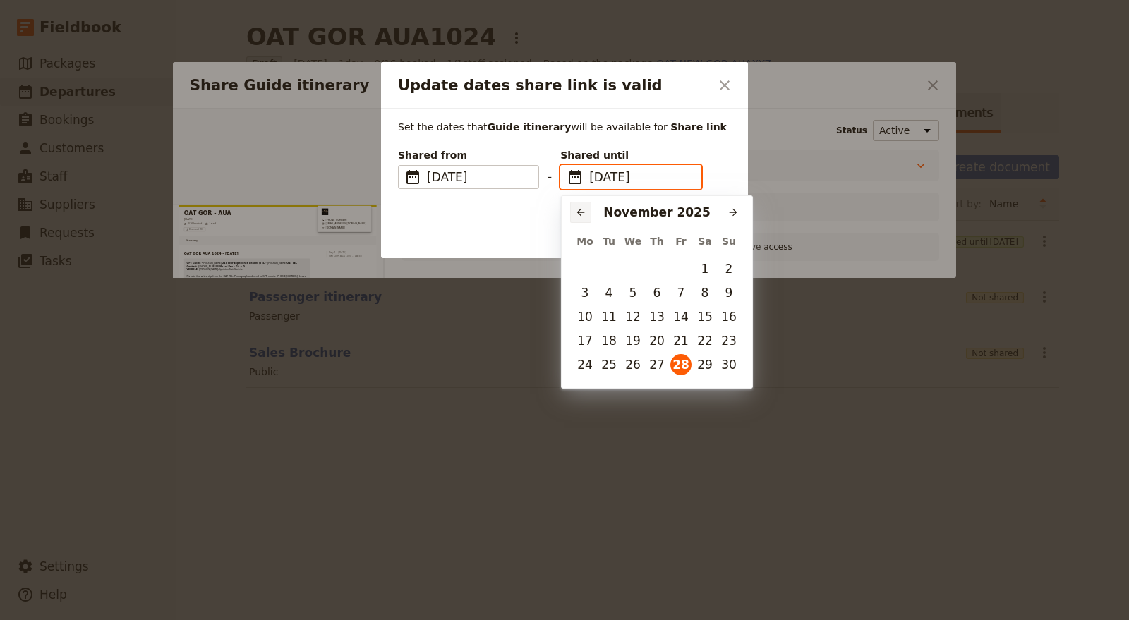
click at [581, 214] on icon "Previous month" at bounding box center [580, 212] width 11 height 11
click at [657, 365] on button "30" at bounding box center [656, 364] width 21 height 21
type input "30/10/2025"
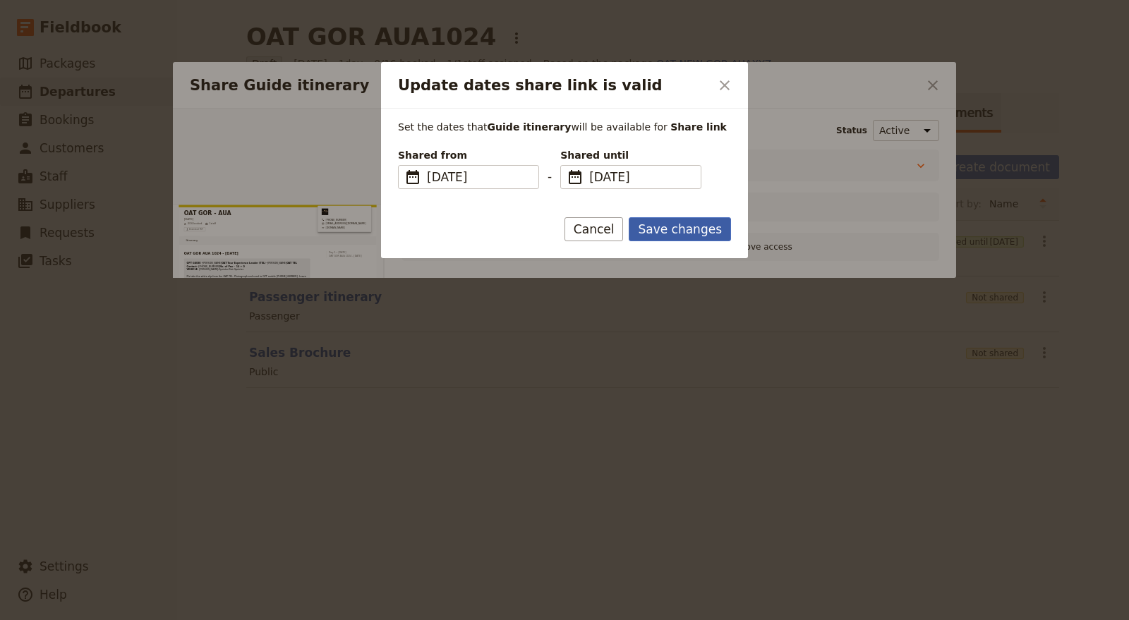
click at [707, 227] on button "Save changes" at bounding box center [680, 229] width 102 height 24
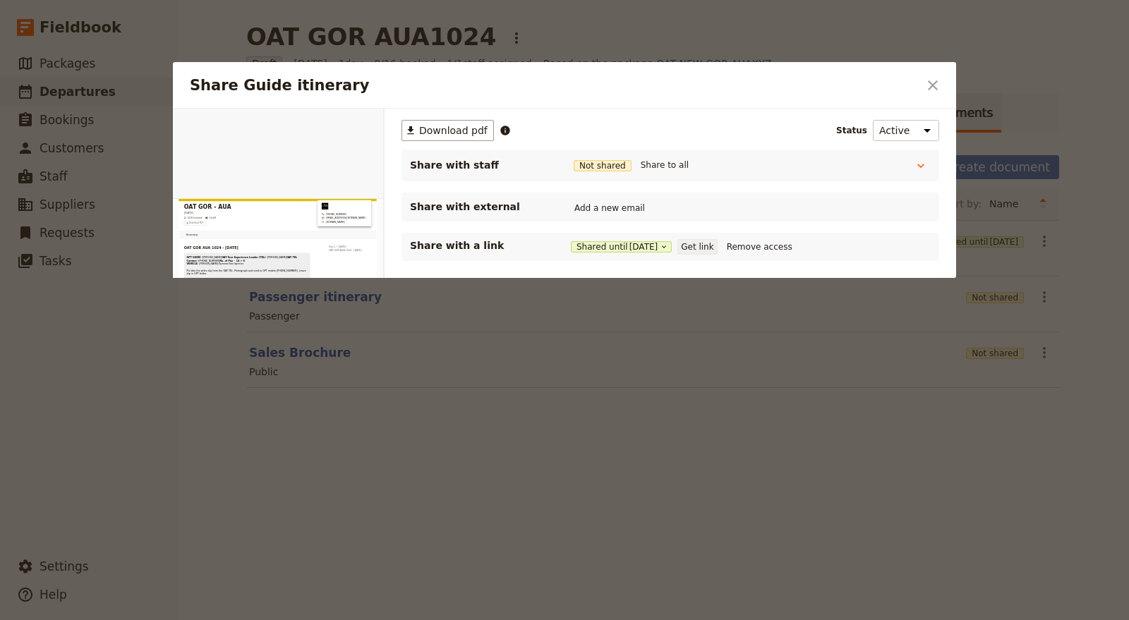
click at [701, 248] on button "Get link" at bounding box center [697, 247] width 40 height 16
click at [936, 88] on icon "Close dialog" at bounding box center [933, 85] width 10 height 10
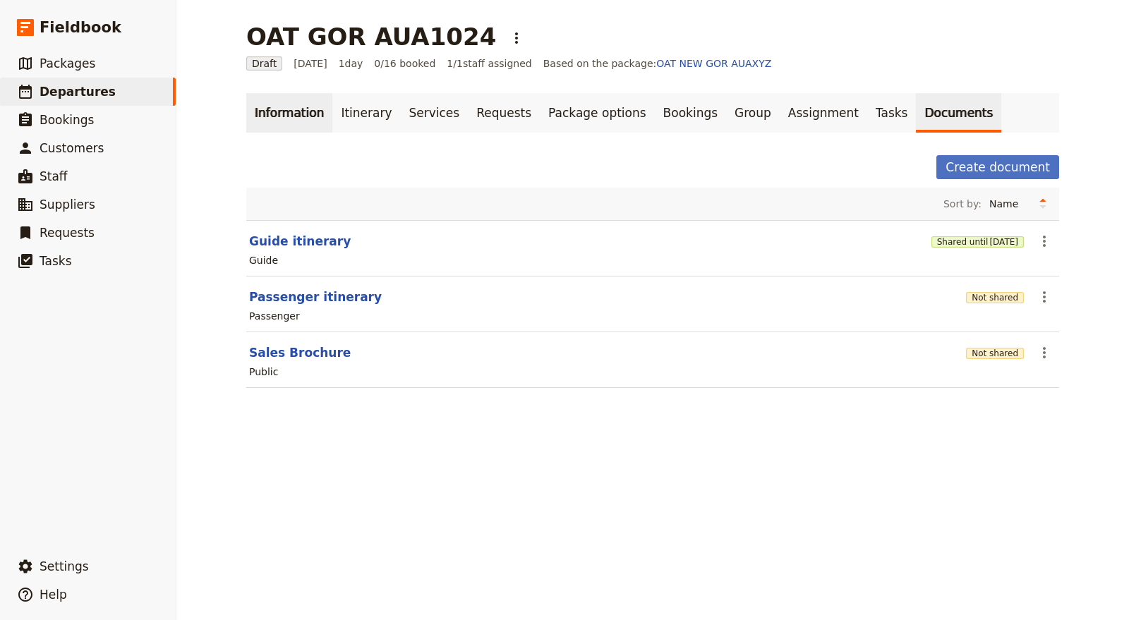
click at [282, 131] on link "Information" at bounding box center [289, 113] width 86 height 40
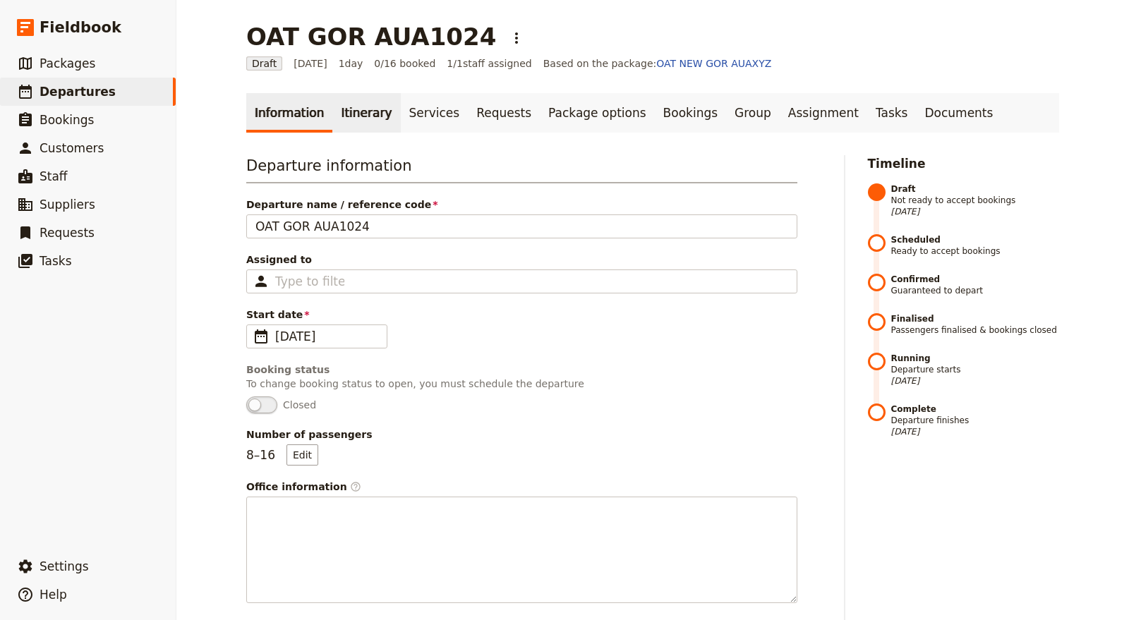
click at [334, 118] on link "Itinerary" at bounding box center [366, 113] width 68 height 40
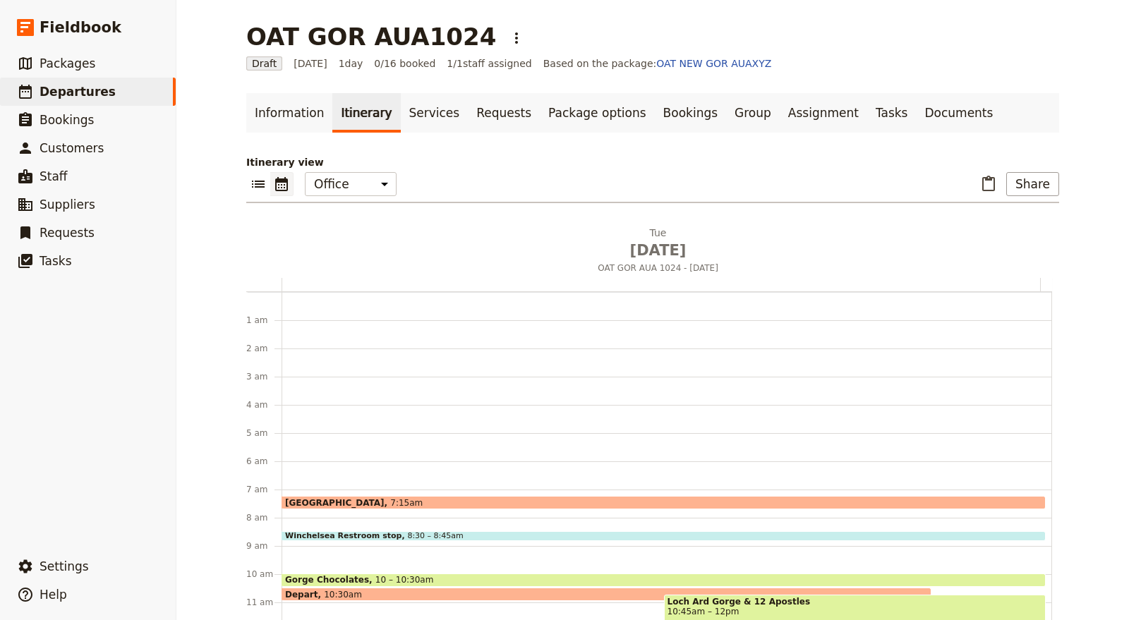
scroll to position [183, 0]
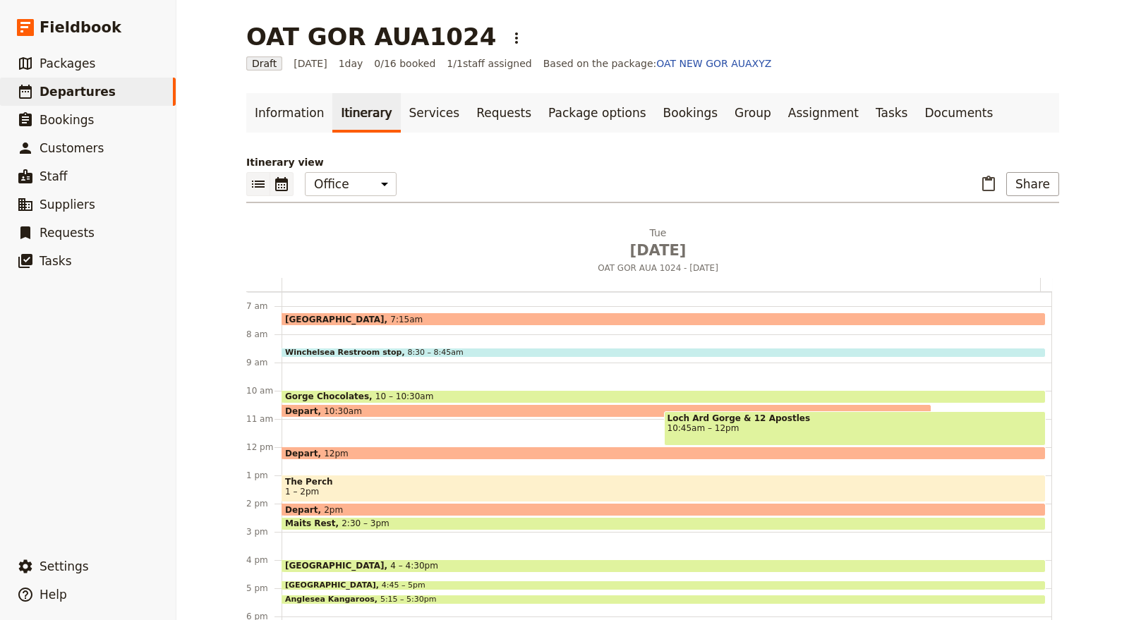
click at [251, 180] on icon "List view" at bounding box center [258, 184] width 17 height 17
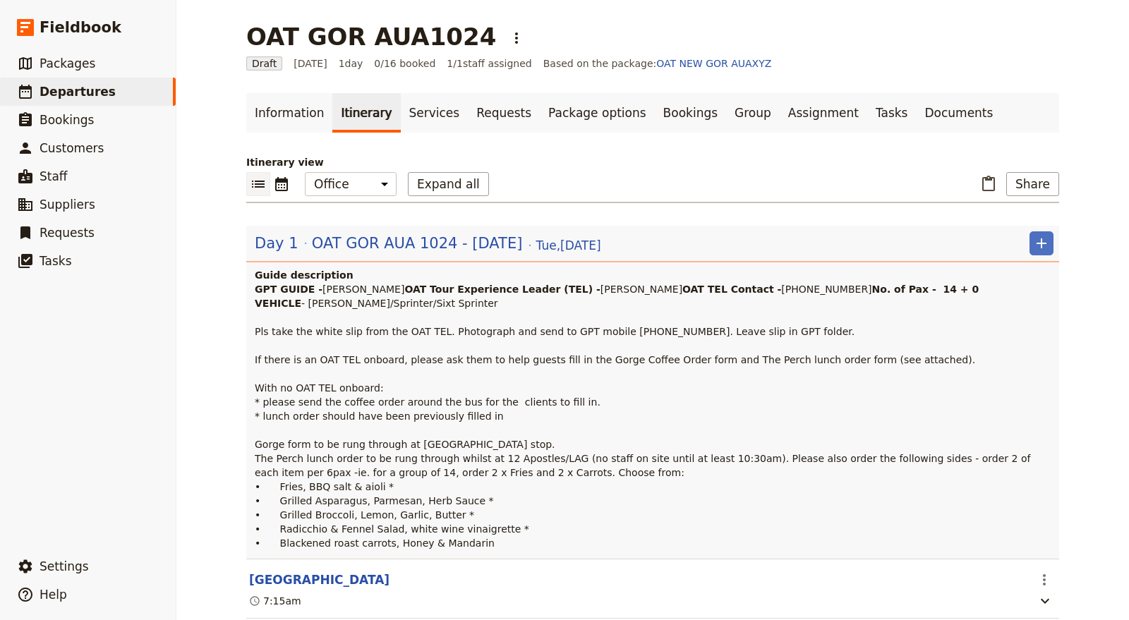
click at [576, 274] on h4 "Guide description" at bounding box center [654, 275] width 799 height 14
click at [543, 245] on span "Tue , 28 Oct 2025" at bounding box center [568, 245] width 65 height 17
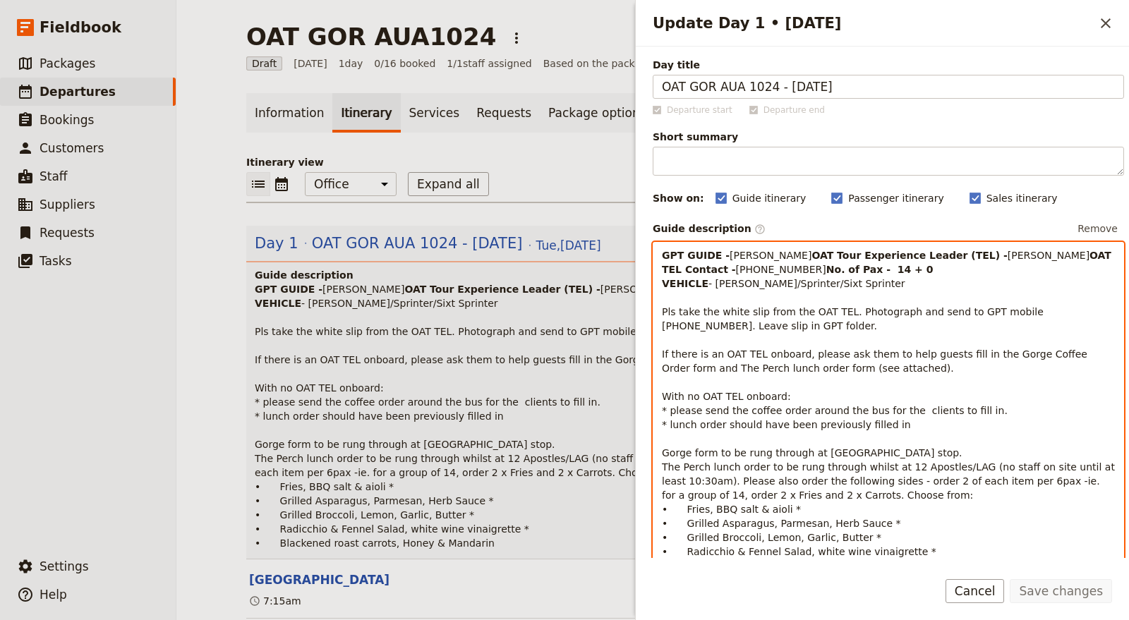
click at [950, 289] on p "GPT GUIDE - Cory OAT Tour Experience Leader (TEL) - Jane Mathews OAT TEL Contac…" at bounding box center [888, 410] width 453 height 325
drag, startPoint x: 736, startPoint y: 309, endPoint x: 857, endPoint y: 322, distance: 122.0
click at [857, 322] on p "GPT GUIDE - Cory OAT Tour Experience Leader (TEL) - Jane Mathews OAT TEL Contac…" at bounding box center [888, 410] width 453 height 325
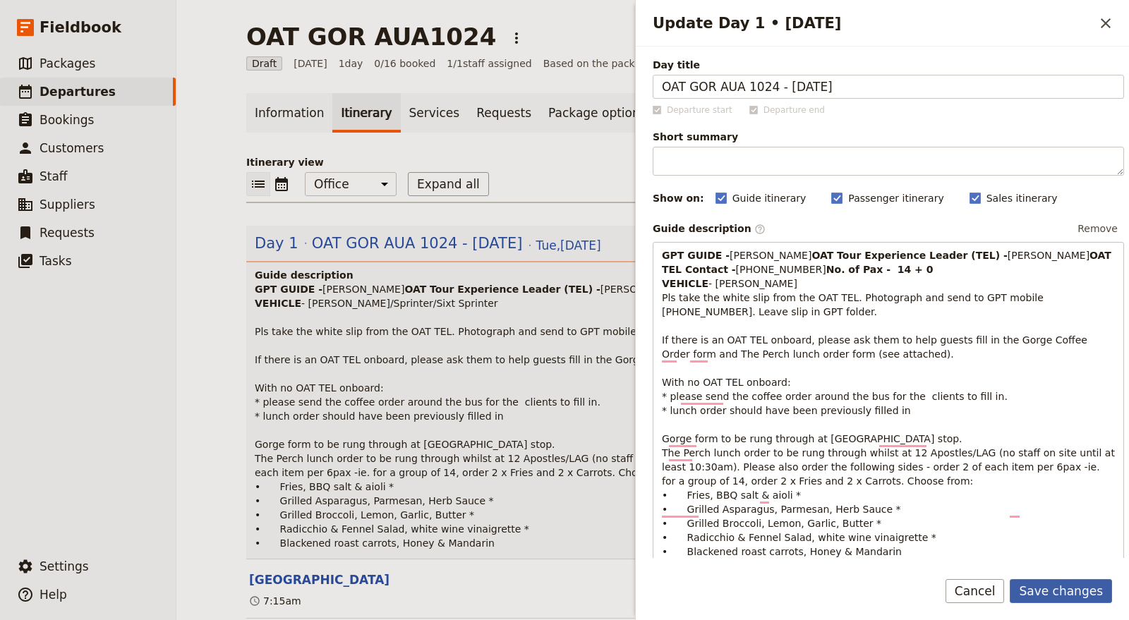
click at [1064, 588] on button "Save changes" at bounding box center [1061, 591] width 102 height 24
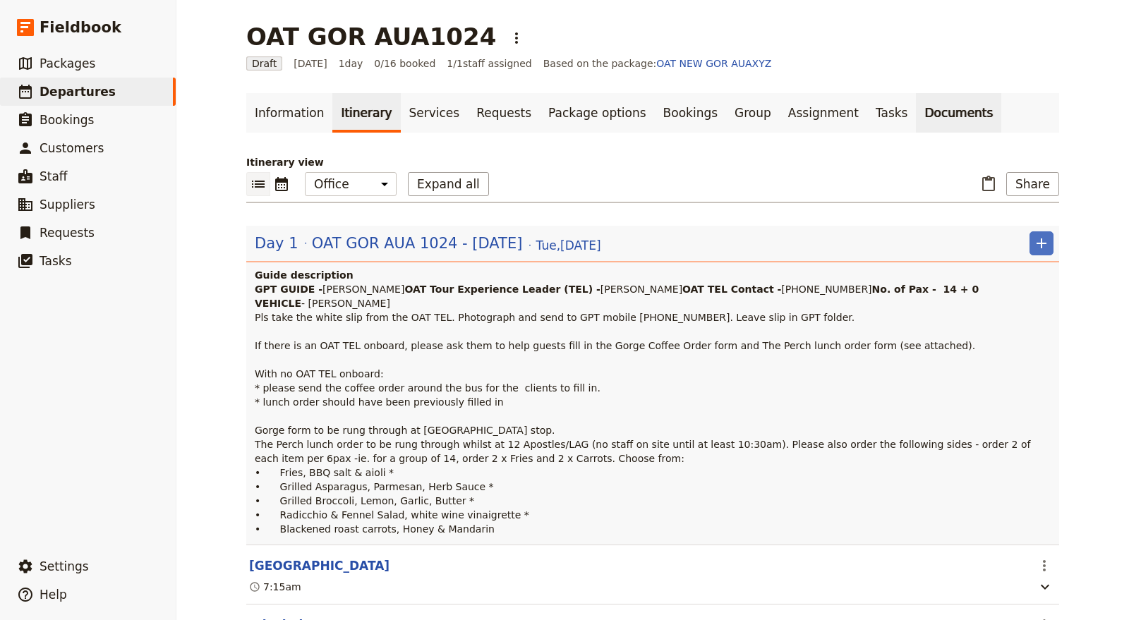
click at [916, 120] on link "Documents" at bounding box center [958, 113] width 85 height 40
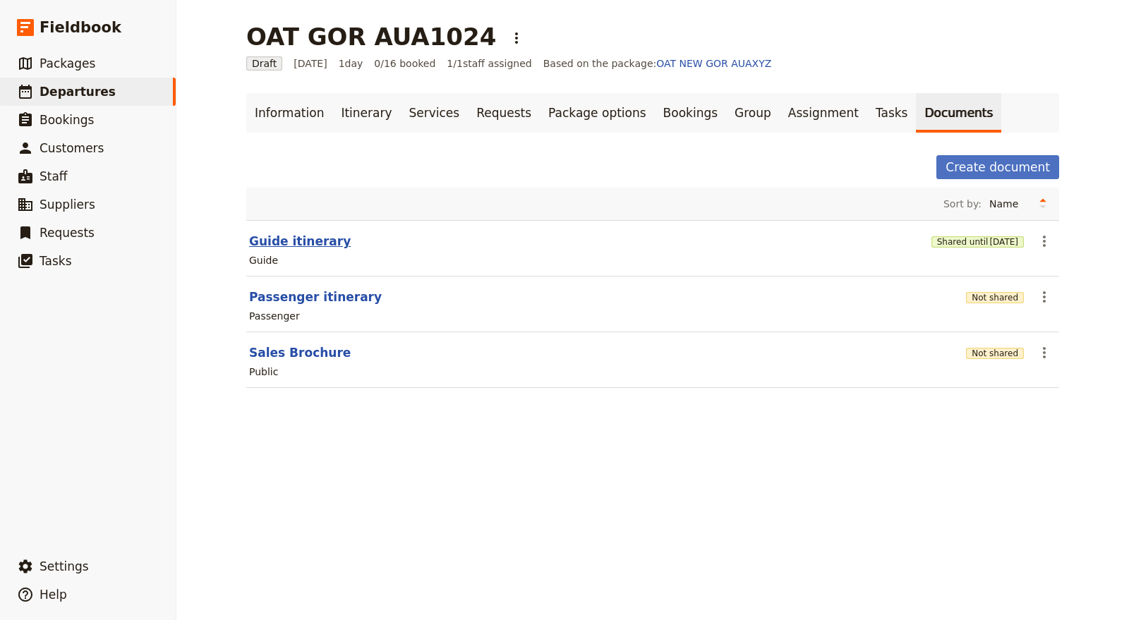
click at [294, 233] on button "Guide itinerary" at bounding box center [300, 241] width 102 height 17
select select "STAFF"
select select "RUN_SHEET"
select select "DEFAULT"
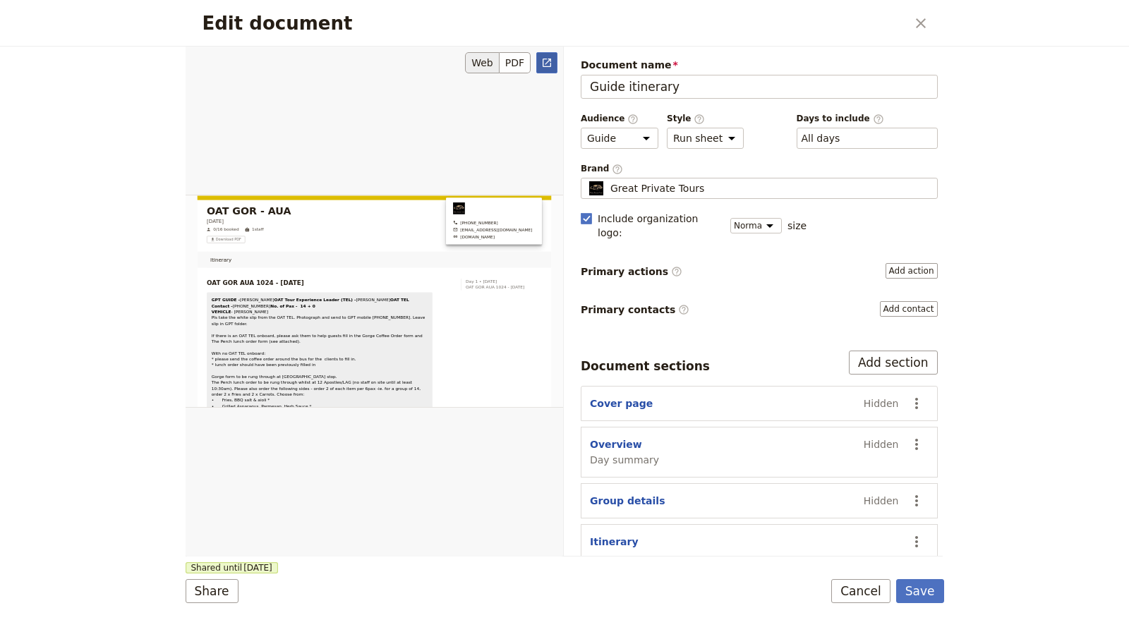
click at [546, 66] on icon "Open full preview" at bounding box center [547, 63] width 8 height 8
click at [864, 598] on button "Cancel" at bounding box center [860, 591] width 59 height 24
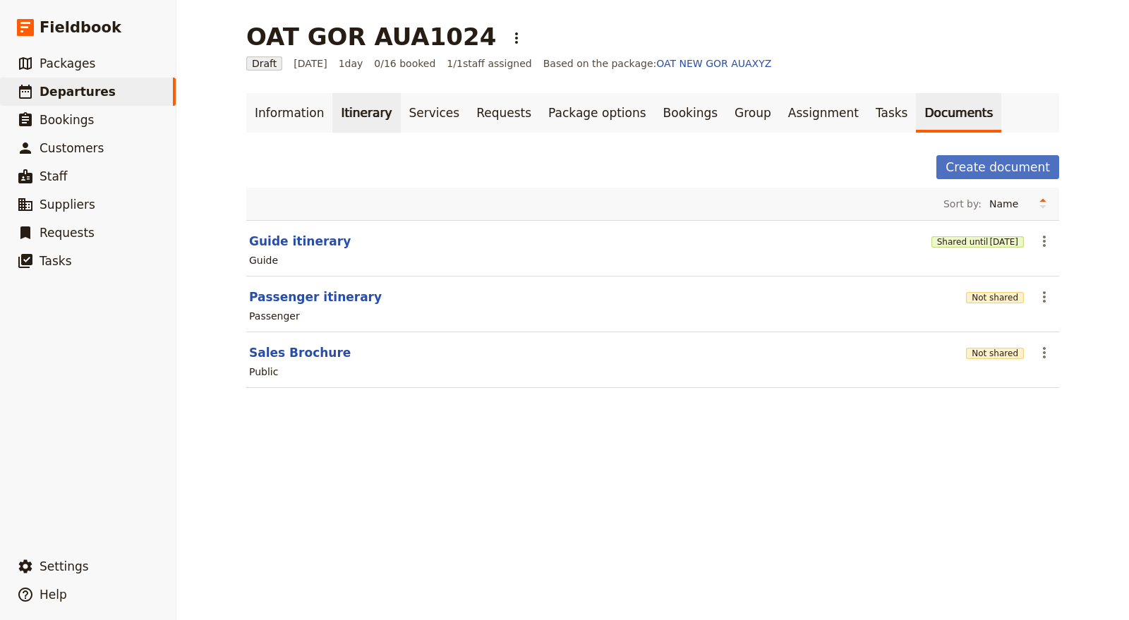
click at [366, 110] on link "Itinerary" at bounding box center [366, 113] width 68 height 40
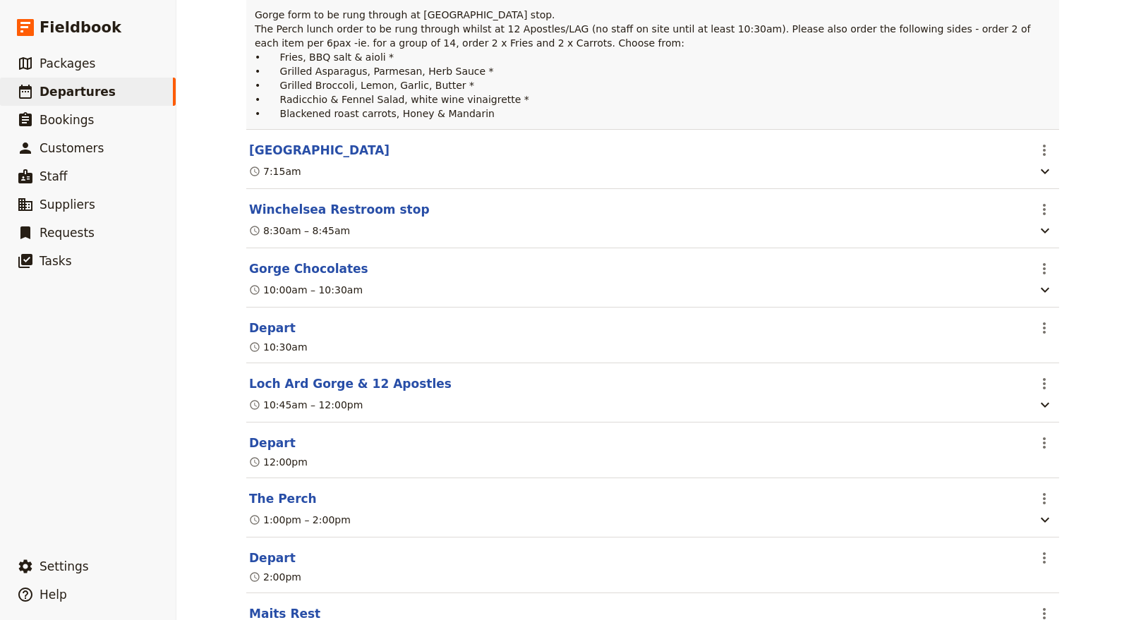
scroll to position [470, 0]
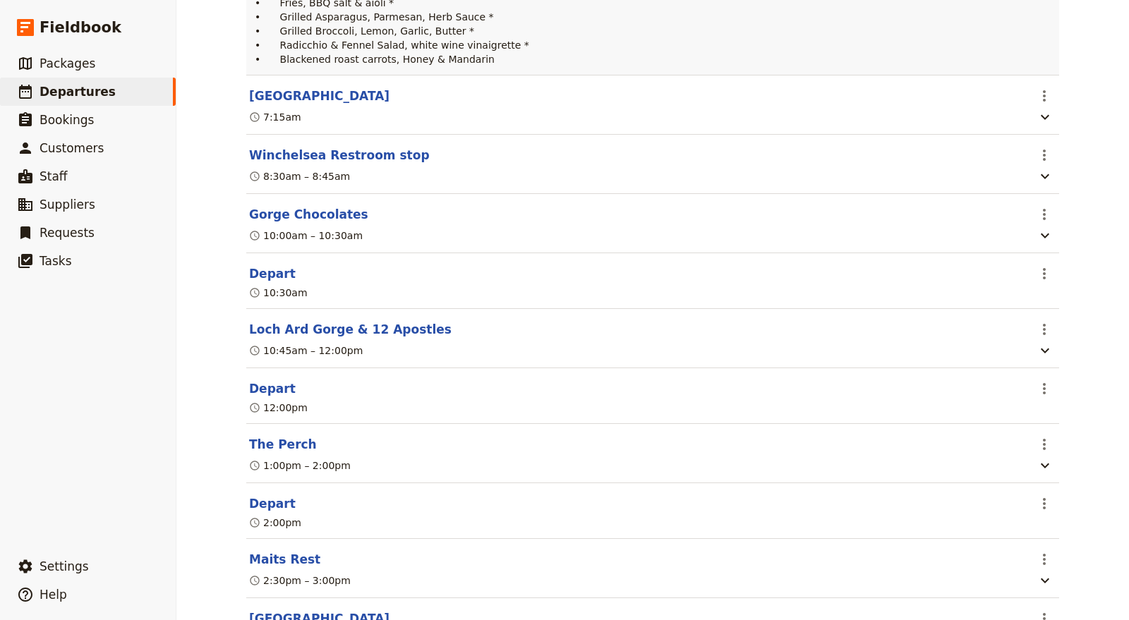
click at [740, 424] on section "Depart ​ 12:00pm" at bounding box center [652, 396] width 813 height 56
click at [1036, 453] on icon "Actions" at bounding box center [1044, 444] width 17 height 17
click at [1000, 531] on span "Edit this itinerary item" at bounding box center [972, 530] width 111 height 14
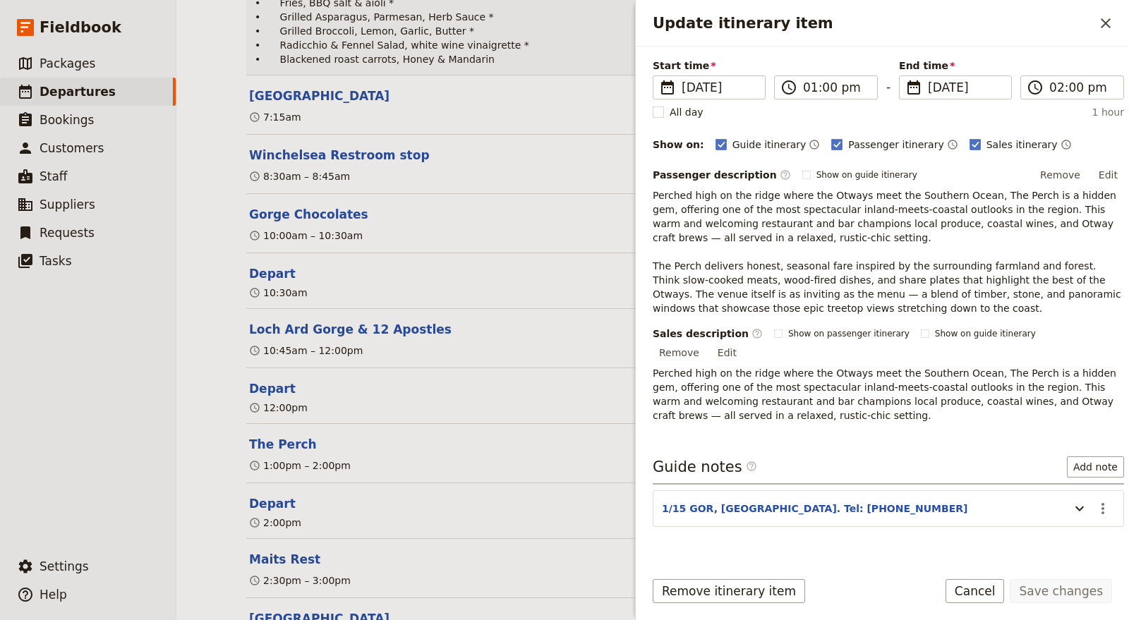
scroll to position [110, 0]
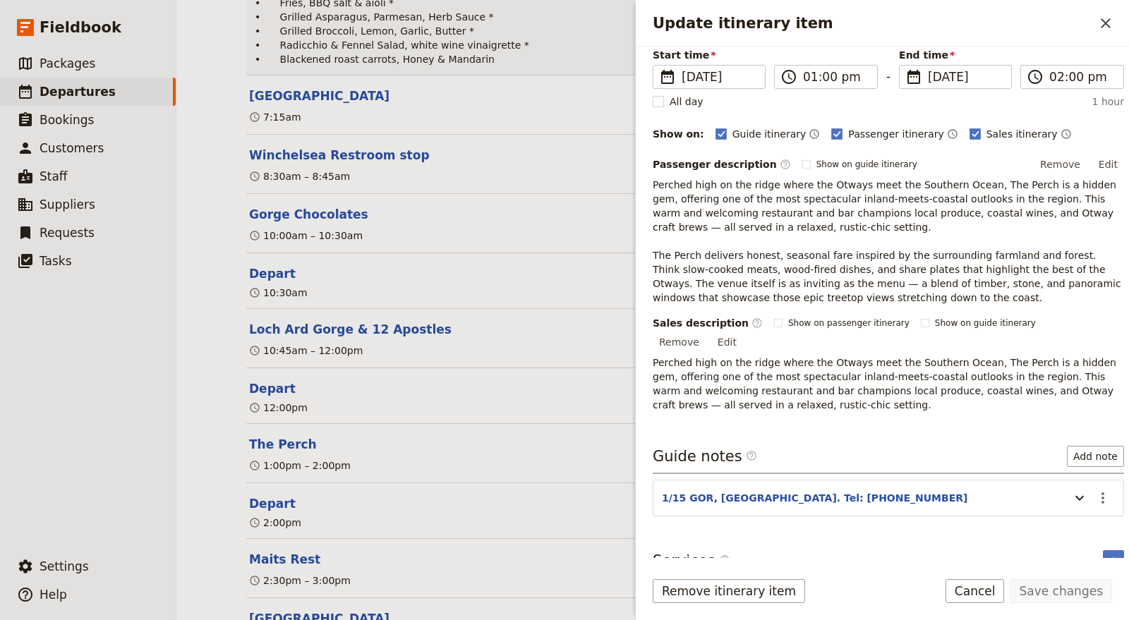
click at [960, 491] on header "1/15 GOR, Lavers Hill. Tel: 5237 3110" at bounding box center [862, 499] width 401 height 17
click at [1071, 490] on icon "Update itinerary item" at bounding box center [1079, 498] width 17 height 17
click at [1094, 490] on icon "Actions" at bounding box center [1102, 498] width 17 height 17
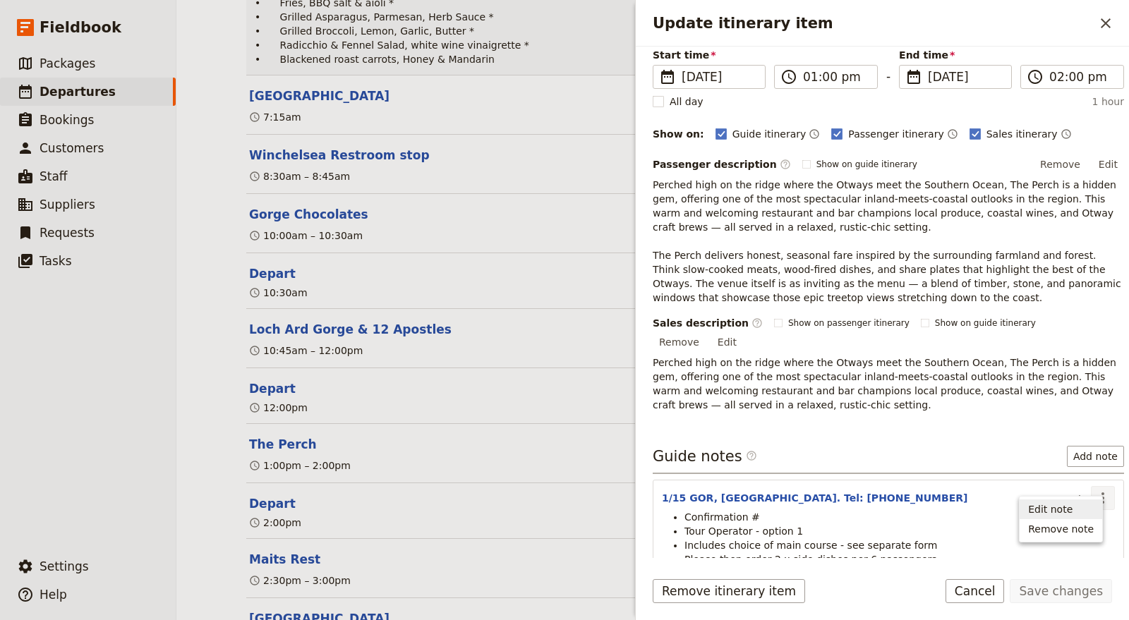
click at [1060, 507] on span "Edit note" at bounding box center [1050, 509] width 44 height 14
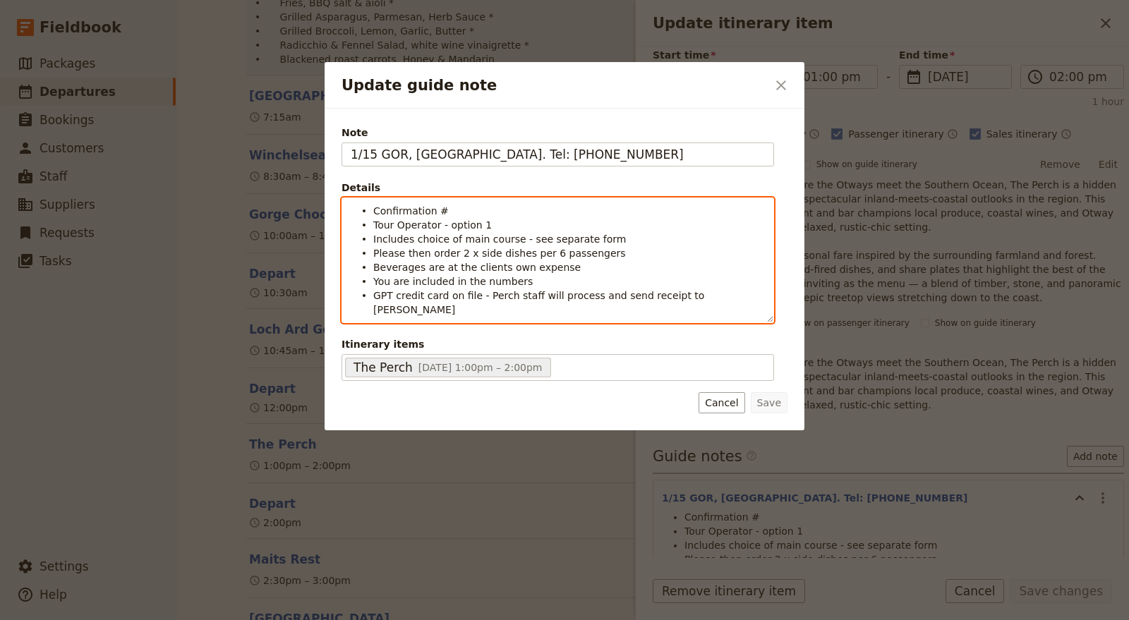
click at [444, 214] on li "Confirmation #" at bounding box center [569, 210] width 392 height 14
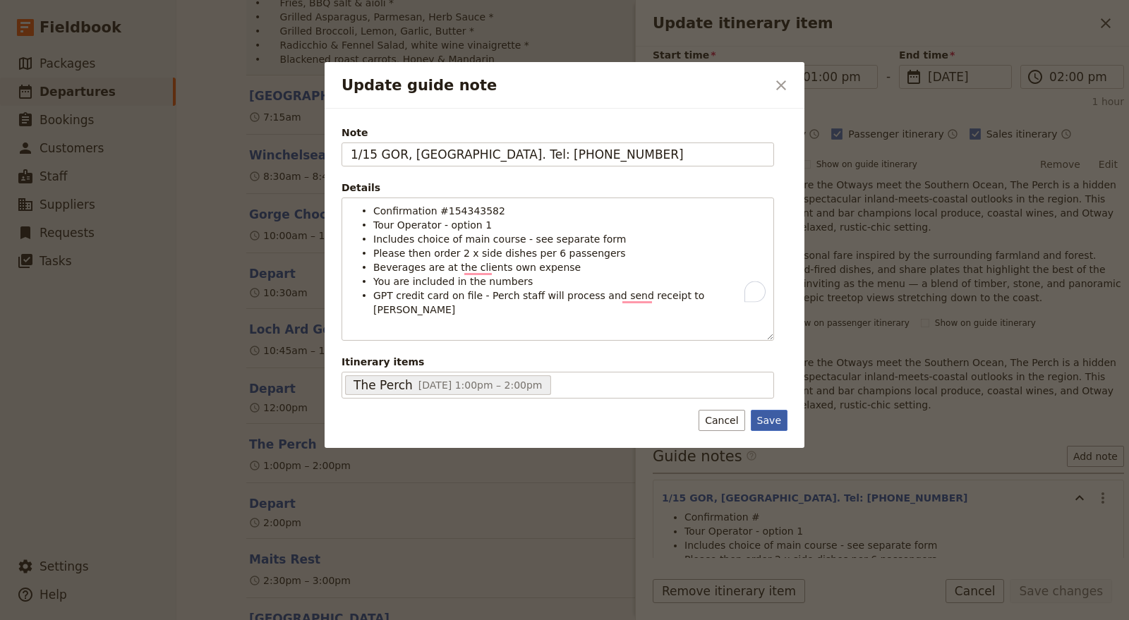
click at [776, 410] on button "Save" at bounding box center [769, 420] width 37 height 21
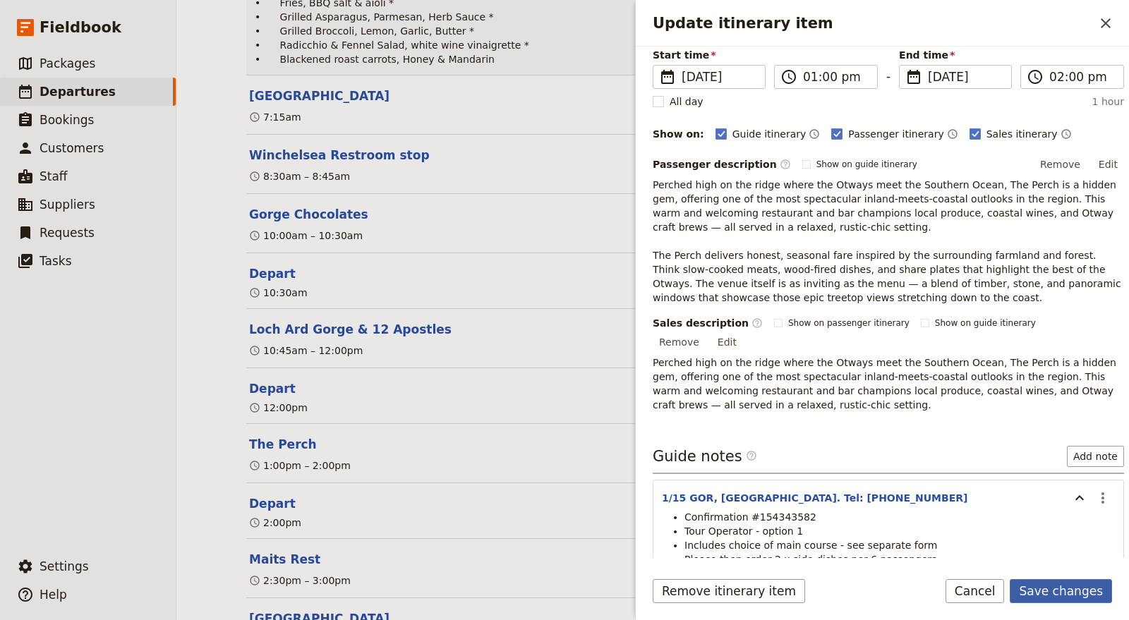
click at [1083, 588] on button "Save changes" at bounding box center [1061, 591] width 102 height 24
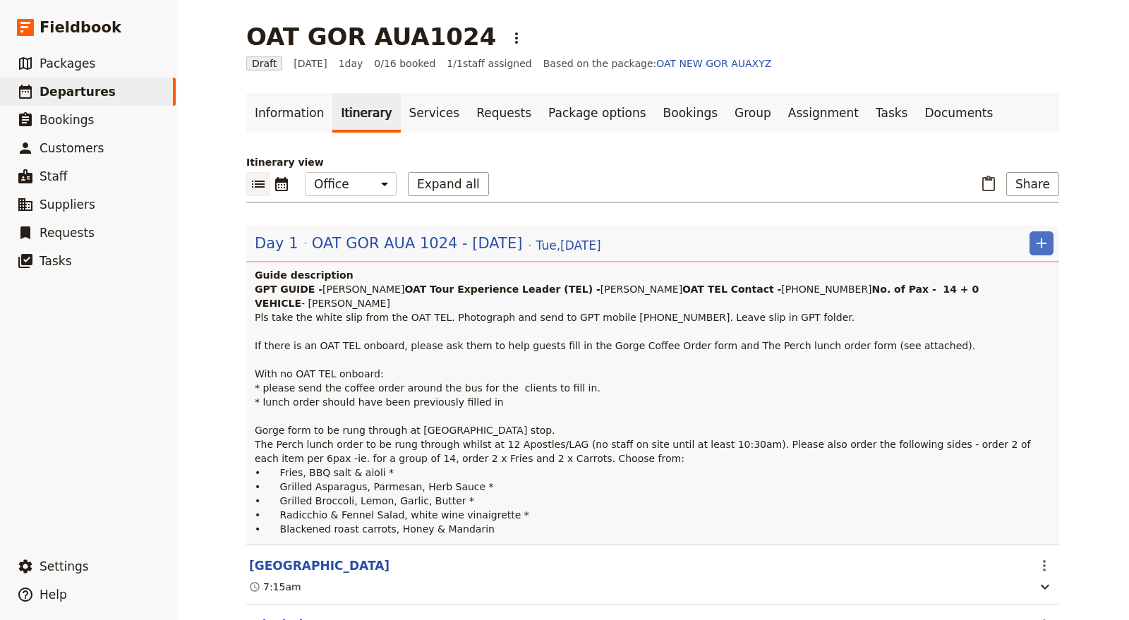
scroll to position [78, 0]
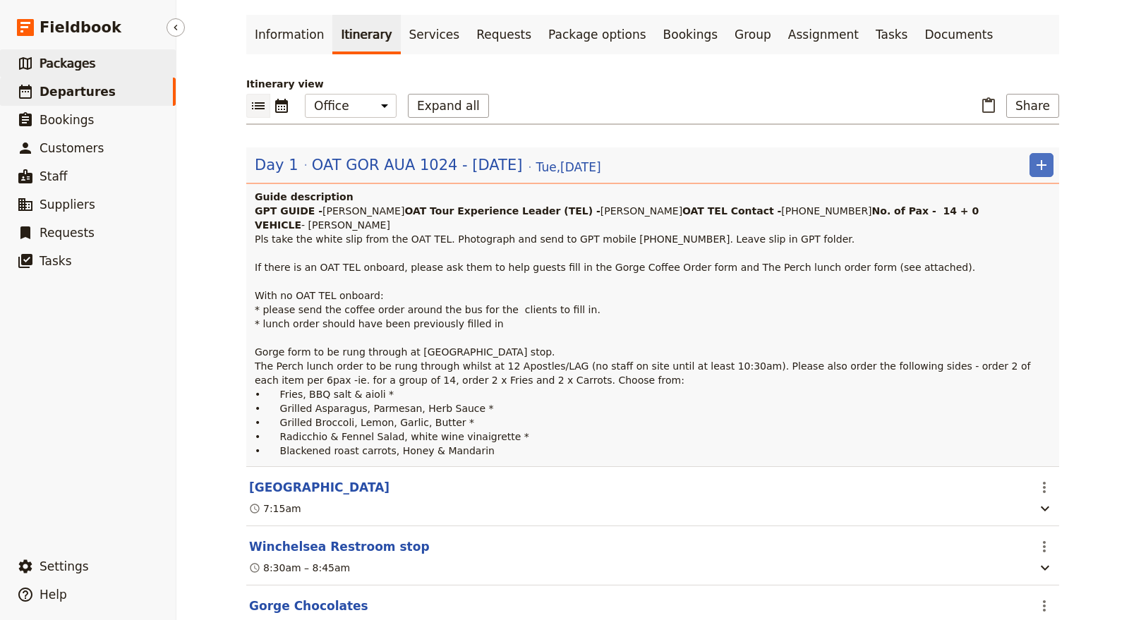
click at [107, 60] on link "​ Packages" at bounding box center [88, 63] width 176 height 28
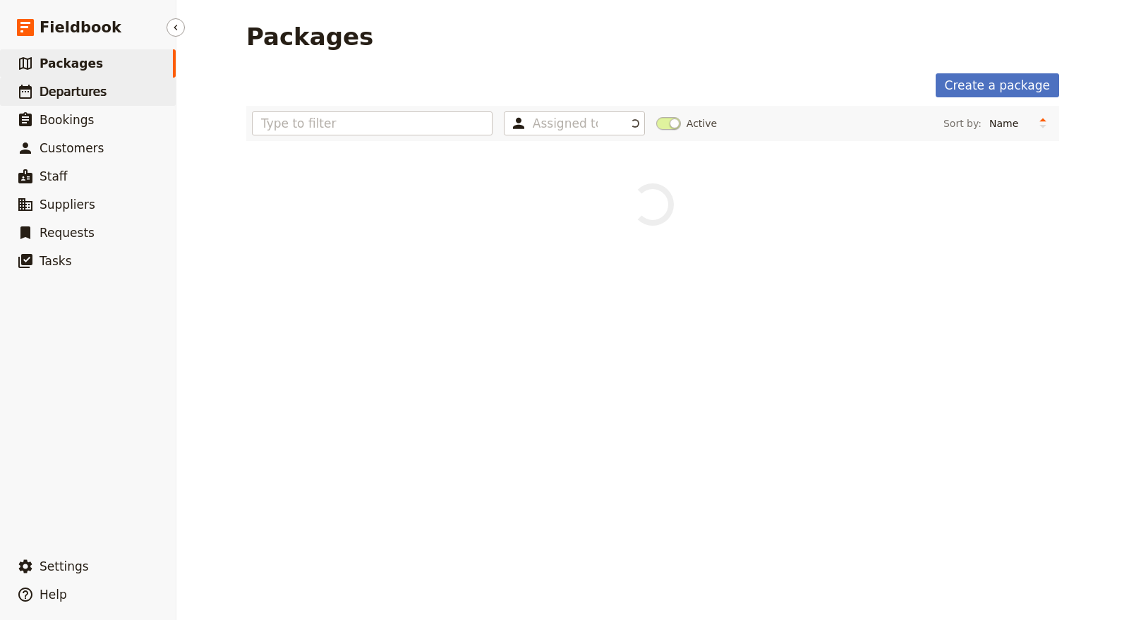
click at [116, 87] on link "​ Departures" at bounding box center [88, 92] width 176 height 28
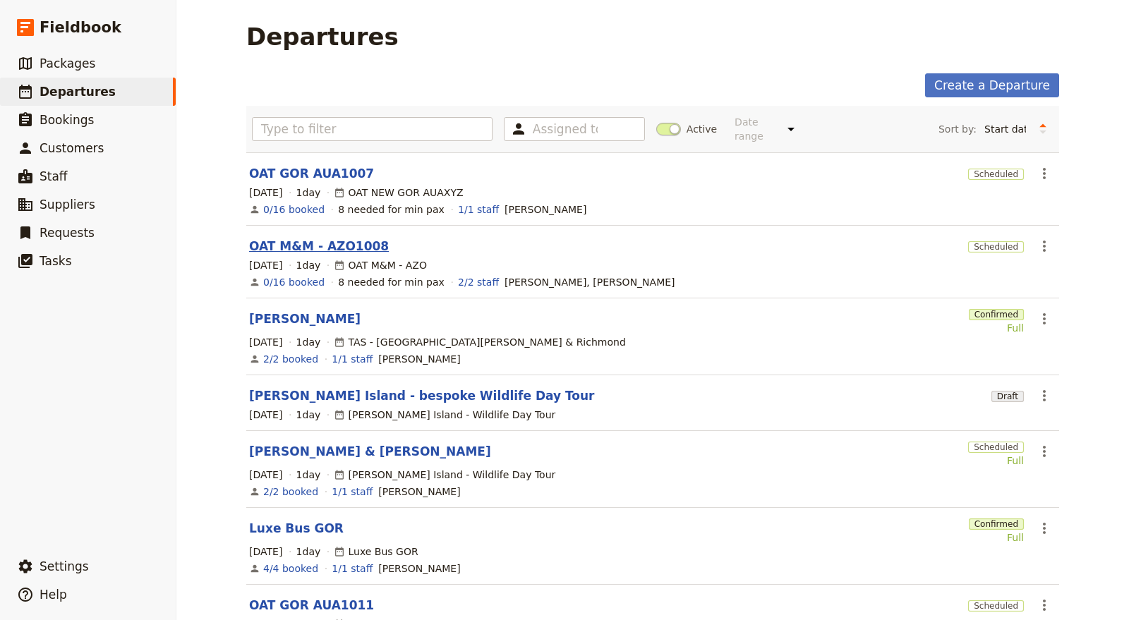
click at [342, 240] on link "OAT M&M - AZO1008" at bounding box center [319, 246] width 140 height 17
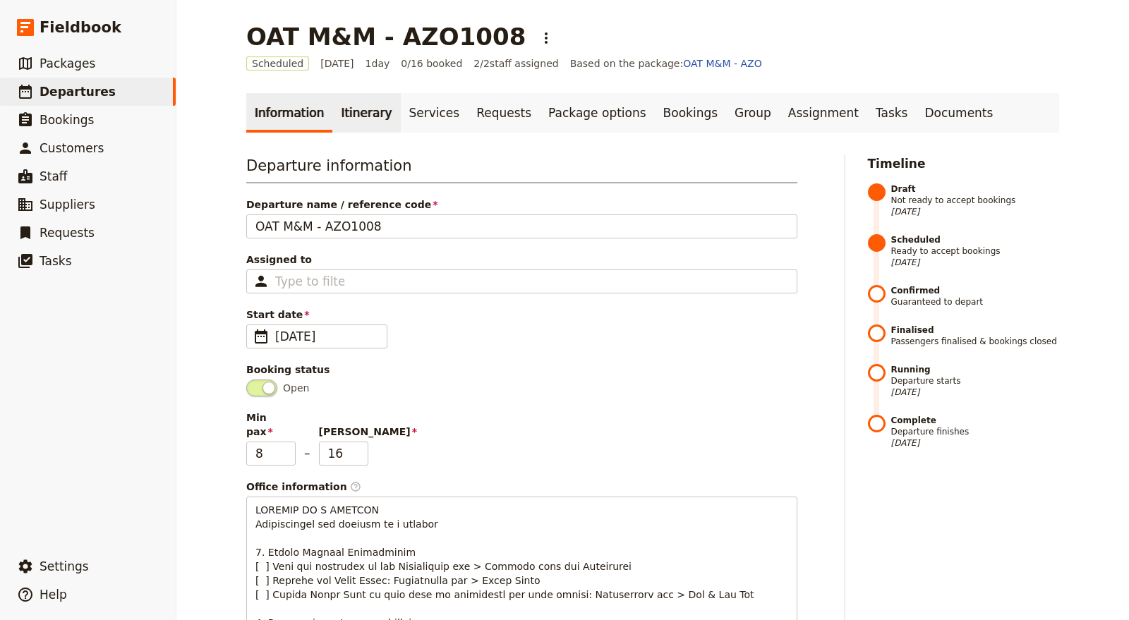
click at [370, 116] on link "Itinerary" at bounding box center [366, 113] width 68 height 40
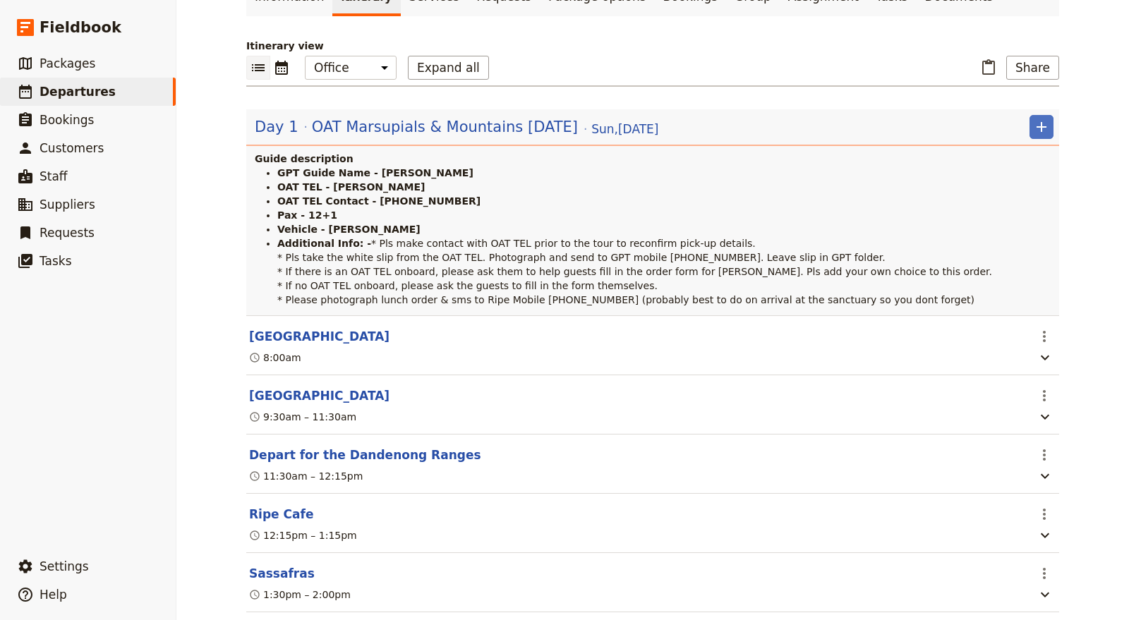
scroll to position [92, 0]
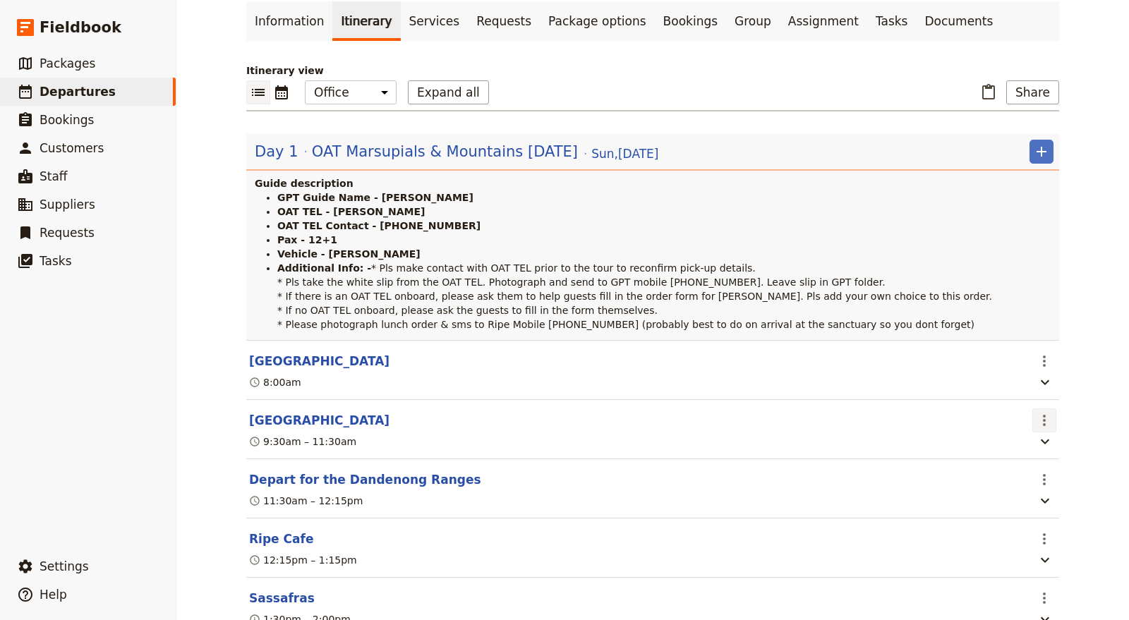
click at [1044, 429] on icon "Actions" at bounding box center [1044, 420] width 17 height 17
click at [1017, 478] on span "Edit this itinerary item" at bounding box center [972, 478] width 111 height 14
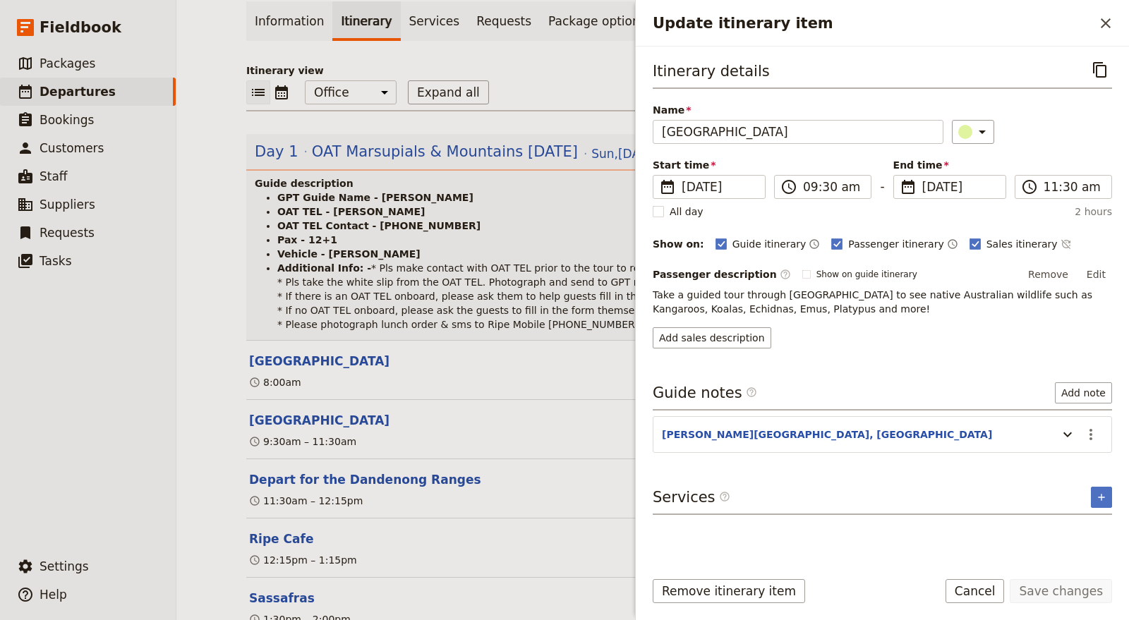
click at [854, 428] on header "[PERSON_NAME][GEOGRAPHIC_DATA], [GEOGRAPHIC_DATA]" at bounding box center [856, 436] width 389 height 17
click at [1060, 430] on icon "Update itinerary item" at bounding box center [1067, 434] width 17 height 17
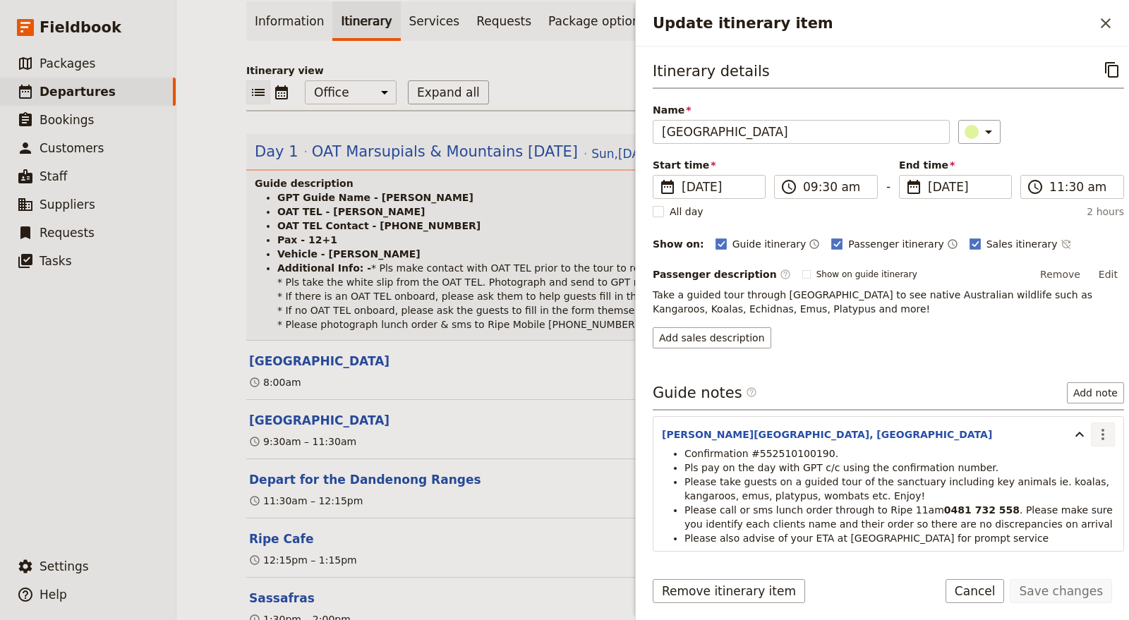
click at [1101, 434] on icon "Actions" at bounding box center [1102, 434] width 3 height 11
click at [1072, 459] on span "Edit note" at bounding box center [1050, 461] width 44 height 14
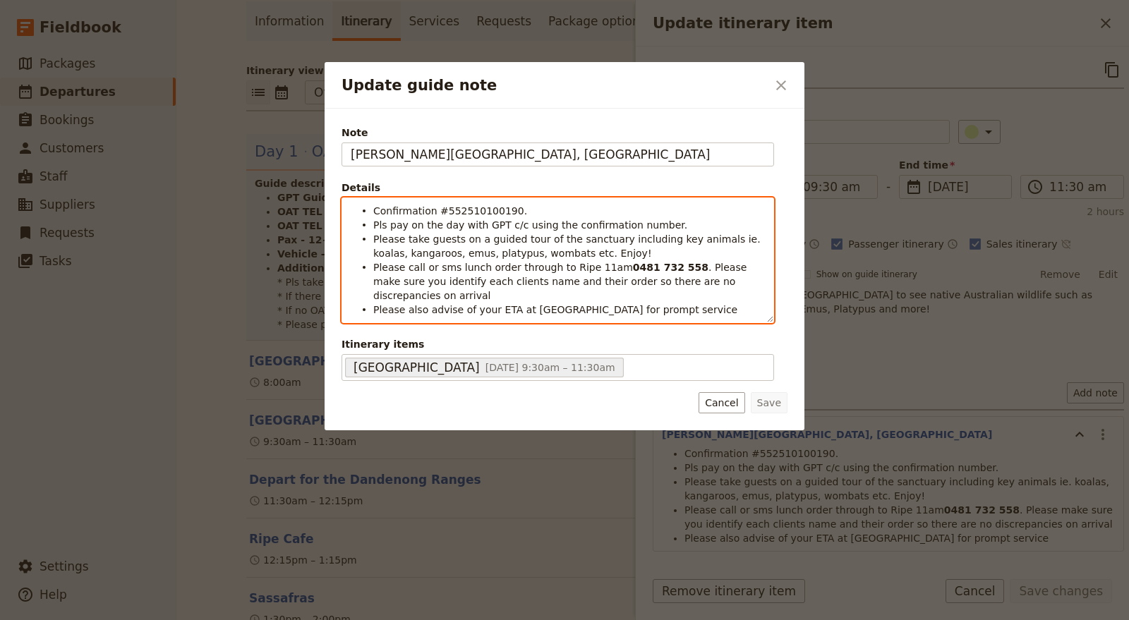
click at [518, 208] on li "Confirmation #552510100190." at bounding box center [569, 210] width 392 height 14
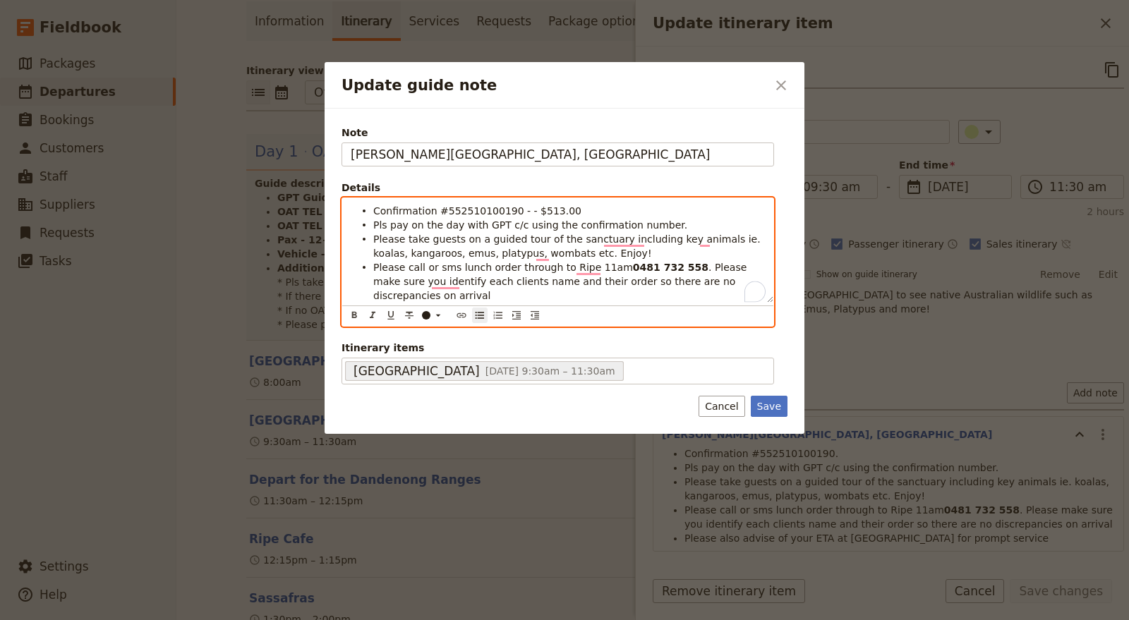
click at [516, 210] on span "Confirmation #552510100190 - - $513.00" at bounding box center [477, 210] width 208 height 11
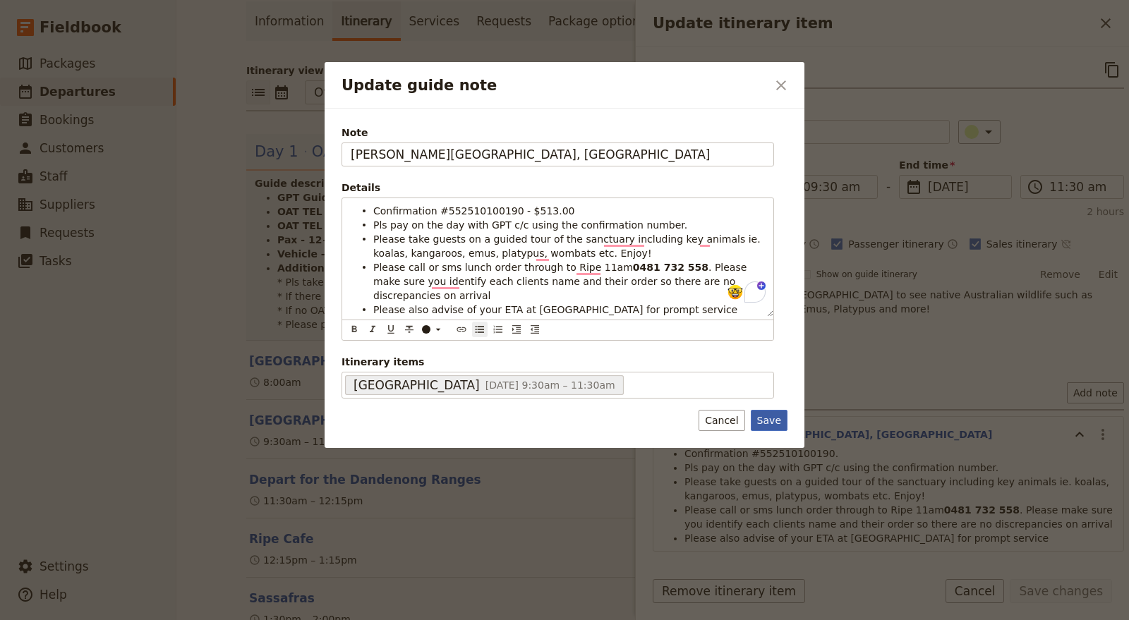
click at [778, 410] on button "Save" at bounding box center [769, 420] width 37 height 21
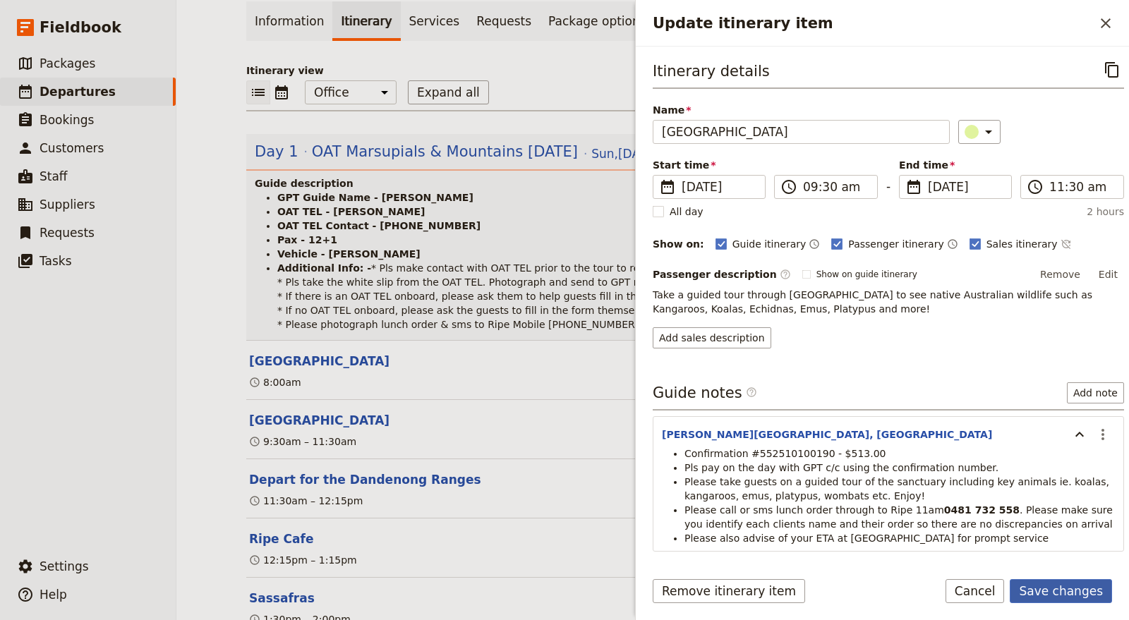
click at [1080, 585] on button "Save changes" at bounding box center [1061, 591] width 102 height 24
